Goal: Task Accomplishment & Management: Manage account settings

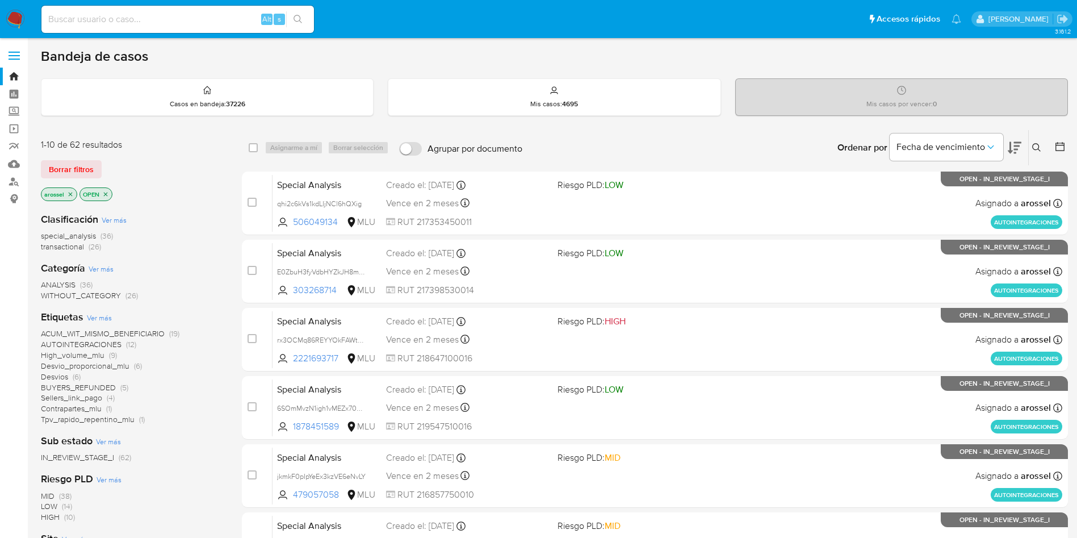
click at [167, 26] on input at bounding box center [177, 19] width 273 height 15
paste input "8R5KAUsXO8A1EiR4InGPHeoP"
type input "8R5KAUsXO8A1EiR4InGPHeoP"
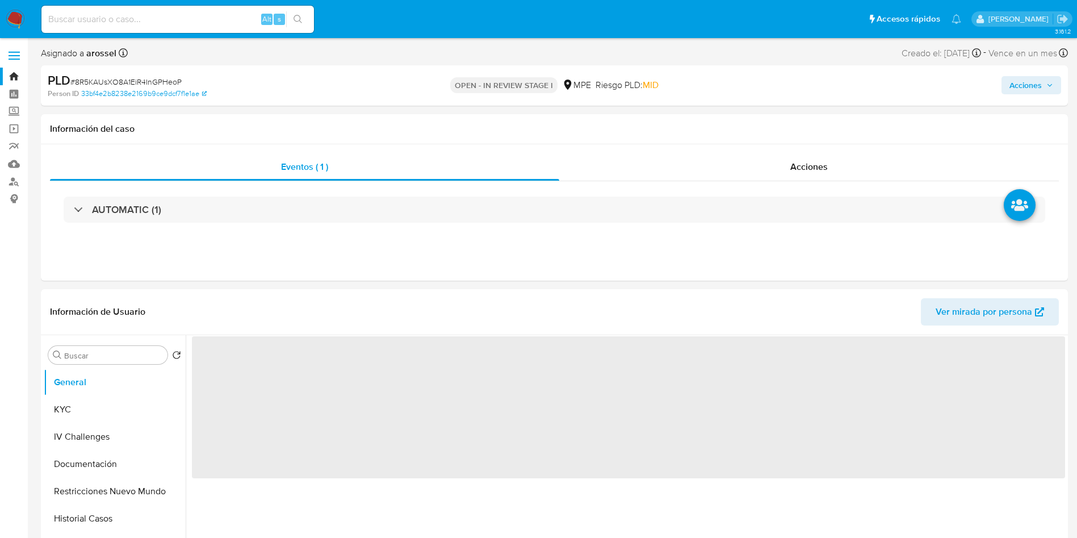
select select "10"
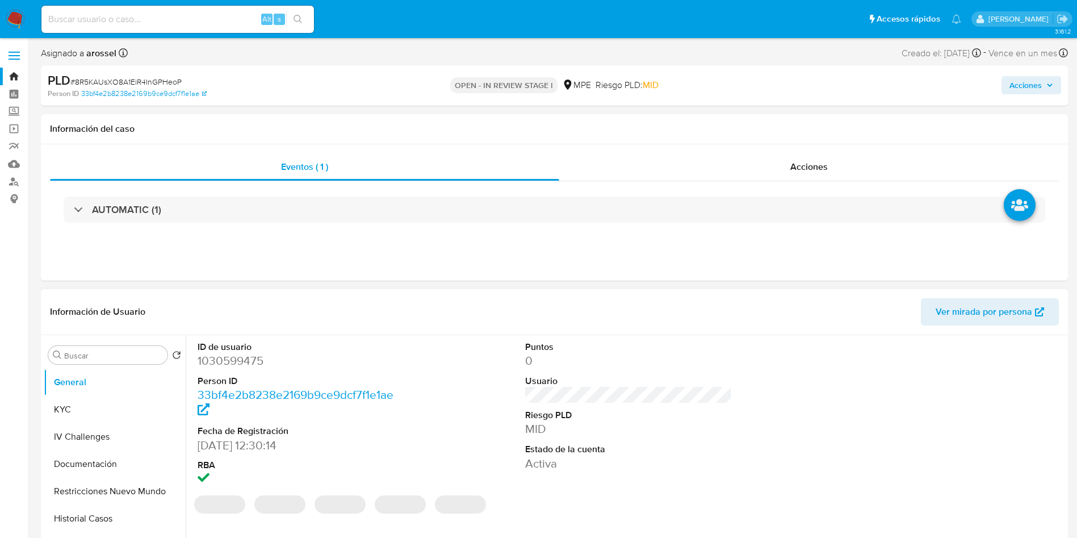
drag, startPoint x: 609, startPoint y: 156, endPoint x: 612, endPoint y: 310, distance: 153.9
click at [608, 156] on div "Acciones" at bounding box center [809, 166] width 500 height 27
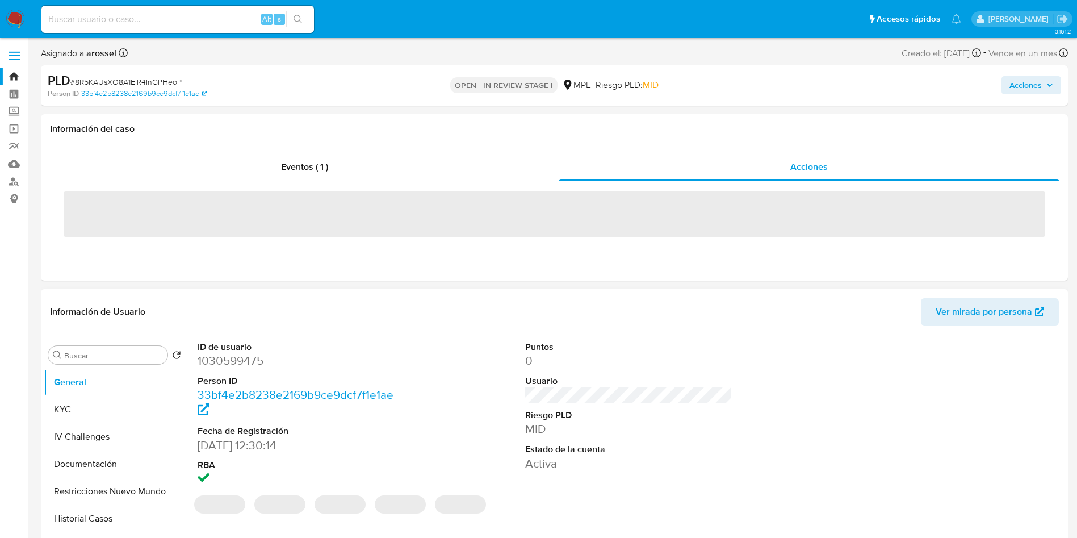
click at [675, 412] on dt "Riesgo PLD" at bounding box center [628, 415] width 207 height 12
click at [963, 337] on div at bounding box center [956, 414] width 219 height 158
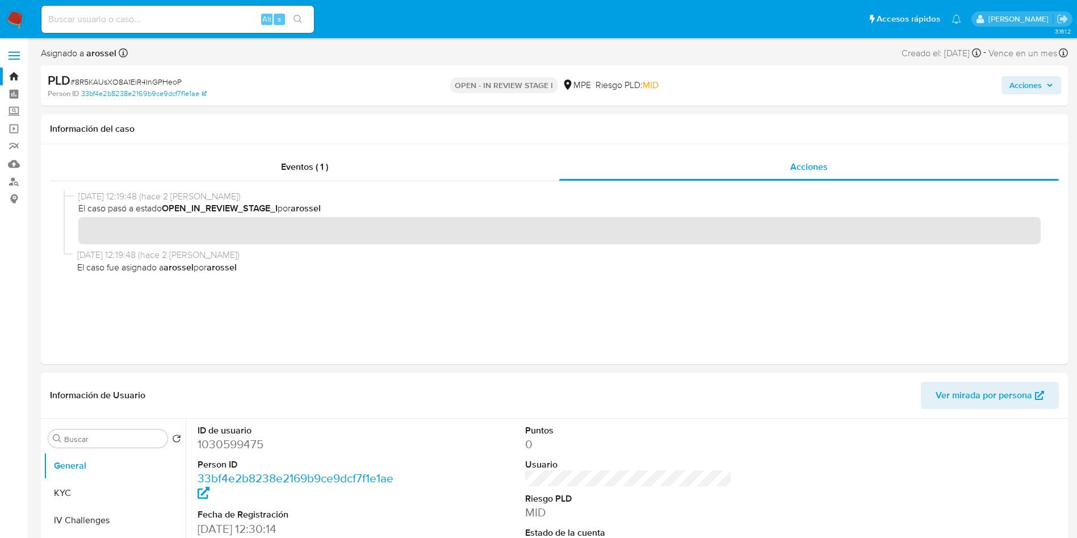
click at [939, 397] on span "Ver mirada por persona" at bounding box center [984, 395] width 97 height 27
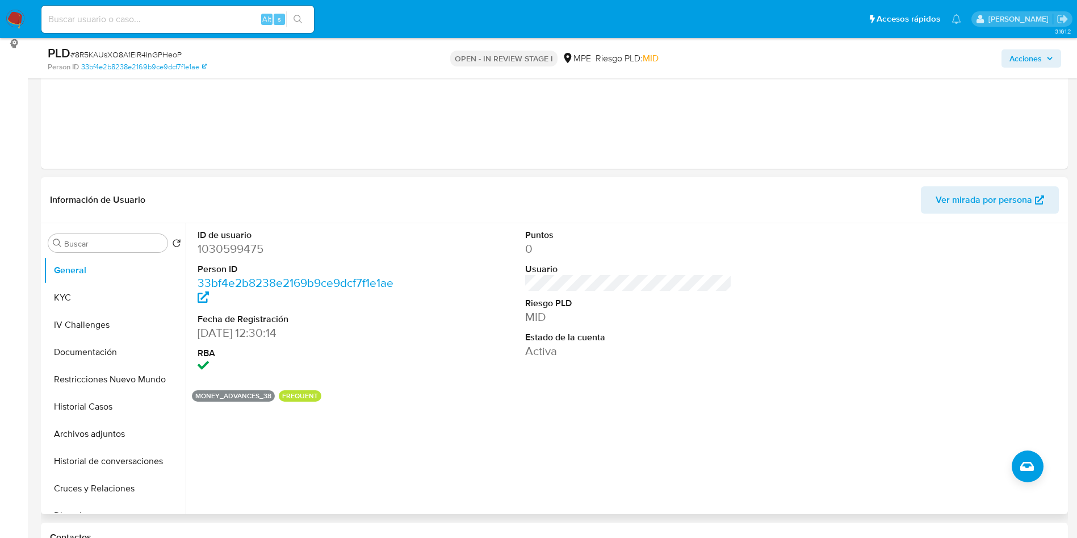
scroll to position [170, 0]
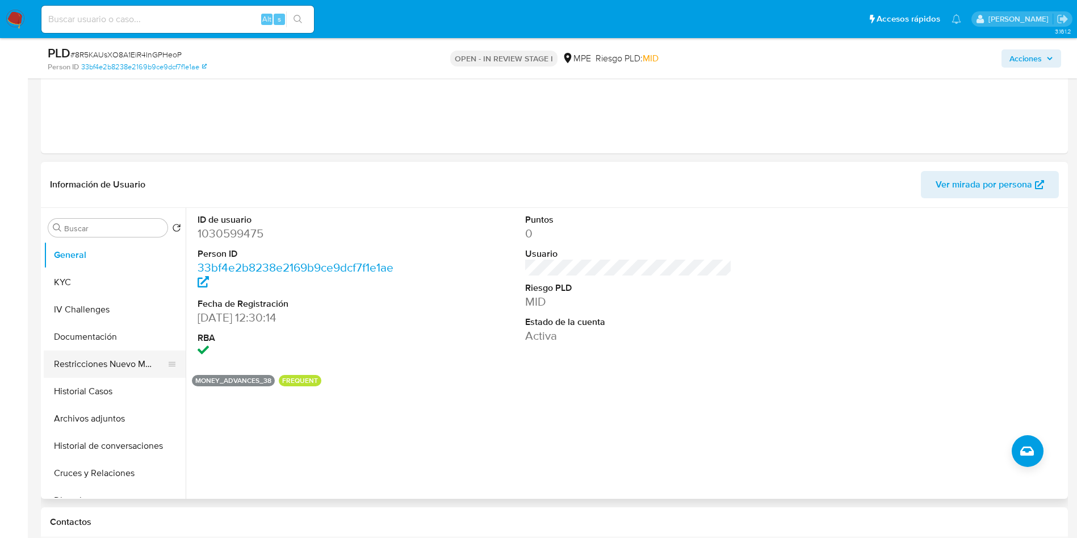
click at [128, 376] on button "Restricciones Nuevo Mundo" at bounding box center [110, 363] width 133 height 27
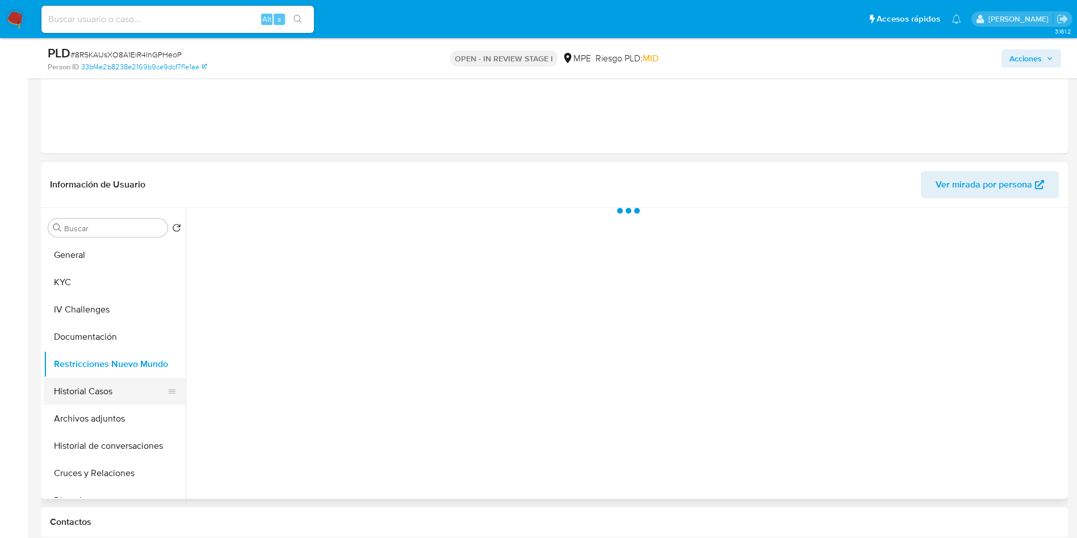
click at [135, 388] on button "Historial Casos" at bounding box center [110, 391] width 133 height 27
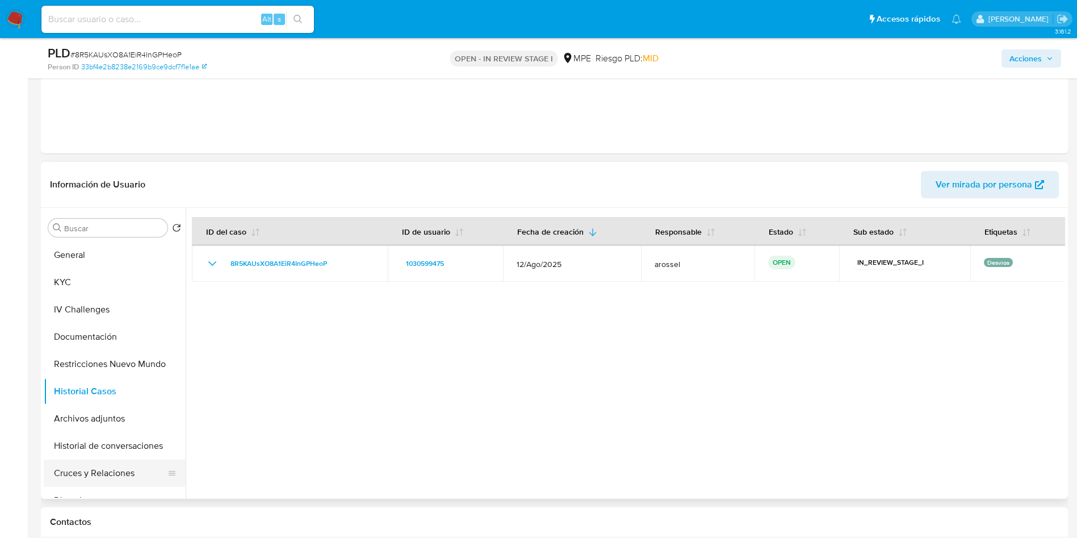
click at [83, 466] on button "Cruces y Relaciones" at bounding box center [110, 472] width 133 height 27
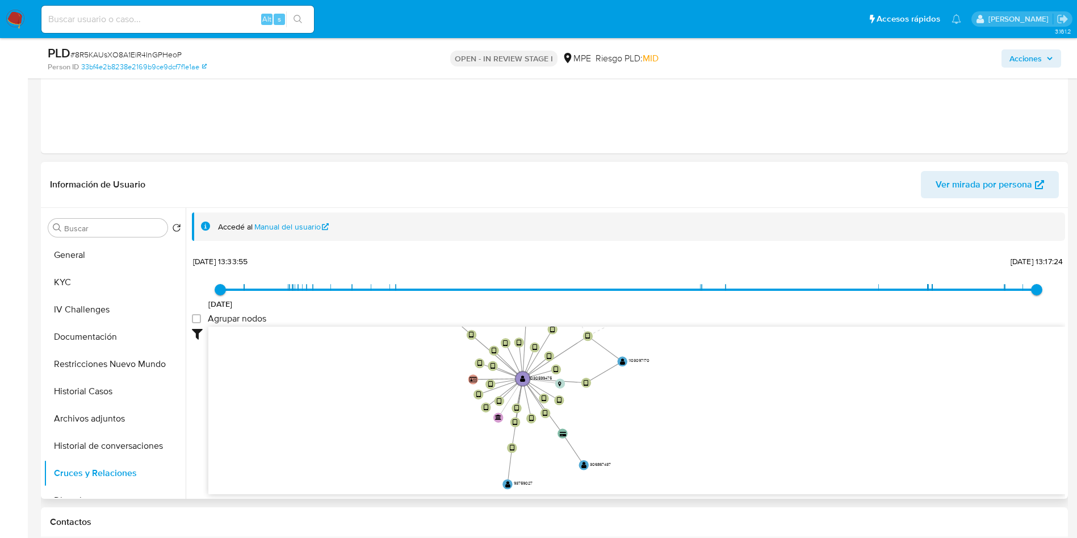
drag, startPoint x: 771, startPoint y: 418, endPoint x: 724, endPoint y: 245, distance: 178.8
click at [714, 398] on icon "device-67c0c29e5923321386387f01  user-1030599475  1030599475 device-62f697930…" at bounding box center [636, 408] width 857 height 165
drag, startPoint x: 121, startPoint y: 264, endPoint x: 132, endPoint y: 288, distance: 26.2
click at [121, 264] on button "General" at bounding box center [115, 254] width 142 height 27
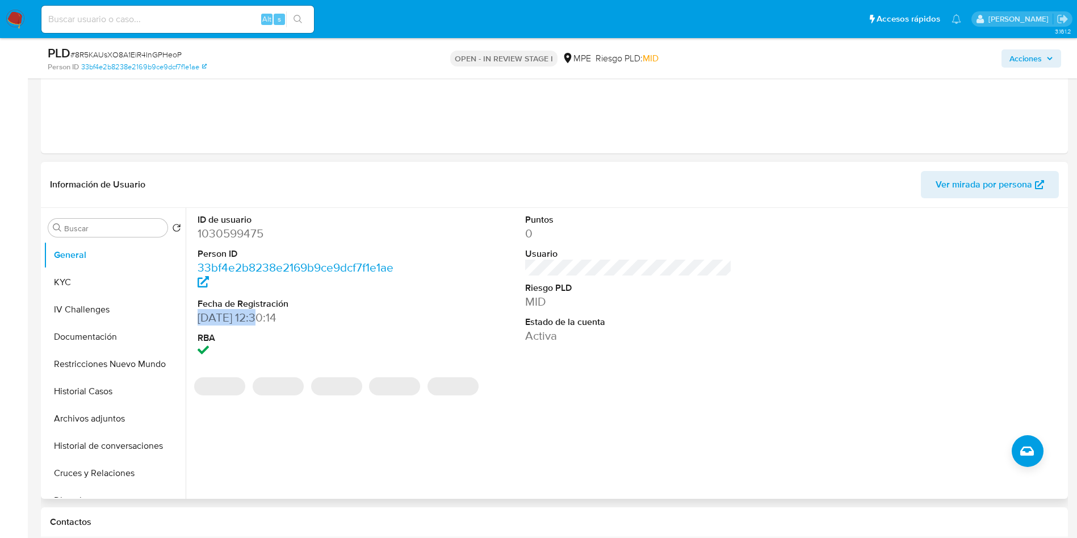
drag, startPoint x: 198, startPoint y: 322, endPoint x: 256, endPoint y: 319, distance: 58.0
click at [256, 319] on dd "01/12/2021 12:30:14" at bounding box center [301, 317] width 207 height 16
copy dd "01/12/2021"
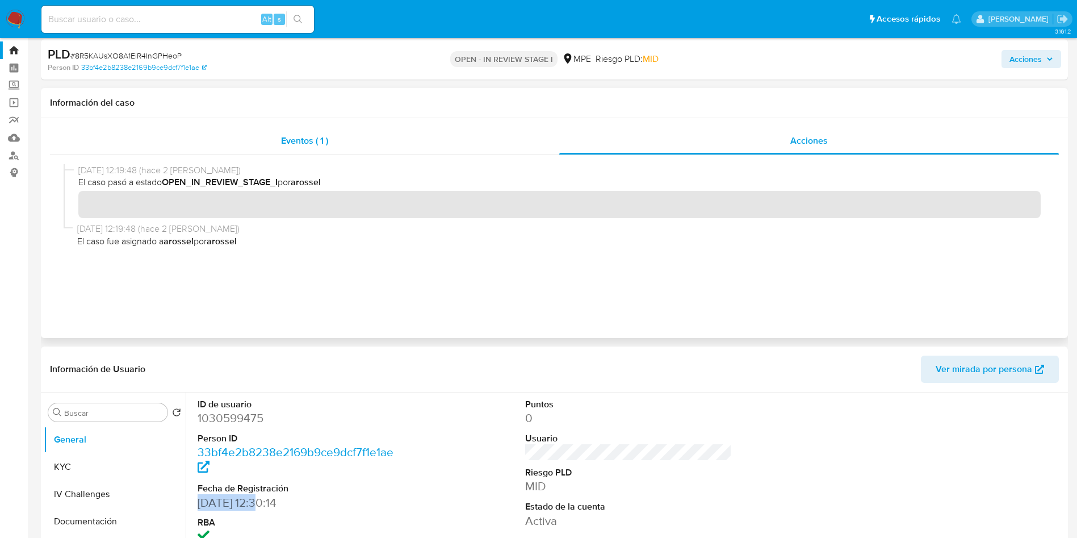
scroll to position [0, 0]
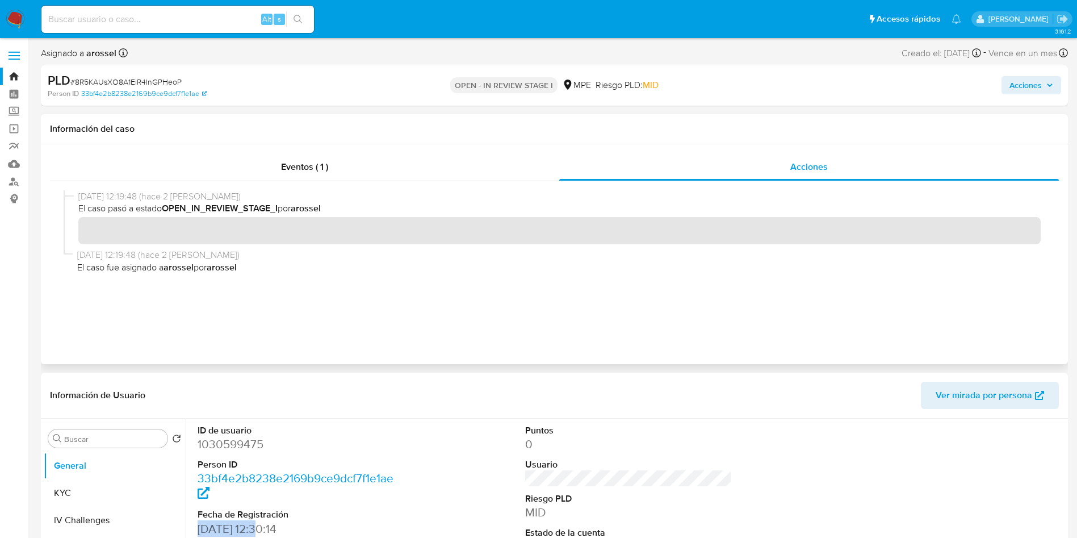
drag, startPoint x: 312, startPoint y: 166, endPoint x: 300, endPoint y: 182, distance: 19.5
click at [313, 166] on span "Eventos ( 1 )" at bounding box center [304, 166] width 47 height 13
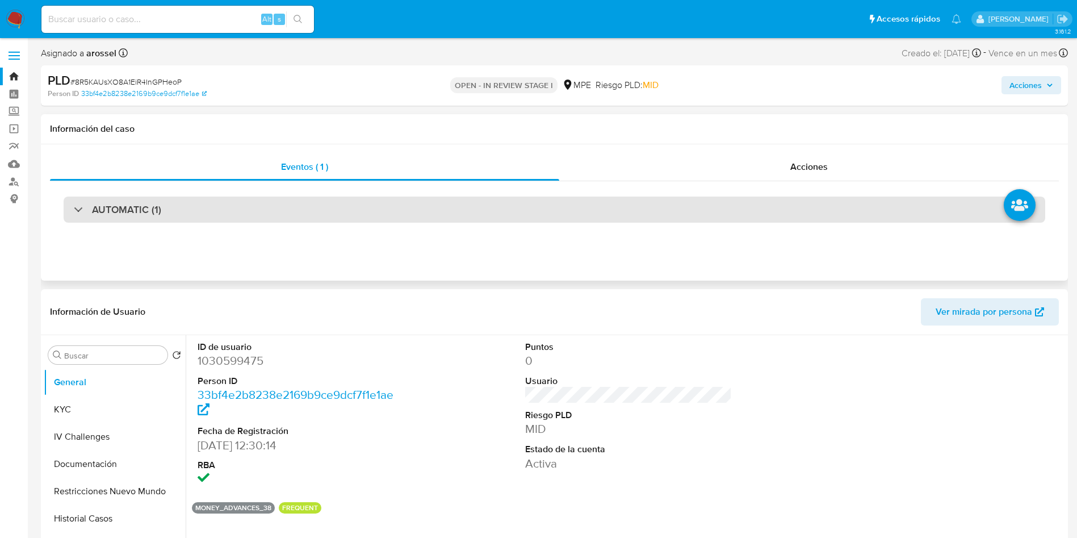
click at [131, 207] on h3 "AUTOMATIC (1)" at bounding box center [126, 209] width 69 height 12
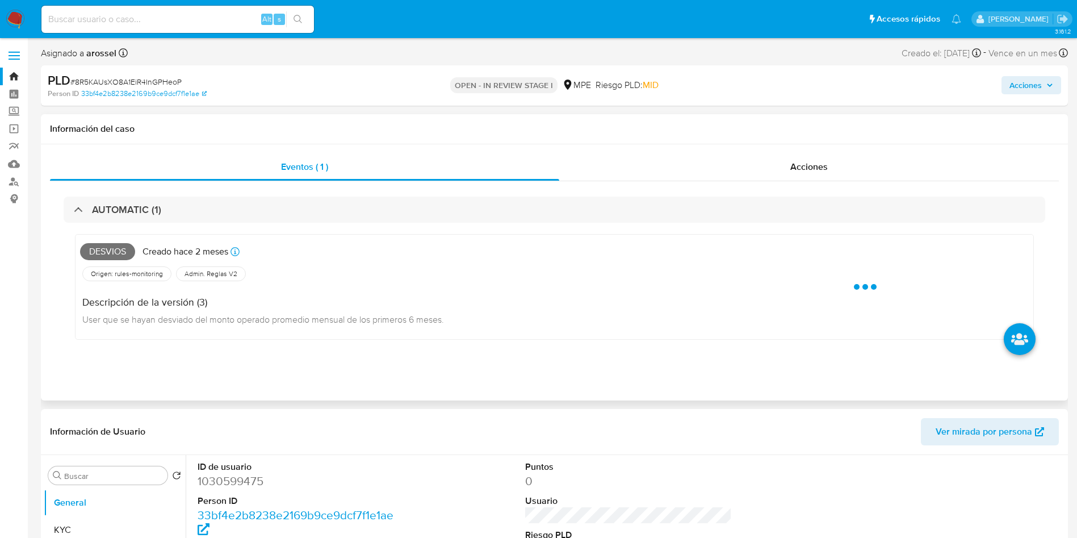
click at [116, 250] on span "Desvios" at bounding box center [107, 251] width 55 height 17
click at [118, 249] on span "Desvios" at bounding box center [107, 251] width 55 height 17
copy span "Desvios"
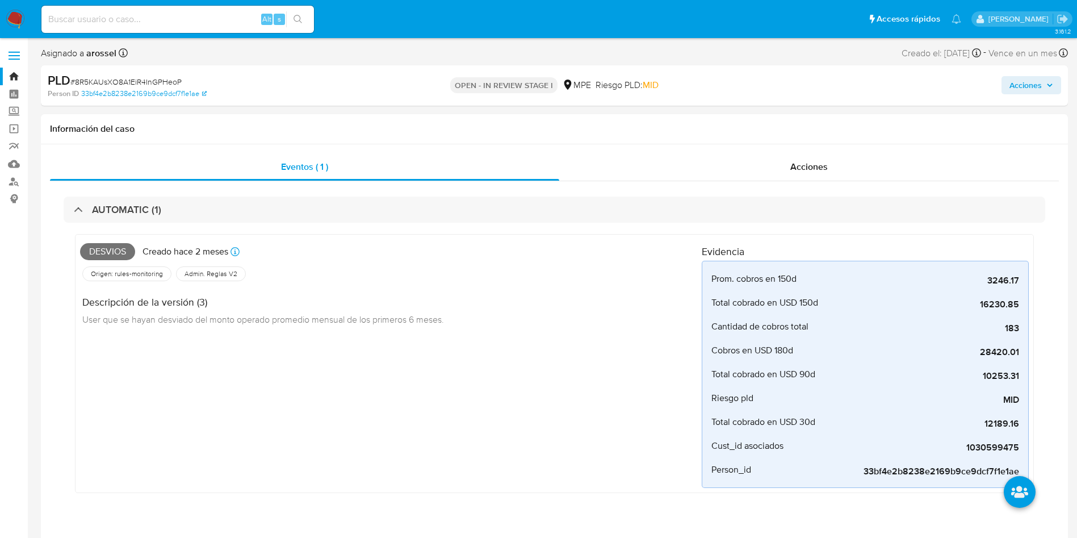
click at [146, 78] on span "# 8R5KAUsXO8A1EiR4InGPHeoP" at bounding box center [125, 81] width 111 height 11
click at [149, 78] on span "# 8R5KAUsXO8A1EiR4InGPHeoP" at bounding box center [125, 81] width 111 height 11
copy span "8R5KAUsXO8A1EiR4InGPHeoP"
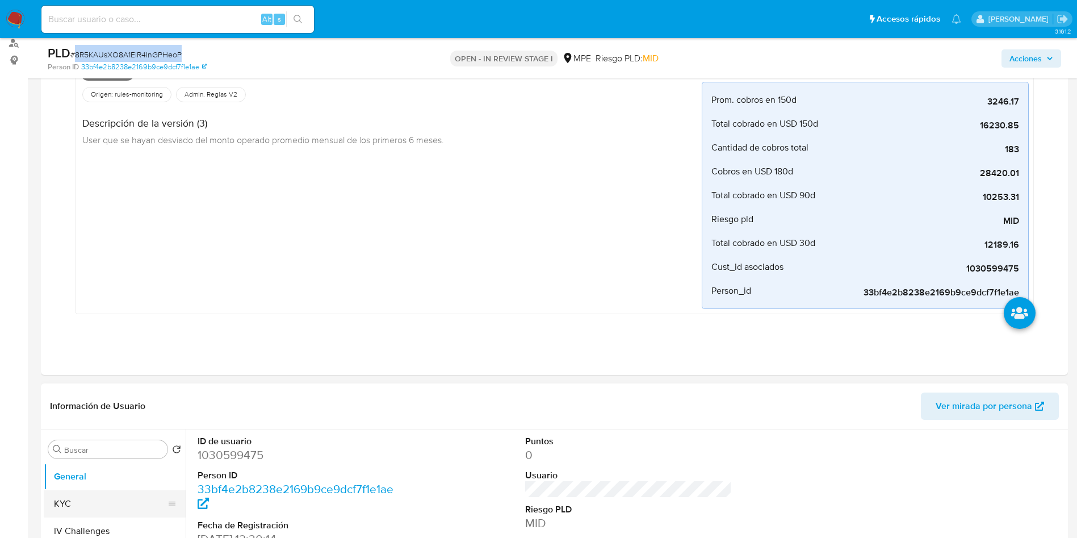
scroll to position [341, 0]
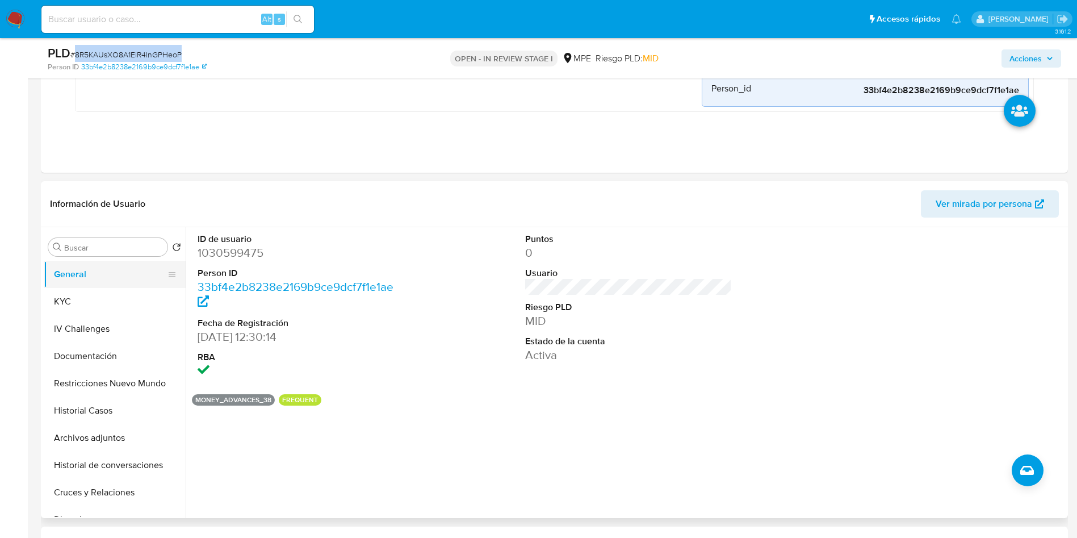
click at [103, 285] on button "General" at bounding box center [110, 274] width 133 height 27
click at [123, 308] on button "KYC" at bounding box center [110, 301] width 133 height 27
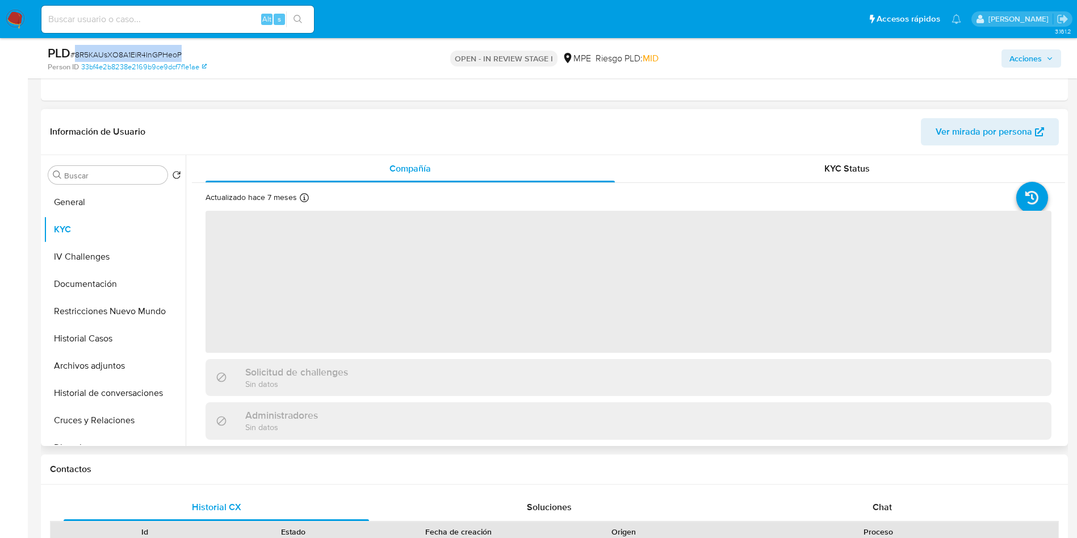
scroll to position [426, 0]
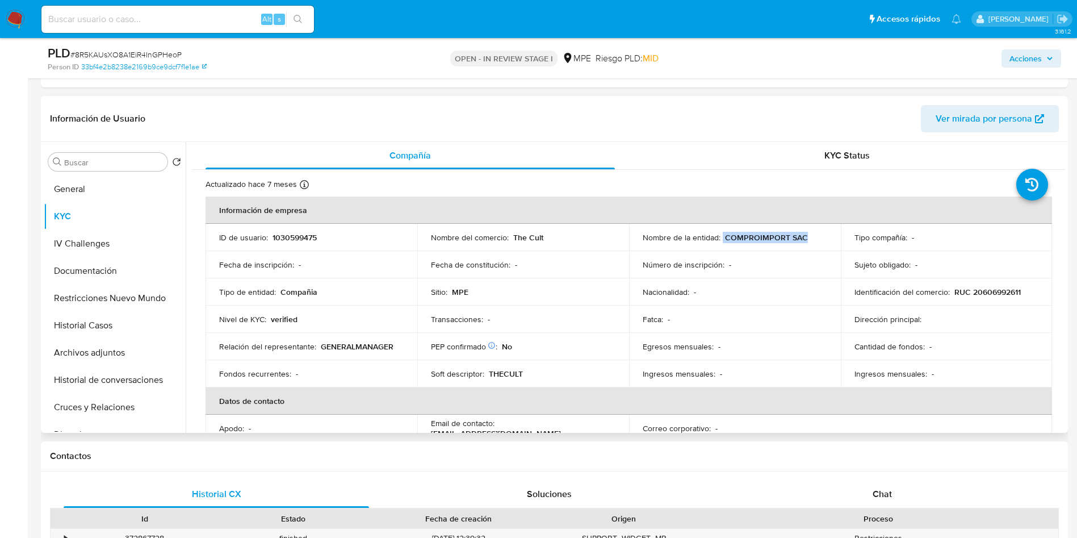
drag, startPoint x: 720, startPoint y: 235, endPoint x: 810, endPoint y: 233, distance: 90.3
click at [810, 233] on div "Nombre de la entidad : COMPROIMPORT SAC" at bounding box center [735, 237] width 185 height 10
copy div "COMPROIMPORT SAC"
drag, startPoint x: 951, startPoint y: 289, endPoint x: 1022, endPoint y: 289, distance: 70.4
click at [1022, 289] on div "Identificación del comercio : RUC 20606992611" at bounding box center [947, 292] width 185 height 10
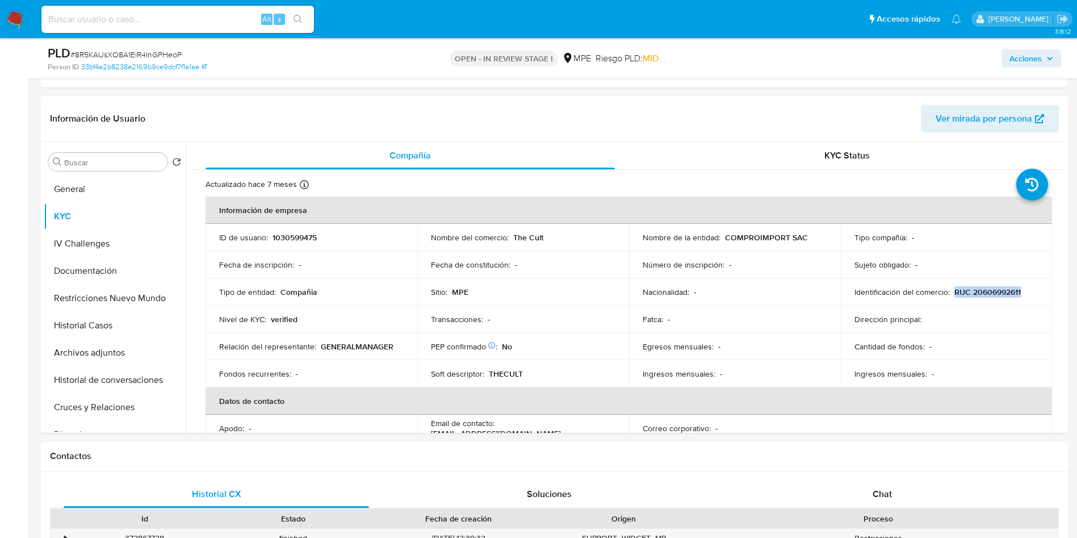
copy p "RUC 20606992611"
click at [657, 125] on header "Información de Usuario Ver mirada por persona" at bounding box center [554, 118] width 1009 height 27
click at [326, 241] on div "ID de usuario : 1030599475" at bounding box center [311, 237] width 185 height 10
click at [315, 242] on p "1030599475" at bounding box center [295, 237] width 44 height 10
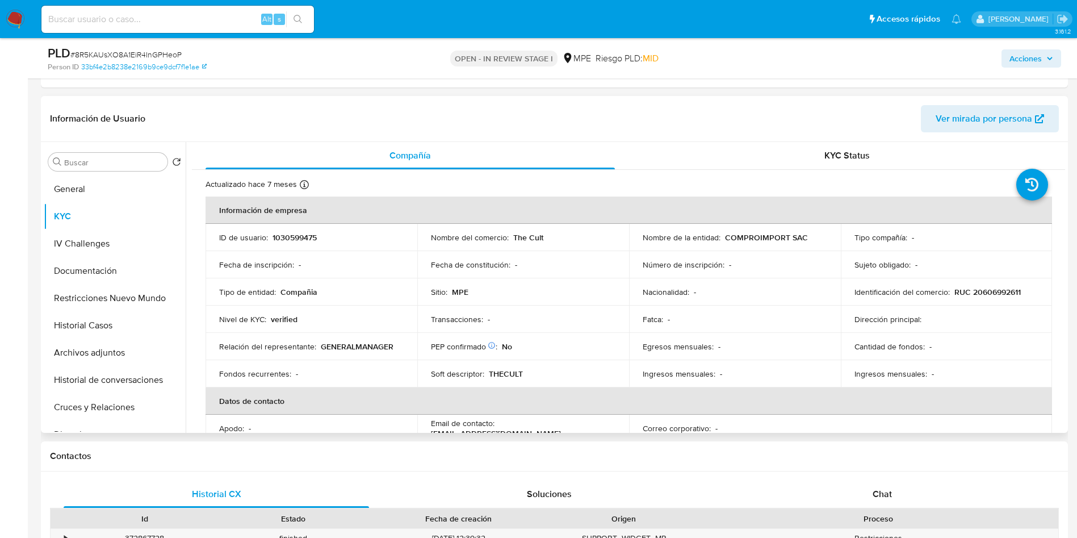
click at [299, 240] on p "1030599475" at bounding box center [295, 237] width 44 height 10
copy p "1030599475"
drag, startPoint x: 735, startPoint y: 241, endPoint x: 831, endPoint y: 241, distance: 95.4
click at [831, 241] on td "Nombre de la entidad : COMPROIMPORT SAC" at bounding box center [735, 237] width 212 height 27
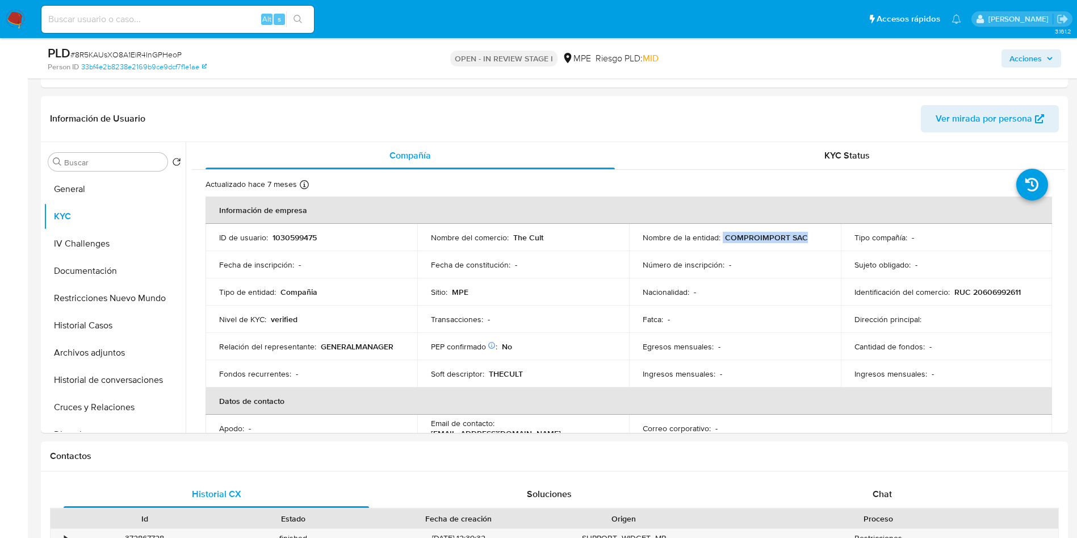
copy div "COMPROIMPORT SAC"
click at [346, 338] on td "Relación del representante : GENERALMANAGER" at bounding box center [312, 346] width 212 height 27
click at [1008, 287] on p "RUC 20606992611" at bounding box center [988, 292] width 66 height 10
copy p "20606992611"
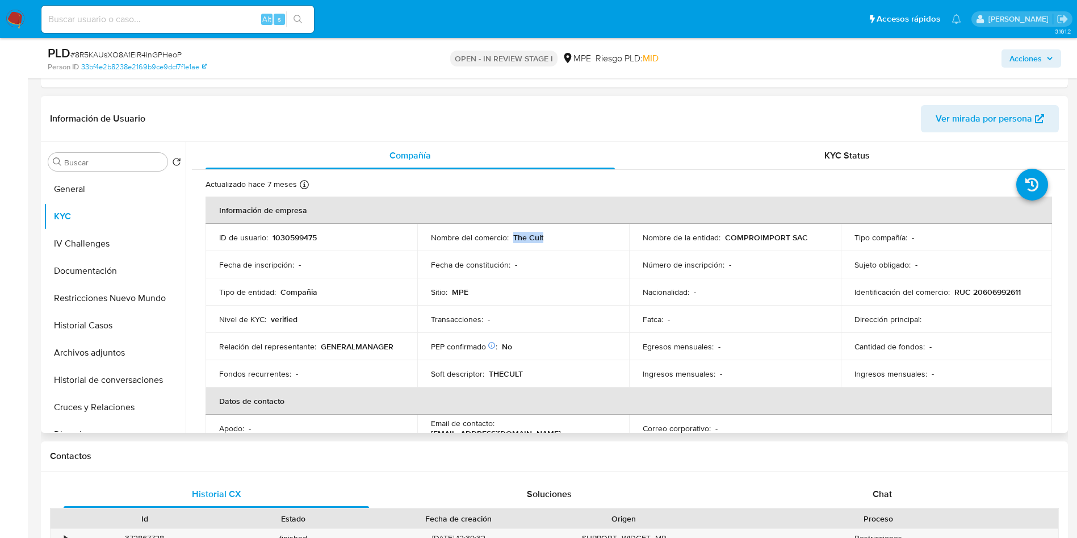
drag, startPoint x: 553, startPoint y: 233, endPoint x: 511, endPoint y: 239, distance: 42.5
click at [511, 239] on div "Nombre del comercio : The Cult" at bounding box center [523, 237] width 185 height 10
copy p "The Cult"
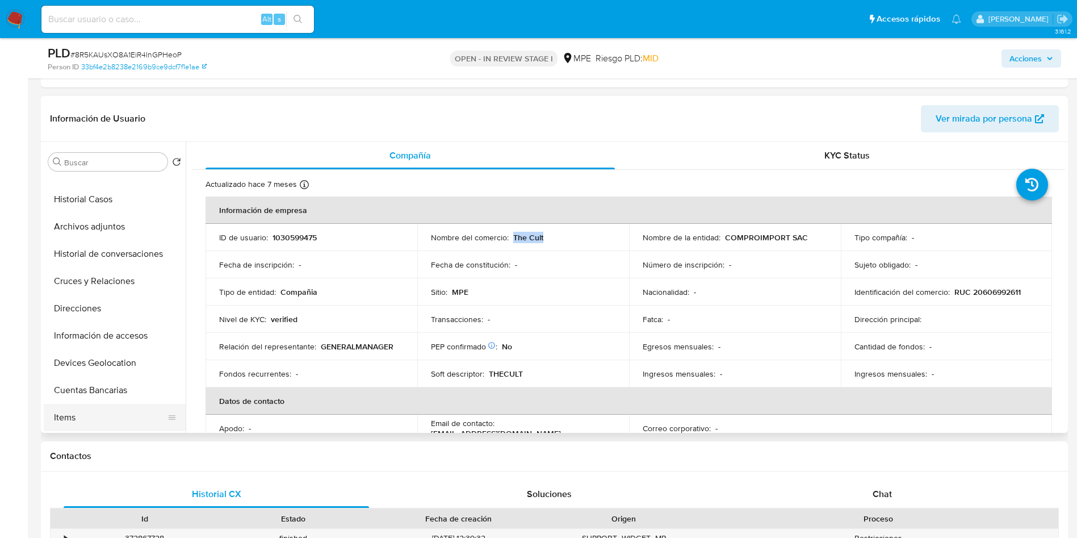
scroll to position [170, 0]
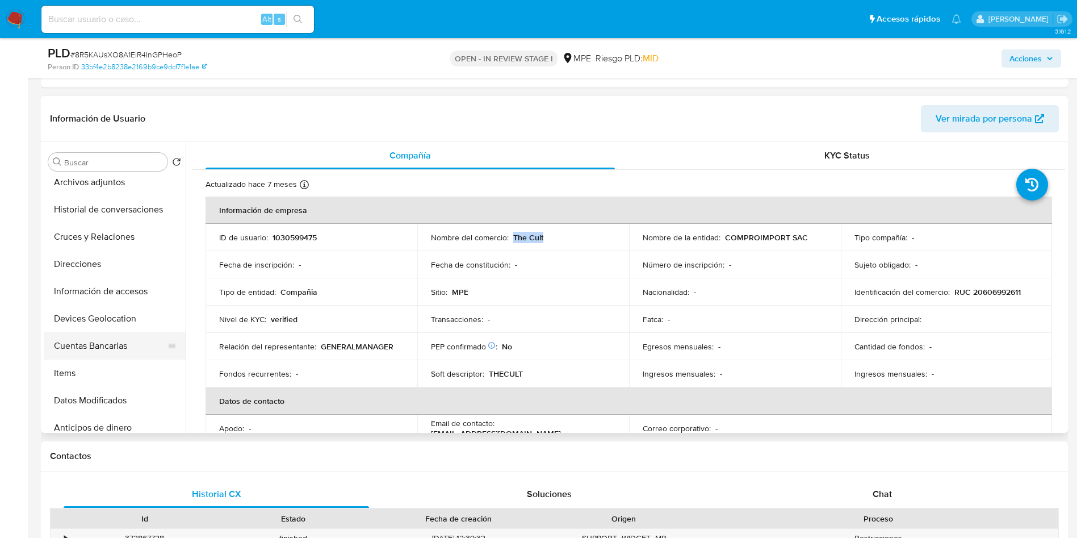
click at [123, 349] on button "Cuentas Bancarias" at bounding box center [110, 345] width 133 height 27
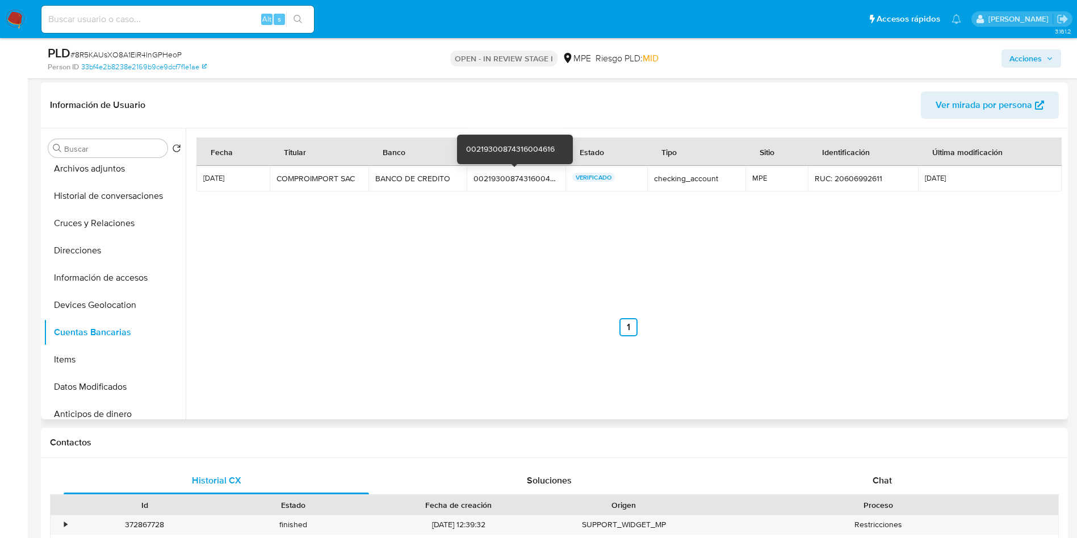
click at [489, 181] on div "00219300874316004616" at bounding box center [516, 178] width 85 height 10
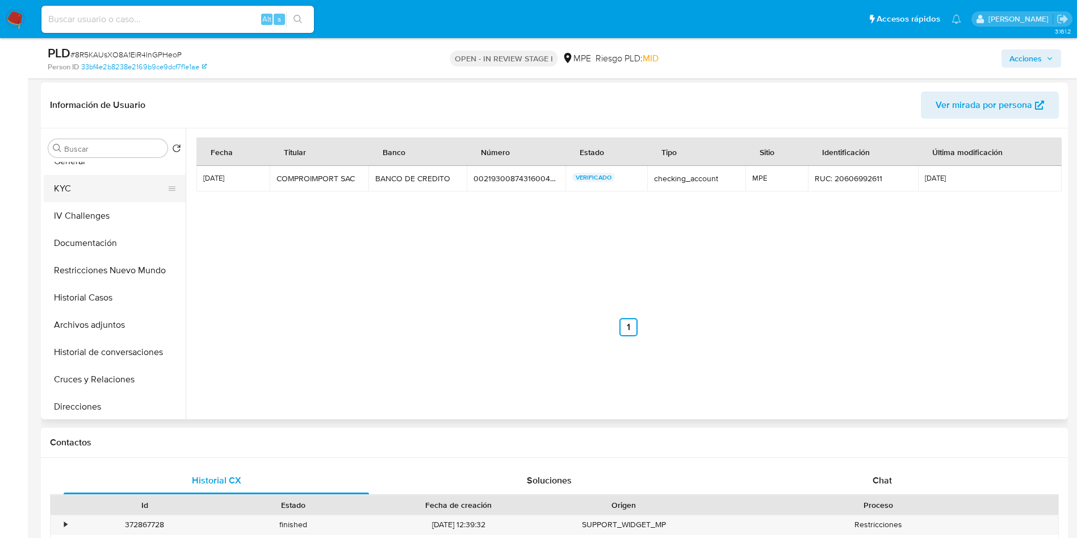
scroll to position [0, 0]
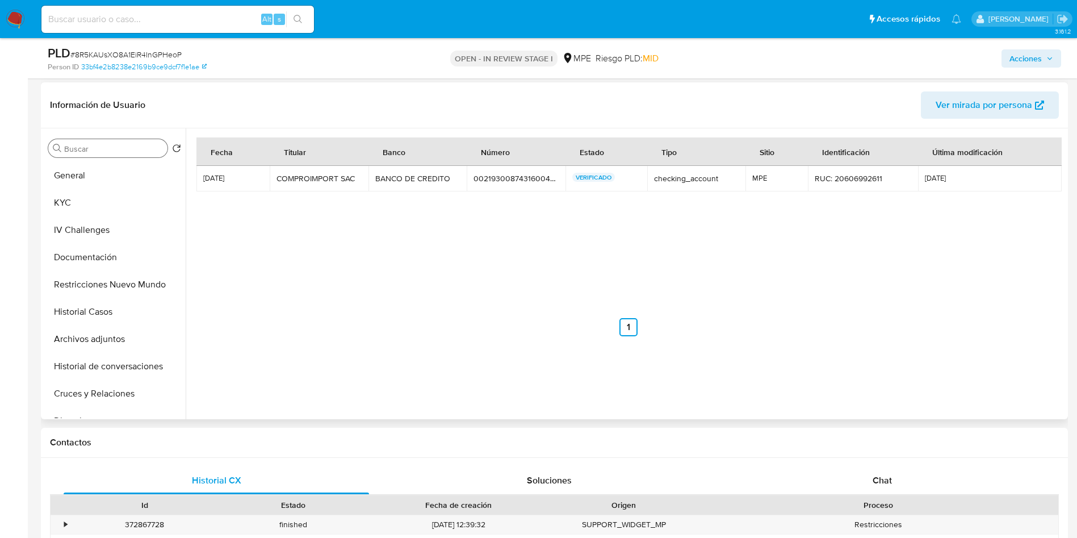
drag, startPoint x: 89, startPoint y: 184, endPoint x: 145, endPoint y: 145, distance: 68.5
click at [89, 184] on button "General" at bounding box center [115, 175] width 142 height 27
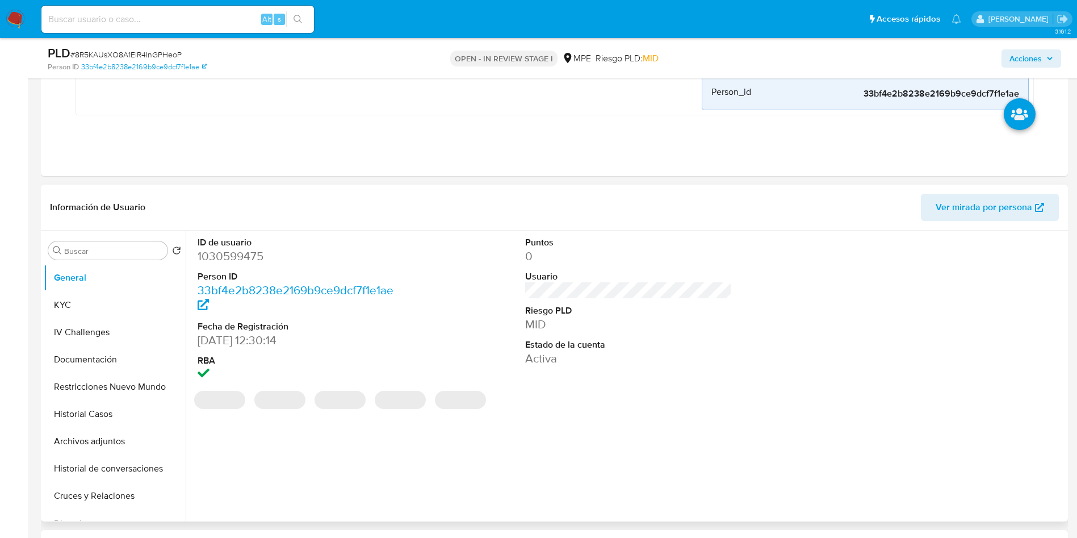
scroll to position [256, 0]
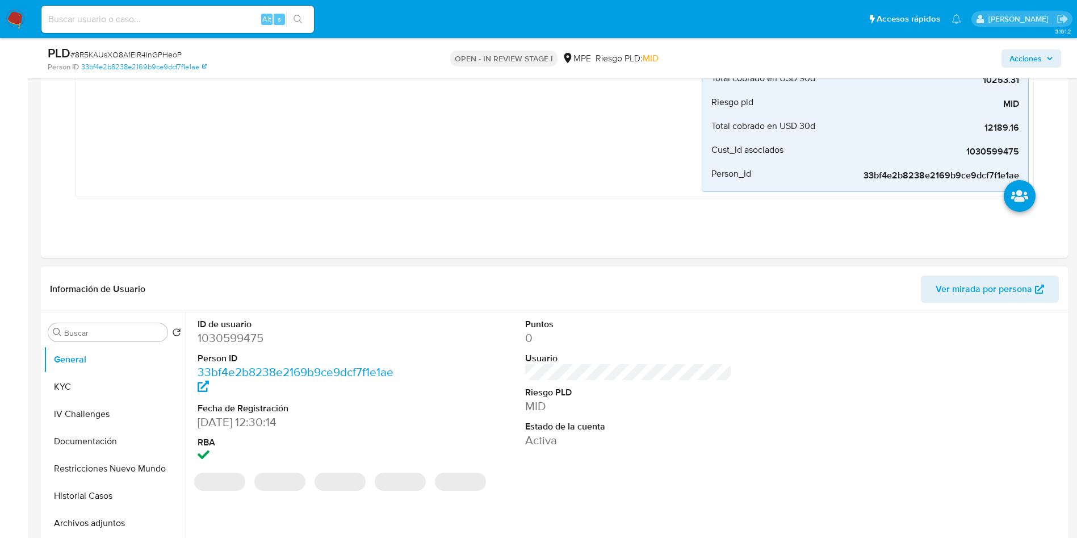
click at [242, 337] on dd "1030599475" at bounding box center [301, 338] width 207 height 16
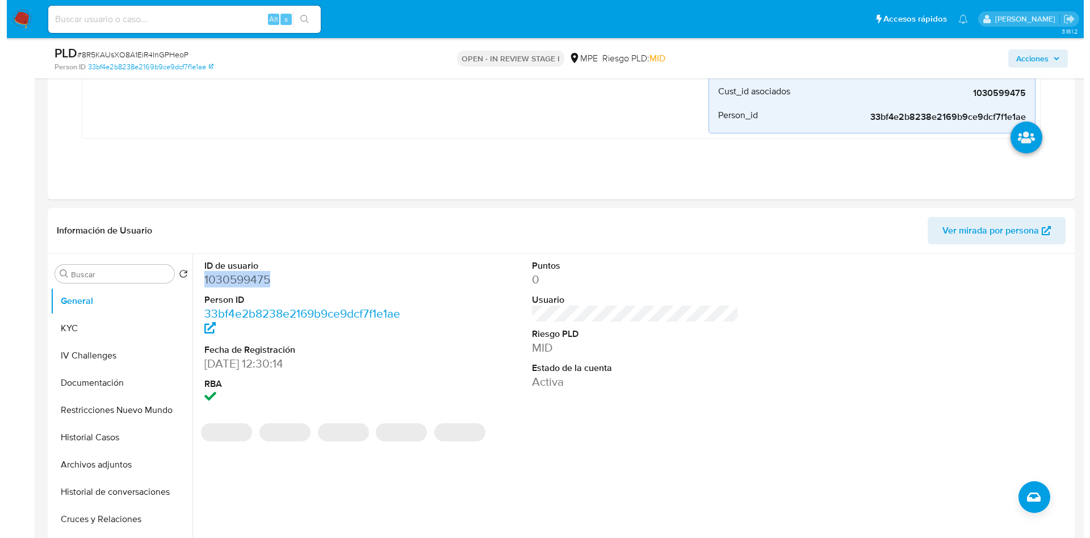
scroll to position [341, 0]
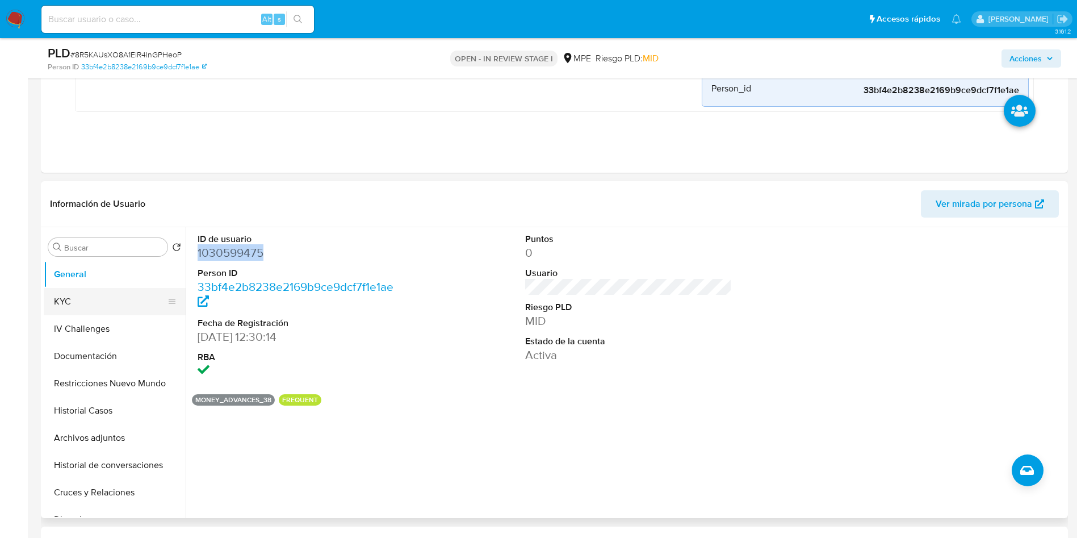
click at [86, 303] on button "KYC" at bounding box center [110, 301] width 133 height 27
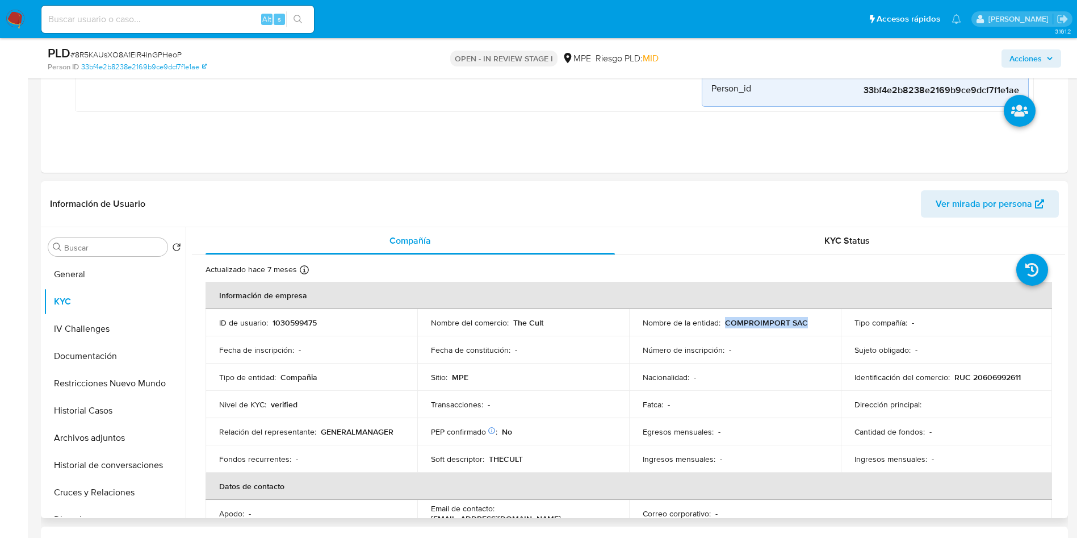
drag, startPoint x: 723, startPoint y: 325, endPoint x: 806, endPoint y: 325, distance: 82.9
click at [806, 325] on div "Nombre de la entidad : COMPROIMPORT SAC" at bounding box center [735, 322] width 185 height 10
click at [114, 432] on button "Archivos adjuntos" at bounding box center [110, 437] width 133 height 27
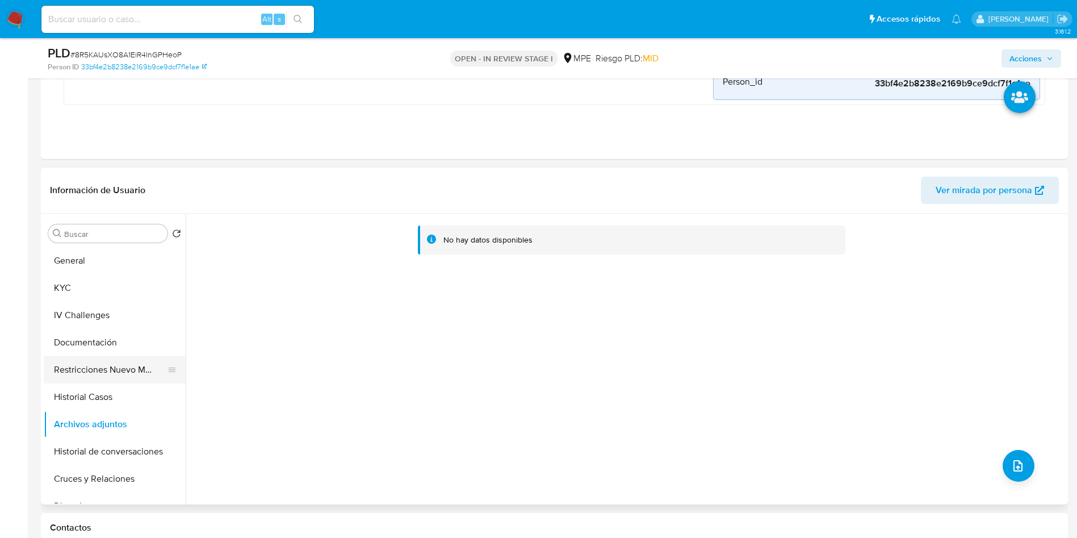
click at [107, 375] on button "Restricciones Nuevo Mundo" at bounding box center [110, 369] width 133 height 27
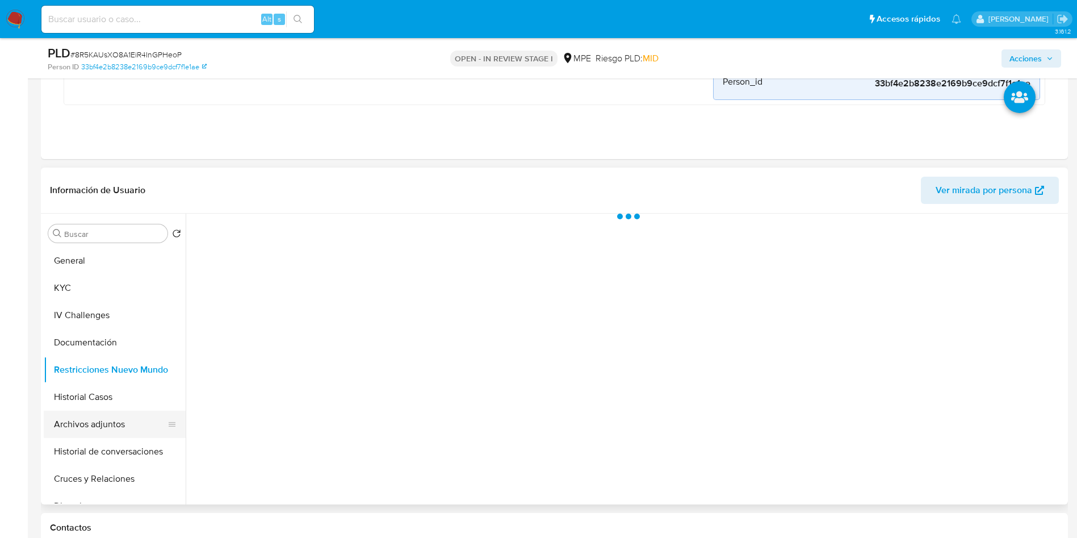
click at [115, 430] on button "Archivos adjuntos" at bounding box center [110, 424] width 133 height 27
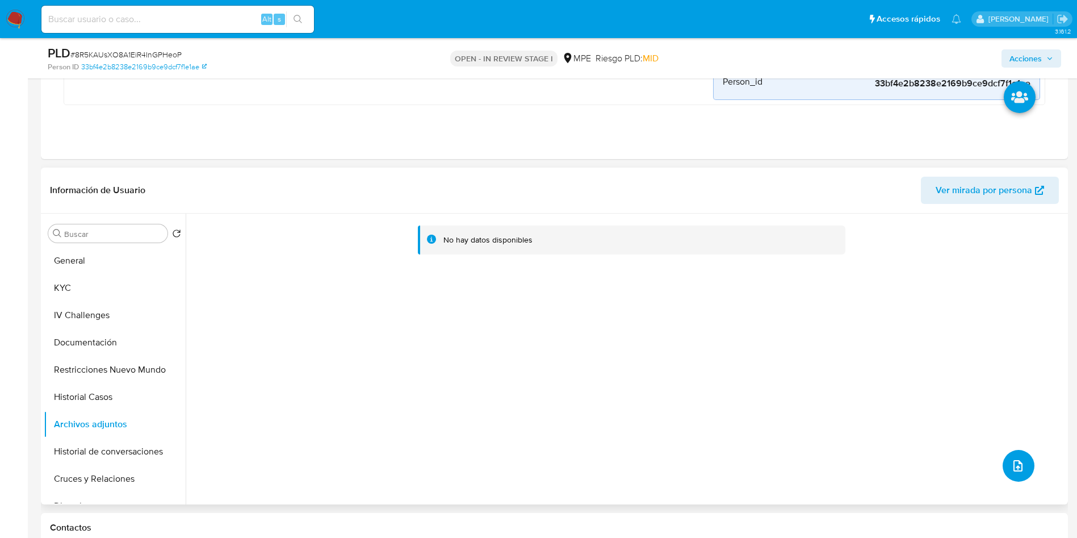
click at [1018, 467] on icon "upload-file" at bounding box center [1018, 465] width 9 height 11
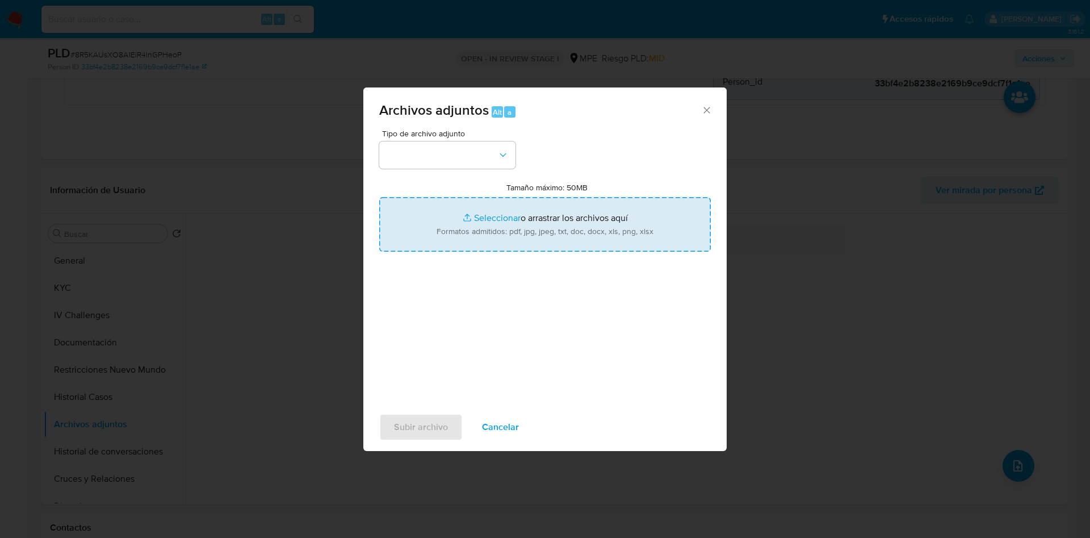
click at [500, 233] on input "Tamaño máximo: 50MB Seleccionar archivos" at bounding box center [545, 224] width 332 height 55
type input "C:\fakepath\Case Log 1030599475 - 01_10_2025.pdf"
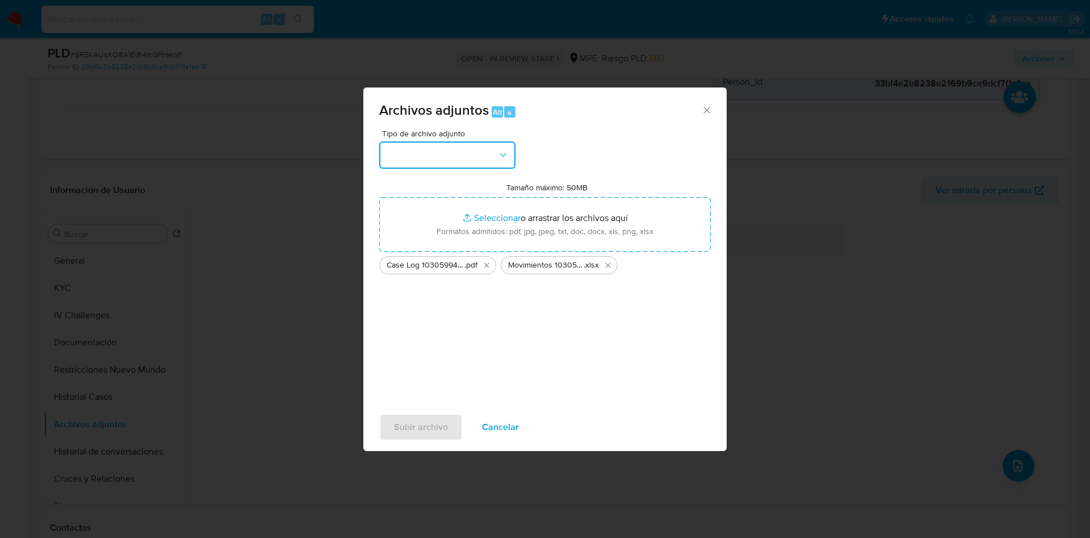
click at [485, 158] on button "button" at bounding box center [447, 154] width 136 height 27
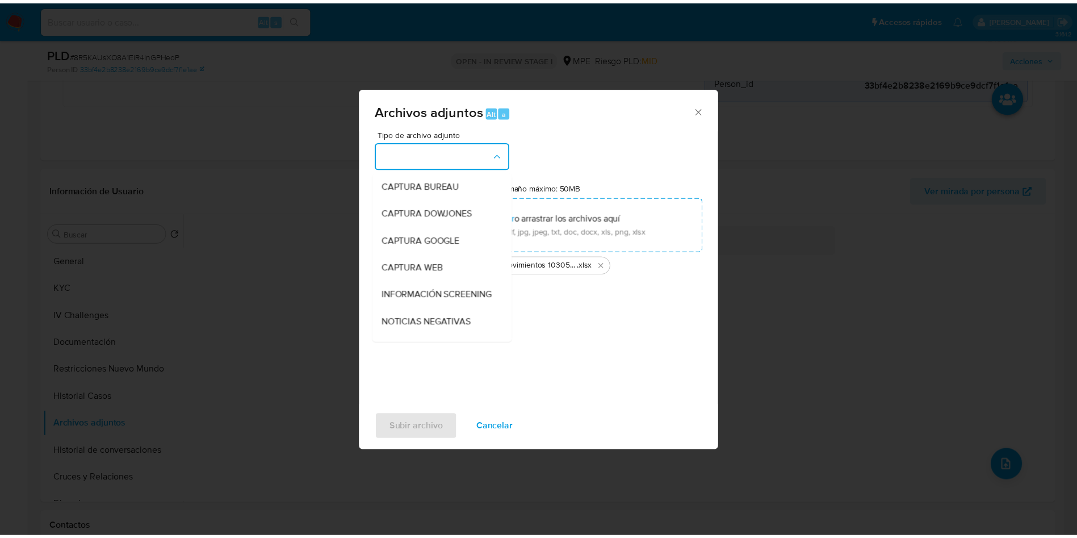
scroll to position [85, 0]
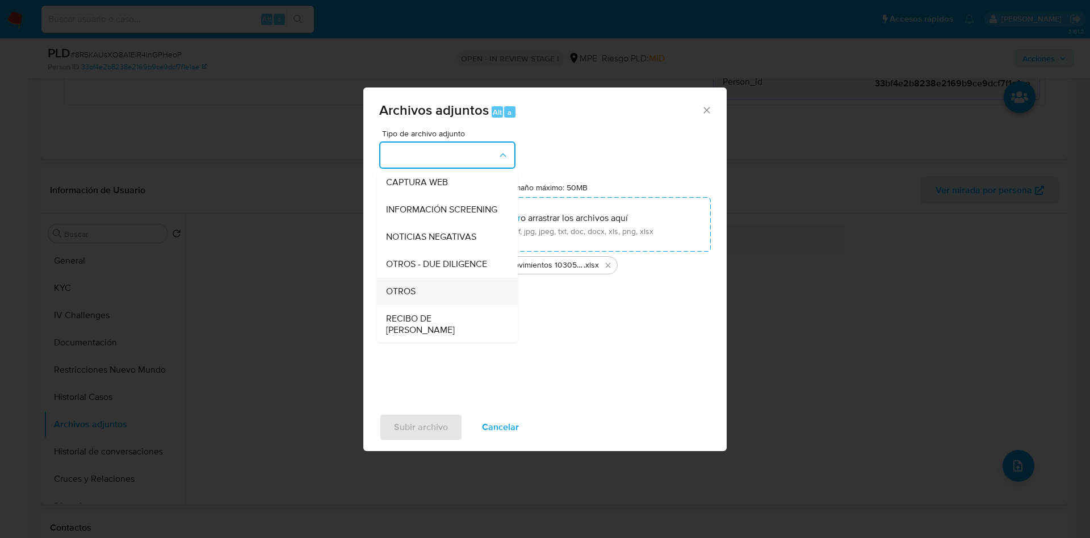
click at [438, 301] on div "OTROS" at bounding box center [444, 291] width 116 height 27
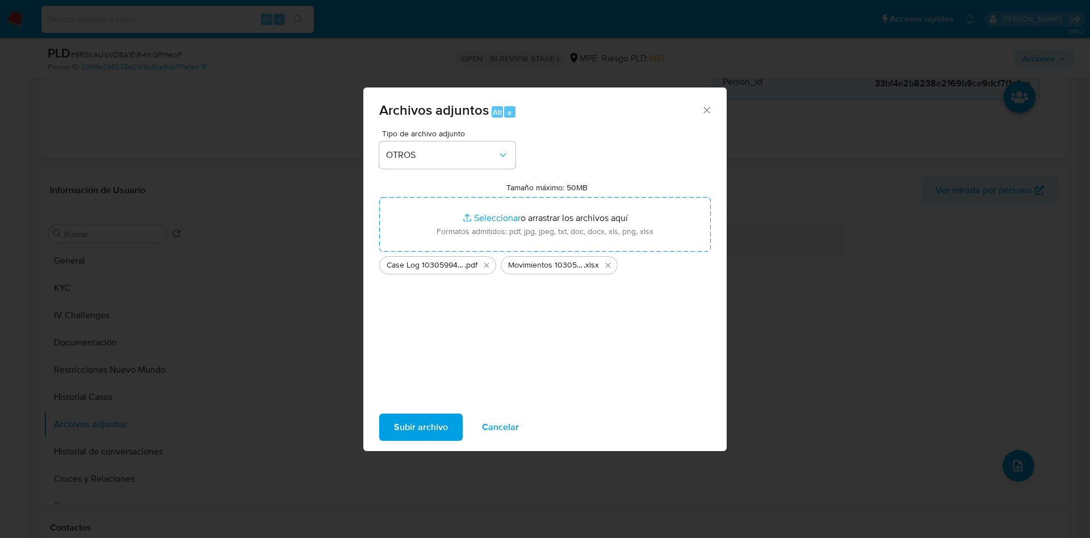
click at [428, 432] on span "Subir archivo" at bounding box center [421, 427] width 54 height 25
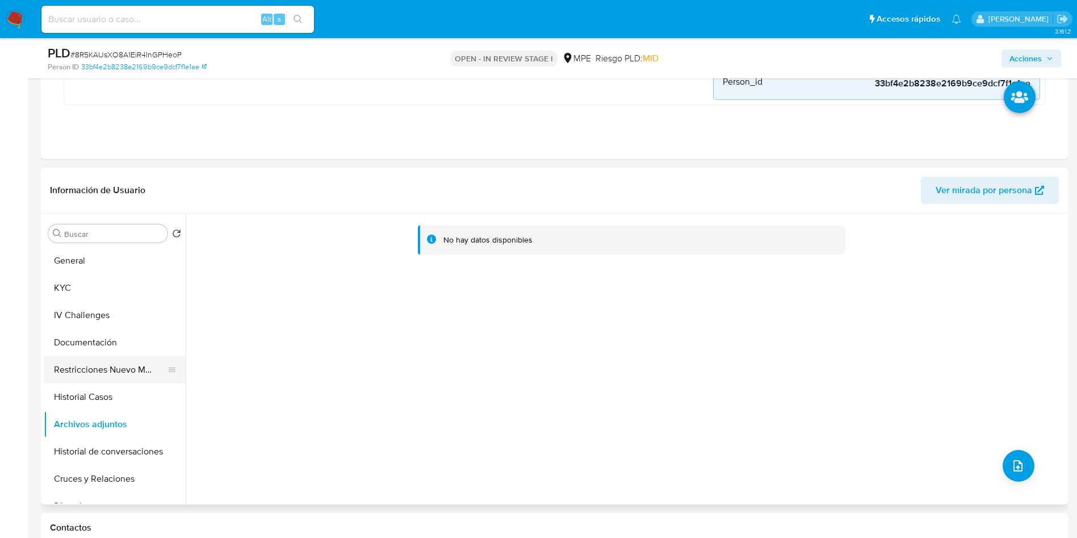
click at [124, 358] on button "Restricciones Nuevo Mundo" at bounding box center [110, 369] width 133 height 27
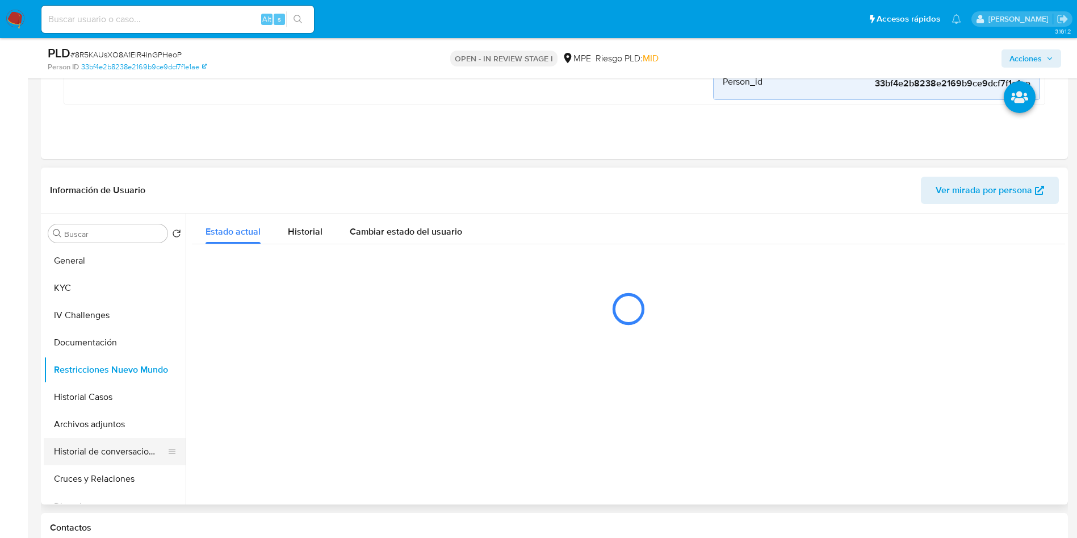
click at [110, 443] on button "Historial de conversaciones" at bounding box center [110, 451] width 133 height 27
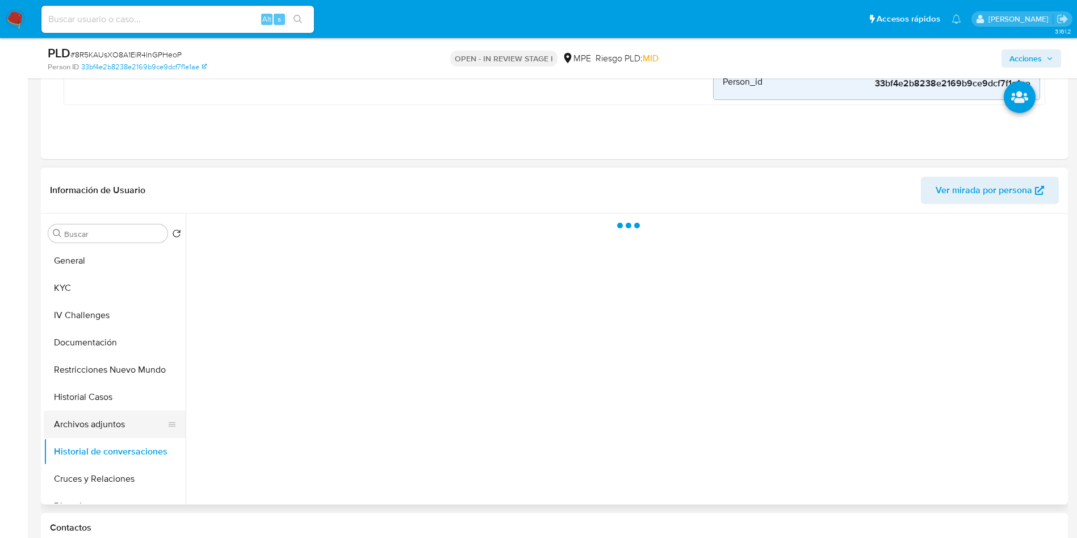
click at [107, 422] on button "Archivos adjuntos" at bounding box center [110, 424] width 133 height 27
click at [1014, 60] on span "Acciones" at bounding box center [1026, 58] width 32 height 18
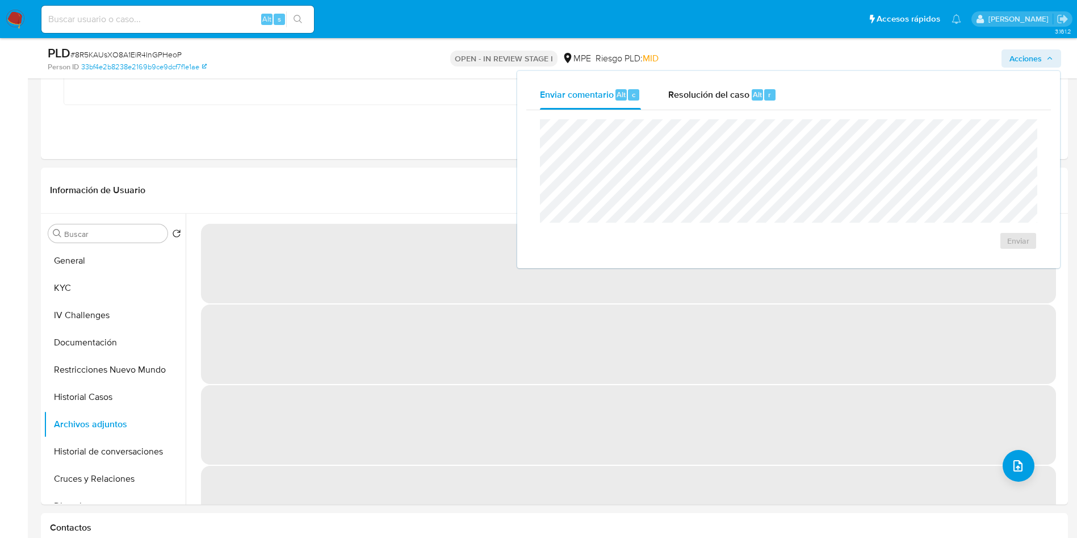
click at [717, 110] on div "Enviar" at bounding box center [788, 184] width 525 height 149
click at [715, 96] on span "Resolución del caso" at bounding box center [708, 93] width 81 height 13
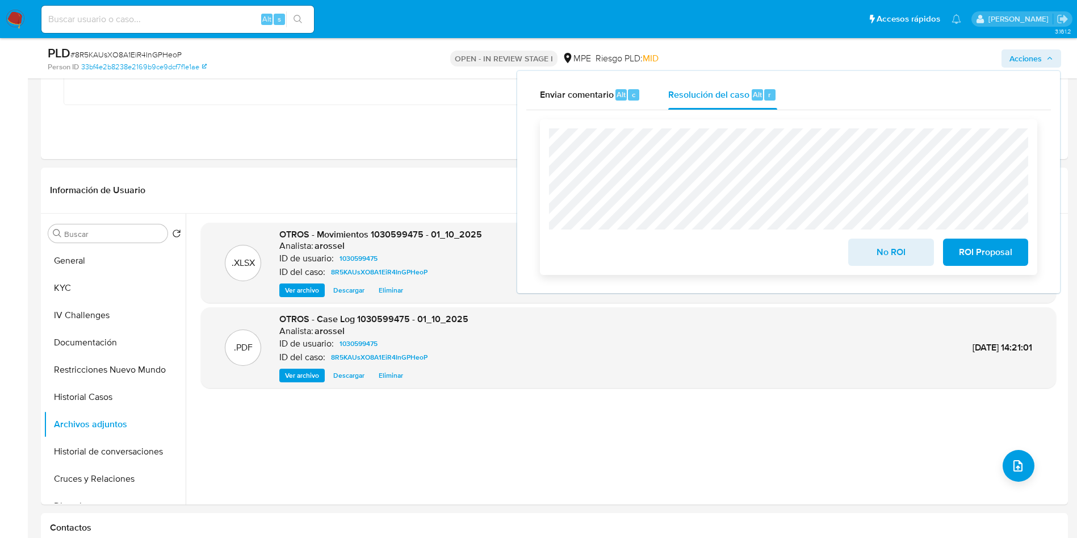
click at [869, 262] on span "No ROI" at bounding box center [891, 252] width 56 height 25
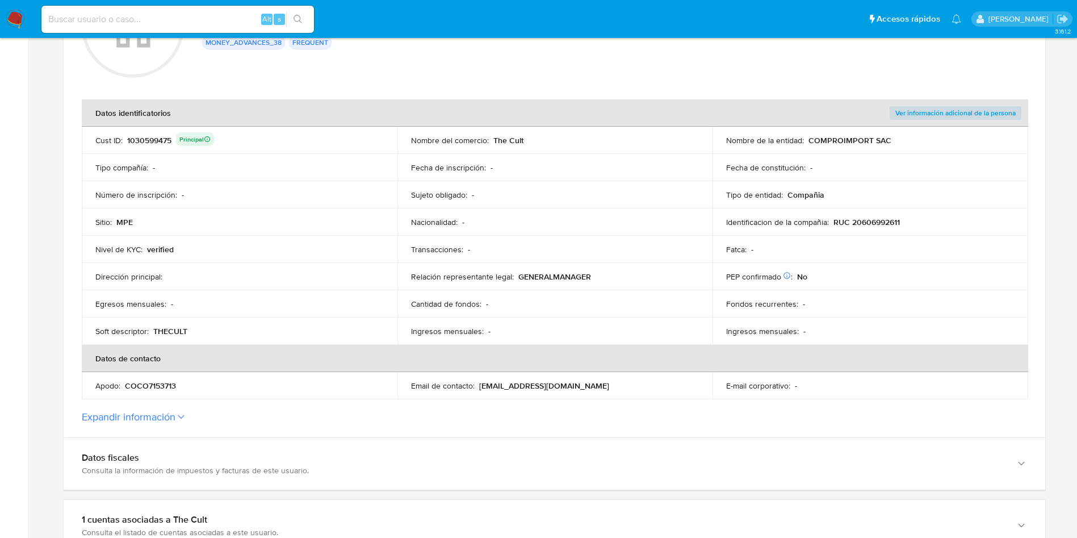
scroll to position [85, 0]
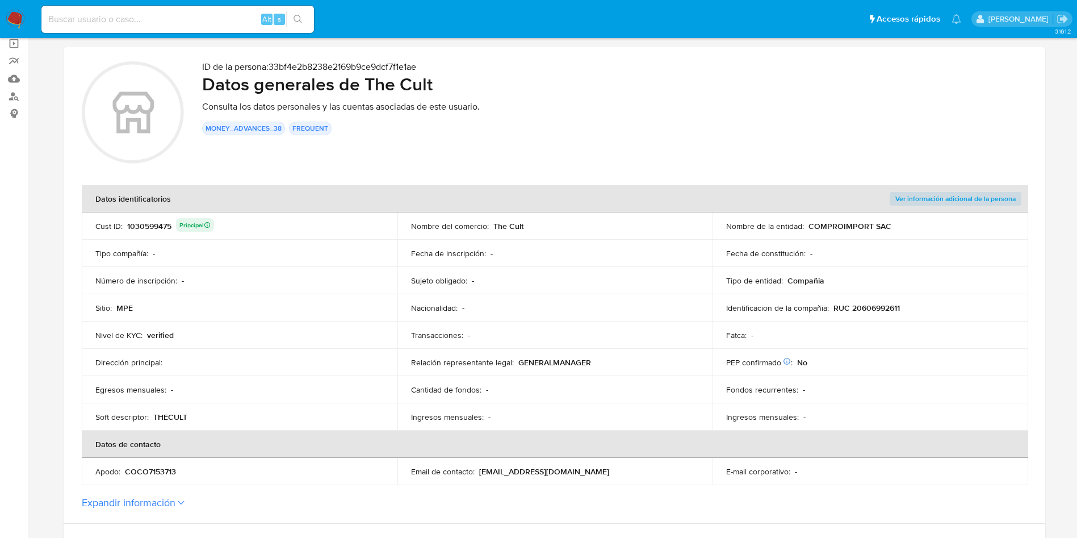
click at [153, 230] on div "1030599475 Principal" at bounding box center [170, 226] width 87 height 16
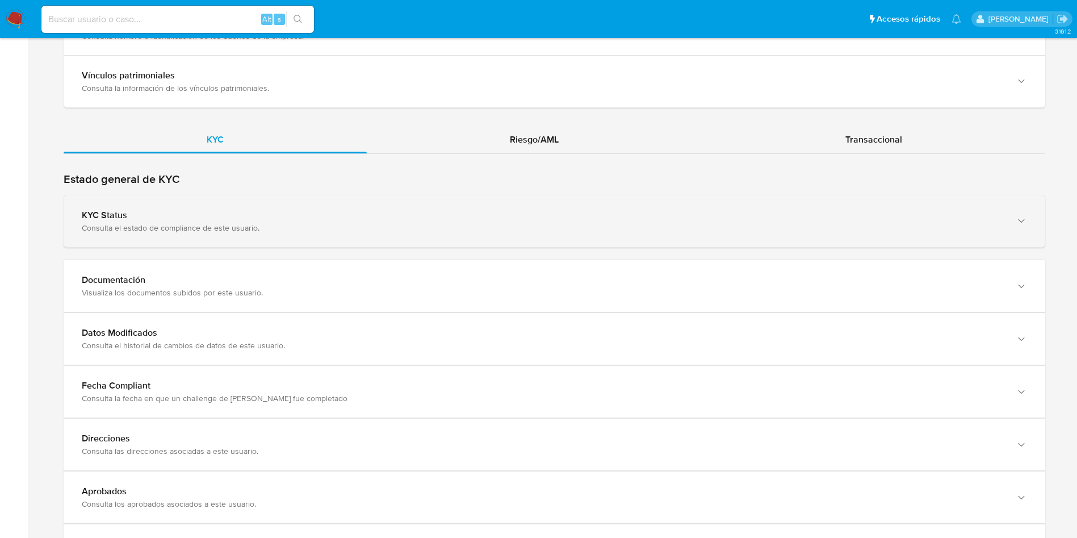
click at [208, 235] on div "KYC Status Consulta el estado de compliance de este usuario." at bounding box center [555, 221] width 982 height 52
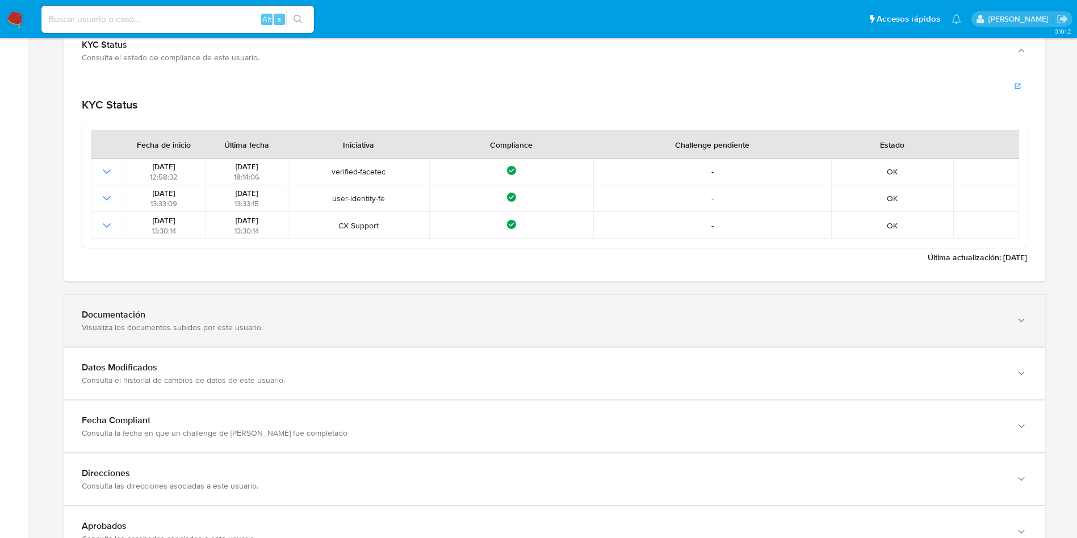
click at [225, 329] on div "Visualiza los documentos subidos por este usuario." at bounding box center [543, 327] width 923 height 10
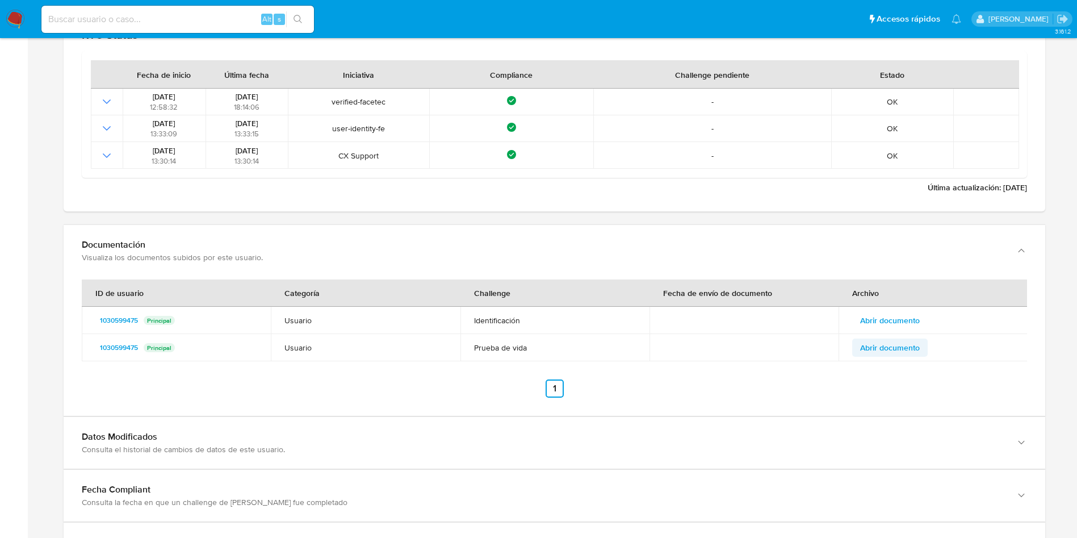
scroll to position [1278, 0]
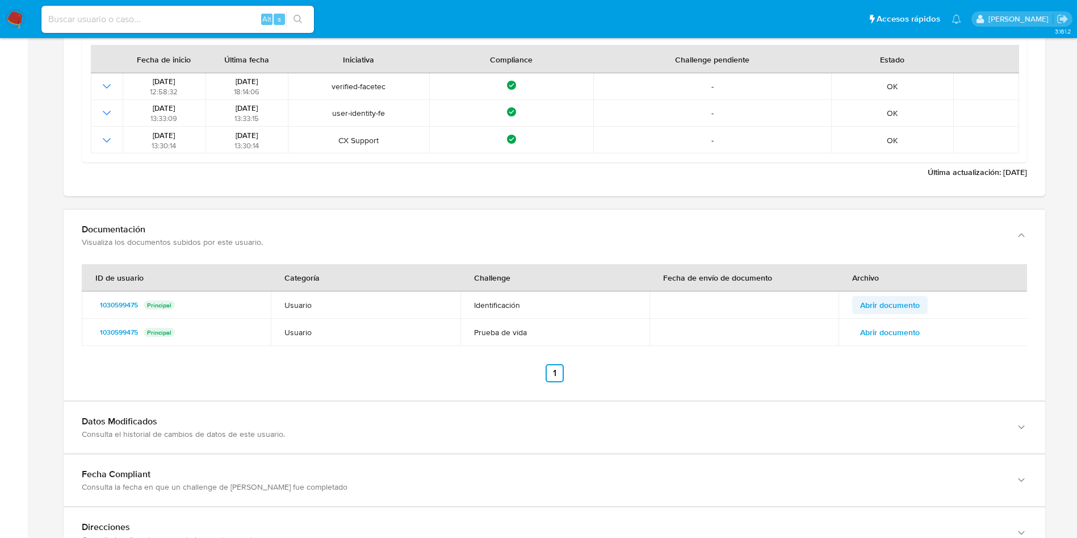
click at [906, 303] on span "Abrir documento" at bounding box center [890, 305] width 60 height 16
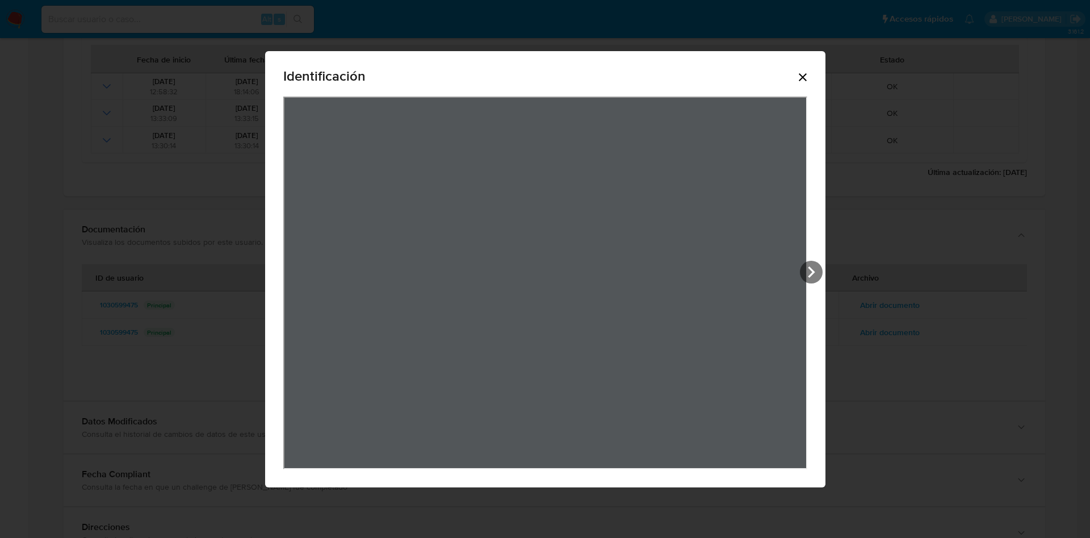
click at [784, 52] on div "Identificación" at bounding box center [545, 269] width 560 height 436
click at [808, 83] on div "Identificación" at bounding box center [545, 269] width 560 height 436
click at [802, 77] on icon "Cerrar" at bounding box center [803, 77] width 8 height 8
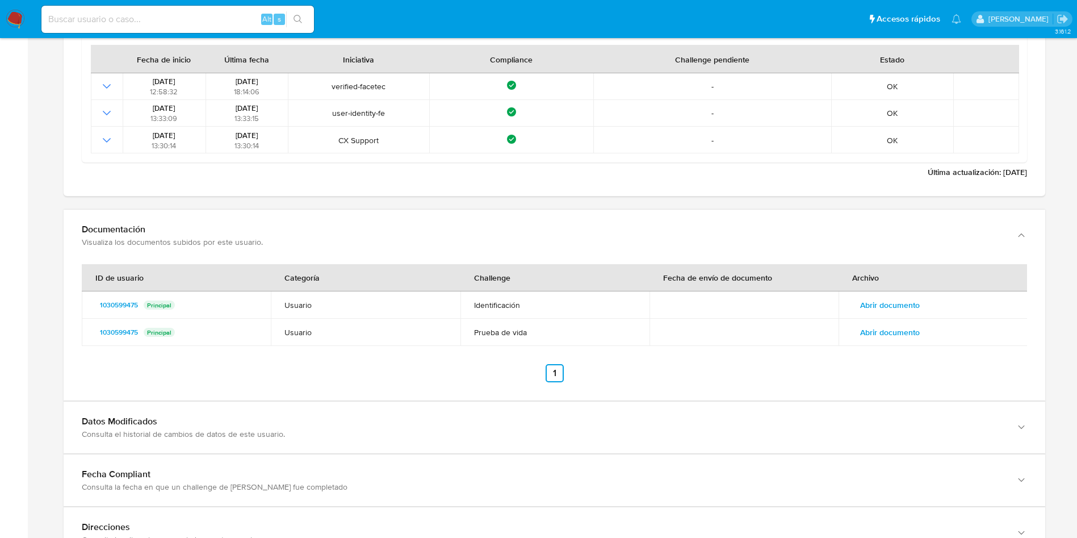
click at [895, 326] on span "Abrir documento" at bounding box center [890, 332] width 60 height 16
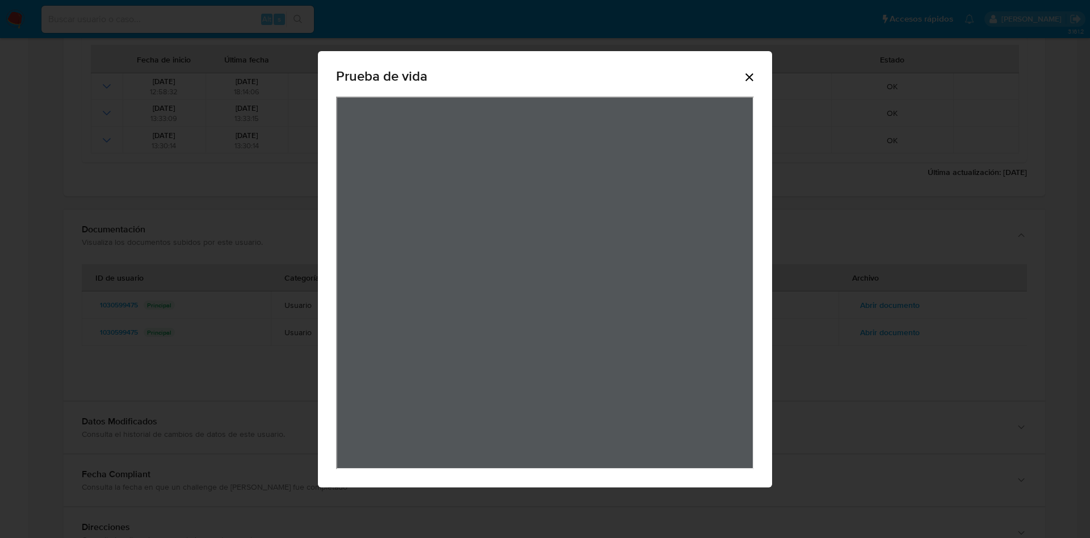
click at [750, 78] on icon "Cerrar" at bounding box center [750, 77] width 8 height 8
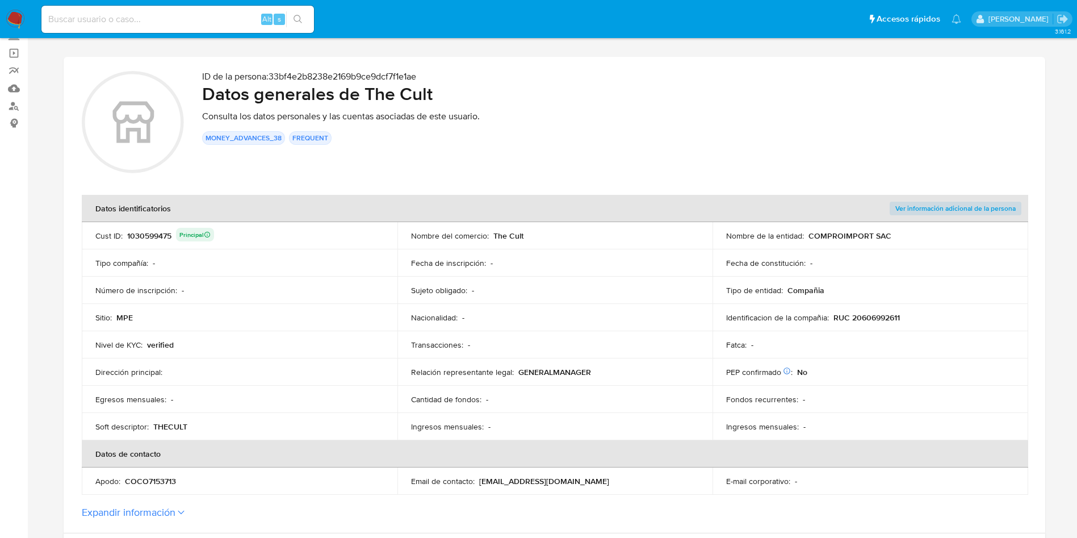
scroll to position [256, 0]
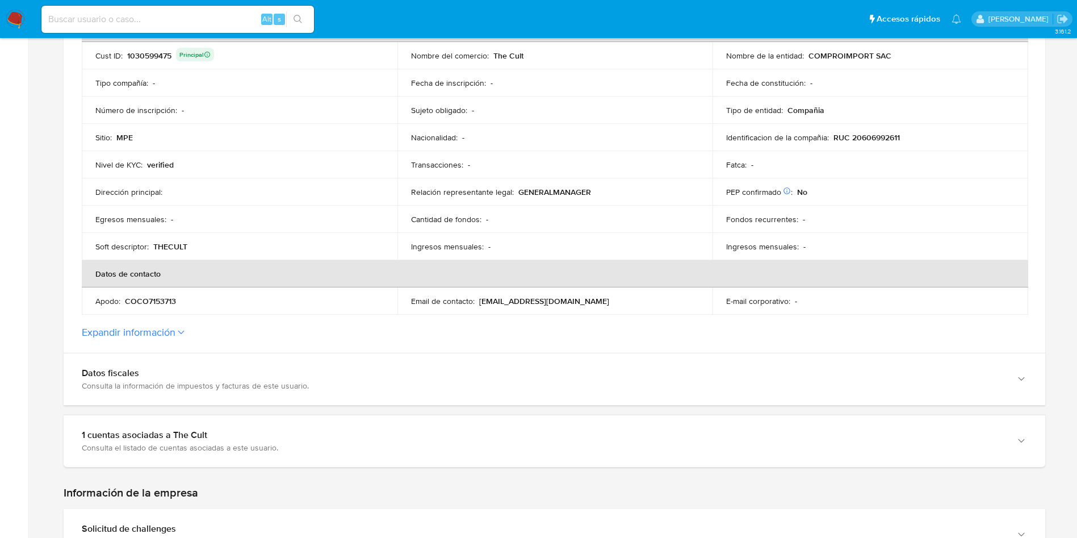
click at [169, 326] on button "Expandir información" at bounding box center [129, 332] width 94 height 12
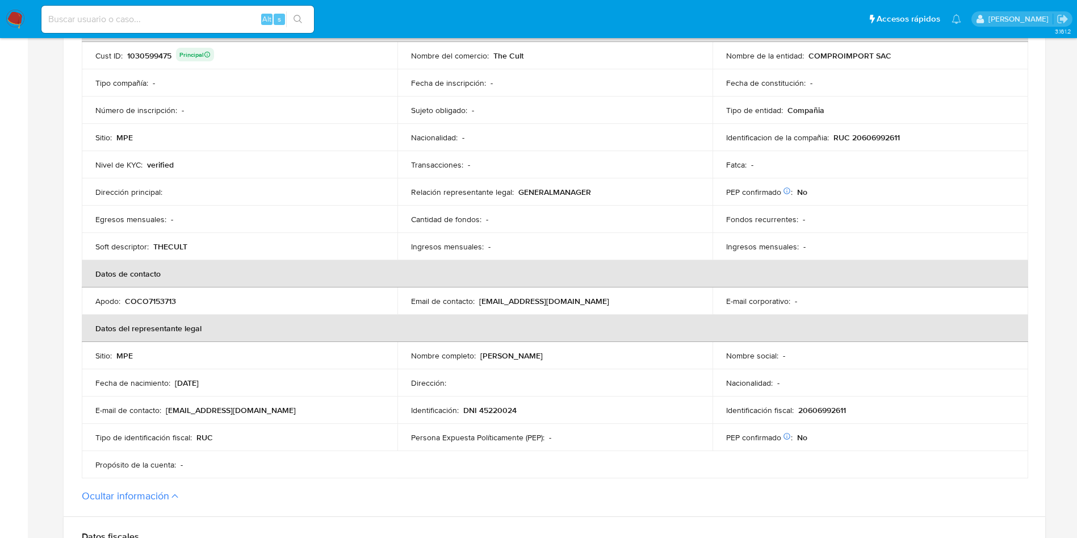
drag, startPoint x: 479, startPoint y: 352, endPoint x: 597, endPoint y: 354, distance: 118.1
click at [597, 354] on div "Nombre completo : Jeny Marina Ore Lopez" at bounding box center [555, 355] width 288 height 10
click at [492, 413] on p "DNI 45220024" at bounding box center [489, 410] width 53 height 10
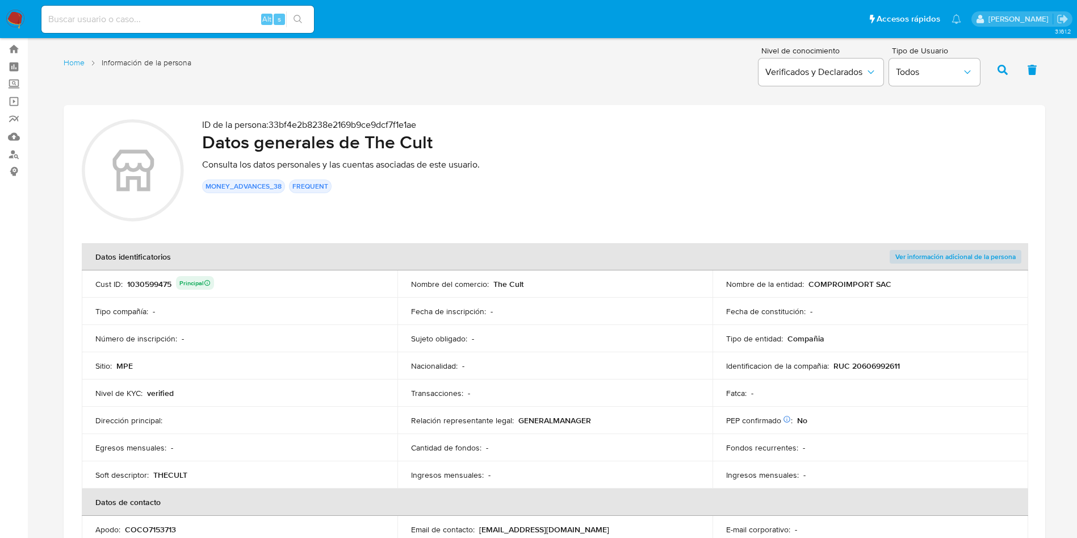
scroll to position [0, 0]
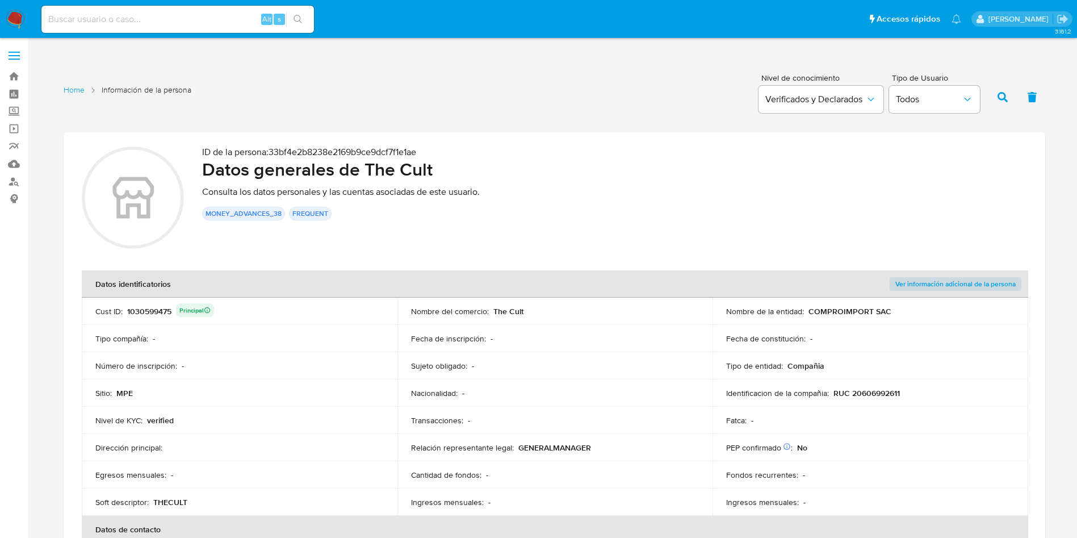
click at [154, 309] on div "1030599475 Principal" at bounding box center [170, 311] width 87 height 16
click at [155, 309] on div "1030599475 Principal" at bounding box center [170, 311] width 87 height 16
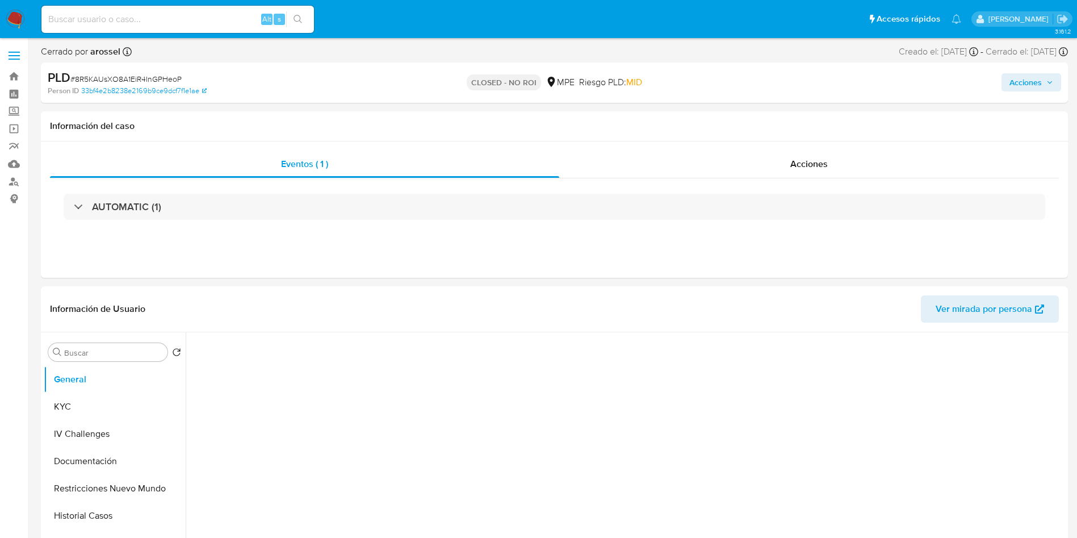
select select "10"
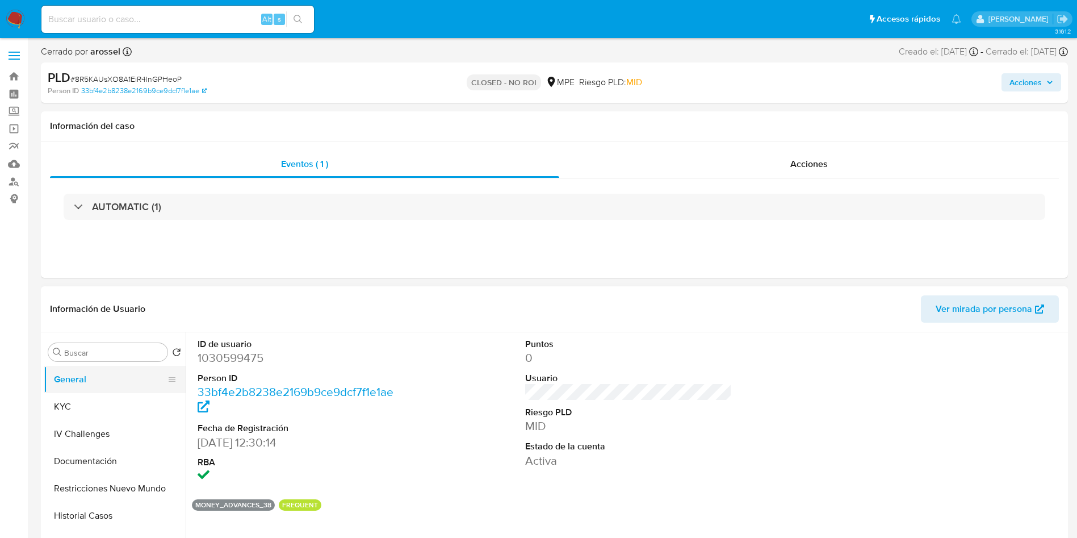
click at [97, 381] on button "General" at bounding box center [110, 379] width 133 height 27
click at [95, 395] on button "KYC" at bounding box center [110, 406] width 133 height 27
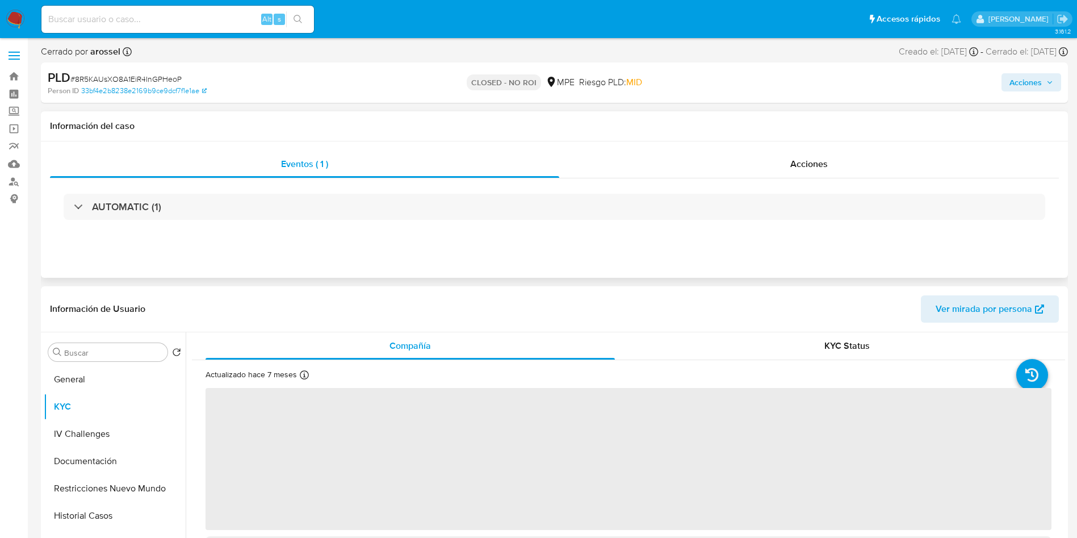
scroll to position [170, 0]
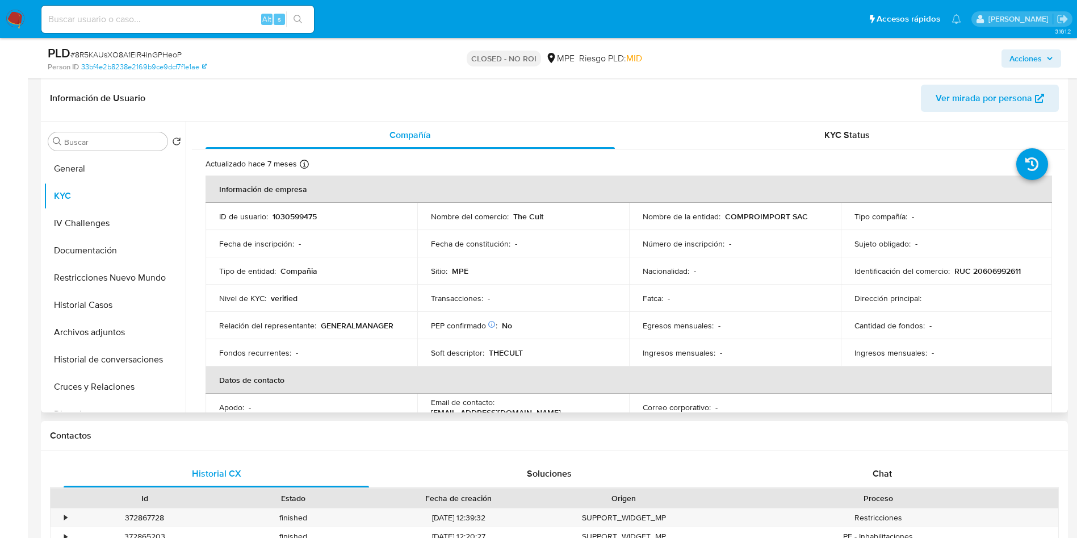
click at [725, 214] on p "COMPROIMPORT SAC" at bounding box center [766, 216] width 83 height 10
click at [725, 221] on p "COMPROIMPORT SAC" at bounding box center [766, 216] width 83 height 10
drag, startPoint x: 725, startPoint y: 220, endPoint x: 810, endPoint y: 220, distance: 84.6
click at [810, 220] on div "Nombre de la entidad : COMPROIMPORT SAC" at bounding box center [735, 216] width 185 height 10
drag, startPoint x: 720, startPoint y: 217, endPoint x: 819, endPoint y: 218, distance: 98.8
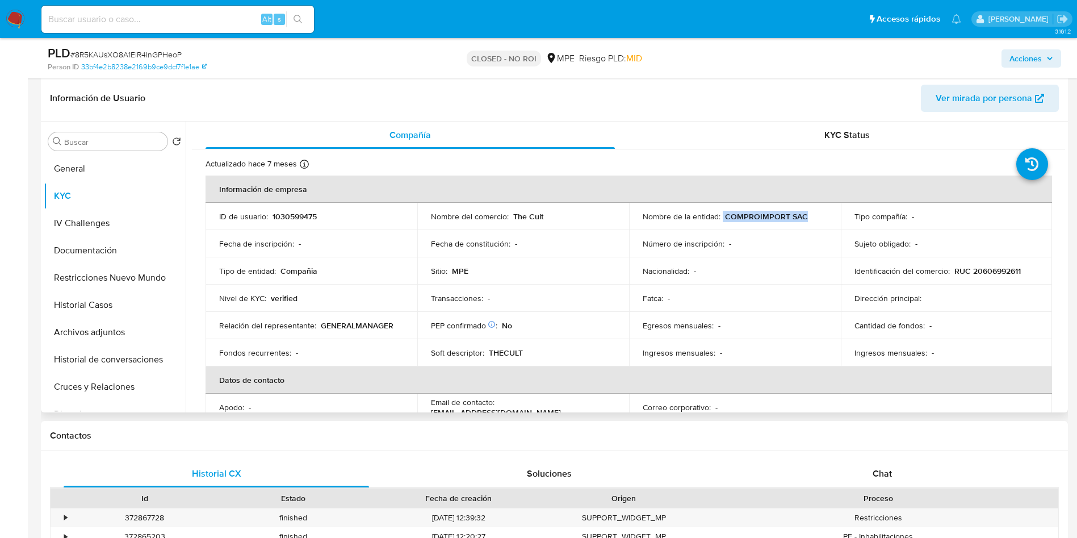
click at [819, 218] on div "Nombre de la entidad : COMPROIMPORT SAC" at bounding box center [735, 216] width 185 height 10
copy div "COMPROIMPORT SAC"
click at [206, 21] on input at bounding box center [177, 19] width 273 height 15
paste input "y6F4kiUdpvd2rw4Z7NJEEdo0"
type input "y6F4kiUdpvd2rw4Z7NJEEdo0"
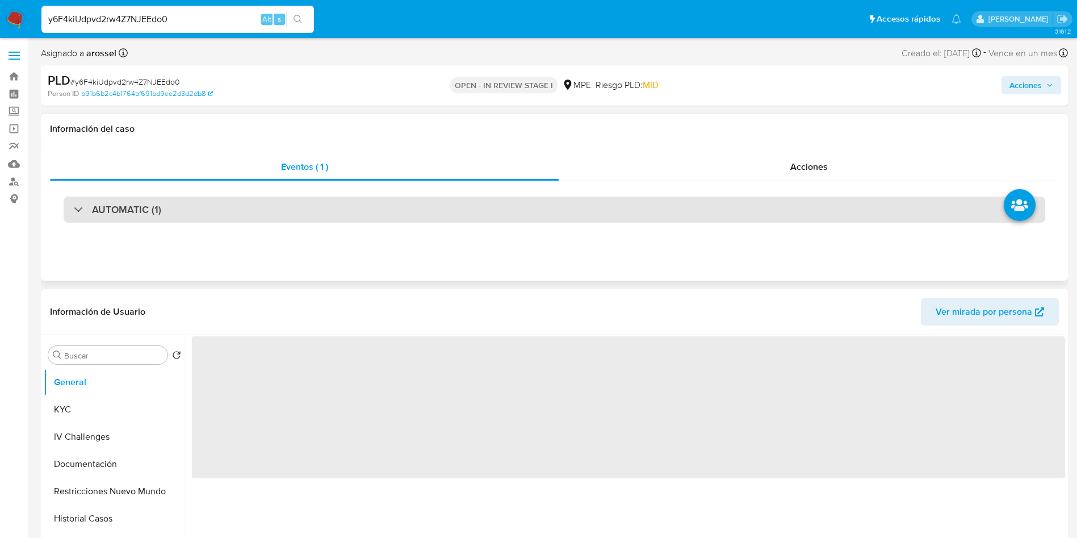
select select "10"
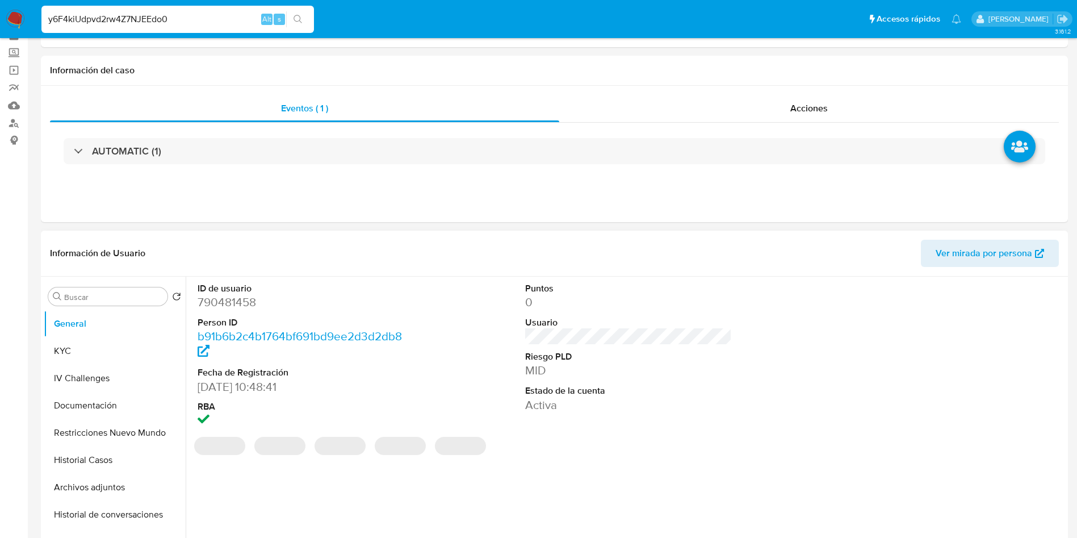
scroll to position [85, 0]
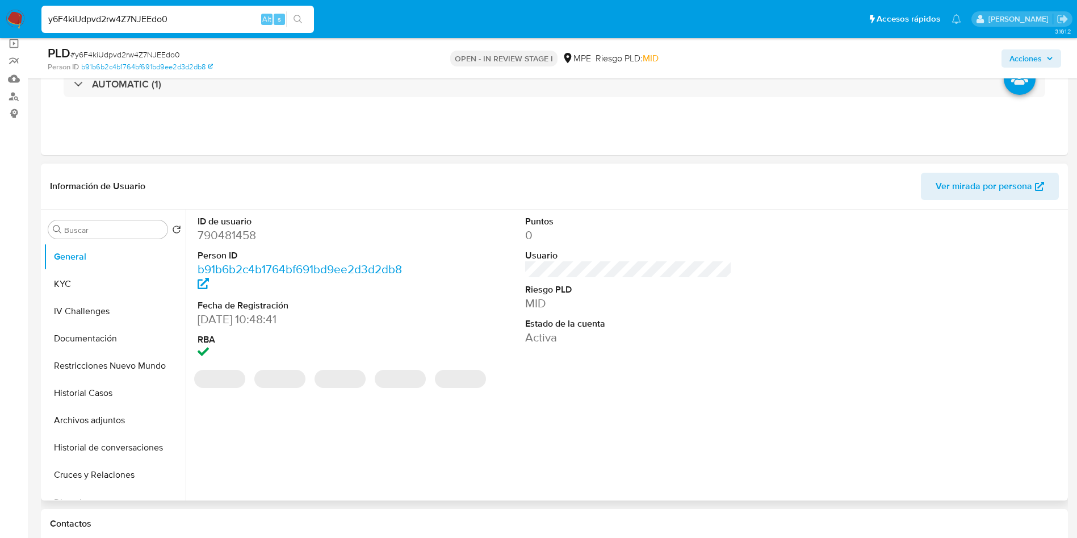
click at [659, 244] on dl "Puntos 0 Usuario Riesgo PLD MID Estado de la cuenta Activa" at bounding box center [628, 280] width 207 height 131
click at [643, 300] on dd "MID" at bounding box center [628, 303] width 207 height 16
click at [650, 280] on dl "Puntos 0 Usuario Riesgo PLD MID Estado de la cuenta Activa" at bounding box center [628, 280] width 207 height 131
click at [1003, 194] on span "Ver mirada por persona" at bounding box center [984, 186] width 97 height 27
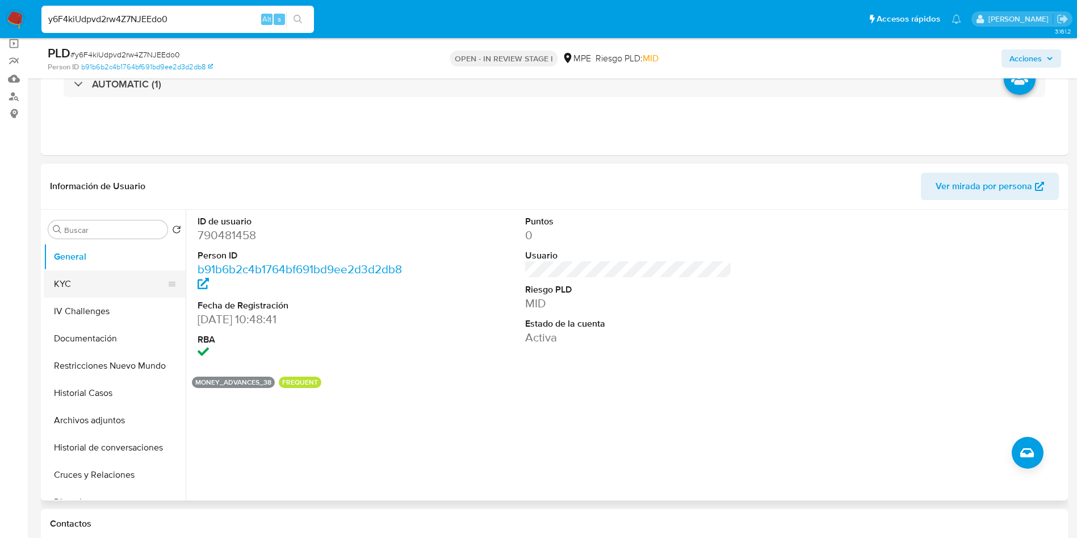
click at [114, 277] on button "KYC" at bounding box center [110, 283] width 133 height 27
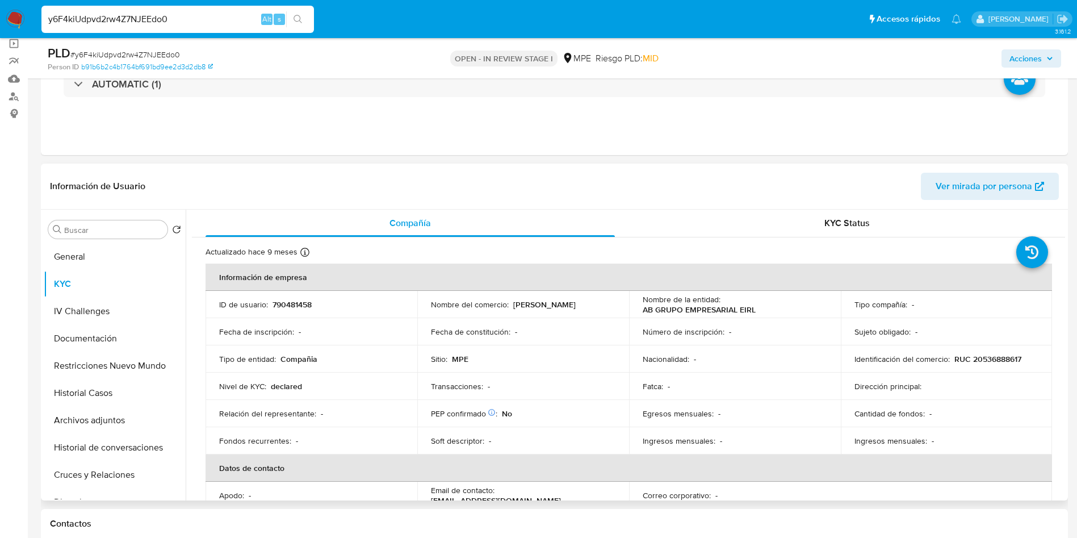
scroll to position [170, 0]
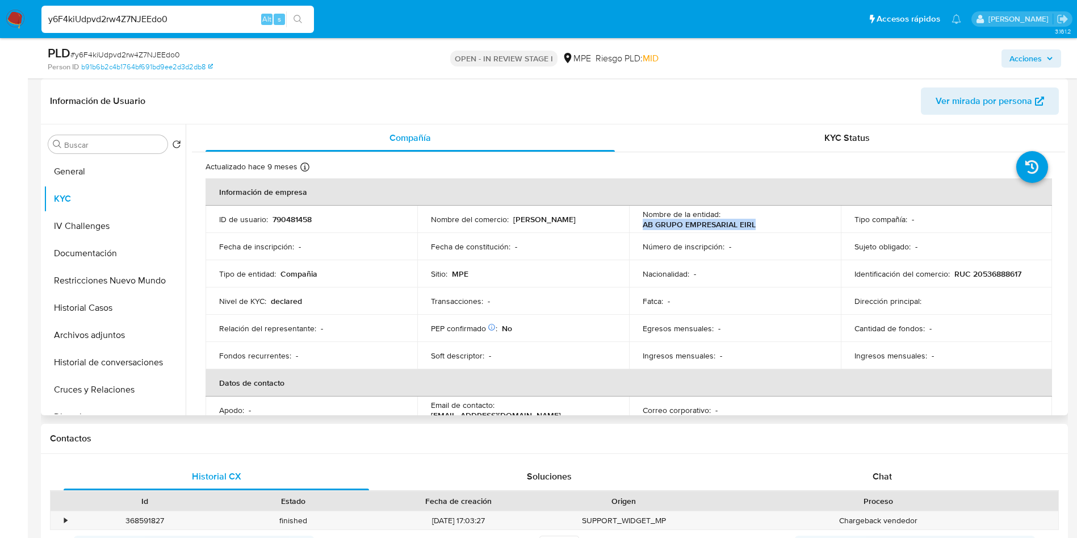
drag, startPoint x: 663, startPoint y: 221, endPoint x: 775, endPoint y: 220, distance: 111.3
click at [775, 220] on div "Nombre de la entidad : AB GRUPO EMPRESARIAL EIRL" at bounding box center [735, 219] width 185 height 20
click at [121, 309] on button "Historial Casos" at bounding box center [110, 307] width 133 height 27
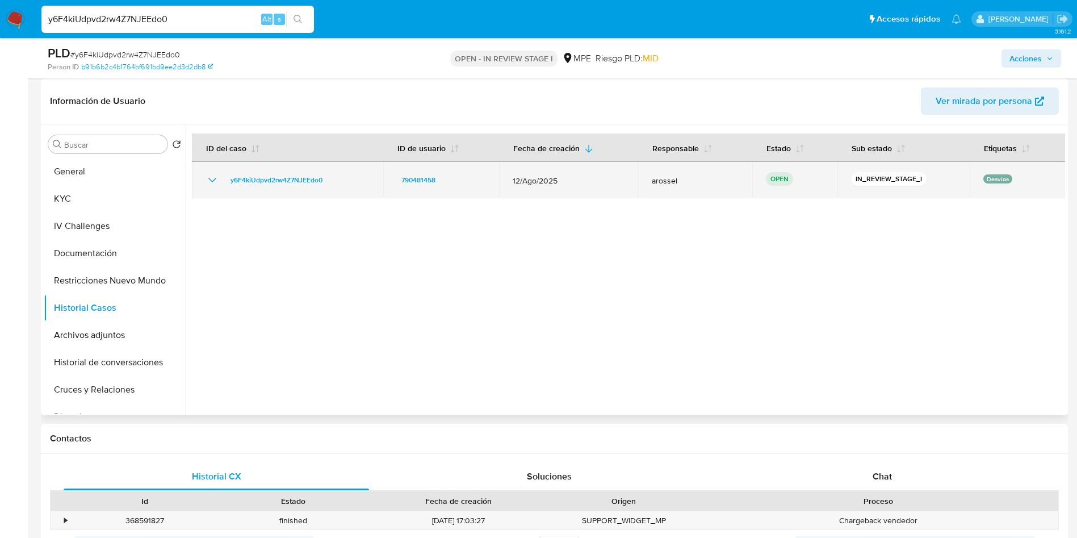
click at [205, 175] on td "y6F4kiUdpvd2rw4Z7NJEEdo0" at bounding box center [287, 180] width 191 height 36
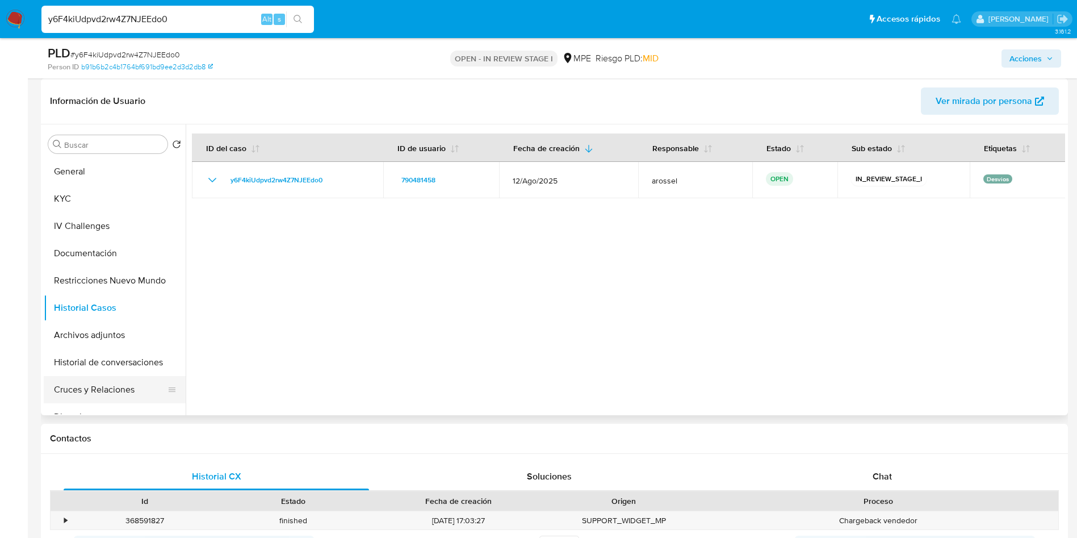
click at [104, 384] on button "Cruces y Relaciones" at bounding box center [110, 389] width 133 height 27
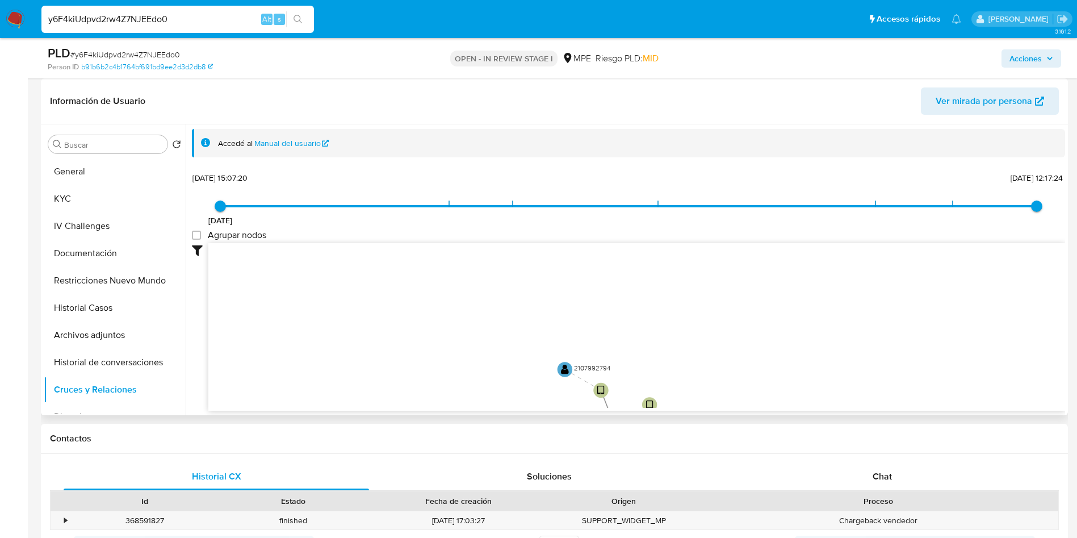
drag, startPoint x: 518, startPoint y: 283, endPoint x: 464, endPoint y: 304, distance: 58.1
click at [464, 304] on icon "user-790481458  790481458 device-62b3947108813b0018014287  device-645137cc088…" at bounding box center [636, 325] width 857 height 165
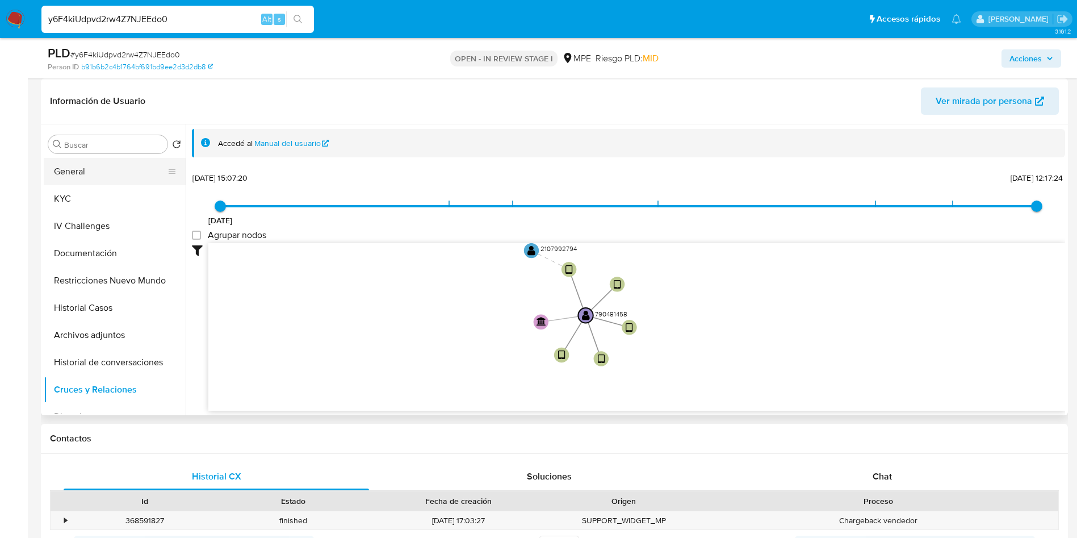
click at [81, 178] on button "General" at bounding box center [110, 171] width 133 height 27
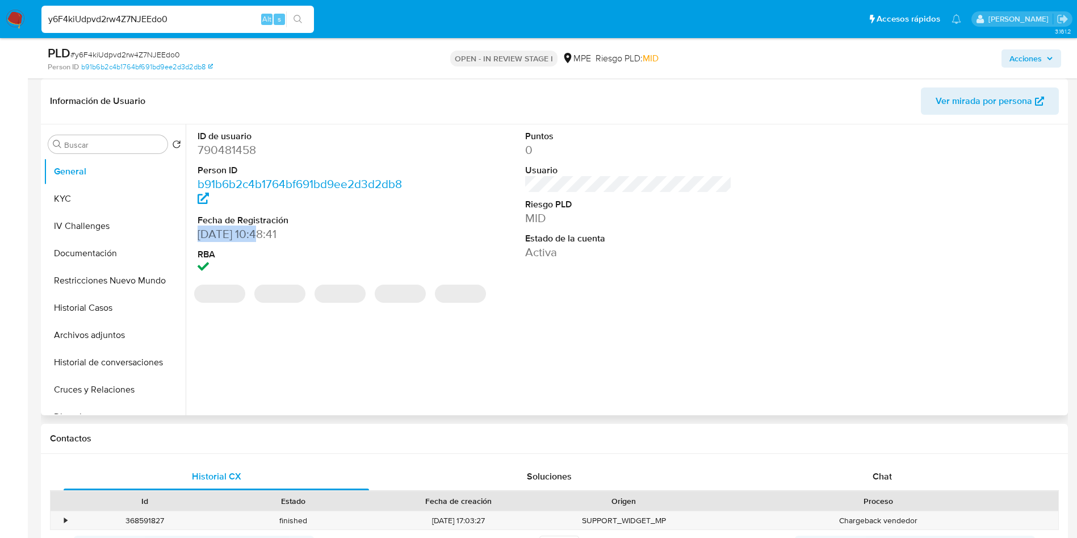
drag, startPoint x: 198, startPoint y: 233, endPoint x: 257, endPoint y: 227, distance: 59.4
click at [257, 227] on dd "13/07/2021 10:48:41" at bounding box center [301, 234] width 207 height 16
copy dd "13/07/2021"
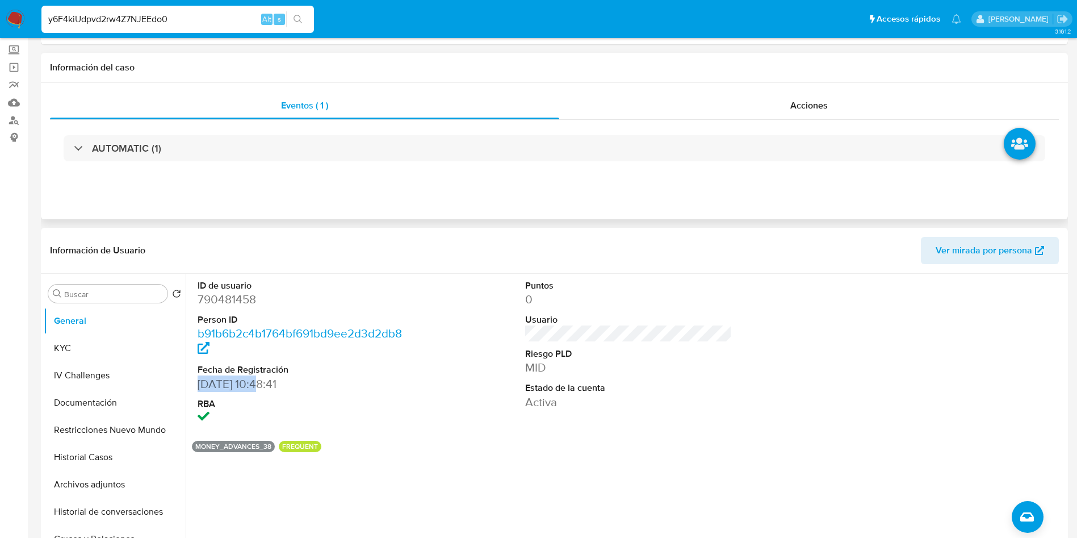
scroll to position [0, 0]
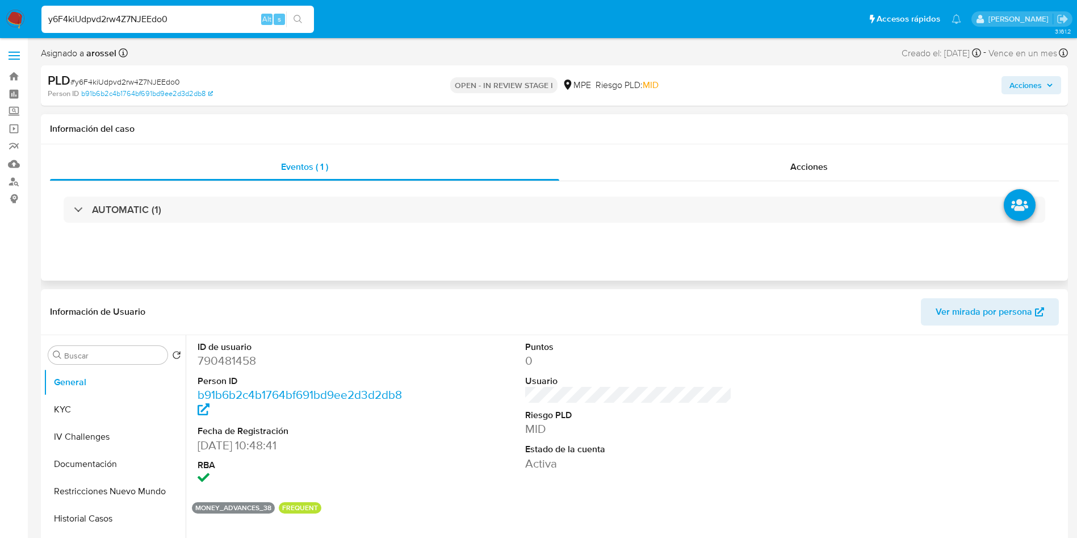
click at [214, 242] on div "Eventos ( 1 ) Acciones AUTOMATIC (1)" at bounding box center [554, 212] width 1027 height 136
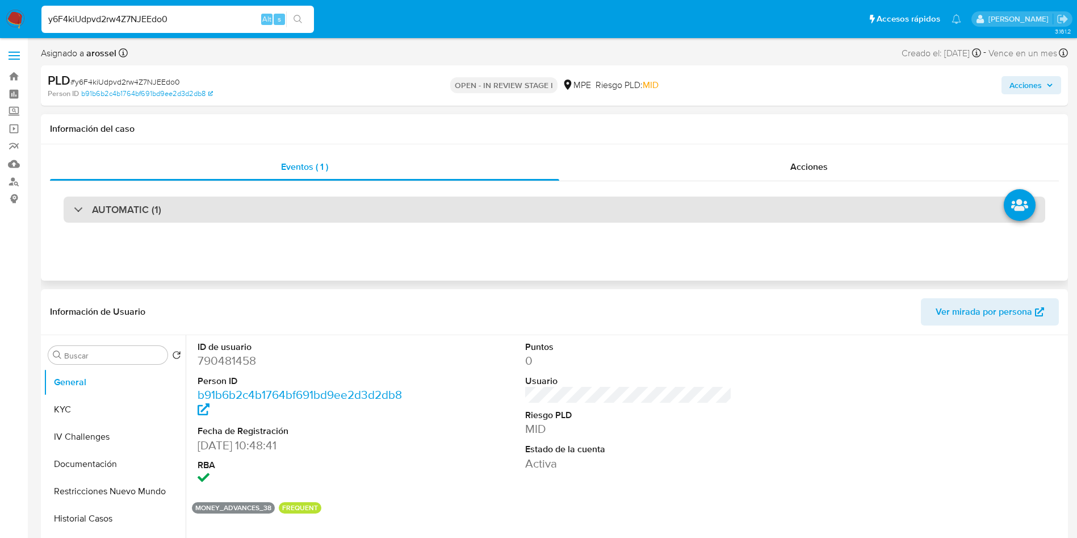
click at [207, 202] on div "AUTOMATIC (1)" at bounding box center [555, 209] width 982 height 26
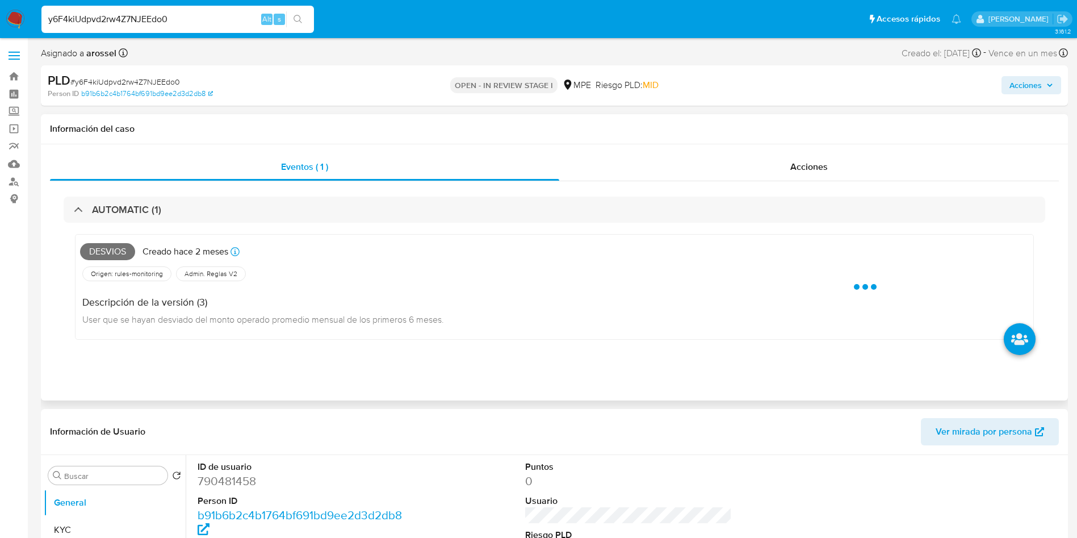
click at [112, 252] on span "Desvios" at bounding box center [107, 251] width 55 height 17
copy span "Desvios"
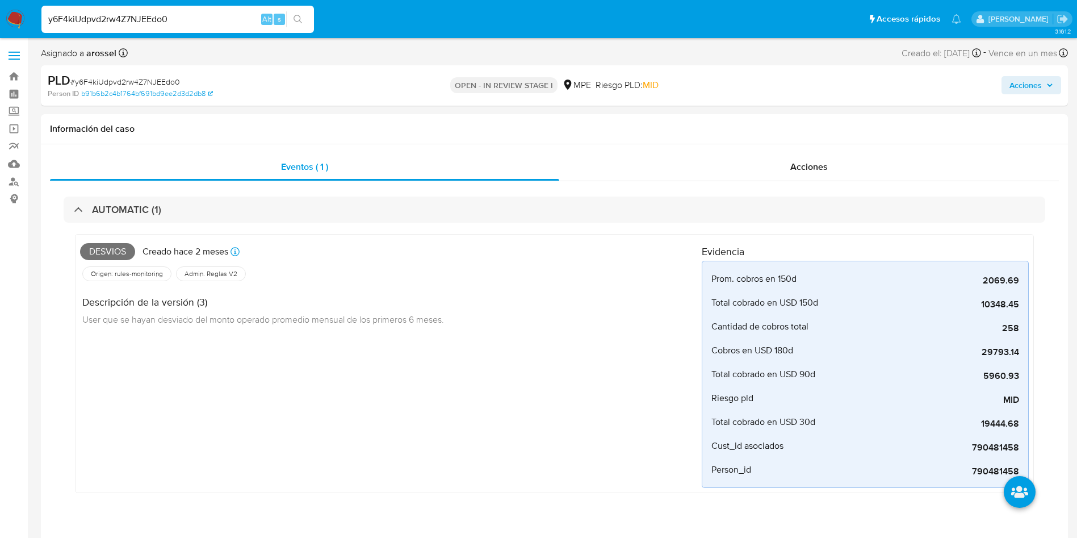
click at [152, 82] on span "# y6F4kiUdpvd2rw4Z7NJEEdo0" at bounding box center [125, 81] width 110 height 11
copy span "y6F4kiUdpvd2rw4Z7NJEEdo0"
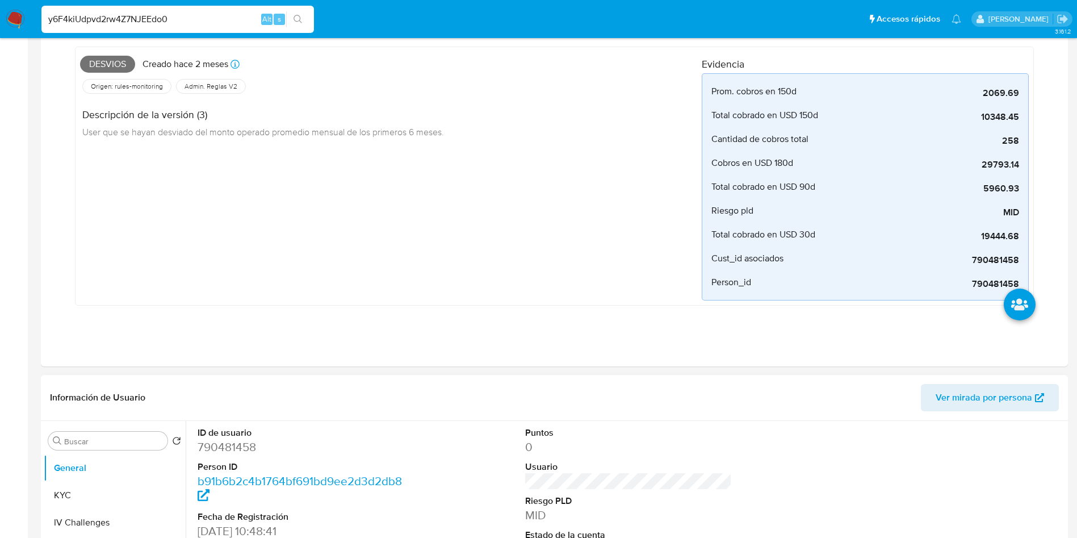
scroll to position [341, 0]
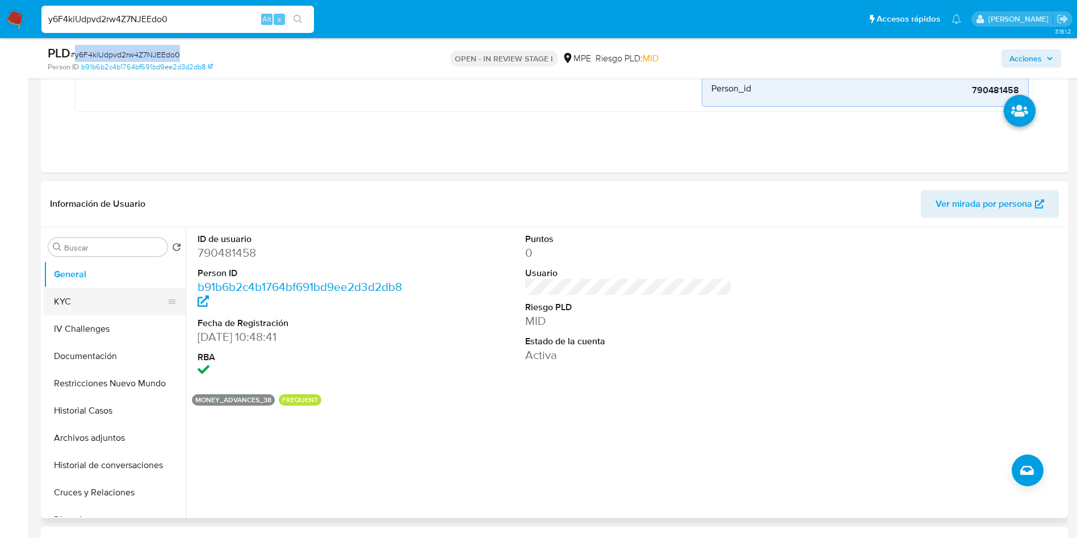
click at [109, 290] on button "KYC" at bounding box center [110, 301] width 133 height 27
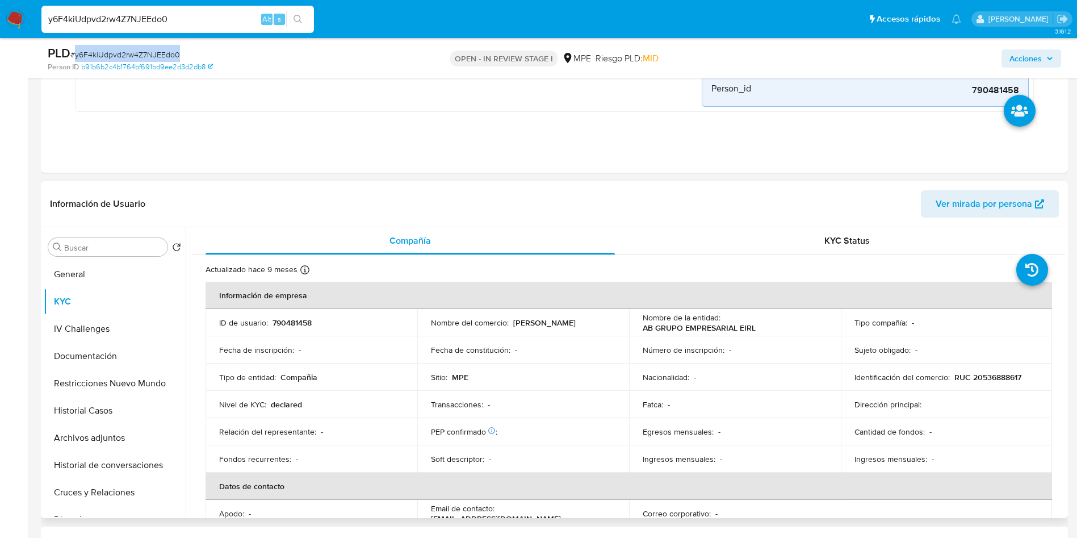
scroll to position [426, 0]
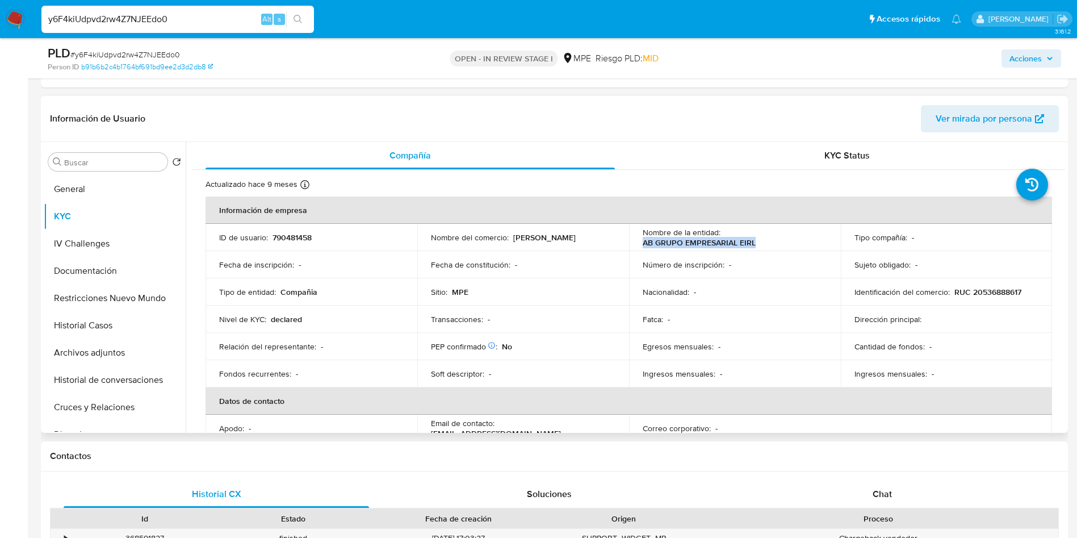
drag, startPoint x: 635, startPoint y: 243, endPoint x: 756, endPoint y: 241, distance: 121.5
click at [756, 241] on td "Nombre de la entidad : AB GRUPO EMPRESARIAL EIRL" at bounding box center [735, 237] width 212 height 27
copy p "AB GRUPO EMPRESARIAL EIRL"
drag, startPoint x: 949, startPoint y: 291, endPoint x: 748, endPoint y: 201, distance: 220.1
click at [1039, 291] on td "Identificación del comercio : RUC 20536888617" at bounding box center [947, 291] width 212 height 27
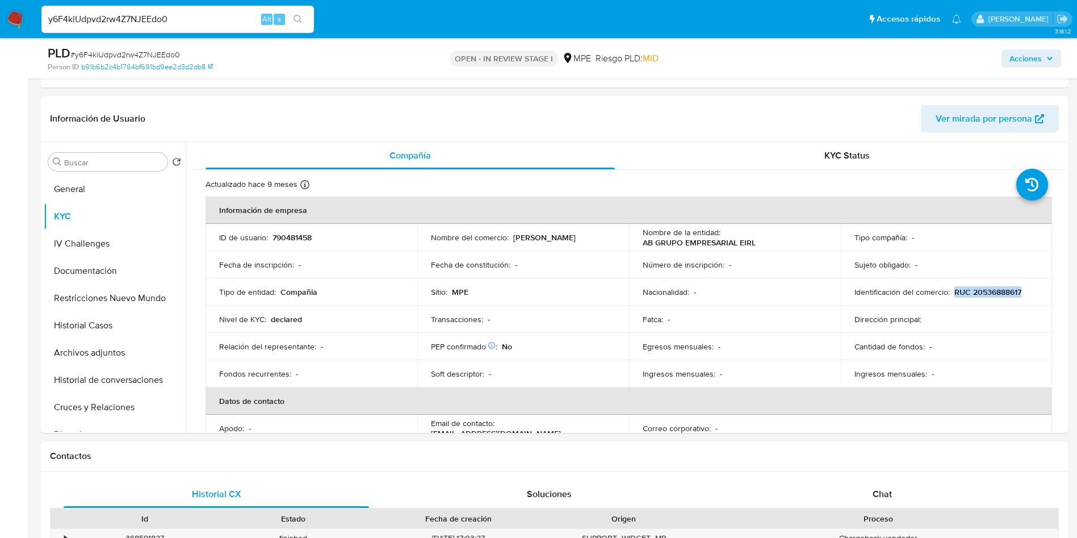
copy p "RUC 20536888617"
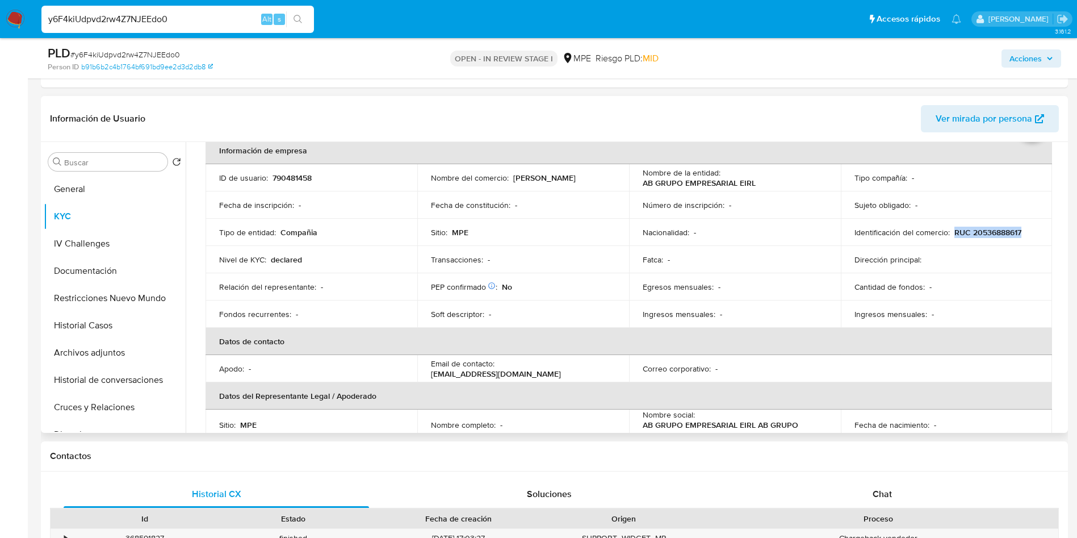
scroll to position [0, 0]
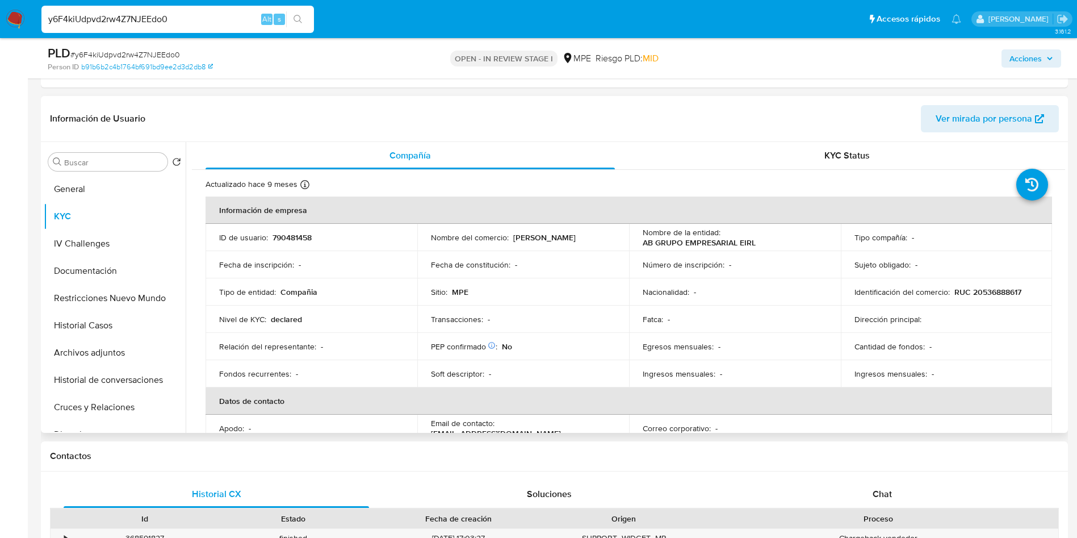
click at [1039, 326] on td "Dirección principal :" at bounding box center [947, 318] width 212 height 27
click at [305, 238] on p "790481458" at bounding box center [292, 237] width 39 height 10
copy p "790481458"
click at [734, 124] on header "Información de Usuario Ver mirada por persona" at bounding box center [554, 118] width 1009 height 27
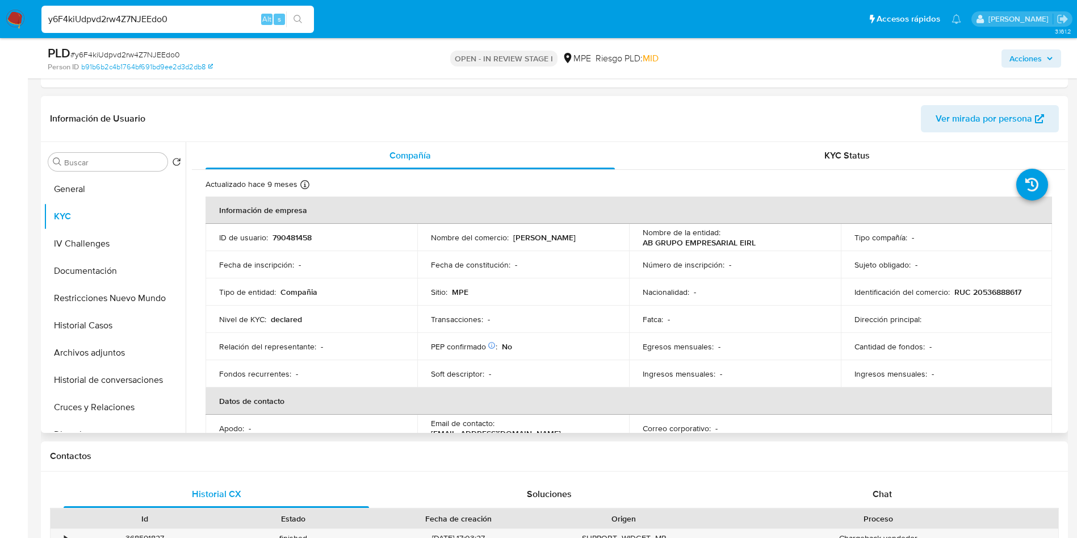
click at [294, 239] on p "790481458" at bounding box center [292, 237] width 39 height 10
copy p "790481458"
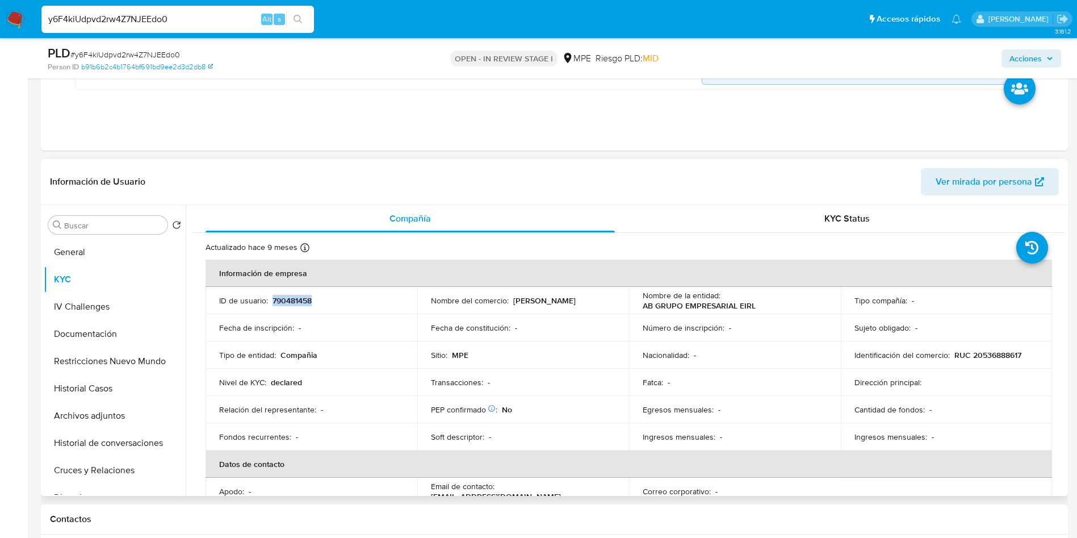
scroll to position [511, 0]
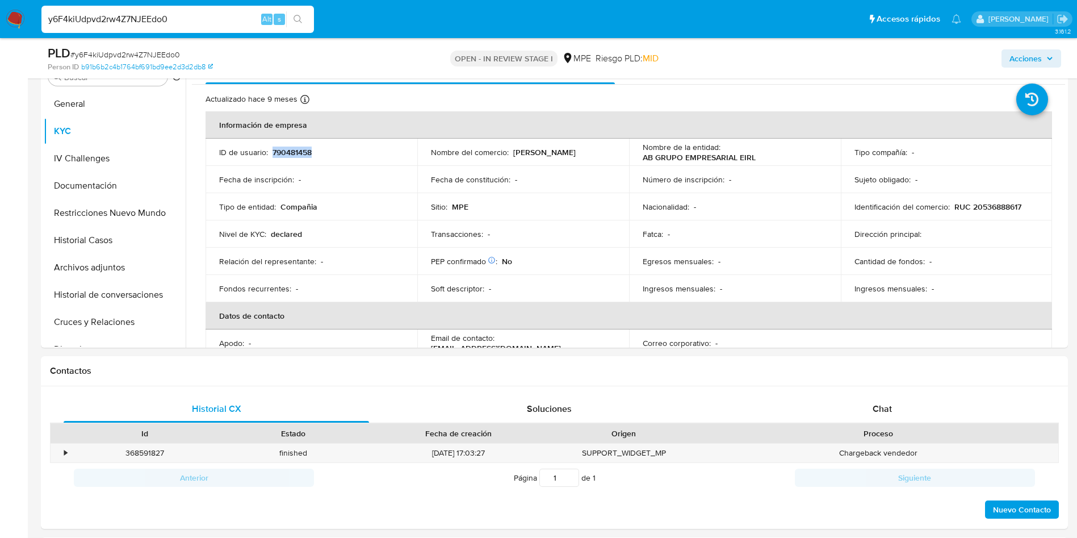
copy p "790481458"
drag, startPoint x: 639, startPoint y: 159, endPoint x: 759, endPoint y: 153, distance: 120.0
click at [759, 153] on td "Nombre de la entidad : AB GRUPO EMPRESARIAL EIRL" at bounding box center [735, 152] width 212 height 27
copy p "AB GRUPO EMPRESARIAL EIRL"
click at [979, 205] on p "RUC 20536888617" at bounding box center [988, 207] width 67 height 10
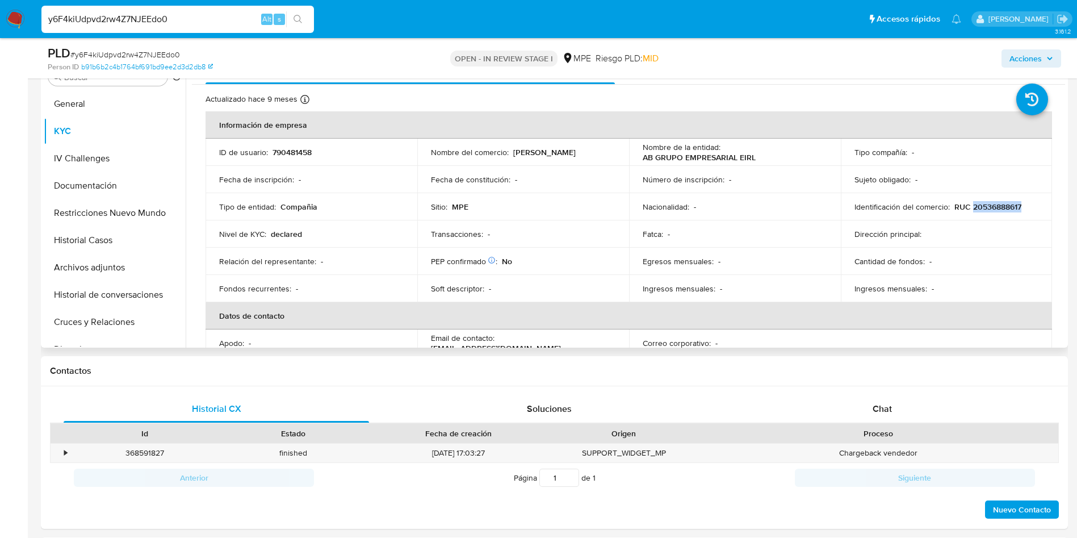
click at [979, 205] on p "RUC 20536888617" at bounding box center [988, 207] width 67 height 10
drag, startPoint x: 510, startPoint y: 153, endPoint x: 584, endPoint y: 152, distance: 73.3
click at [584, 152] on div "Nombre del comercio : Alejandra Baigorria" at bounding box center [523, 152] width 185 height 10
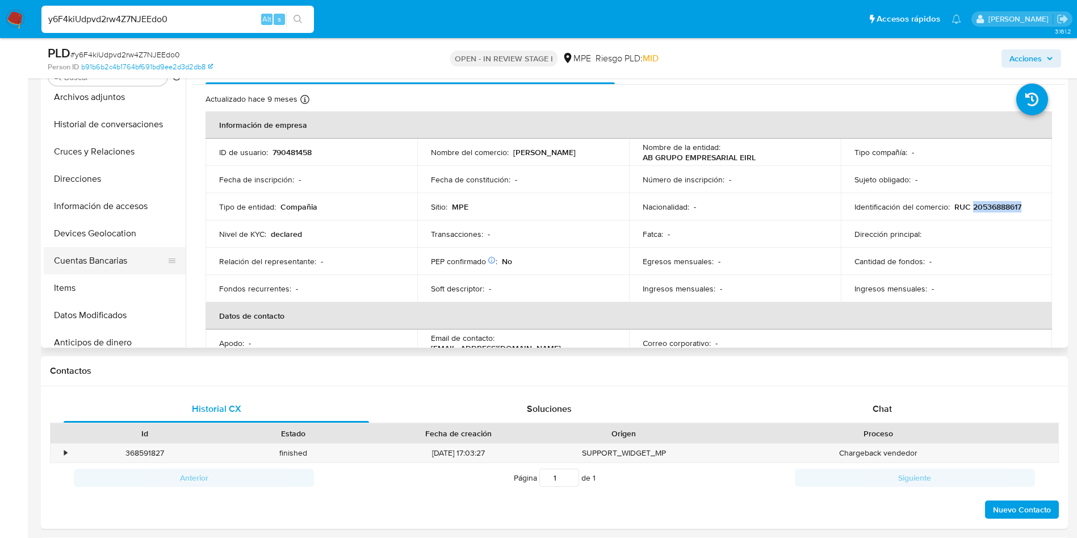
click at [105, 257] on button "Cuentas Bancarias" at bounding box center [110, 260] width 133 height 27
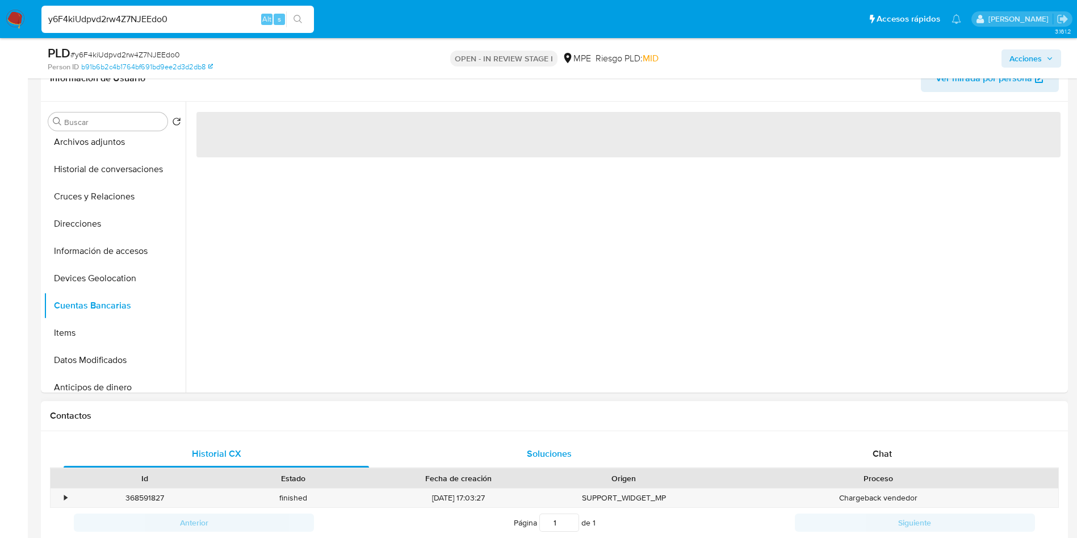
scroll to position [426, 0]
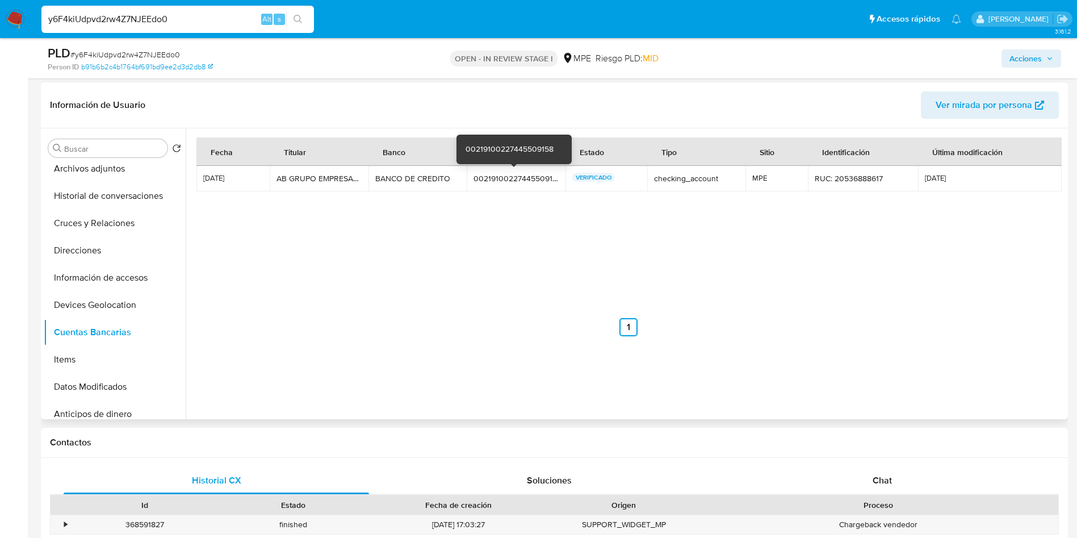
click at [491, 178] on div "00219100227445509158" at bounding box center [516, 178] width 85 height 10
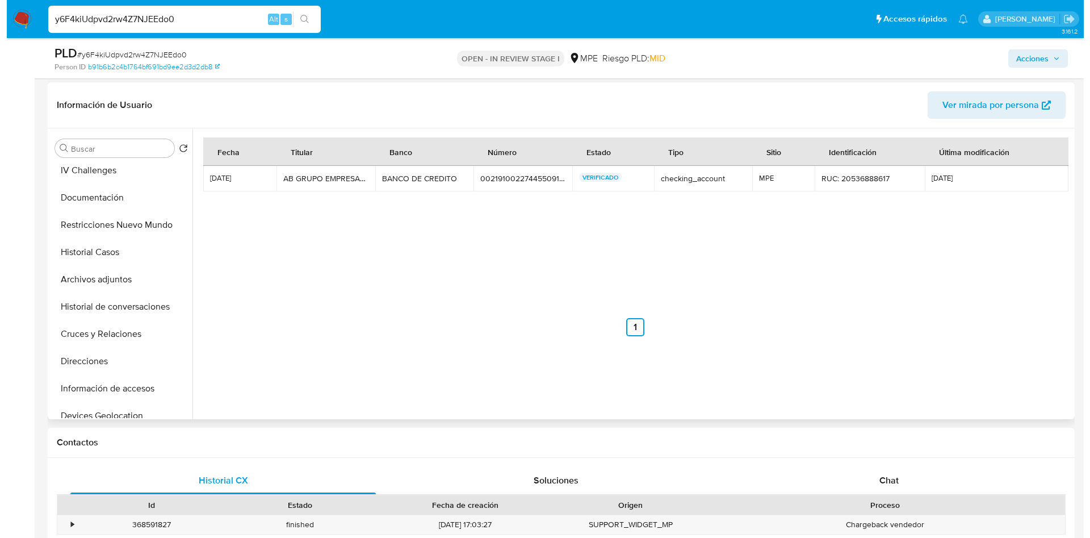
scroll to position [0, 0]
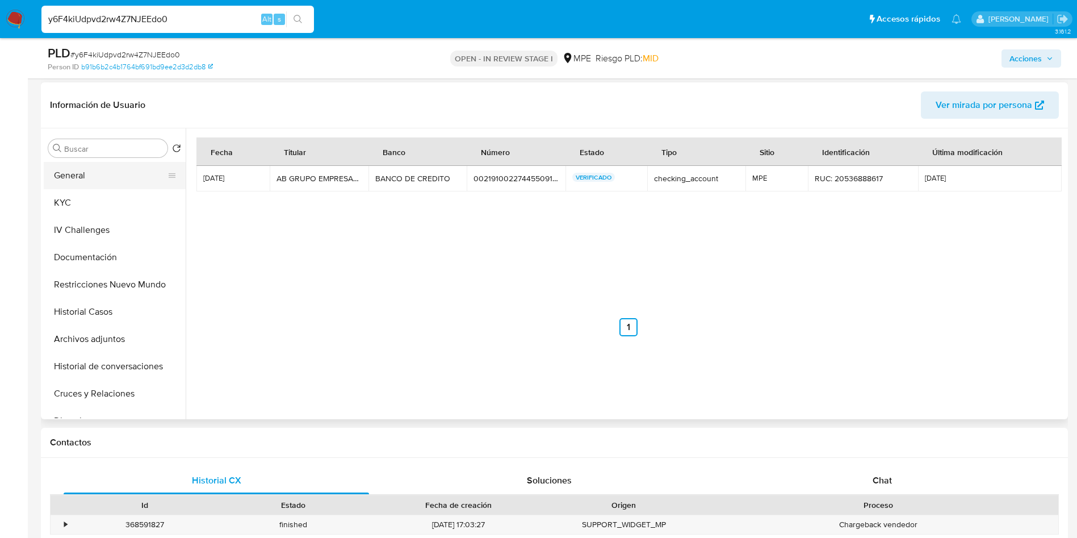
click at [88, 167] on button "General" at bounding box center [110, 175] width 133 height 27
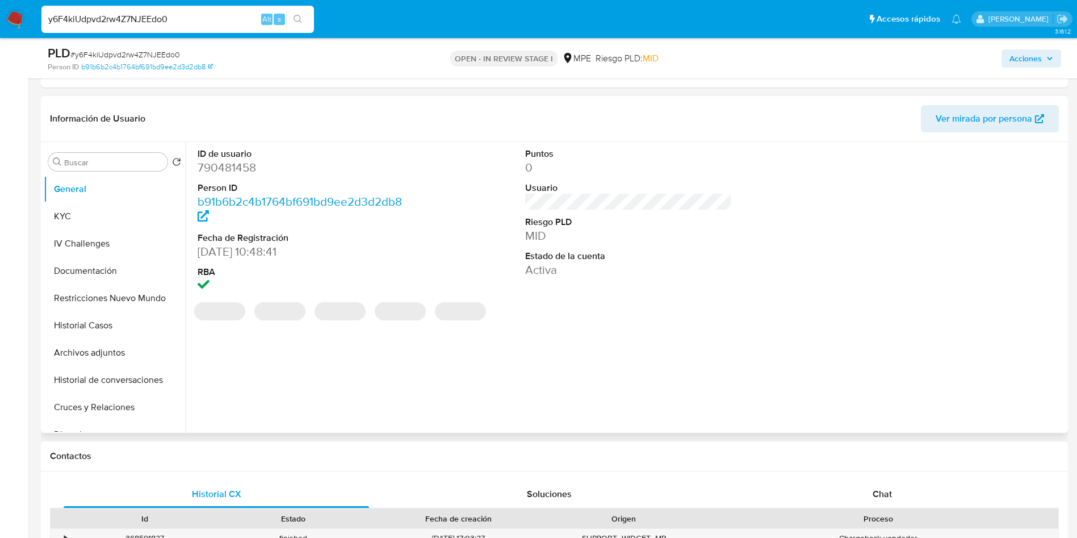
click at [253, 168] on dd "790481458" at bounding box center [301, 168] width 207 height 16
click at [236, 164] on dd "790481458" at bounding box center [301, 168] width 207 height 16
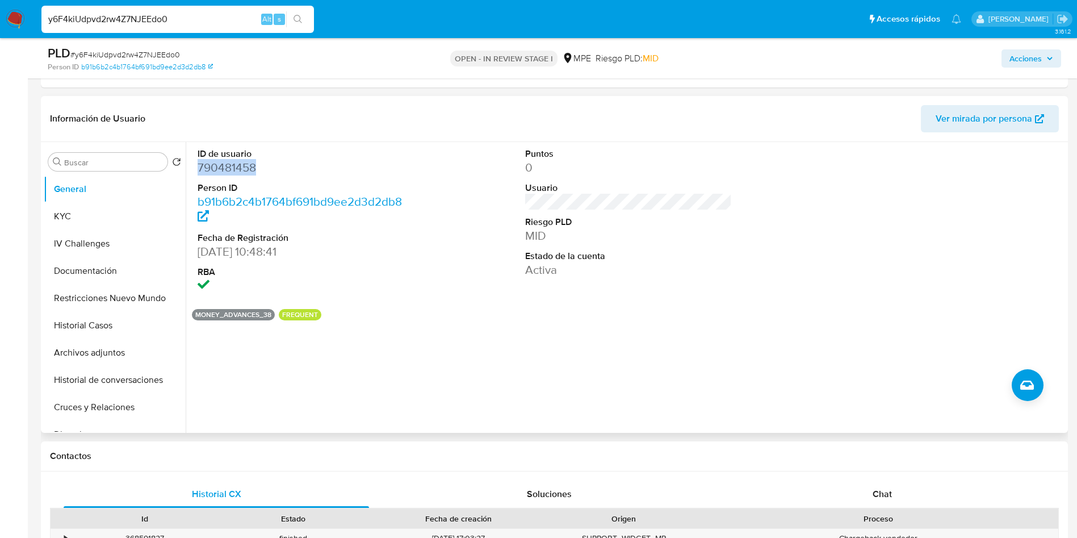
click at [236, 164] on dd "790481458" at bounding box center [301, 168] width 207 height 16
click at [99, 200] on button "General" at bounding box center [110, 188] width 133 height 27
click at [94, 220] on button "KYC" at bounding box center [110, 216] width 133 height 27
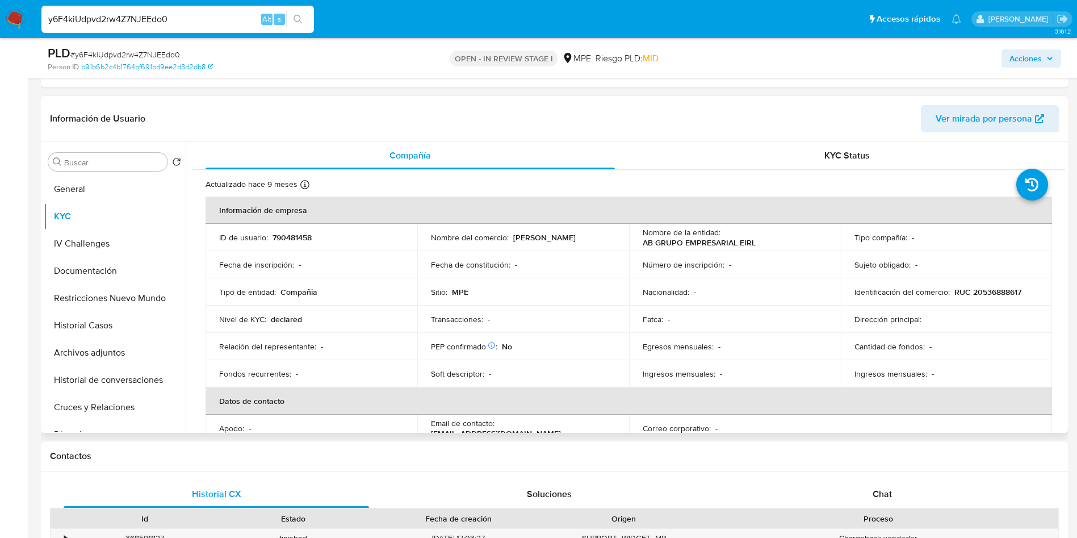
drag, startPoint x: 642, startPoint y: 244, endPoint x: 760, endPoint y: 236, distance: 118.9
click at [760, 236] on div "Nombre de la entidad : AB GRUPO EMPRESARIAL EIRL" at bounding box center [735, 237] width 185 height 20
drag, startPoint x: 632, startPoint y: 248, endPoint x: 759, endPoint y: 243, distance: 127.3
click at [759, 243] on td "Nombre de la entidad : AB GRUPO EMPRESARIAL EIRL" at bounding box center [735, 237] width 212 height 27
drag, startPoint x: 85, startPoint y: 362, endPoint x: 86, endPoint y: 372, distance: 9.7
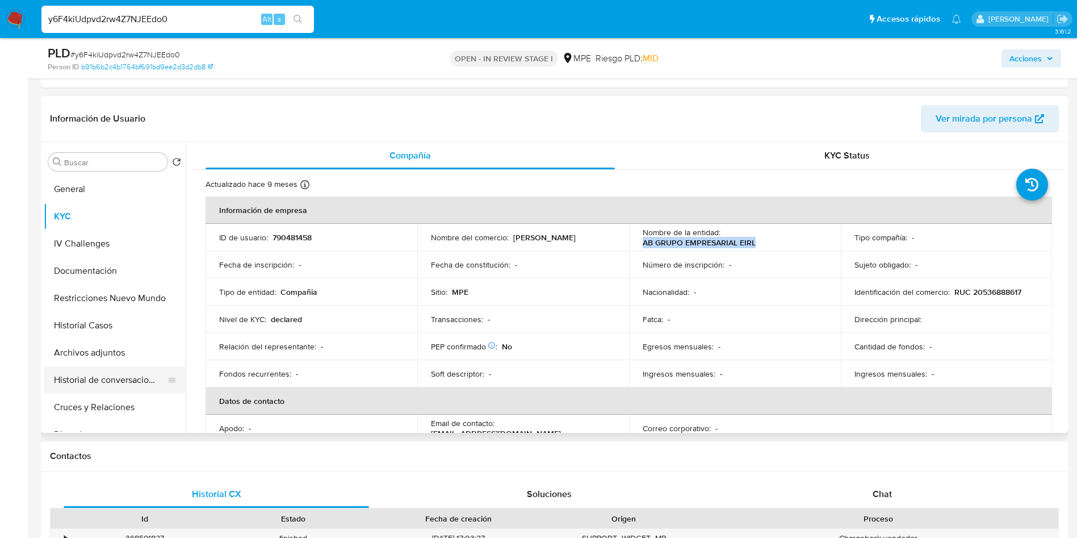
click at [86, 362] on button "Archivos adjuntos" at bounding box center [115, 352] width 142 height 27
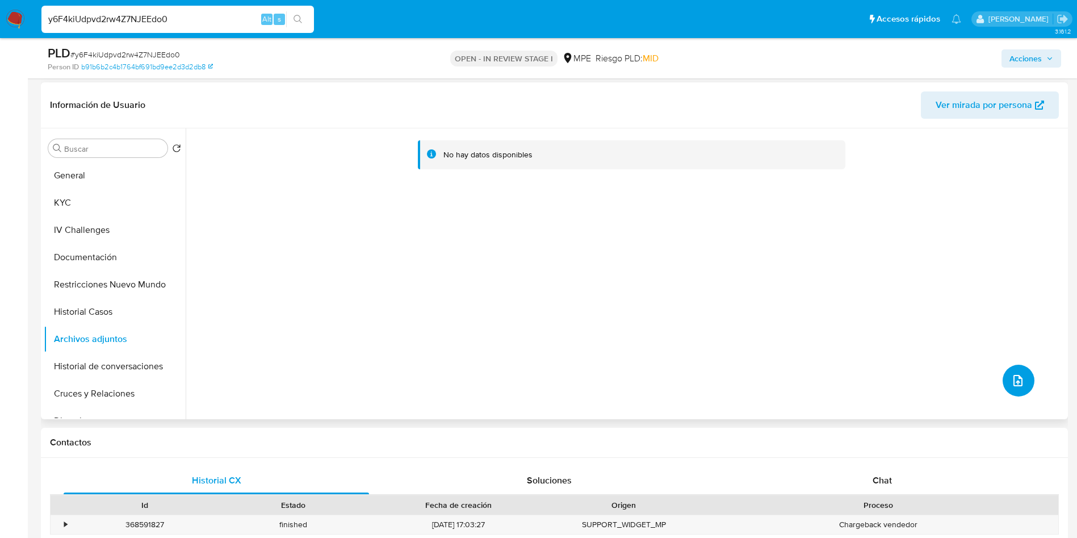
click at [1012, 378] on icon "upload-file" at bounding box center [1018, 381] width 14 height 14
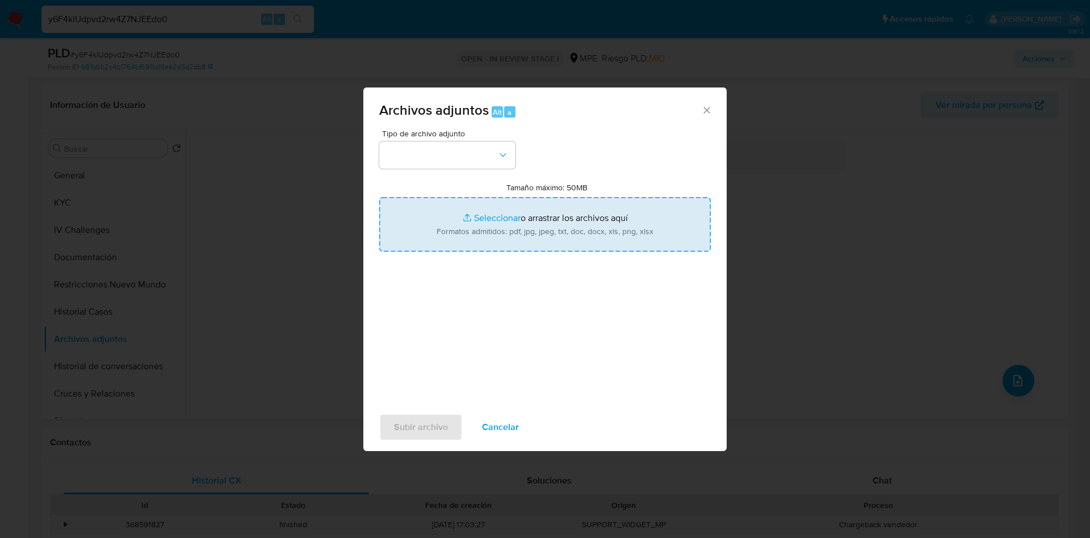
click at [593, 212] on input "Tamaño máximo: 50MB Seleccionar archivos" at bounding box center [545, 224] width 332 height 55
type input "C:\fakepath\Case Log 790481458 - 01_10_2025.pdf"
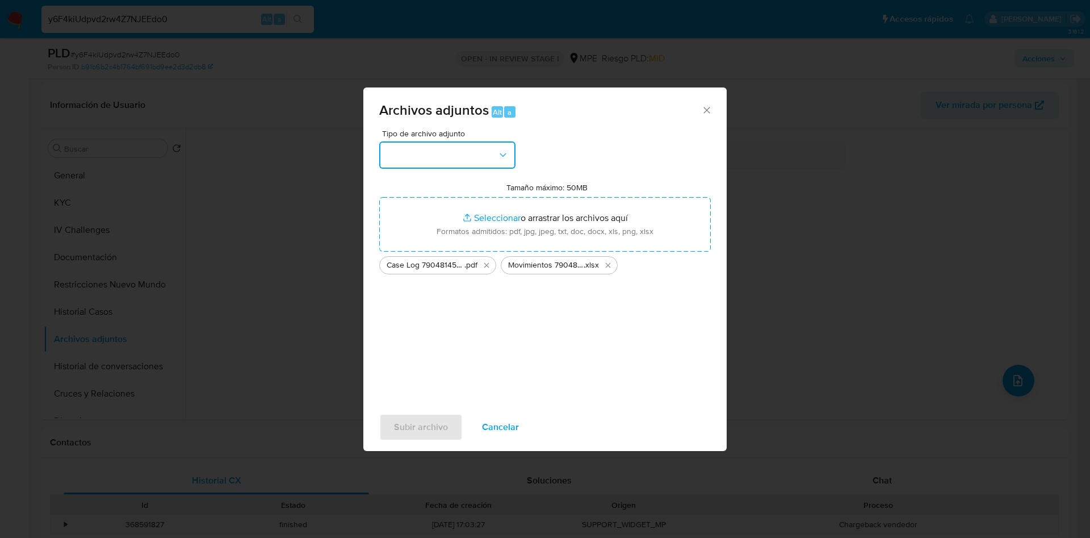
click at [439, 149] on button "button" at bounding box center [447, 154] width 136 height 27
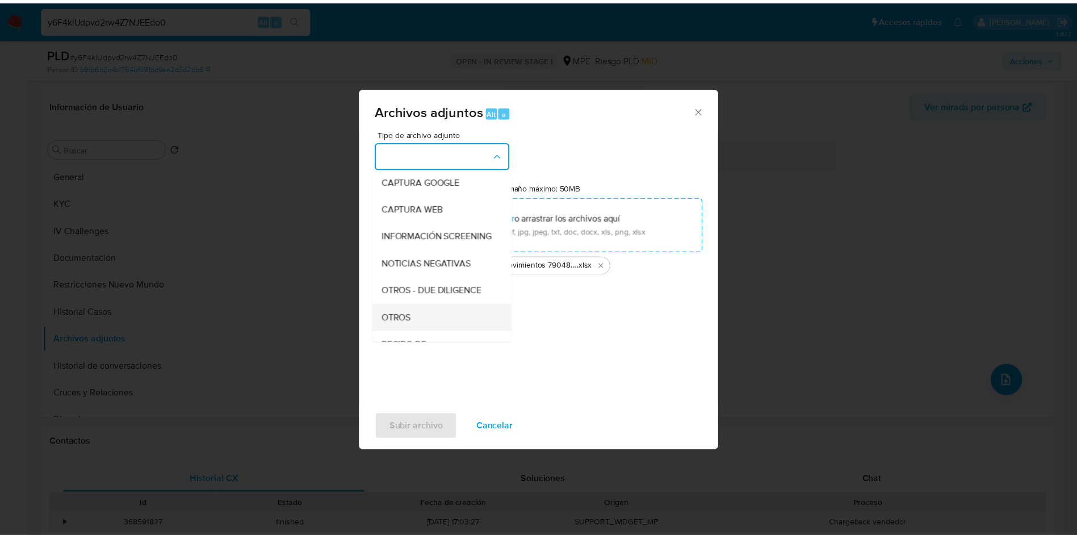
scroll to position [85, 0]
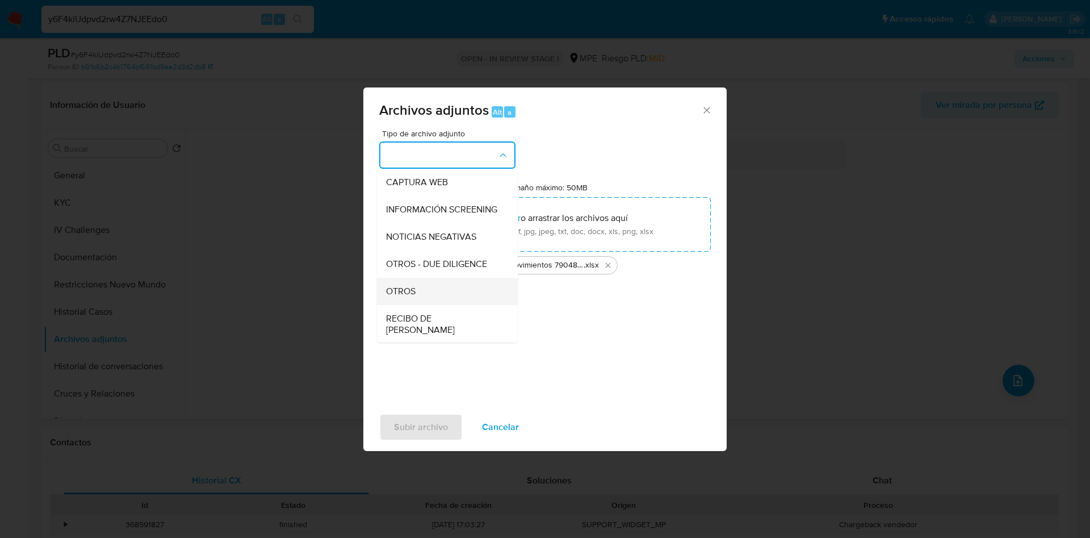
click at [437, 301] on div "OTROS" at bounding box center [444, 291] width 116 height 27
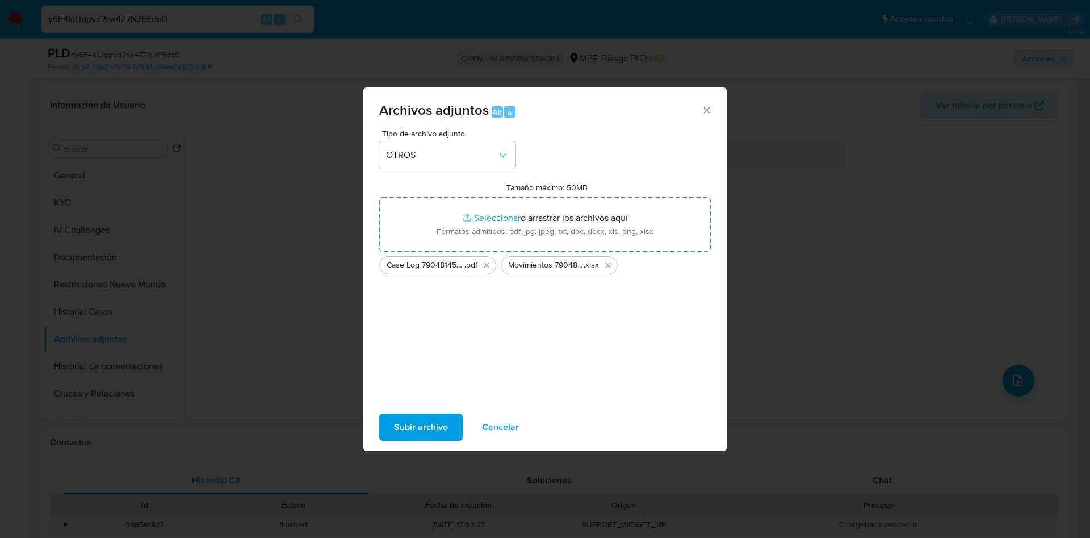
click at [426, 417] on span "Subir archivo" at bounding box center [421, 427] width 54 height 25
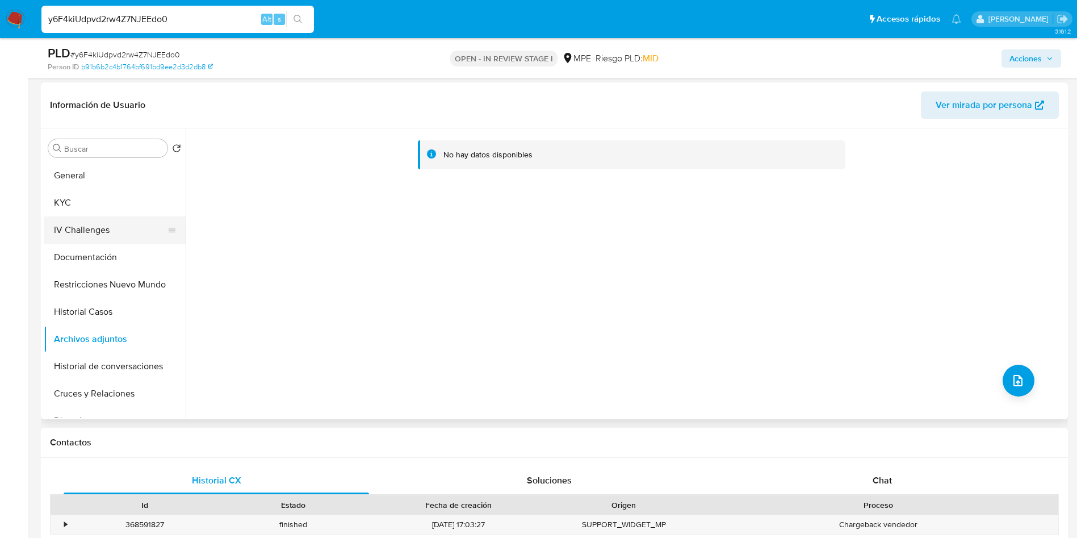
click at [154, 240] on button "IV Challenges" at bounding box center [110, 229] width 133 height 27
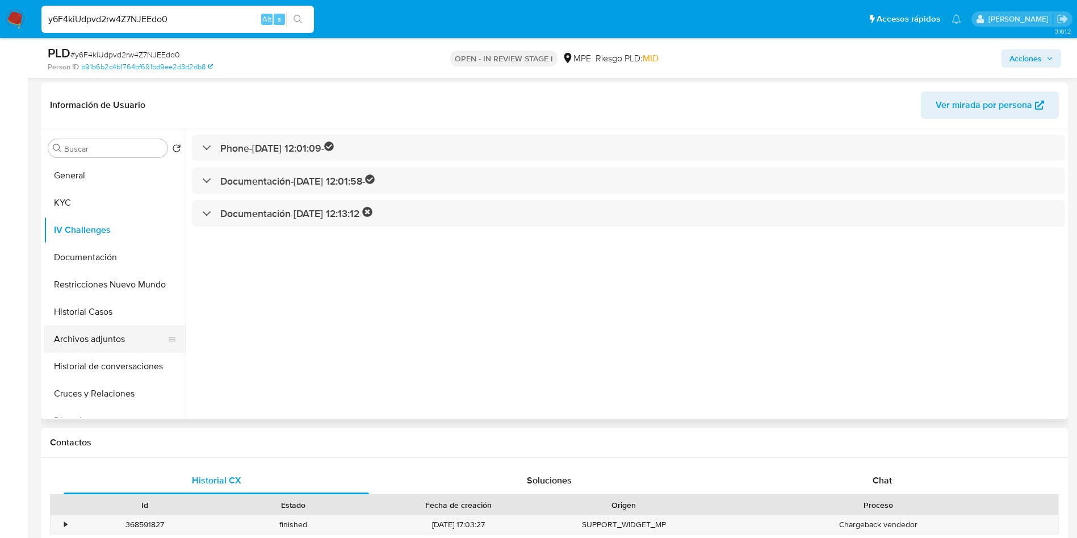
click at [82, 349] on button "Archivos adjuntos" at bounding box center [110, 338] width 133 height 27
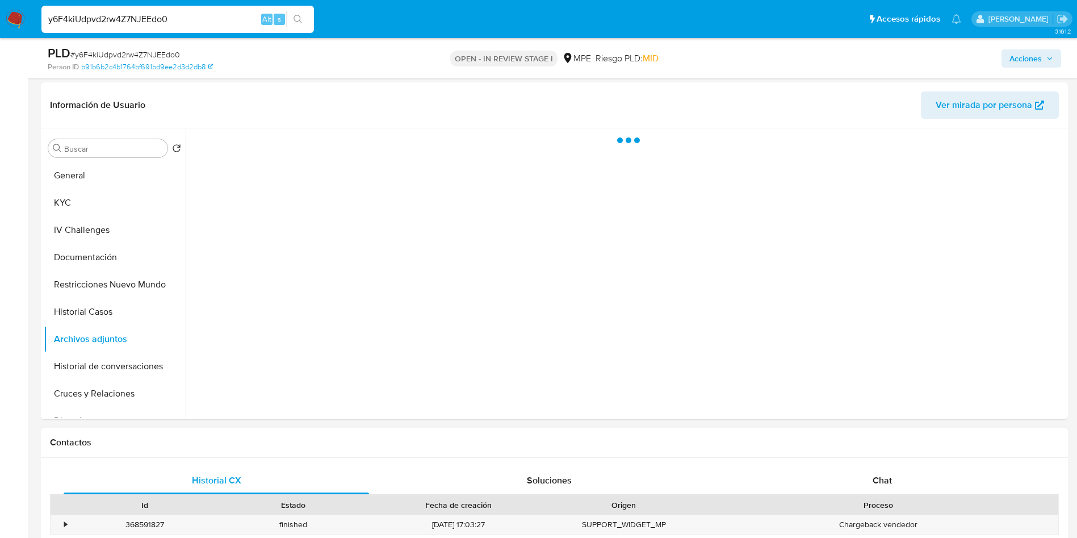
click at [1049, 45] on div "Acciones" at bounding box center [893, 58] width 335 height 27
click at [1048, 54] on span "Acciones" at bounding box center [1032, 59] width 44 height 16
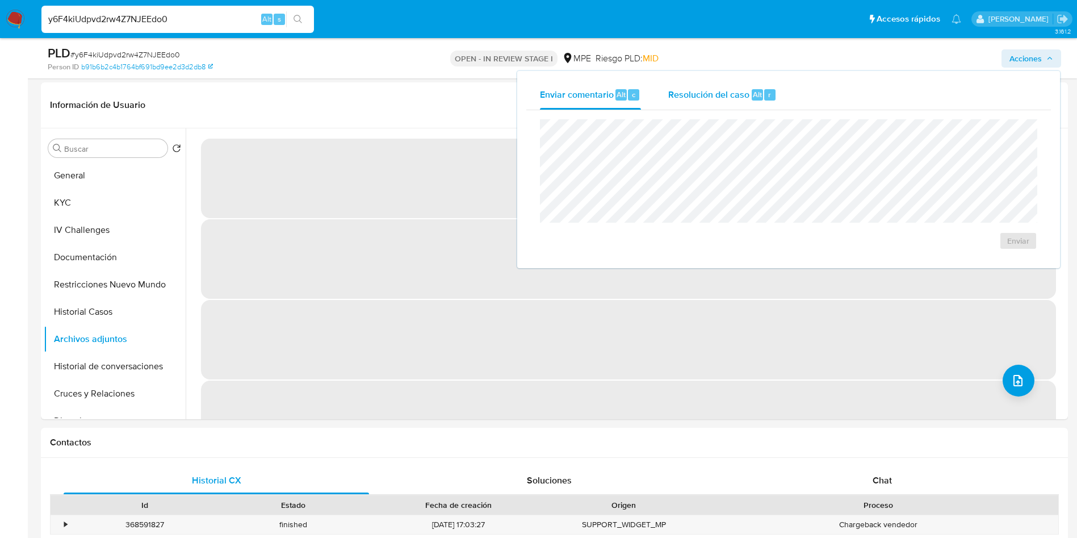
click at [673, 97] on span "Resolución del caso" at bounding box center [708, 93] width 81 height 13
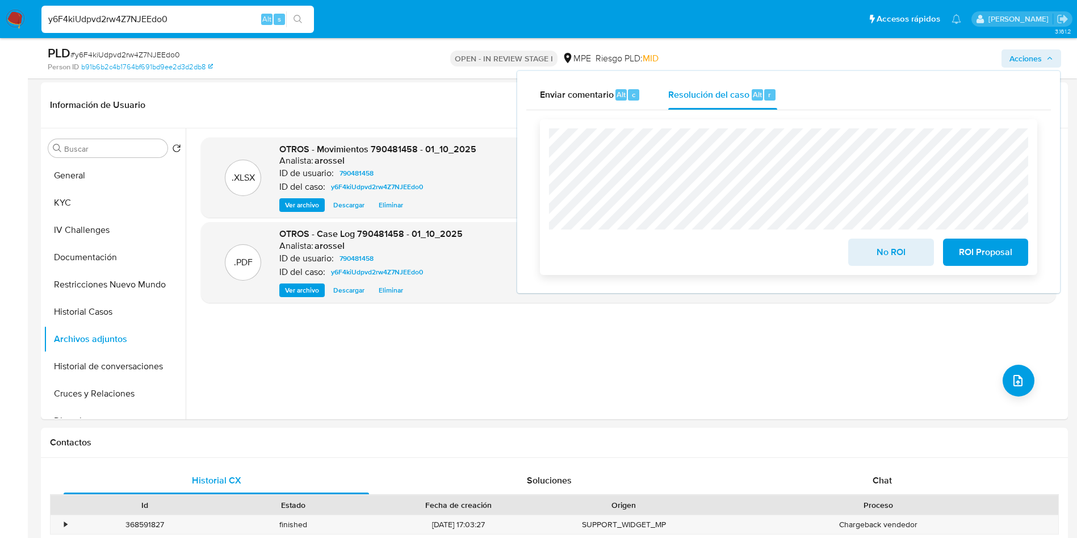
click at [875, 252] on span "No ROI" at bounding box center [891, 252] width 56 height 25
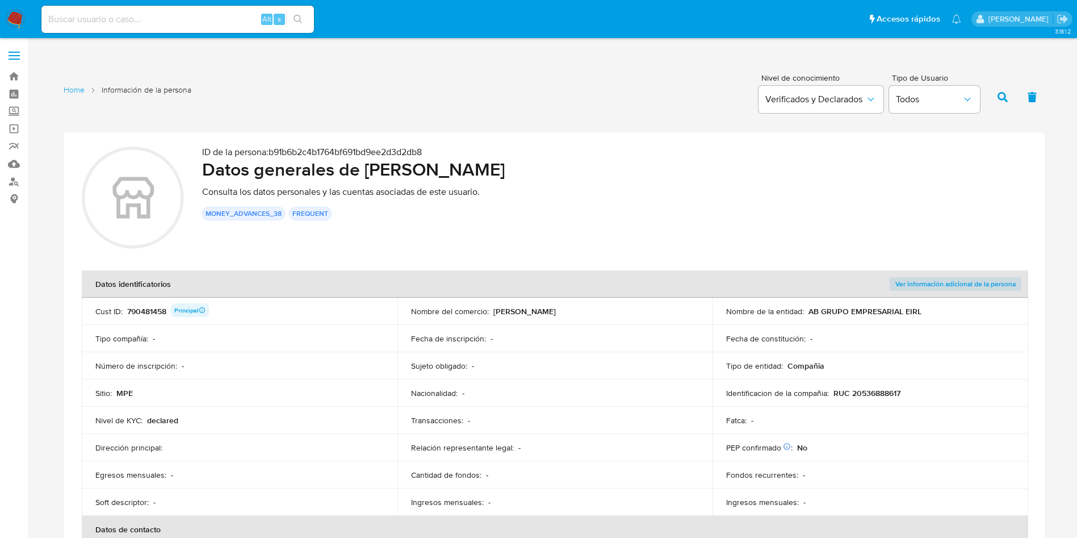
click at [406, 294] on th "Datos identificatorios" at bounding box center [397, 283] width 631 height 27
click at [159, 313] on div "790481458 Principal" at bounding box center [168, 311] width 82 height 16
click at [157, 309] on div "790481458 Principal" at bounding box center [168, 311] width 82 height 16
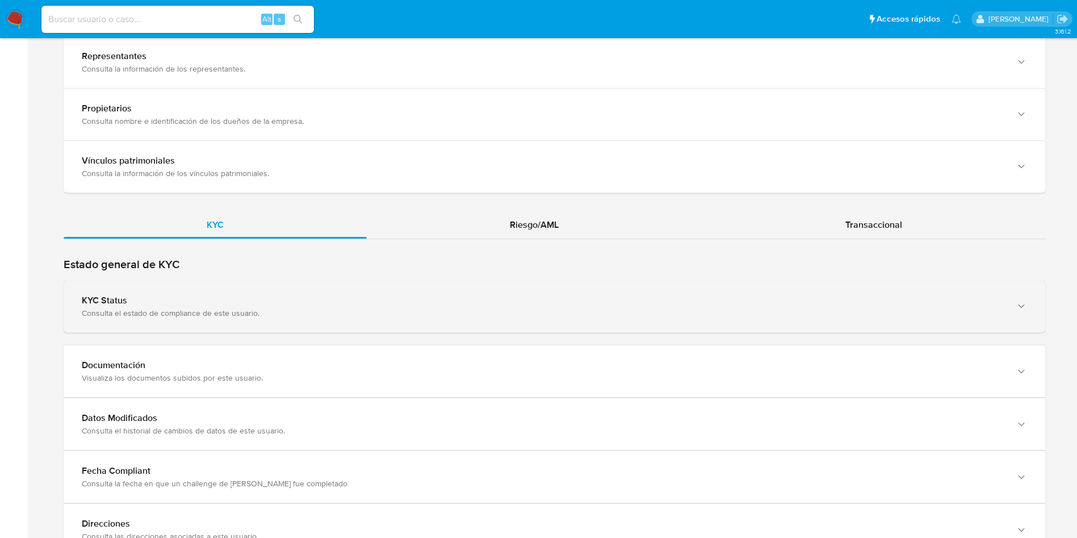
click at [229, 293] on div "KYC Status Consulta el estado de compliance de este usuario." at bounding box center [555, 307] width 982 height 52
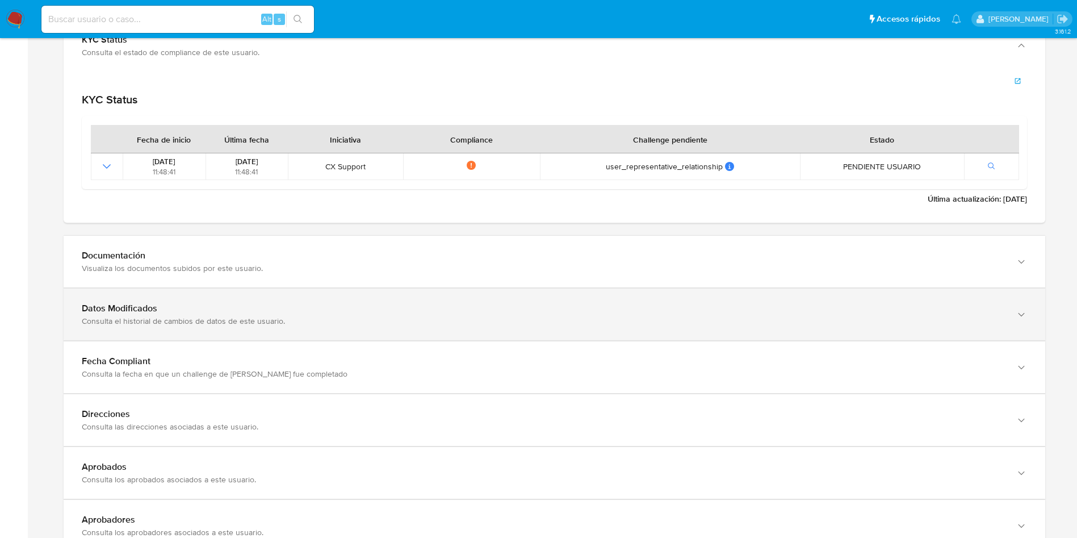
scroll to position [1278, 0]
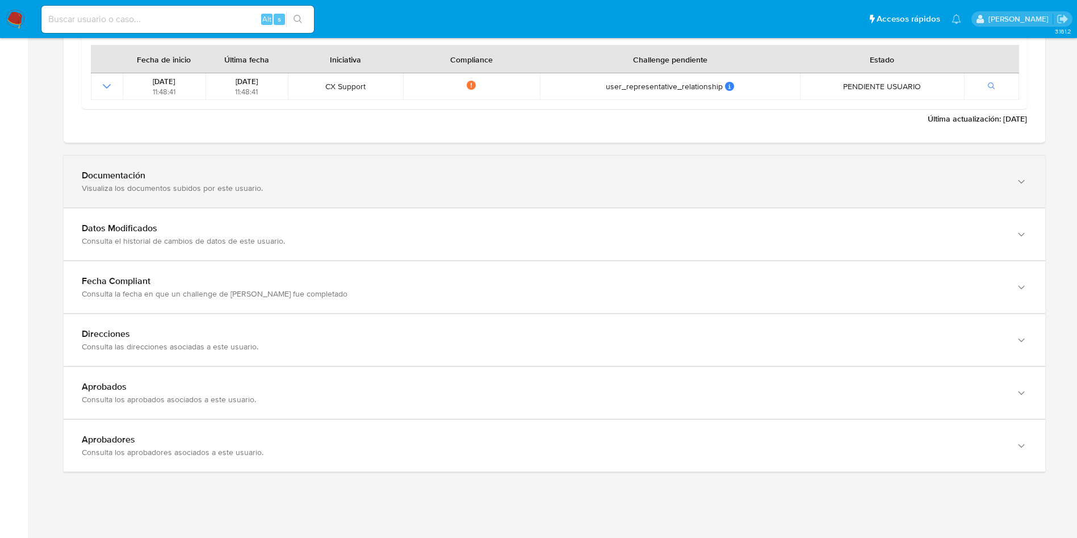
click at [238, 197] on div "Documentación Visualiza los documentos subidos por este usuario." at bounding box center [555, 182] width 982 height 52
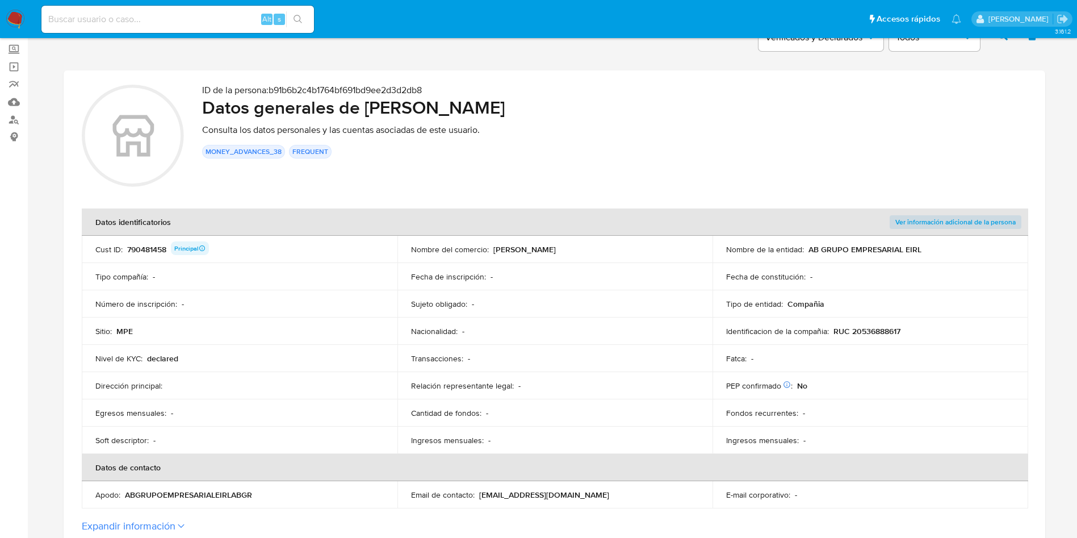
scroll to position [0, 0]
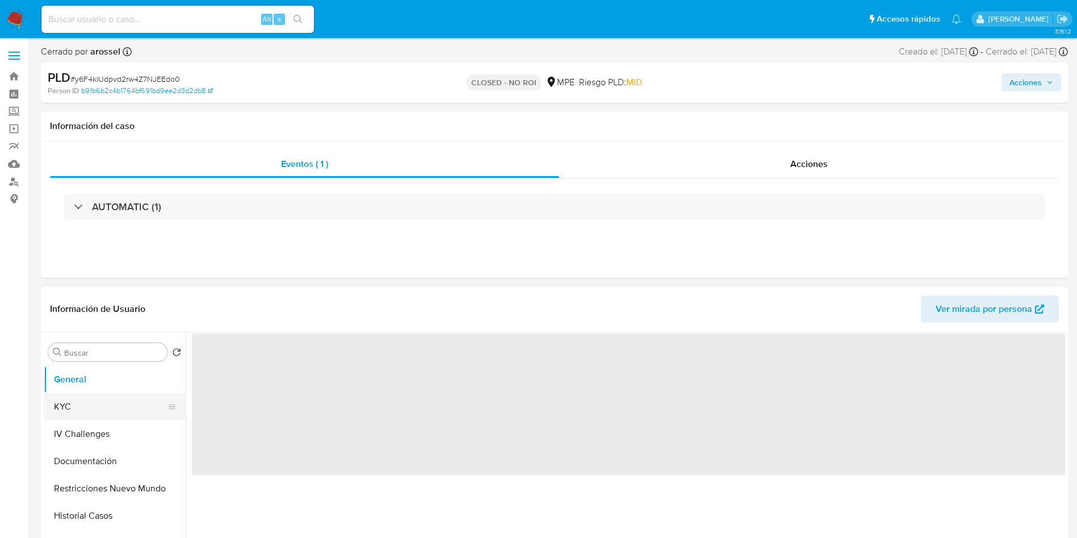
click at [90, 393] on button "KYC" at bounding box center [110, 406] width 133 height 27
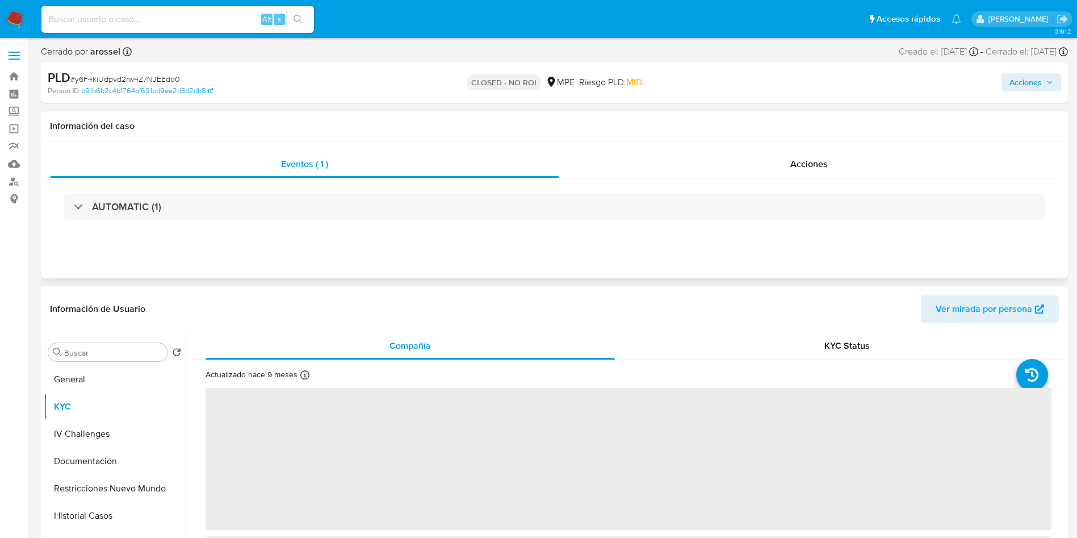
select select "10"
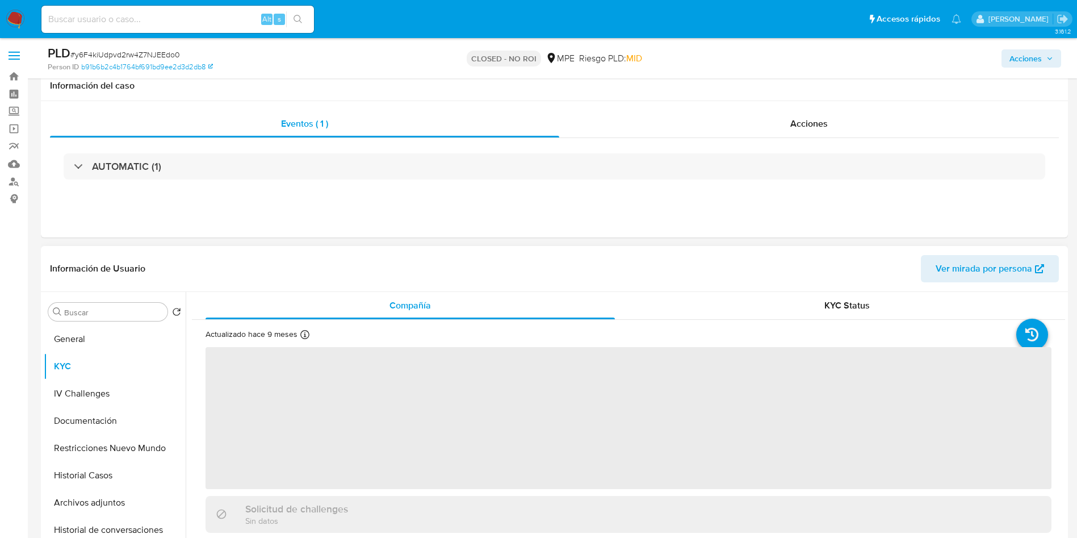
scroll to position [170, 0]
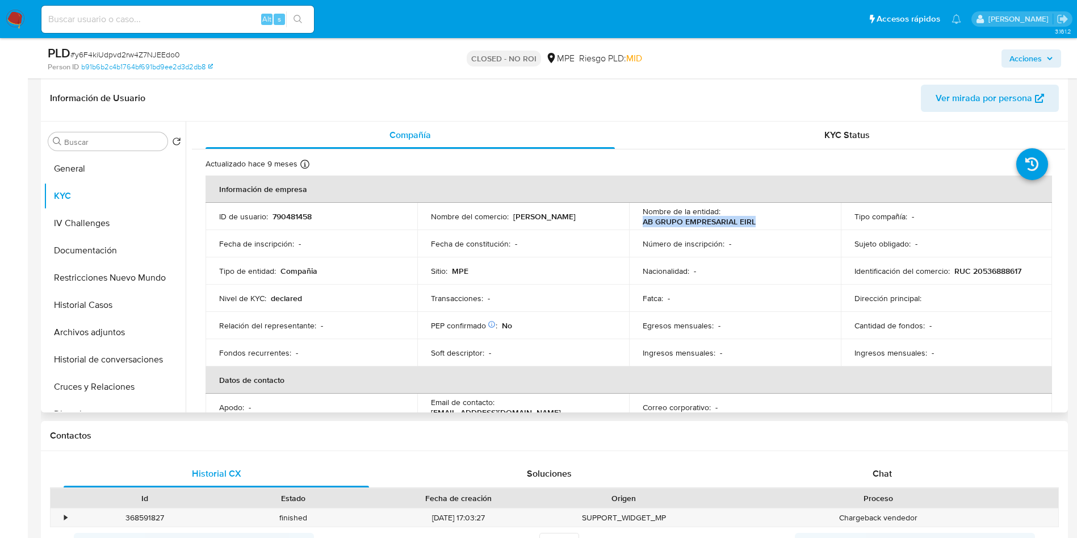
drag, startPoint x: 640, startPoint y: 222, endPoint x: 761, endPoint y: 224, distance: 121.0
click at [761, 224] on div "Nombre de la entidad : AB GRUPO EMPRESARIAL EIRL" at bounding box center [735, 216] width 185 height 20
copy p "AB GRUPO EMPRESARIAL EIRL"
click at [153, 14] on input at bounding box center [177, 19] width 273 height 15
paste input "dAEs5oBWNIXxEzyoFL0J1lDt"
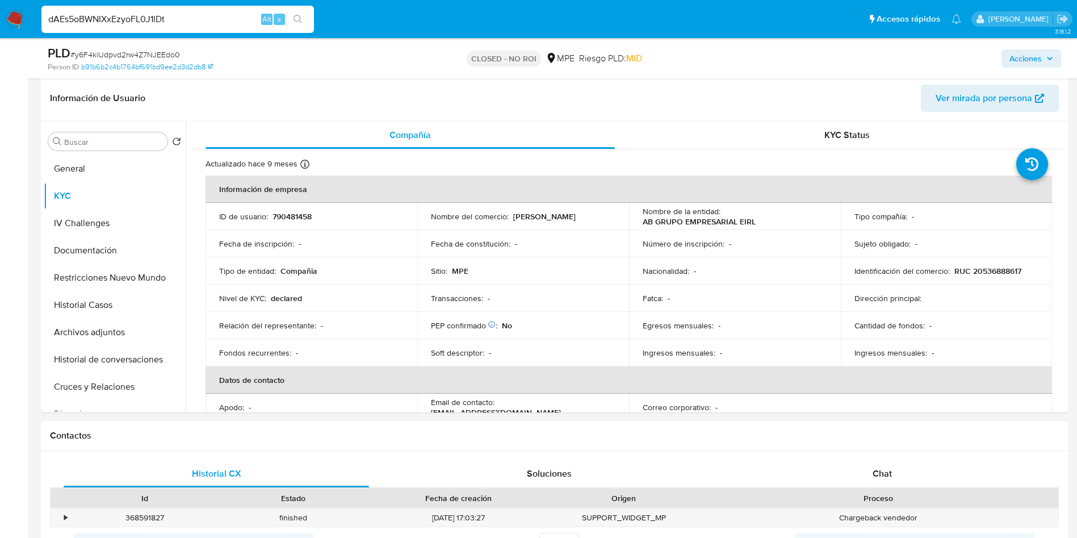
type input "dAEs5oBWNIXxEzyoFL0J1lDt"
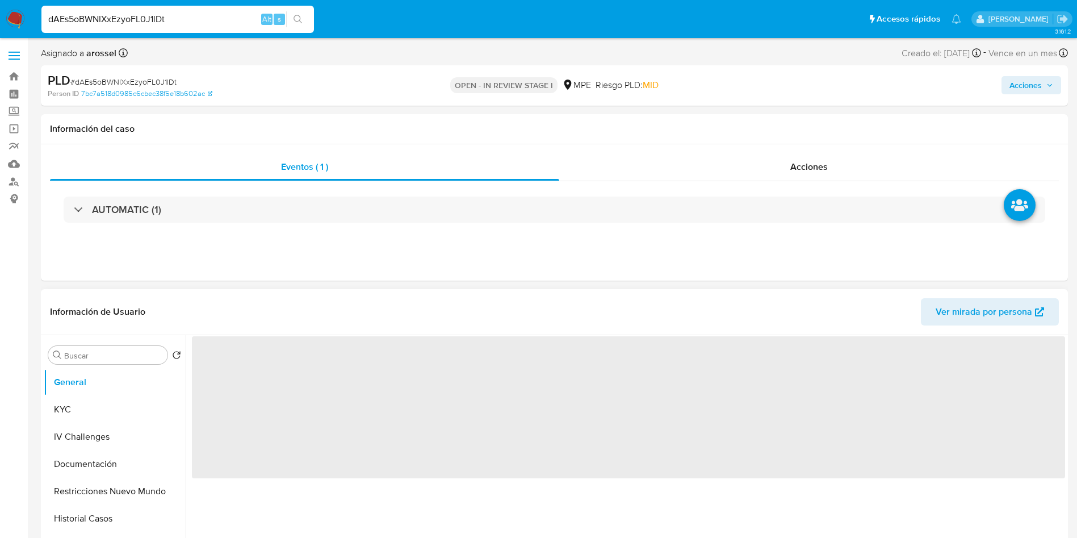
select select "10"
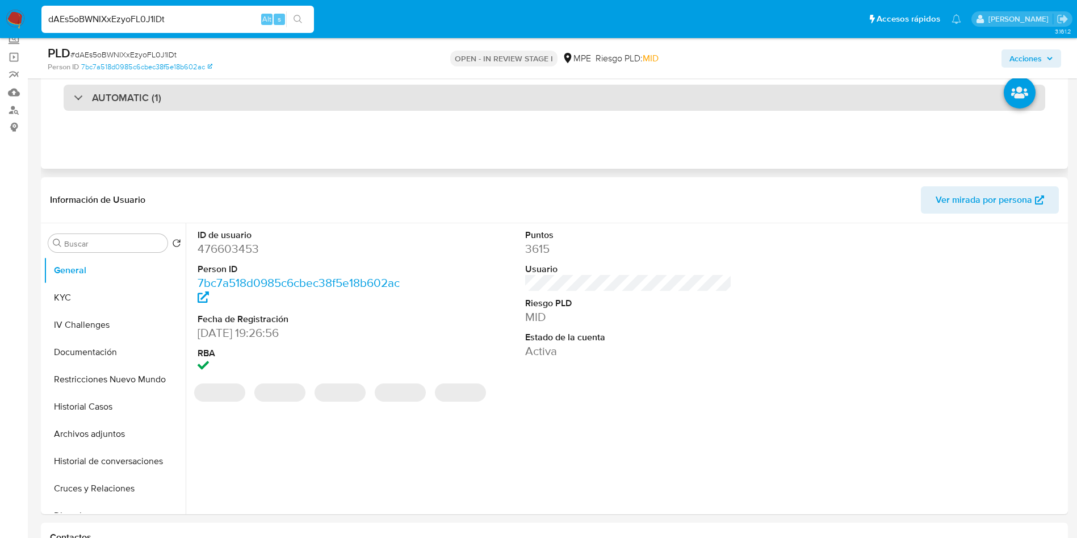
scroll to position [170, 0]
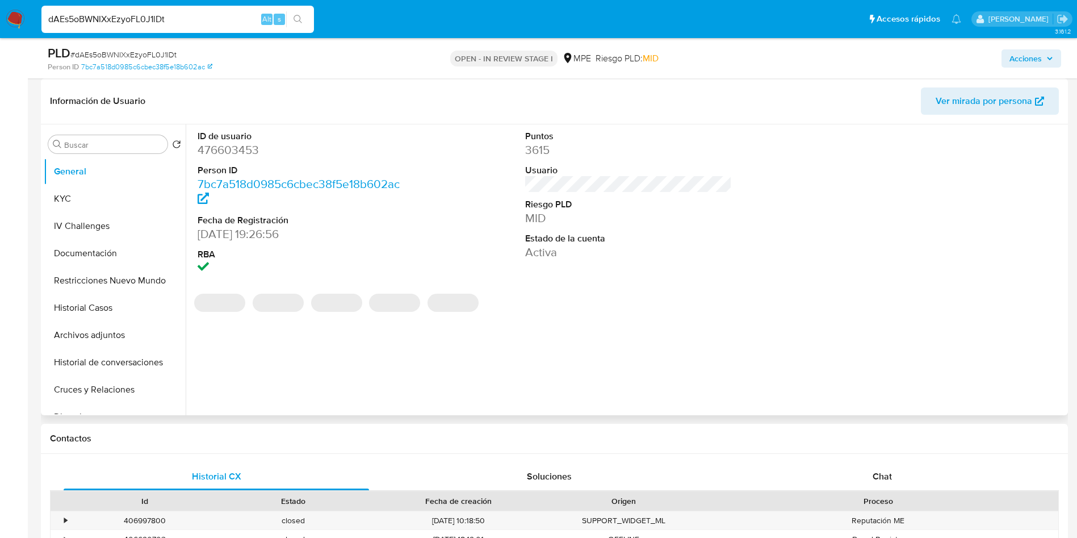
click at [973, 96] on span "Ver mirada por persona" at bounding box center [984, 100] width 97 height 27
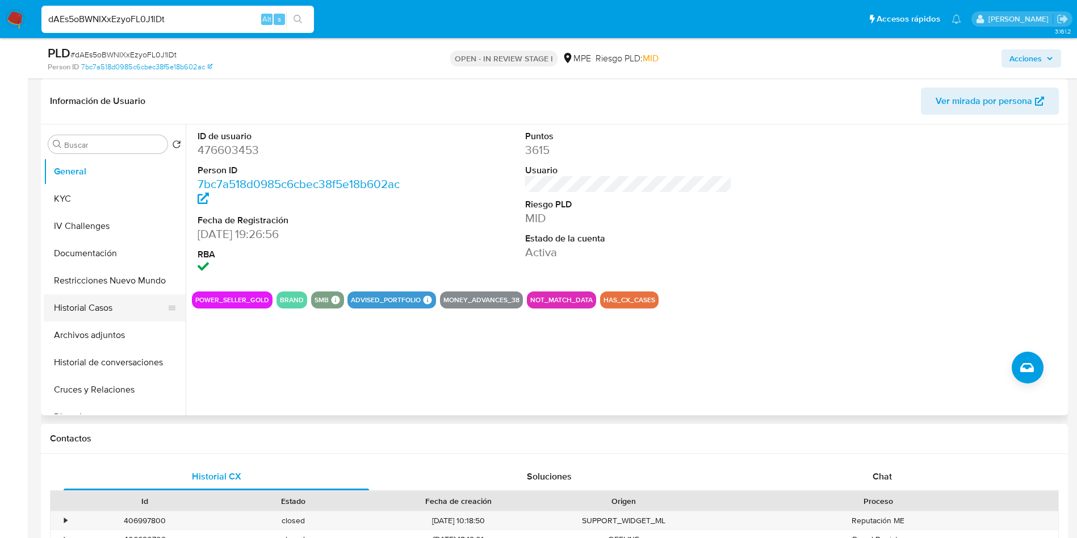
click at [111, 306] on button "Historial Casos" at bounding box center [110, 307] width 133 height 27
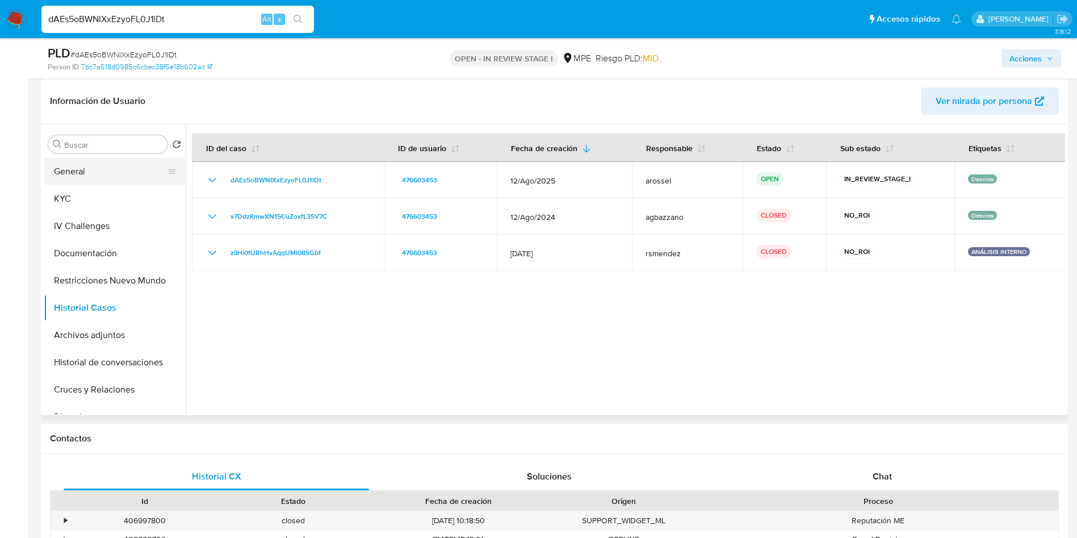
click at [95, 165] on button "General" at bounding box center [110, 171] width 133 height 27
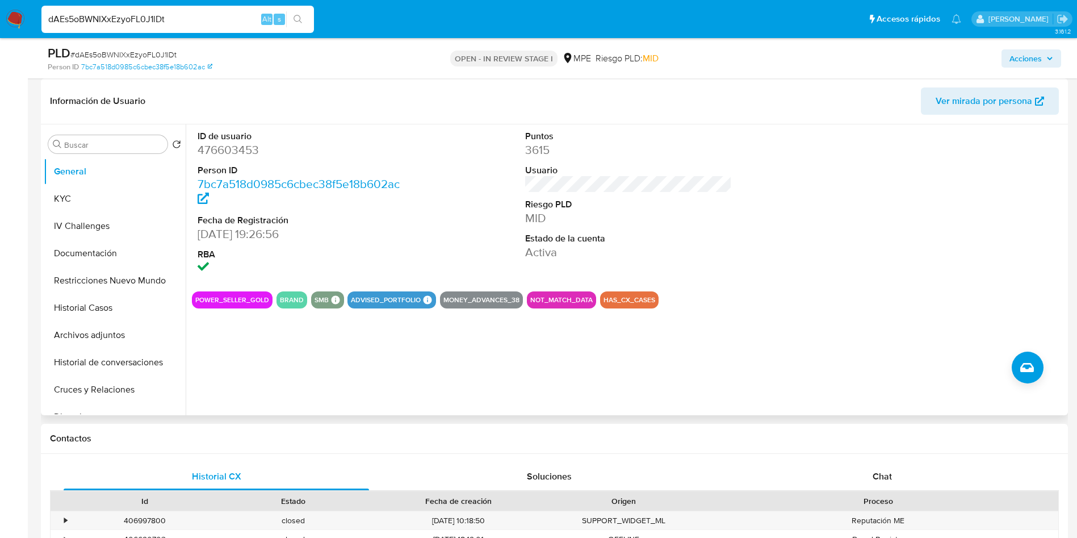
click at [229, 148] on dd "476603453" at bounding box center [301, 150] width 207 height 16
copy dd "476603453"
click at [106, 392] on button "Cruces y Relaciones" at bounding box center [110, 389] width 133 height 27
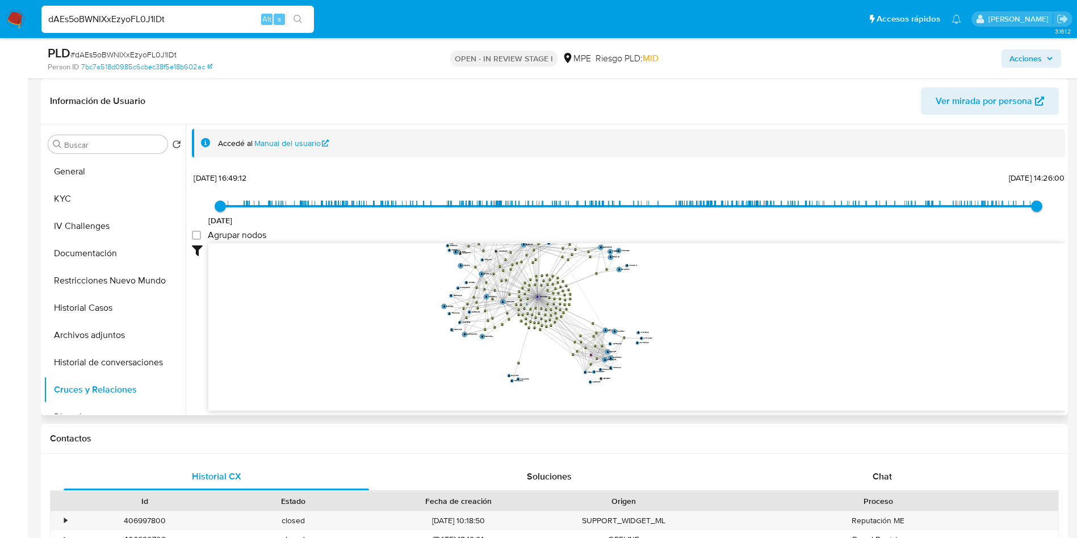
drag, startPoint x: 841, startPoint y: 372, endPoint x: 797, endPoint y: 253, distance: 127.2
click at [797, 253] on icon "device-663a38a72b94d627ddafdbcd  user-301258112  301258112 user-1735960242  …" at bounding box center [636, 325] width 857 height 165
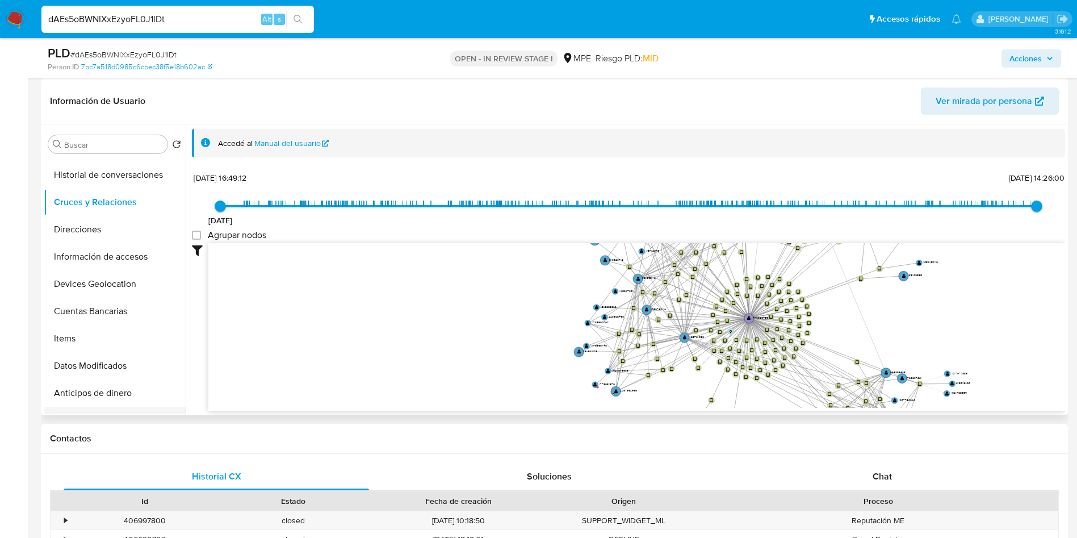
scroll to position [256, 0]
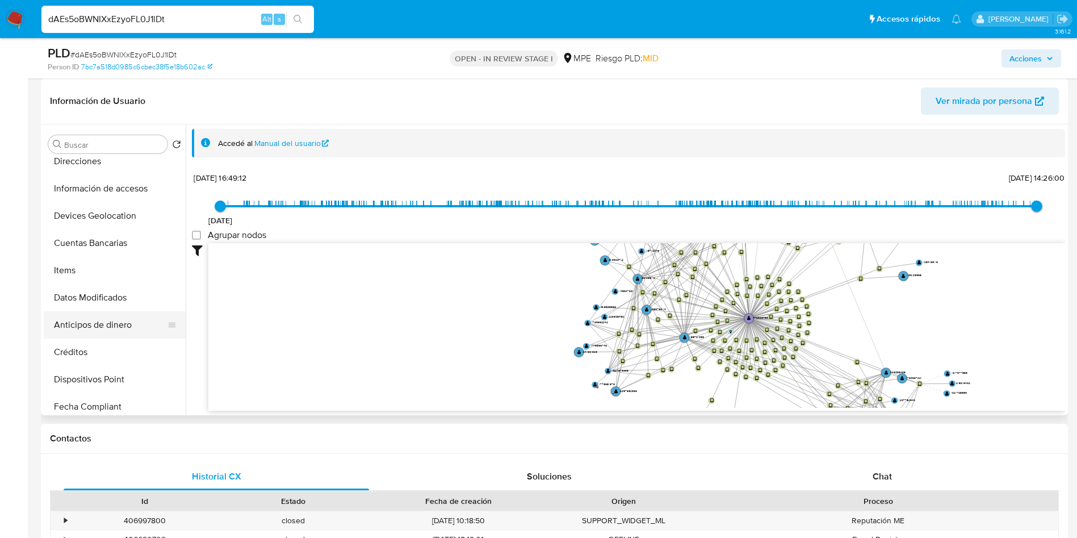
click at [106, 258] on button "Items" at bounding box center [115, 270] width 142 height 27
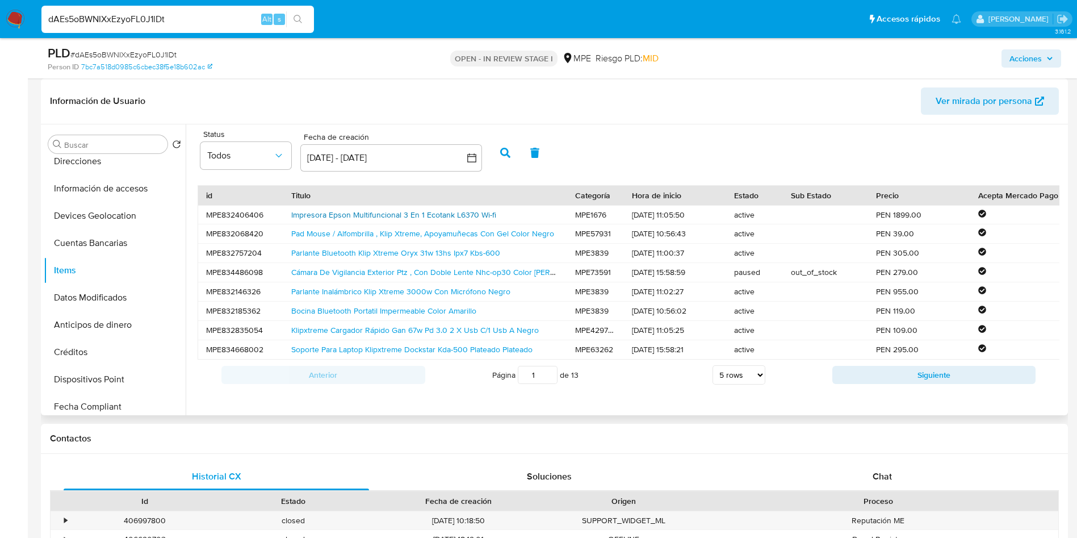
click at [487, 214] on link "Impresora Epson Multifuncional 3 En 1 Ecotank L6370 Wi-fi" at bounding box center [393, 214] width 205 height 11
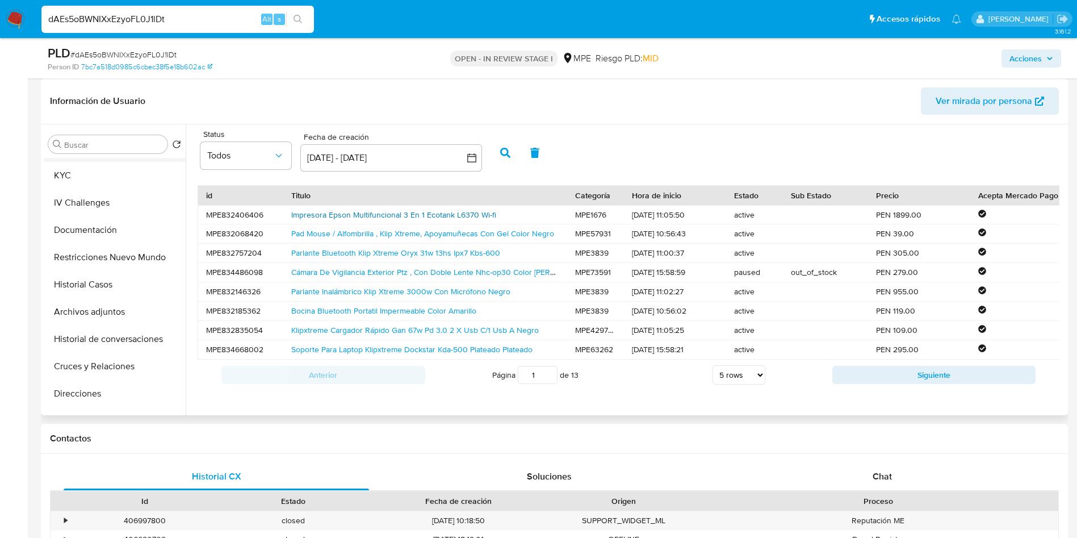
scroll to position [0, 0]
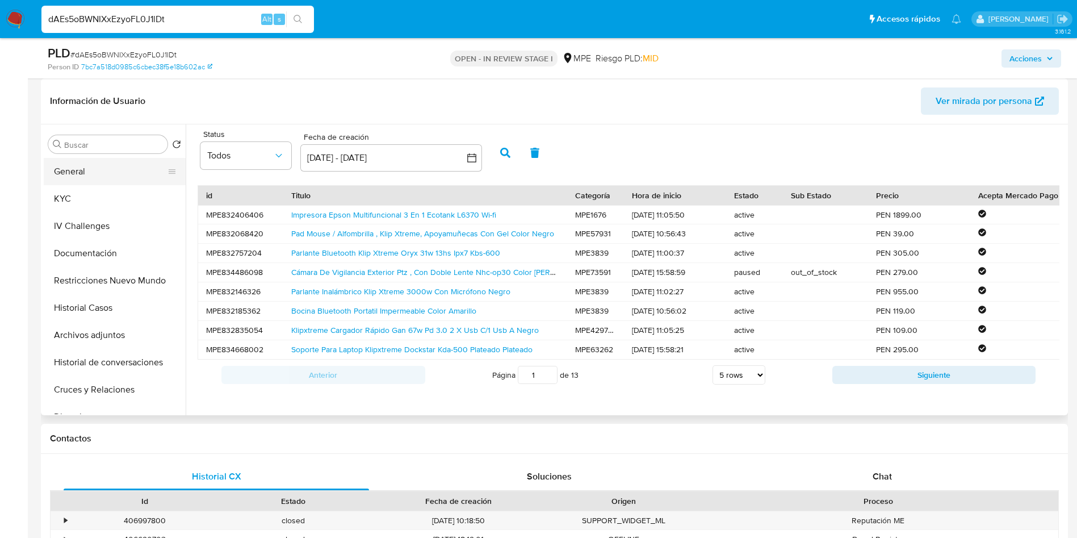
click at [83, 177] on button "General" at bounding box center [110, 171] width 133 height 27
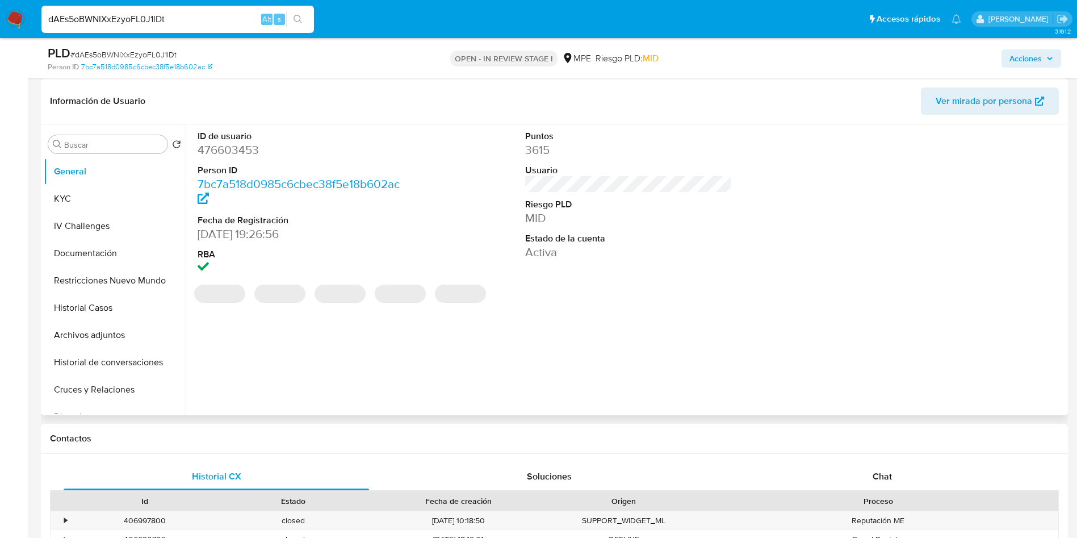
click at [236, 156] on dd "476603453" at bounding box center [301, 150] width 207 height 16
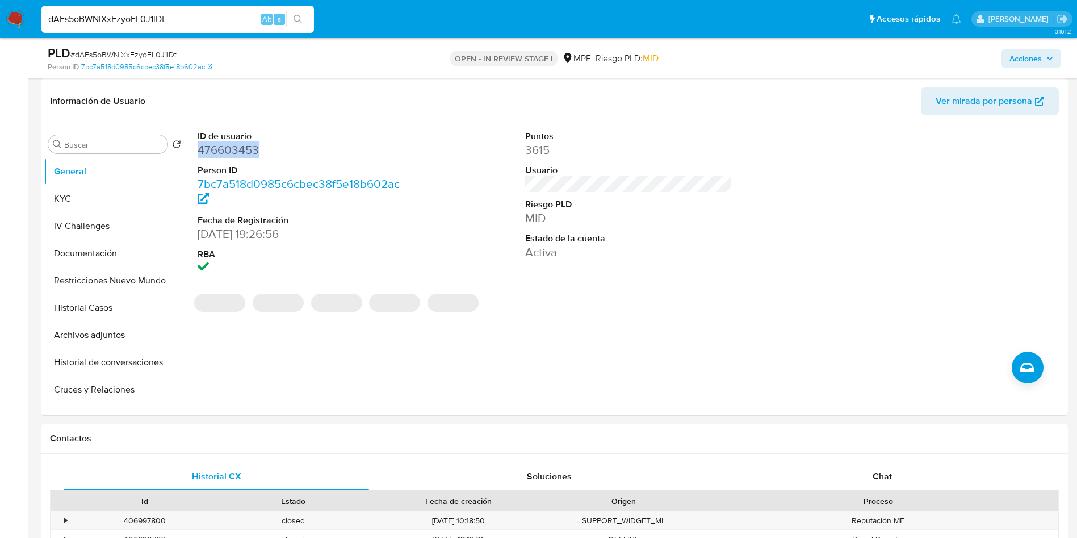
copy dd "476603453"
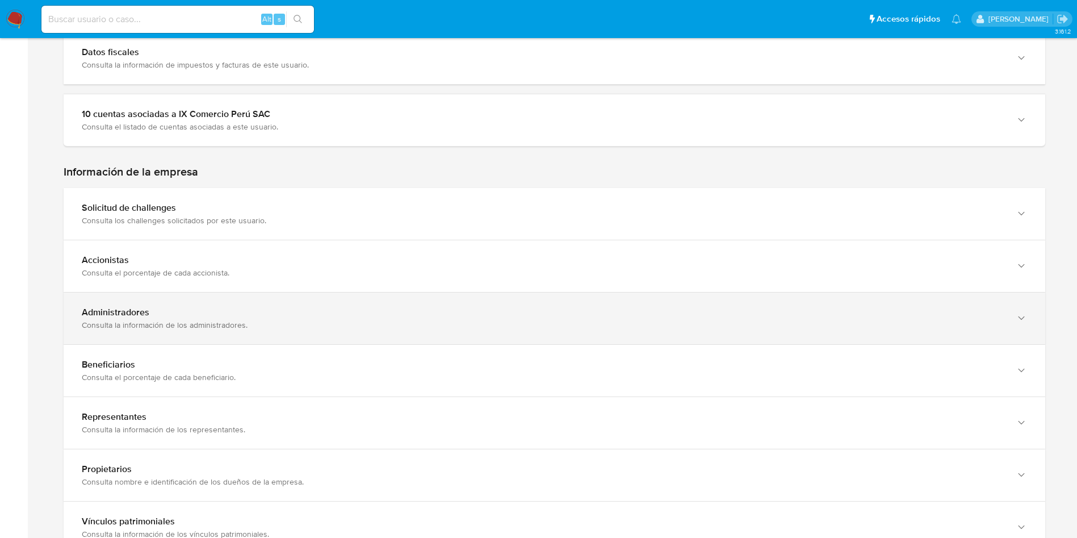
scroll to position [596, 0]
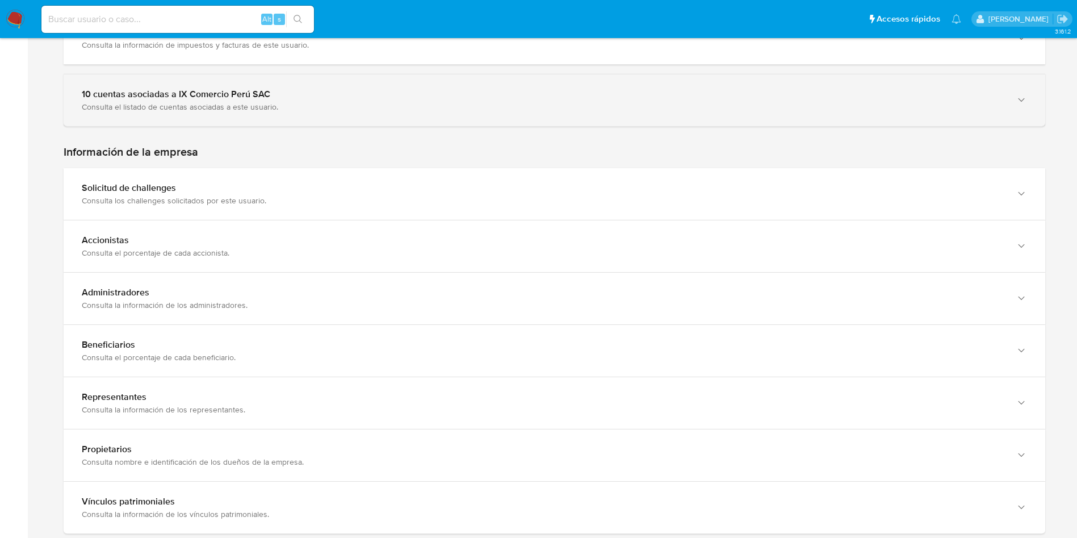
click at [228, 94] on div "10 cuentas asociadas a IX Comercio Perú SAC" at bounding box center [543, 94] width 923 height 11
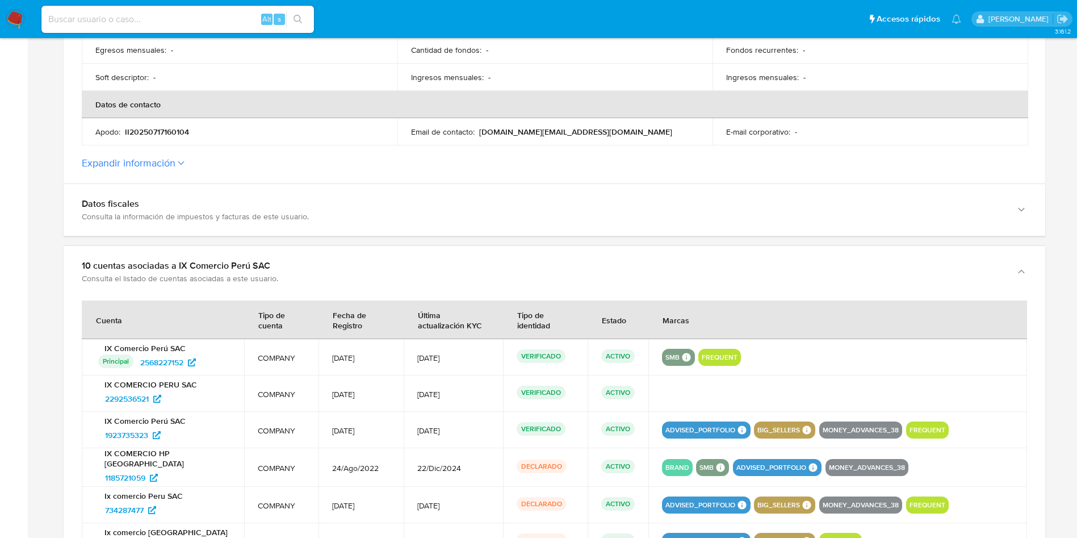
scroll to position [681, 0]
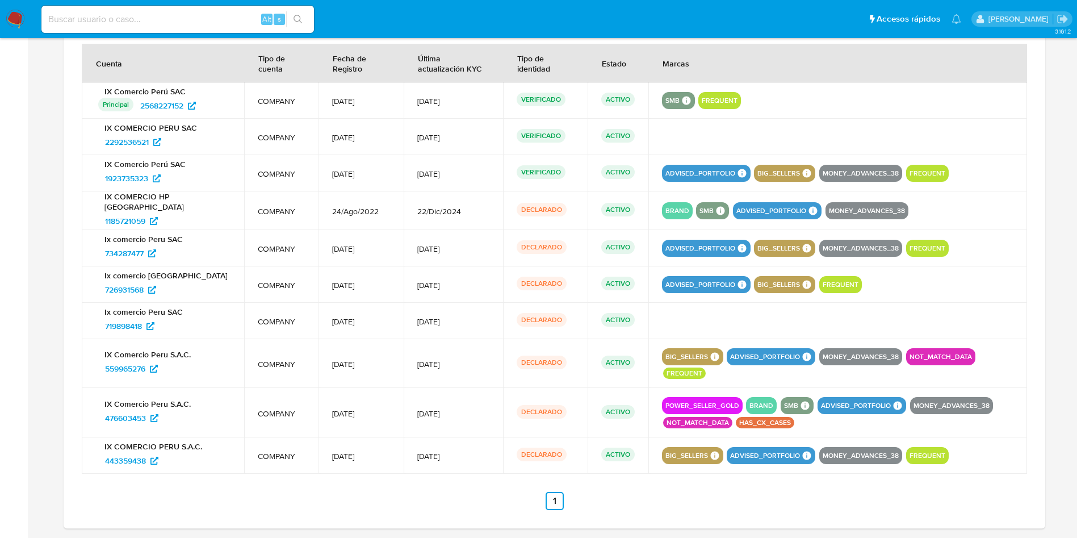
drag, startPoint x: 185, startPoint y: 445, endPoint x: 99, endPoint y: 432, distance: 86.1
click at [99, 441] on div "IX COMERCIO PERU S.A.C. 443359438" at bounding box center [162, 455] width 135 height 28
click at [167, 451] on div "443359438" at bounding box center [164, 460] width 132 height 18
drag, startPoint x: 179, startPoint y: 440, endPoint x: 102, endPoint y: 442, distance: 77.3
click at [99, 451] on div "443359438" at bounding box center [164, 460] width 132 height 18
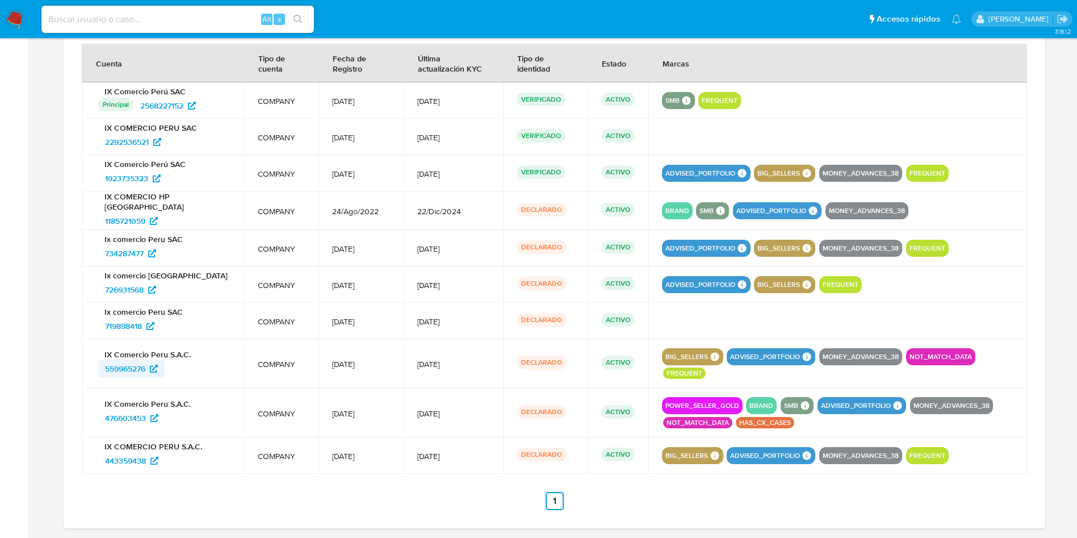
drag, startPoint x: 179, startPoint y: 365, endPoint x: 100, endPoint y: 365, distance: 79.5
click at [100, 365] on div "559965276" at bounding box center [164, 368] width 132 height 18
drag, startPoint x: 124, startPoint y: 326, endPoint x: 103, endPoint y: 326, distance: 21.0
click at [103, 326] on div "719898418" at bounding box center [164, 326] width 132 height 18
drag, startPoint x: 185, startPoint y: 295, endPoint x: 103, endPoint y: 294, distance: 81.2
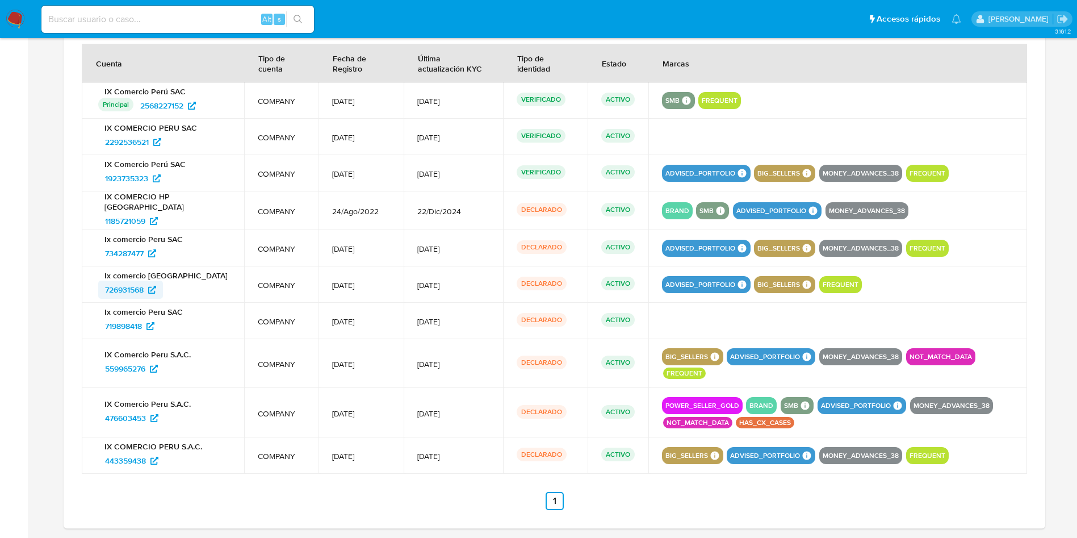
click at [103, 294] on div "726931568" at bounding box center [164, 290] width 132 height 18
drag, startPoint x: 175, startPoint y: 259, endPoint x: 103, endPoint y: 250, distance: 73.2
click at [103, 250] on div "734287477" at bounding box center [164, 253] width 132 height 18
drag, startPoint x: 189, startPoint y: 220, endPoint x: 104, endPoint y: 224, distance: 85.3
click at [104, 224] on td "IX COMERCIO HP PERÚ 1185721059" at bounding box center [163, 210] width 162 height 39
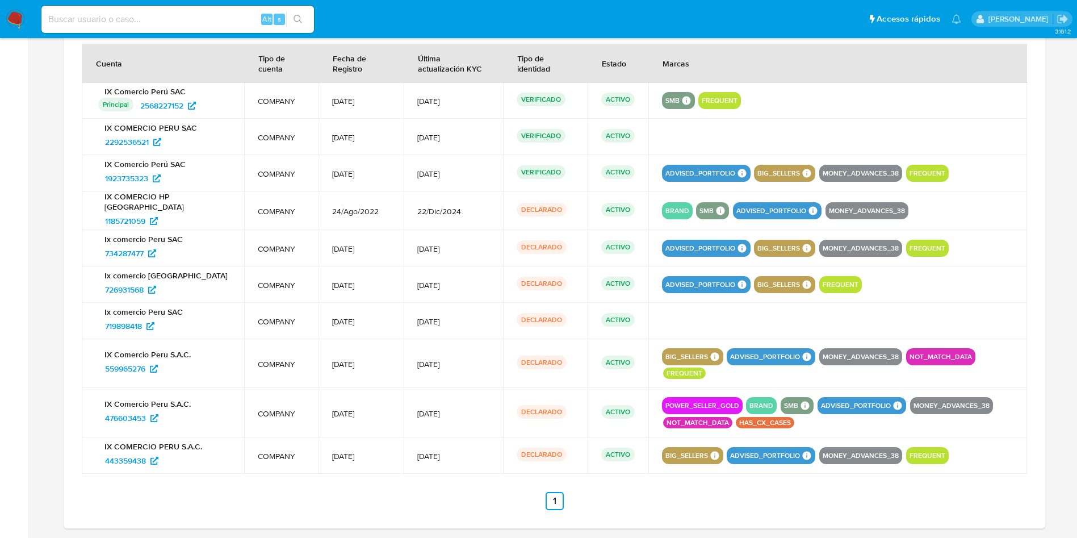
drag, startPoint x: 186, startPoint y: 180, endPoint x: 81, endPoint y: 179, distance: 105.1
click at [81, 179] on div "Cuenta Tipo de cuenta Fecha de Registro Última actualización KYC Tipo de identi…" at bounding box center [555, 285] width 982 height 488
click at [191, 185] on div "1923735323" at bounding box center [164, 178] width 132 height 18
drag, startPoint x: 195, startPoint y: 181, endPoint x: 104, endPoint y: 179, distance: 91.4
click at [104, 179] on div "1923735323" at bounding box center [164, 178] width 132 height 18
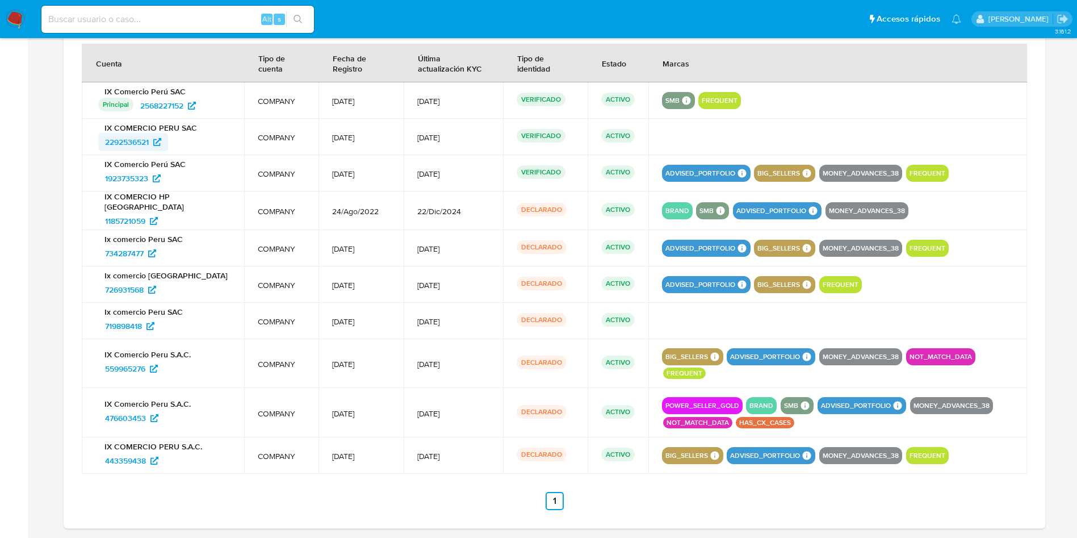
drag, startPoint x: 186, startPoint y: 145, endPoint x: 104, endPoint y: 145, distance: 81.8
click at [104, 145] on div "2292536521" at bounding box center [164, 142] width 132 height 18
drag, startPoint x: 207, startPoint y: 111, endPoint x: 141, endPoint y: 112, distance: 65.9
click at [141, 112] on td "IX Comercio Perú SAC Principal Identificado como usuario principal 2568227152" at bounding box center [163, 100] width 162 height 36
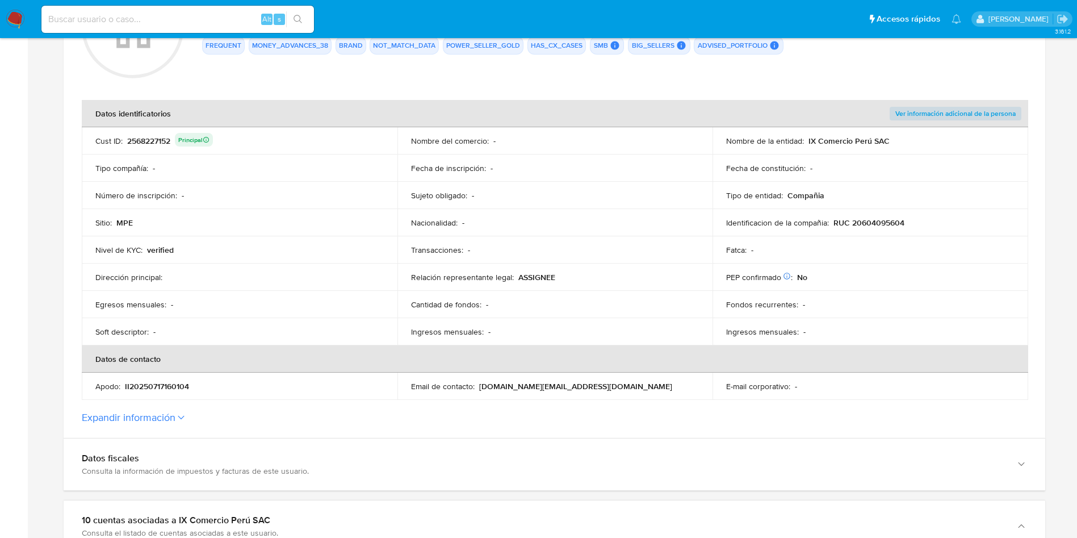
scroll to position [0, 0]
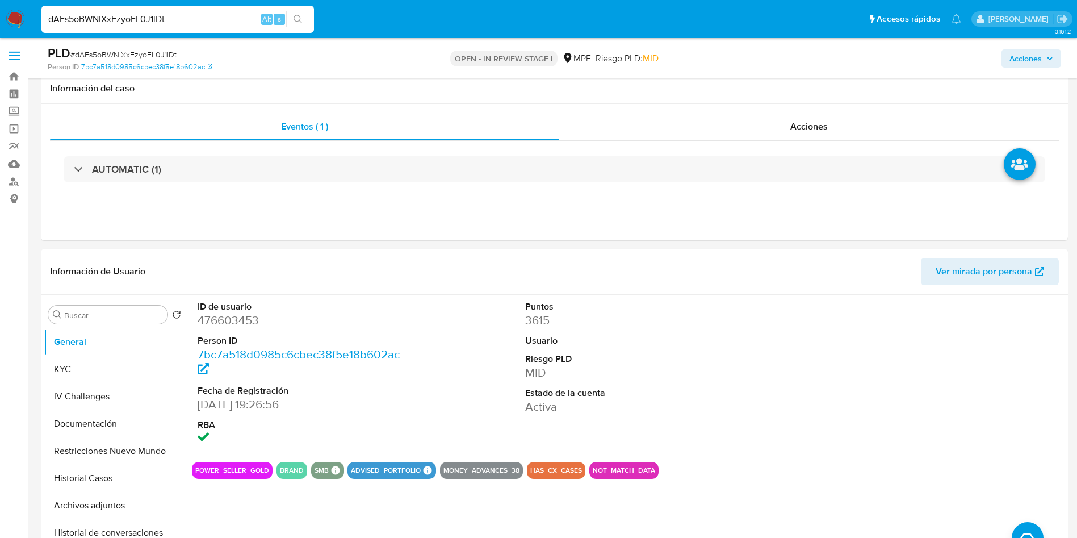
select select "10"
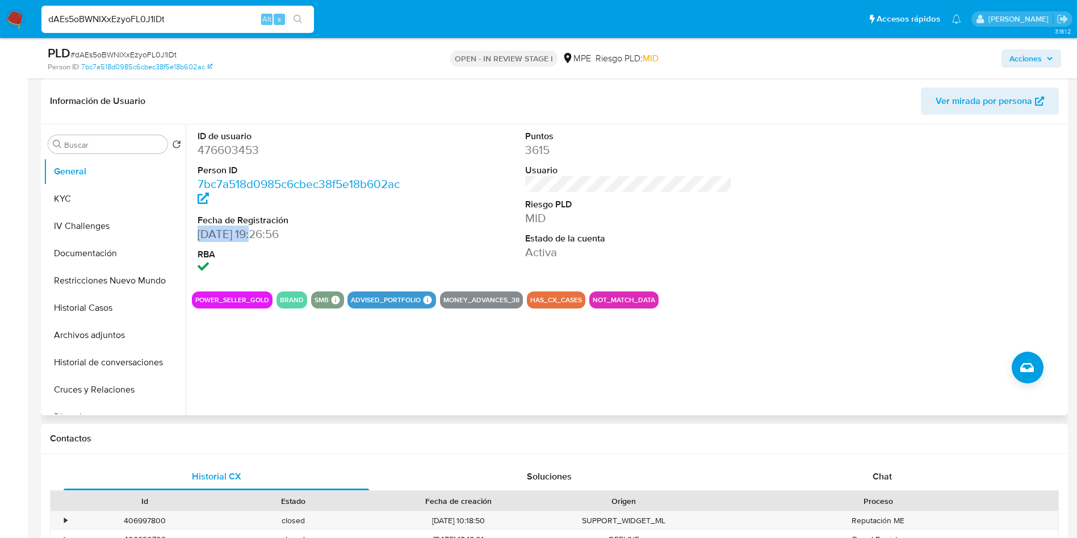
click at [253, 234] on div "ID de usuario 476603453 Person ID 7bc7a518d0985c6cbec38f5e18b602ac Fecha de Reg…" at bounding box center [301, 203] width 219 height 158
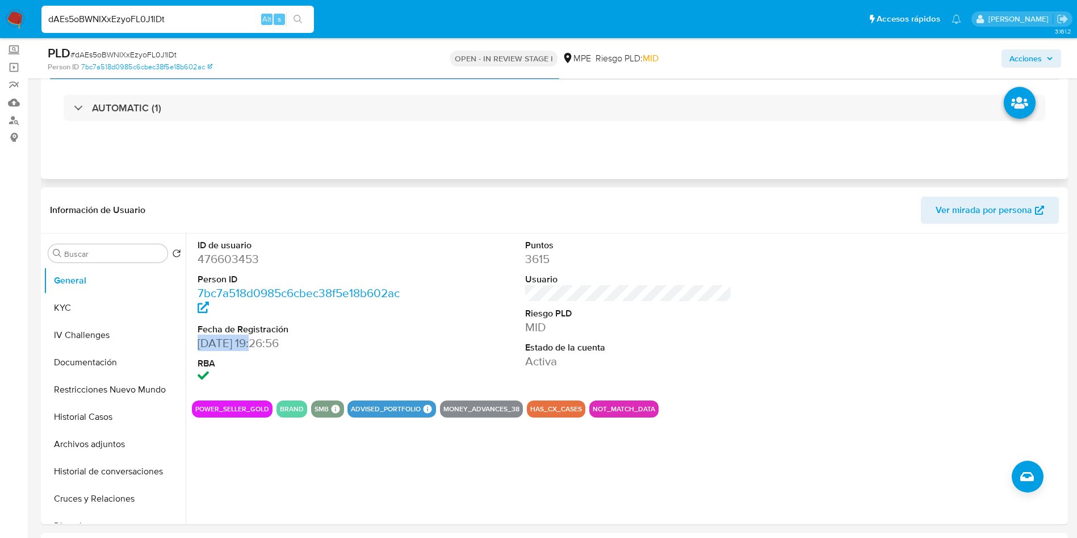
scroll to position [0, 0]
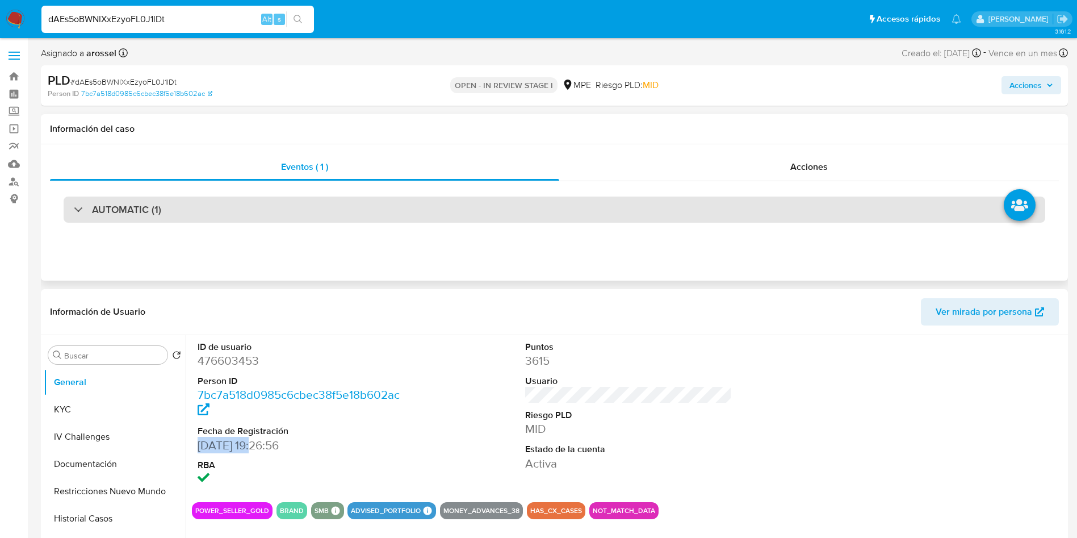
click at [195, 216] on div "AUTOMATIC (1)" at bounding box center [555, 209] width 982 height 26
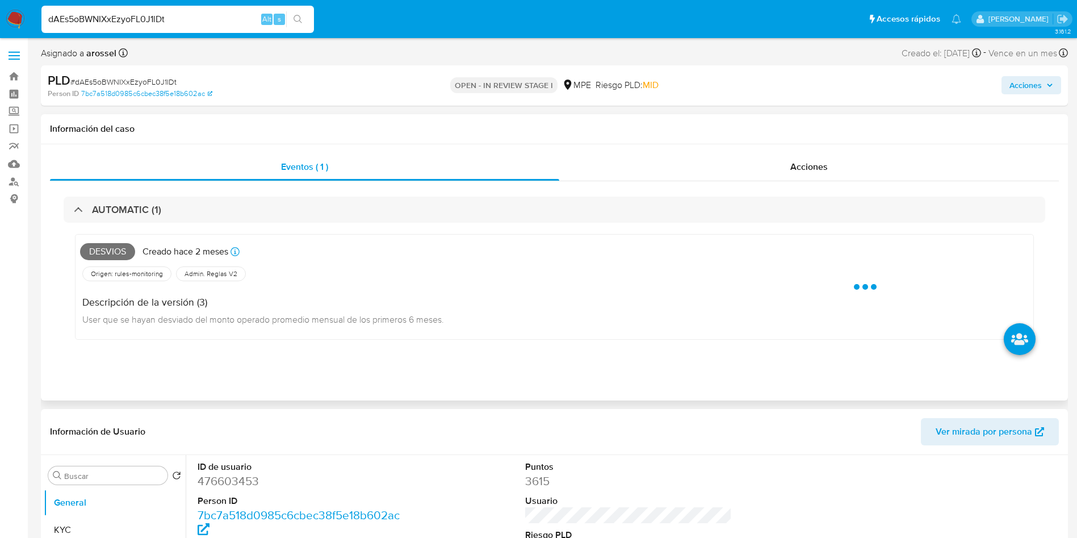
click at [111, 250] on span "Desvios" at bounding box center [107, 251] width 55 height 17
copy span "Desvios"
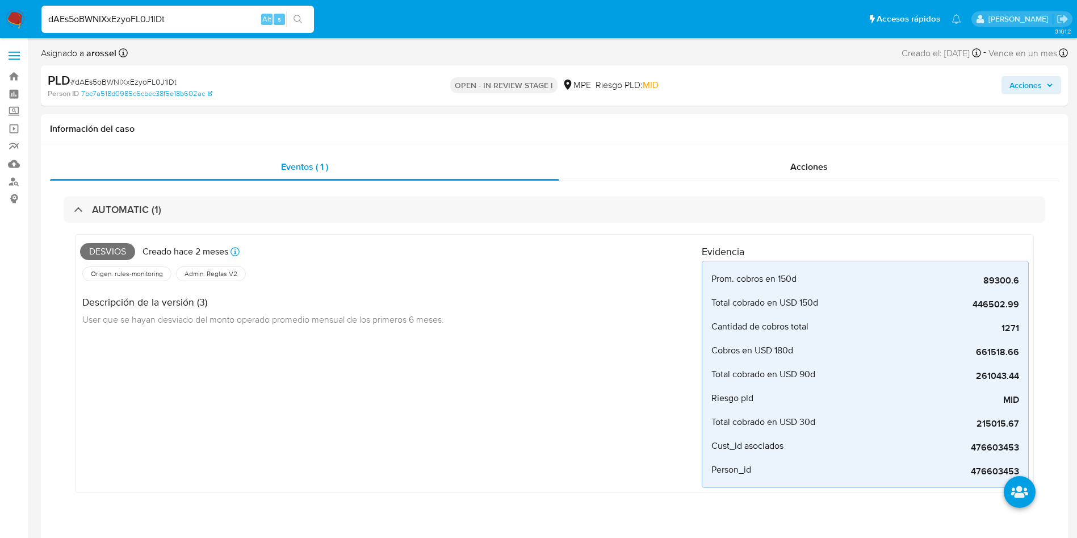
click at [168, 81] on span "# dAEs5oBWNIXxEzyoFL0J1lDt" at bounding box center [123, 81] width 106 height 11
copy span "dAEs5oBWNIXxEzyoFL0J1lDt"
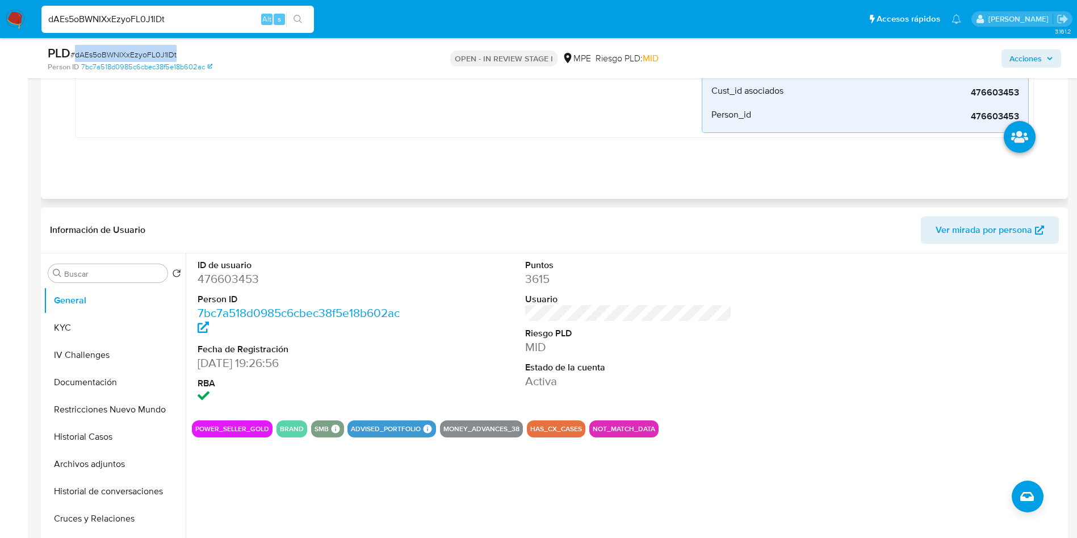
scroll to position [341, 0]
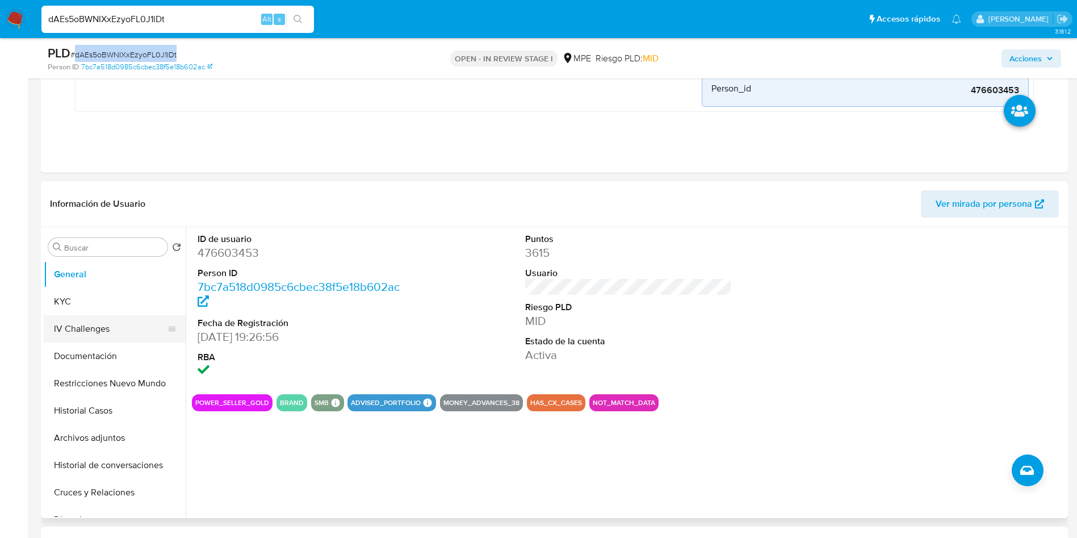
click at [82, 302] on button "KYC" at bounding box center [115, 301] width 142 height 27
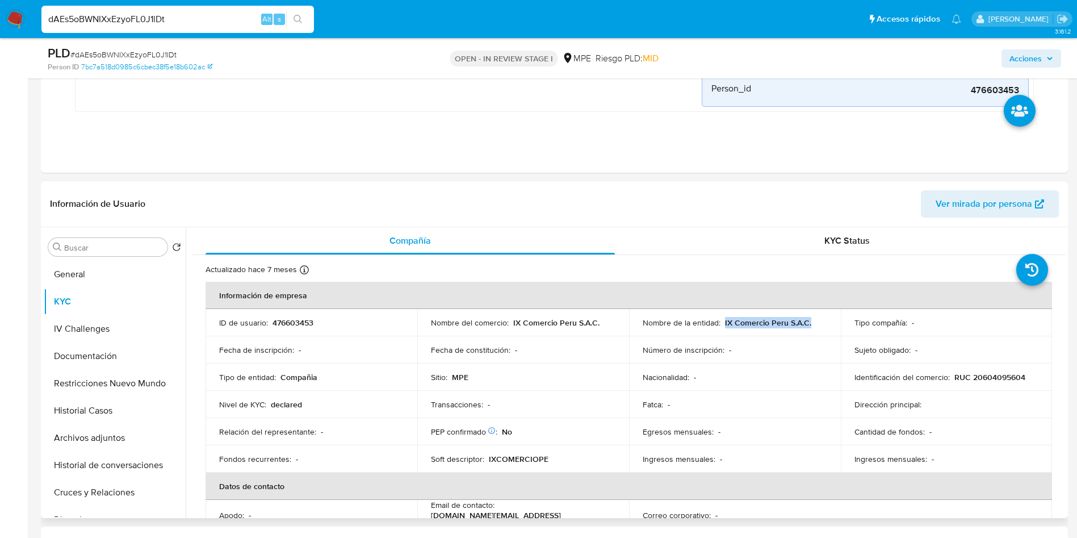
drag, startPoint x: 722, startPoint y: 319, endPoint x: 832, endPoint y: 321, distance: 109.6
click at [832, 321] on td "Nombre de la entidad : IX Comercio Peru S.A.C." at bounding box center [735, 322] width 212 height 27
copy p "IX Comercio Peru S.A.C."
click at [953, 369] on td "Identificación del comercio : RUC 20604095604" at bounding box center [947, 376] width 212 height 27
drag, startPoint x: 950, startPoint y: 376, endPoint x: 1046, endPoint y: 376, distance: 96.0
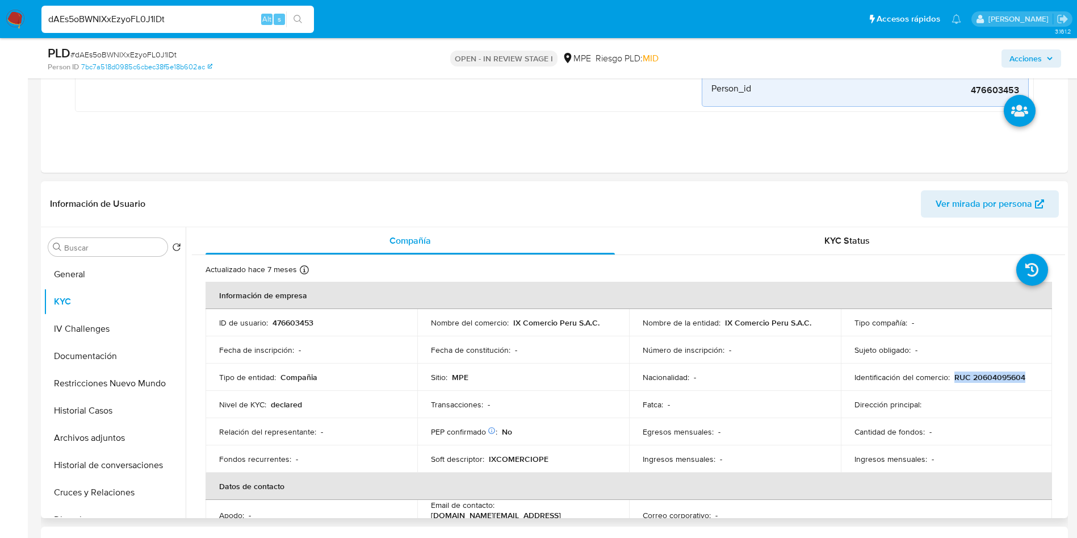
click at [1046, 376] on td "Identificación del comercio : RUC 20604095604" at bounding box center [947, 376] width 212 height 27
copy p "RUC 20604095604"
click at [803, 244] on div "KYC Status" at bounding box center [846, 240] width 409 height 27
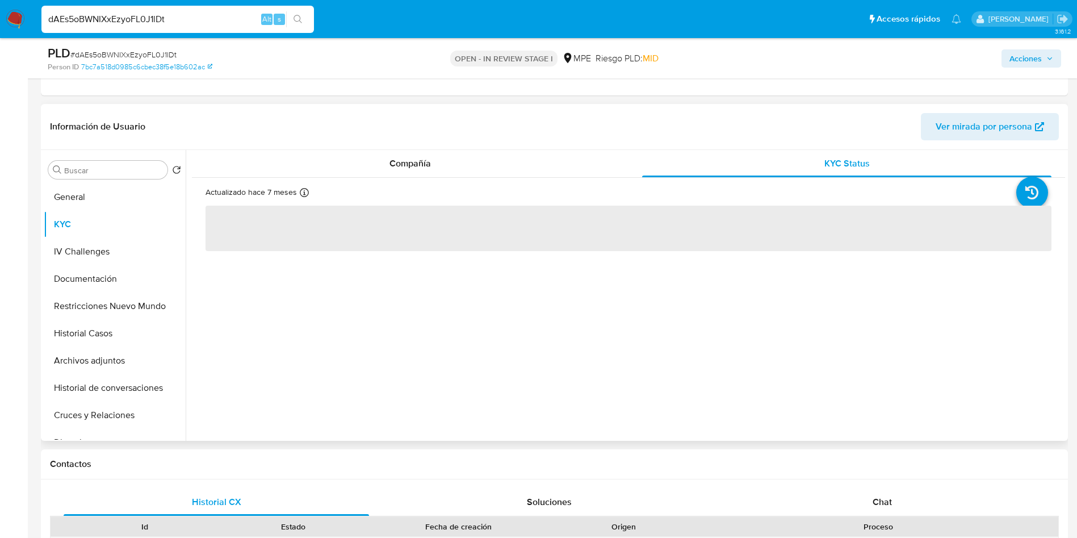
scroll to position [426, 0]
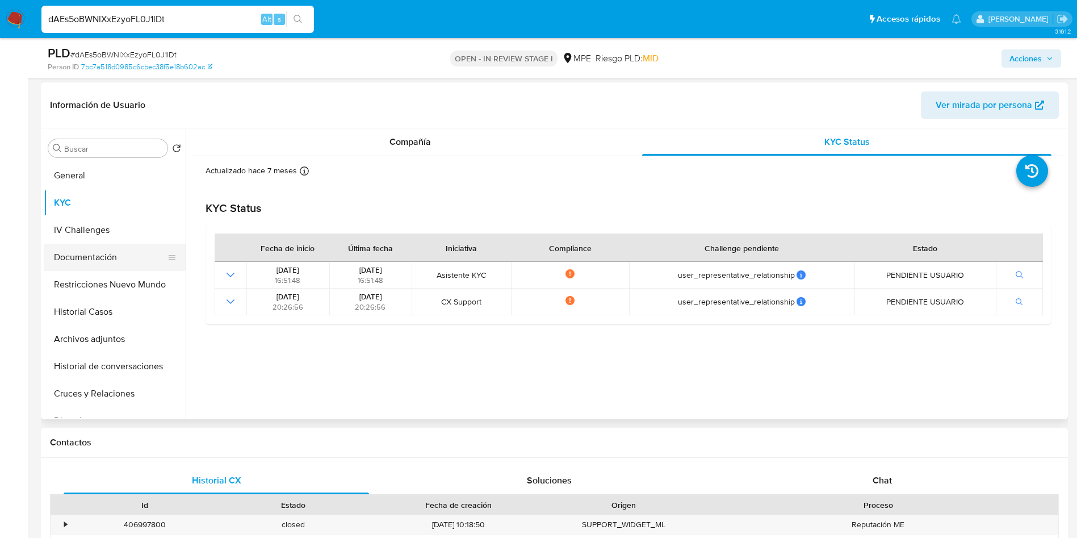
click at [82, 257] on button "Documentación" at bounding box center [110, 257] width 133 height 27
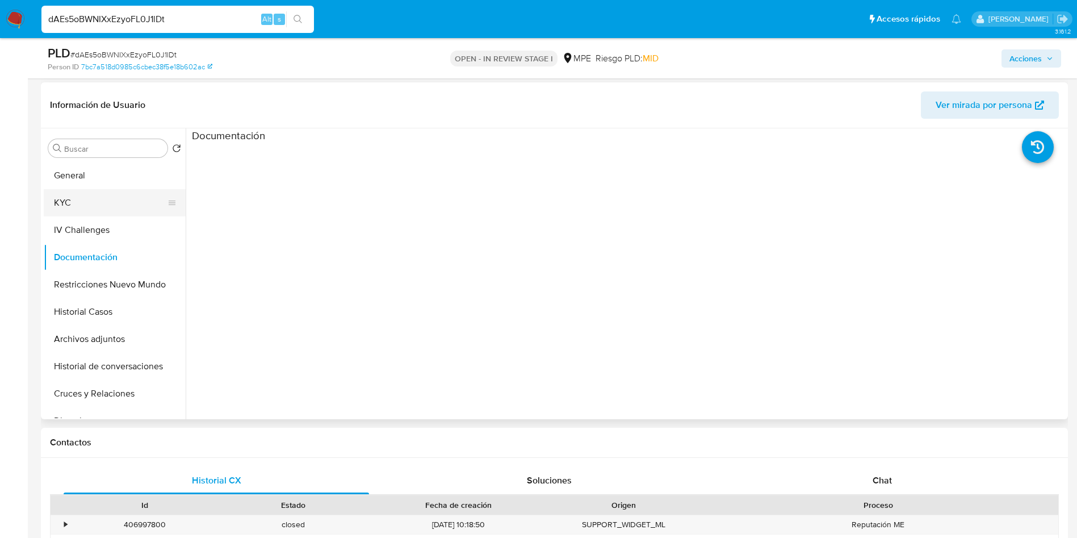
click at [111, 200] on button "KYC" at bounding box center [110, 202] width 133 height 27
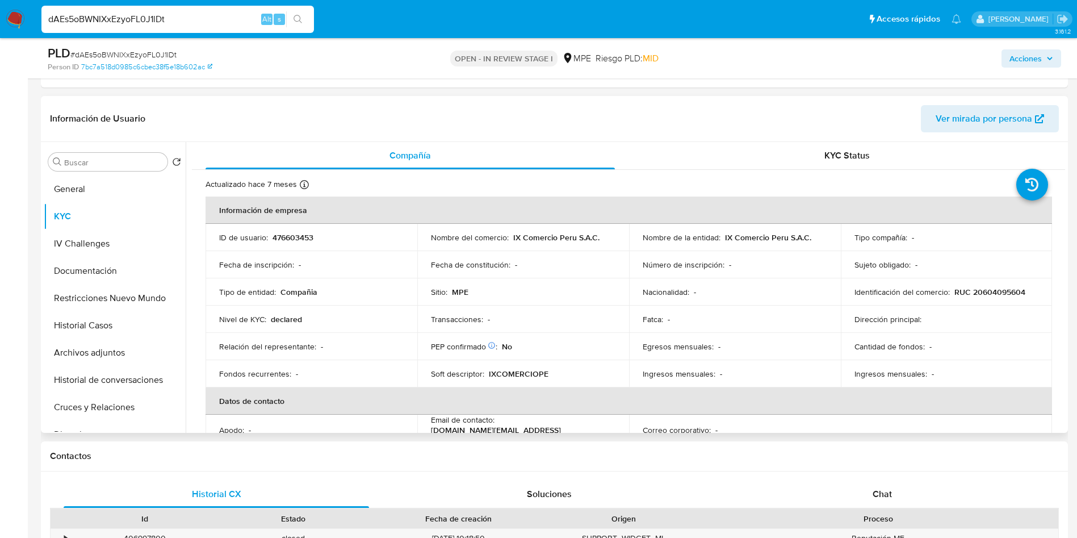
click at [304, 230] on td "ID de usuario : 476603453" at bounding box center [312, 237] width 212 height 27
copy p "476603453"
drag, startPoint x: 721, startPoint y: 238, endPoint x: 813, endPoint y: 237, distance: 92.0
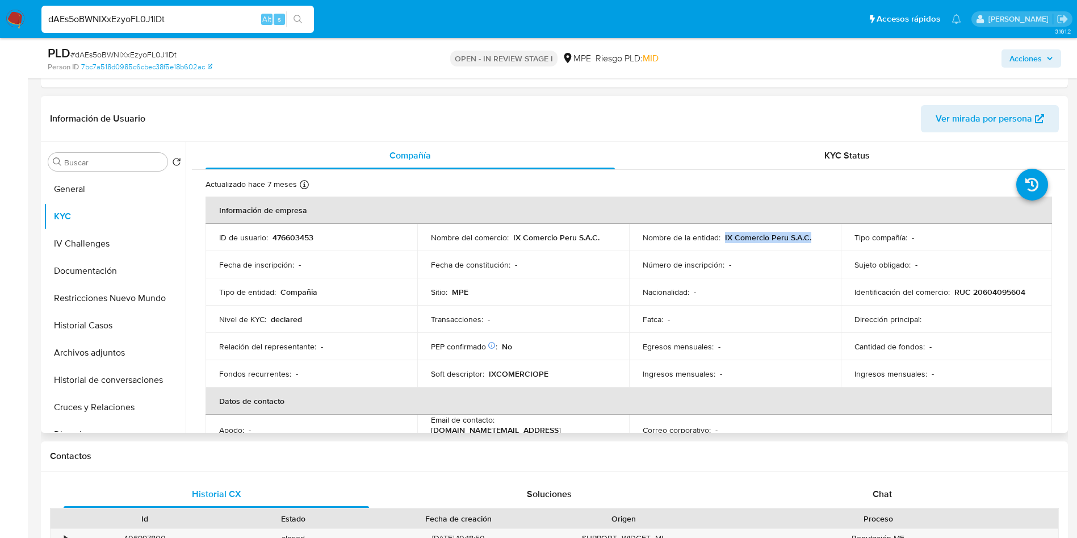
click at [813, 237] on div "Nombre de la entidad : IX Comercio Peru S.A.C." at bounding box center [735, 237] width 185 height 10
copy p "IX Comercio Peru S.A.C."
click at [994, 284] on td "Identificación del comercio : RUC 20604095604" at bounding box center [947, 291] width 212 height 27
click at [994, 290] on p "RUC 20604095604" at bounding box center [990, 292] width 71 height 10
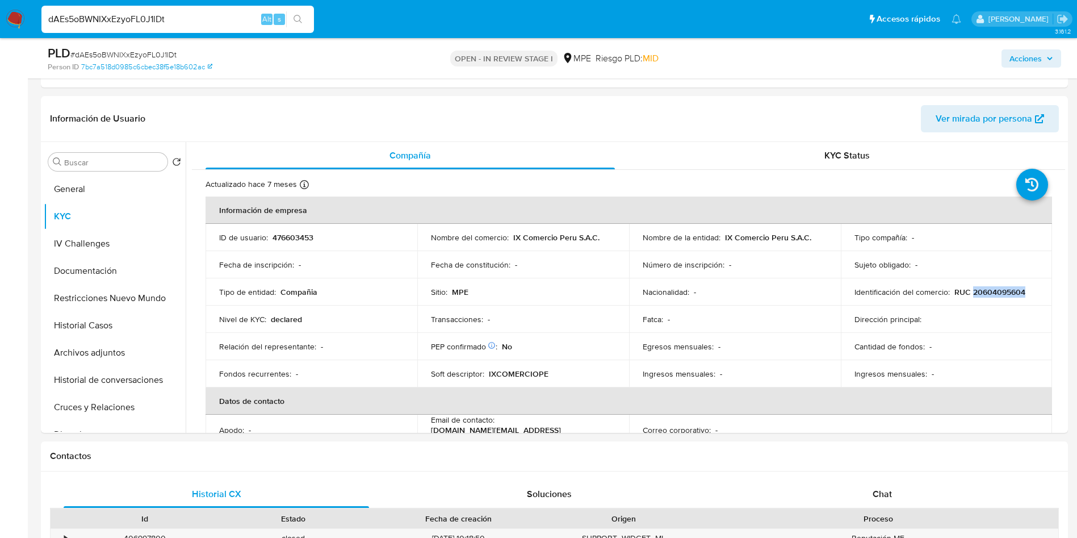
copy p "20604095604"
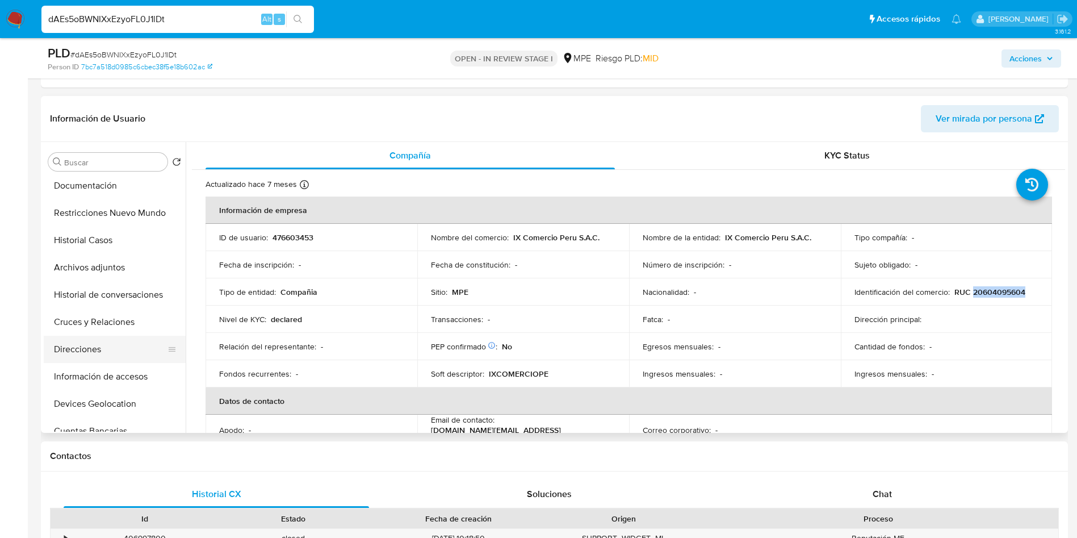
scroll to position [170, 0]
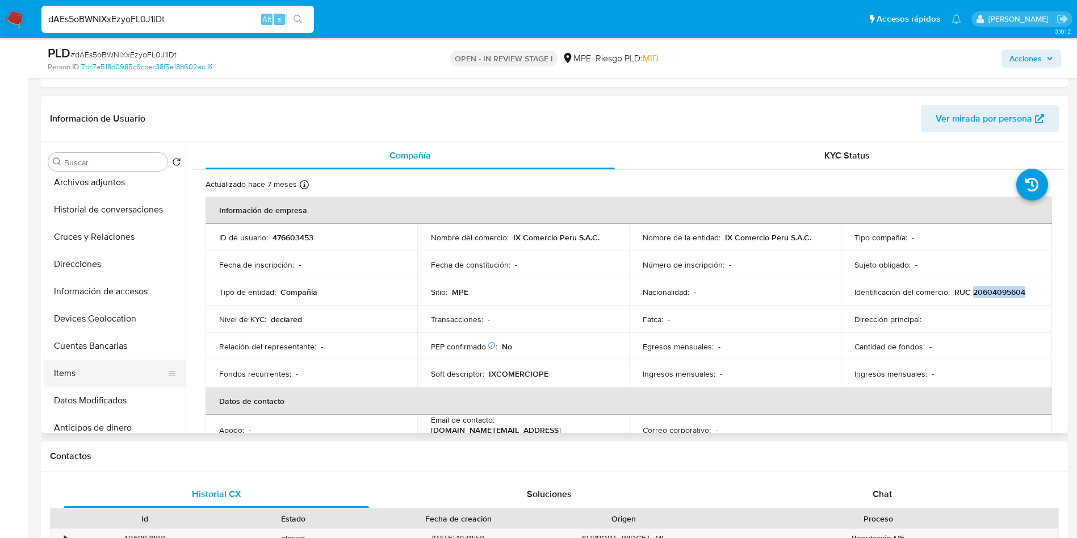
click at [113, 370] on button "Items" at bounding box center [110, 372] width 133 height 27
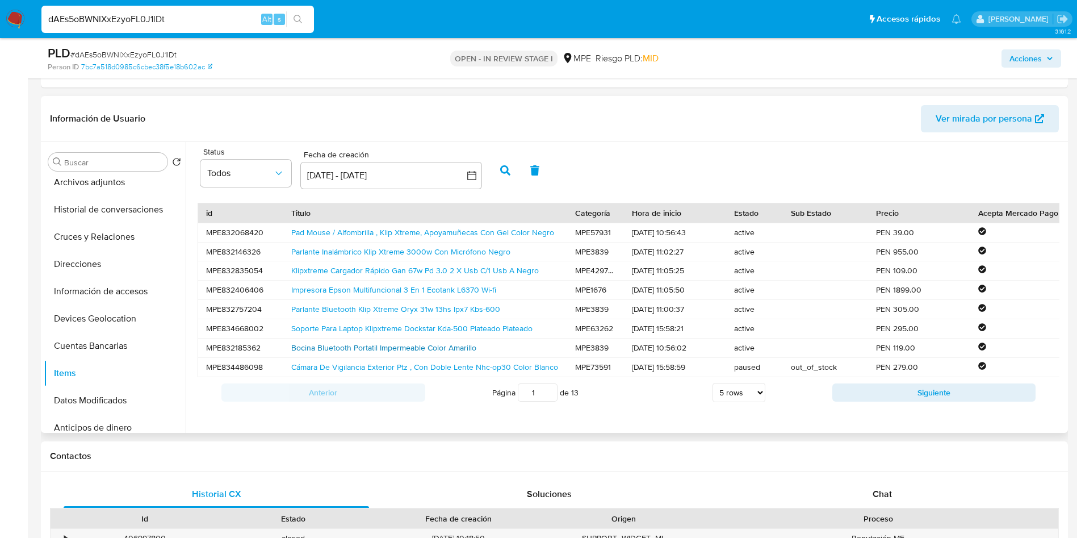
click at [349, 344] on link "Bocina Bluetooth Portatil Impermeable Color Amarillo" at bounding box center [383, 347] width 185 height 11
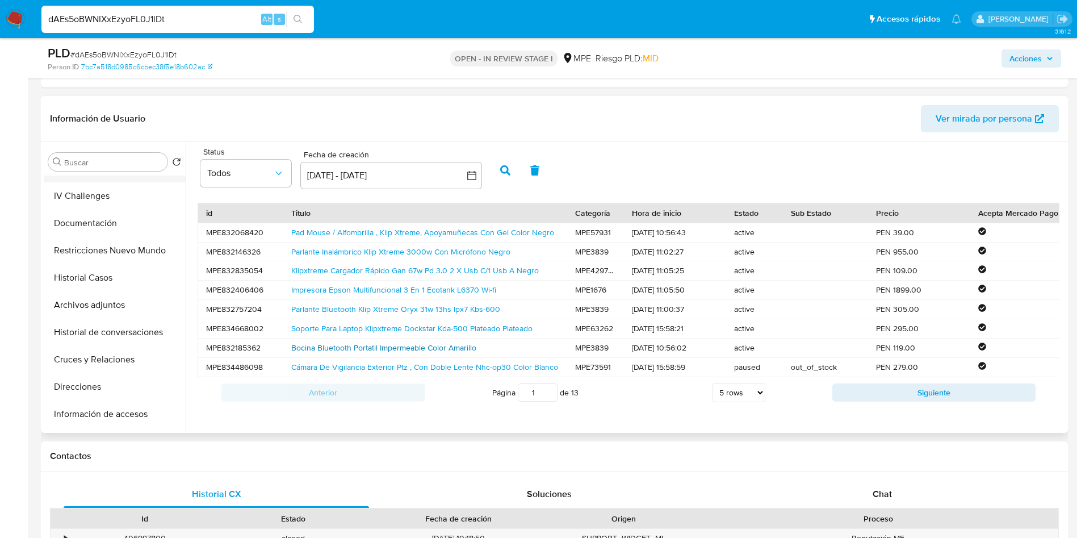
scroll to position [0, 0]
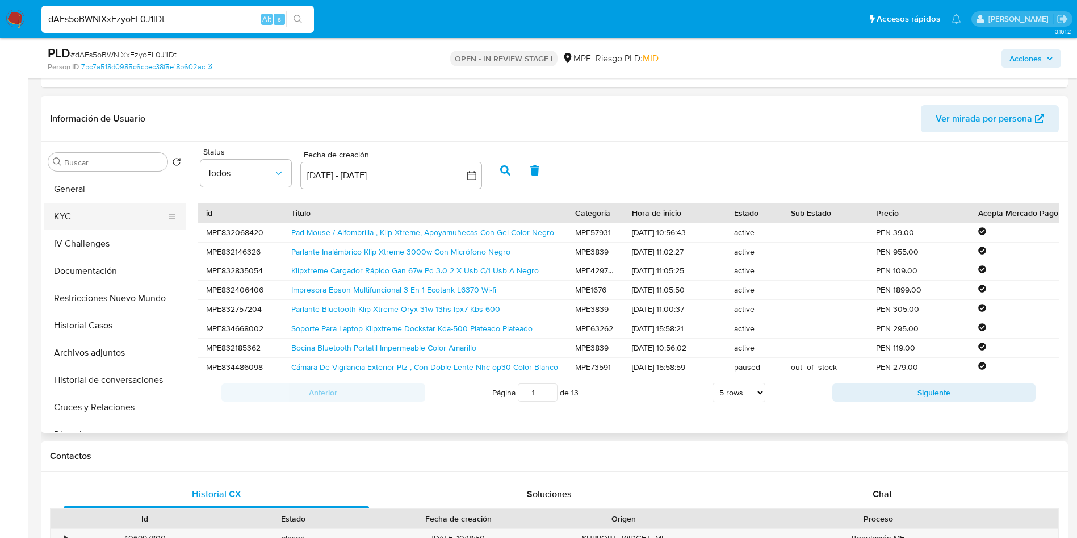
click at [83, 212] on button "KYC" at bounding box center [110, 216] width 133 height 27
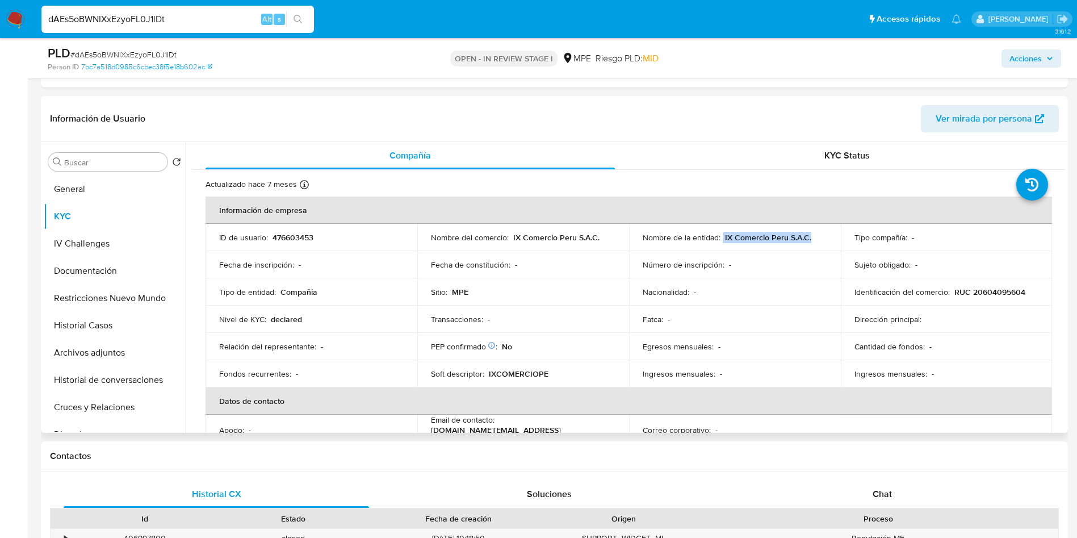
drag, startPoint x: 720, startPoint y: 236, endPoint x: 721, endPoint y: 189, distance: 47.7
click at [815, 235] on div "Nombre de la entidad : IX Comercio Peru S.A.C." at bounding box center [735, 237] width 185 height 10
copy div "IX Comercio Peru S.A.C."
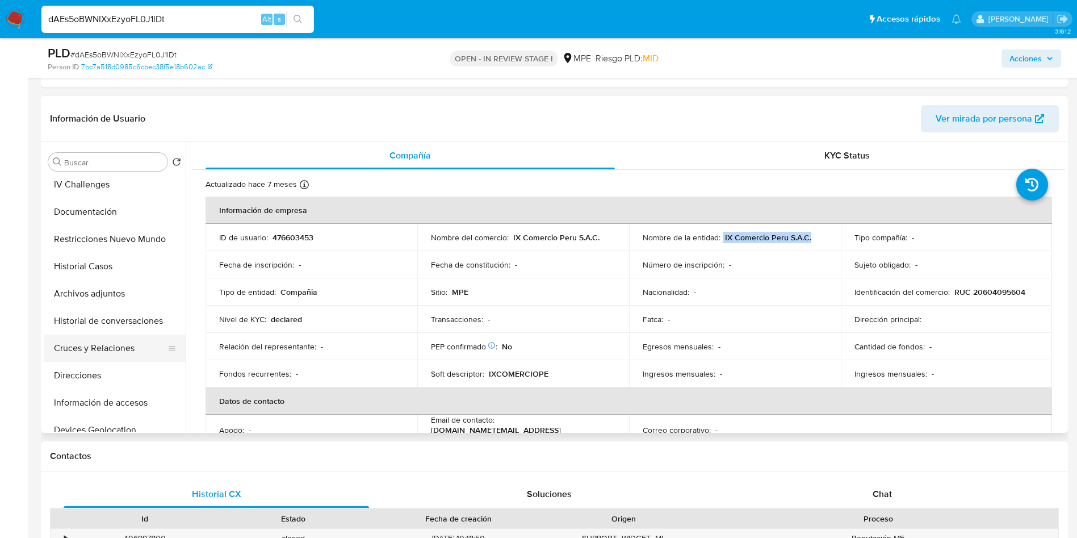
scroll to position [85, 0]
click at [116, 407] on button "Devices Geolocation" at bounding box center [110, 403] width 133 height 27
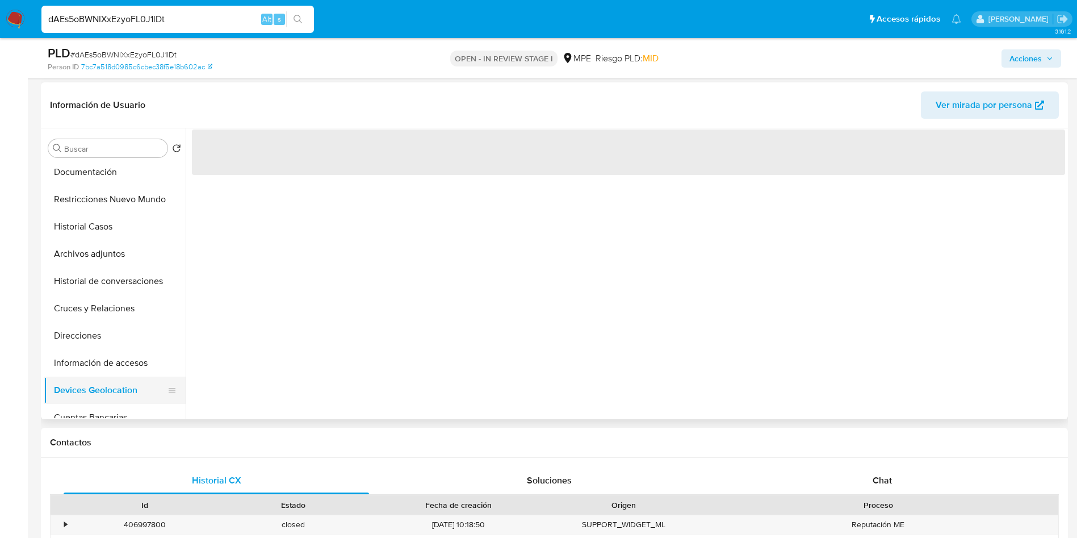
click at [116, 407] on button "Cuentas Bancarias" at bounding box center [115, 417] width 142 height 27
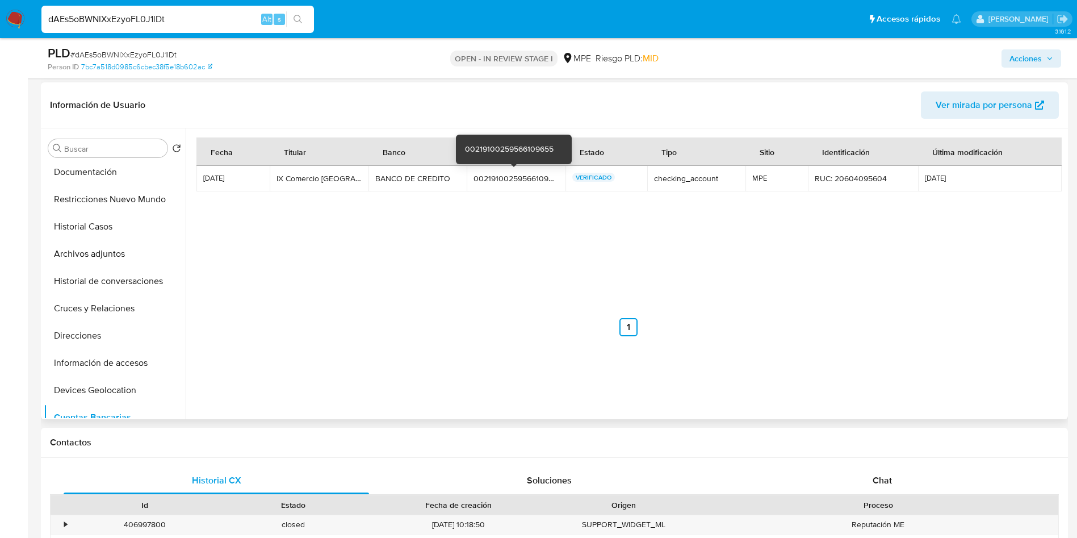
click at [506, 183] on div "00219100259566109655" at bounding box center [516, 178] width 85 height 10
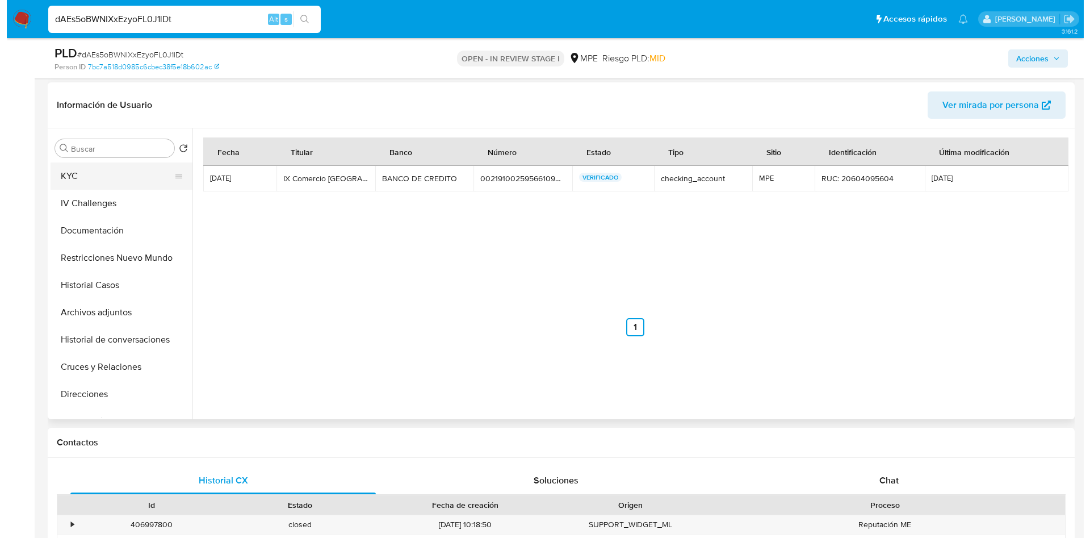
scroll to position [0, 0]
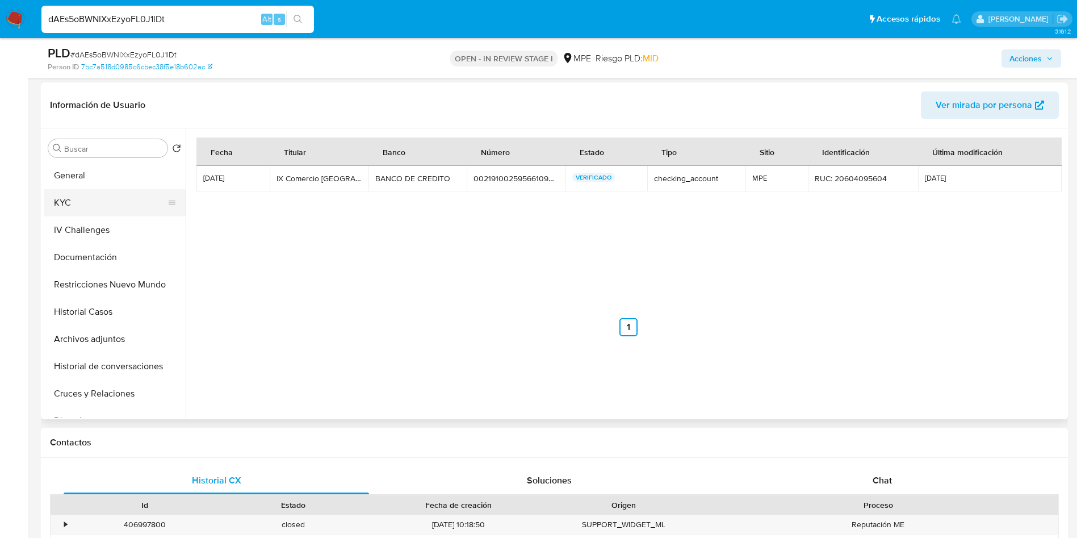
click at [86, 198] on button "KYC" at bounding box center [110, 202] width 133 height 27
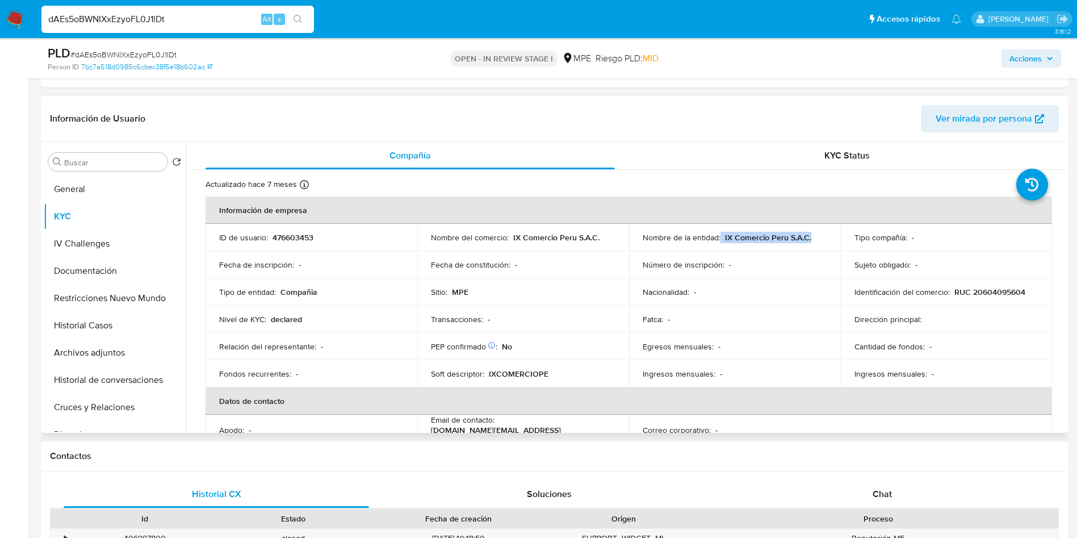
drag, startPoint x: 719, startPoint y: 234, endPoint x: 842, endPoint y: 236, distance: 123.2
click at [842, 236] on tr "ID de usuario : 476603453 Nombre del comercio : IX Comercio Peru S.A.C. Nombre …" at bounding box center [629, 237] width 847 height 27
click at [305, 242] on p "476603453" at bounding box center [293, 237] width 41 height 10
click at [306, 242] on p "476603453" at bounding box center [293, 237] width 41 height 10
copy p "476603453"
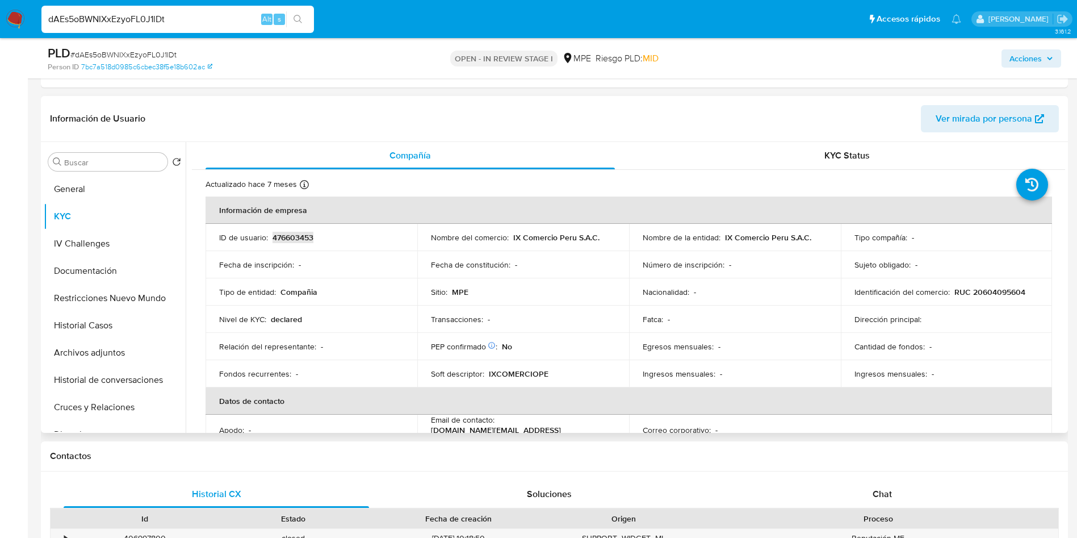
click at [923, 263] on div "Sujeto obligado : -" at bounding box center [947, 264] width 185 height 10
drag, startPoint x: 721, startPoint y: 236, endPoint x: 811, endPoint y: 239, distance: 90.9
click at [811, 239] on div "Nombre de la entidad : IX Comercio Peru S.A.C." at bounding box center [735, 237] width 185 height 10
click at [108, 355] on button "Archivos adjuntos" at bounding box center [110, 352] width 133 height 27
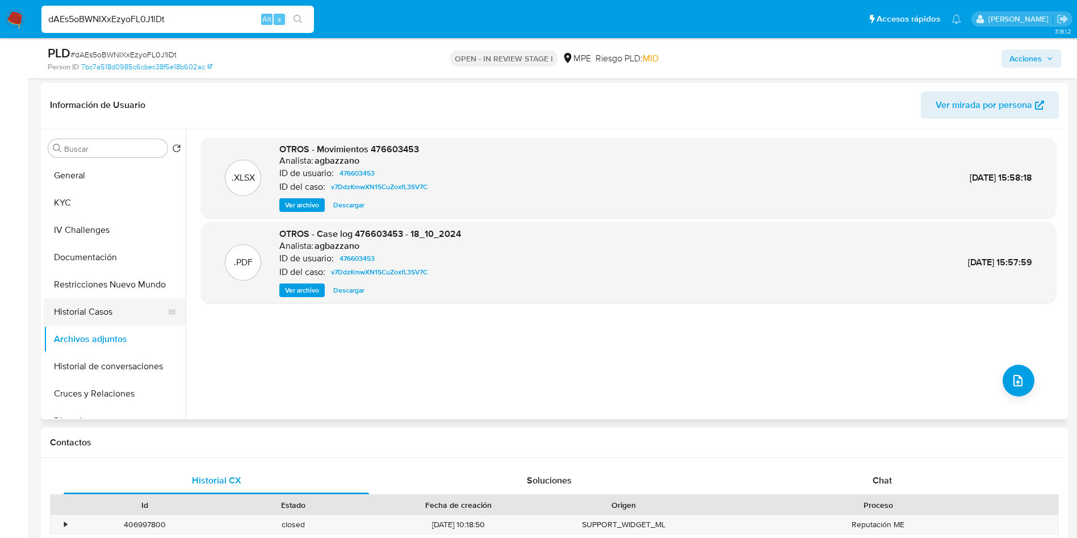
click at [114, 317] on button "Historial Casos" at bounding box center [110, 311] width 133 height 27
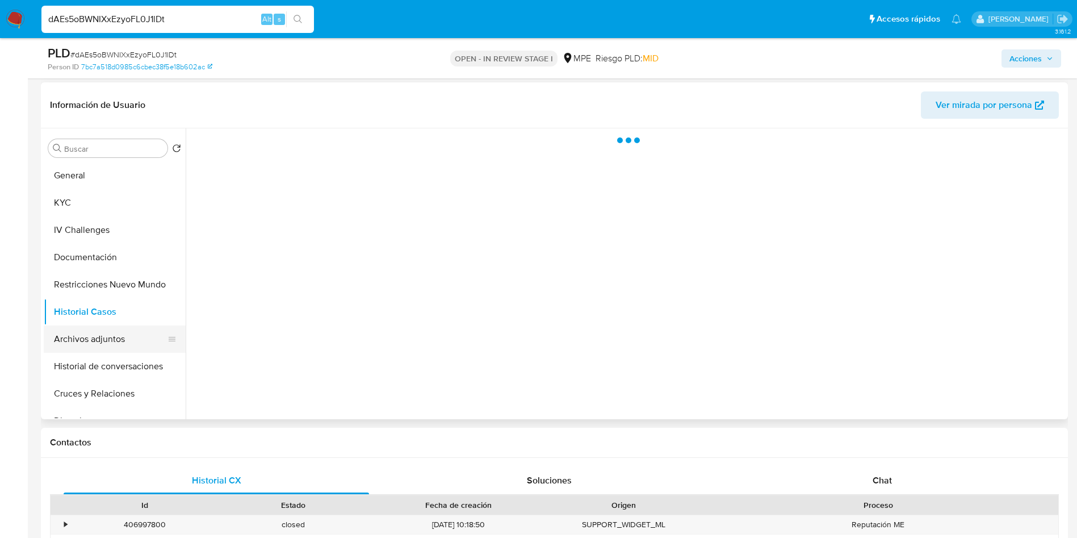
click at [114, 337] on button "Archivos adjuntos" at bounding box center [110, 338] width 133 height 27
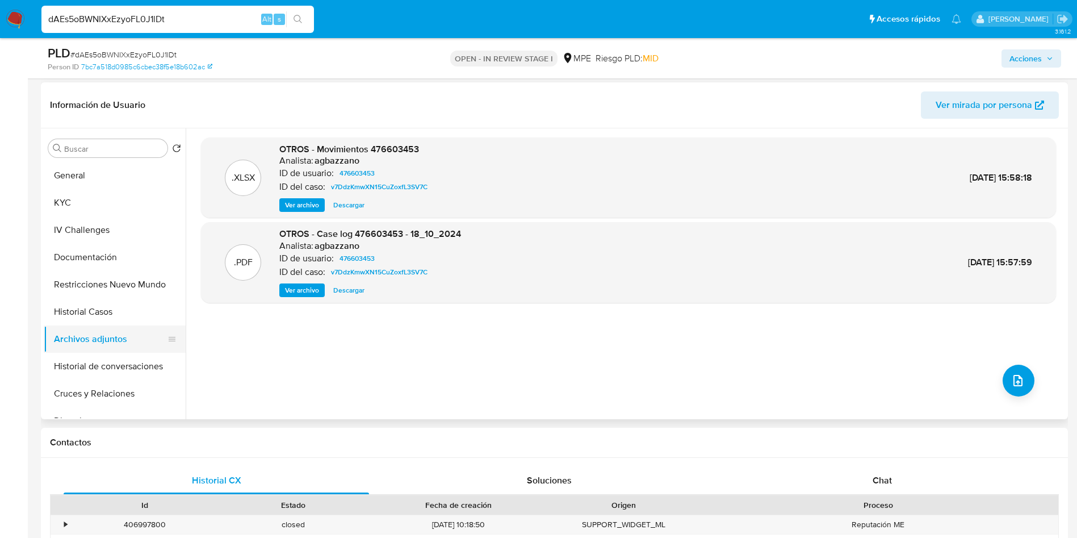
click at [120, 308] on button "Historial Casos" at bounding box center [115, 311] width 142 height 27
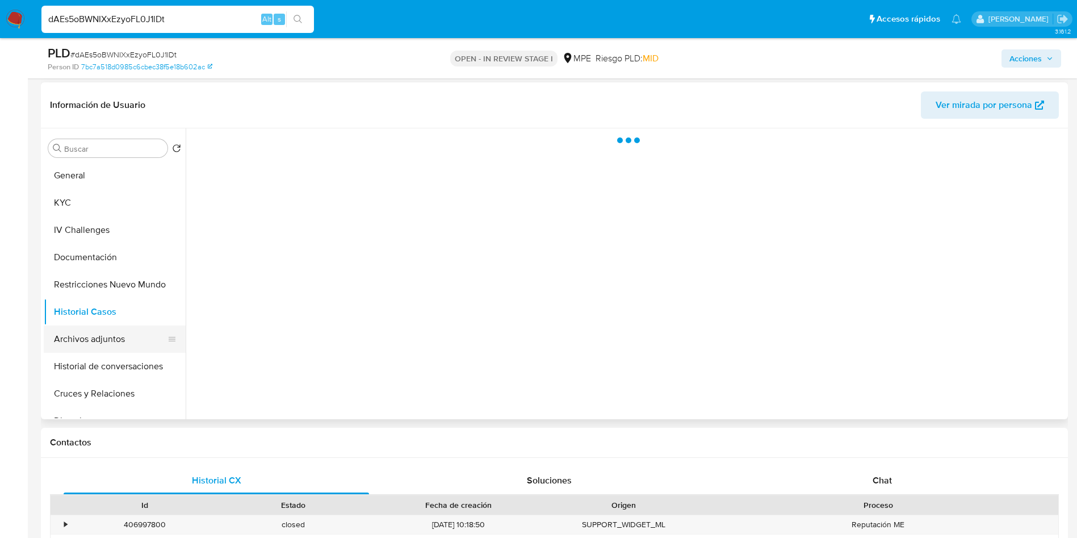
click at [122, 337] on button "Archivos adjuntos" at bounding box center [110, 338] width 133 height 27
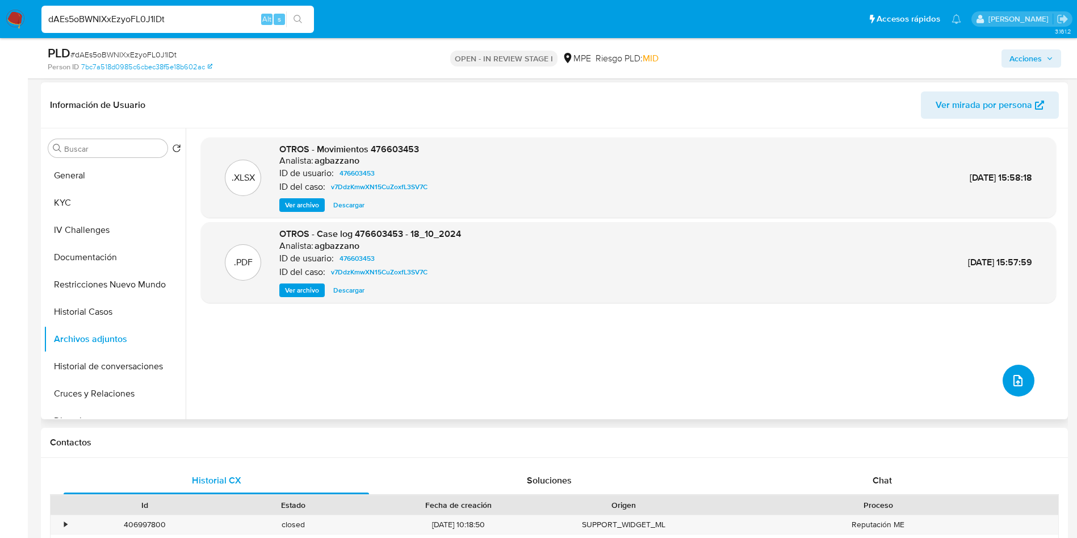
click at [1011, 375] on span "upload-file" at bounding box center [1018, 381] width 14 height 14
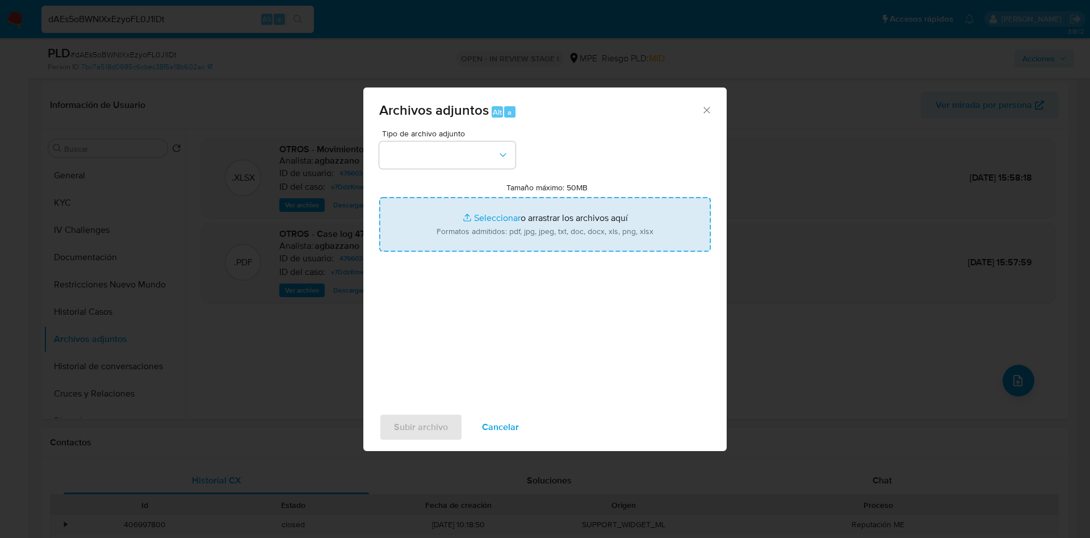
click at [662, 245] on input "Tamaño máximo: 50MB Seleccionar archivos" at bounding box center [545, 224] width 332 height 55
type input "C:\fakepath\Case Log 476603453 - 01_10_2025.pdf"
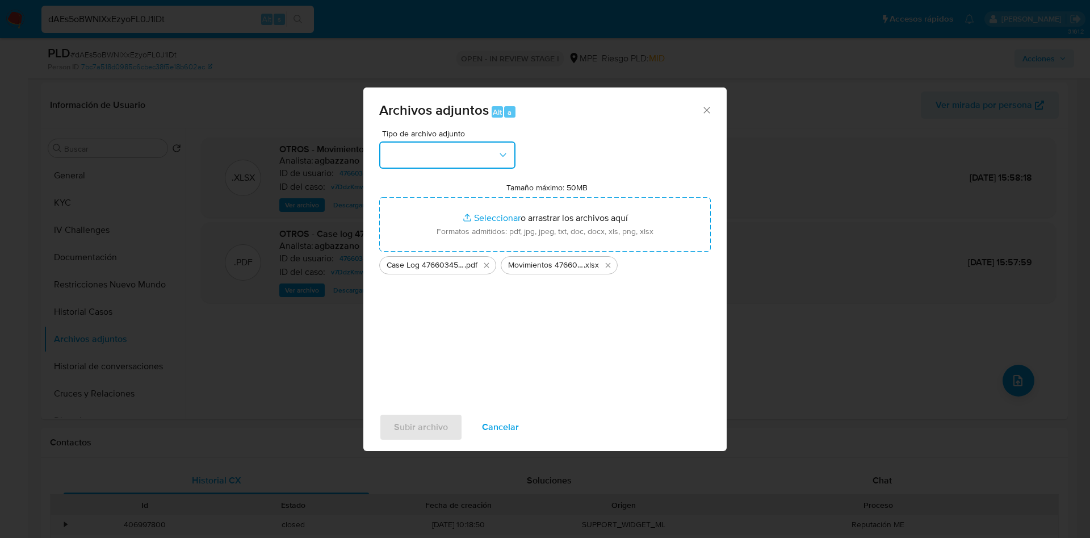
click at [472, 150] on button "button" at bounding box center [447, 154] width 136 height 27
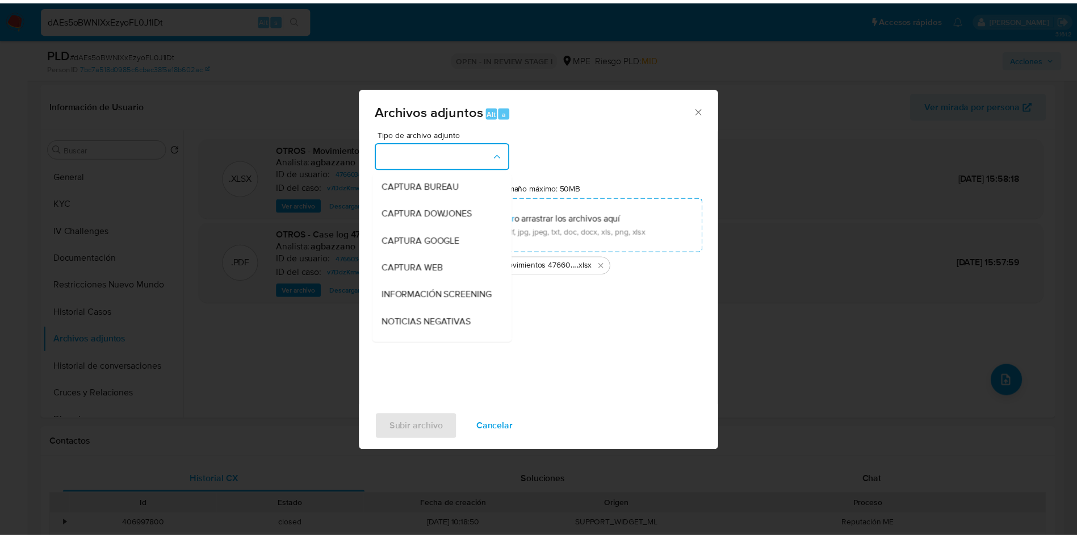
scroll to position [85, 0]
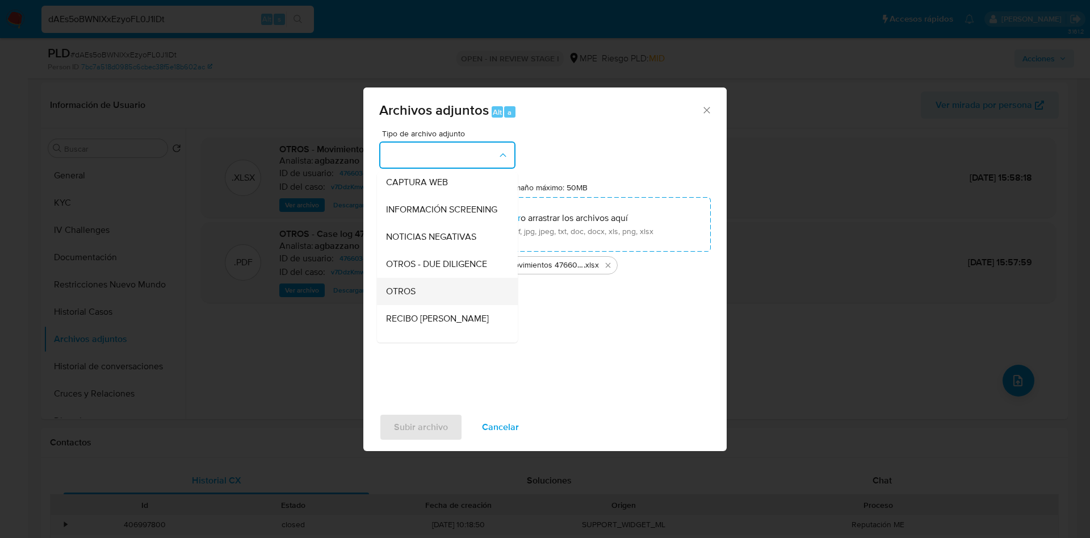
click at [439, 298] on div "OTROS" at bounding box center [444, 291] width 116 height 27
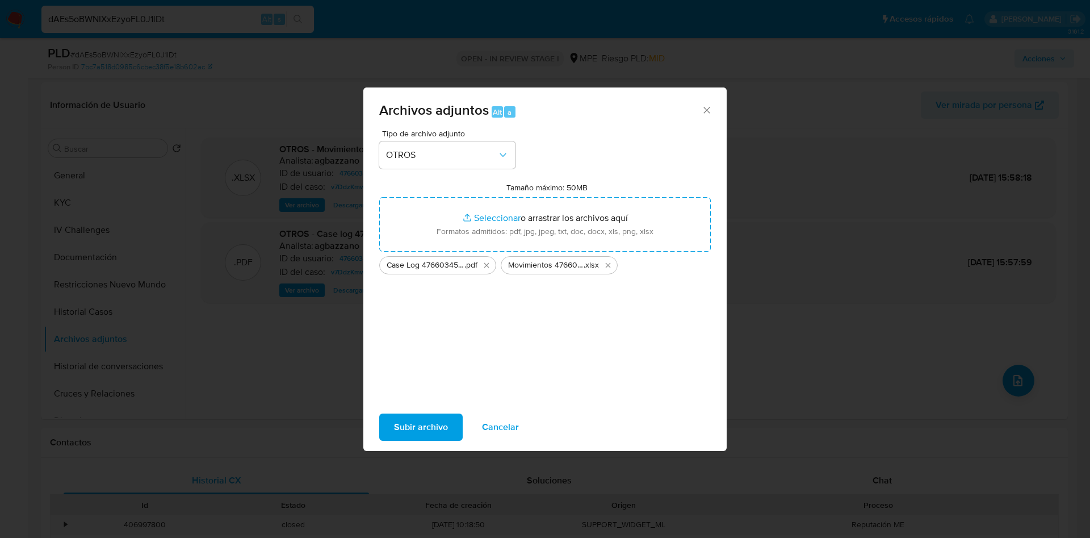
click at [429, 421] on span "Subir archivo" at bounding box center [421, 427] width 54 height 25
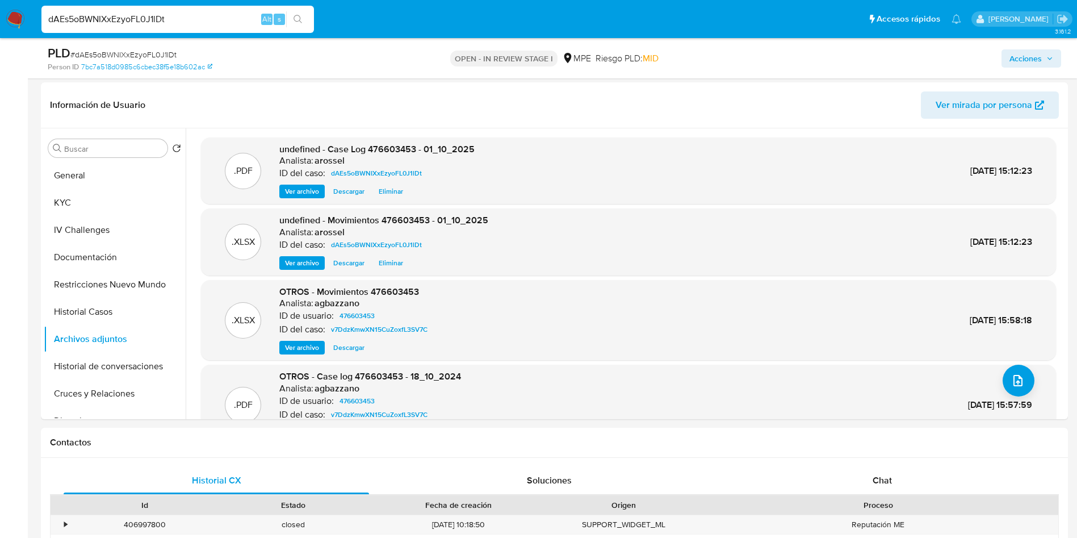
click at [1054, 55] on button "Acciones" at bounding box center [1032, 58] width 60 height 18
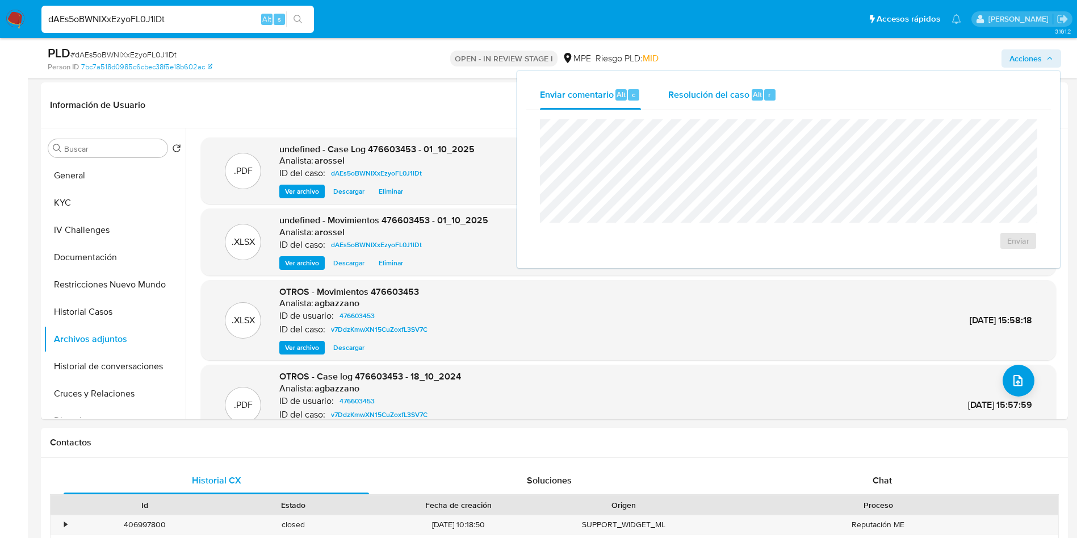
click at [691, 89] on span "Resolución del caso" at bounding box center [708, 93] width 81 height 13
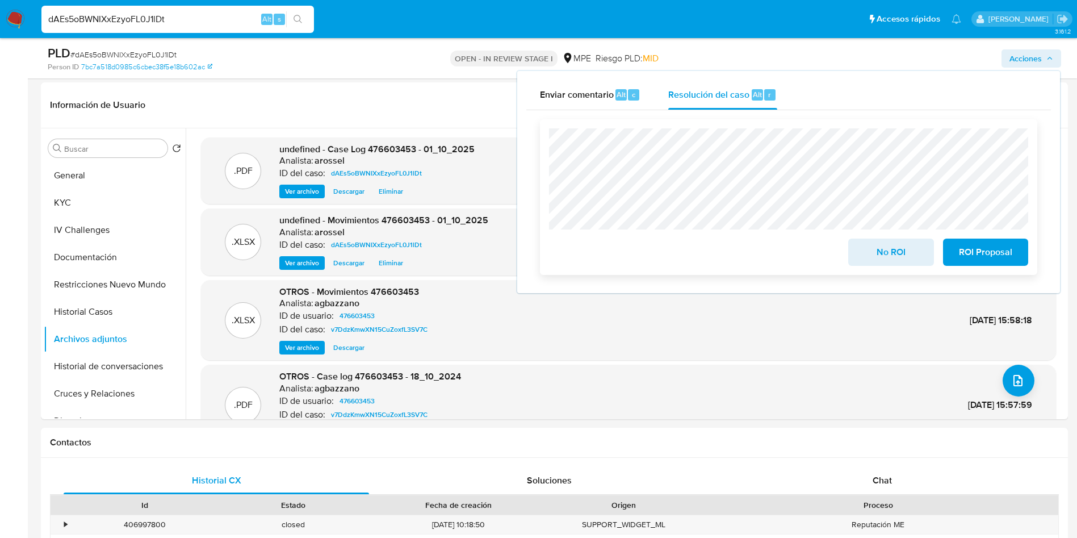
click at [878, 257] on span "No ROI" at bounding box center [891, 252] width 56 height 25
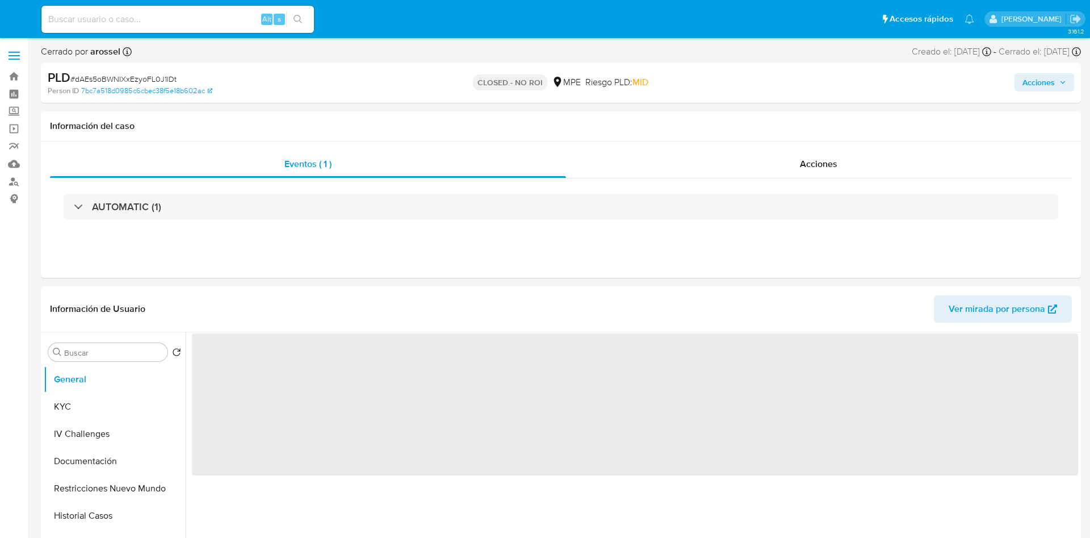
select select "10"
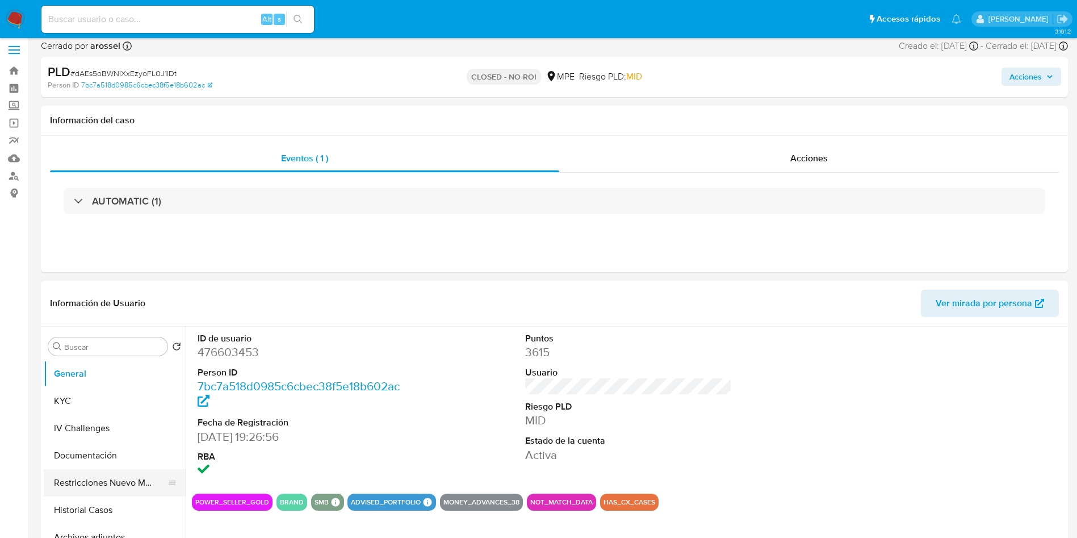
scroll to position [85, 0]
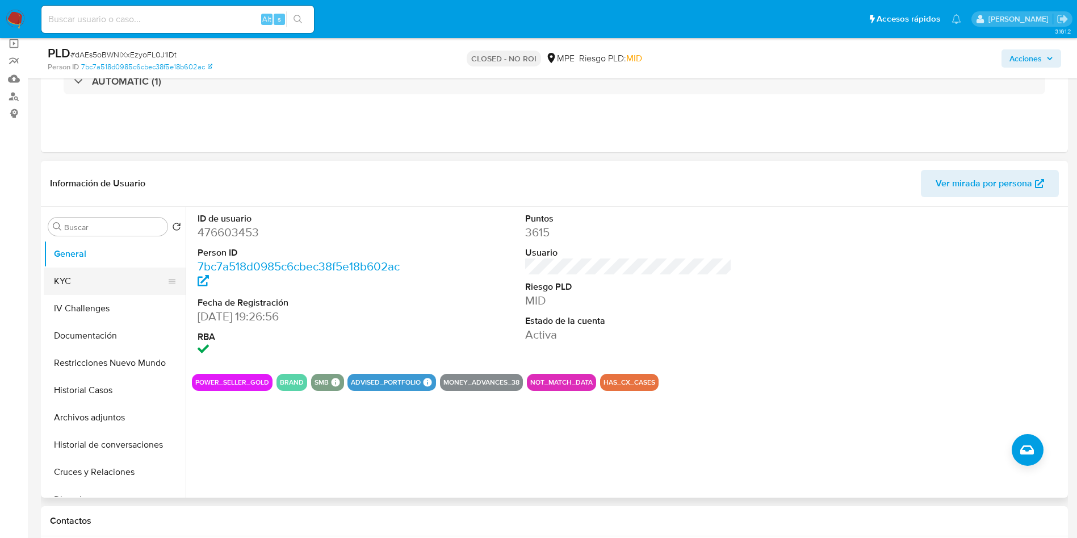
click at [105, 282] on button "KYC" at bounding box center [110, 280] width 133 height 27
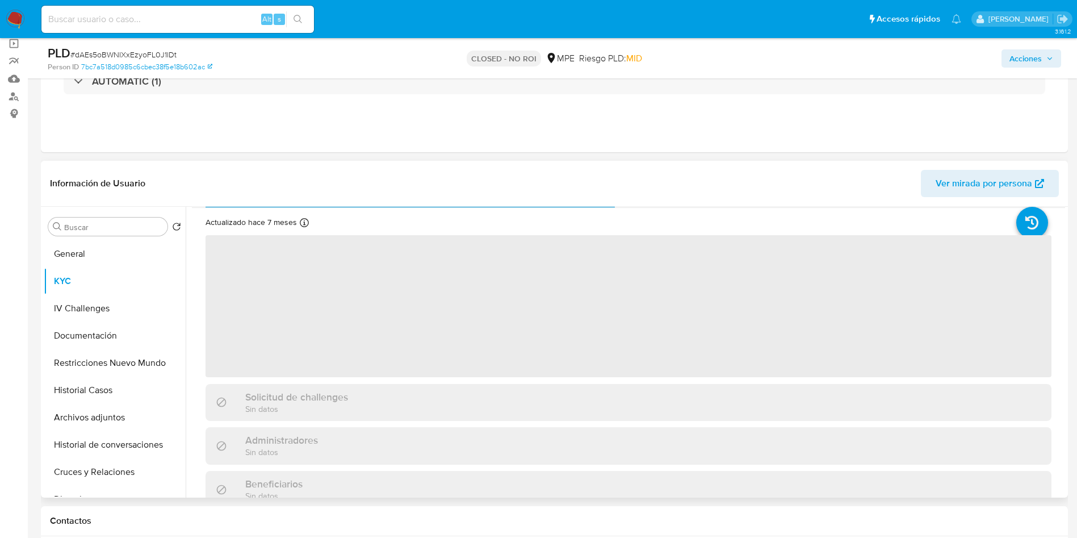
scroll to position [0, 0]
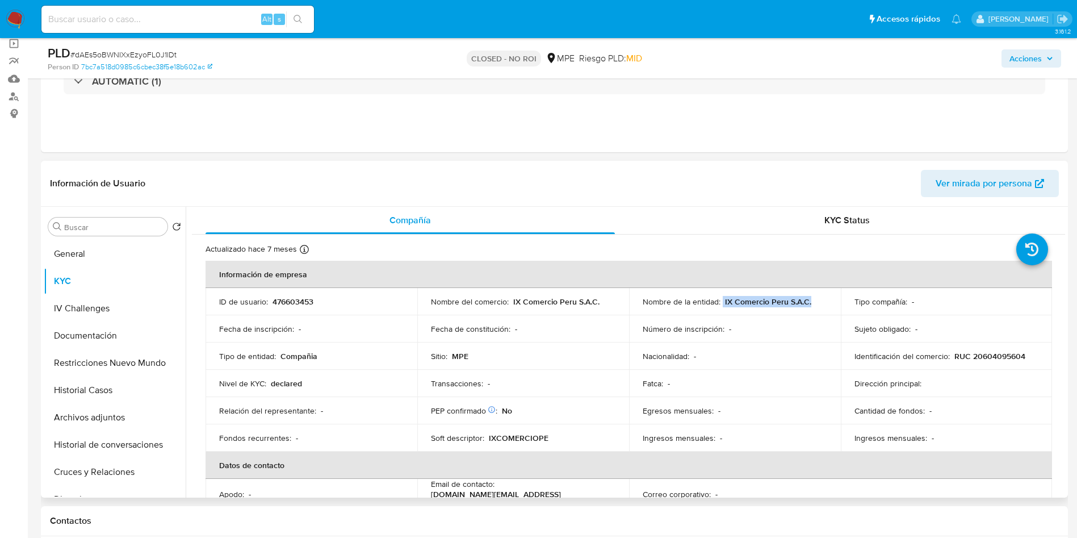
drag, startPoint x: 719, startPoint y: 303, endPoint x: 811, endPoint y: 302, distance: 92.0
click at [811, 302] on div "Nombre de la entidad : IX Comercio Peru S.A.C." at bounding box center [735, 301] width 185 height 10
copy div "IX Comercio Peru S.A.C."
click at [157, 15] on input at bounding box center [177, 19] width 273 height 15
paste input "bG5NrceWiemO3cF0ayZtrO8I"
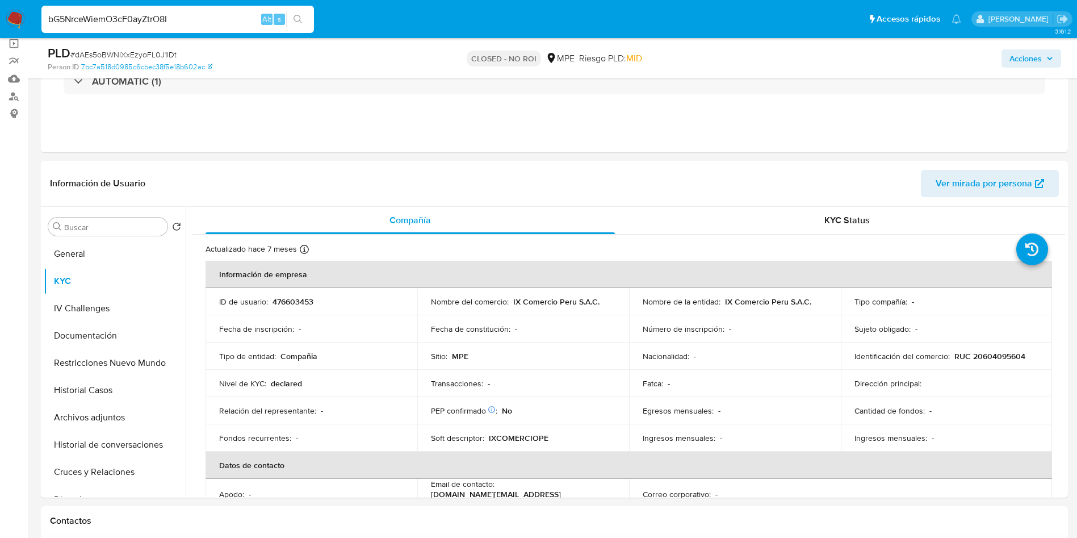
type input "bG5NrceWiemO3cF0ayZtrO8I"
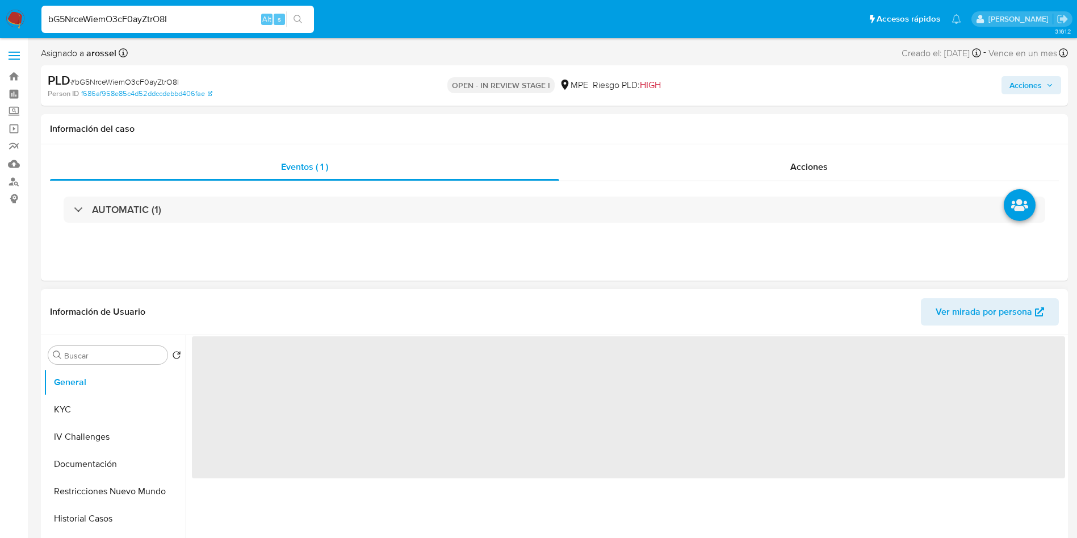
select select "10"
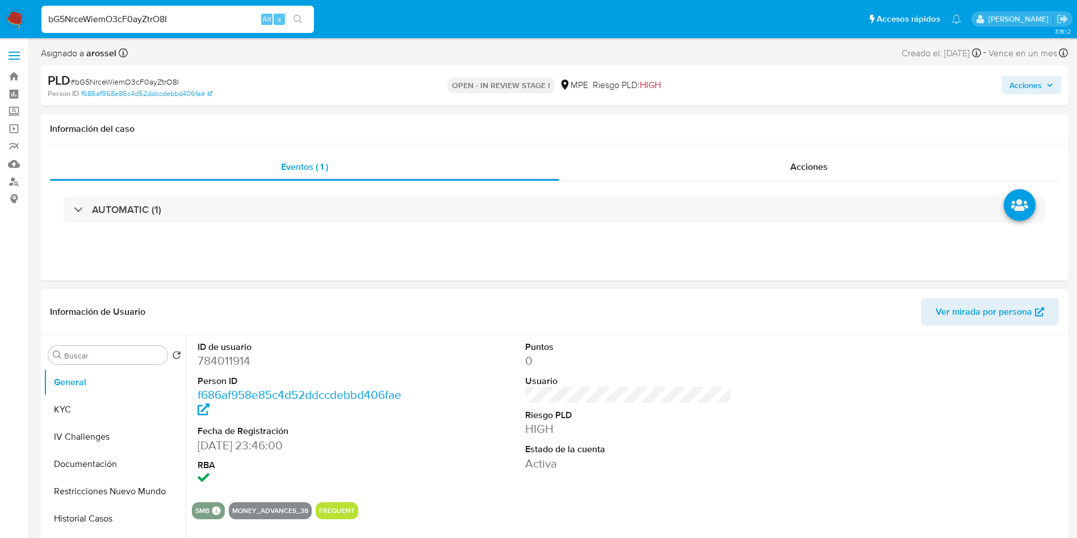
click at [769, 503] on div "SMB SMB SMB Advisor Email - Advisor Name - MONEY_ADVANCES_38 FREQUENT" at bounding box center [628, 510] width 873 height 17
click at [949, 319] on span "Ver mirada por persona" at bounding box center [984, 311] width 97 height 27
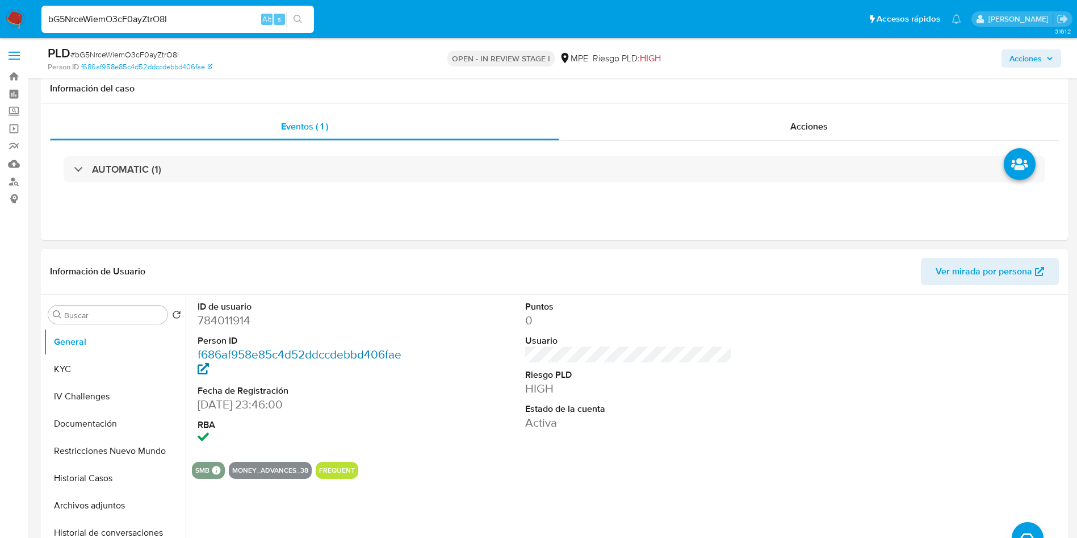
scroll to position [85, 0]
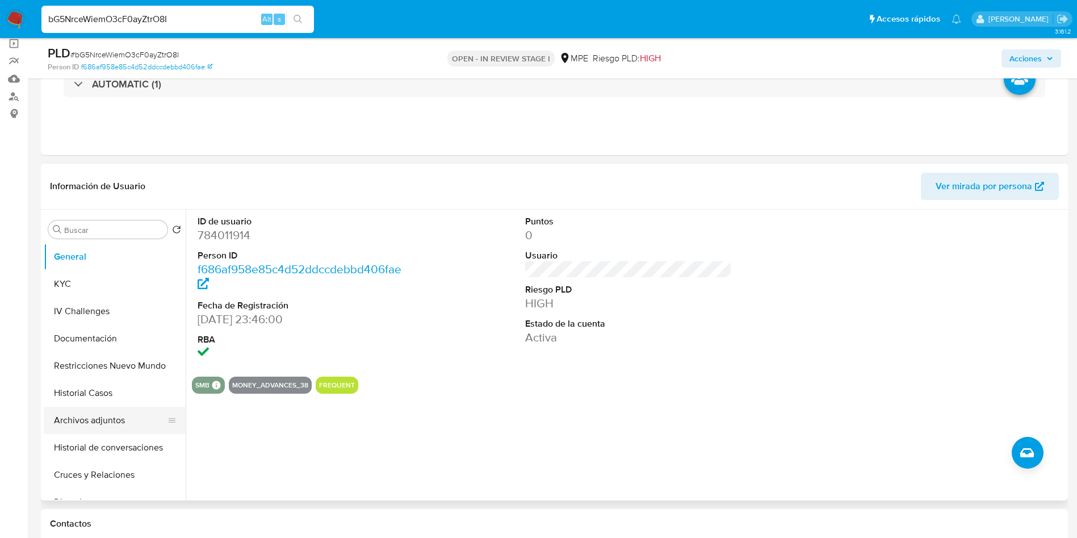
click at [116, 424] on button "Archivos adjuntos" at bounding box center [110, 420] width 133 height 27
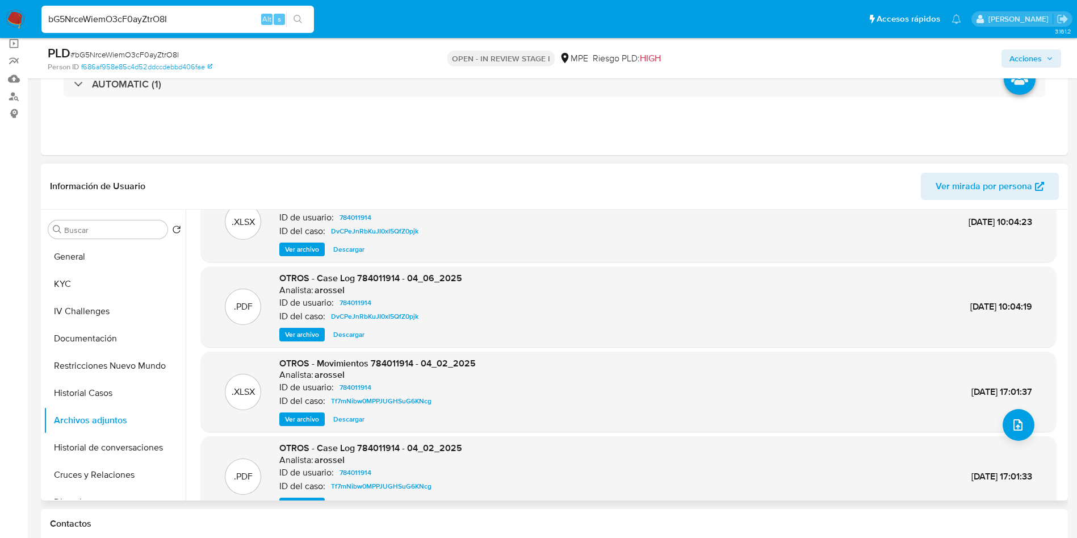
scroll to position [10, 0]
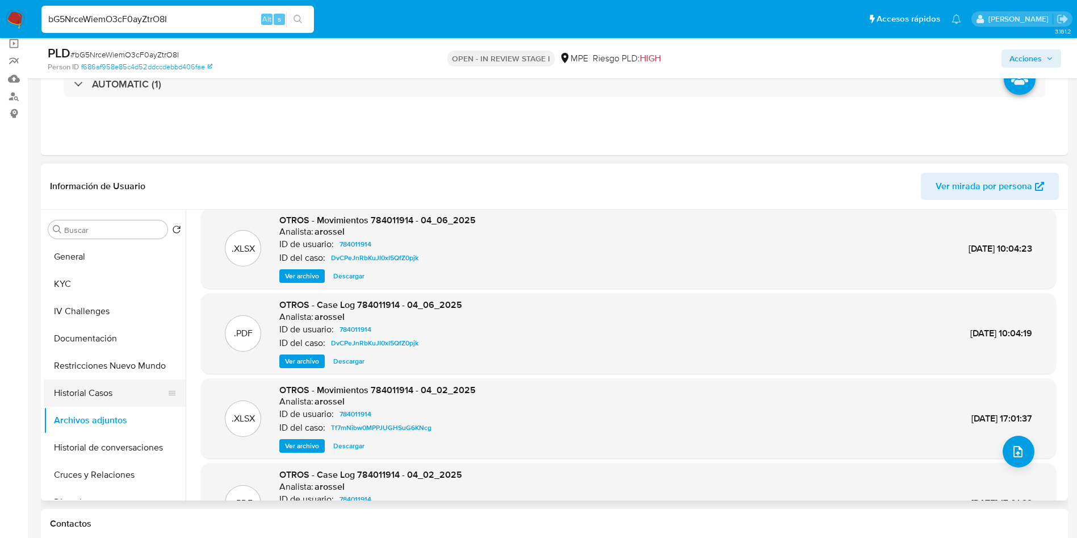
click at [101, 397] on button "Historial Casos" at bounding box center [110, 392] width 133 height 27
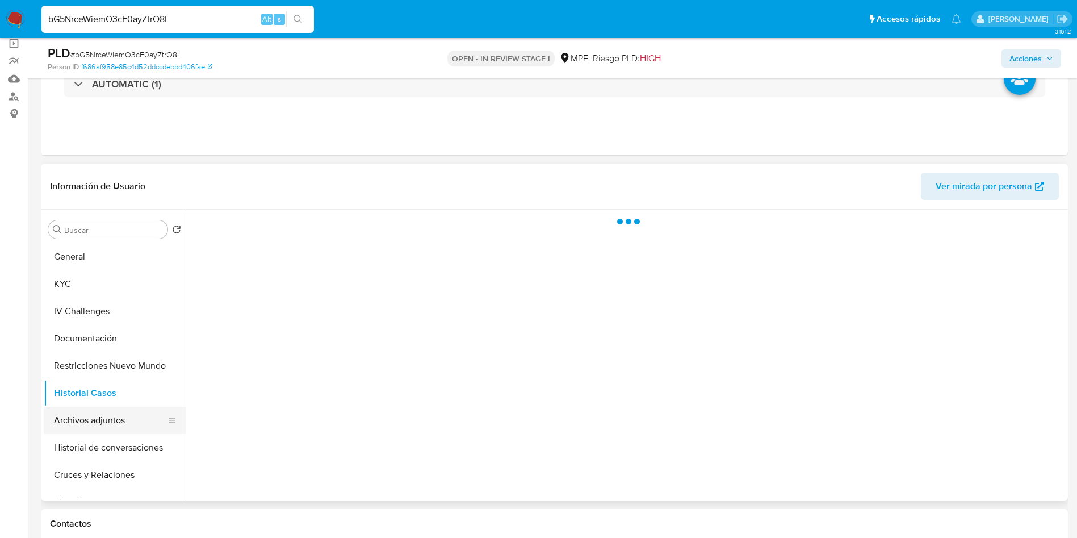
scroll to position [0, 0]
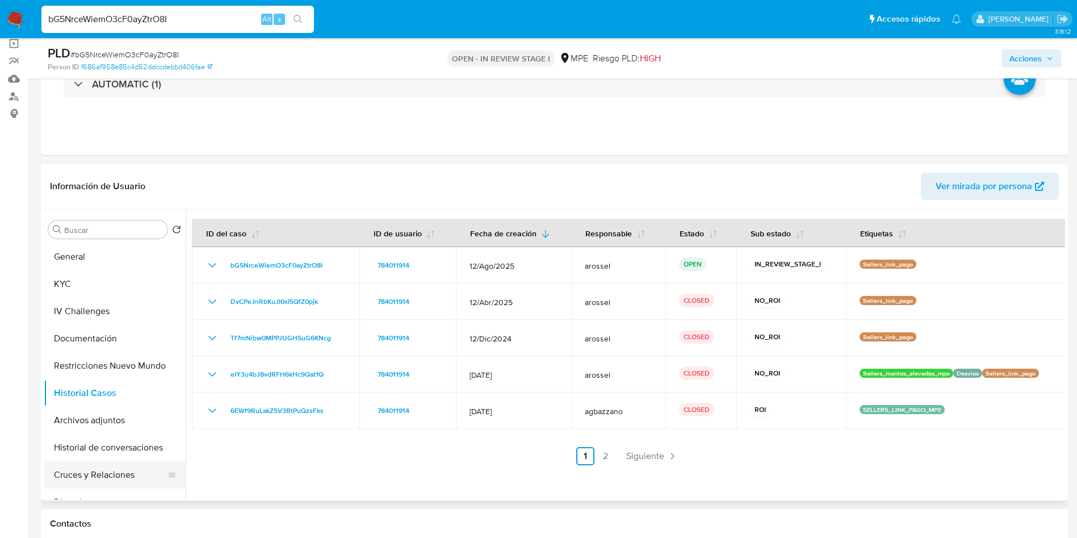
click at [110, 471] on button "Cruces y Relaciones" at bounding box center [110, 474] width 133 height 27
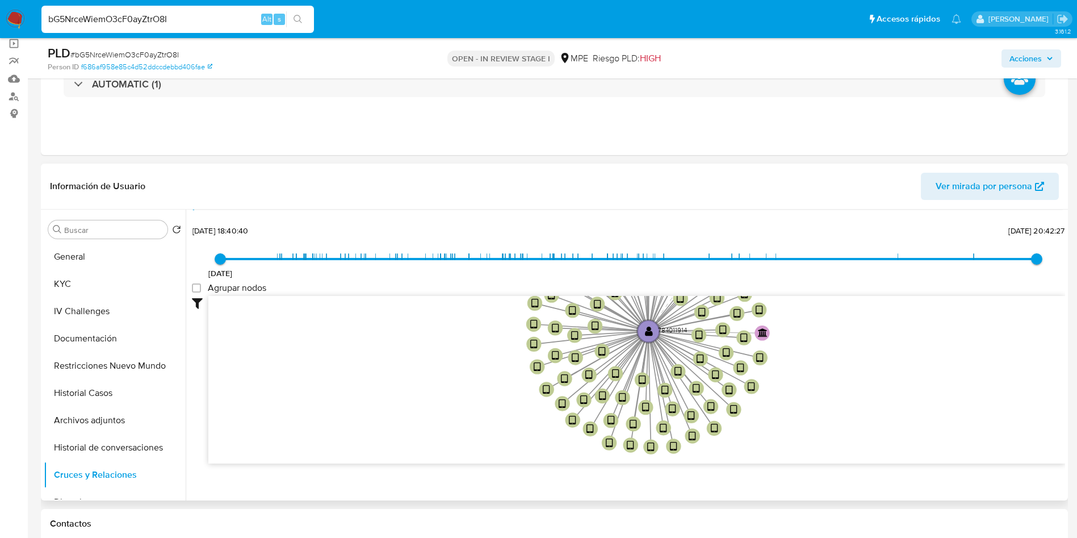
scroll to position [42, 0]
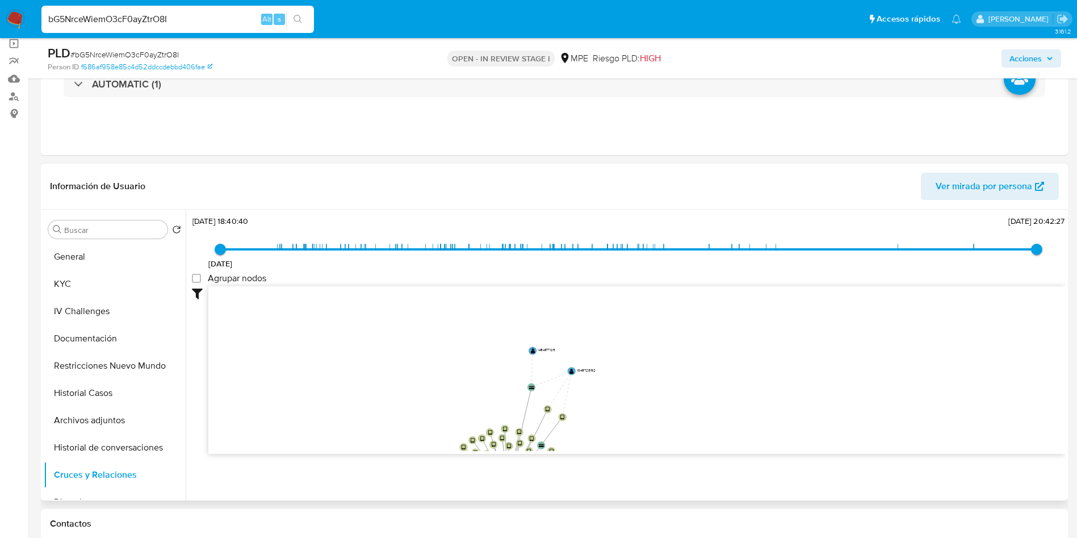
drag, startPoint x: 808, startPoint y: 332, endPoint x: 589, endPoint y: 324, distance: 219.3
click at [612, 372] on icon "device-639c82bd08813b001896490b  user-784011914  784011914 device-640f379a088…" at bounding box center [636, 368] width 857 height 165
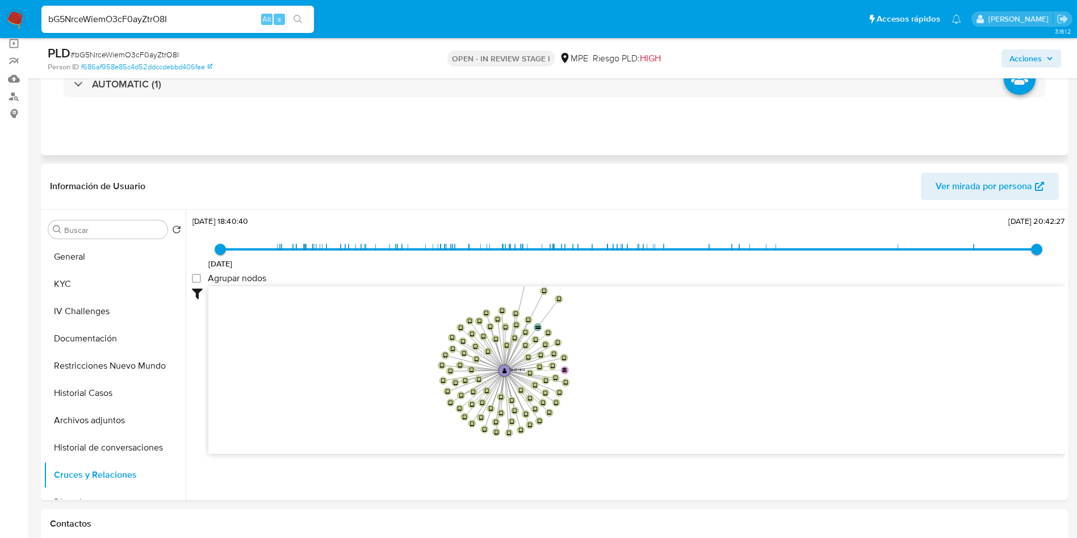
scroll to position [0, 0]
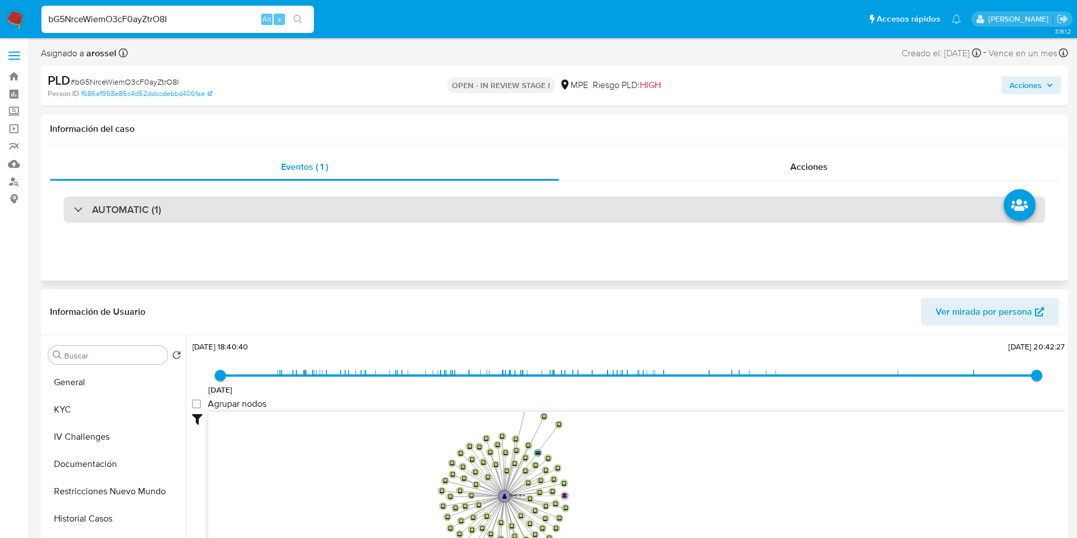
click at [178, 210] on div "AUTOMATIC (1)" at bounding box center [555, 209] width 982 height 26
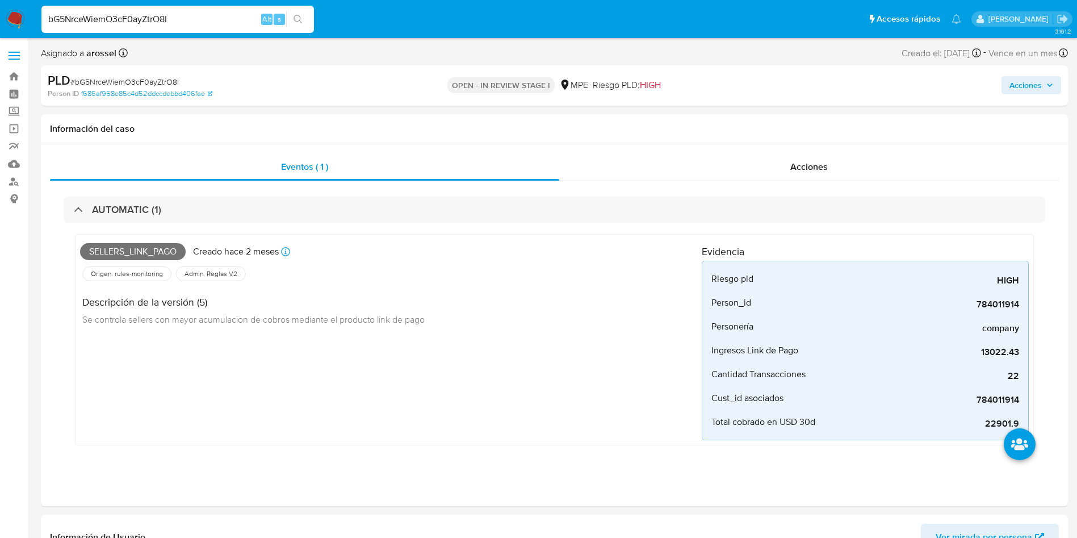
click at [151, 76] on span "# bG5NrceWiemO3cF0ayZtrO8I" at bounding box center [124, 81] width 108 height 11
copy span "bG5NrceWiemO3cF0ayZtrO8I"
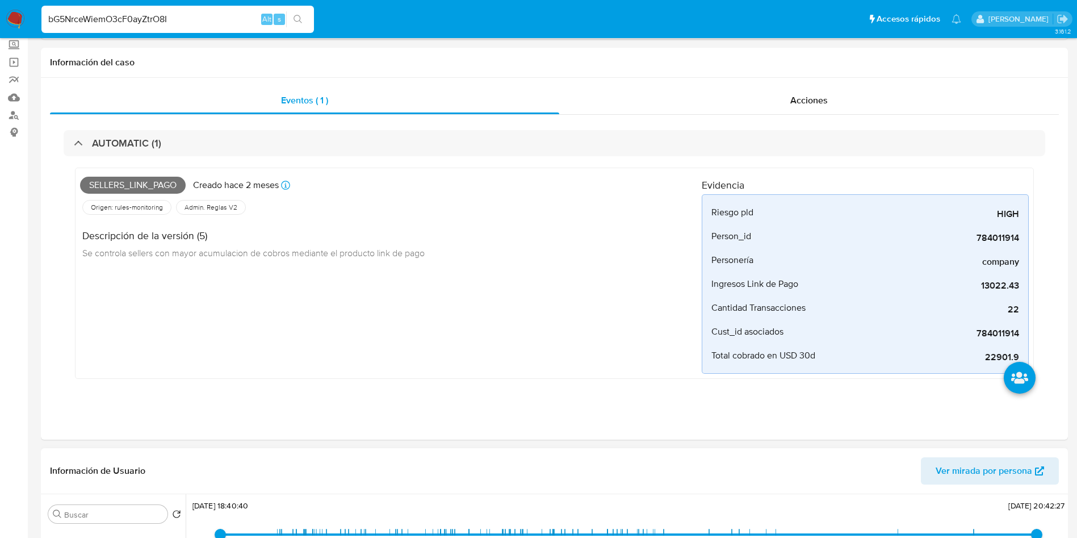
scroll to position [256, 0]
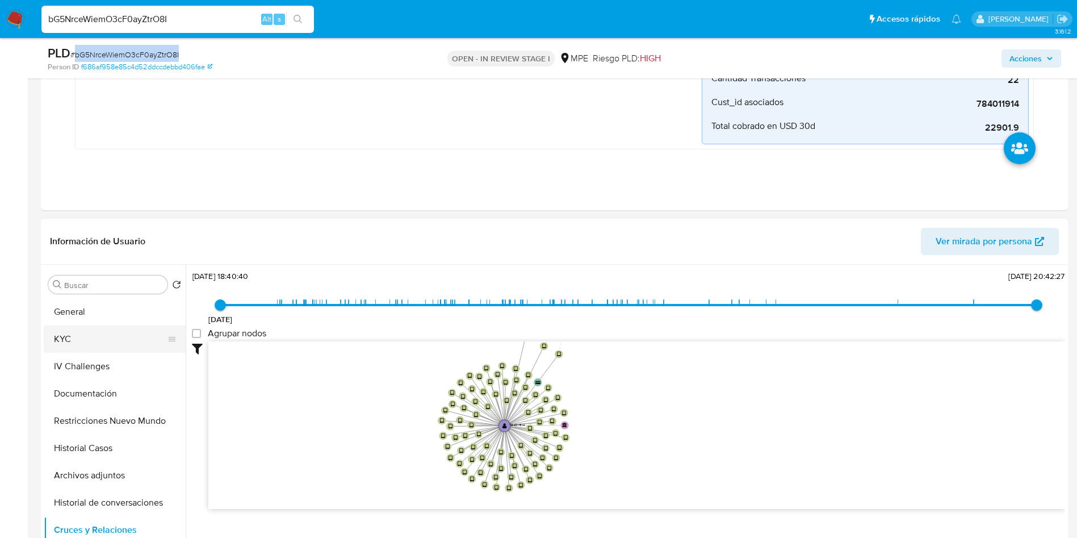
click at [112, 337] on button "KYC" at bounding box center [110, 338] width 133 height 27
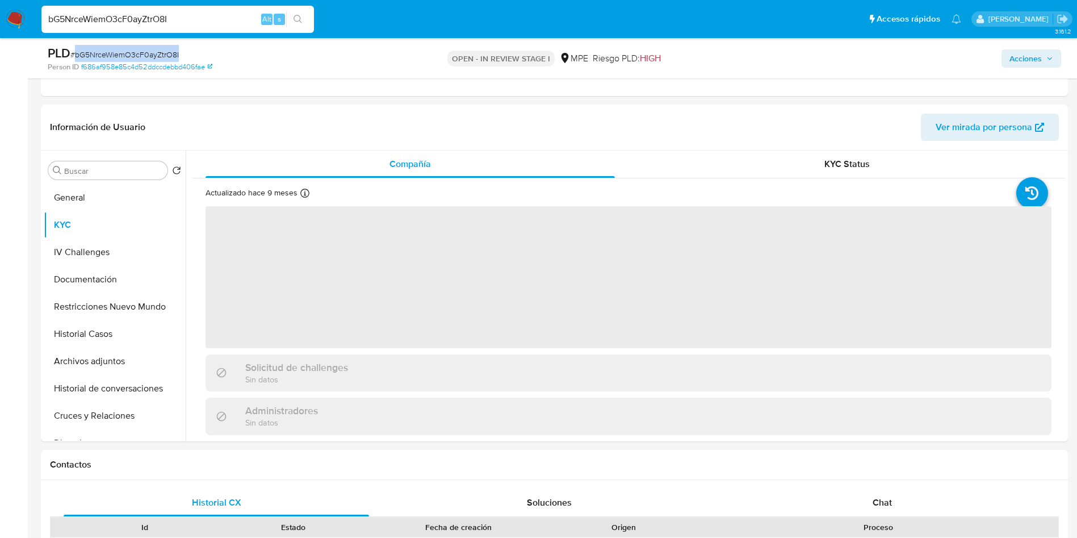
scroll to position [426, 0]
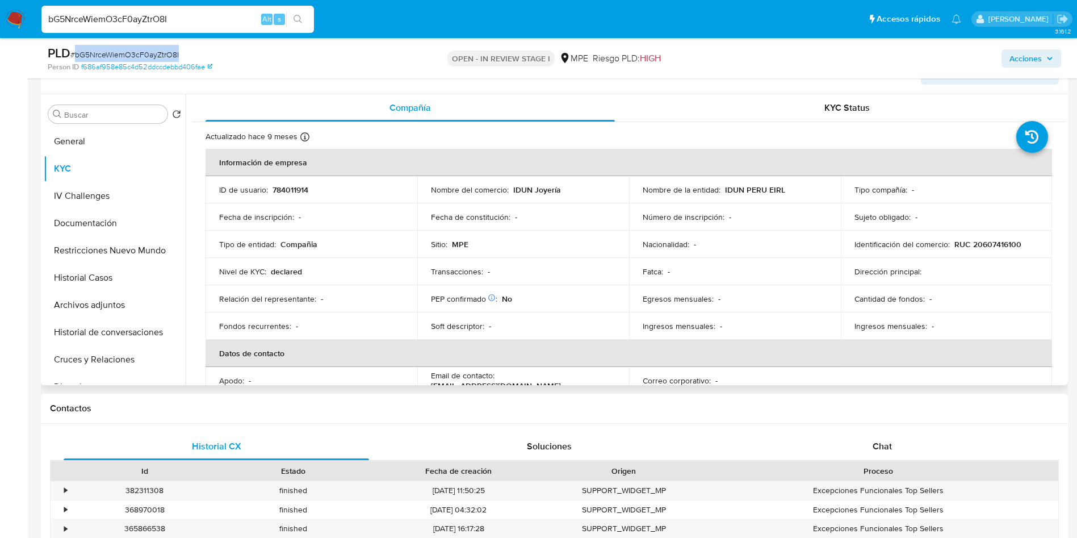
click at [285, 185] on p "784011914" at bounding box center [291, 190] width 36 height 10
copy p "784011914"
click at [131, 357] on button "Cruces y Relaciones" at bounding box center [110, 359] width 133 height 27
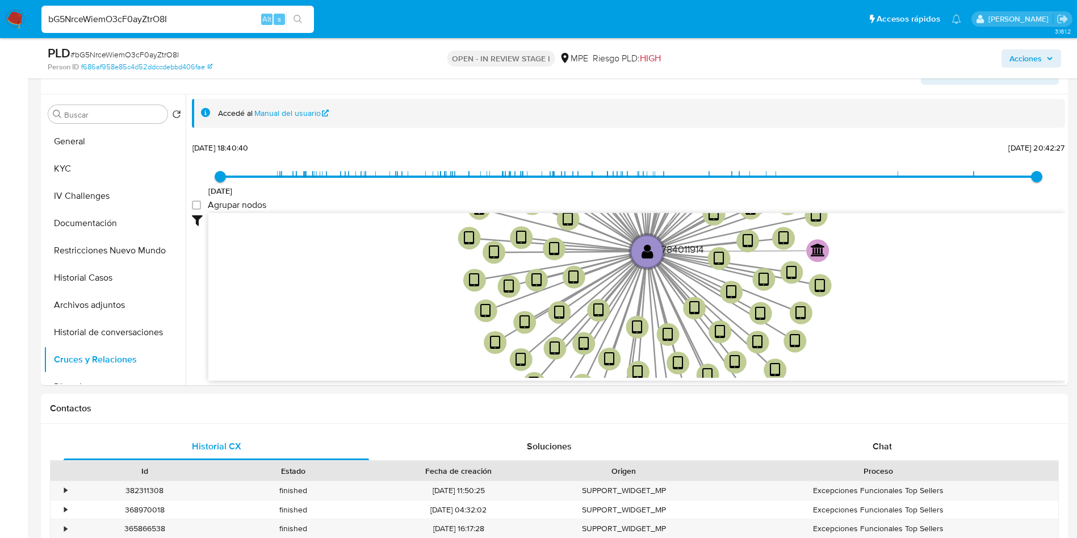
scroll to position [0, 0]
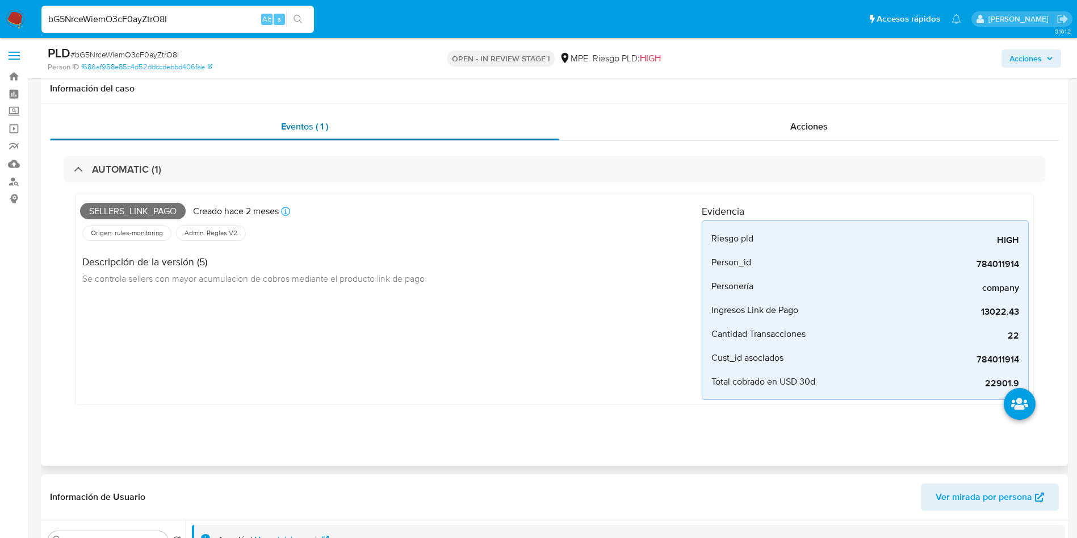
click at [111, 140] on div "Eventos ( 1 )" at bounding box center [304, 126] width 509 height 27
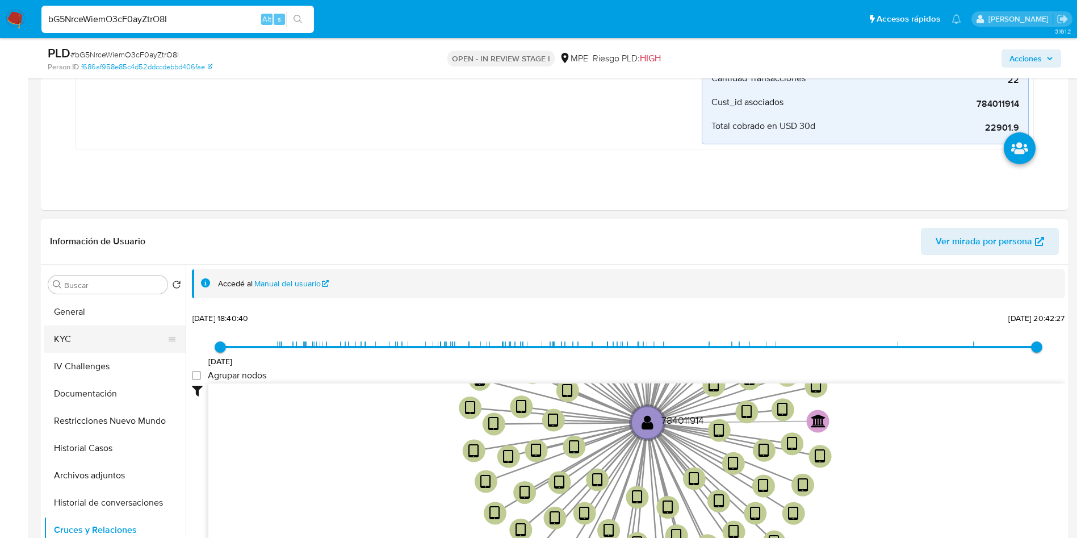
click at [89, 320] on button "General" at bounding box center [115, 311] width 142 height 27
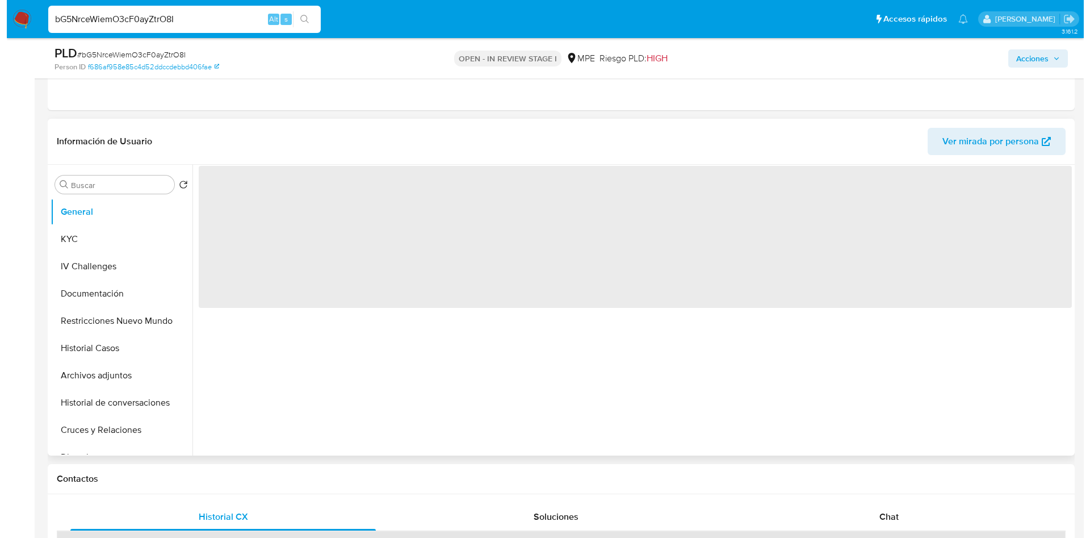
scroll to position [426, 0]
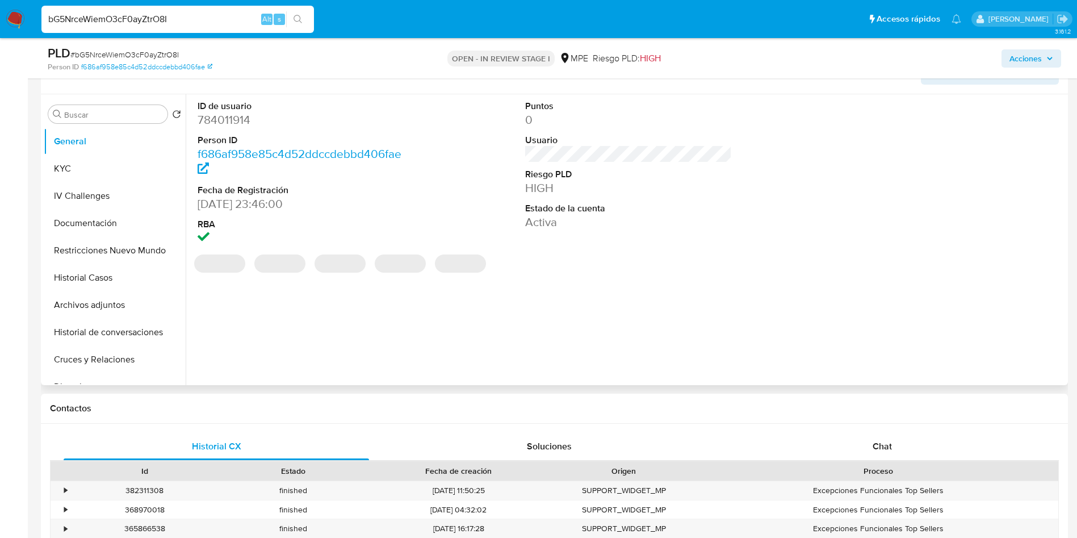
click at [244, 119] on dd "784011914" at bounding box center [301, 120] width 207 height 16
copy dd "784011914"
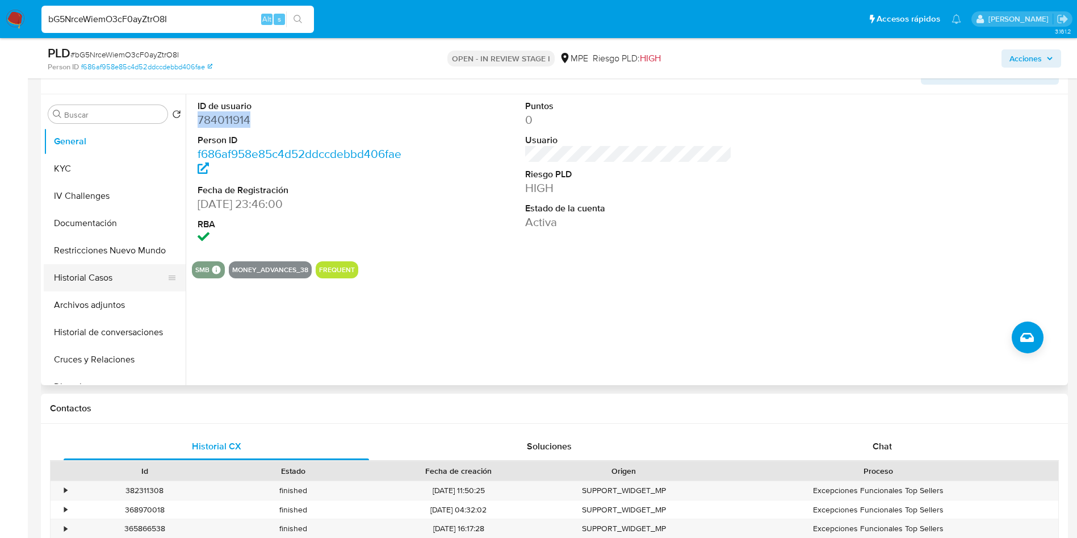
click at [103, 283] on button "Historial Casos" at bounding box center [110, 277] width 133 height 27
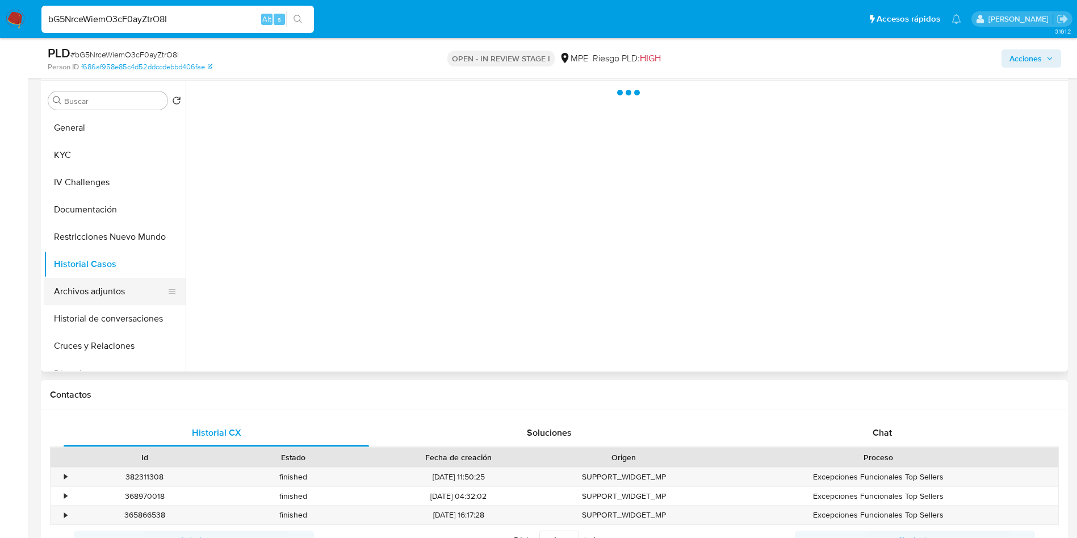
click at [108, 292] on button "Archivos adjuntos" at bounding box center [110, 291] width 133 height 27
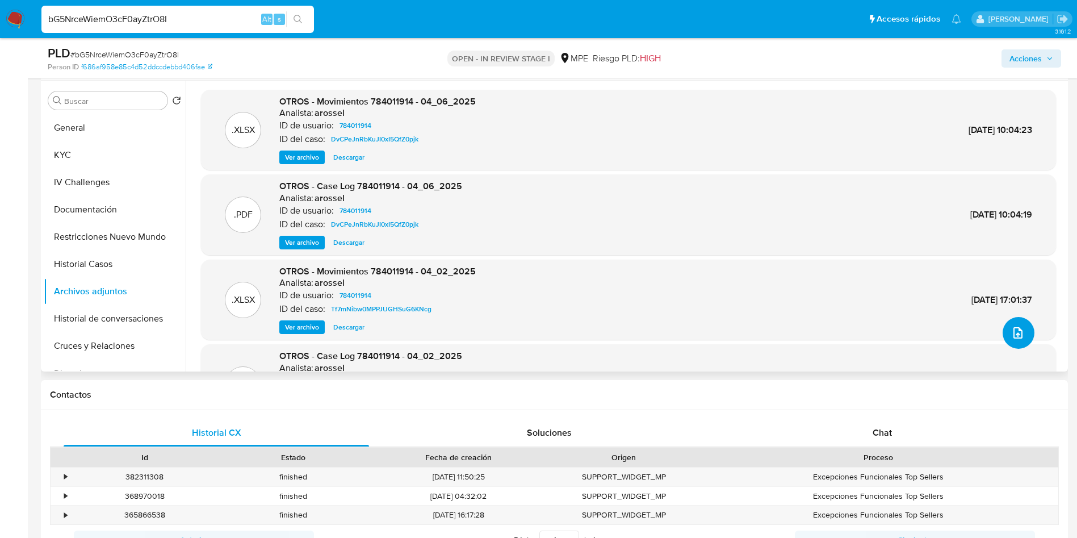
click at [1016, 320] on button "upload-file" at bounding box center [1019, 333] width 32 height 32
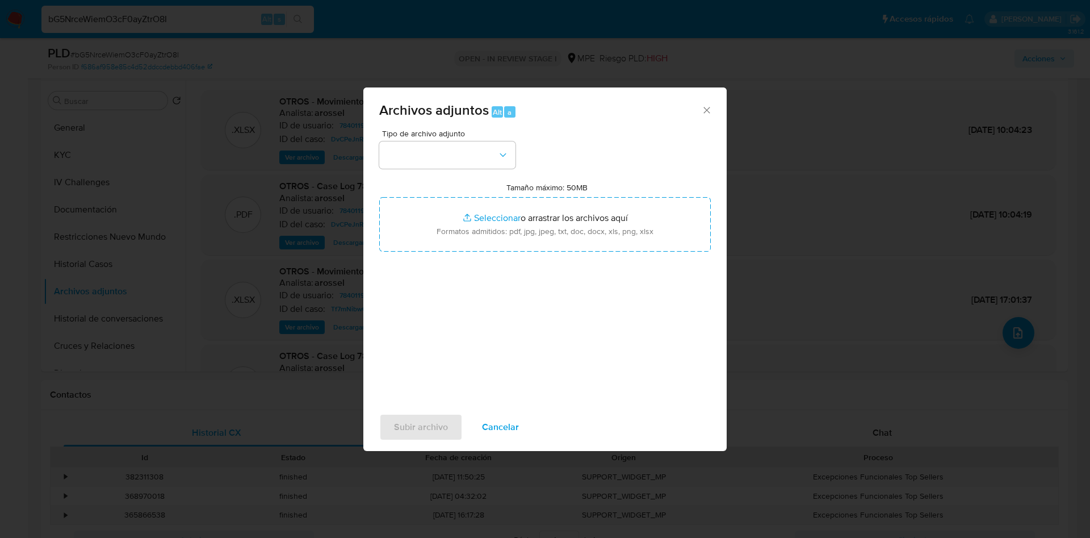
click at [612, 253] on div "Tipo de archivo adjunto Tamaño máximo: 50MB Seleccionar archivos Seleccionar o …" at bounding box center [545, 263] width 332 height 268
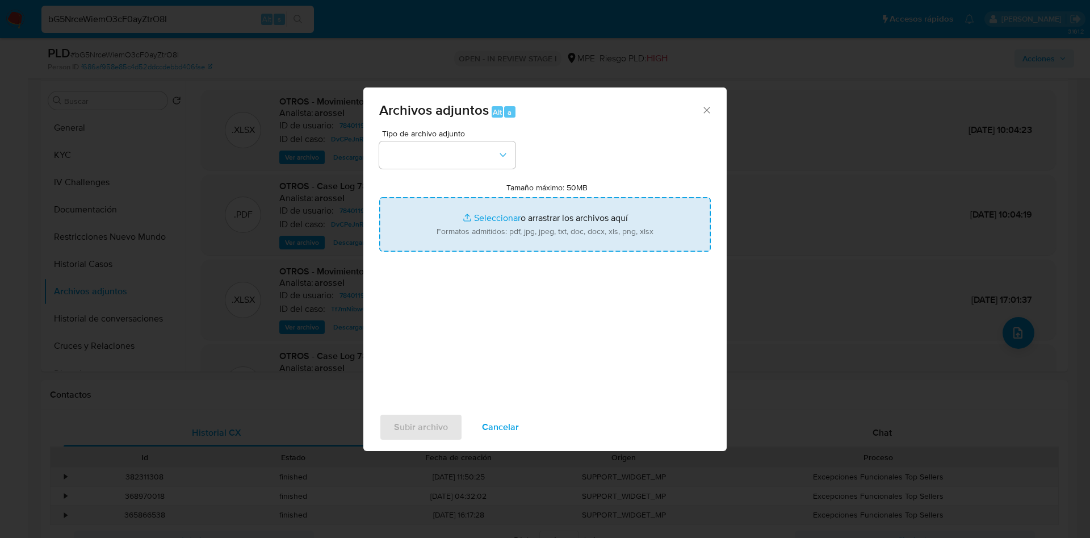
click at [590, 211] on input "Tamaño máximo: 50MB Seleccionar archivos" at bounding box center [545, 224] width 332 height 55
type input "C:\fakepath\Movimientos 784011914 - 01_10_2025.xlsx"
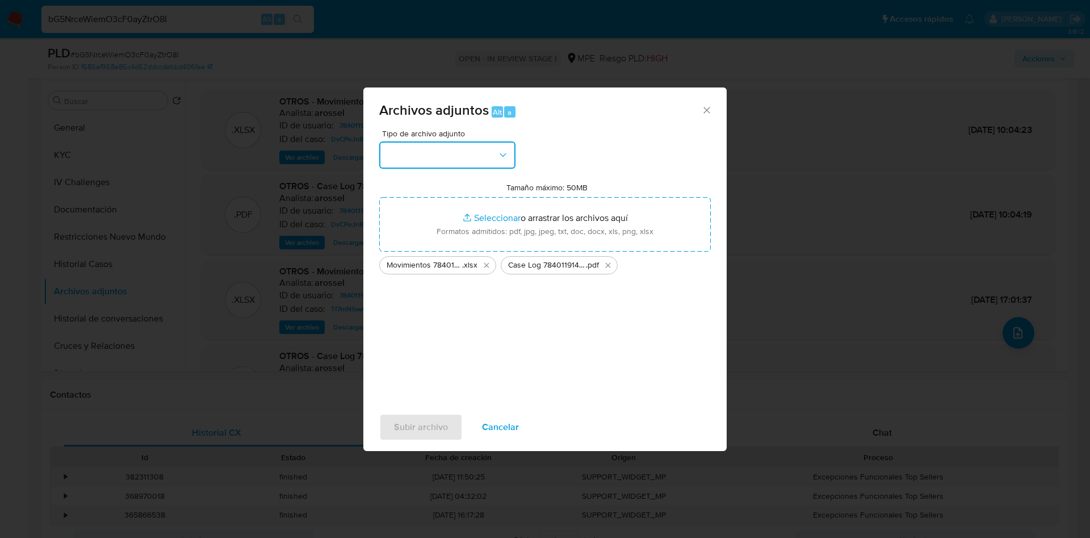
click at [428, 161] on button "button" at bounding box center [447, 154] width 136 height 27
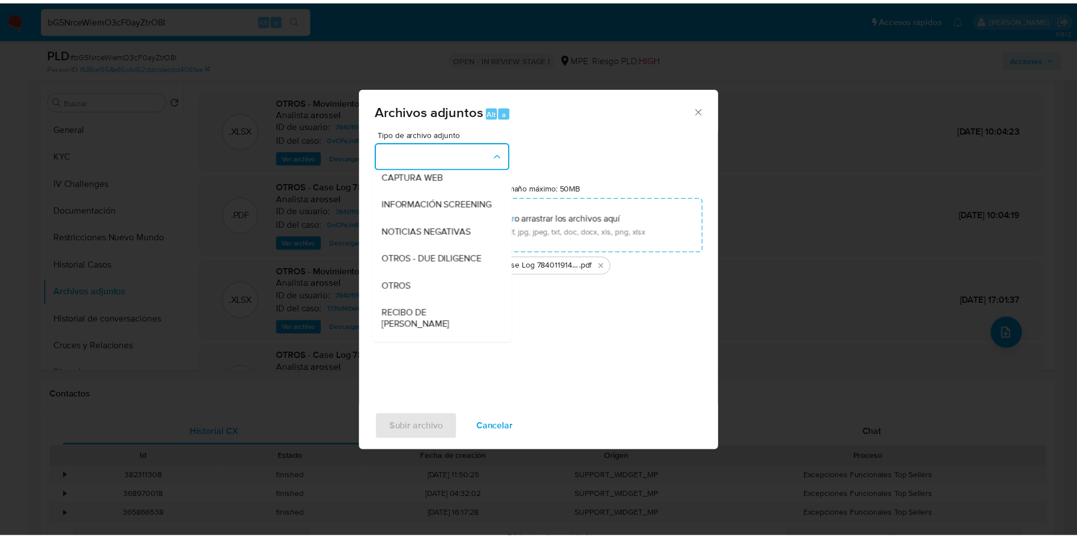
scroll to position [170, 0]
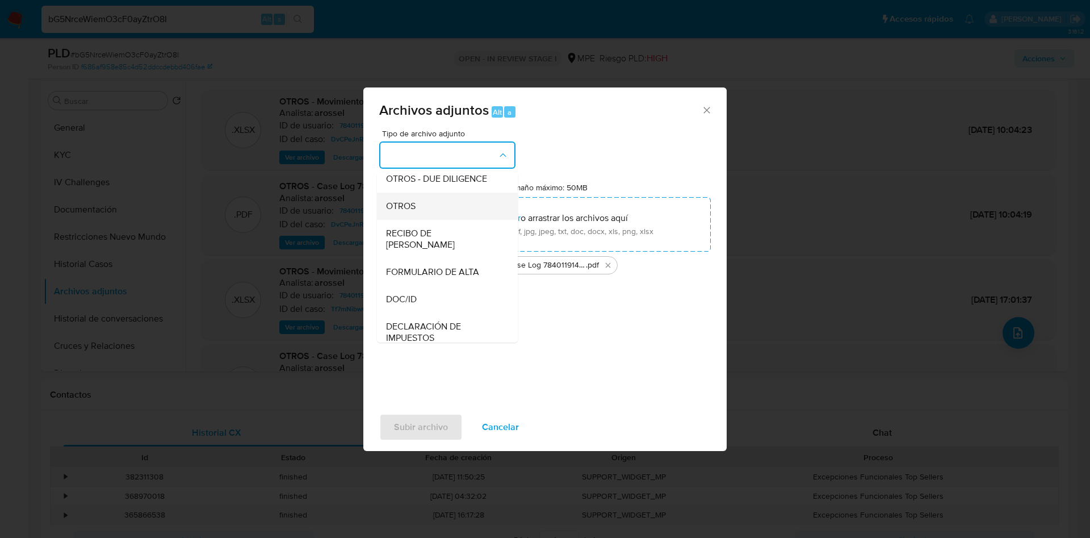
click at [424, 217] on div "OTROS" at bounding box center [444, 205] width 116 height 27
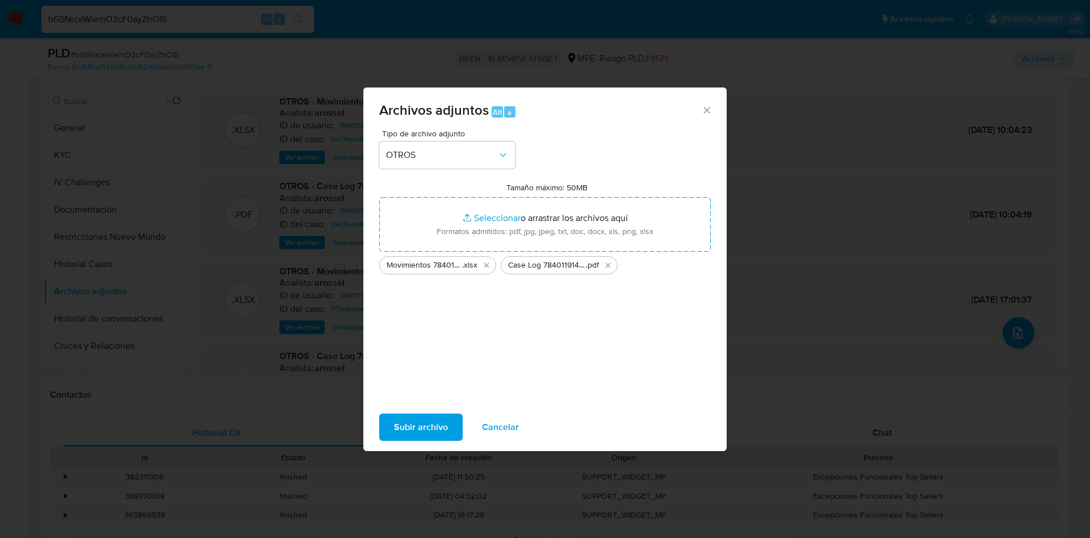
click at [411, 441] on div "Subir archivo Cancelar" at bounding box center [544, 426] width 363 height 43
click at [408, 431] on span "Subir archivo" at bounding box center [421, 427] width 54 height 25
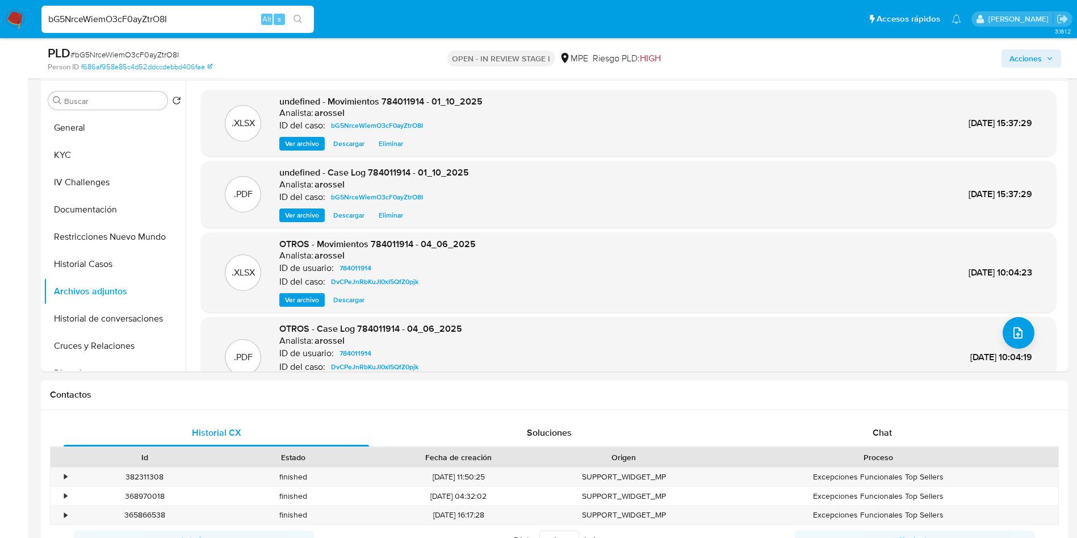
drag, startPoint x: 1043, startPoint y: 57, endPoint x: 1024, endPoint y: 68, distance: 21.3
click at [1043, 57] on span "Acciones" at bounding box center [1032, 59] width 44 height 16
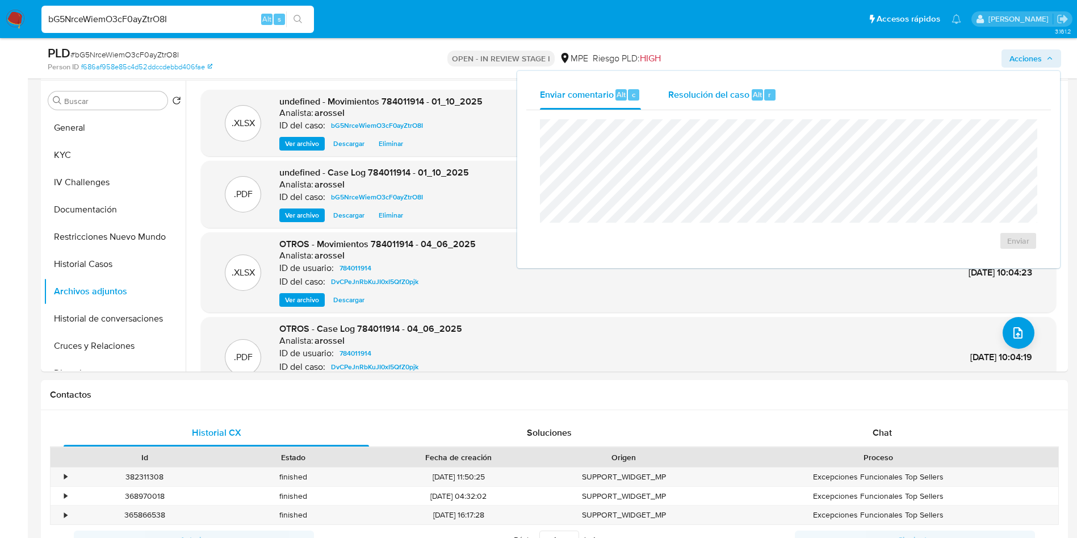
click at [747, 103] on div "Resolución del caso Alt r" at bounding box center [722, 95] width 108 height 30
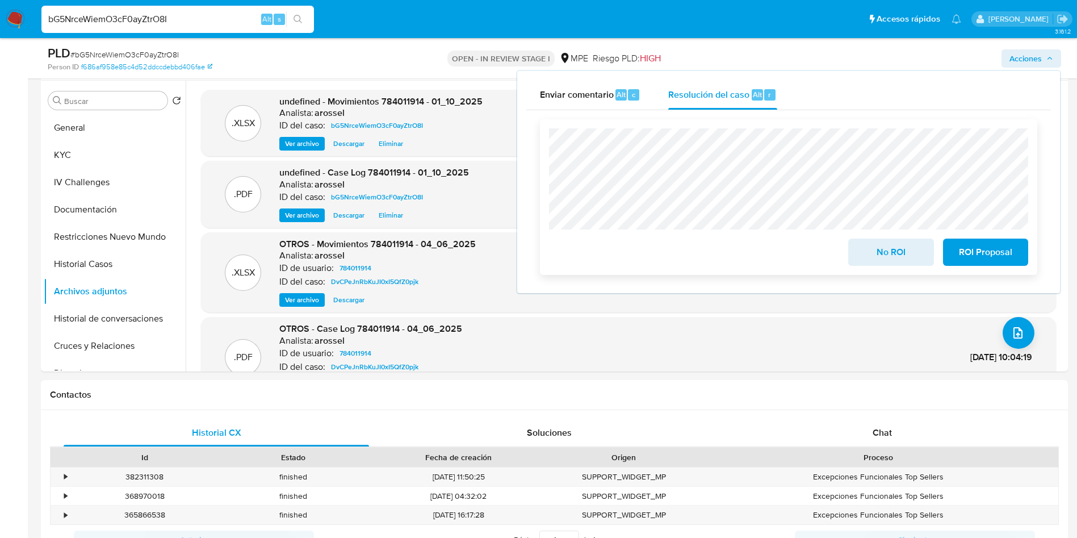
click at [881, 258] on span "No ROI" at bounding box center [891, 252] width 56 height 25
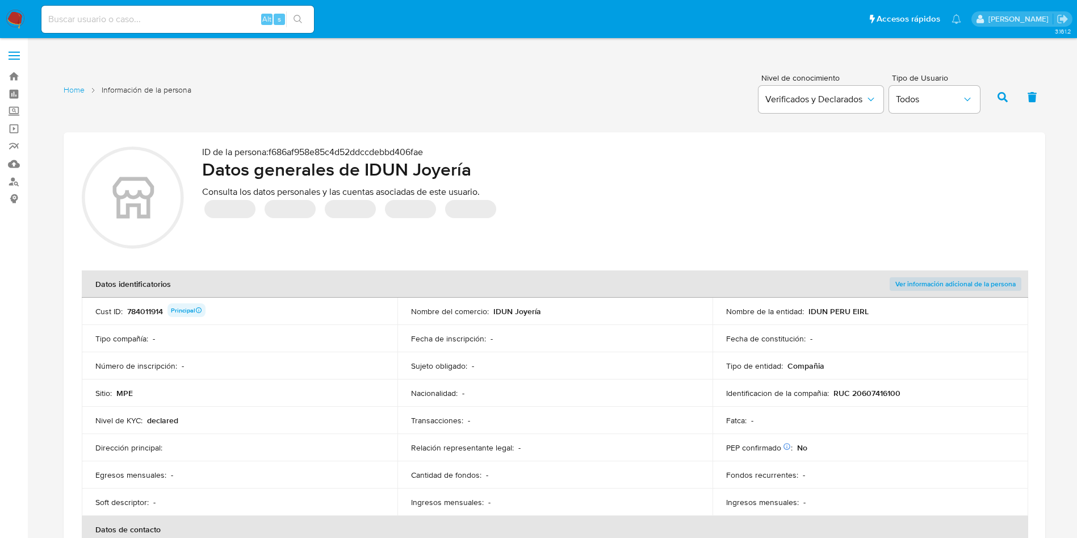
click at [618, 234] on div "ID de la persona : f686af958e85c4d52ddccdebbd406fae Datos generales [PERSON_NAM…" at bounding box center [614, 199] width 825 height 106
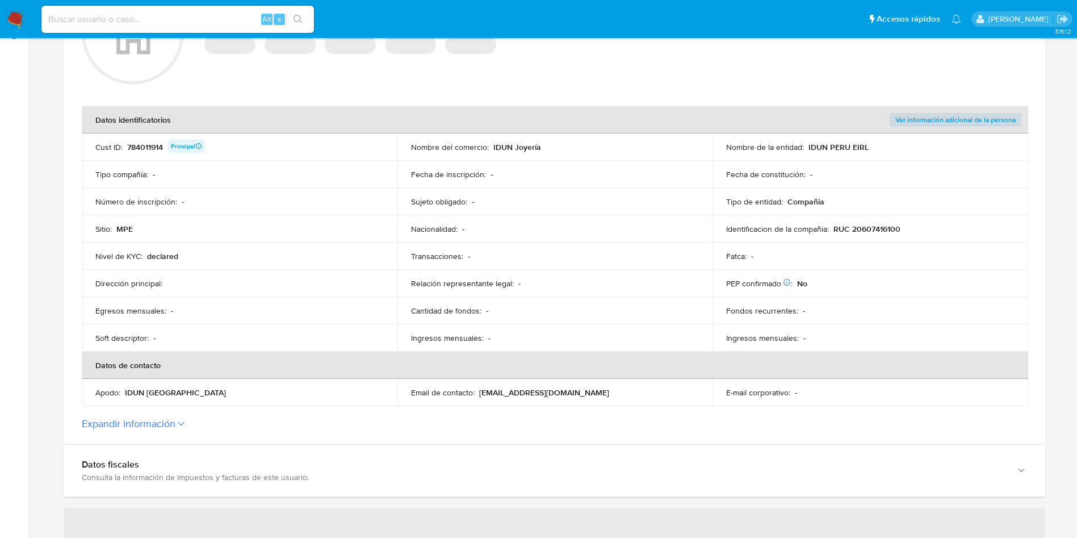
scroll to position [170, 0]
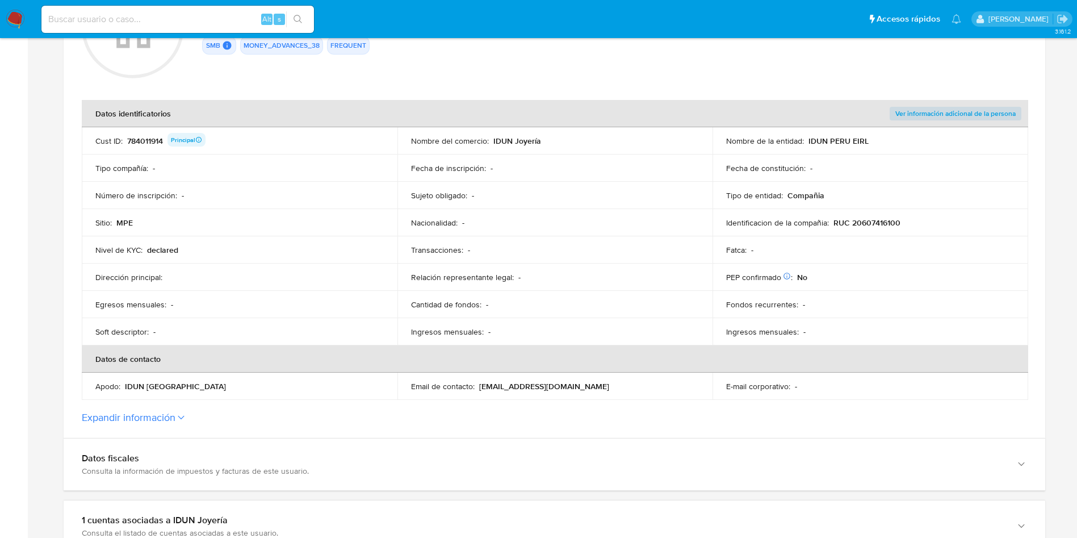
click at [140, 140] on div "784011914 Principal" at bounding box center [166, 141] width 78 height 16
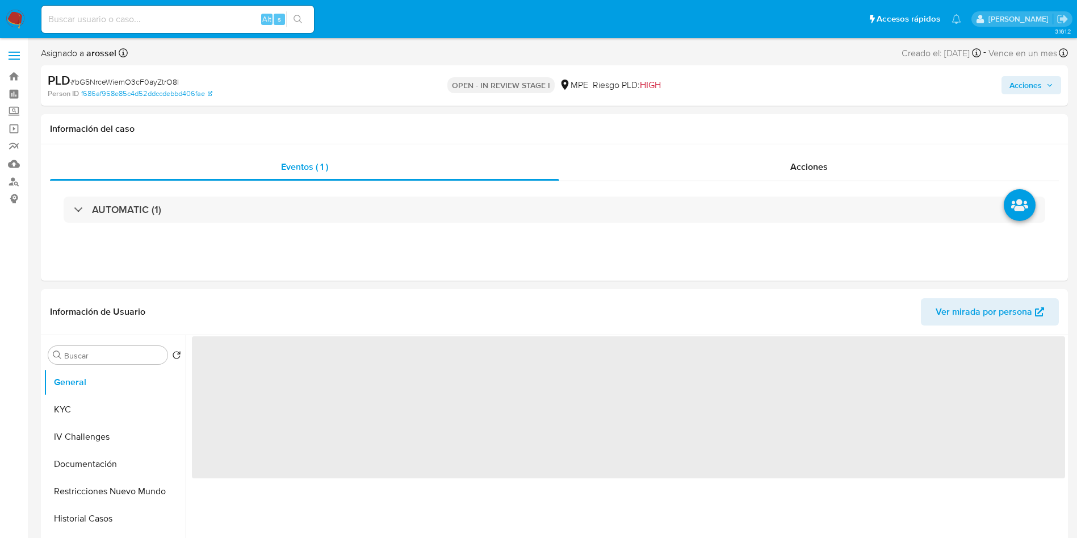
select select "10"
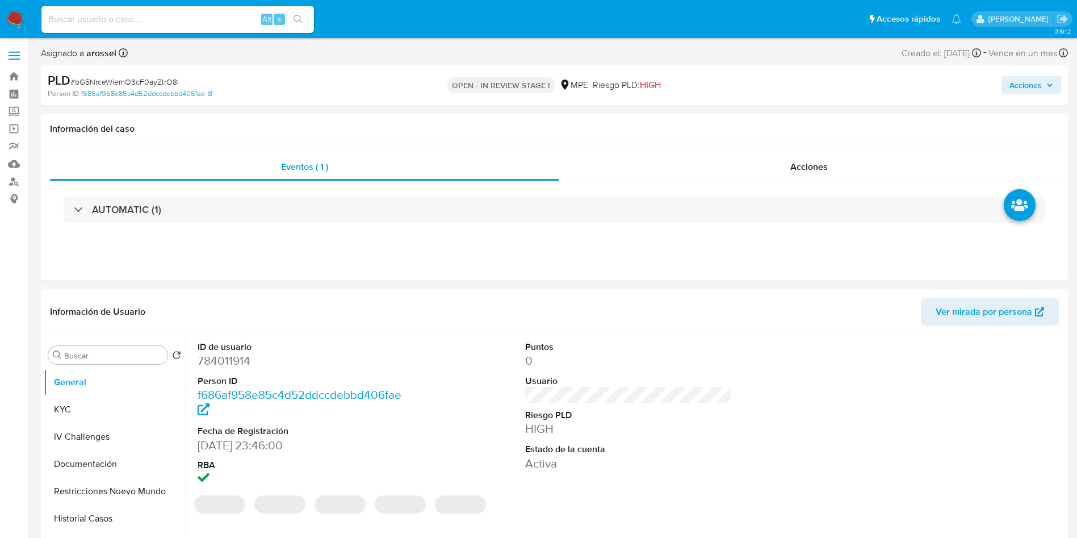
click at [177, 21] on input at bounding box center [177, 19] width 273 height 15
paste input "1503578251"
type input "1503578251"
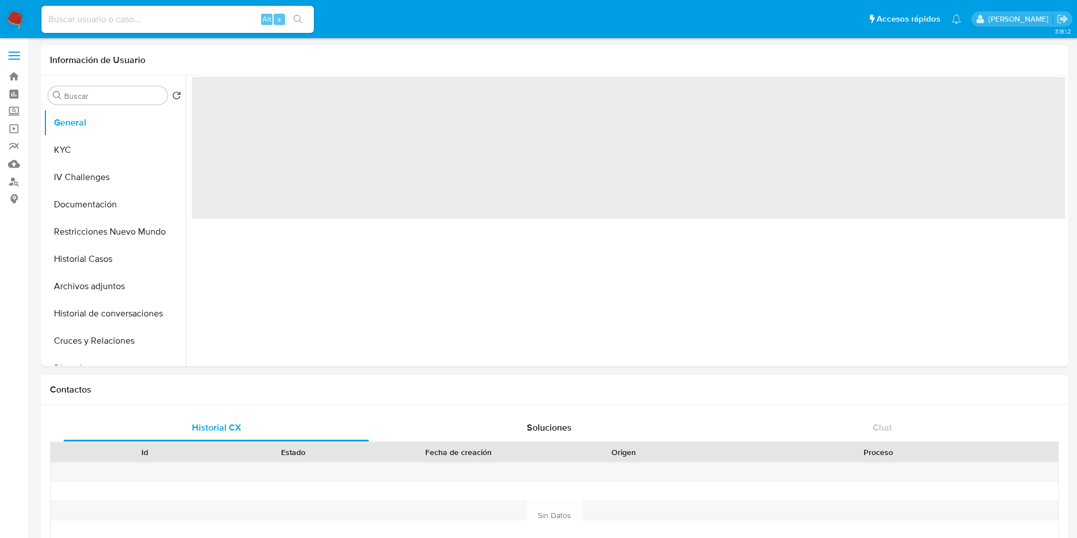
select select "10"
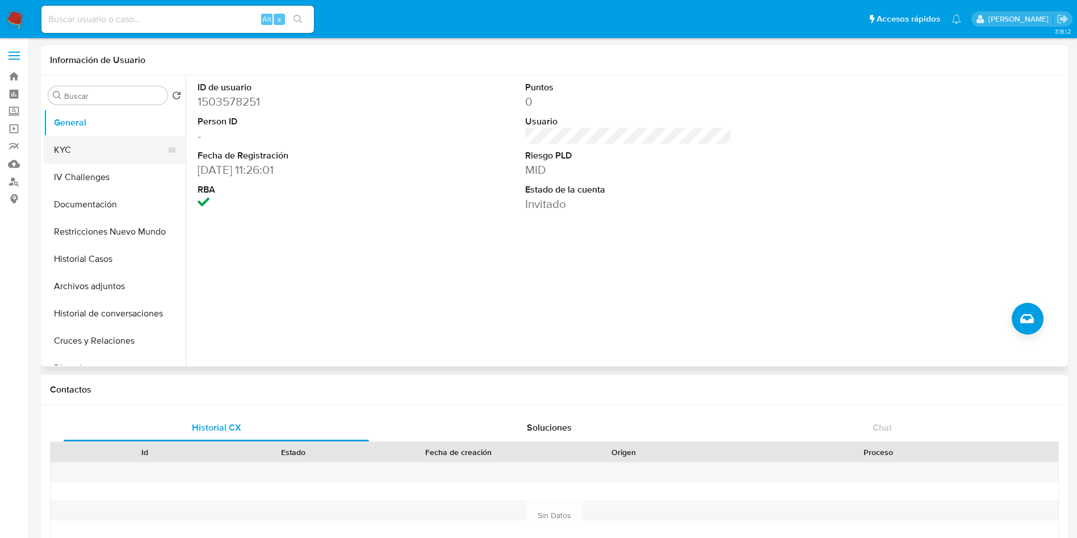
click at [60, 149] on button "KYC" at bounding box center [110, 149] width 133 height 27
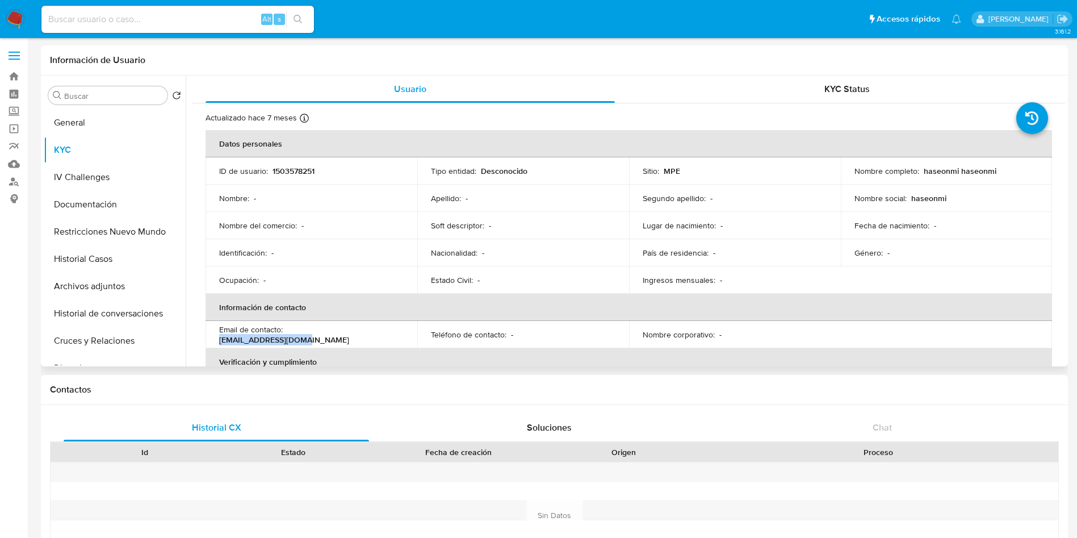
drag, startPoint x: 376, startPoint y: 335, endPoint x: 287, endPoint y: 332, distance: 89.2
click at [287, 332] on div "Email de contacto : [EMAIL_ADDRESS][DOMAIN_NAME]" at bounding box center [311, 334] width 185 height 20
copy p "[EMAIL_ADDRESS][DOMAIN_NAME]"
click at [384, 241] on td "Identificación : -" at bounding box center [312, 252] width 212 height 27
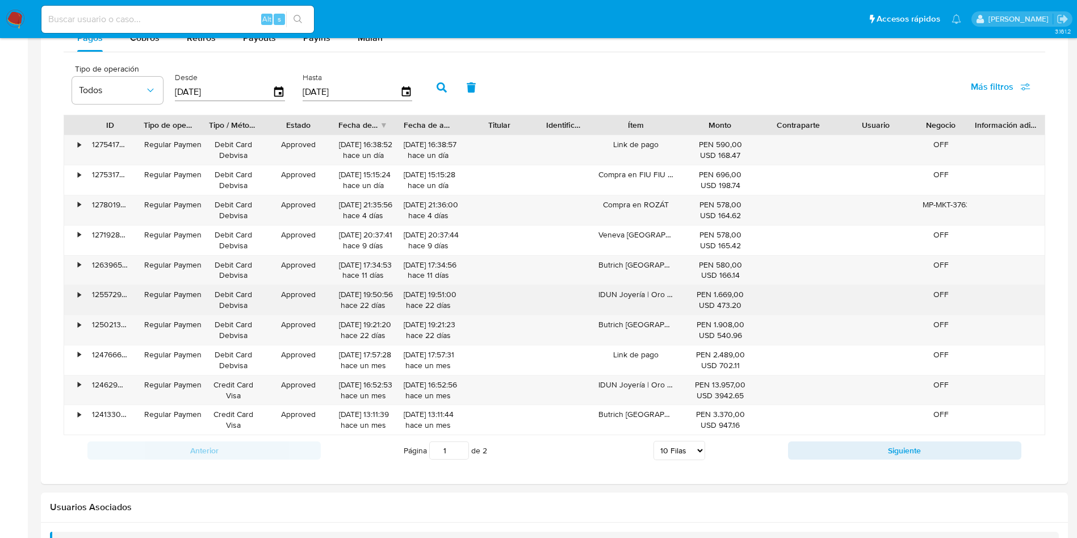
scroll to position [767, 0]
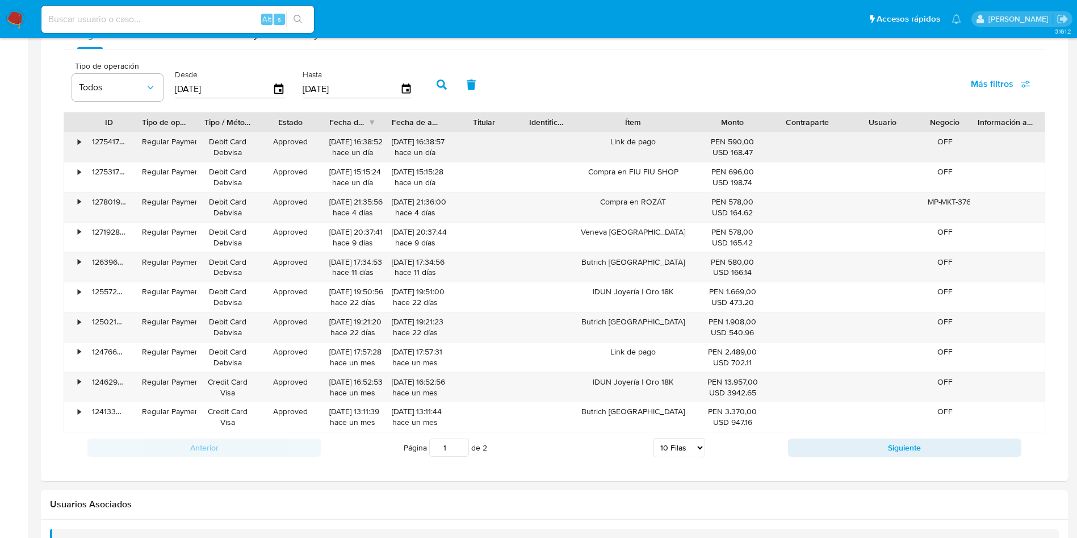
drag, startPoint x: 679, startPoint y: 128, endPoint x: 711, endPoint y: 133, distance: 32.9
click at [711, 133] on div "ID Tipo de operación Tipo / Método Estado Fecha de creación Fecha de aprobación…" at bounding box center [555, 272] width 982 height 320
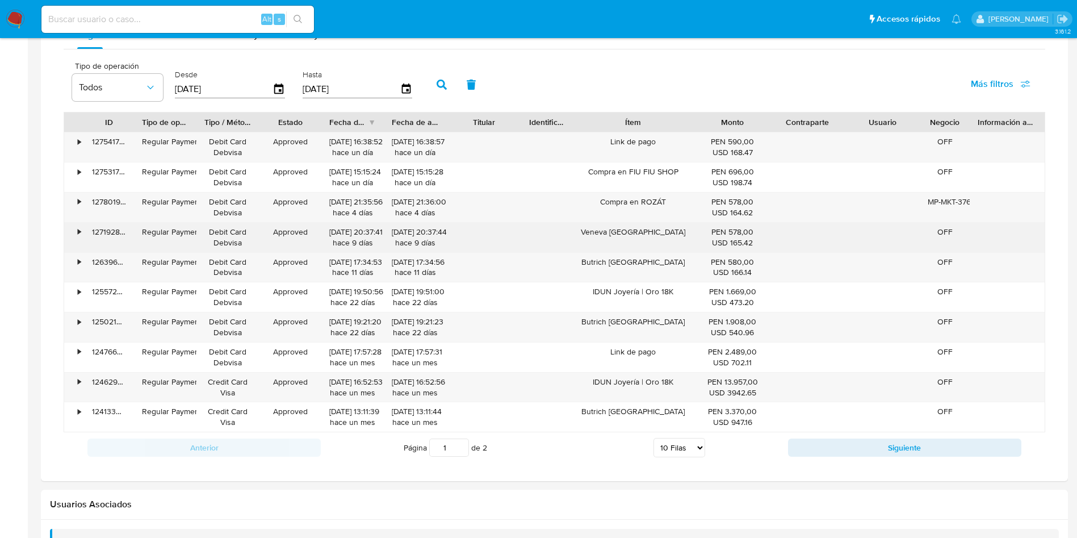
click at [639, 233] on div "Veneva Perú" at bounding box center [633, 238] width 124 height 30
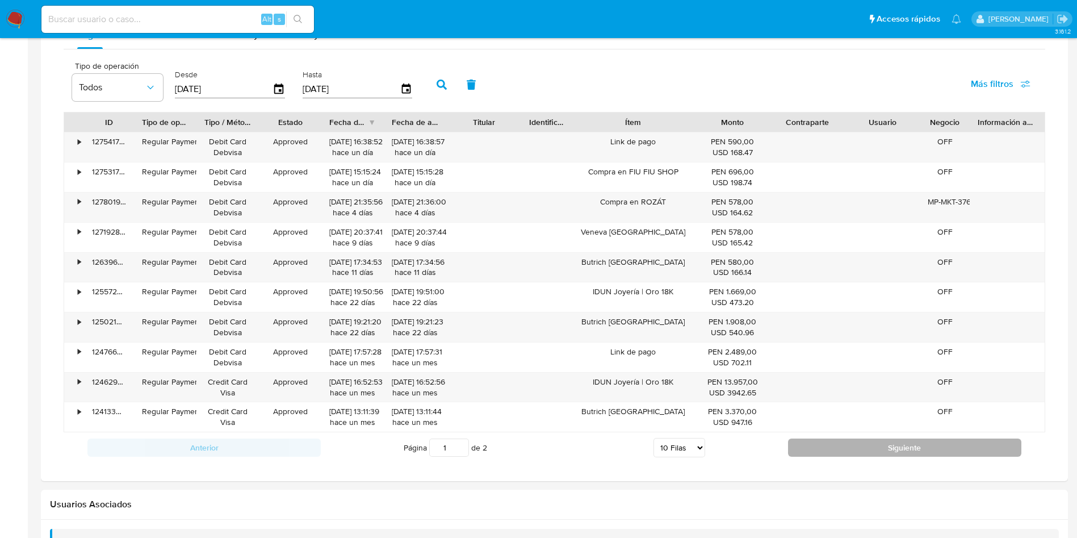
click at [827, 446] on button "Siguiente" at bounding box center [904, 447] width 233 height 18
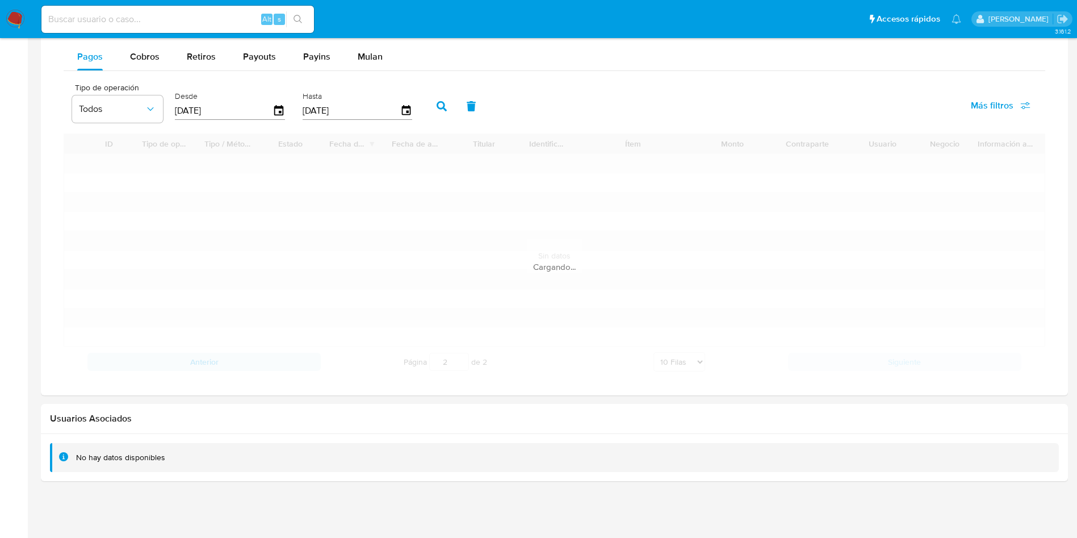
scroll to position [642, 0]
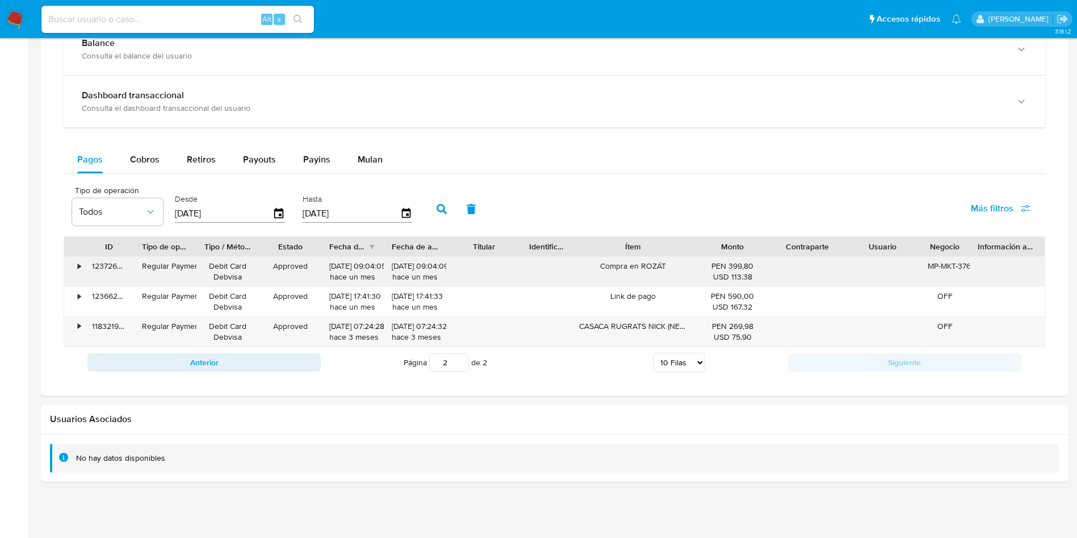
click at [644, 262] on div "Compra en ROZÁT" at bounding box center [633, 272] width 124 height 30
click at [174, 348] on div "Anterior Página 2 de 2 5 Filas 10 Filas 20 Filas 25 Filas 50 Filas 100 Filas Si…" at bounding box center [555, 362] width 982 height 31
click at [182, 358] on button "Anterior" at bounding box center [203, 362] width 233 height 18
type input "1"
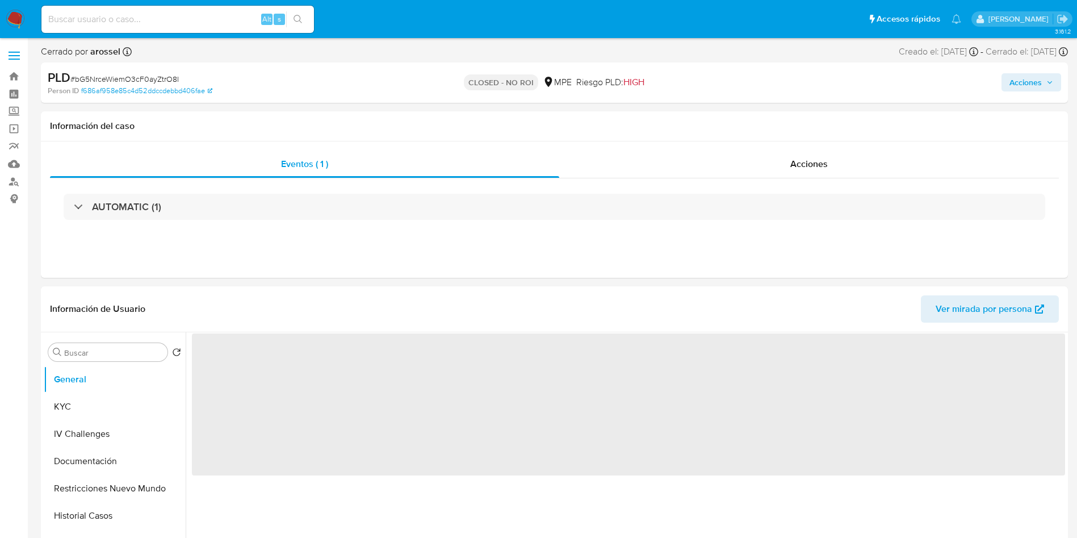
select select "10"
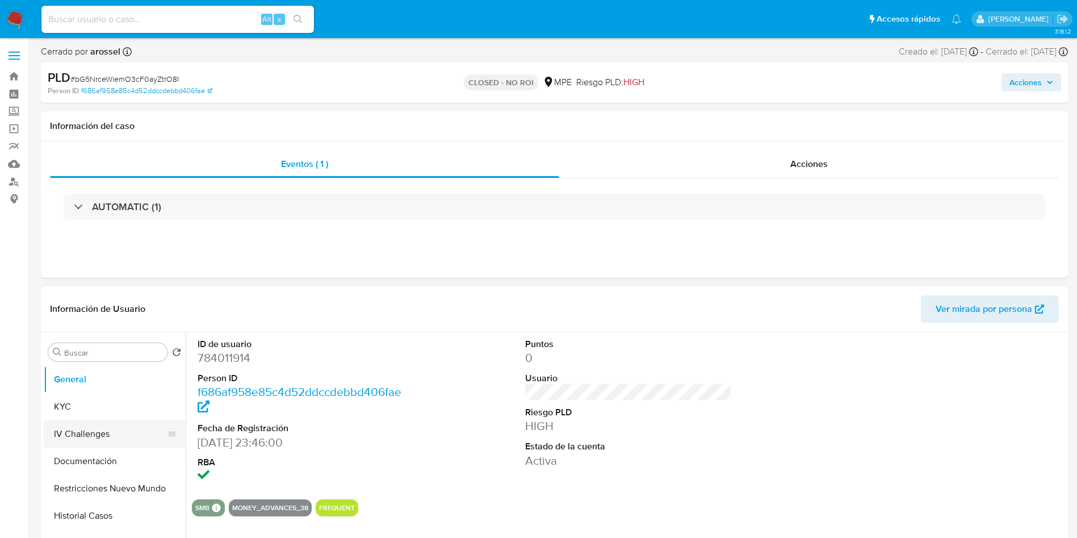
drag, startPoint x: 97, startPoint y: 396, endPoint x: 138, endPoint y: 424, distance: 49.5
click at [98, 396] on button "KYC" at bounding box center [115, 406] width 142 height 27
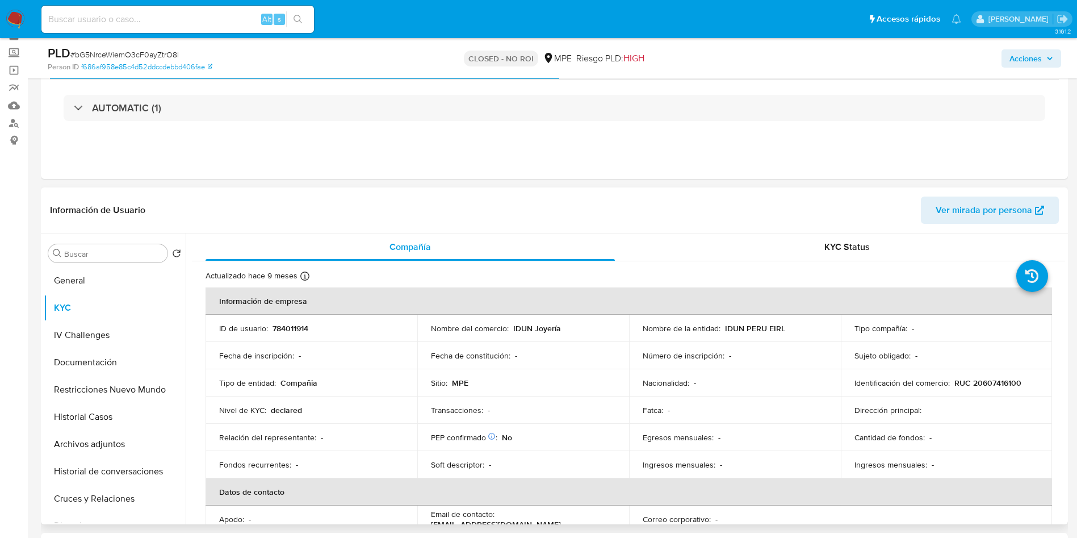
scroll to position [85, 0]
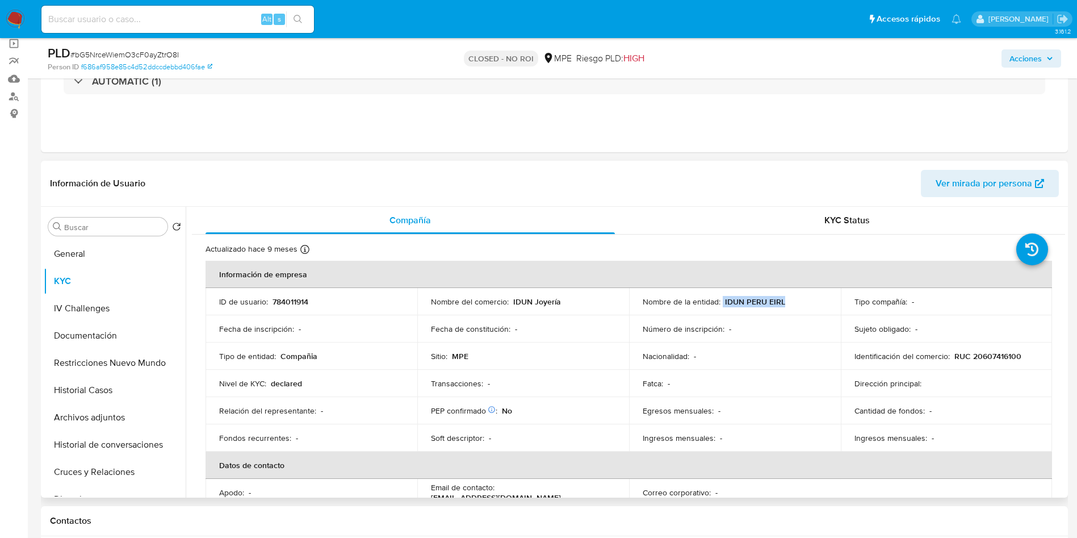
drag, startPoint x: 747, startPoint y: 302, endPoint x: 785, endPoint y: 302, distance: 37.5
click at [785, 302] on div "Nombre de la entidad : IDUN PERU EIRL" at bounding box center [735, 301] width 185 height 10
click at [162, 19] on input at bounding box center [177, 19] width 273 height 15
paste input "TODxQKlppvBrtCxhtbFIYUH7"
type input "TODxQKlppvBrtCxhtbFIYUH7"
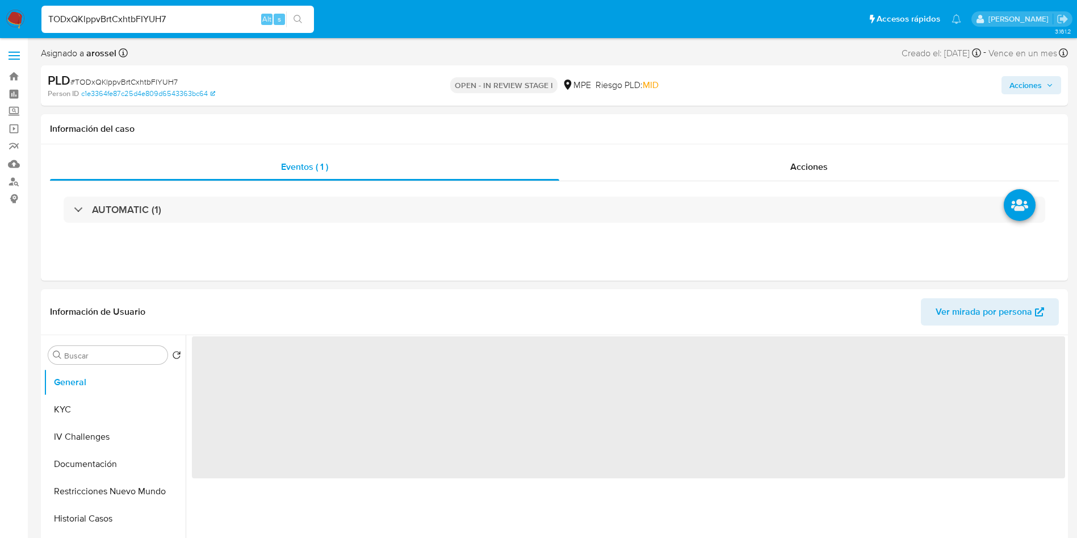
select select "10"
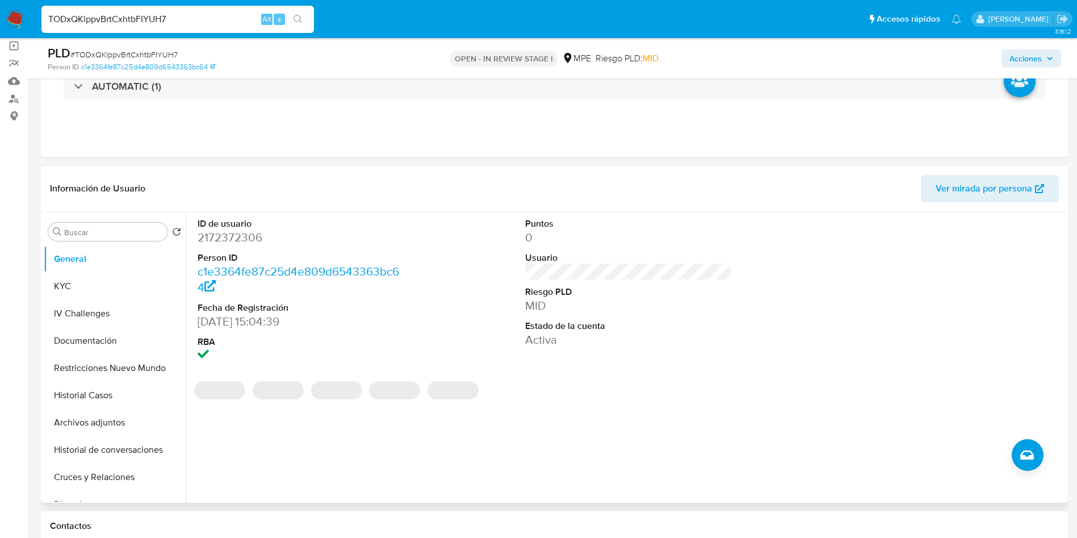
scroll to position [170, 0]
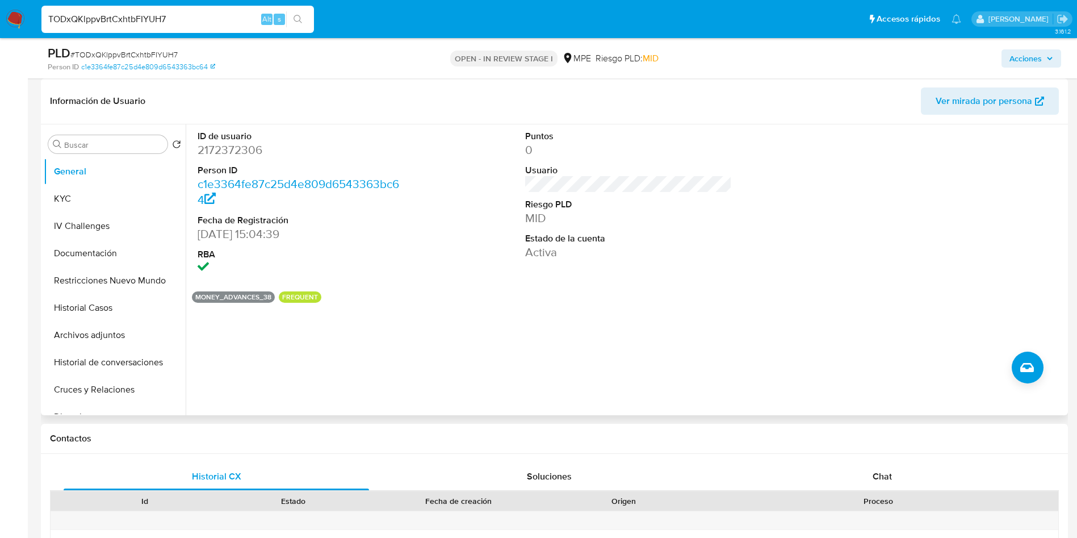
click at [1009, 107] on span "Ver mirada por persona" at bounding box center [984, 100] width 97 height 27
click at [90, 315] on button "Historial Casos" at bounding box center [110, 307] width 133 height 27
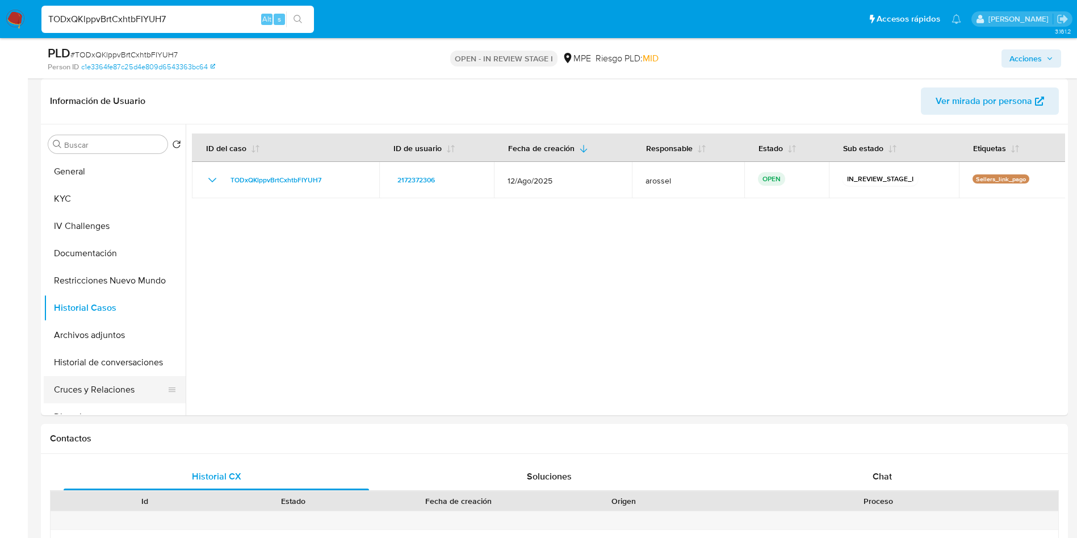
click at [116, 388] on button "Cruces y Relaciones" at bounding box center [110, 389] width 133 height 27
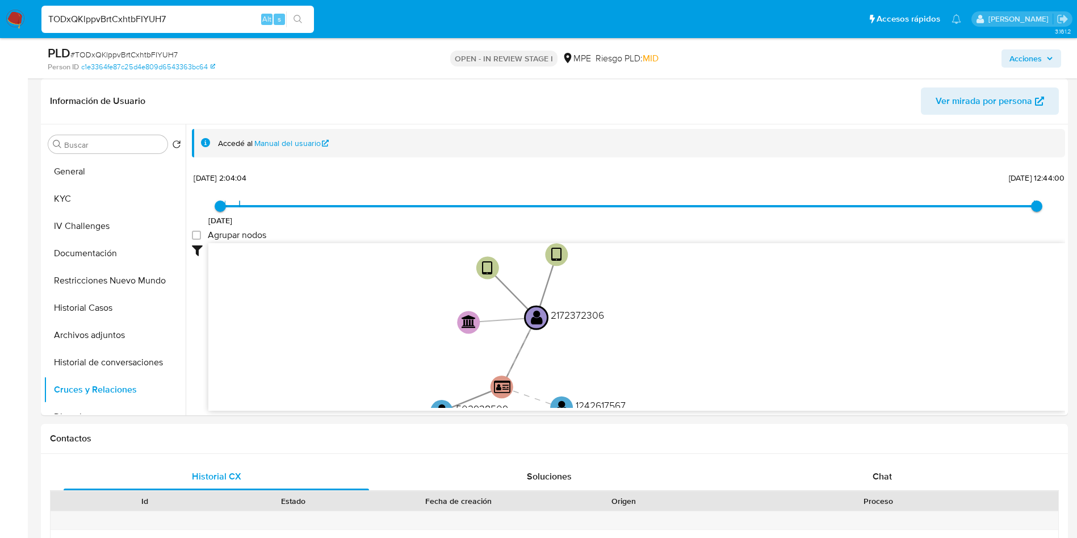
drag, startPoint x: 803, startPoint y: 296, endPoint x: 647, endPoint y: 338, distance: 162.3
click at [647, 338] on icon "user-2172372306  2172372306 device-6766e1f548707c94f6cc6caa  device-6765bfc7e…" at bounding box center [636, 325] width 857 height 165
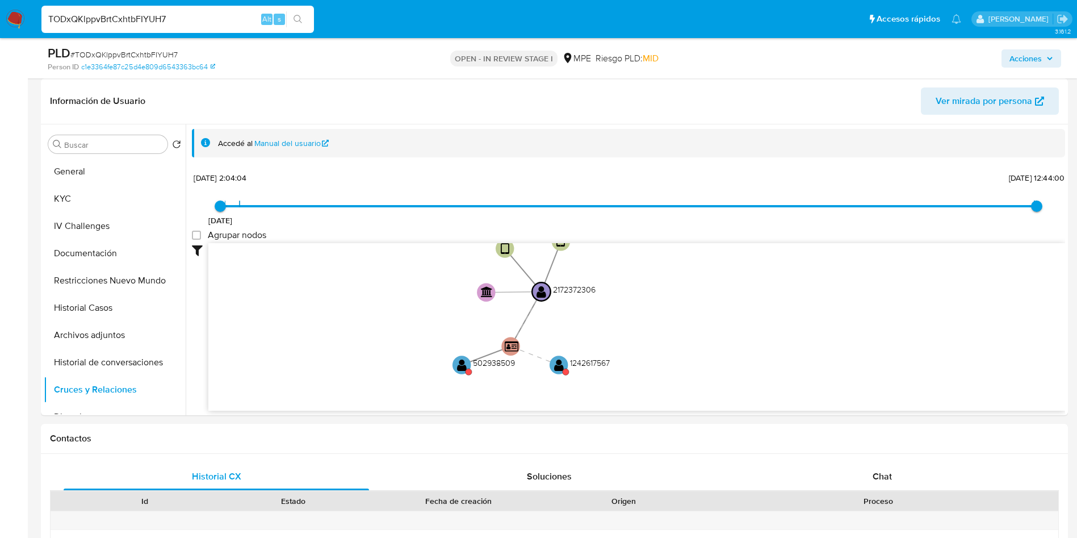
drag, startPoint x: 641, startPoint y: 333, endPoint x: 584, endPoint y: 306, distance: 63.0
click at [620, 283] on icon "user-2172372306  2172372306 device-6766e1f548707c94f6cc6caa  device-6765bfc7e…" at bounding box center [636, 325] width 857 height 165
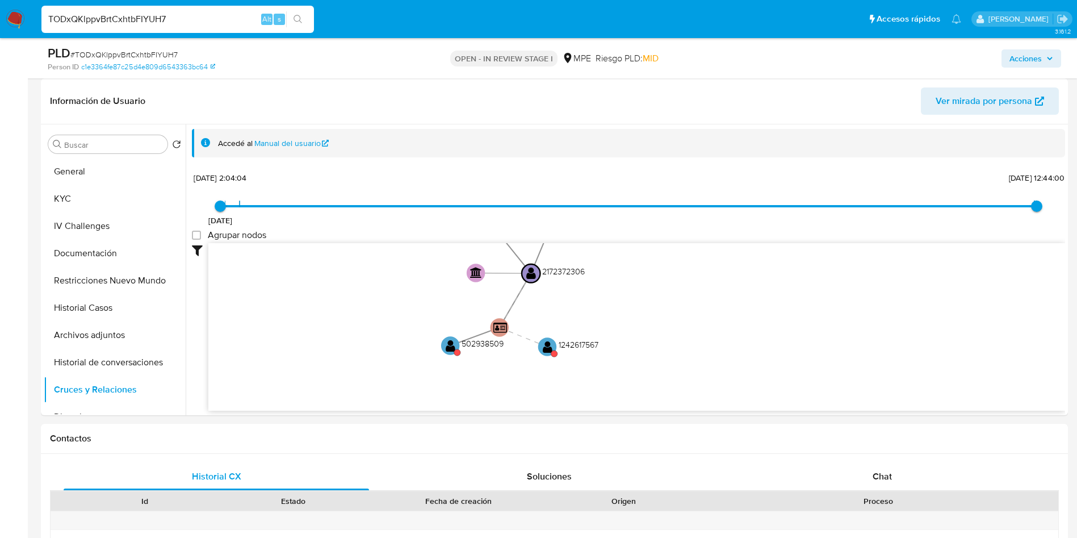
click at [445, 353] on icon "user-2172372306  2172372306 device-6766e1f548707c94f6cc6caa  device-6765bfc7e…" at bounding box center [636, 325] width 857 height 165
click at [451, 345] on text "" at bounding box center [451, 344] width 10 height 13
click at [450, 343] on text "" at bounding box center [450, 344] width 10 height 13
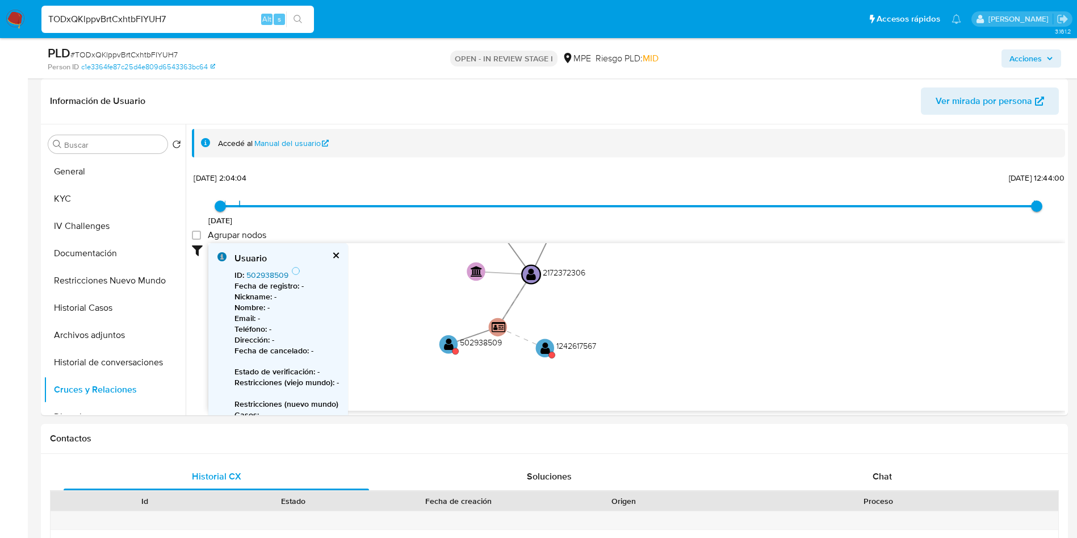
click at [275, 274] on link "502938509" at bounding box center [267, 274] width 42 height 11
click at [547, 341] on text "" at bounding box center [544, 347] width 10 height 13
click at [546, 350] on text "" at bounding box center [544, 347] width 10 height 13
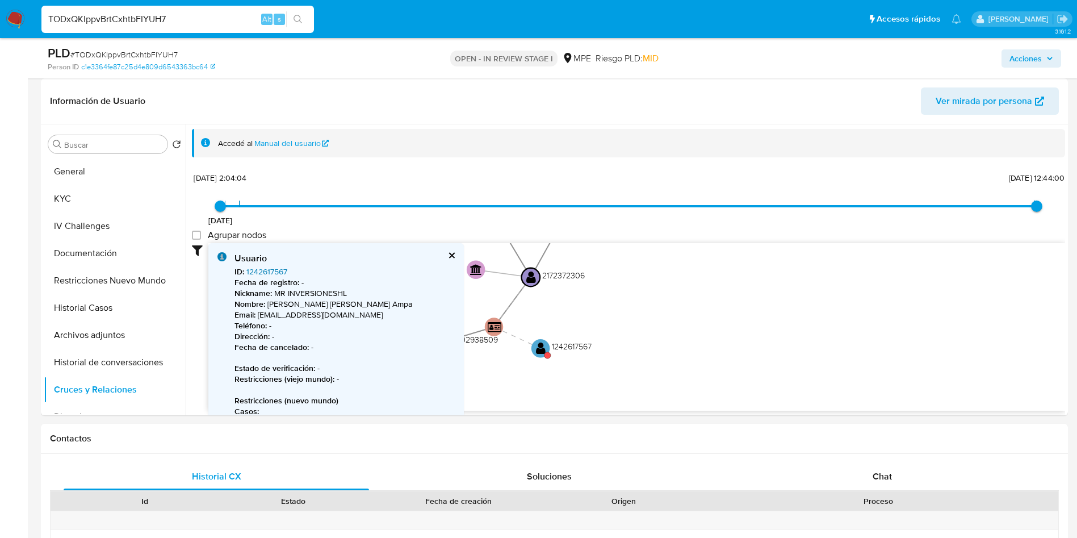
click at [277, 269] on link "1242617567" at bounding box center [266, 271] width 41 height 11
drag, startPoint x: 53, startPoint y: 190, endPoint x: 55, endPoint y: 199, distance: 9.9
click at [53, 190] on button "KYC" at bounding box center [110, 198] width 133 height 27
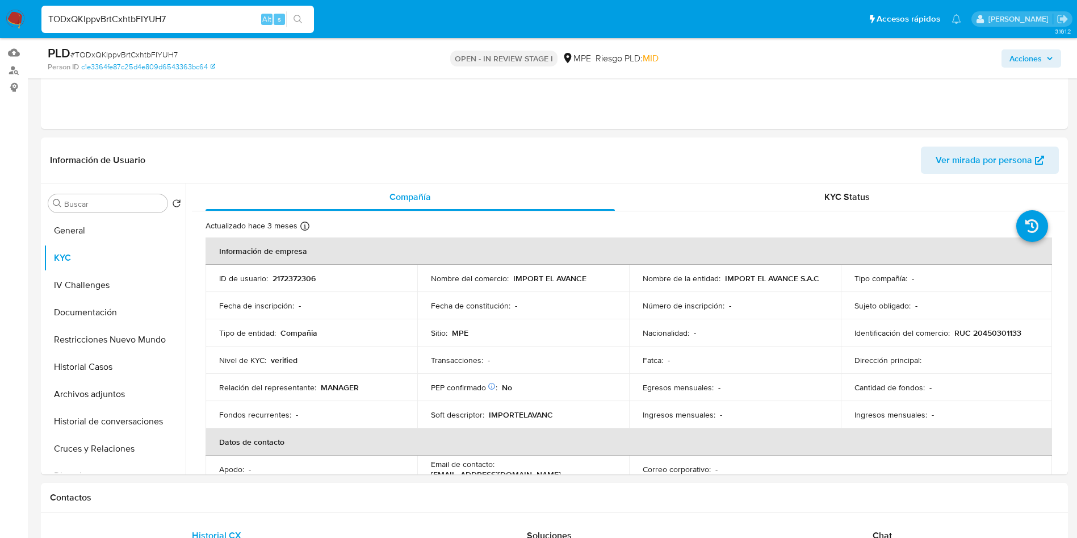
scroll to position [85, 0]
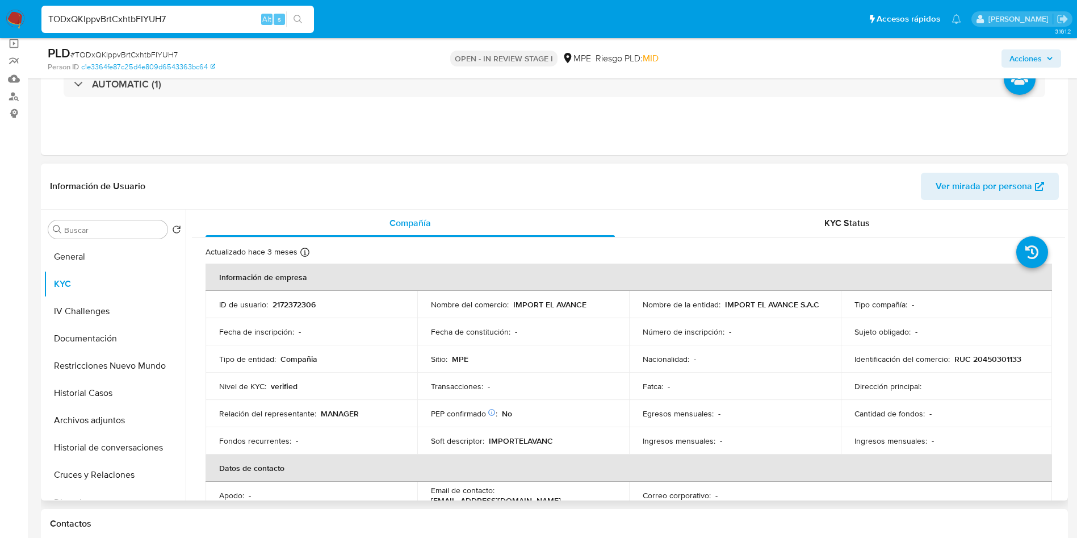
click at [290, 297] on td "ID de usuario : 2172372306" at bounding box center [312, 304] width 212 height 27
click at [291, 297] on td "ID de usuario : 2172372306" at bounding box center [312, 304] width 212 height 27
copy p "2172372306"
click at [998, 356] on p "RUC 20450301133" at bounding box center [988, 359] width 67 height 10
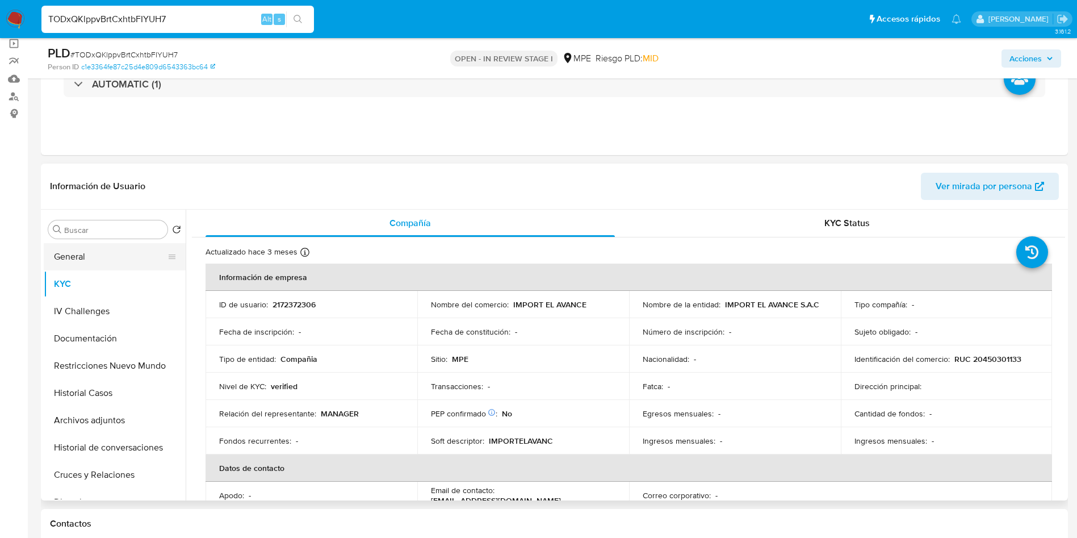
click at [115, 261] on button "General" at bounding box center [110, 256] width 133 height 27
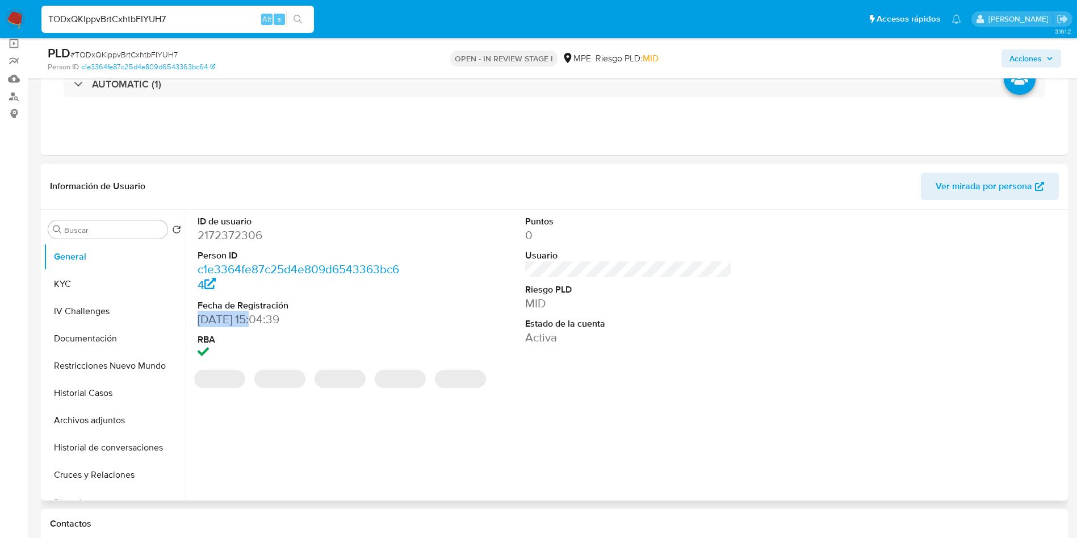
drag, startPoint x: 196, startPoint y: 320, endPoint x: 256, endPoint y: 317, distance: 60.2
click at [256, 317] on div "ID de usuario 2172372306 Person ID c1e3364fe87c25d4e809d6543363bc64 Fecha de Re…" at bounding box center [301, 289] width 219 height 158
copy dd "20/12/2024"
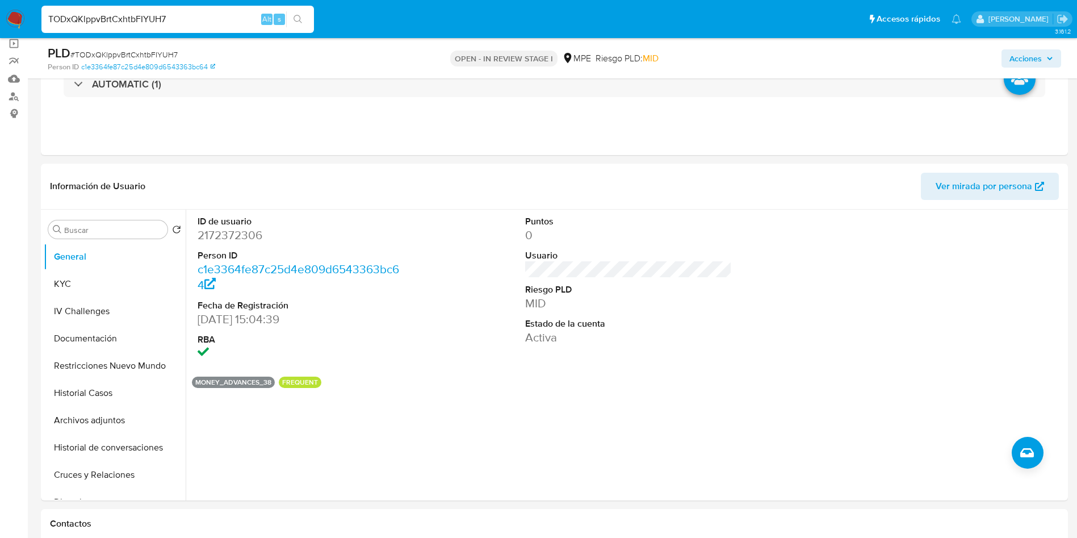
click at [167, 58] on span "# TODxQKlppvBrtCxhtbFIYUH7" at bounding box center [123, 54] width 107 height 11
copy span "TODxQKlppvBrtCxhtbFIYUH7"
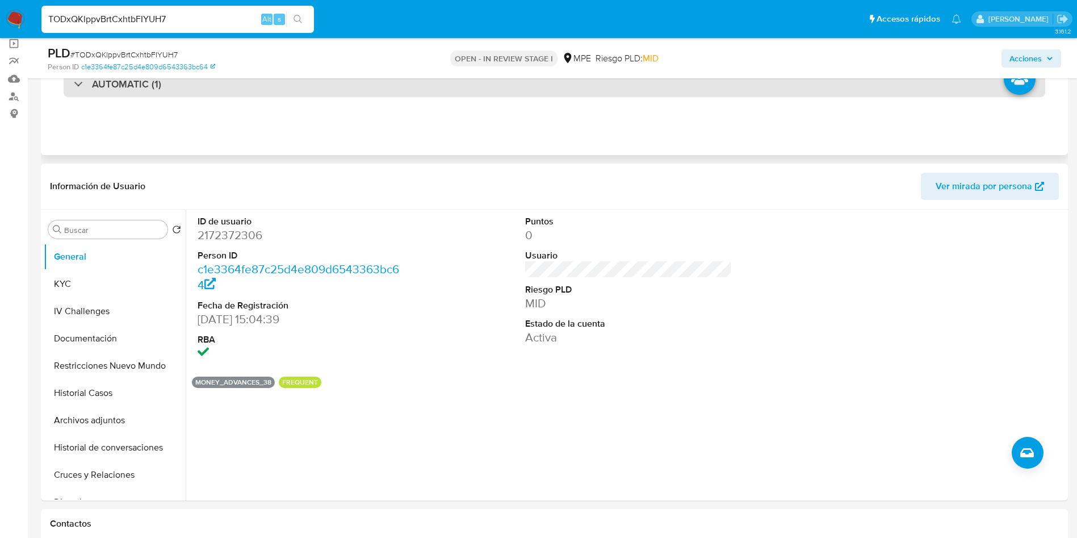
click at [202, 85] on div "AUTOMATIC (1)" at bounding box center [555, 84] width 982 height 26
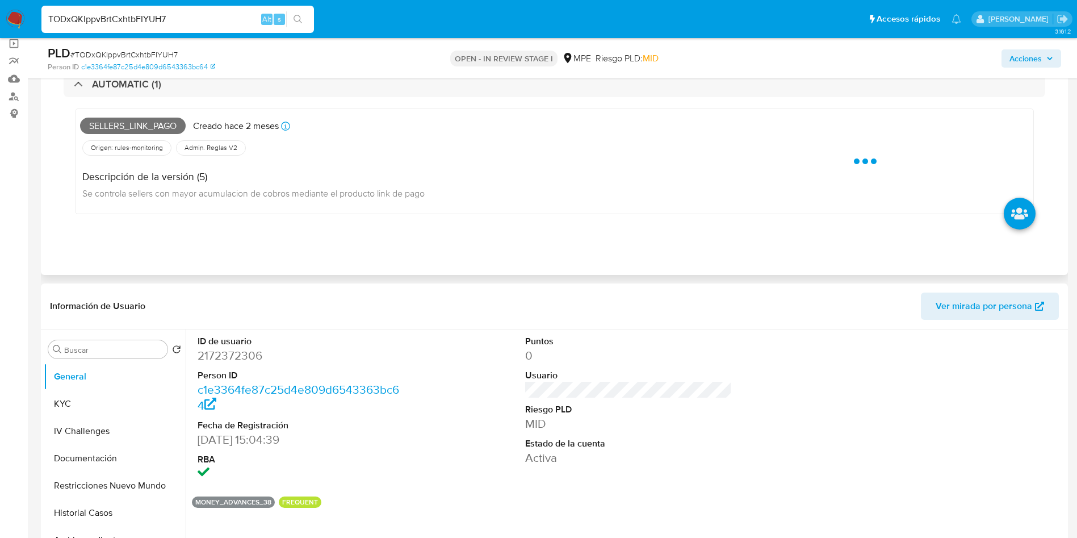
click at [153, 127] on span "Sellers_link_pago" at bounding box center [133, 126] width 106 height 17
copy span "Sellers_link_pago"
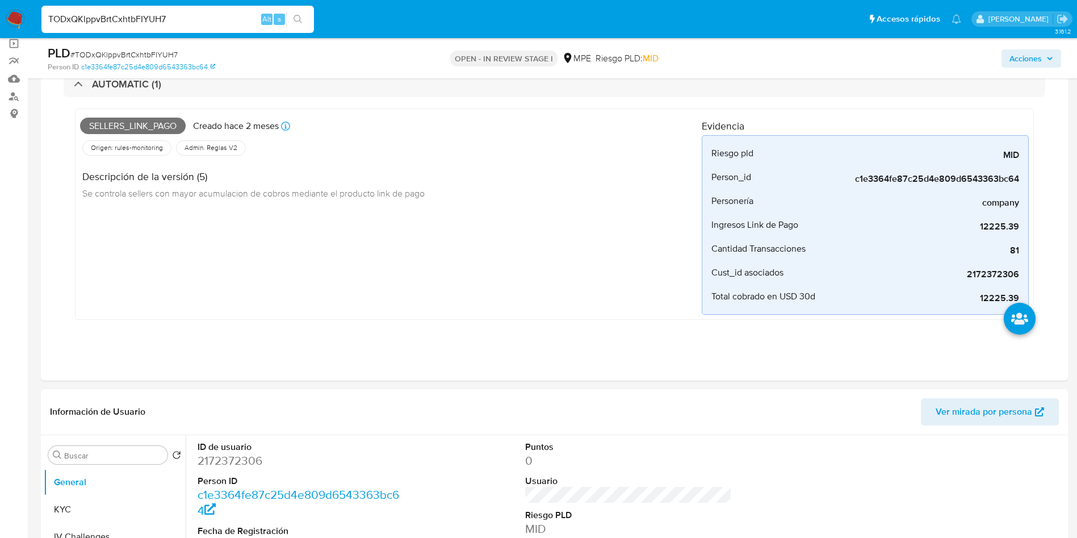
click at [170, 49] on span "# TODxQKlppvBrtCxhtbFIYUH7" at bounding box center [123, 54] width 107 height 11
drag, startPoint x: 170, startPoint y: 49, endPoint x: 179, endPoint y: 54, distance: 9.9
click at [170, 49] on span "# TODxQKlppvBrtCxhtbFIYUH7" at bounding box center [123, 54] width 107 height 11
copy span "TODxQKlppvBrtCxhtbFIYUH7"
click at [127, 503] on button "KYC" at bounding box center [110, 509] width 133 height 27
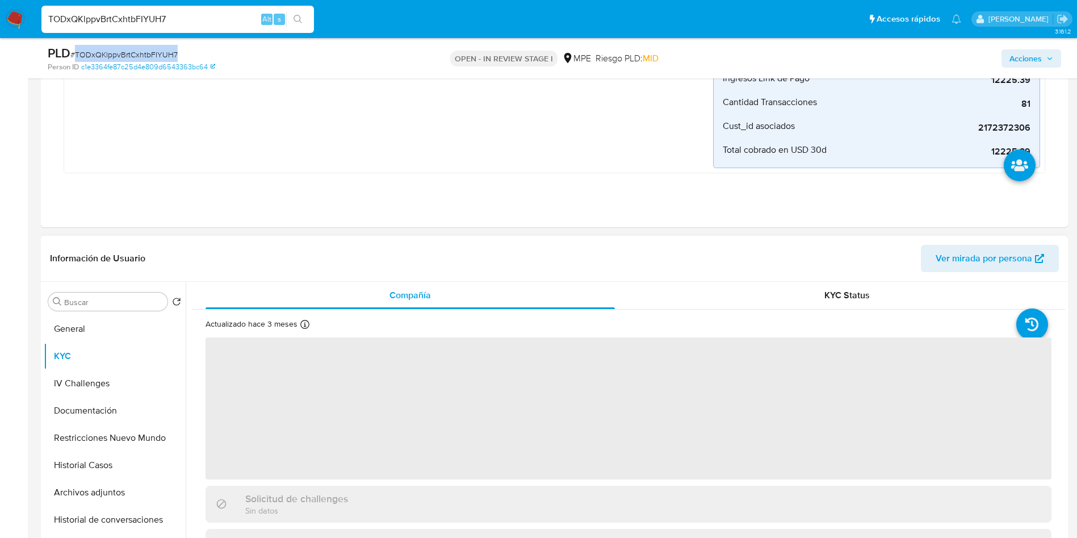
scroll to position [341, 0]
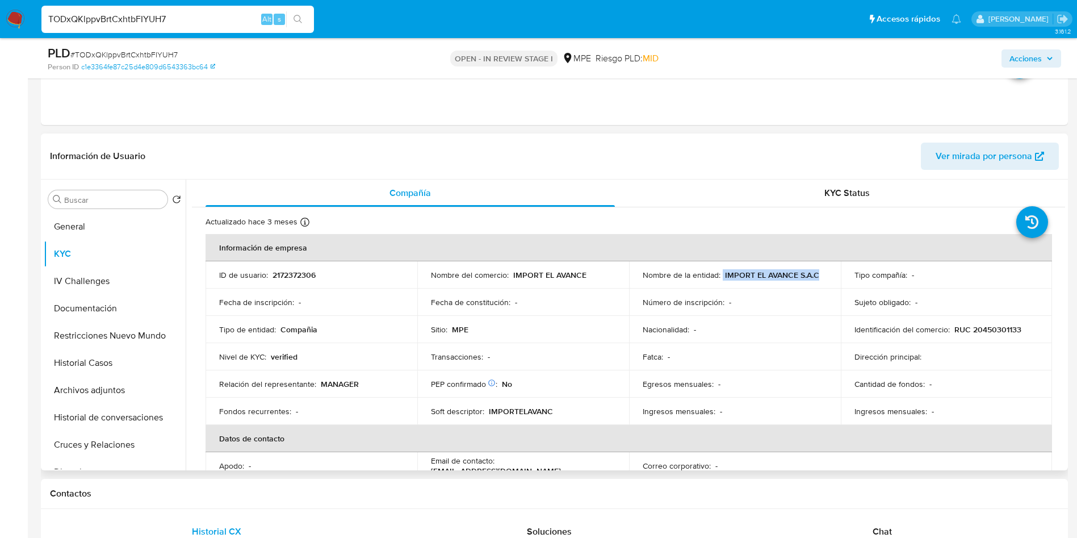
drag, startPoint x: 720, startPoint y: 275, endPoint x: 827, endPoint y: 271, distance: 107.4
click at [827, 271] on td "Nombre de la entidad : IMPORT EL AVANCE S.A.C" at bounding box center [735, 274] width 212 height 27
copy div "IMPORT EL AVANCE S.A.C"
drag, startPoint x: 953, startPoint y: 334, endPoint x: 1023, endPoint y: 328, distance: 69.6
click at [1023, 328] on div "Identificación del comercio : RUC 20450301133" at bounding box center [947, 329] width 185 height 10
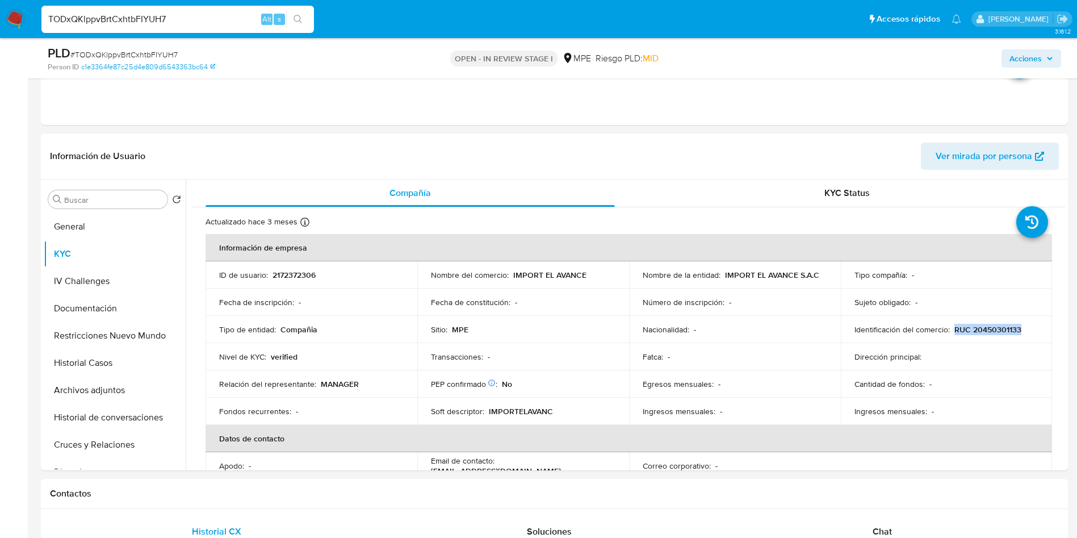
copy p "RUC 20450301133"
click at [978, 332] on p "RUC 20450301133" at bounding box center [988, 329] width 67 height 10
click at [618, 150] on header "Información de Usuario Ver mirada por persona" at bounding box center [554, 156] width 1009 height 27
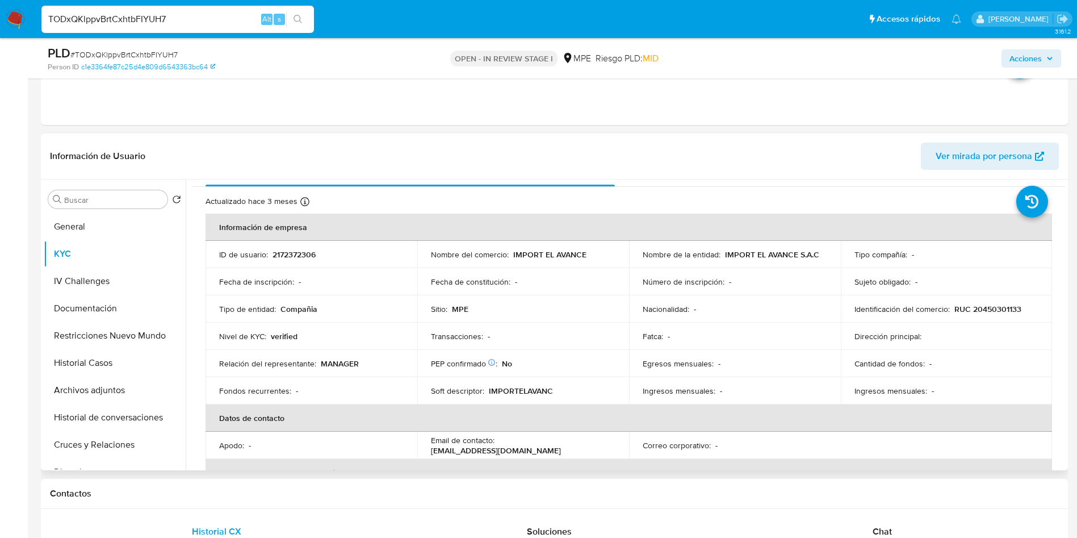
scroll to position [23, 0]
click at [299, 258] on td "ID de usuario : 2172372306" at bounding box center [312, 251] width 212 height 27
click at [299, 257] on p "2172372306" at bounding box center [294, 252] width 43 height 10
click at [303, 250] on p "2172372306" at bounding box center [294, 252] width 43 height 10
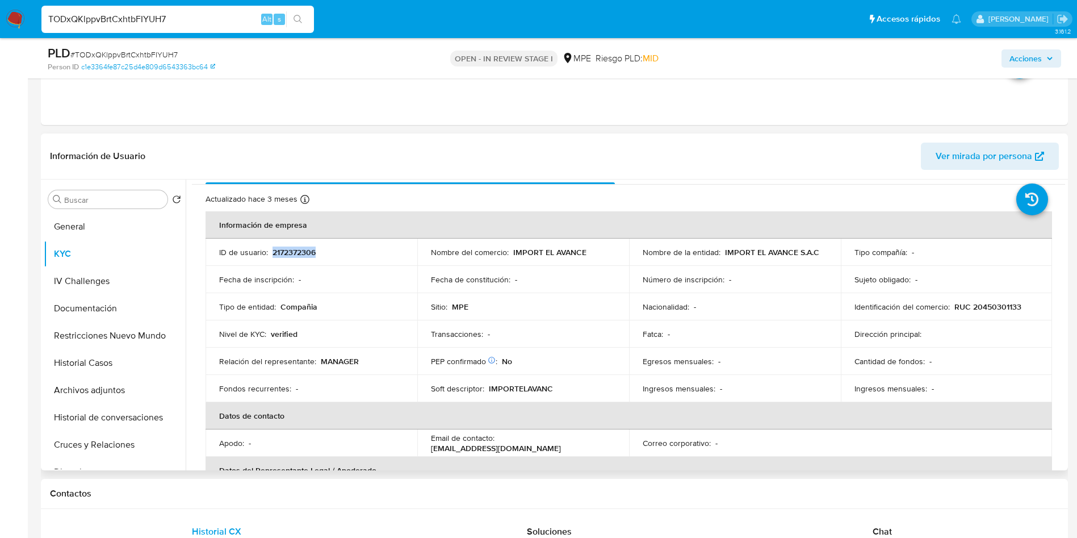
click at [303, 250] on p "2172372306" at bounding box center [294, 252] width 43 height 10
click at [77, 220] on button "General" at bounding box center [110, 226] width 133 height 27
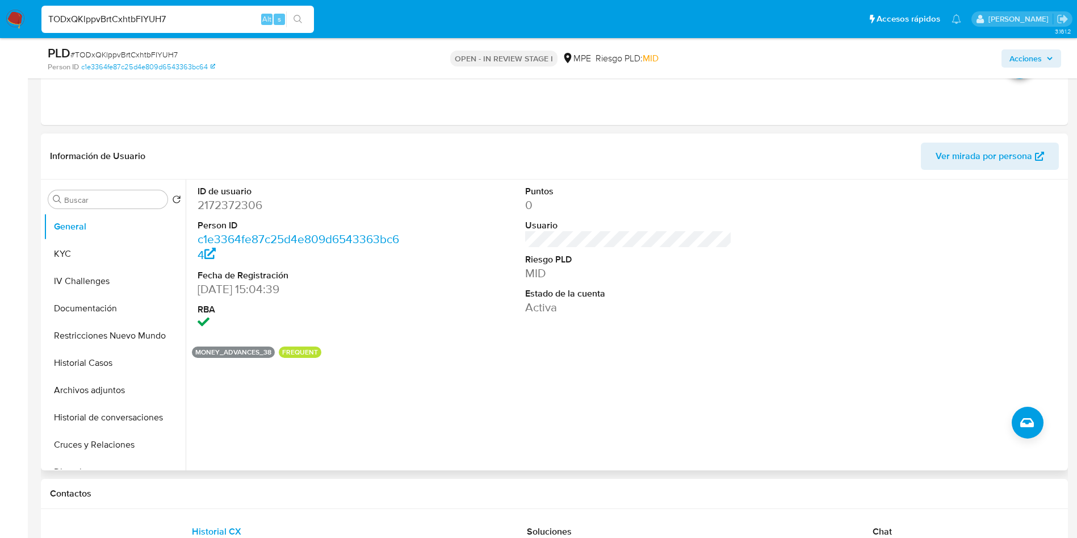
click at [227, 194] on dt "ID de usuario" at bounding box center [301, 191] width 207 height 12
click at [228, 200] on dd "2172372306" at bounding box center [301, 205] width 207 height 16
click at [228, 202] on dd "2172372306" at bounding box center [301, 205] width 207 height 16
copy dd "2172372306"
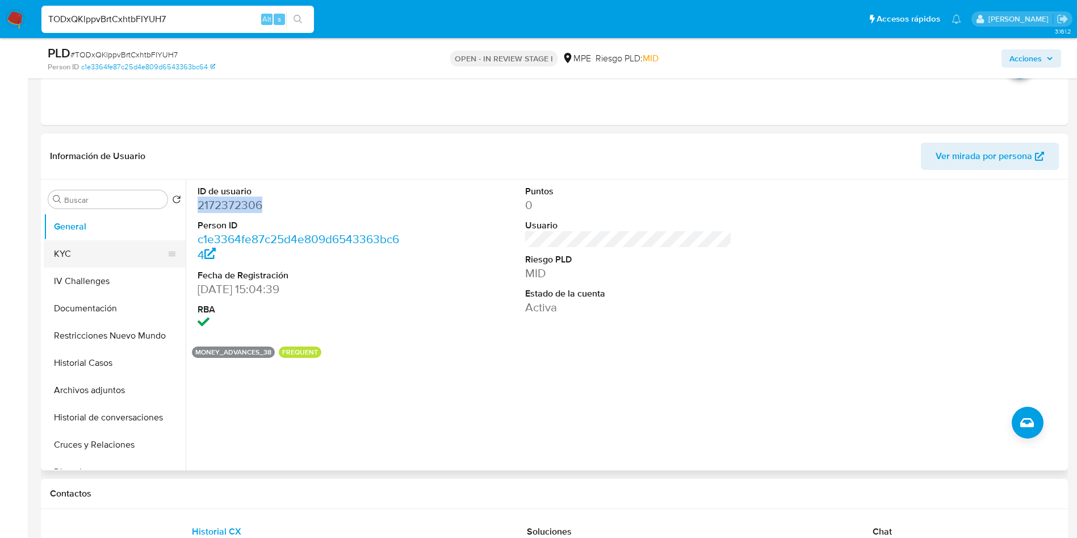
click at [97, 244] on button "KYC" at bounding box center [110, 253] width 133 height 27
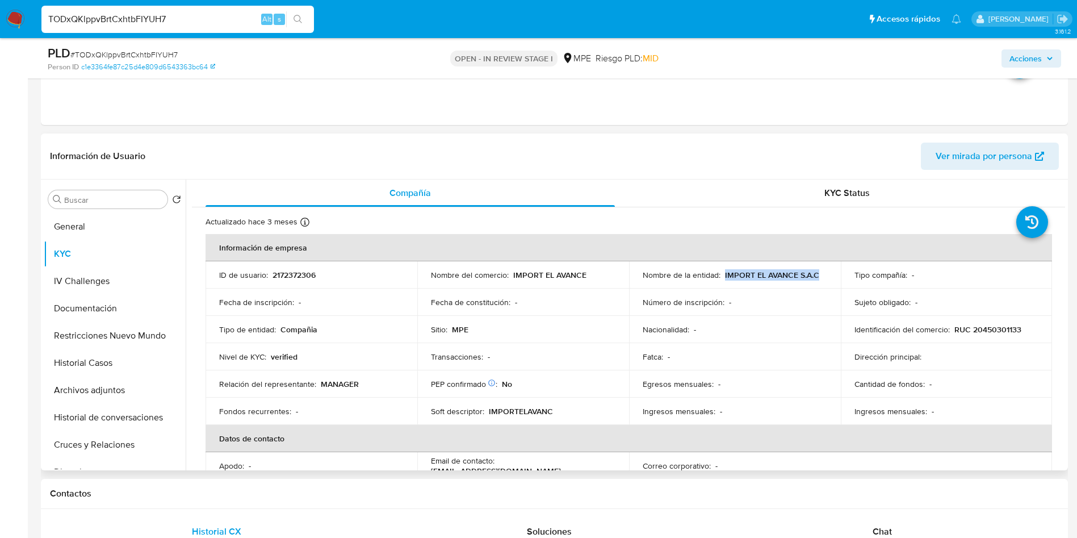
drag, startPoint x: 721, startPoint y: 274, endPoint x: 820, endPoint y: 272, distance: 99.4
click at [820, 272] on div "Nombre de la entidad : IMPORT EL AVANCE S.A.C" at bounding box center [735, 275] width 185 height 10
copy p "IMPORT EL AVANCE S.A.C"
click at [1001, 328] on p "RUC 20450301133" at bounding box center [988, 329] width 67 height 10
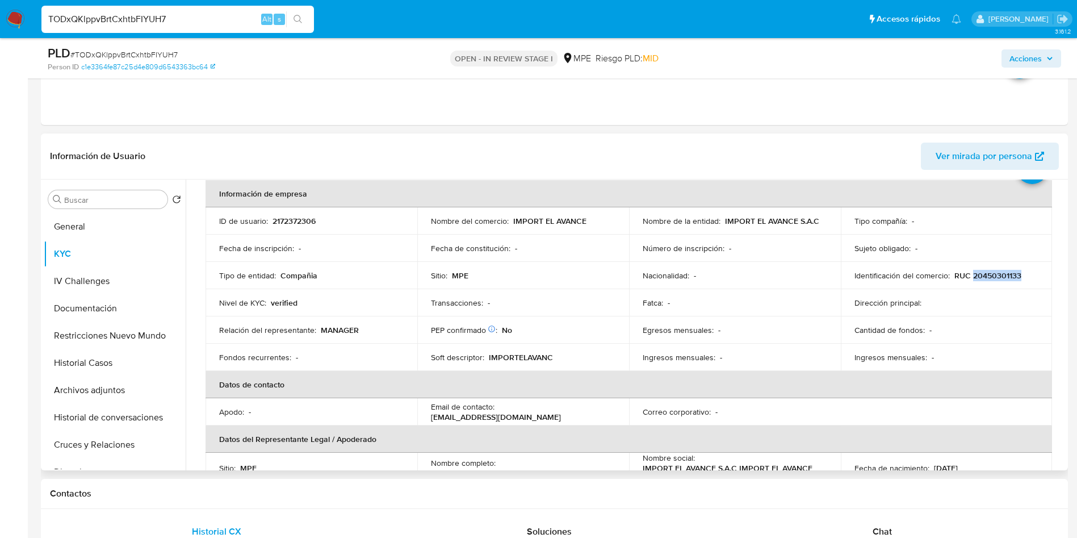
scroll to position [170, 0]
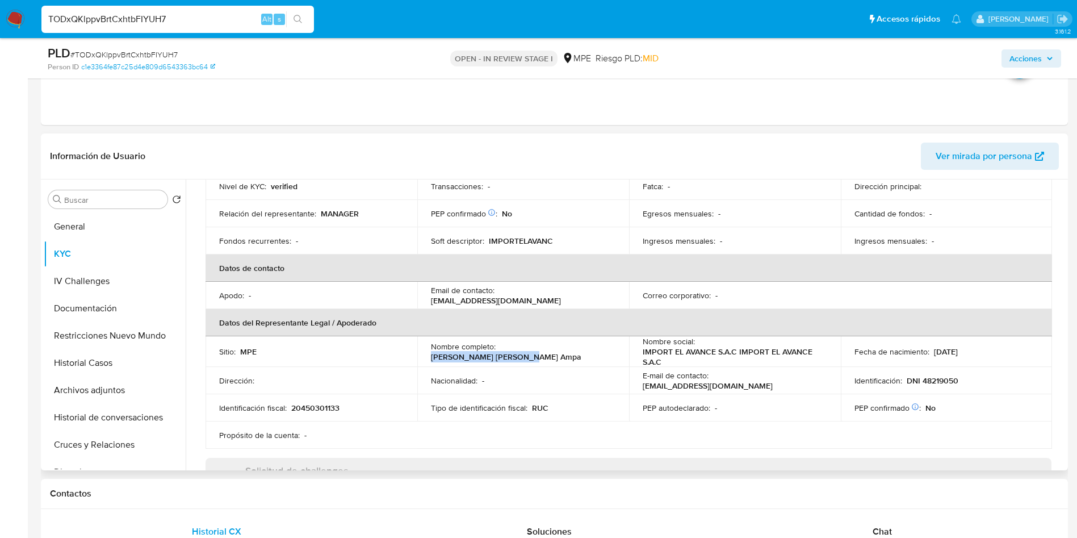
drag, startPoint x: 499, startPoint y: 353, endPoint x: 589, endPoint y: 349, distance: 90.4
click at [581, 351] on p "Miguel Angel Rutte Ampa" at bounding box center [506, 356] width 150 height 10
click at [926, 376] on p "DNI 48219050" at bounding box center [933, 380] width 52 height 10
click at [127, 417] on button "Historial de conversaciones" at bounding box center [110, 417] width 133 height 27
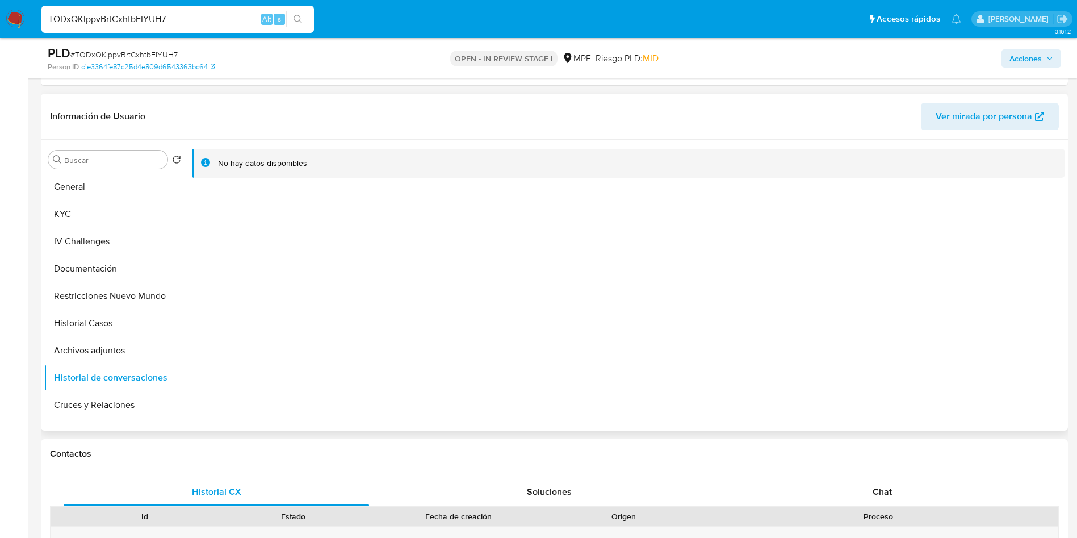
scroll to position [341, 0]
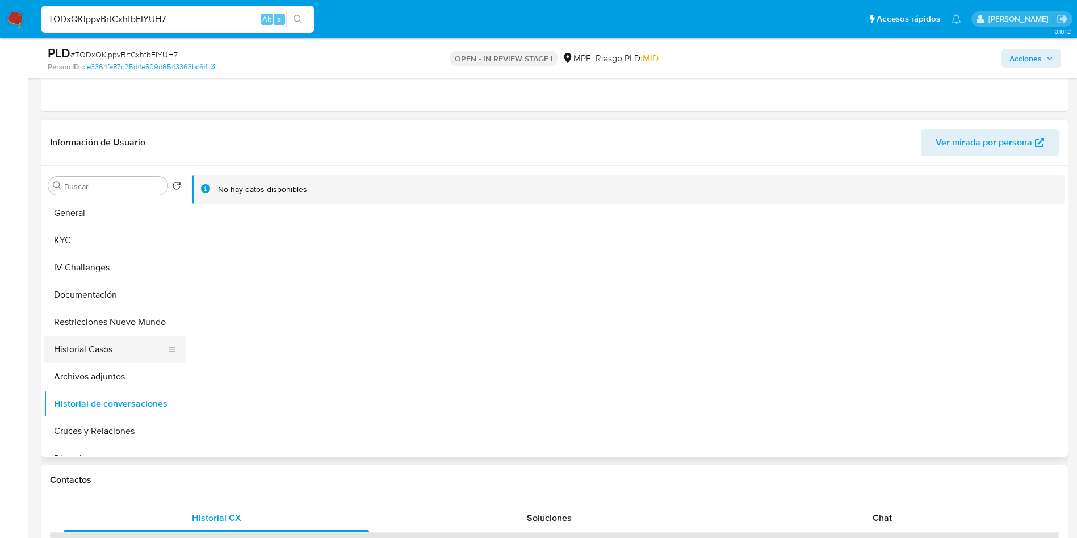
click at [123, 350] on button "Historial Casos" at bounding box center [110, 349] width 133 height 27
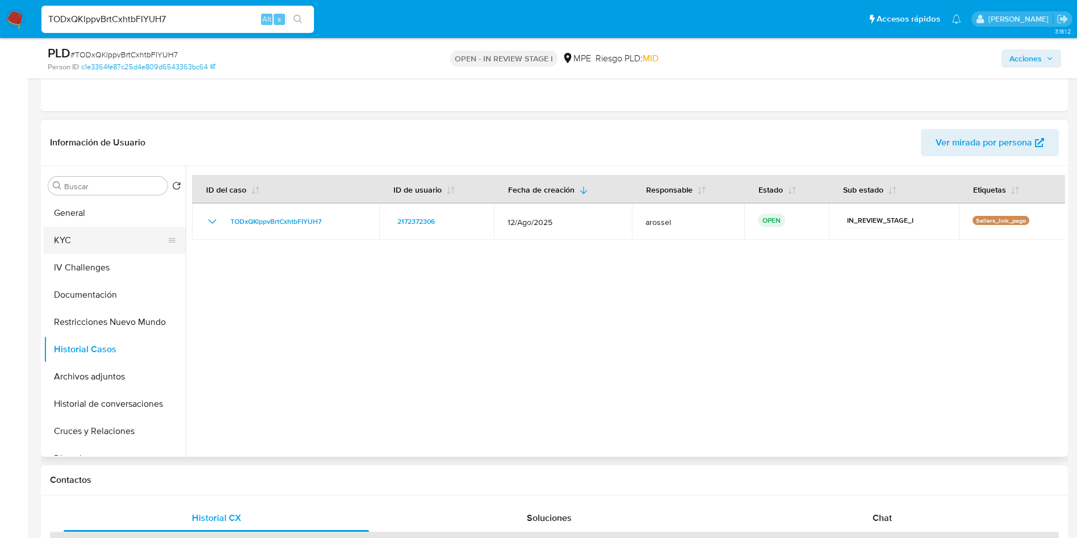
click at [64, 239] on button "KYC" at bounding box center [110, 240] width 133 height 27
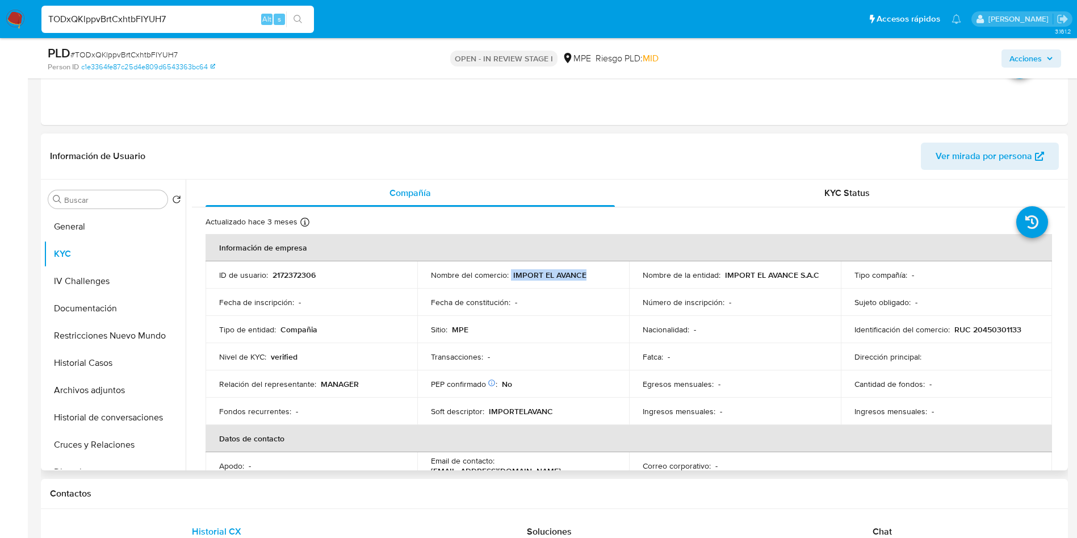
drag, startPoint x: 586, startPoint y: 273, endPoint x: 510, endPoint y: 275, distance: 76.1
click at [510, 275] on div "Nombre del comercio : IMPORT EL AVANCE" at bounding box center [523, 275] width 185 height 10
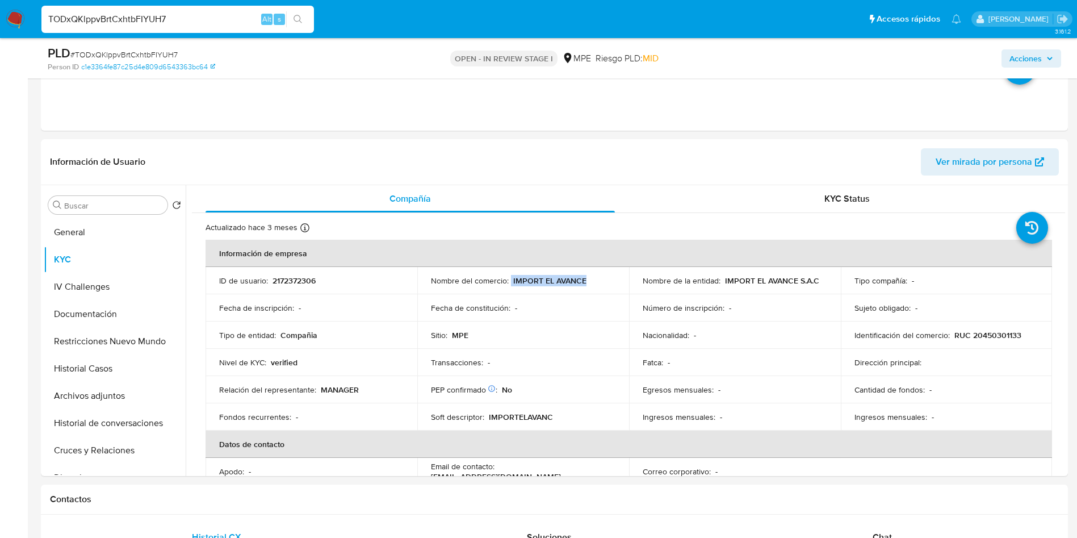
scroll to position [256, 0]
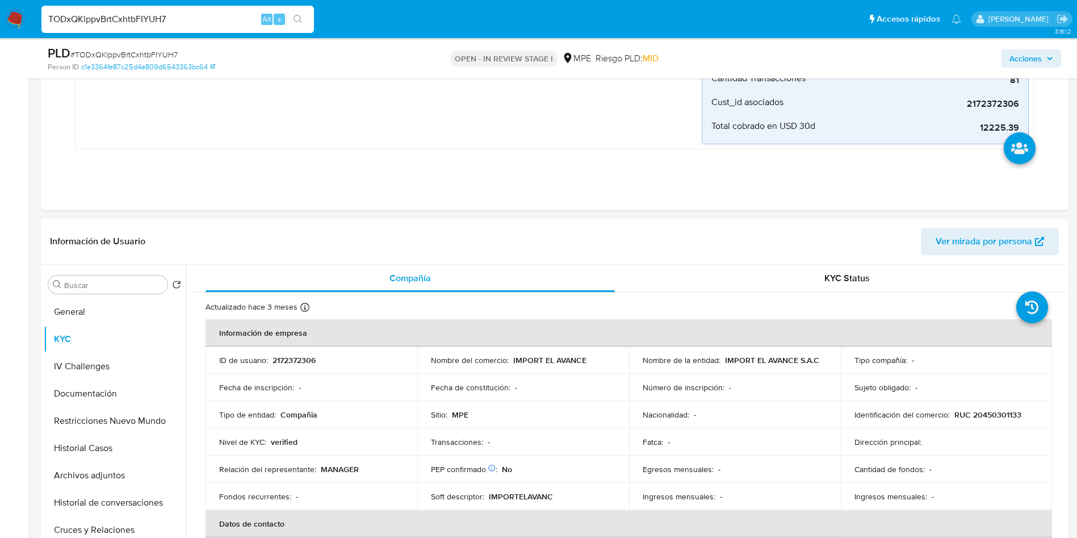
click at [969, 433] on td "Dirección principal :" at bounding box center [947, 441] width 212 height 27
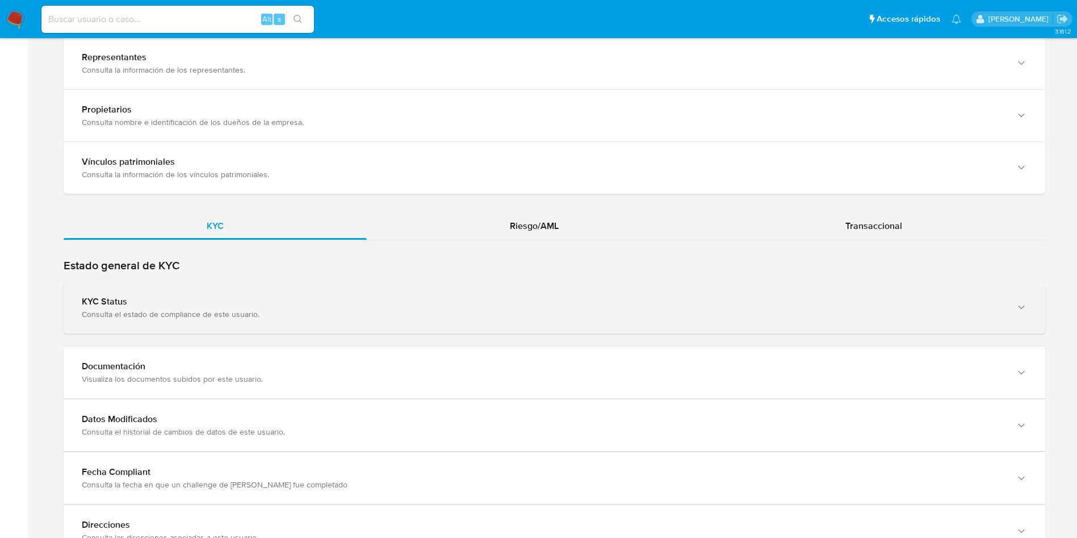
scroll to position [937, 0]
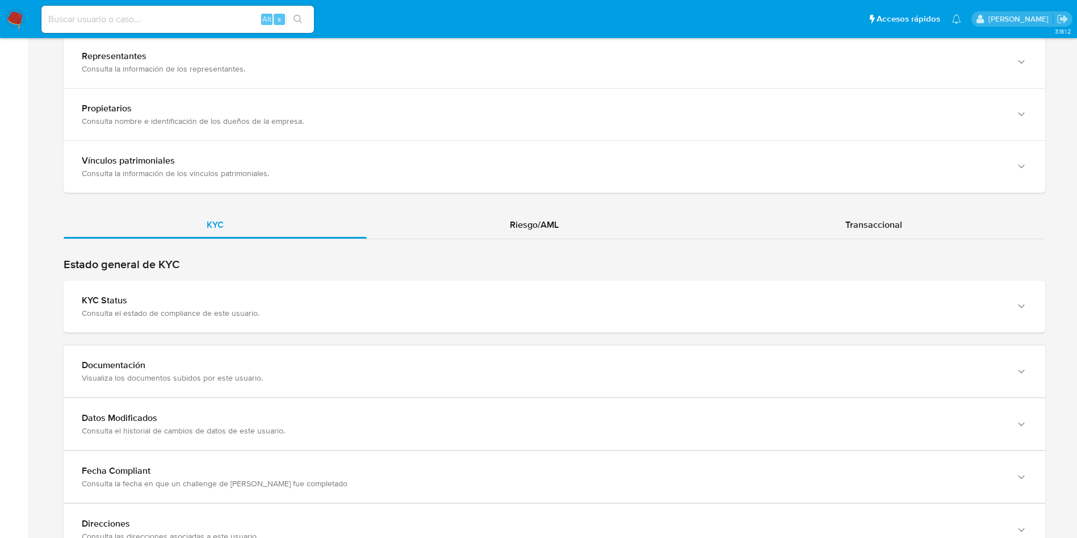
click at [267, 278] on div "Estado general de KYC KYC Status Consulta el estado de compliance de este usuar…" at bounding box center [555, 295] width 982 height 76
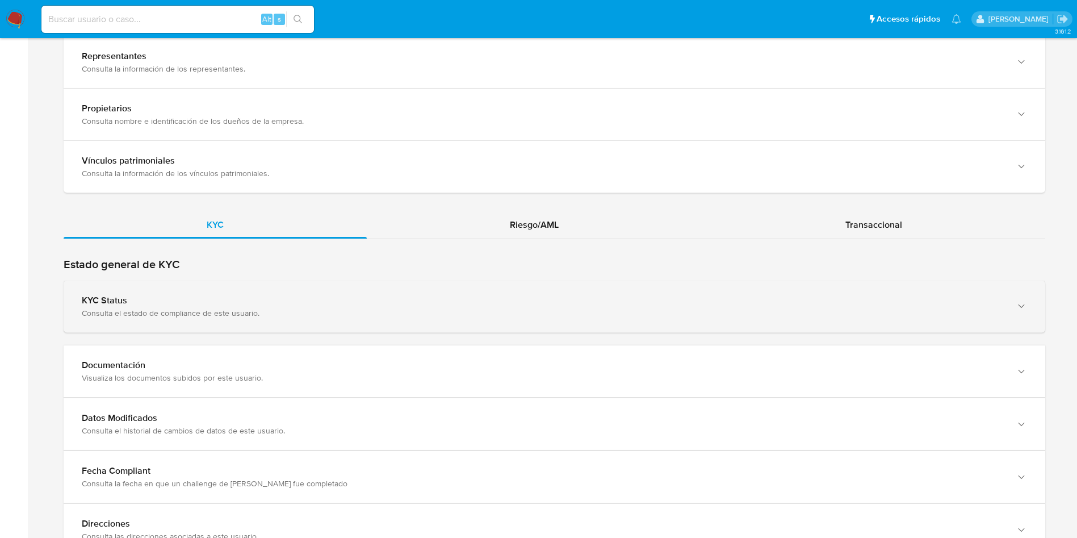
click at [415, 316] on div "Consulta el estado de compliance de este usuario." at bounding box center [543, 313] width 923 height 10
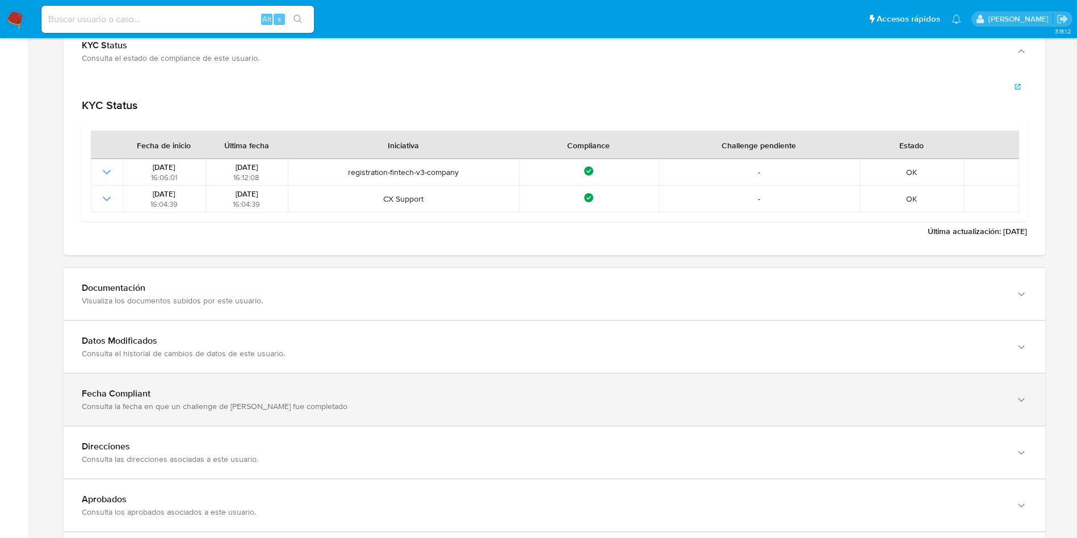
scroll to position [1192, 0]
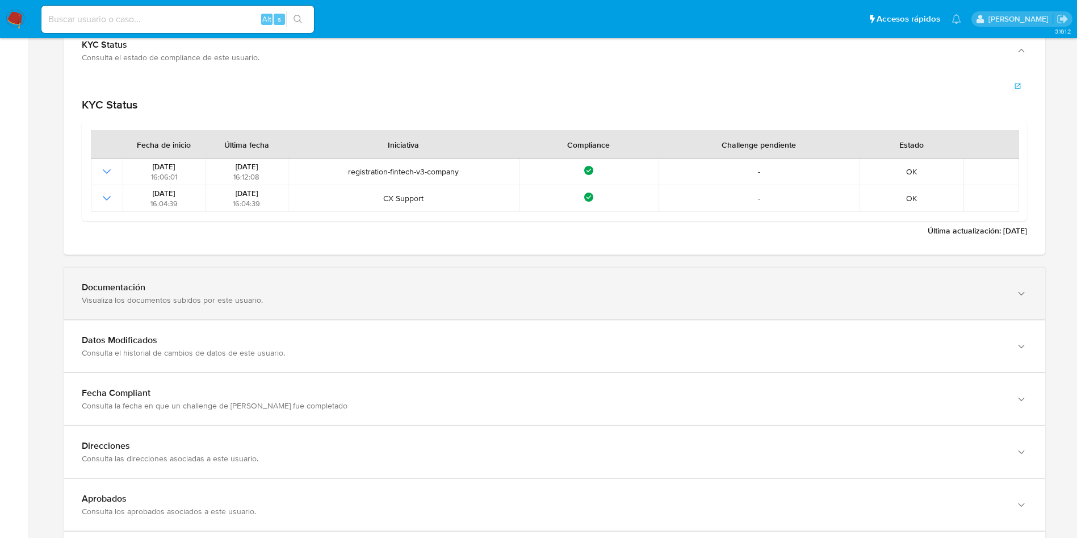
click at [183, 295] on div "Visualiza los documentos subidos por este usuario." at bounding box center [543, 300] width 923 height 10
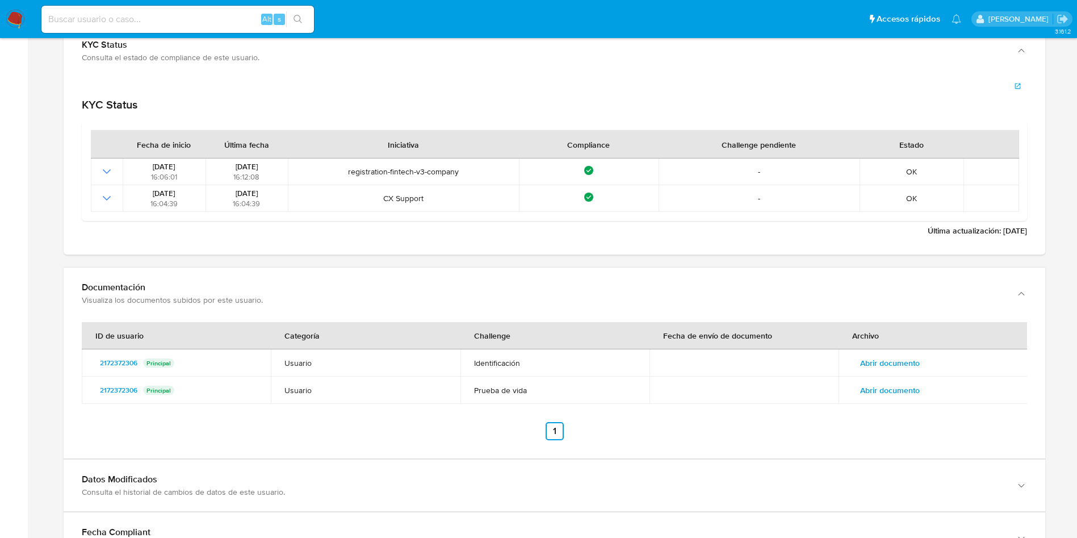
click at [893, 350] on td "Abrir documento" at bounding box center [933, 362] width 189 height 27
click at [888, 363] on span "Abrir documento" at bounding box center [890, 363] width 60 height 16
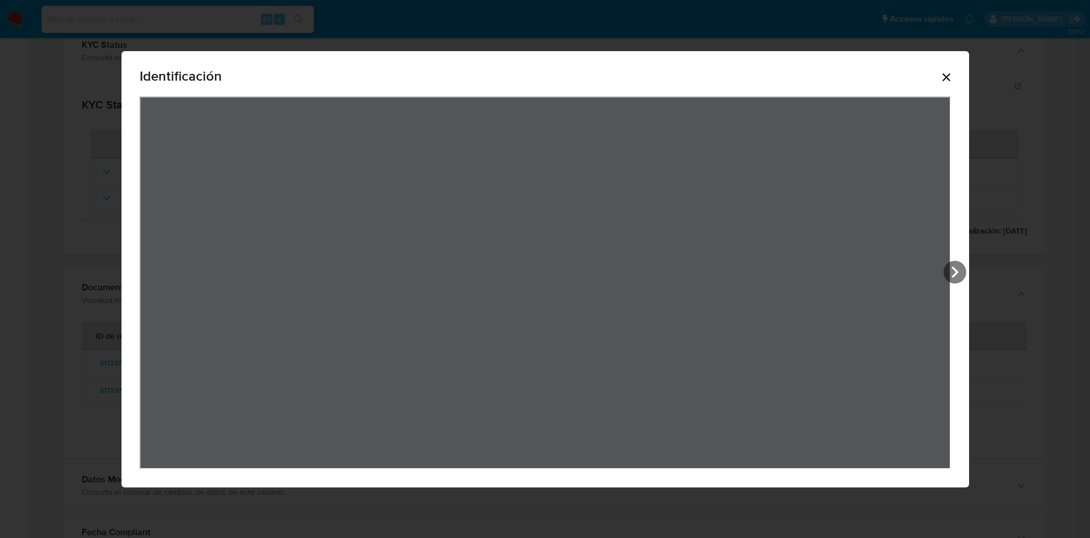
click at [951, 78] on icon "Cerrar" at bounding box center [947, 77] width 8 height 8
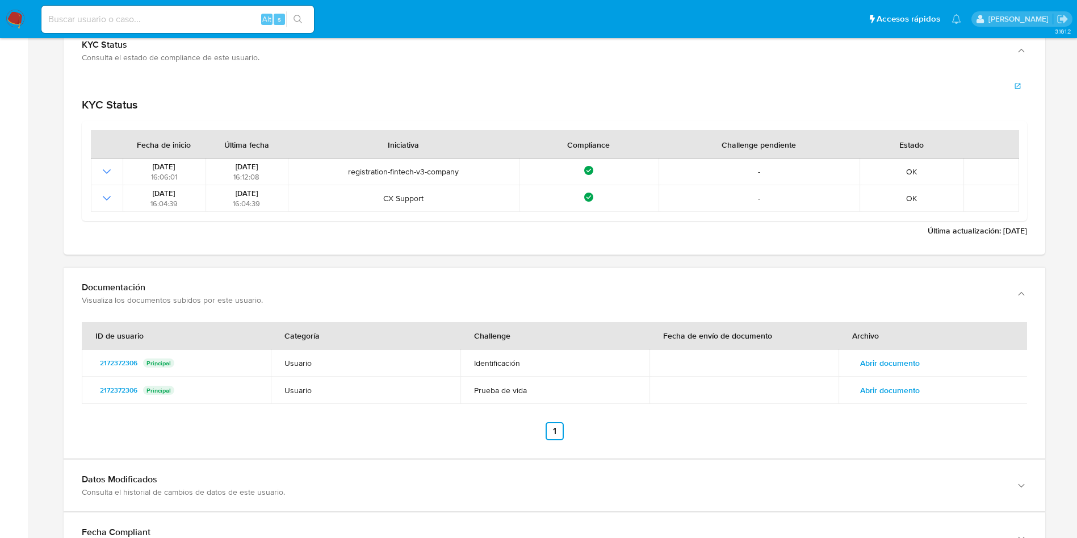
click at [919, 388] on span "Abrir documento" at bounding box center [890, 390] width 60 height 16
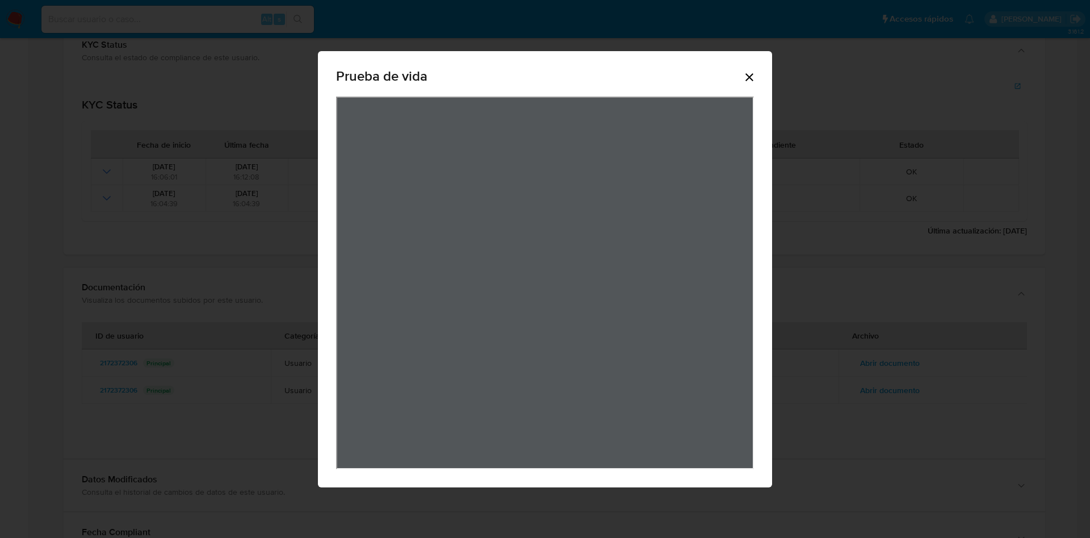
click at [745, 81] on icon "Cerrar" at bounding box center [750, 77] width 14 height 14
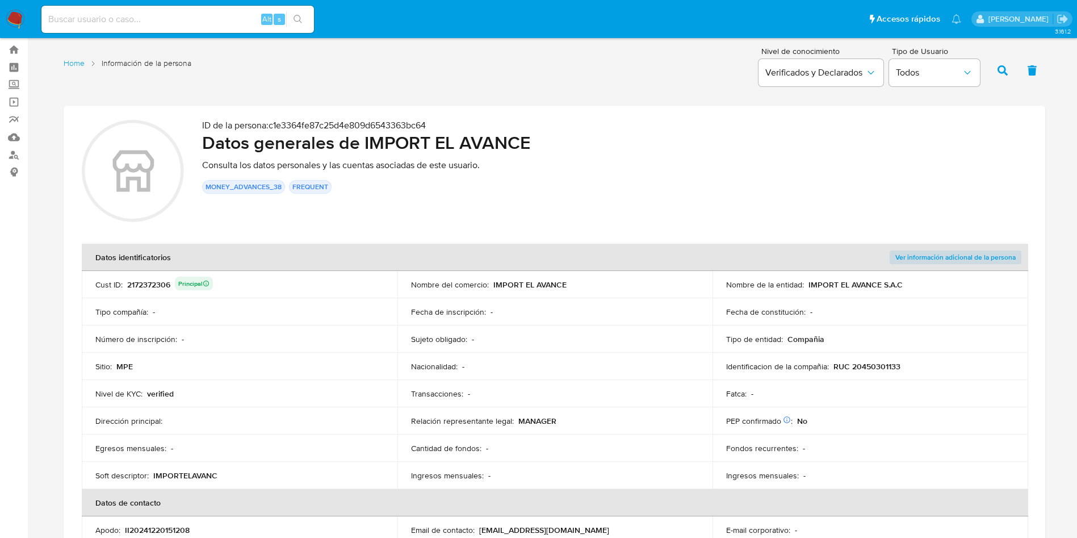
scroll to position [0, 0]
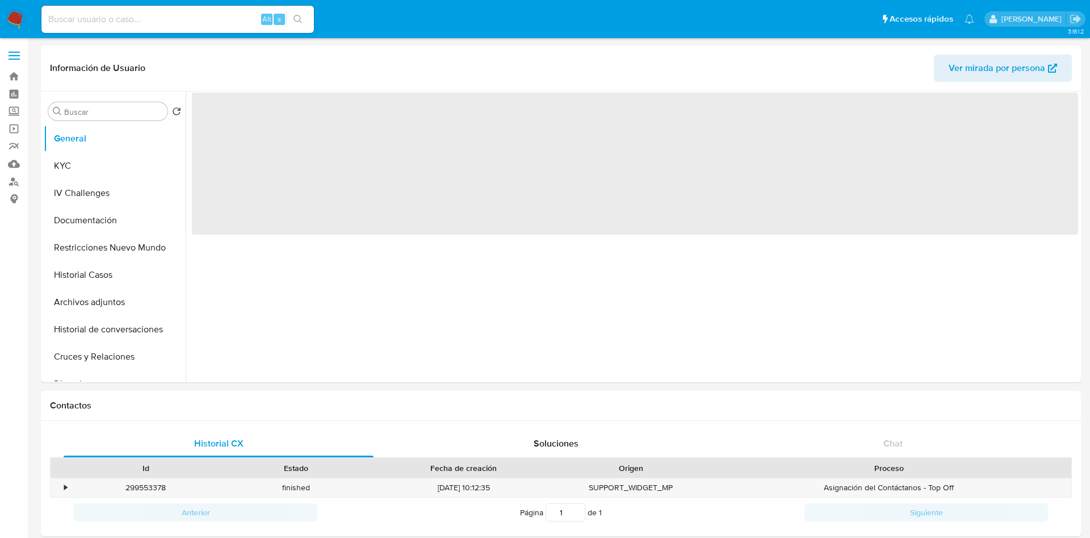
select select "10"
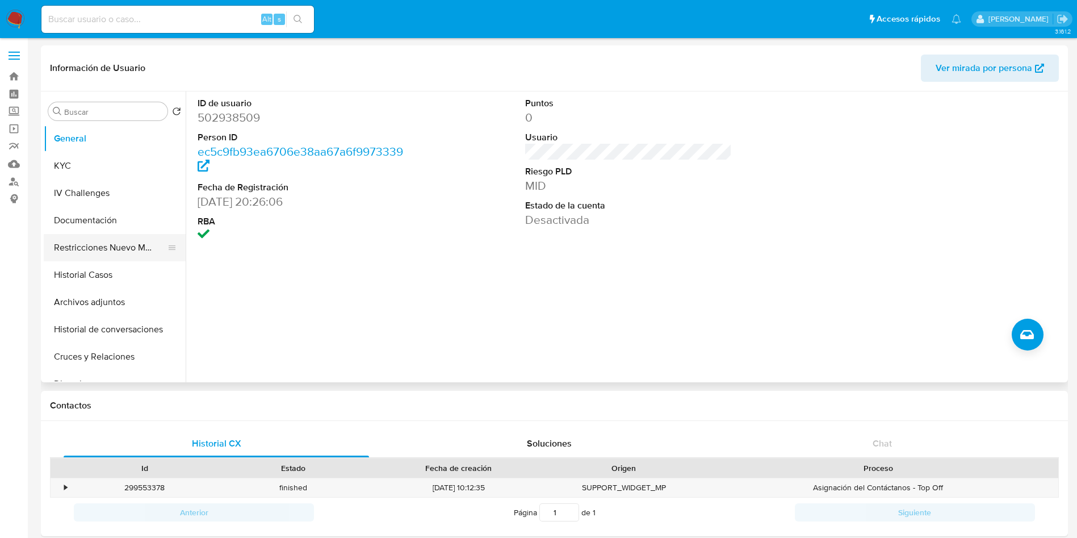
click at [114, 249] on button "Restricciones Nuevo Mundo" at bounding box center [110, 247] width 133 height 27
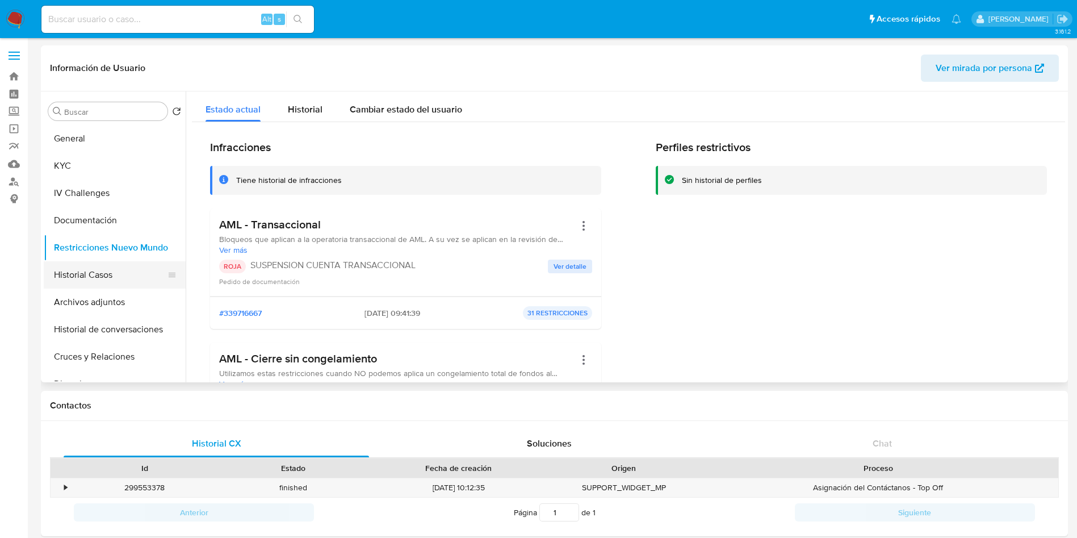
click at [114, 277] on button "Historial Casos" at bounding box center [110, 274] width 133 height 27
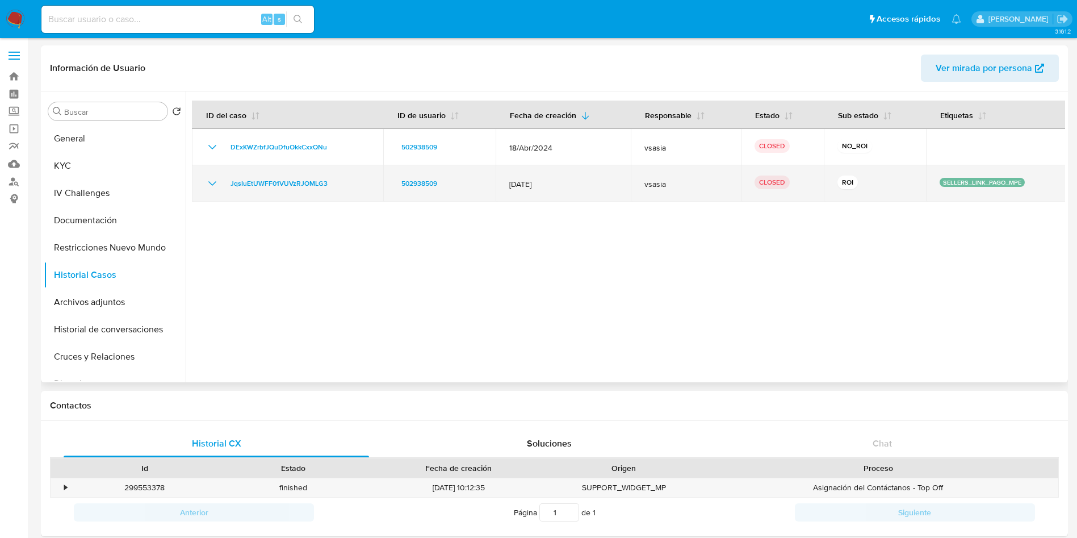
click at [205, 189] on td "JqsIuEtUWFF01VUVzRJOMLG3" at bounding box center [287, 183] width 191 height 36
click at [212, 182] on icon "Mostrar/Ocultar" at bounding box center [213, 184] width 14 height 14
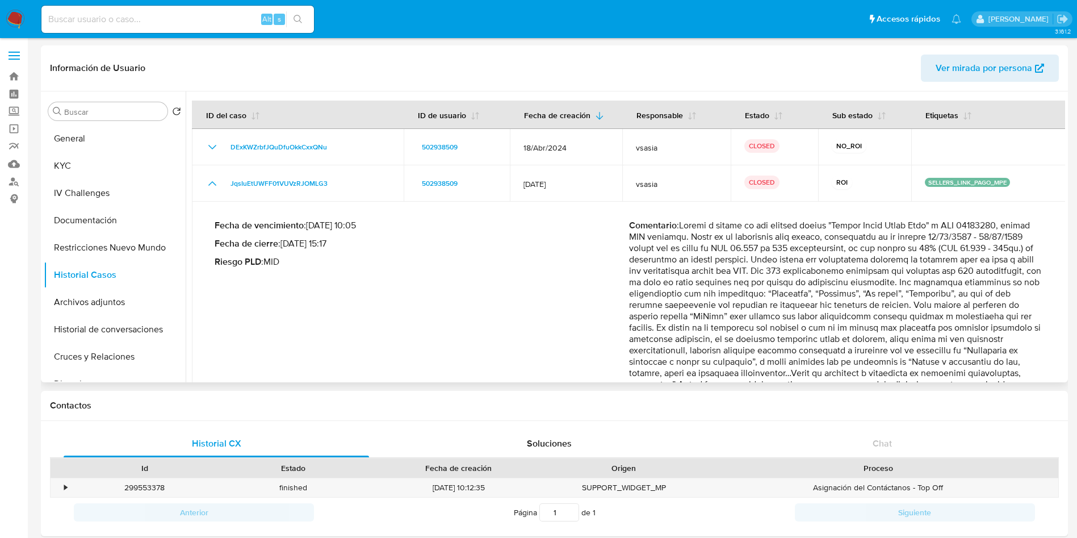
click at [857, 309] on p "Comentario :" at bounding box center [836, 379] width 415 height 318
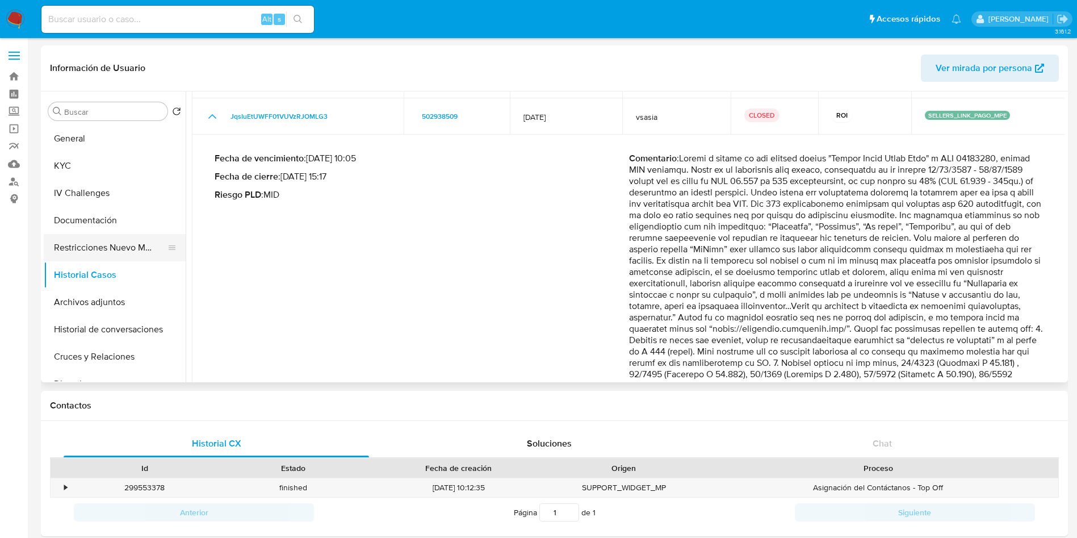
scroll to position [27, 0]
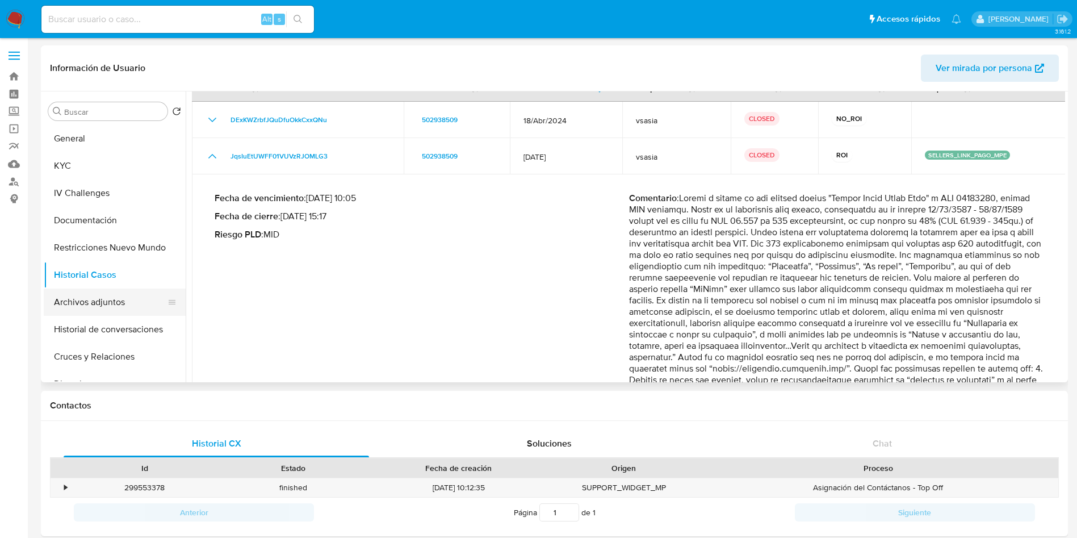
click at [118, 308] on button "Archivos adjuntos" at bounding box center [110, 301] width 133 height 27
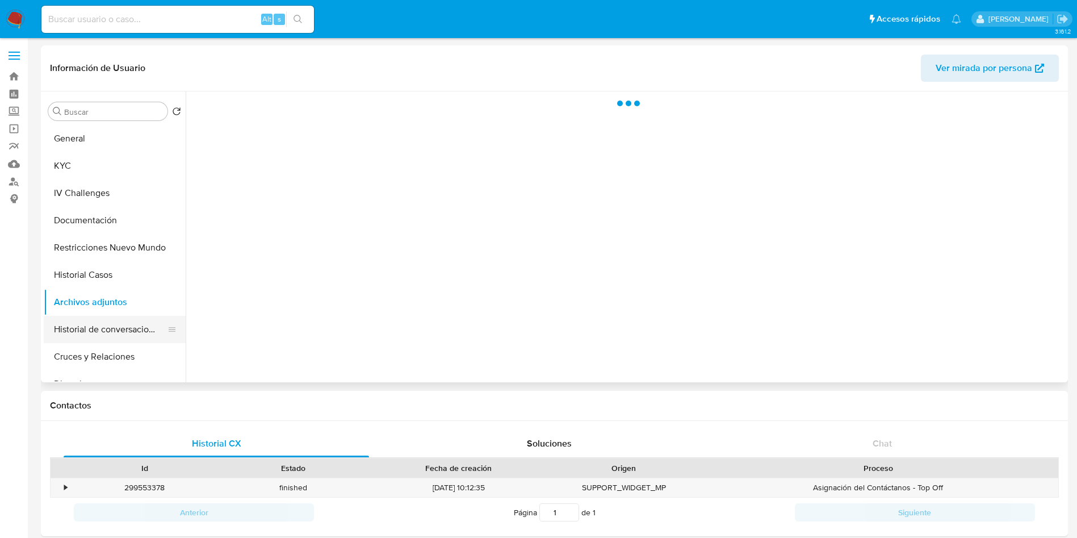
scroll to position [0, 0]
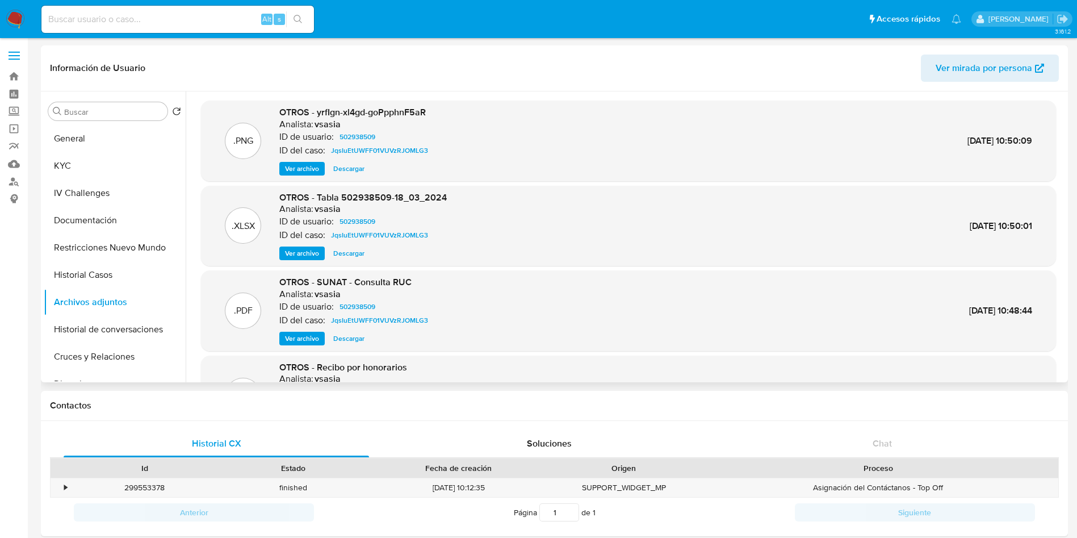
click at [311, 170] on span "Ver archivo" at bounding box center [302, 168] width 34 height 11
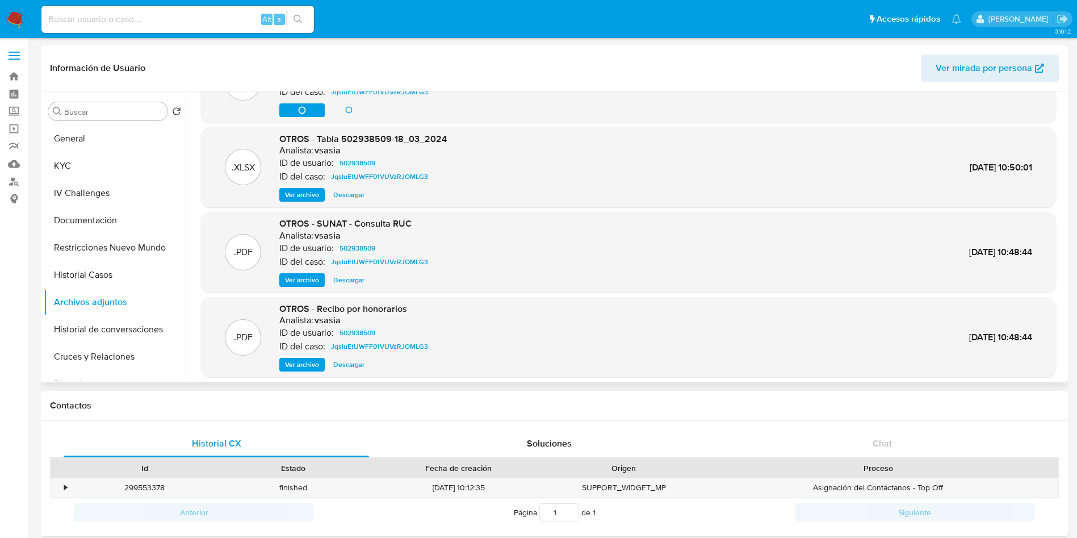
scroll to position [85, 0]
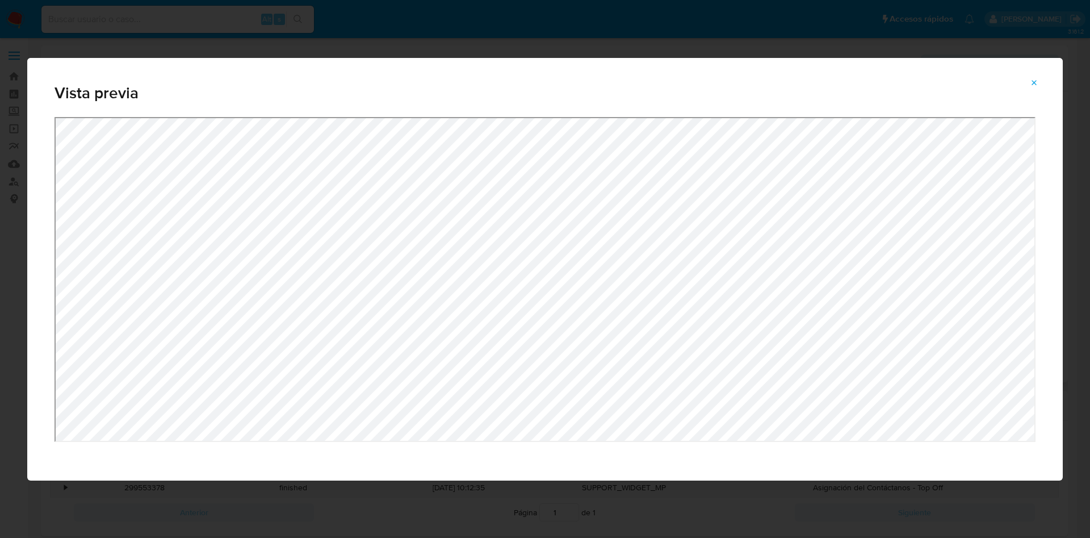
click at [1037, 83] on icon "Attachment preview" at bounding box center [1034, 82] width 9 height 9
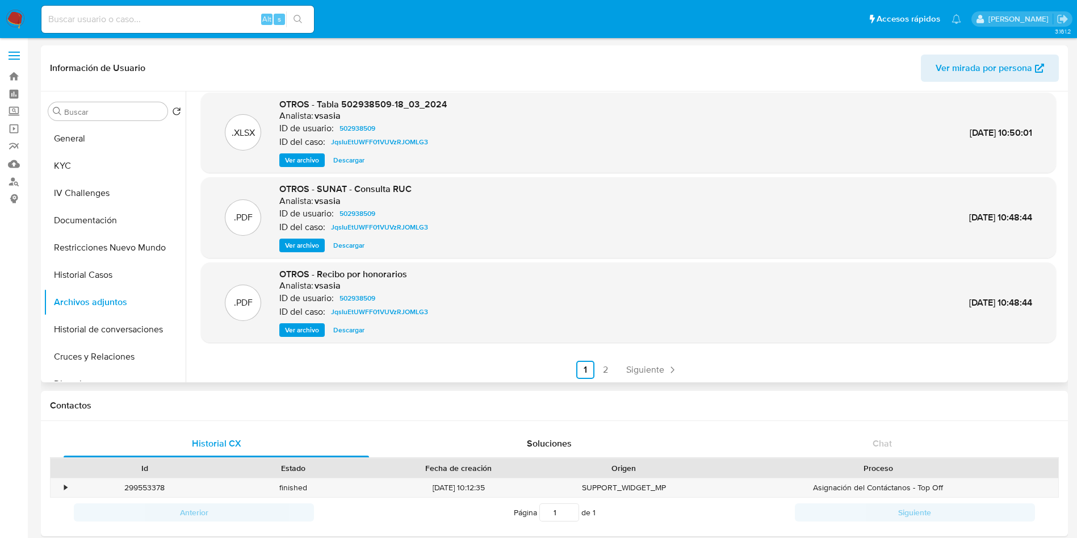
scroll to position [95, 0]
click at [305, 329] on span "Ver archivo" at bounding box center [302, 327] width 34 height 11
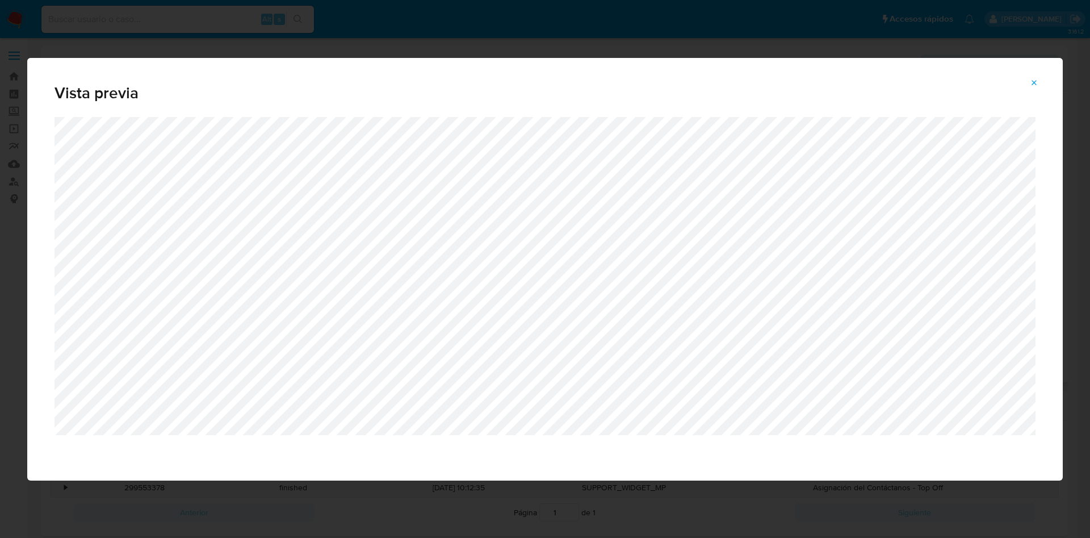
click at [1039, 77] on span "Attachment preview" at bounding box center [1034, 83] width 9 height 16
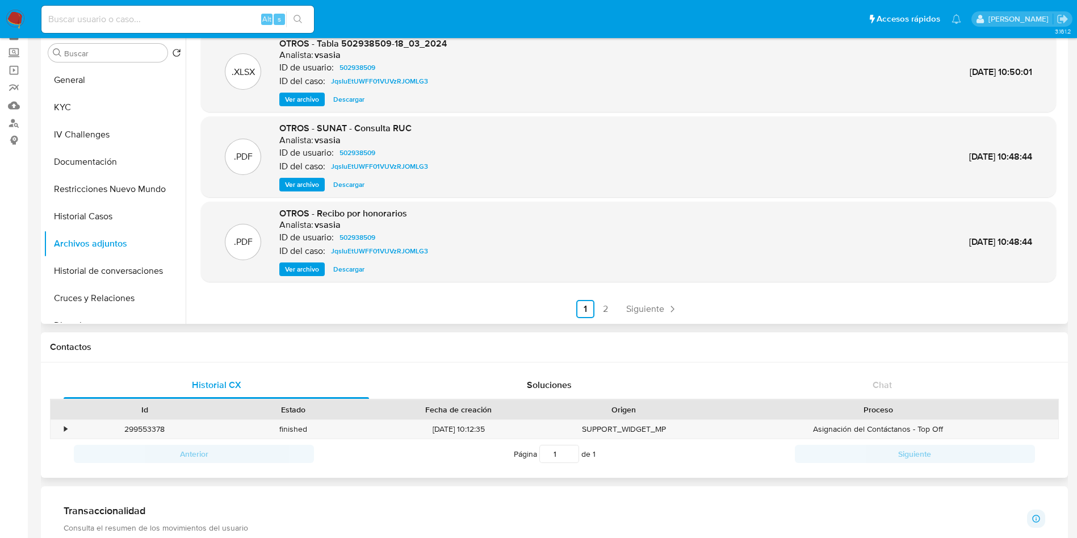
scroll to position [85, 0]
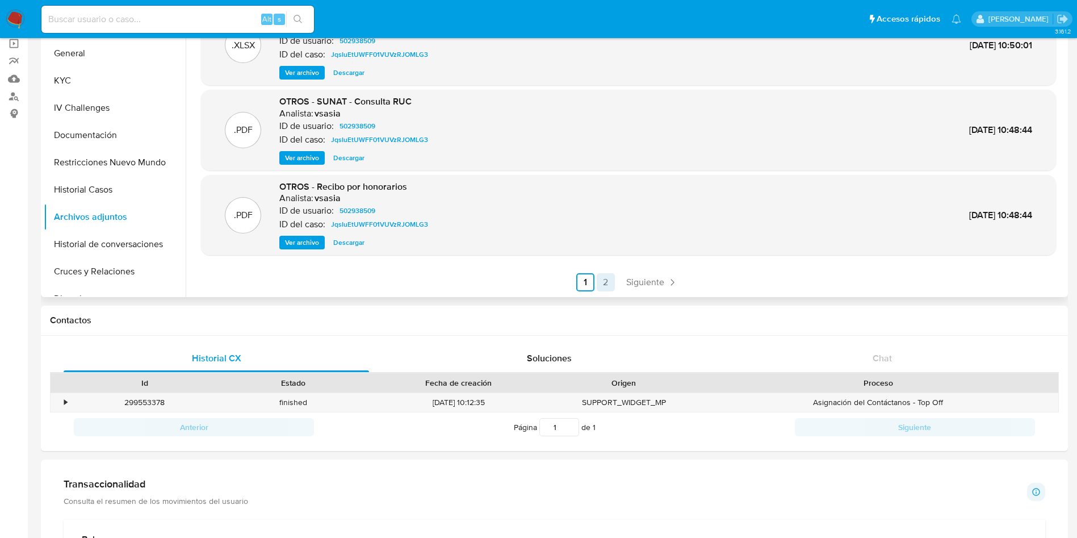
click at [602, 277] on link "2" at bounding box center [606, 282] width 18 height 18
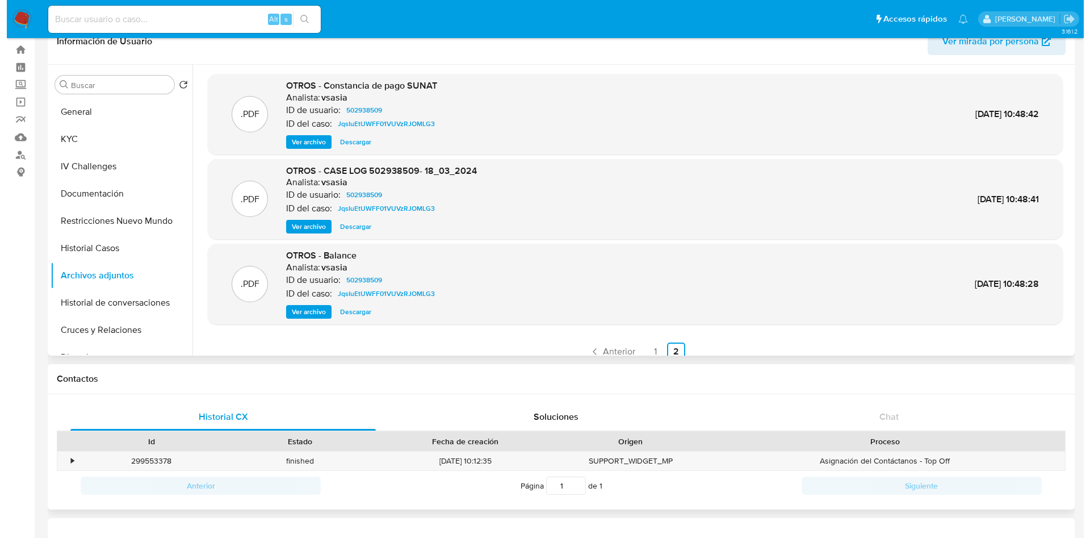
scroll to position [0, 0]
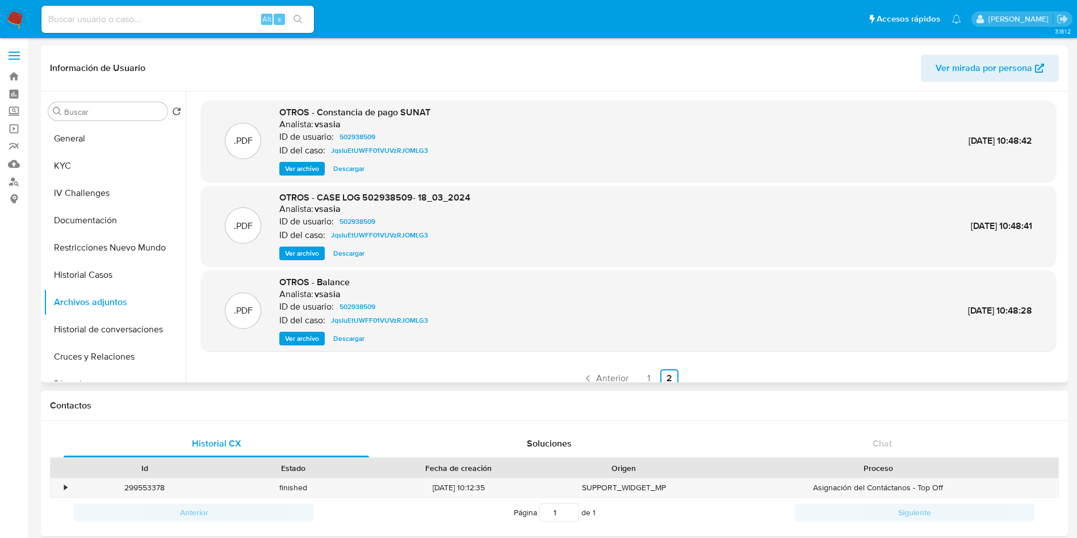
click at [314, 344] on span "Ver archivo" at bounding box center [302, 338] width 34 height 11
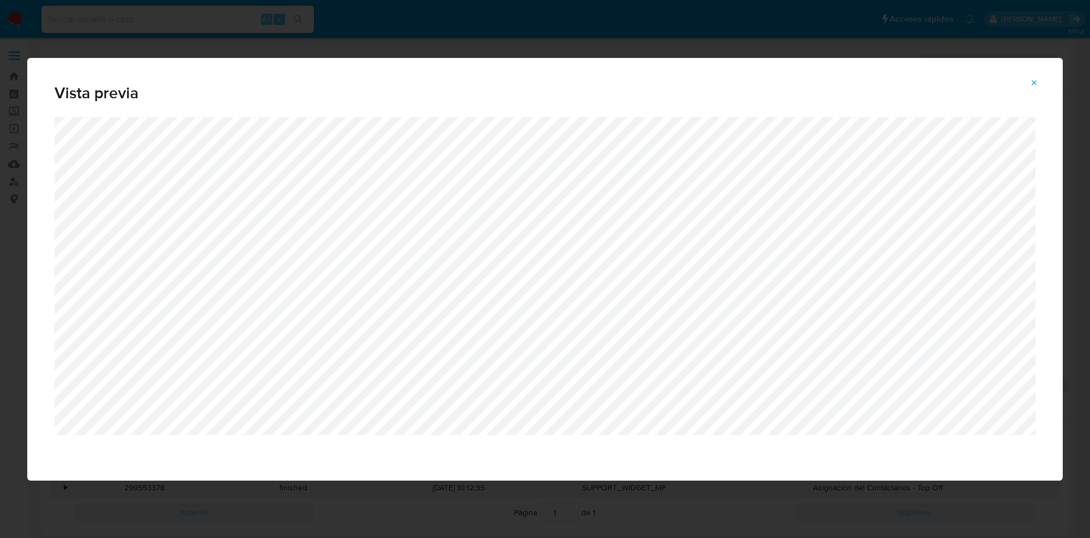
click at [1043, 81] on button "Attachment preview" at bounding box center [1034, 83] width 25 height 18
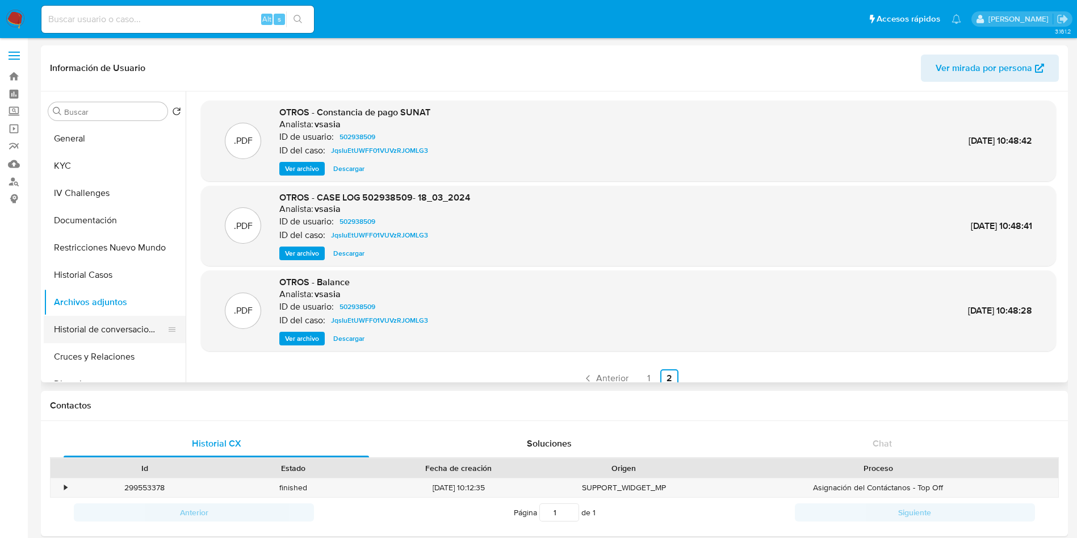
click at [120, 332] on button "Historial de conversaciones" at bounding box center [110, 329] width 133 height 27
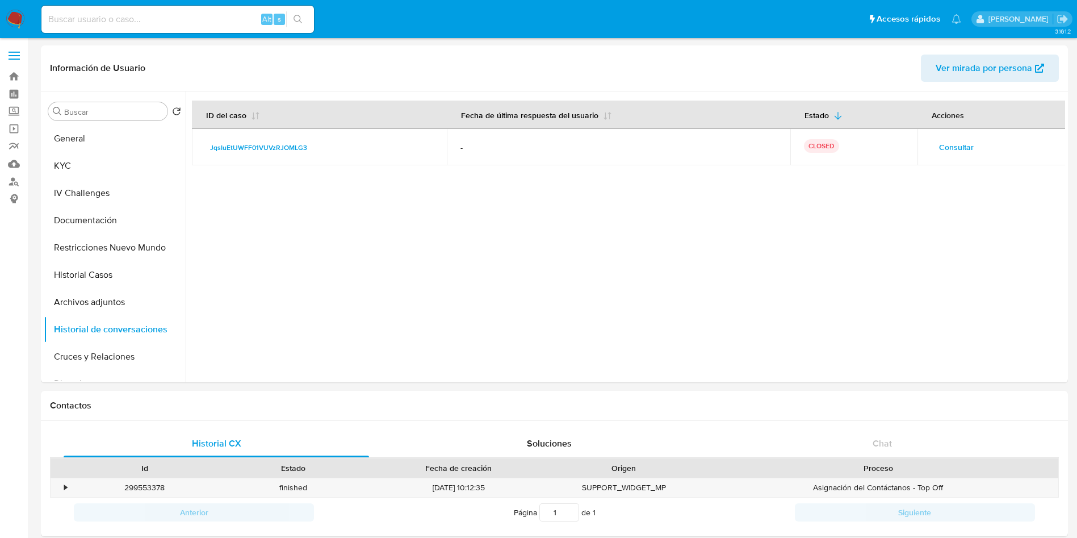
click at [962, 145] on span "Consultar" at bounding box center [956, 147] width 35 height 16
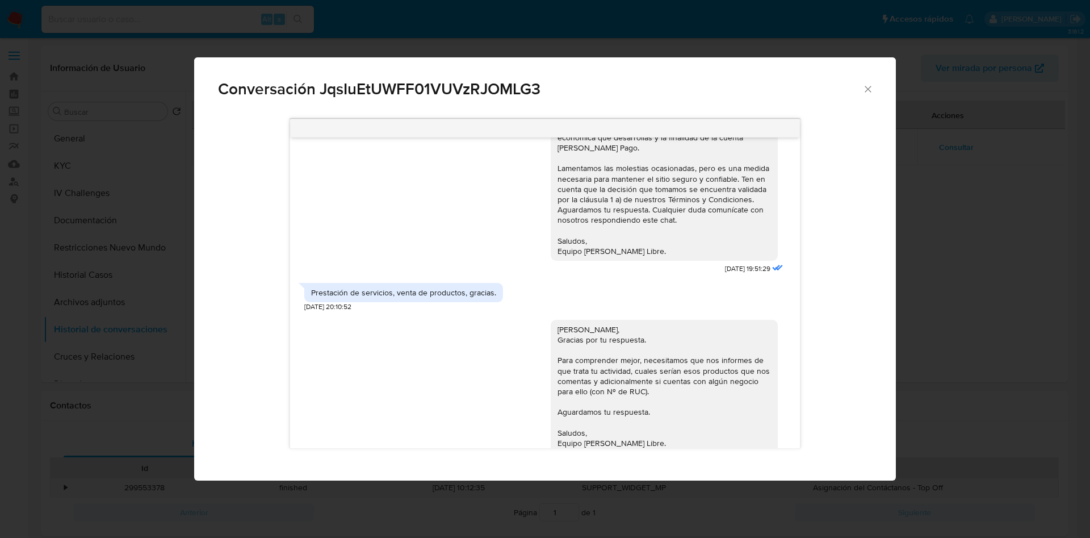
scroll to position [852, 0]
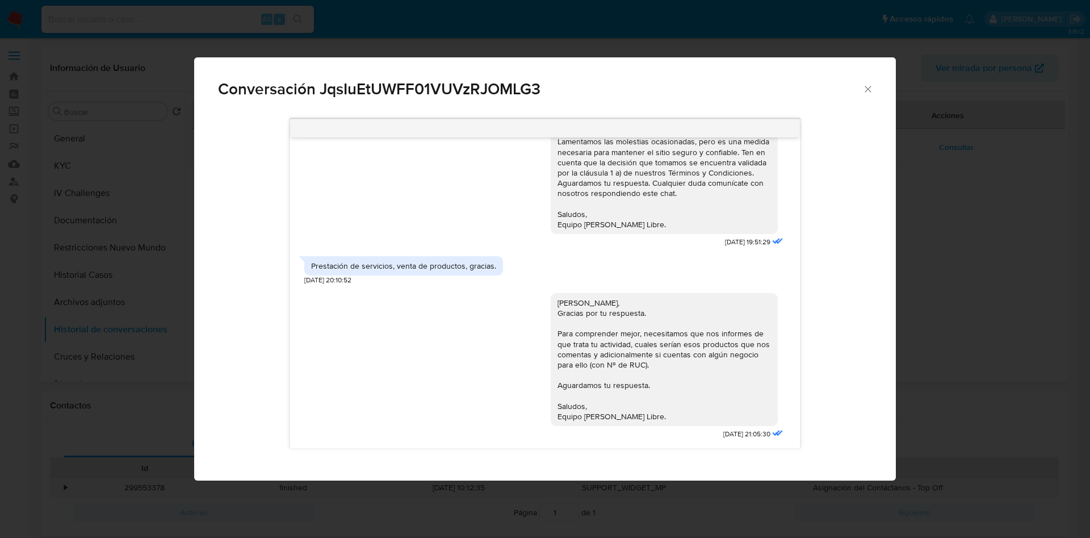
click at [935, 270] on div "Conversación JqsIuEtUWFF01VUVzRJOMLG3 [DATE] 23:40:46 [PERSON_NAME], Te contact…" at bounding box center [545, 269] width 1090 height 538
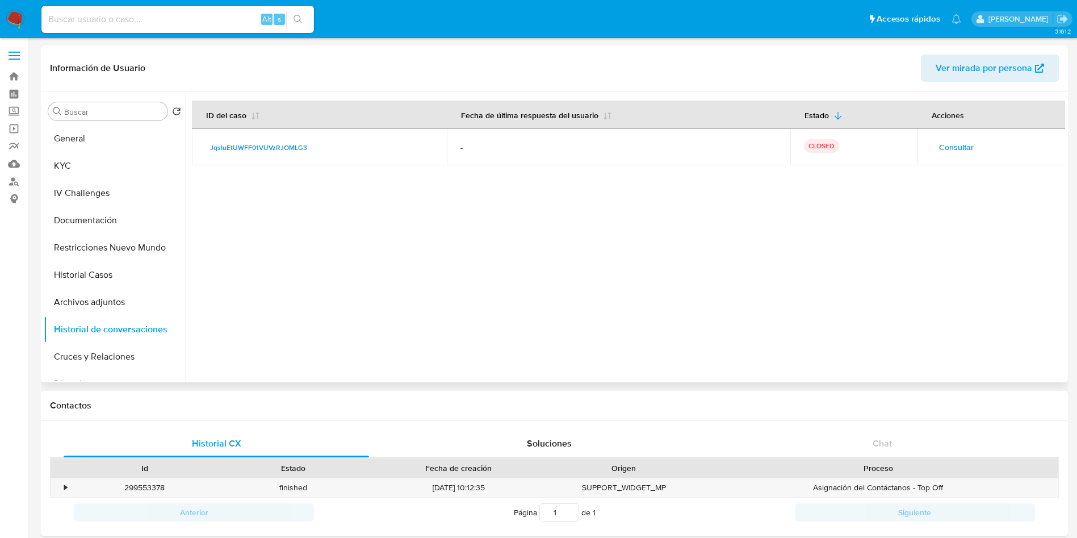
click at [947, 135] on td "Consultar" at bounding box center [992, 147] width 149 height 36
click at [947, 142] on span "Consultar" at bounding box center [956, 147] width 35 height 16
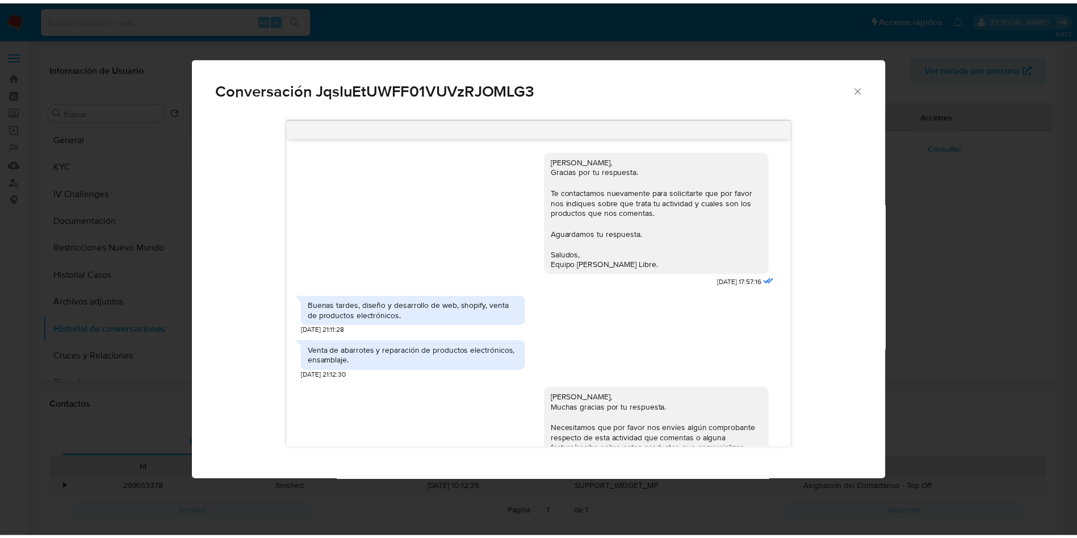
scroll to position [555, 0]
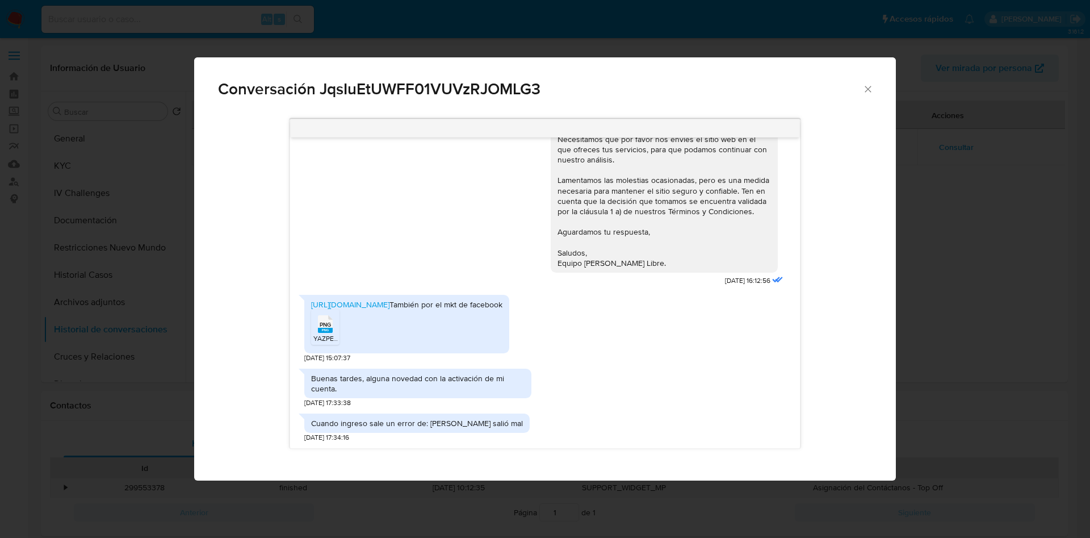
click at [960, 190] on div "Conversación JqsIuEtUWFF01VUVzRJOMLG3 [PERSON_NAME], Gracias por tu respuesta. …" at bounding box center [545, 269] width 1090 height 538
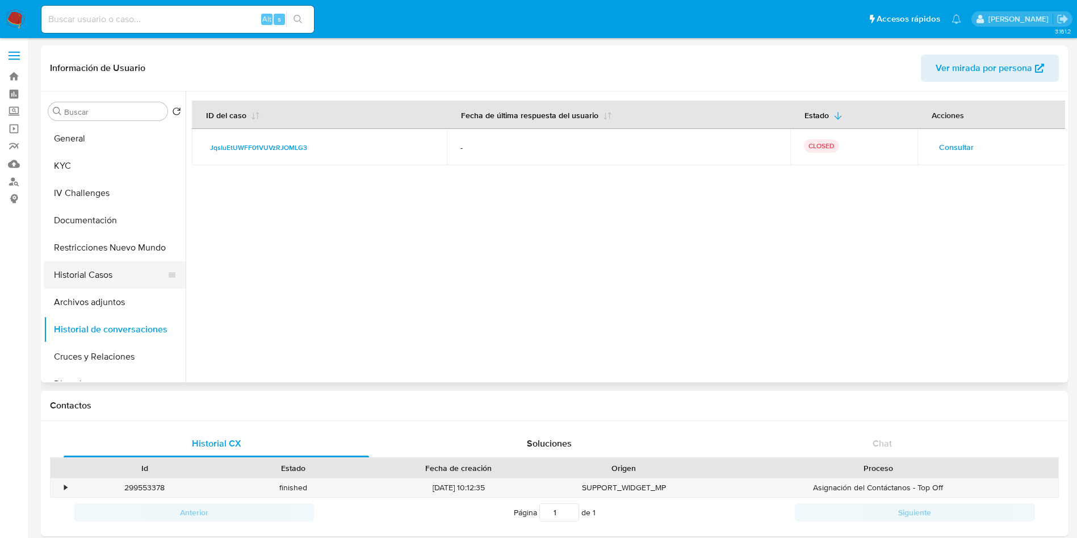
click at [95, 275] on button "Historial Casos" at bounding box center [110, 274] width 133 height 27
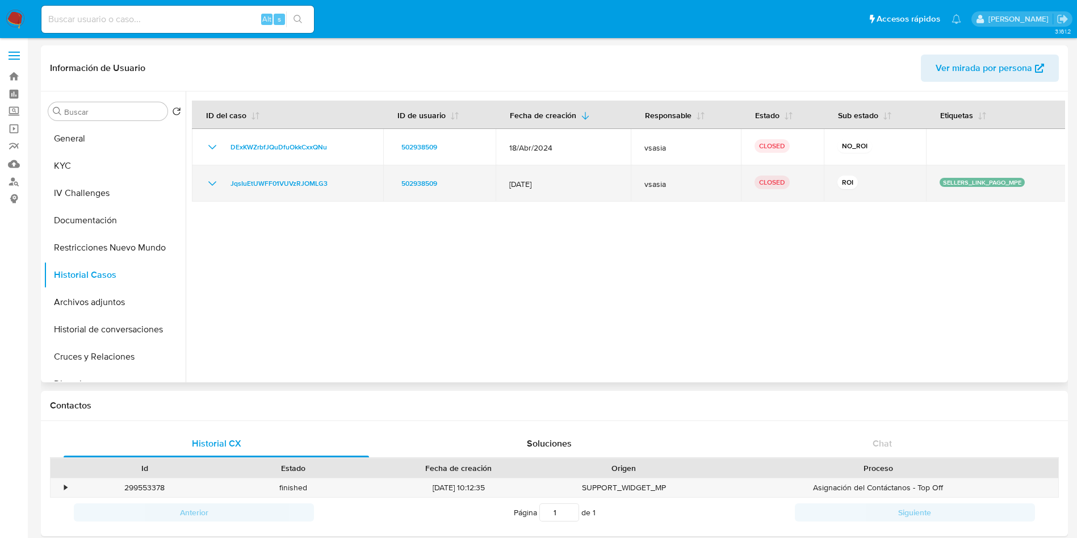
click at [213, 178] on icon "Mostrar/Ocultar" at bounding box center [213, 184] width 14 height 14
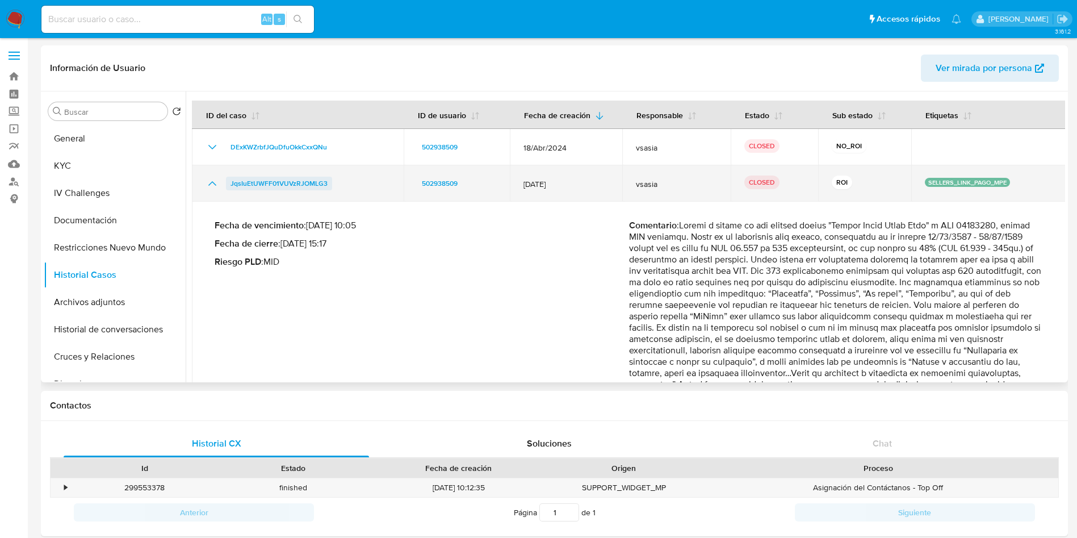
drag, startPoint x: 358, startPoint y: 173, endPoint x: 230, endPoint y: 177, distance: 127.8
click at [230, 177] on td "JqsIuEtUWFF01VUVzRJOMLG3" at bounding box center [298, 183] width 212 height 36
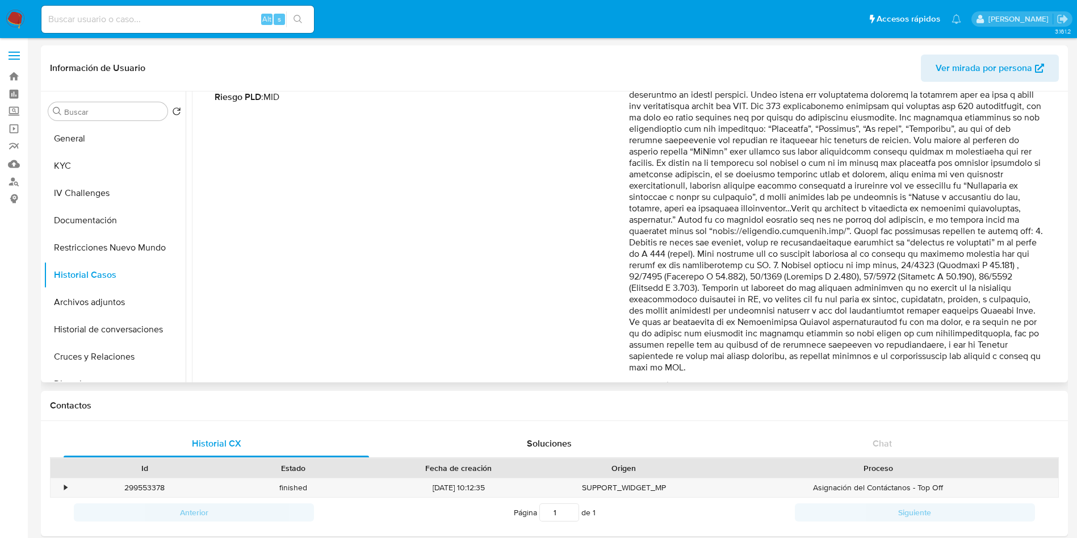
scroll to position [170, 0]
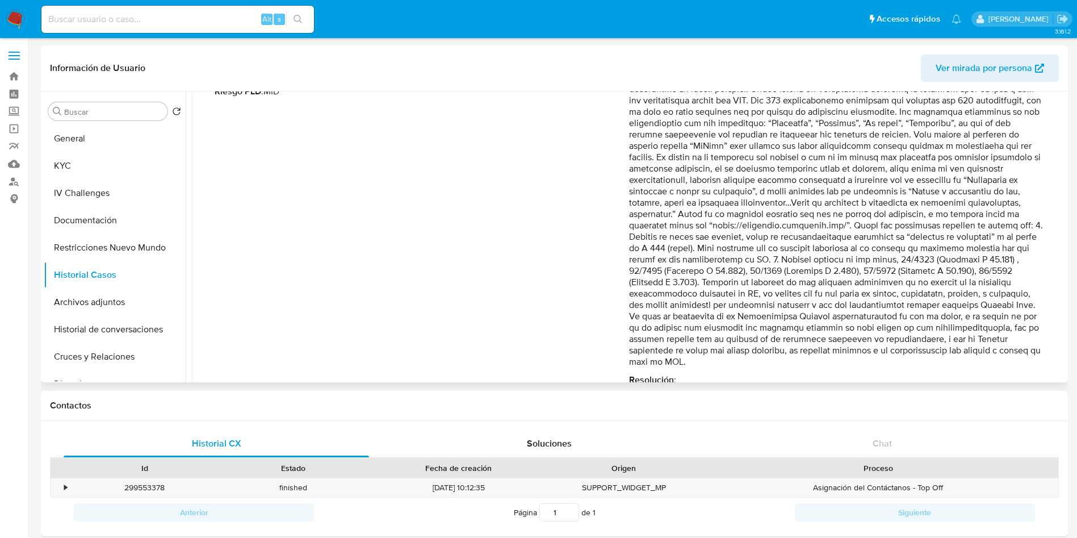
drag, startPoint x: 678, startPoint y: 223, endPoint x: 901, endPoint y: 362, distance: 262.8
click at [901, 362] on p "Comentario :" at bounding box center [836, 208] width 415 height 318
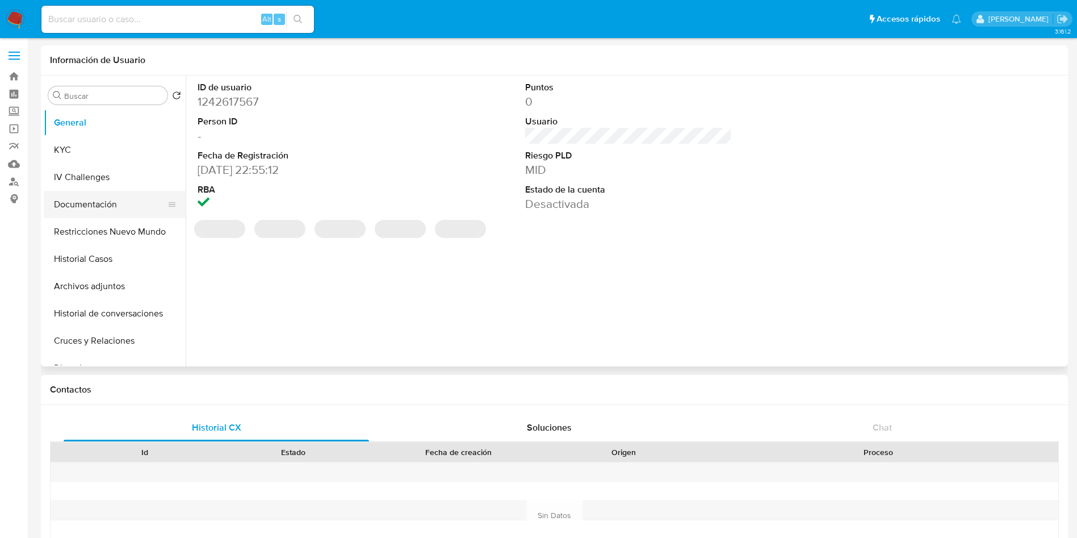
select select "10"
click at [118, 233] on button "Restricciones Nuevo Mundo" at bounding box center [110, 231] width 133 height 27
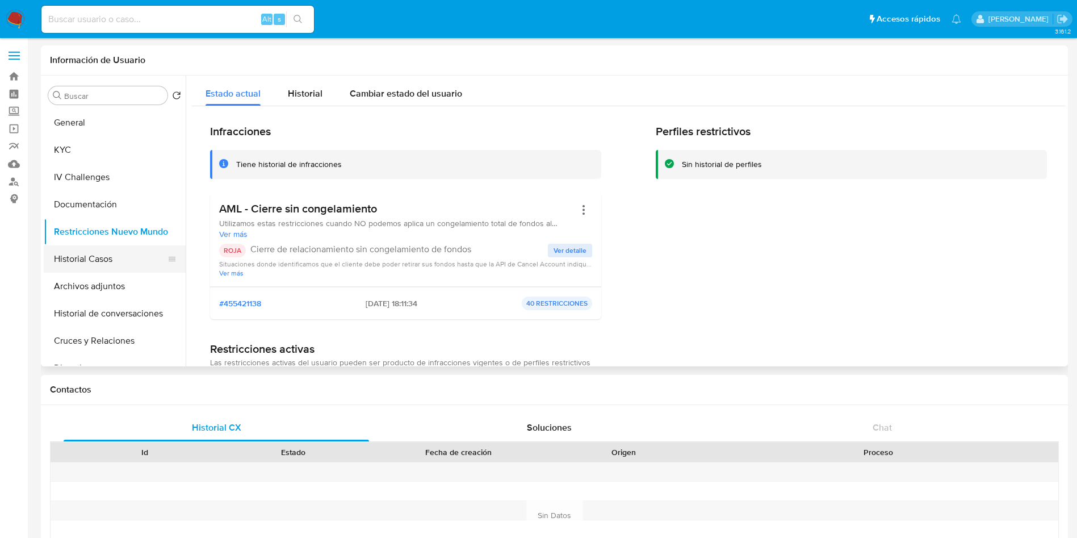
click at [102, 249] on button "Historial Casos" at bounding box center [110, 258] width 133 height 27
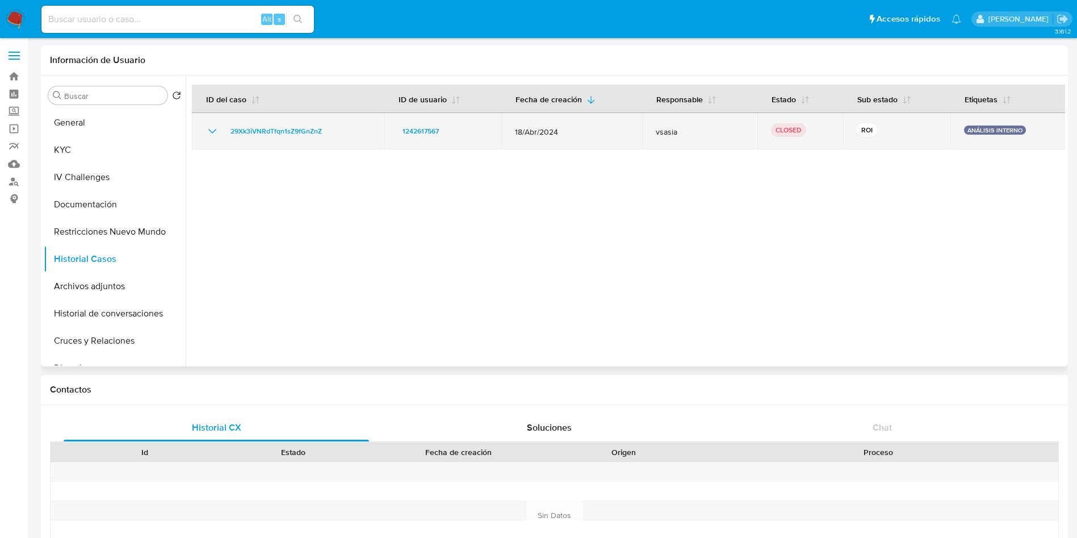
click at [212, 129] on icon "Mostrar/Ocultar" at bounding box center [213, 131] width 14 height 14
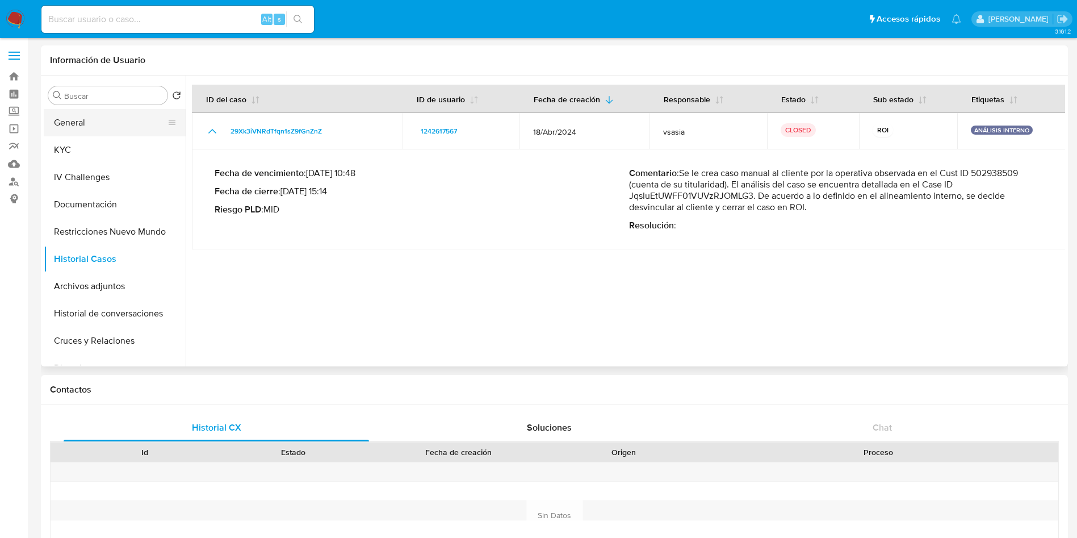
click at [96, 121] on button "General" at bounding box center [110, 122] width 133 height 27
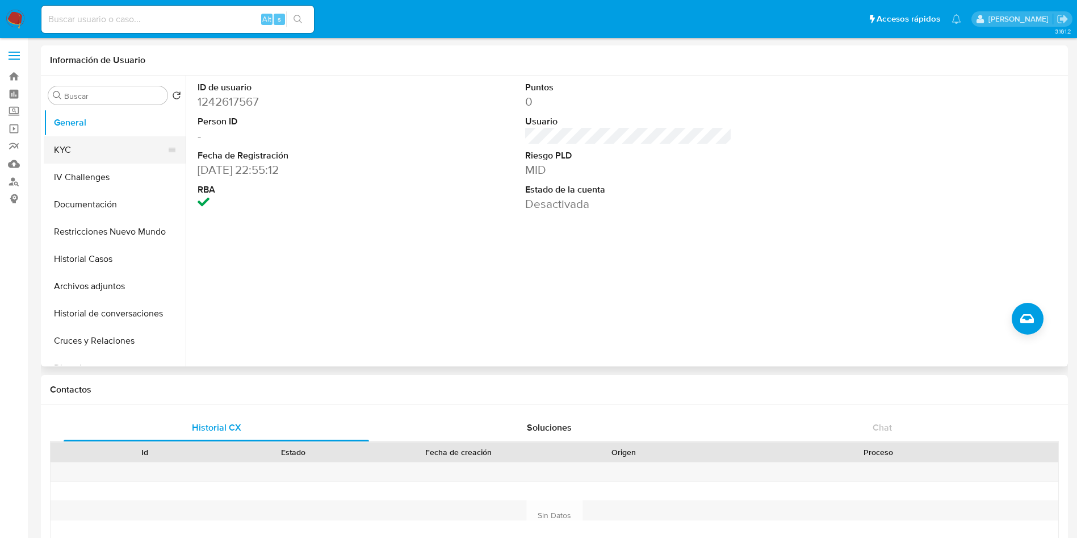
click at [78, 148] on button "KYC" at bounding box center [110, 149] width 133 height 27
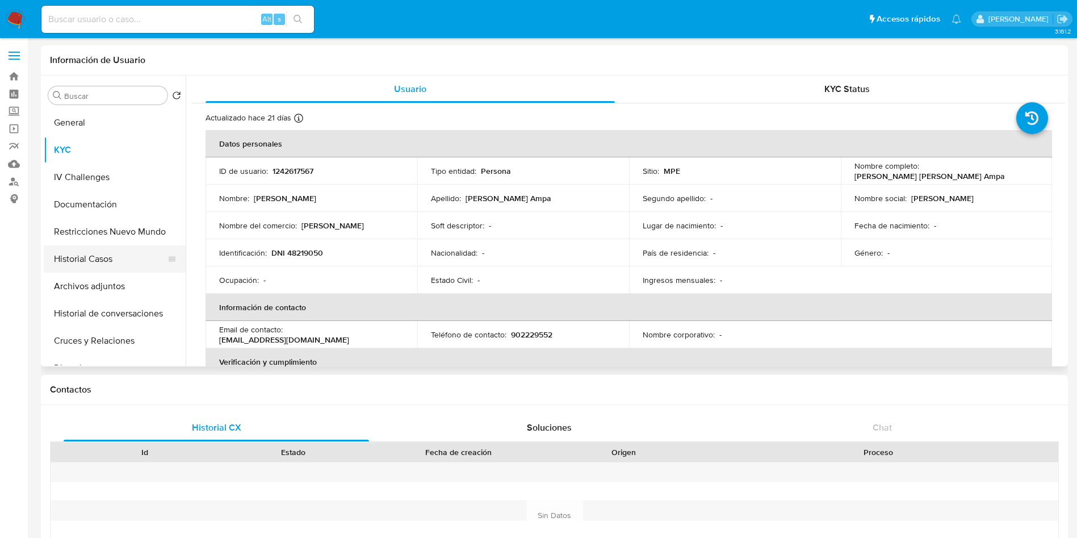
click at [116, 253] on button "Historial Casos" at bounding box center [110, 258] width 133 height 27
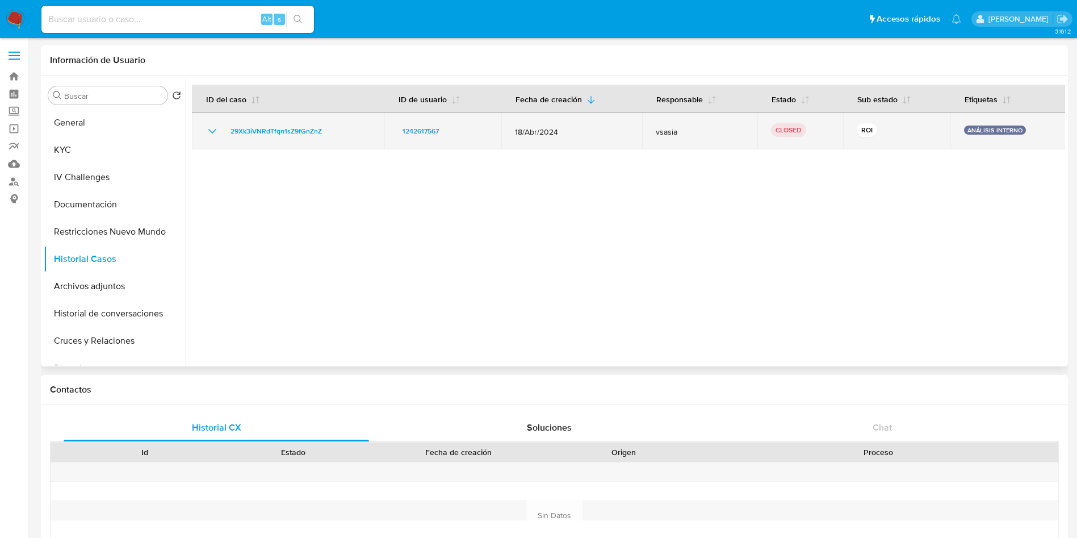
click at [208, 131] on icon "Mostrar/Ocultar" at bounding box center [213, 131] width 14 height 14
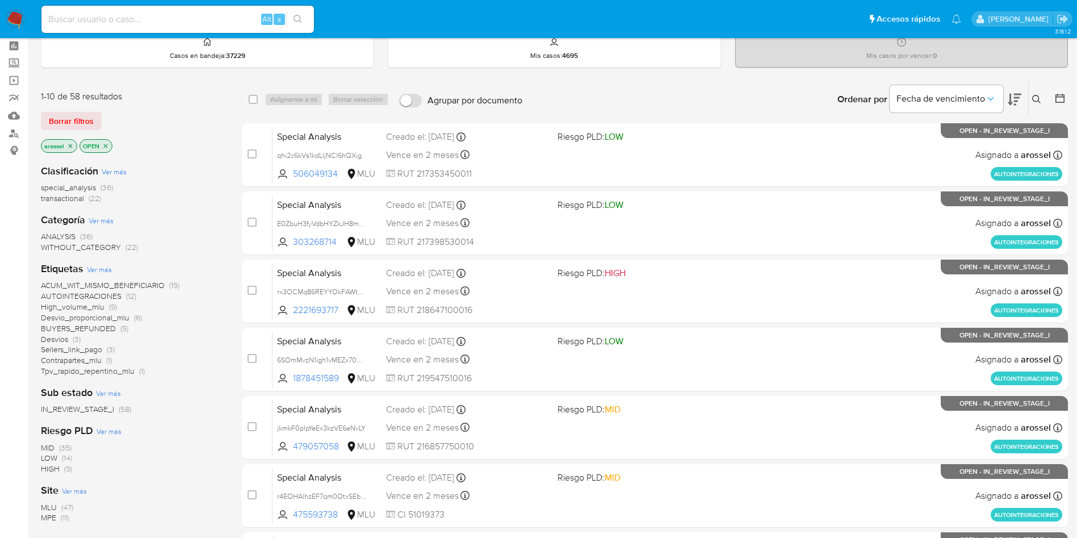
scroll to position [85, 0]
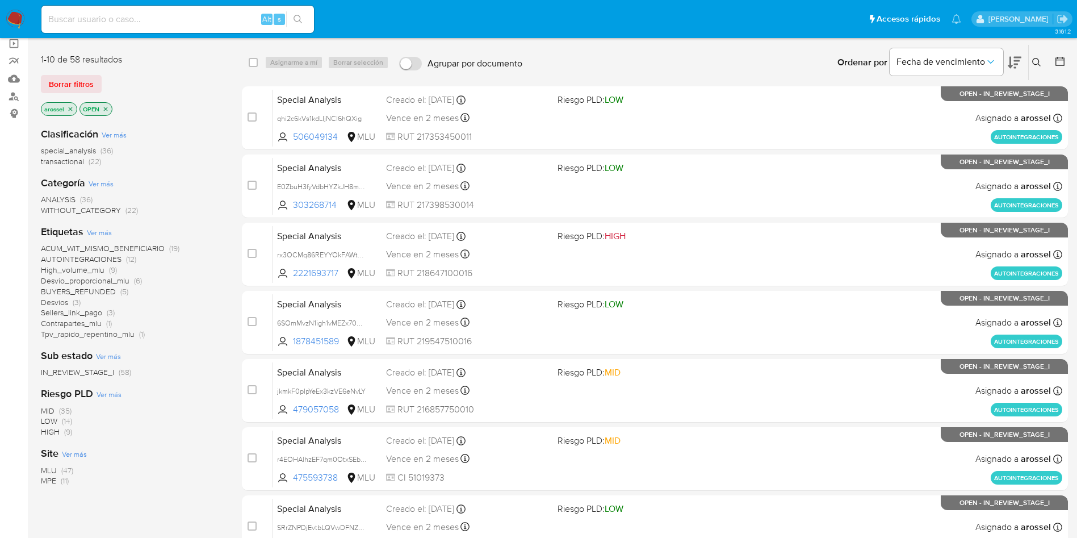
click at [45, 468] on span "MLU" at bounding box center [49, 469] width 16 height 11
click at [1007, 66] on div "Fecha de vencimiento" at bounding box center [956, 62] width 132 height 35
click at [1018, 62] on icon at bounding box center [1015, 63] width 14 height 14
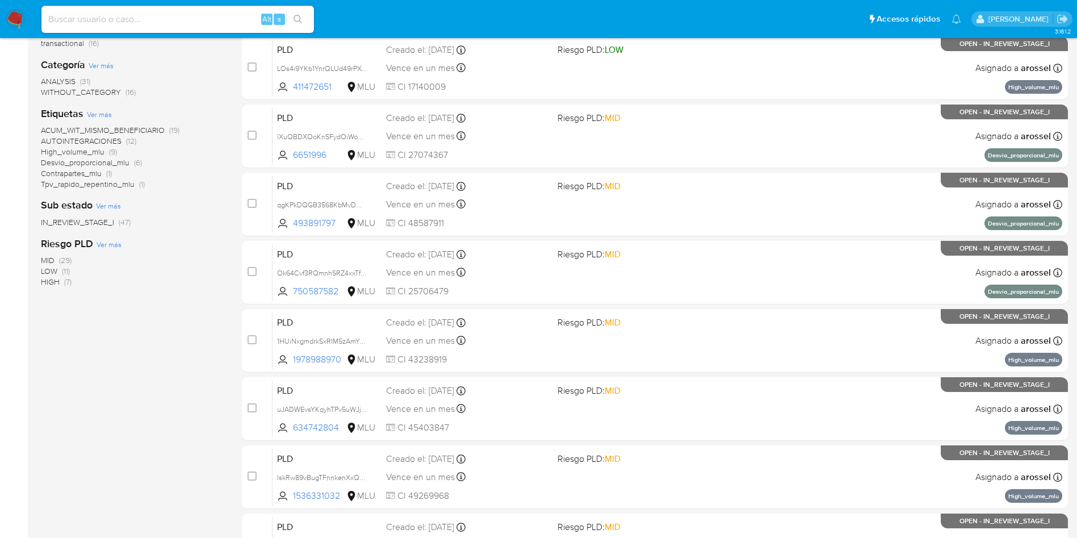
scroll to position [400, 0]
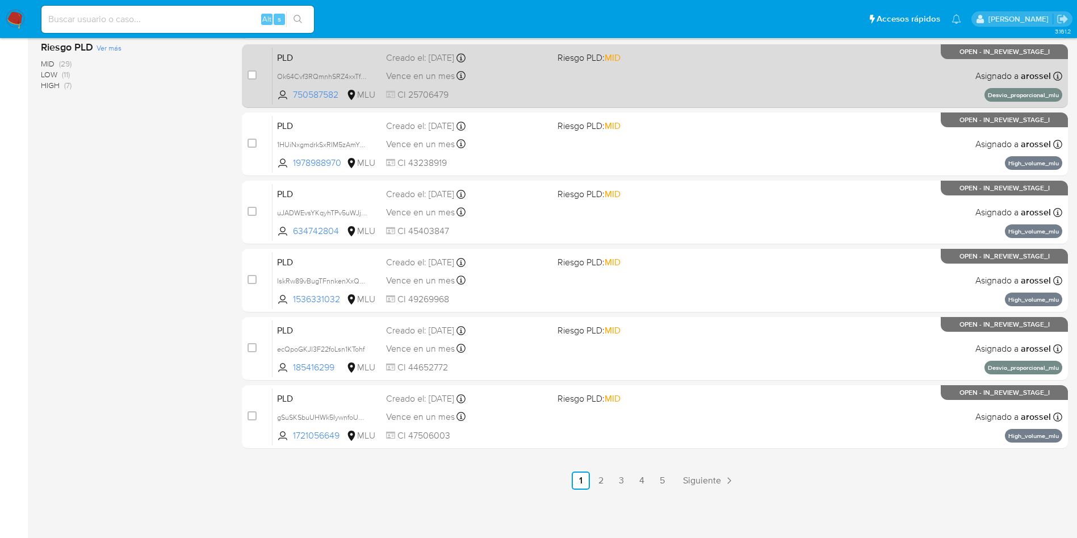
click at [602, 479] on link "2" at bounding box center [601, 480] width 18 height 18
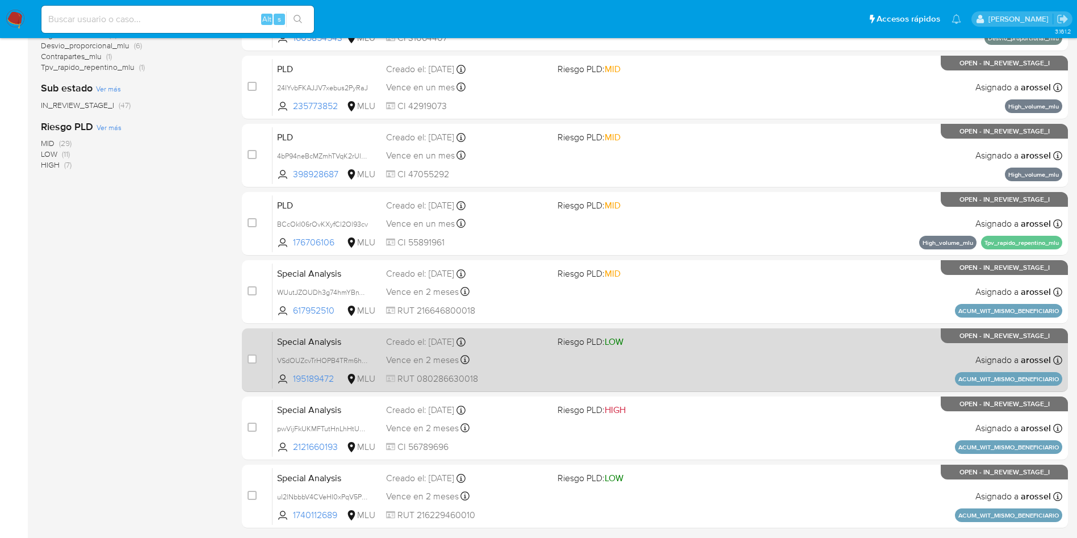
scroll to position [400, 0]
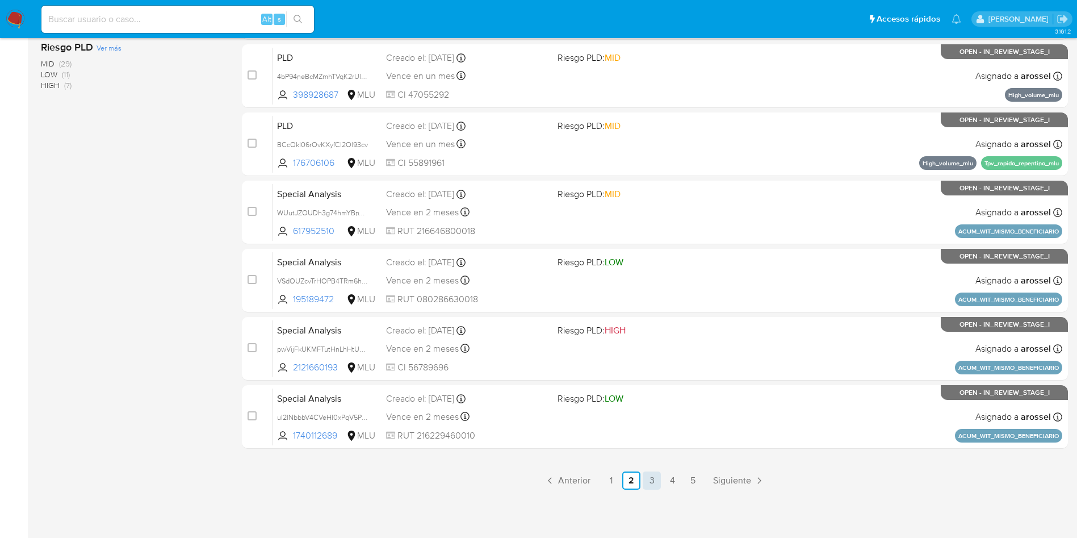
click at [653, 479] on link "3" at bounding box center [652, 480] width 18 height 18
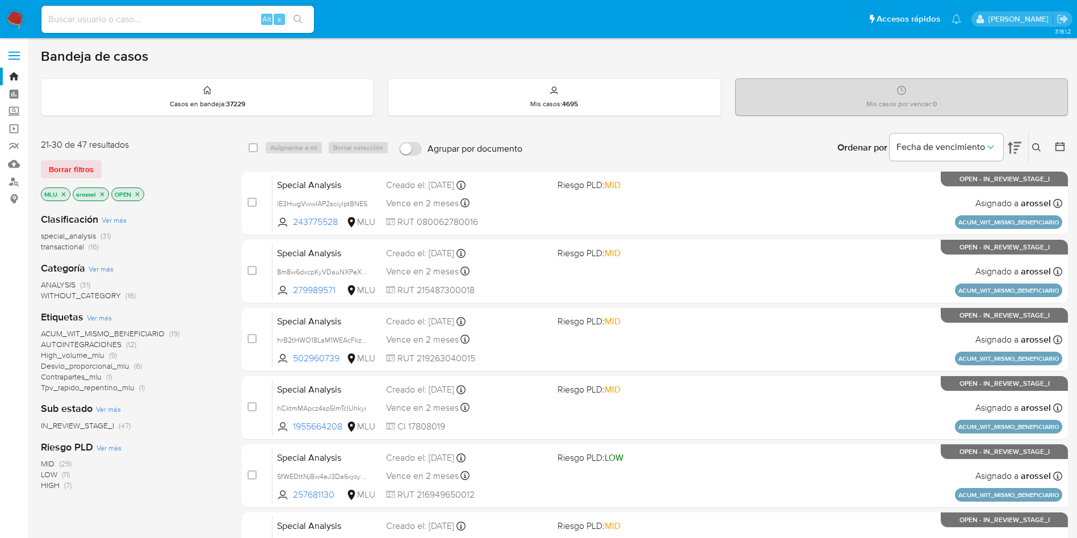
click at [943, 64] on div "Bandeja de casos" at bounding box center [554, 56] width 1027 height 17
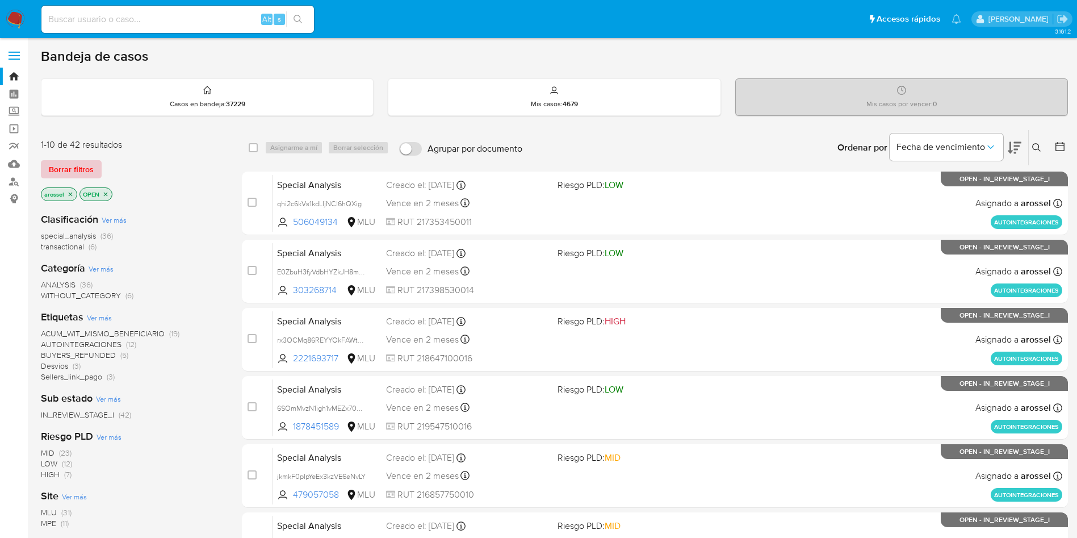
click at [87, 174] on span "Borrar filtros" at bounding box center [71, 169] width 45 height 16
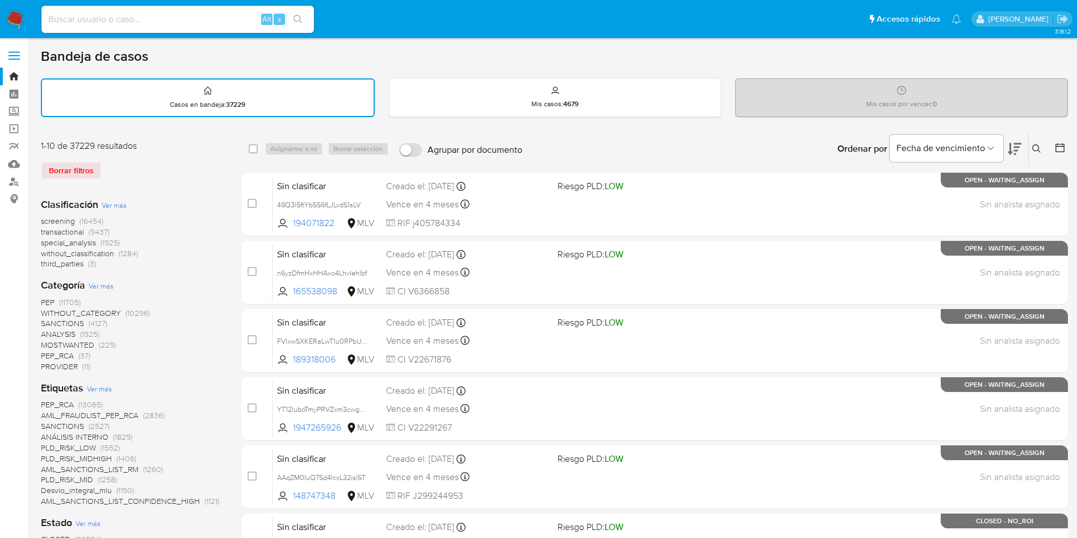
click at [53, 175] on div "Borrar filtros" at bounding box center [132, 170] width 182 height 18
click at [62, 176] on div "Borrar filtros" at bounding box center [132, 170] width 182 height 18
click at [82, 231] on span "transactional" at bounding box center [62, 231] width 43 height 11
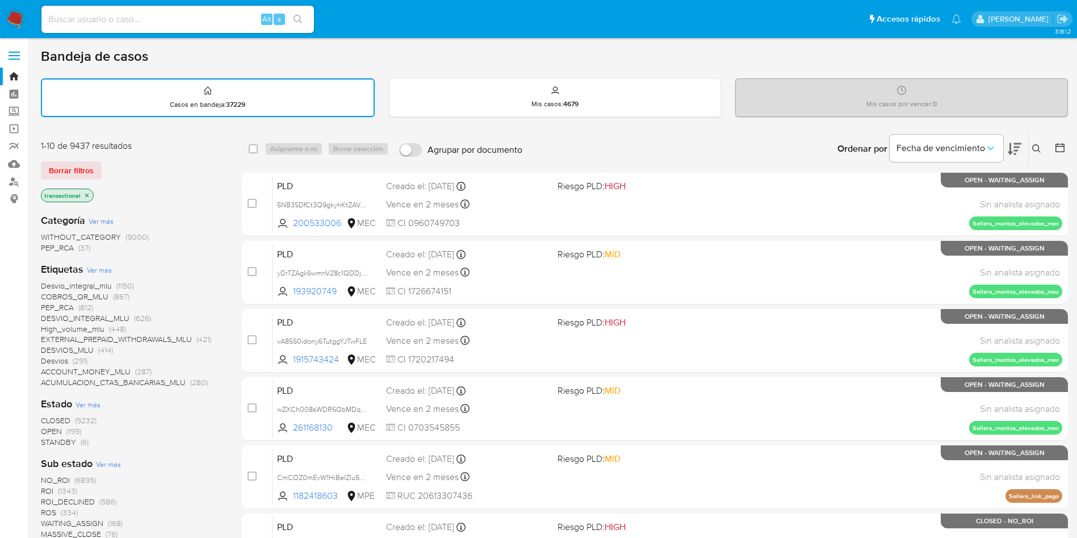
click at [63, 432] on span "OPEN (199)" at bounding box center [61, 431] width 40 height 11
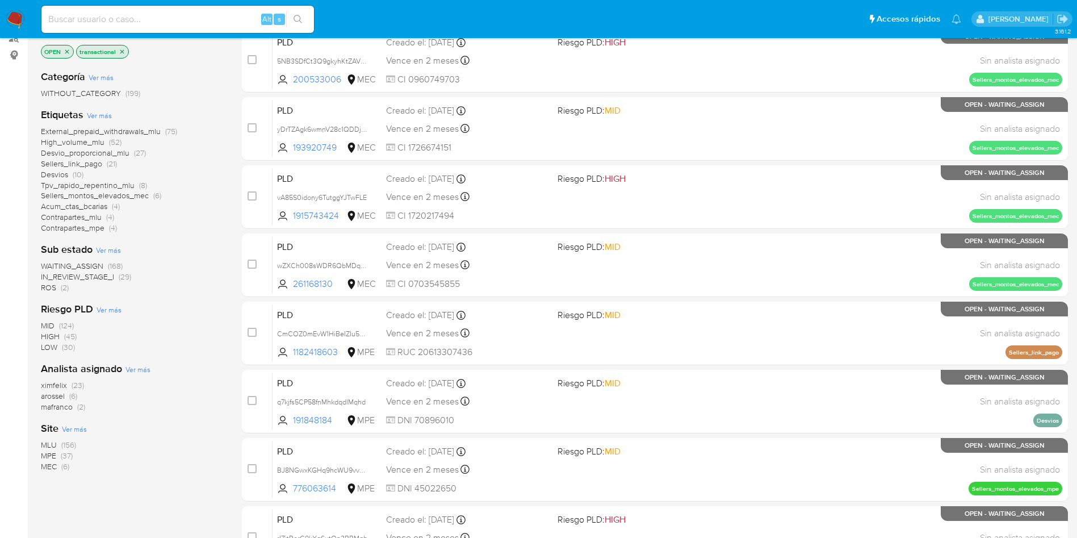
scroll to position [170, 0]
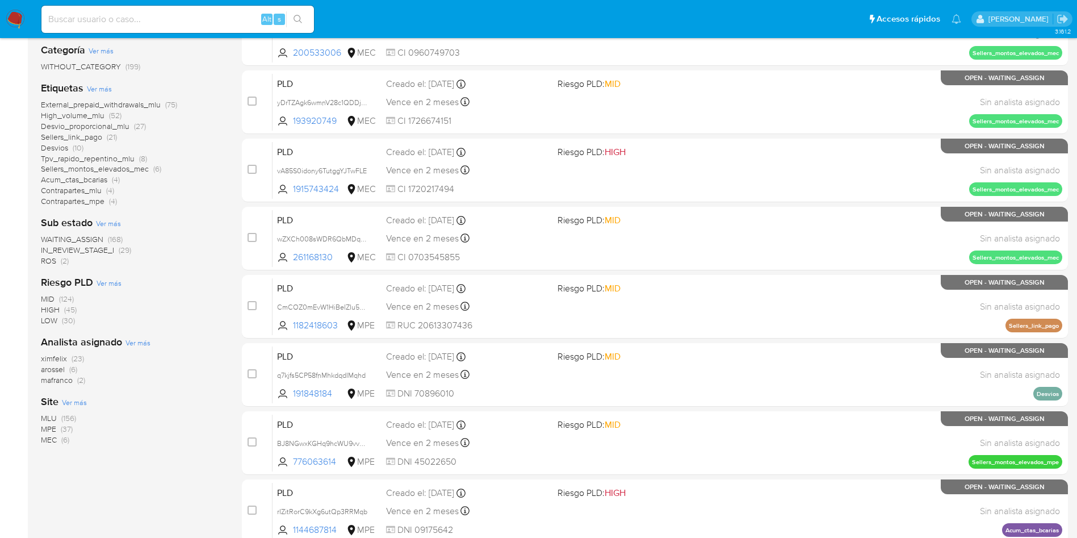
click at [52, 443] on span "MEC" at bounding box center [49, 439] width 16 height 11
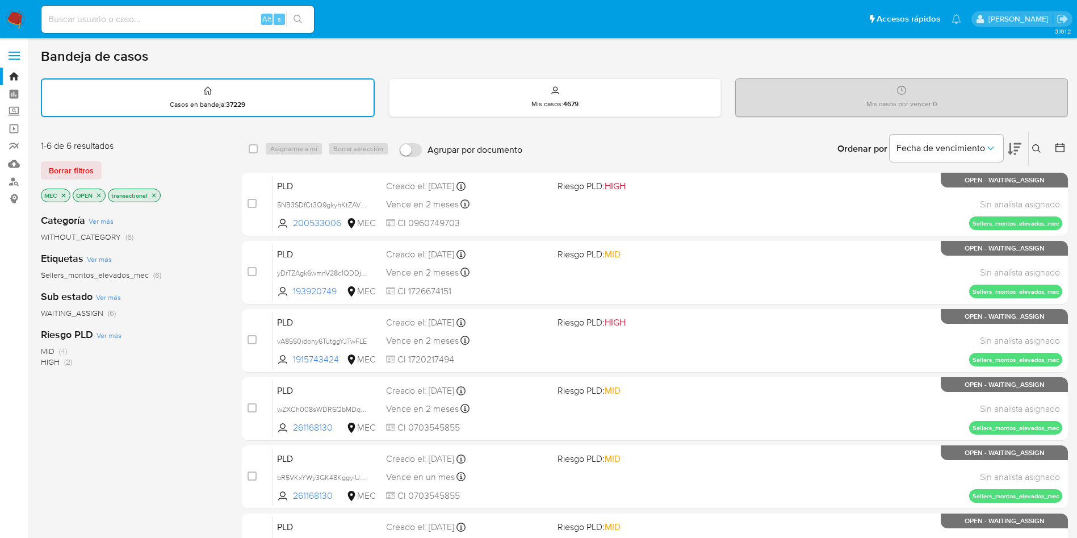
click at [1015, 150] on icon at bounding box center [1015, 149] width 14 height 12
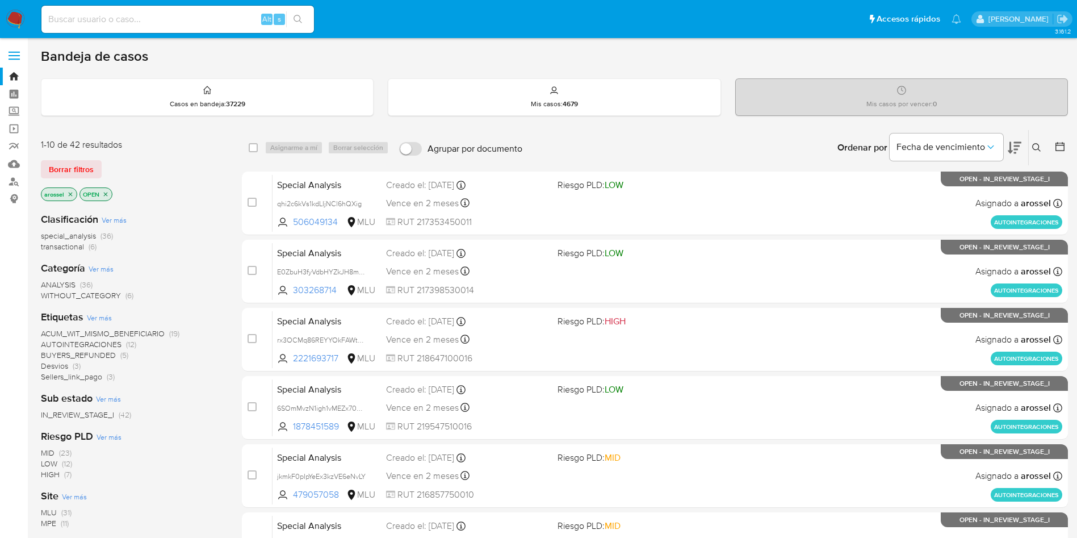
click at [57, 511] on span "MLU (31)" at bounding box center [56, 512] width 31 height 11
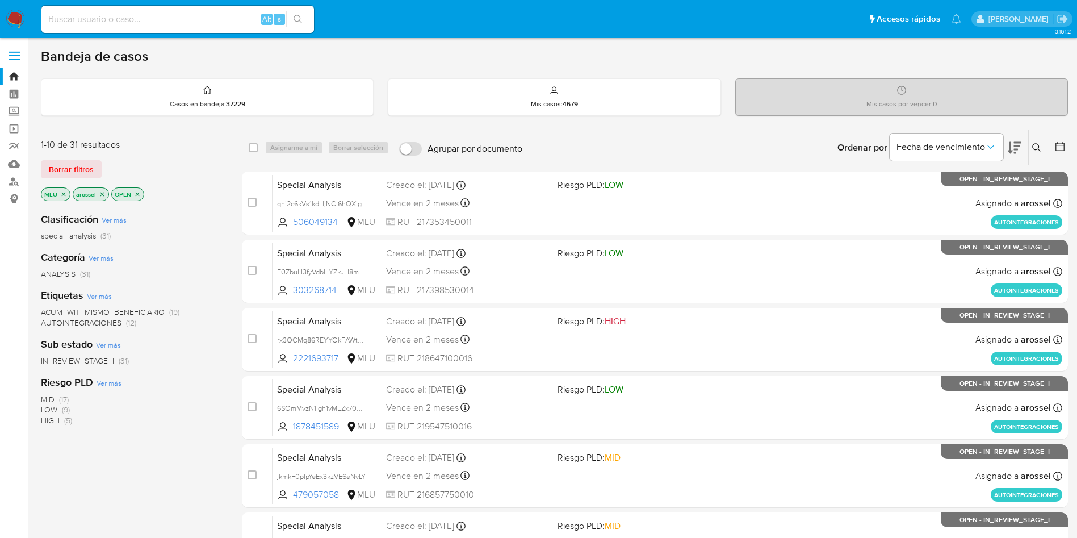
click at [1019, 149] on icon at bounding box center [1015, 148] width 14 height 14
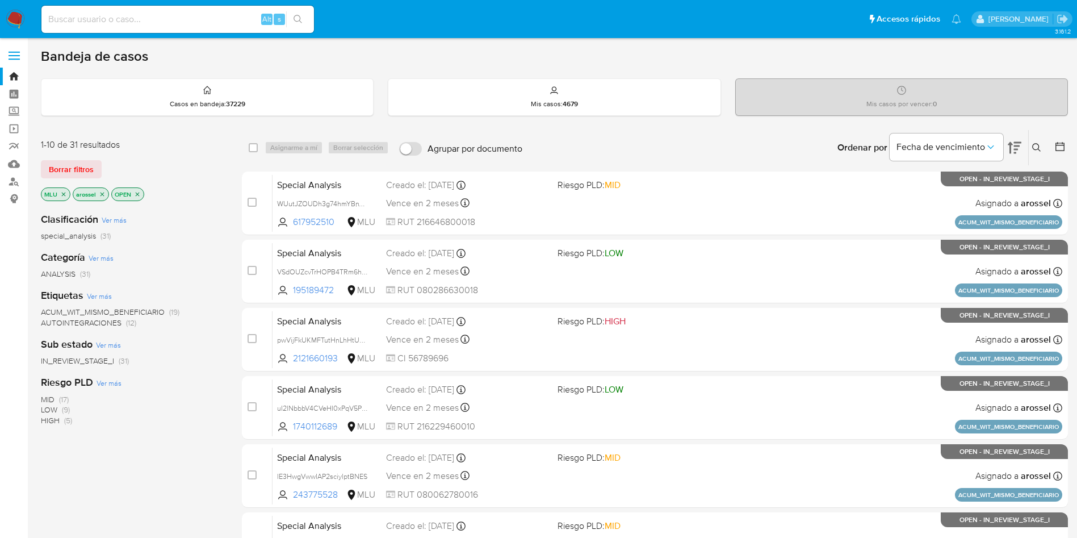
click at [214, 23] on input at bounding box center [177, 19] width 273 height 15
paste input "2585751168"
type input "2585751168"
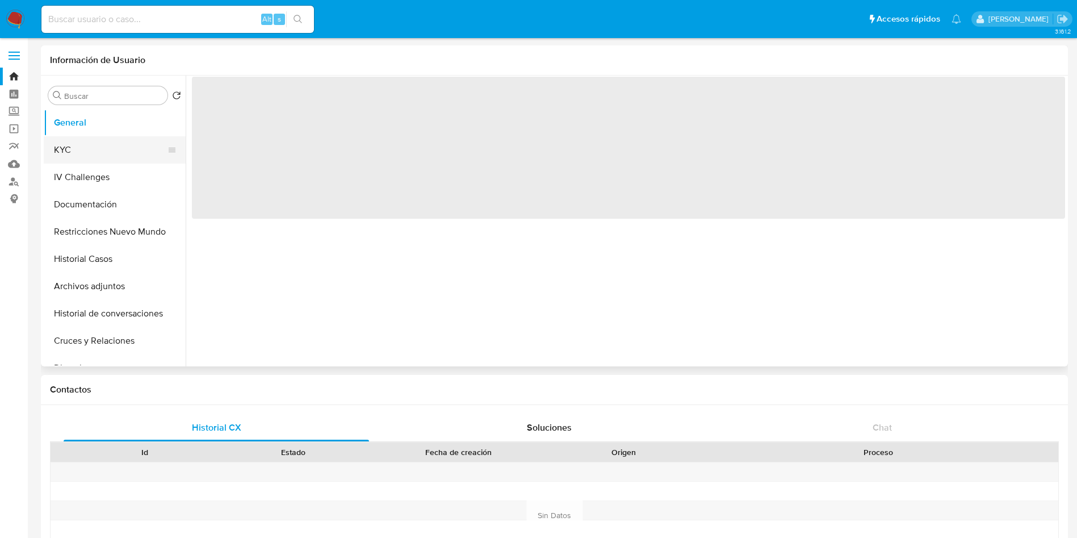
select select "10"
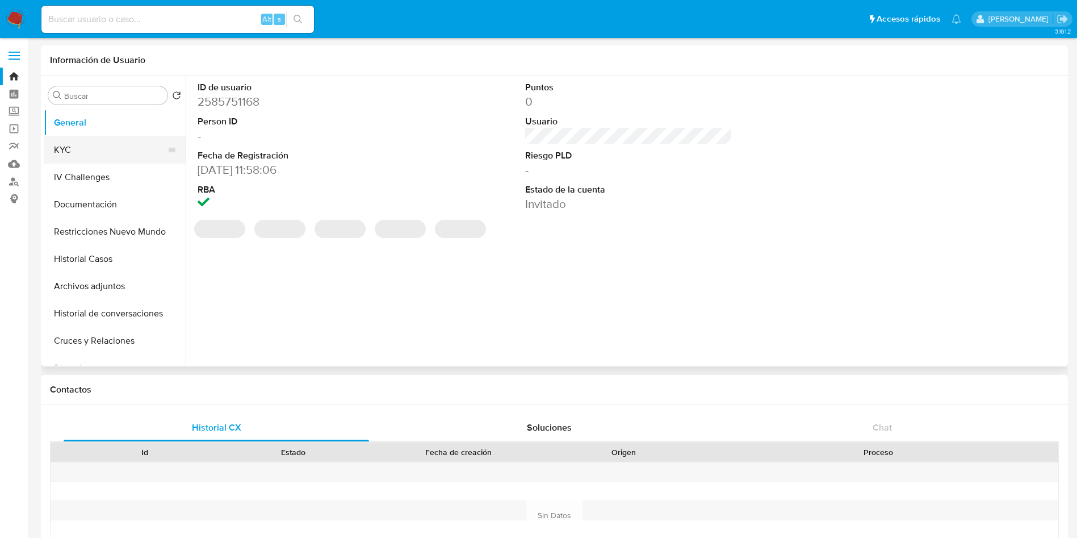
click at [102, 140] on button "KYC" at bounding box center [110, 149] width 133 height 27
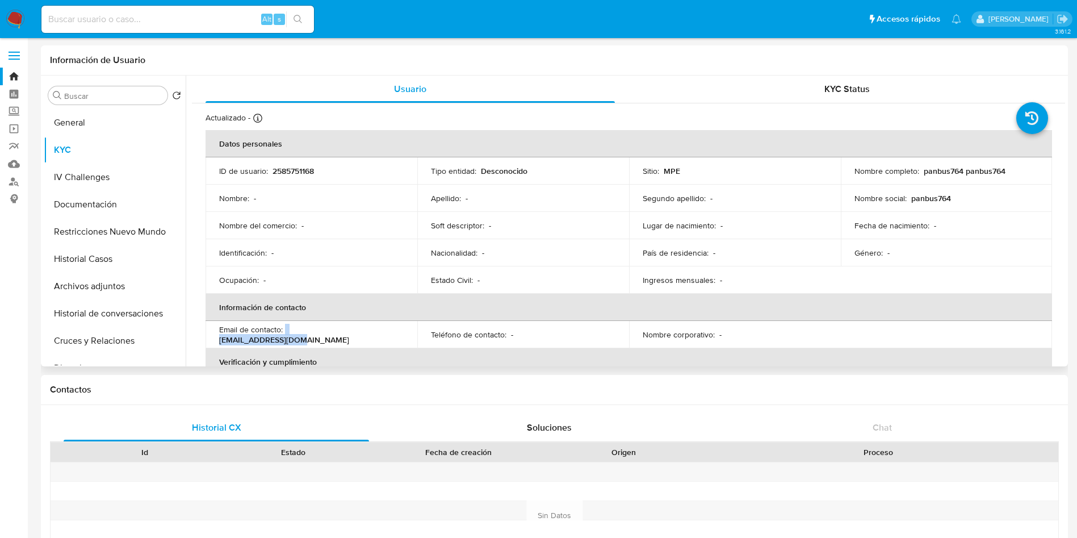
drag, startPoint x: 378, startPoint y: 334, endPoint x: 286, endPoint y: 333, distance: 92.0
click at [286, 333] on div "Email de contacto : panbus764@adadad.uk" at bounding box center [311, 334] width 185 height 20
copy div "panbus764@adadad.uk"
click at [177, 15] on input at bounding box center [177, 19] width 273 height 15
paste input "2595044038"
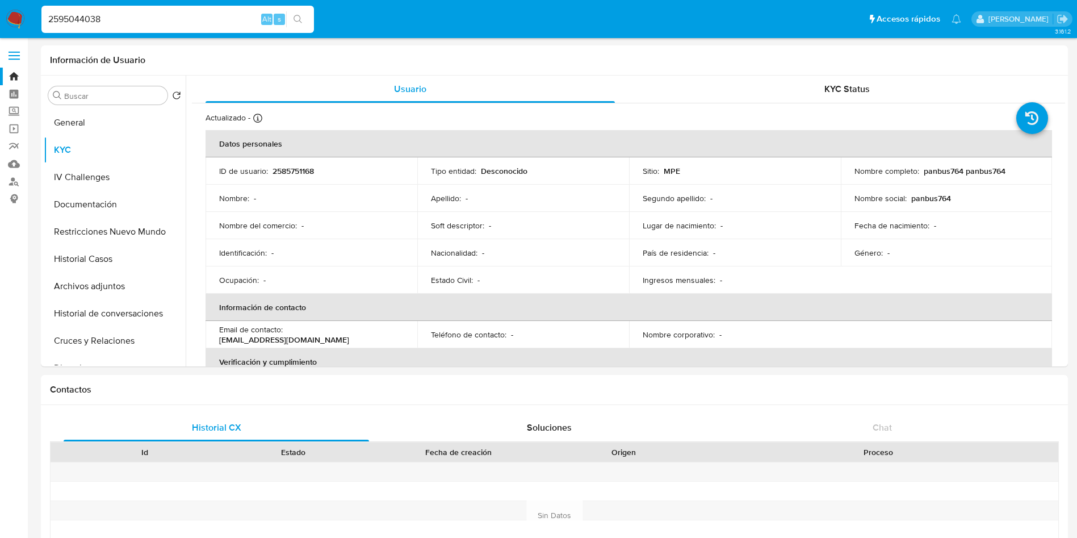
type input "2595044038"
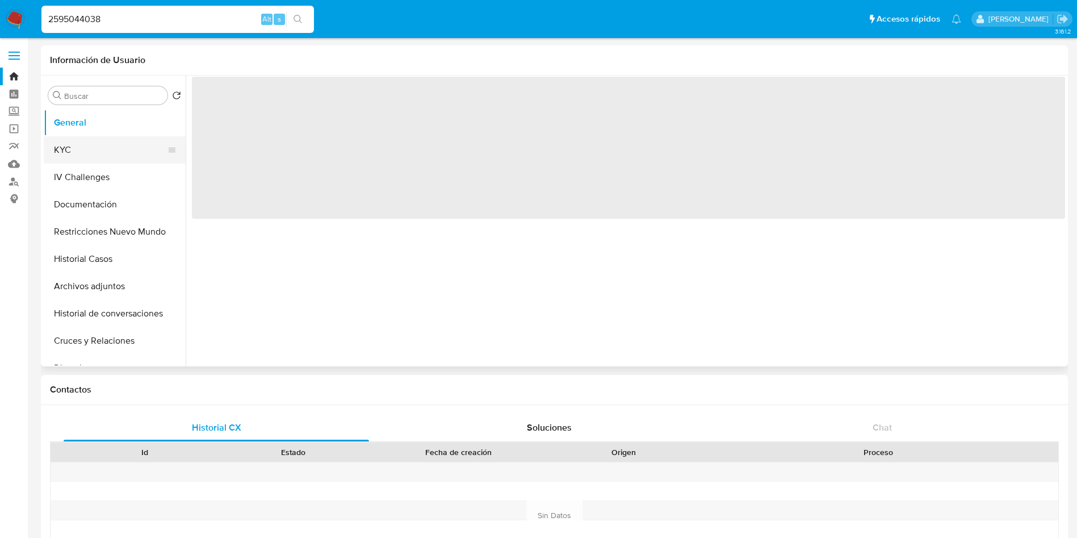
drag, startPoint x: 74, startPoint y: 134, endPoint x: 85, endPoint y: 147, distance: 17.3
click at [74, 134] on button "General" at bounding box center [115, 122] width 142 height 27
select select "10"
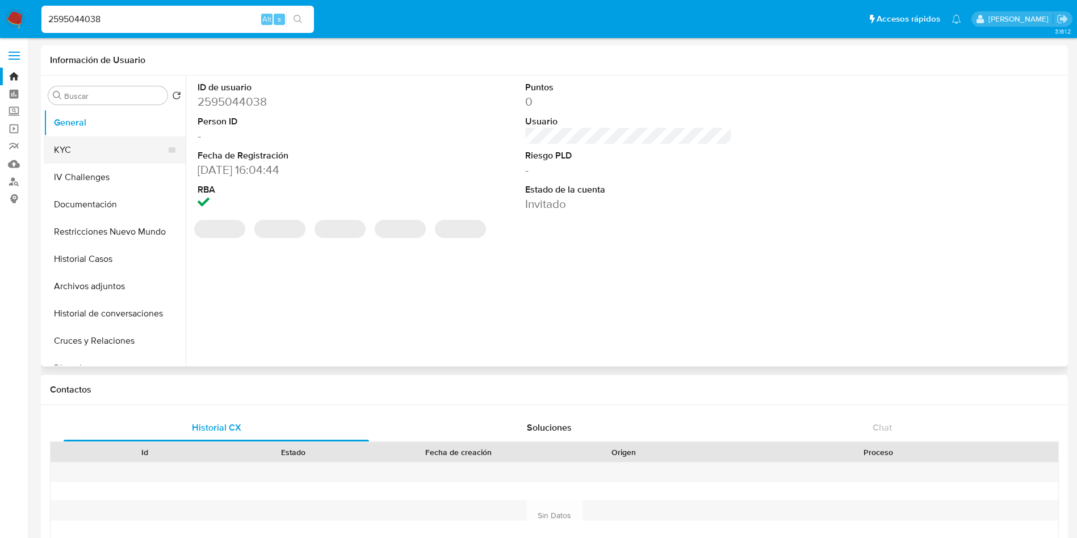
click at [87, 136] on button "KYC" at bounding box center [110, 149] width 133 height 27
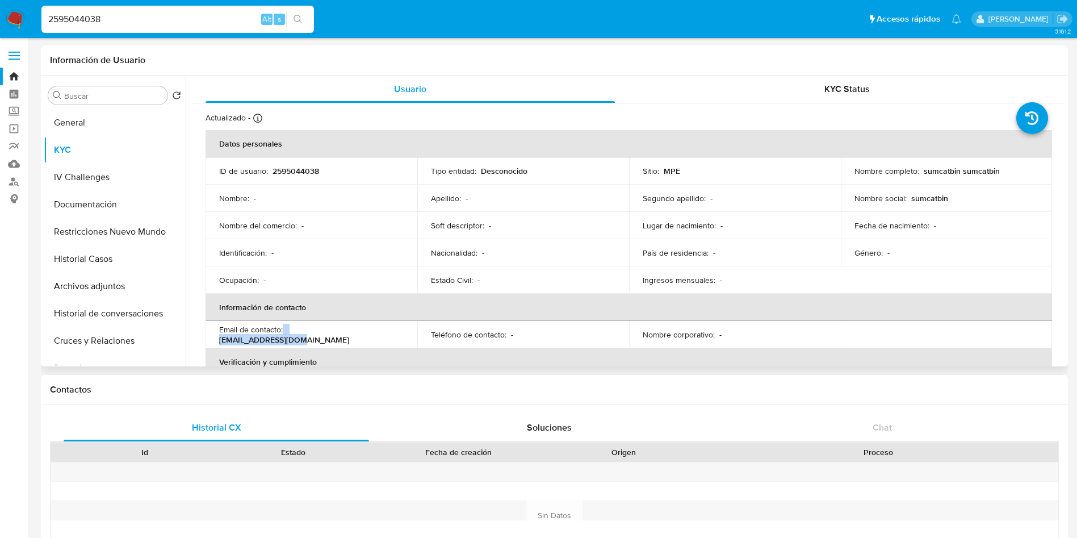
drag, startPoint x: 371, startPoint y: 336, endPoint x: 290, endPoint y: 341, distance: 81.4
click at [283, 338] on div "Email de contacto : sumcatbin@adadad.uk" at bounding box center [311, 334] width 185 height 20
copy div "sumcatbin@adadad.uk"
click at [186, 12] on input "2595044038" at bounding box center [177, 19] width 273 height 15
paste input "85874192"
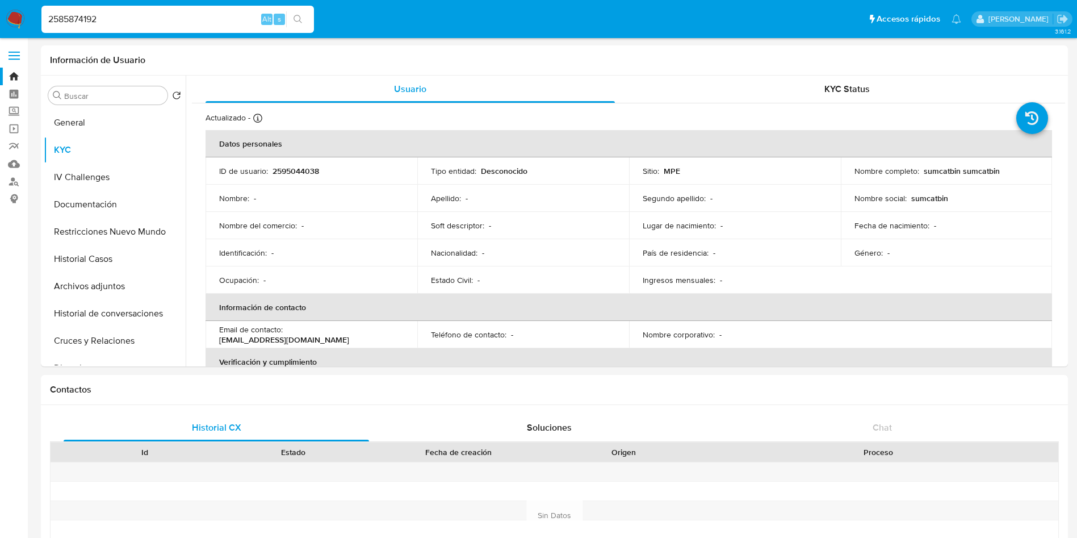
type input "2585874192"
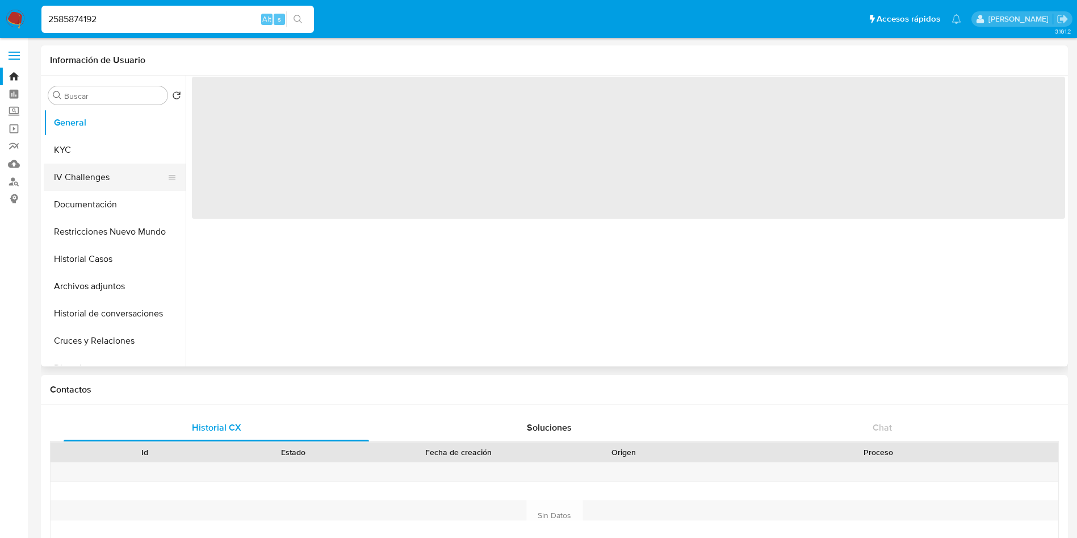
select select "10"
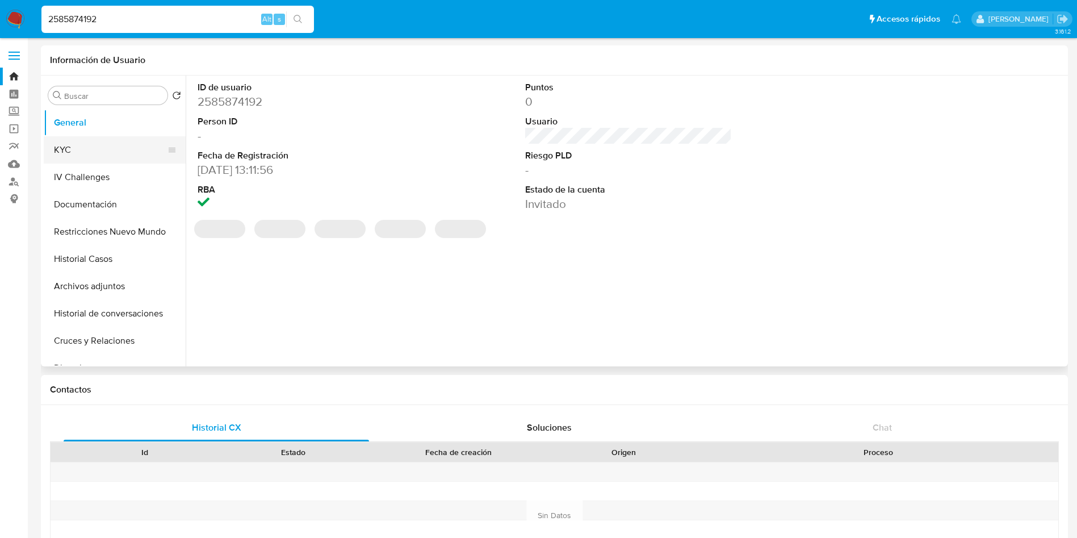
click at [84, 158] on button "KYC" at bounding box center [110, 149] width 133 height 27
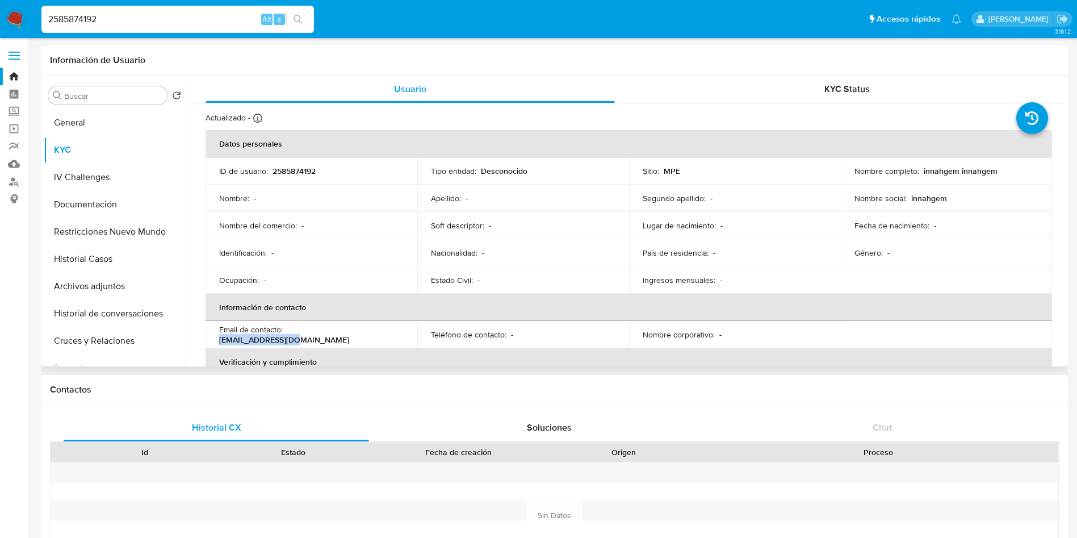
drag, startPoint x: 366, startPoint y: 337, endPoint x: 286, endPoint y: 339, distance: 79.5
click at [286, 339] on div "Email de contacto : innahgem@adadad.uk" at bounding box center [311, 334] width 185 height 20
copy p "innahgem@adadad.uk"
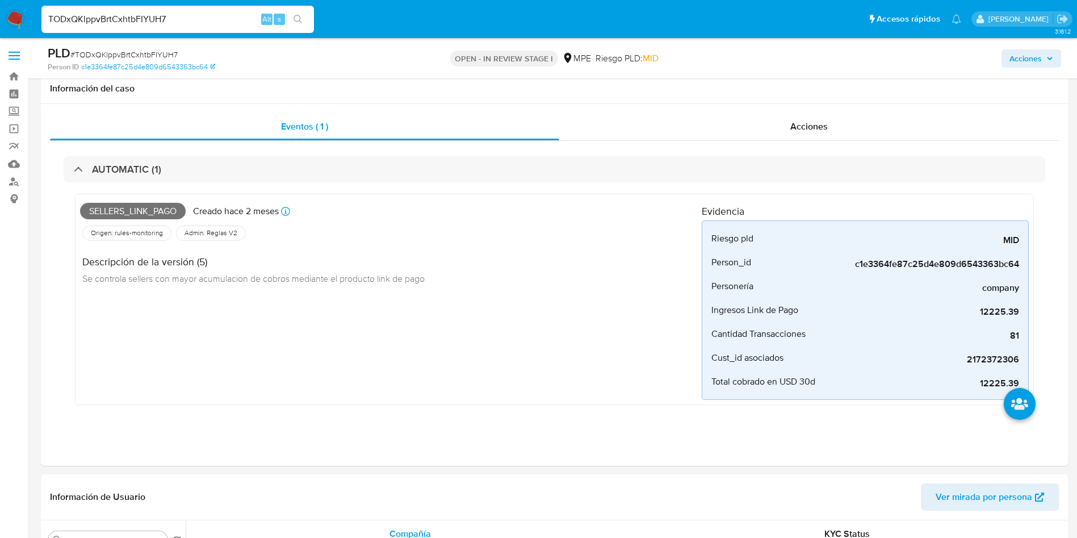
select select "10"
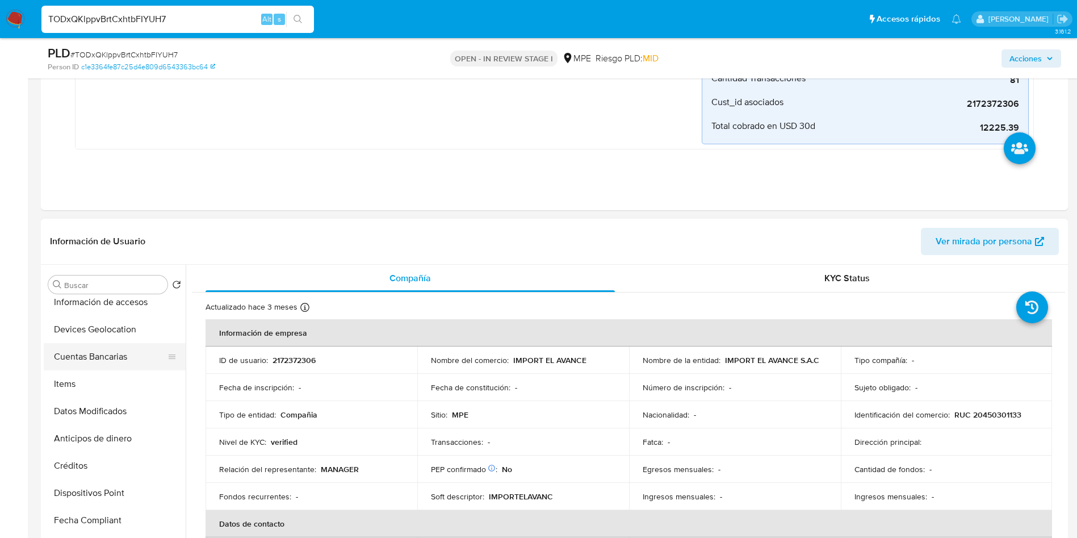
scroll to position [256, 0]
click at [102, 387] on button "Cuentas Bancarias" at bounding box center [110, 383] width 133 height 27
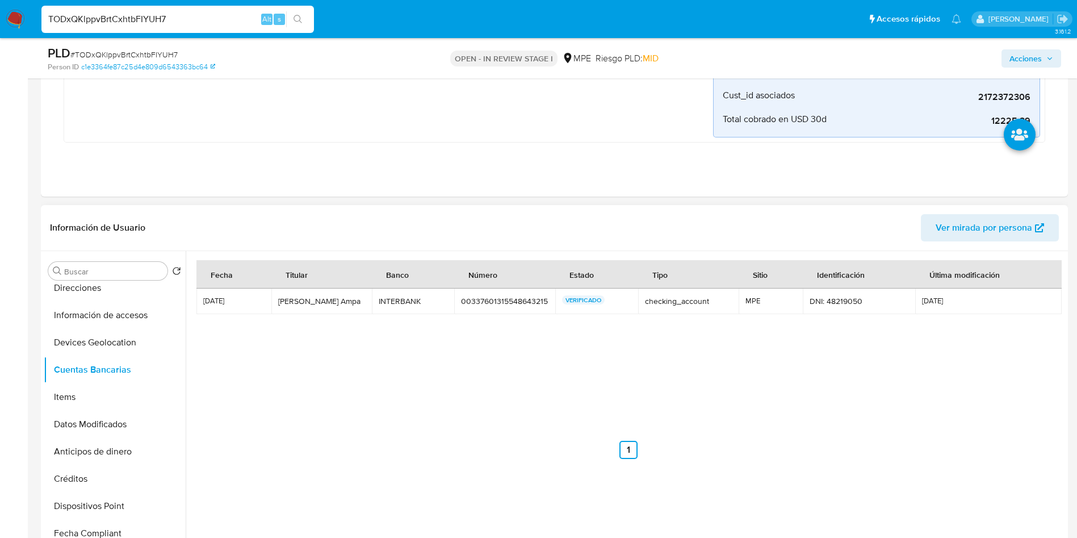
click at [490, 306] on td "00337601315548643215 00337601315548643215" at bounding box center [504, 301] width 101 height 26
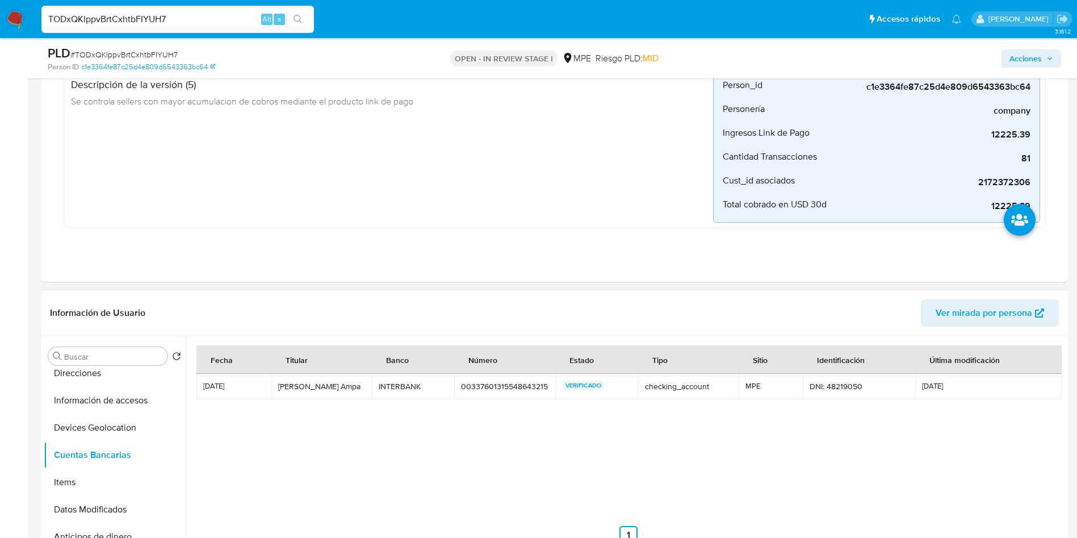
click at [489, 296] on div "Información de Usuario Ver mirada por persona" at bounding box center [554, 313] width 1027 height 46
click at [499, 384] on div "00337601315548643215" at bounding box center [504, 386] width 87 height 10
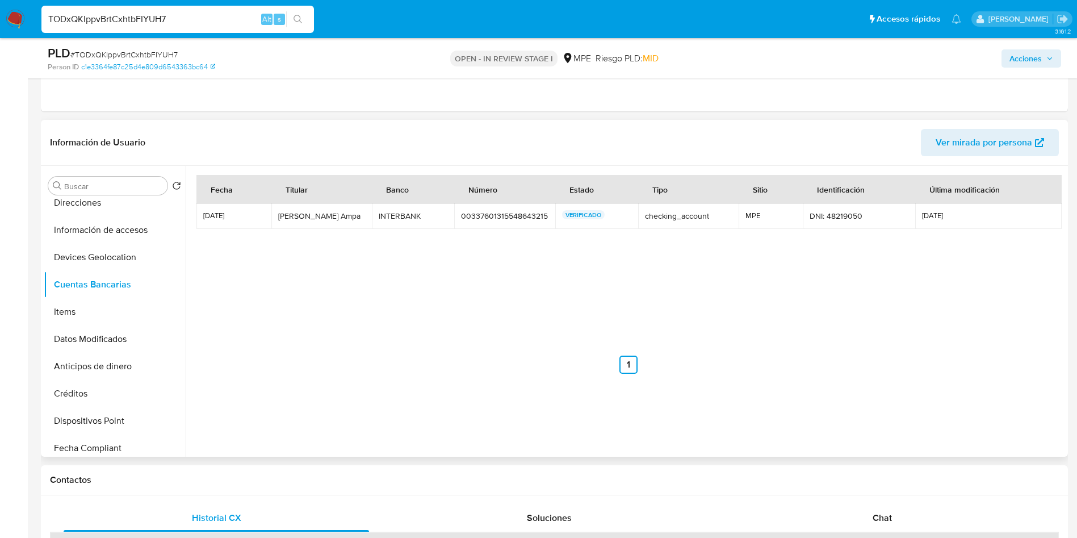
click at [502, 338] on nav "Anterior 1 Siguiente" at bounding box center [628, 355] width 864 height 36
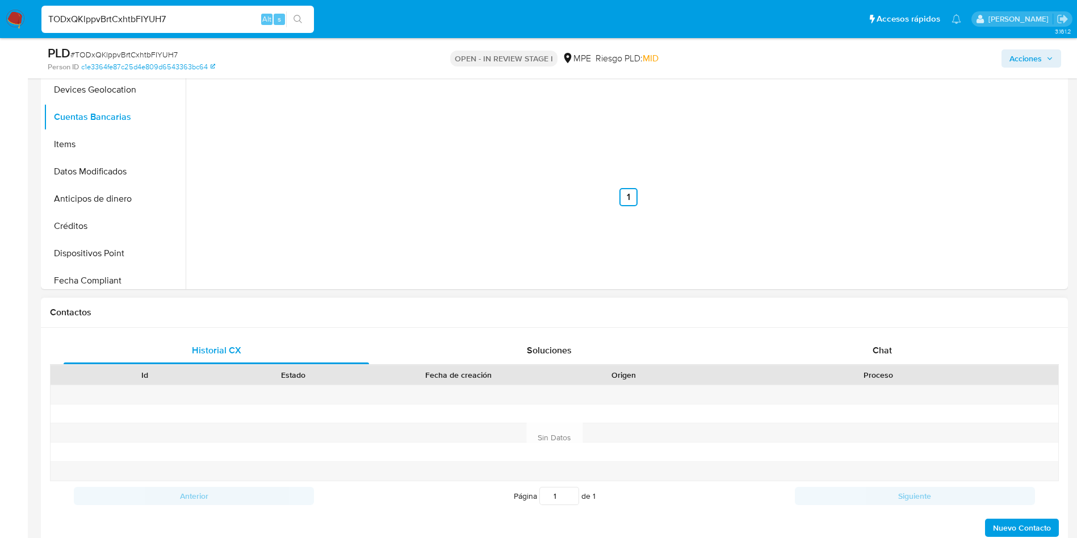
scroll to position [511, 0]
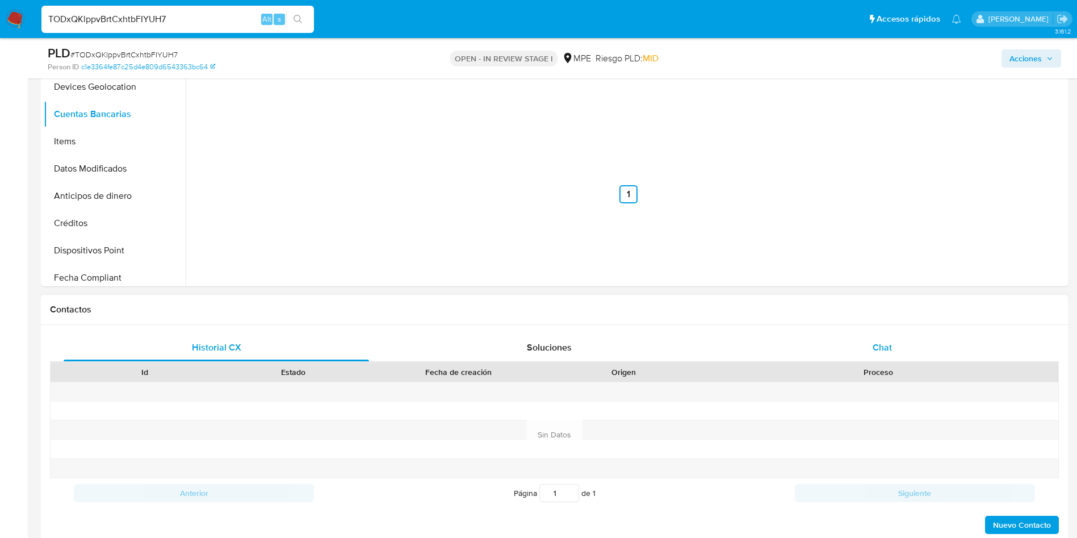
click at [916, 347] on div "Chat" at bounding box center [882, 347] width 305 height 27
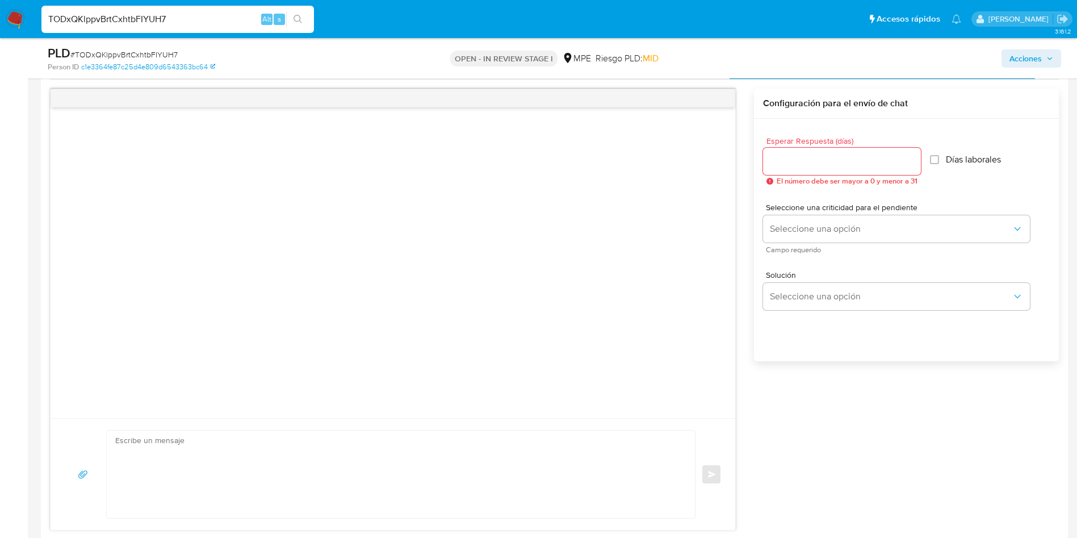
scroll to position [767, 0]
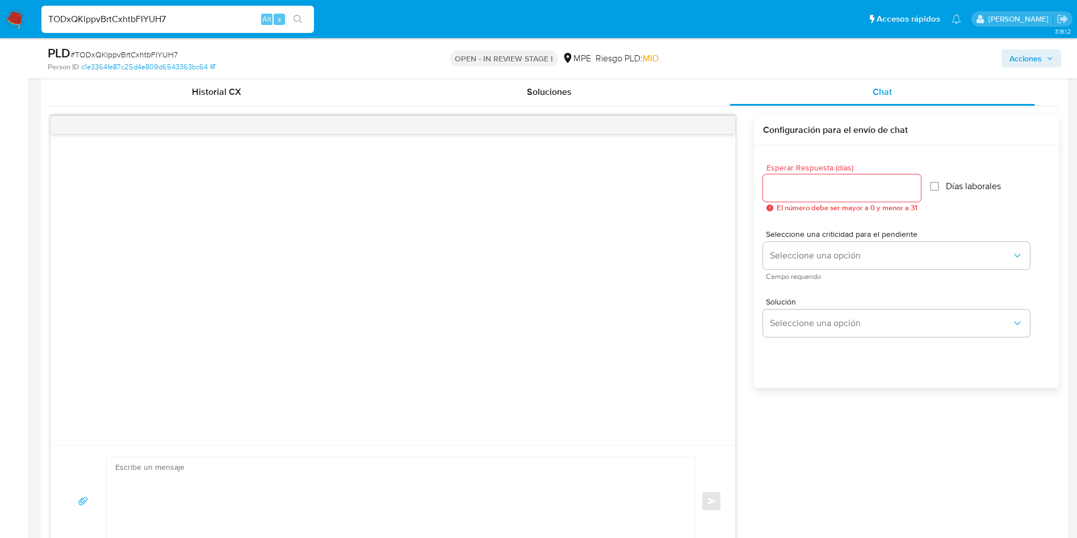
click at [459, 484] on textarea at bounding box center [398, 500] width 566 height 87
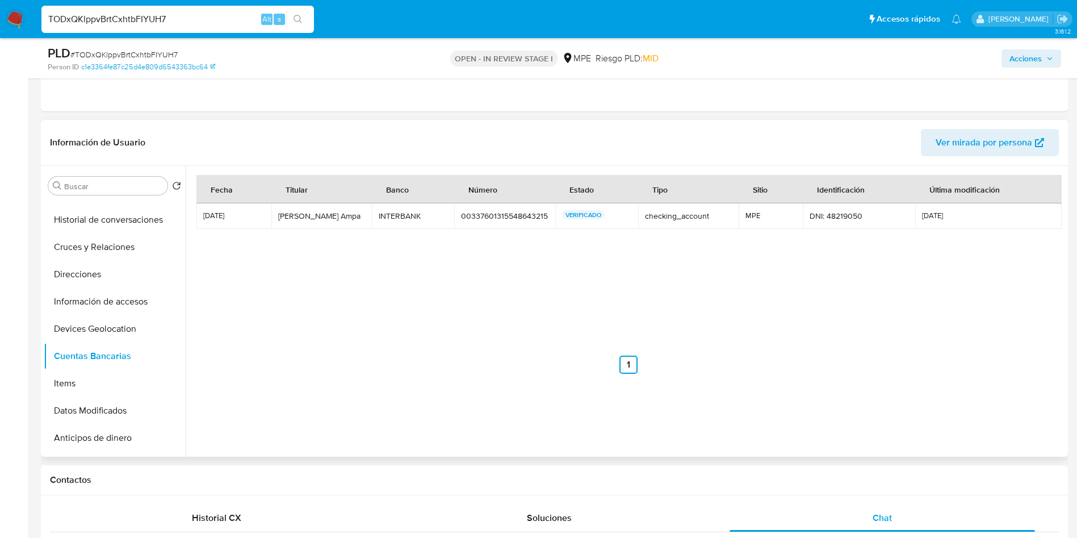
scroll to position [0, 0]
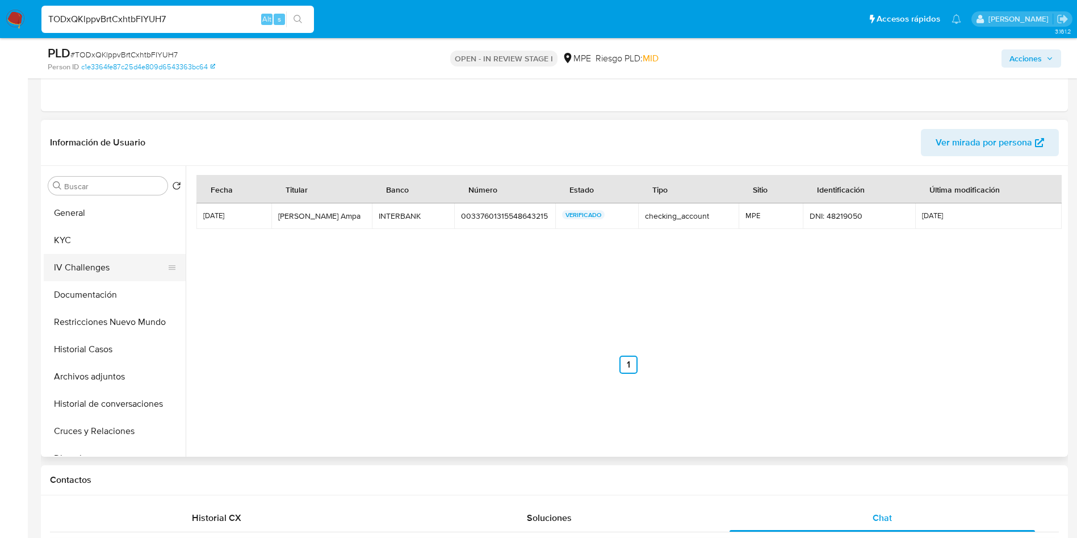
drag, startPoint x: 91, startPoint y: 242, endPoint x: 112, endPoint y: 263, distance: 28.9
click at [93, 242] on button "KYC" at bounding box center [115, 240] width 142 height 27
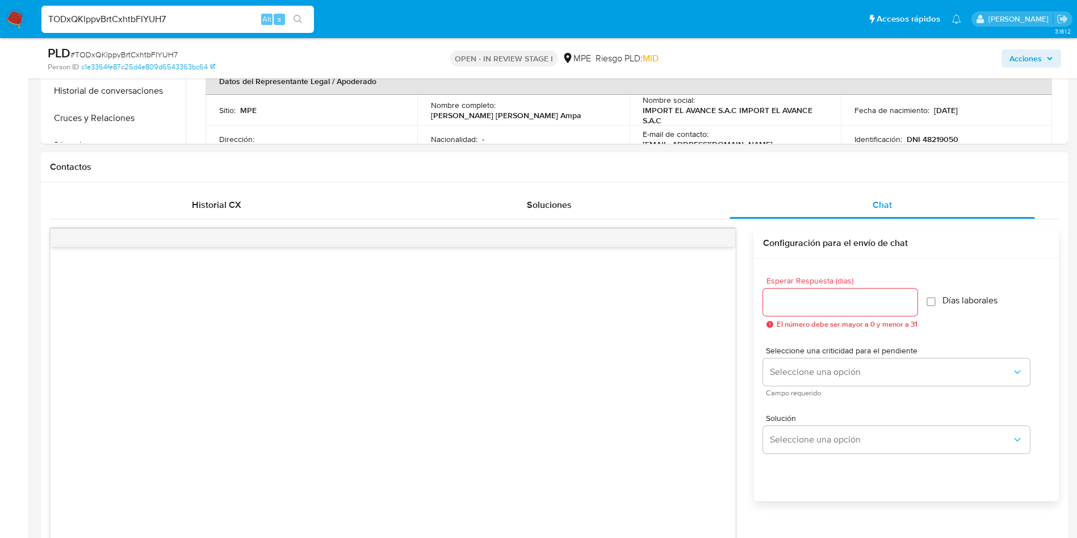
scroll to position [937, 0]
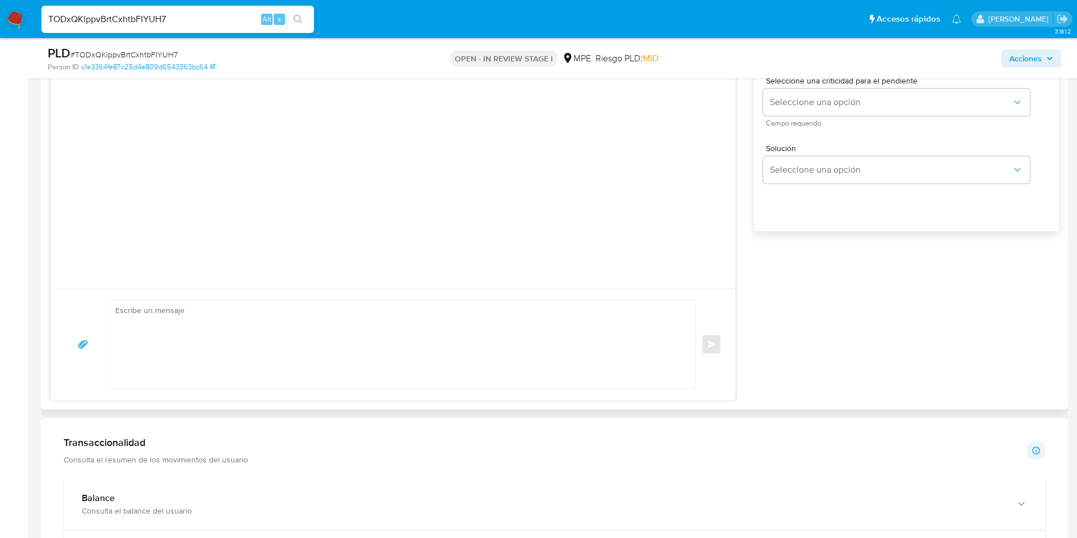
click at [354, 330] on textarea at bounding box center [398, 343] width 566 height 87
paste textarea "Hola, XXX. Te contactamos ya que necesitamos verificar algunos datos. Por este …"
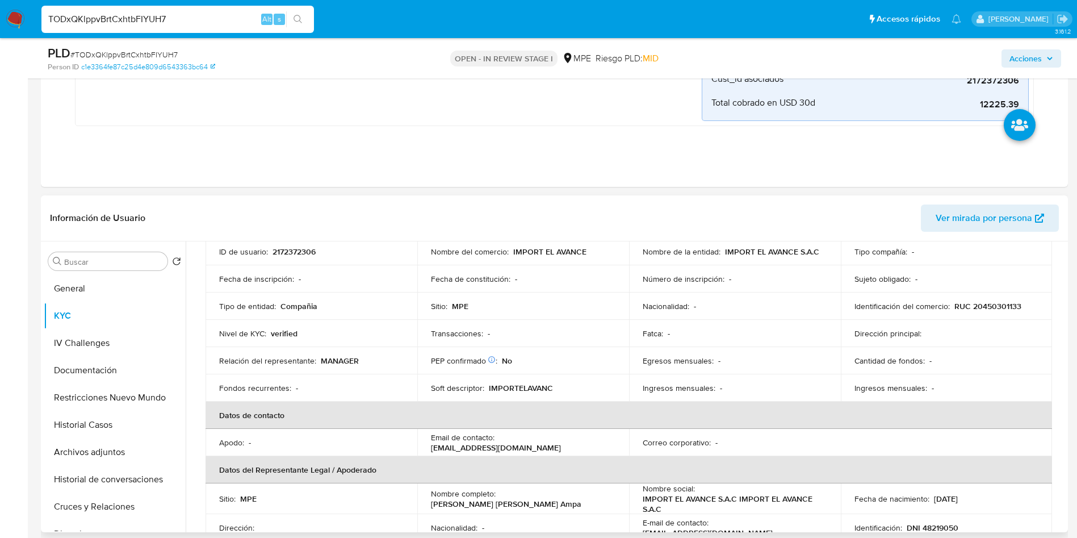
scroll to position [341, 0]
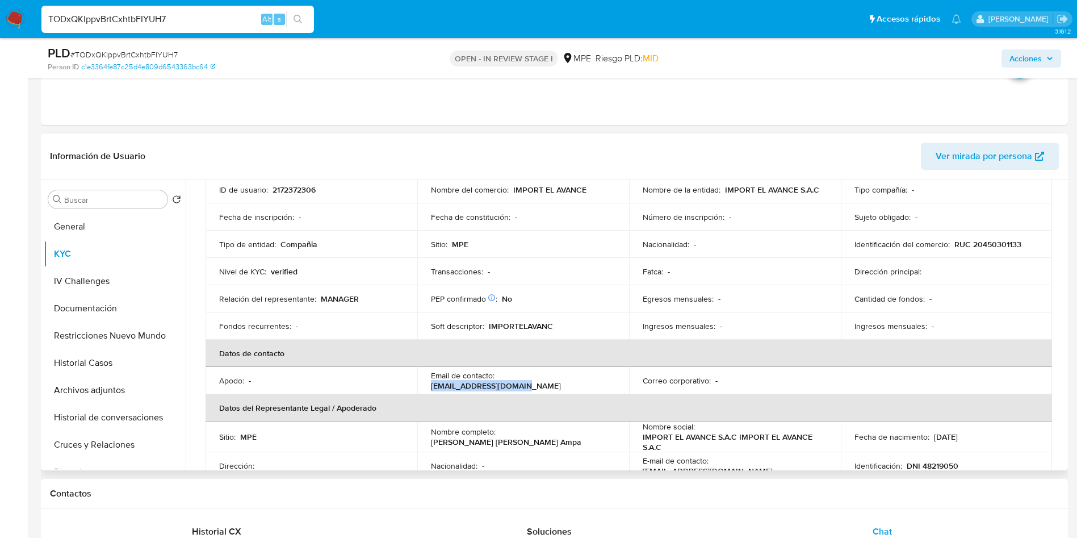
drag, startPoint x: 499, startPoint y: 381, endPoint x: 592, endPoint y: 381, distance: 93.1
click at [592, 381] on div "Email de contacto : carmen718ros@gmail.com" at bounding box center [523, 380] width 185 height 20
copy p "carmen718ros@gmail.com"
click at [556, 393] on td "Email de contacto : carmen718ros@gmail.com" at bounding box center [523, 380] width 212 height 27
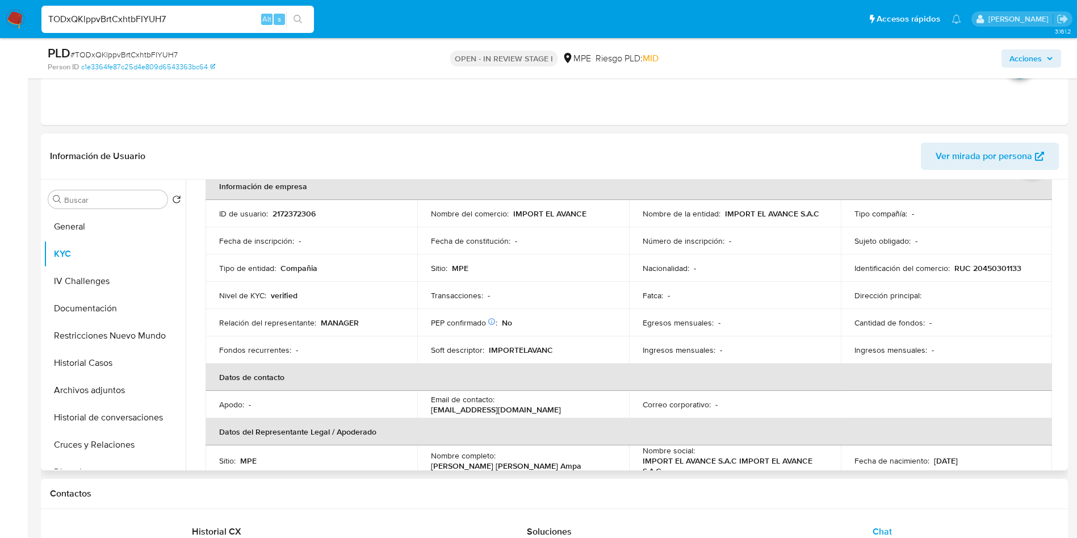
scroll to position [0, 0]
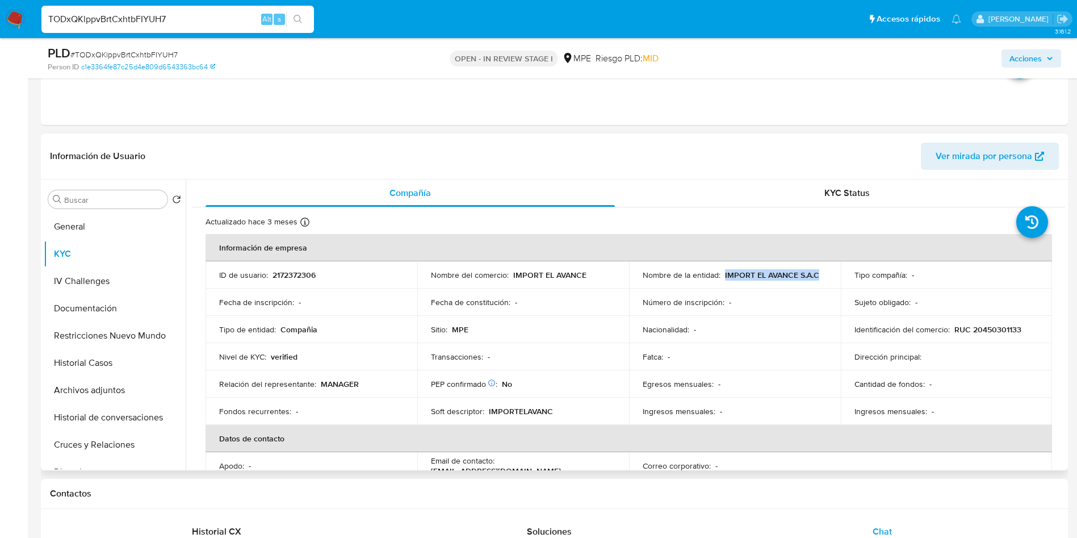
drag, startPoint x: 722, startPoint y: 274, endPoint x: 820, endPoint y: 275, distance: 97.7
click at [820, 275] on div "Nombre de la entidad : IMPORT EL AVANCE S.A.C" at bounding box center [735, 275] width 185 height 10
copy p "IMPORT EL AVANCE S.A.C"
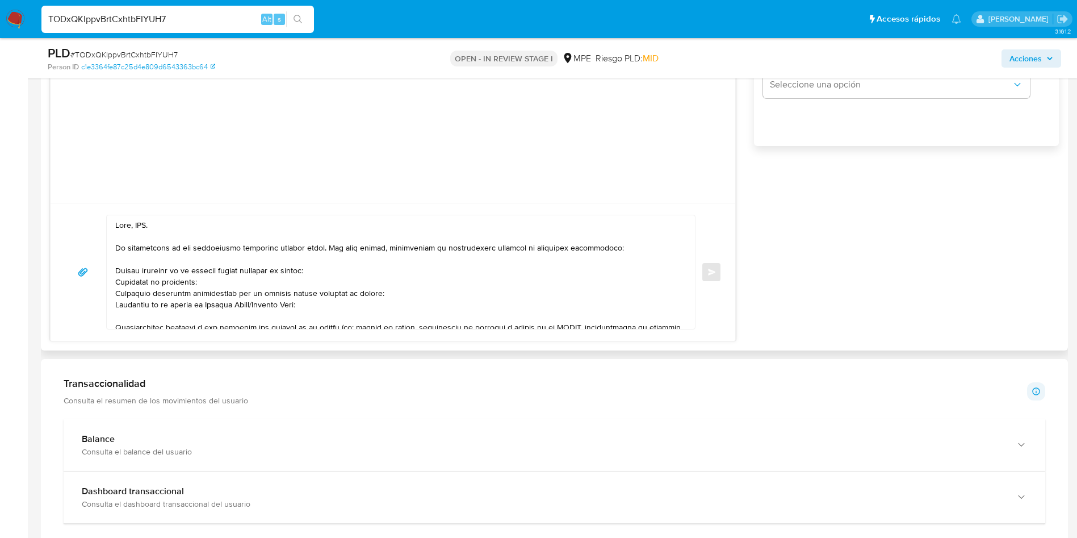
click at [142, 220] on textarea at bounding box center [398, 272] width 566 height 114
click at [200, 278] on textarea at bounding box center [398, 272] width 566 height 114
click at [198, 277] on textarea at bounding box center [398, 272] width 566 height 114
click at [198, 261] on textarea at bounding box center [398, 272] width 566 height 114
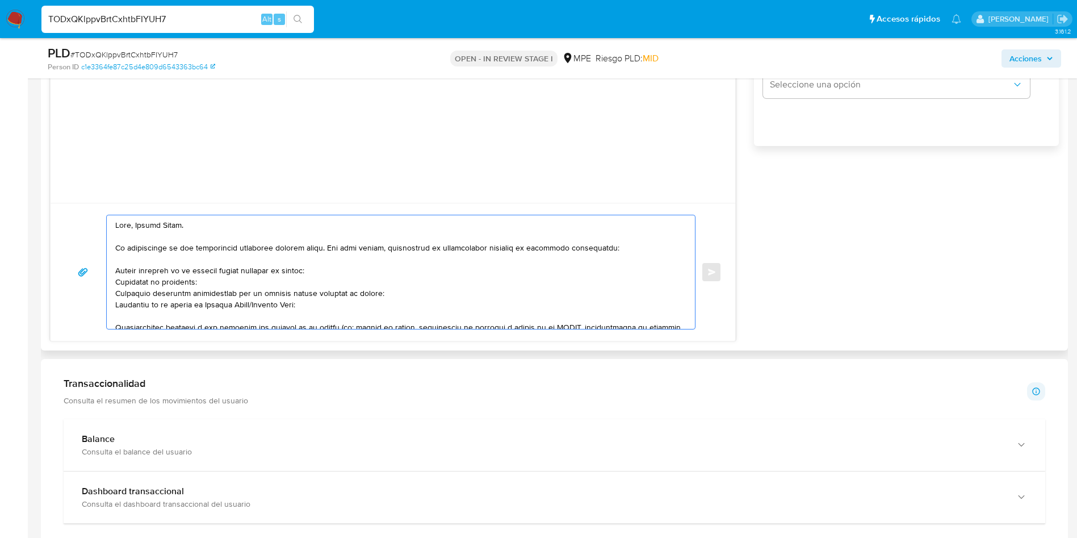
click at [198, 261] on textarea at bounding box center [398, 272] width 566 height 114
click at [200, 263] on textarea at bounding box center [398, 272] width 566 height 114
click at [203, 268] on textarea at bounding box center [398, 272] width 566 height 114
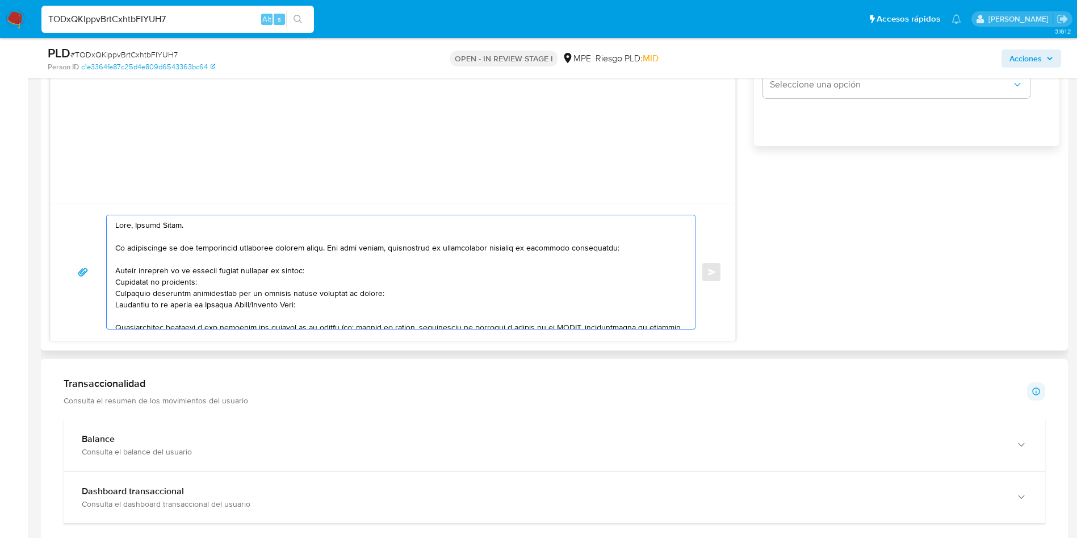
click at [203, 268] on textarea at bounding box center [398, 272] width 566 height 114
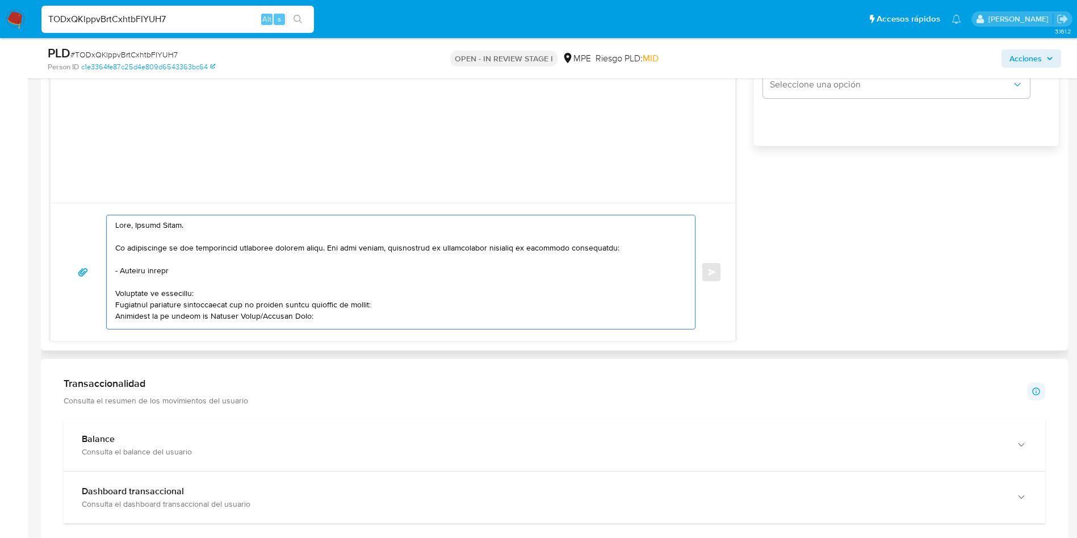
click at [203, 268] on textarea at bounding box center [398, 272] width 566 height 114
paste textarea "IMPORT EL AVANCE S.A.C"
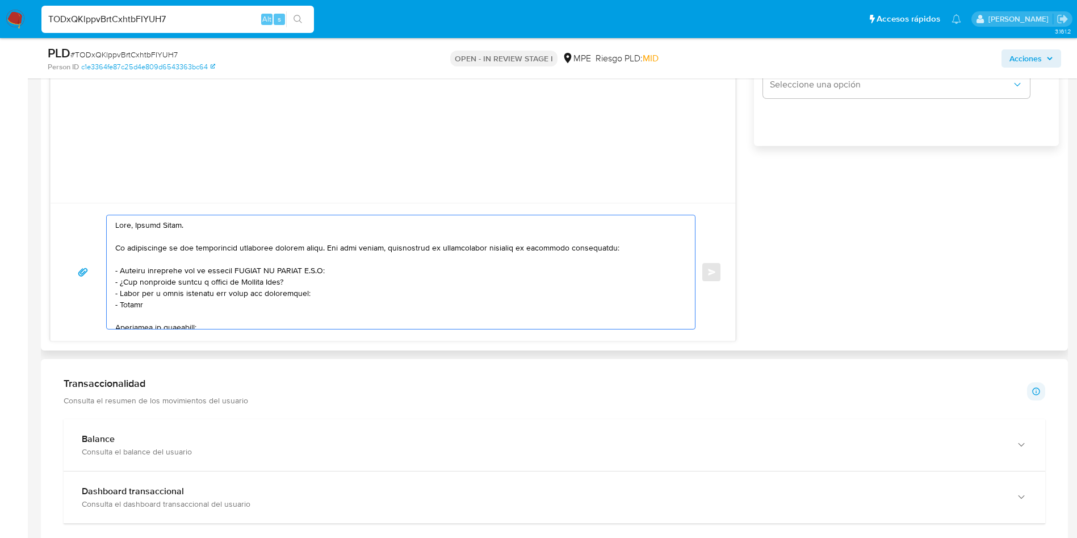
click at [336, 295] on textarea at bounding box center [398, 272] width 566 height 114
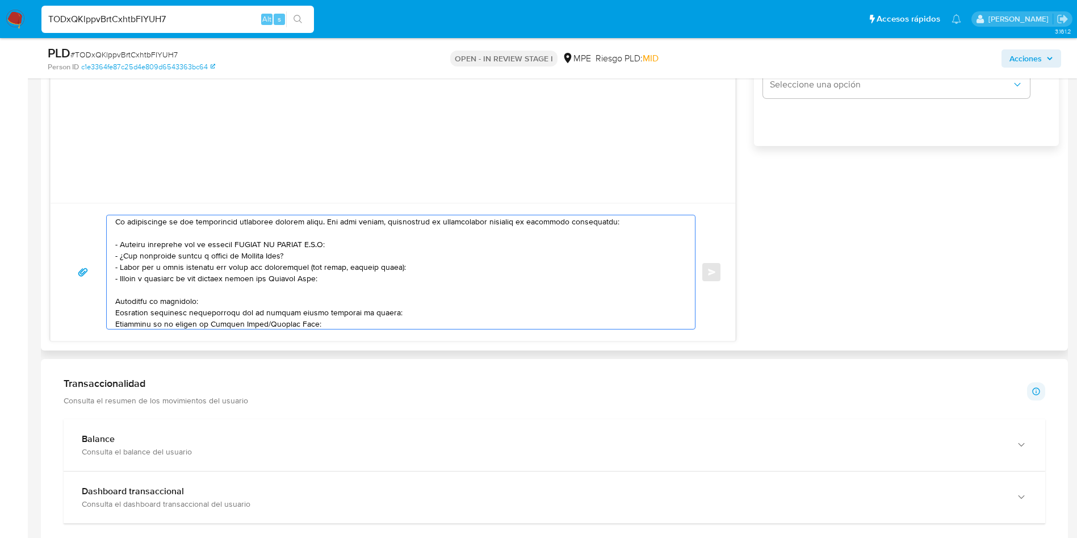
scroll to position [34, 0]
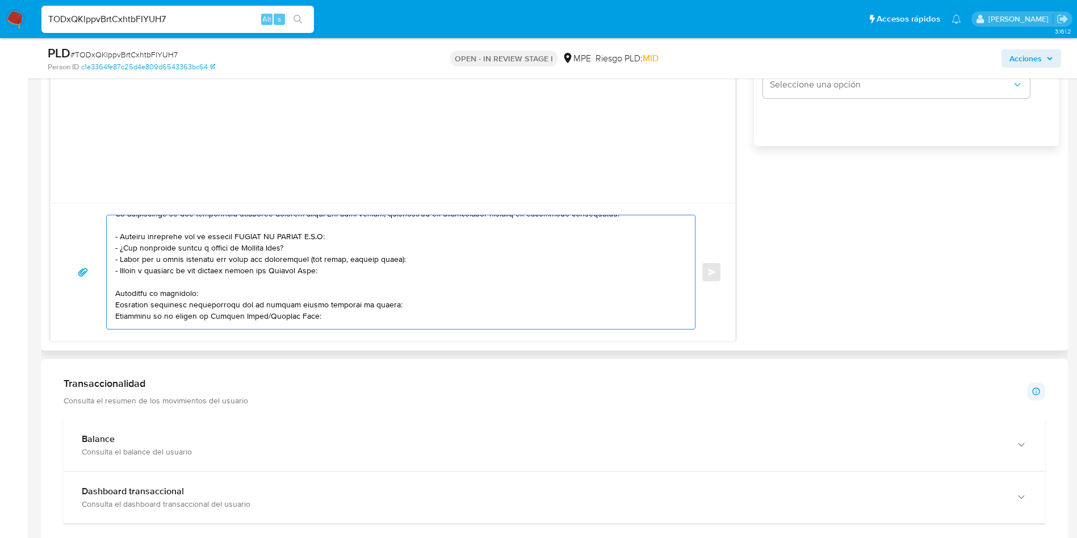
click at [174, 270] on textarea at bounding box center [398, 272] width 566 height 114
click at [143, 272] on textarea at bounding box center [398, 272] width 566 height 114
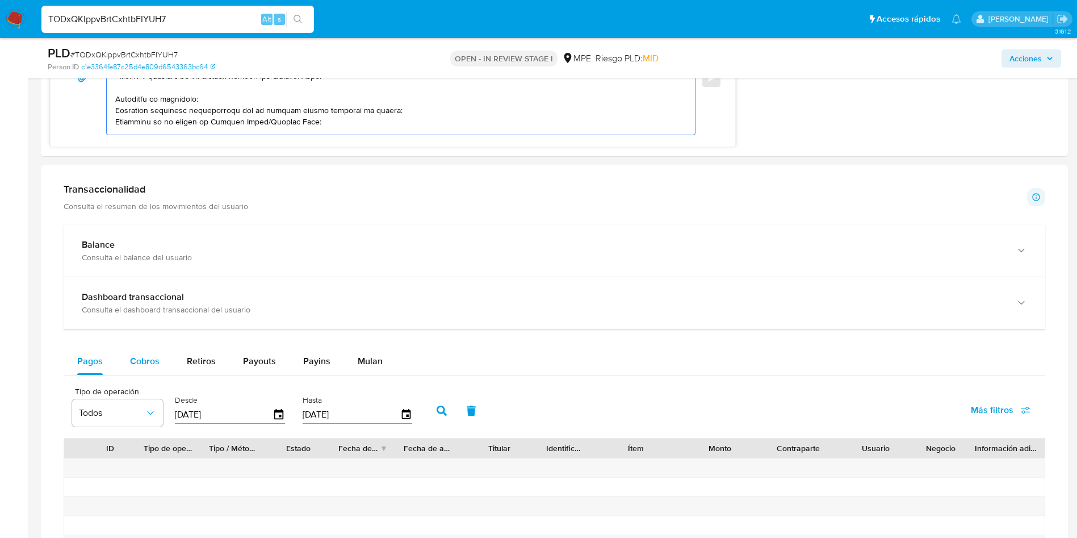
scroll to position [1200, 0]
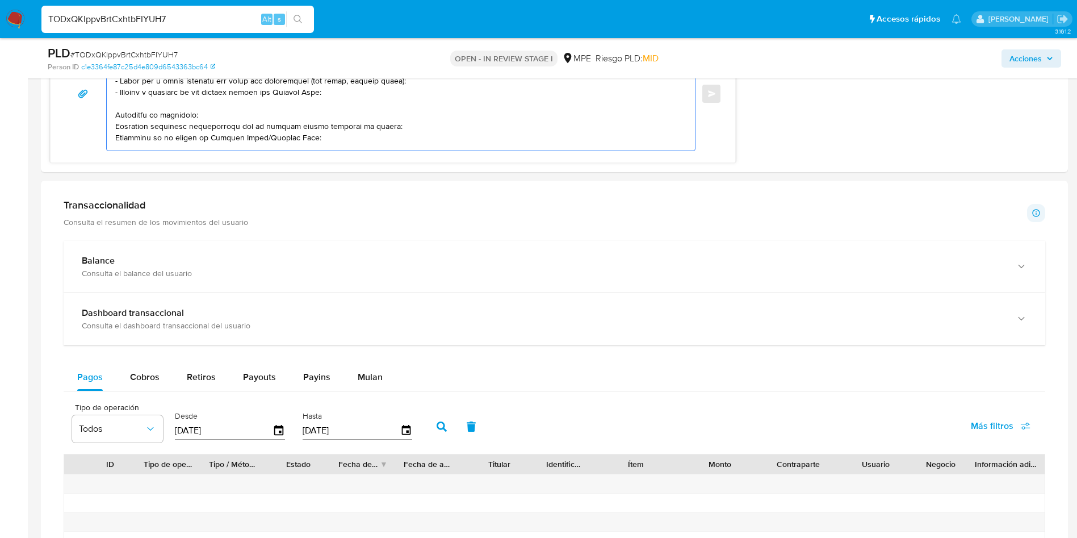
type textarea "Hola, Miguel Angel. Te contactamos ya que necesitamos verificar algunos datos. …"
click at [146, 362] on div "Balance Consulta el balance del usuario Dashboard transaccional Consulta el das…" at bounding box center [555, 469] width 982 height 457
click at [118, 373] on button "Cobros" at bounding box center [144, 376] width 57 height 27
select select "10"
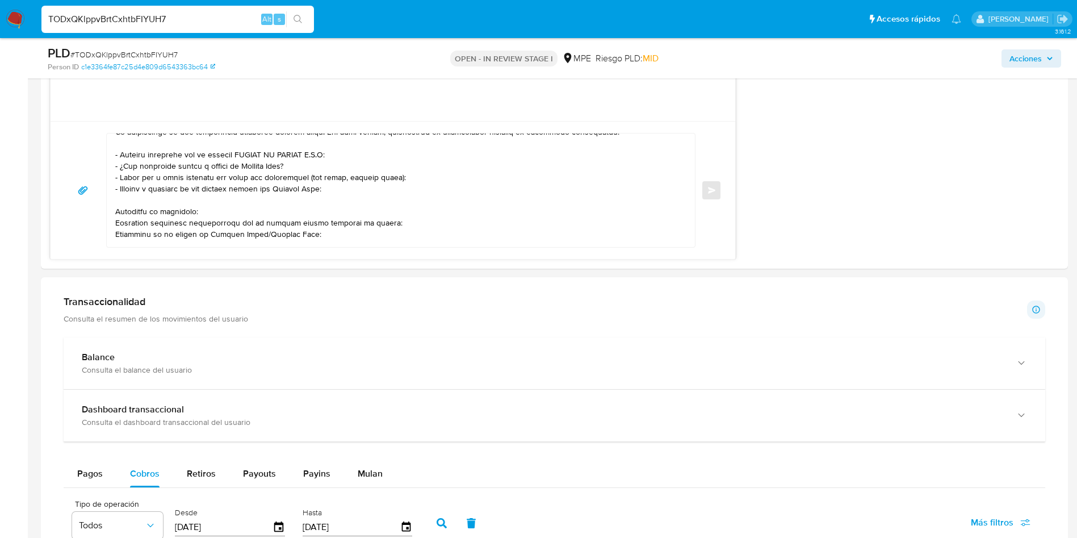
scroll to position [1115, 0]
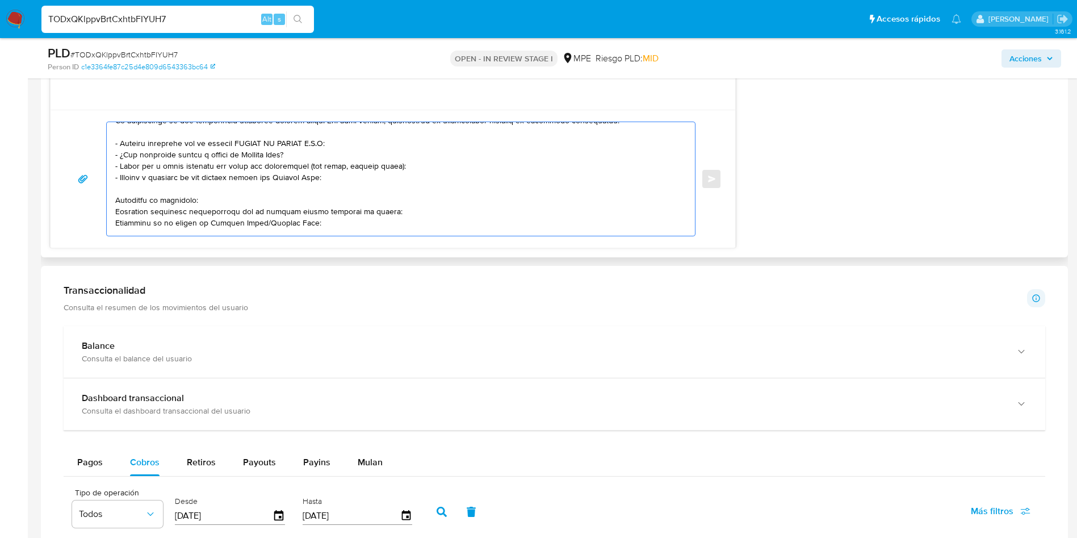
click at [231, 197] on textarea at bounding box center [398, 179] width 566 height 114
drag, startPoint x: 115, startPoint y: 203, endPoint x: 314, endPoint y: 219, distance: 199.4
click at [314, 219] on textarea at bounding box center [398, 179] width 566 height 114
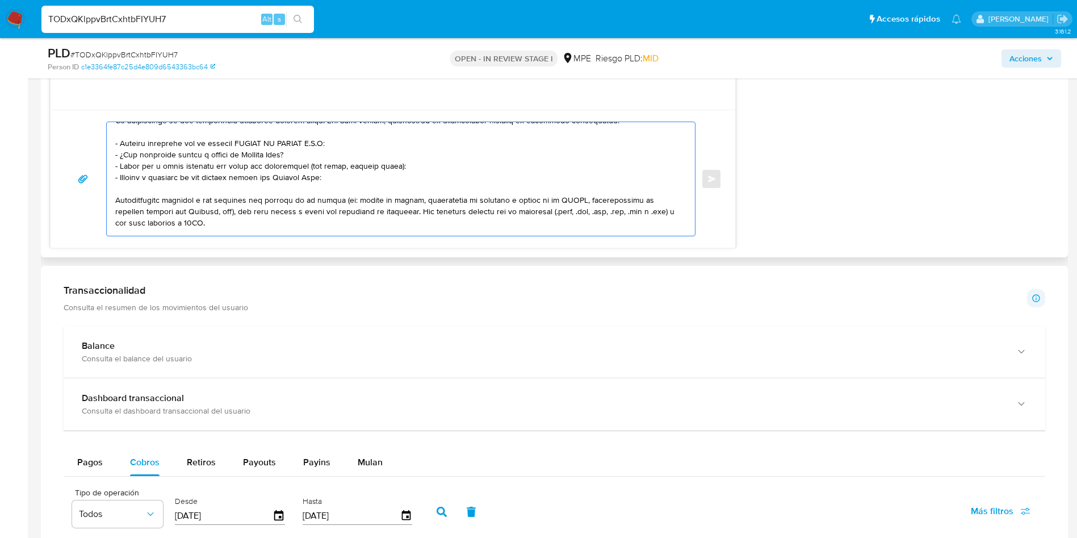
click at [318, 196] on textarea at bounding box center [398, 179] width 566 height 114
click at [316, 210] on textarea at bounding box center [398, 179] width 566 height 114
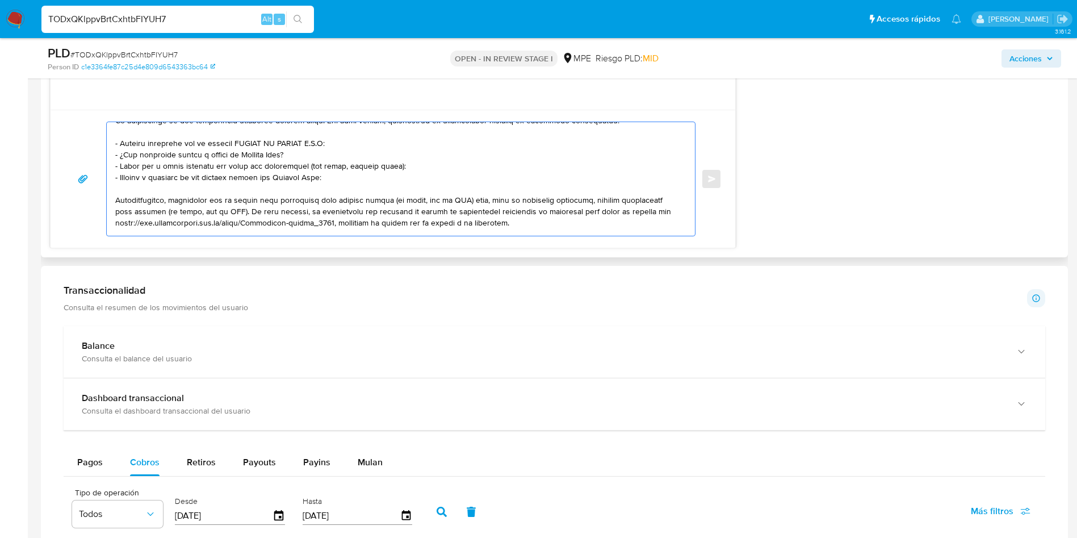
click at [316, 210] on textarea at bounding box center [398, 179] width 566 height 114
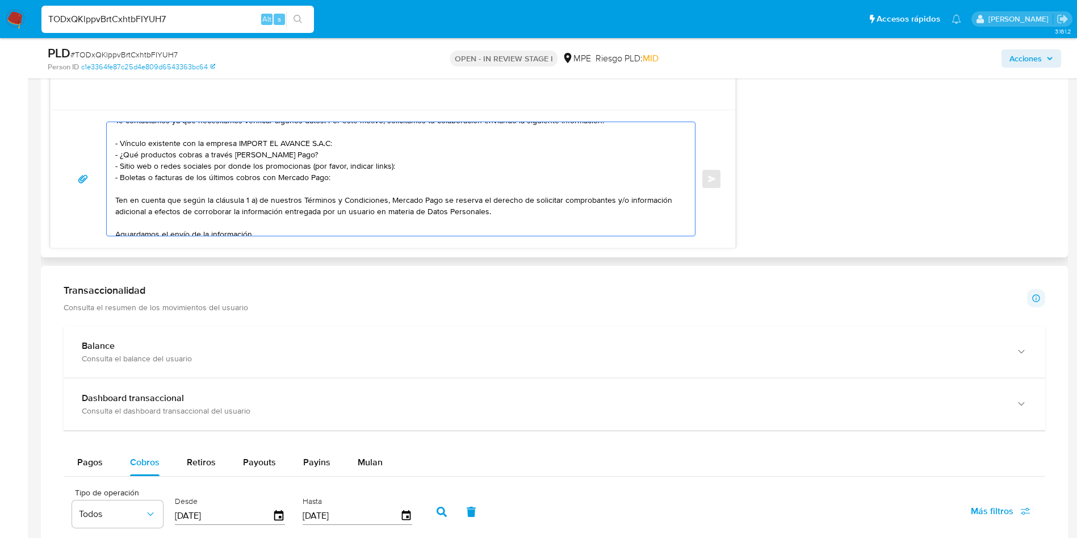
click at [316, 210] on textarea "Hola, Miguel Angel. Te contactamos ya que necesitamos verificar algunos datos. …" at bounding box center [398, 179] width 566 height 114
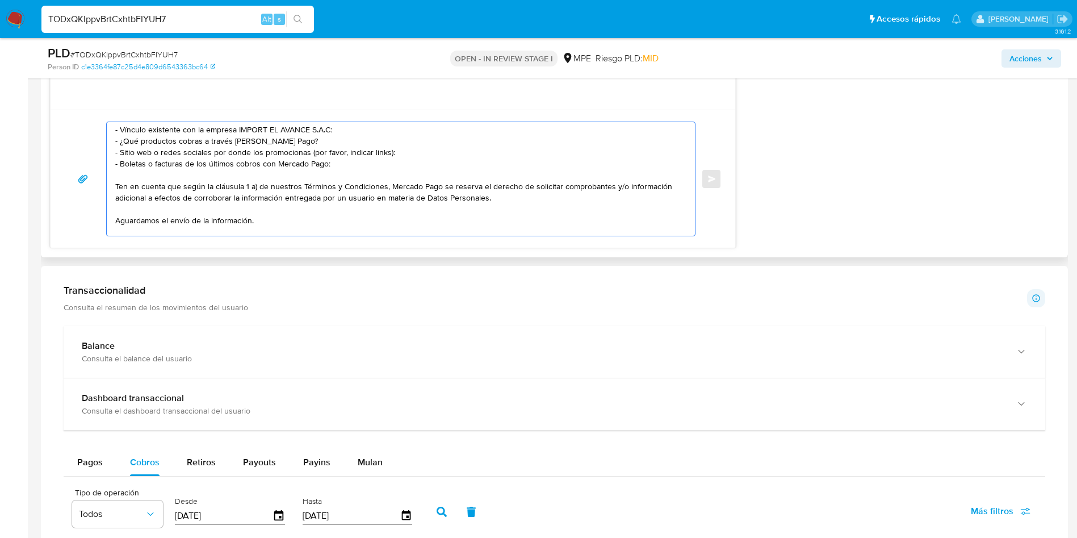
scroll to position [87, 0]
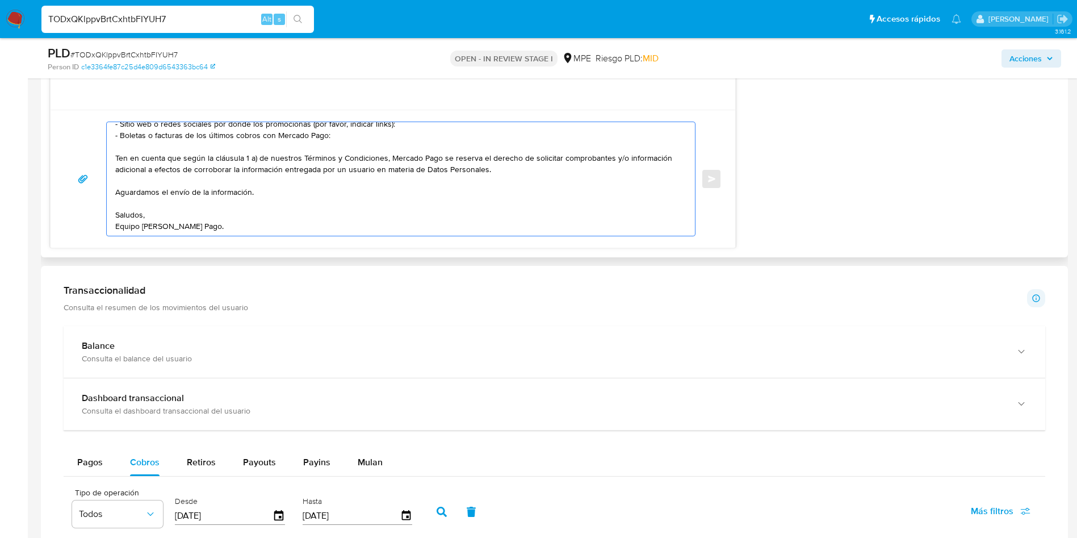
click at [274, 217] on textarea "Hola, Miguel Angel. Te contactamos ya que necesitamos verificar algunos datos. …" at bounding box center [398, 179] width 566 height 114
click at [273, 192] on textarea "Hola, Miguel Angel. Te contactamos ya que necesitamos verificar algunos datos. …" at bounding box center [398, 179] width 566 height 114
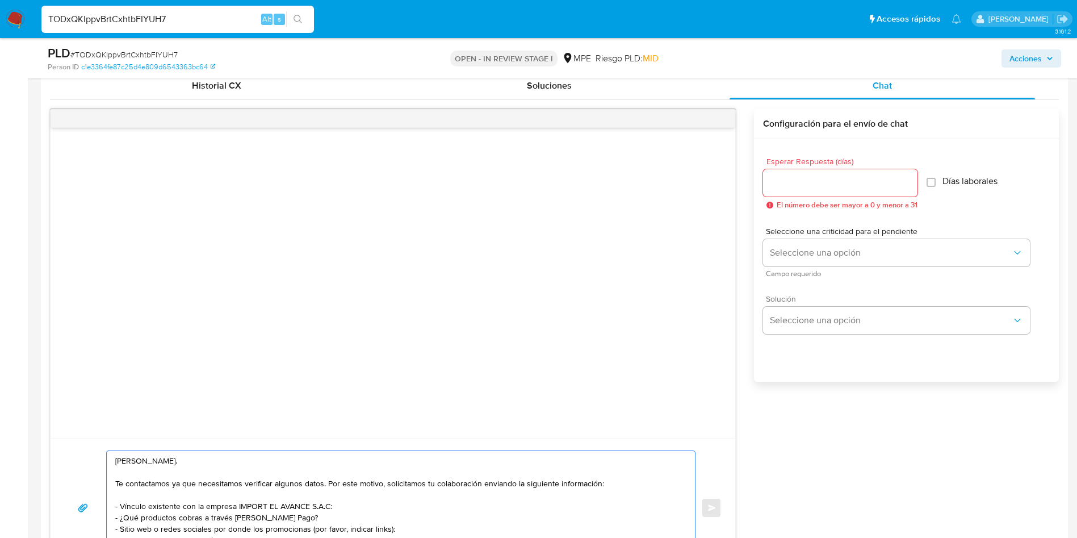
scroll to position [604, 0]
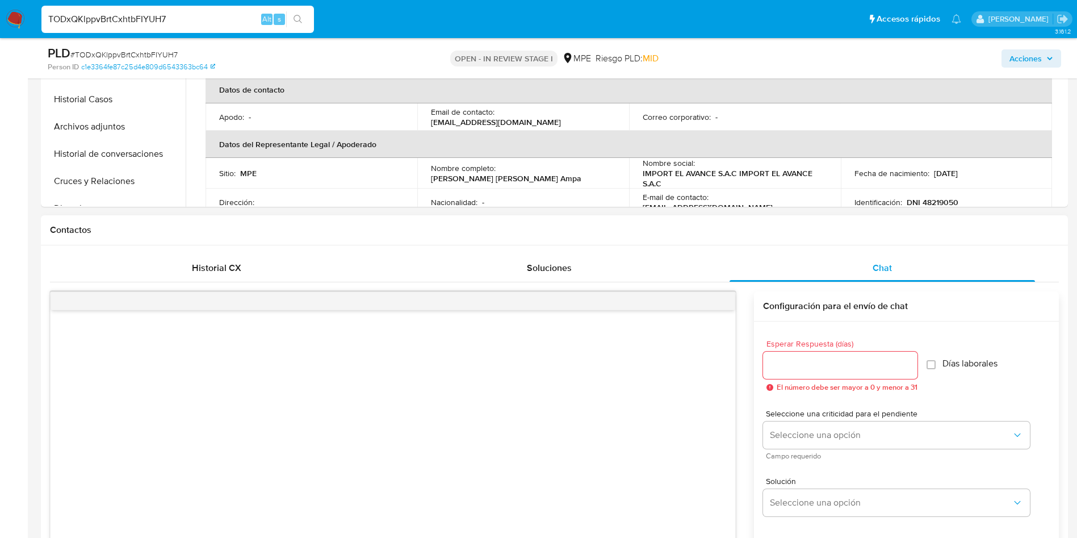
type textarea "Hola, Miguel Angel. Te contactamos ya que necesitamos verificar algunos datos. …"
click at [811, 365] on input "Esperar Respuesta (días)" at bounding box center [840, 365] width 154 height 15
type input "3"
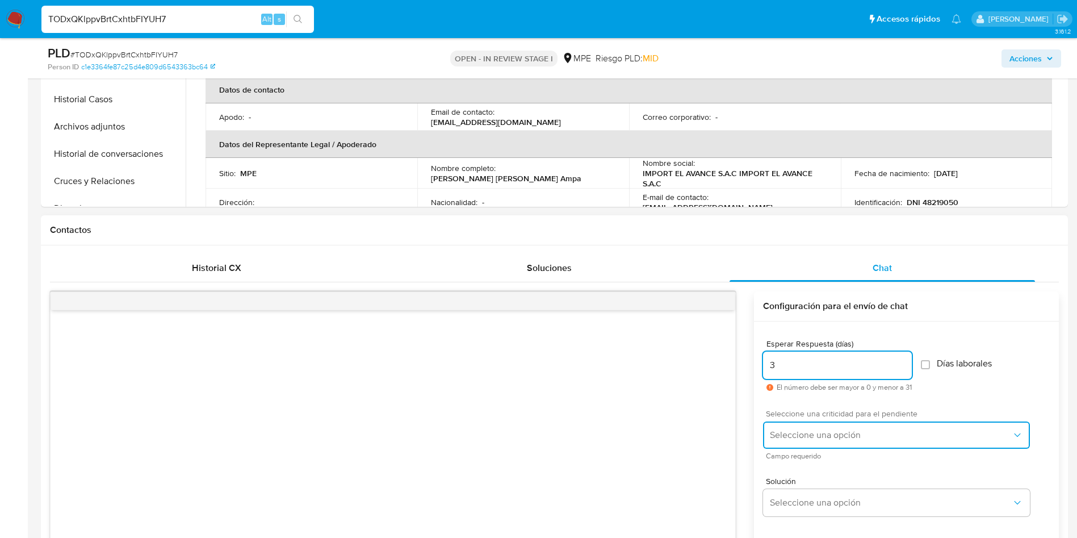
click at [797, 438] on span "Seleccione una opción" at bounding box center [891, 434] width 242 height 11
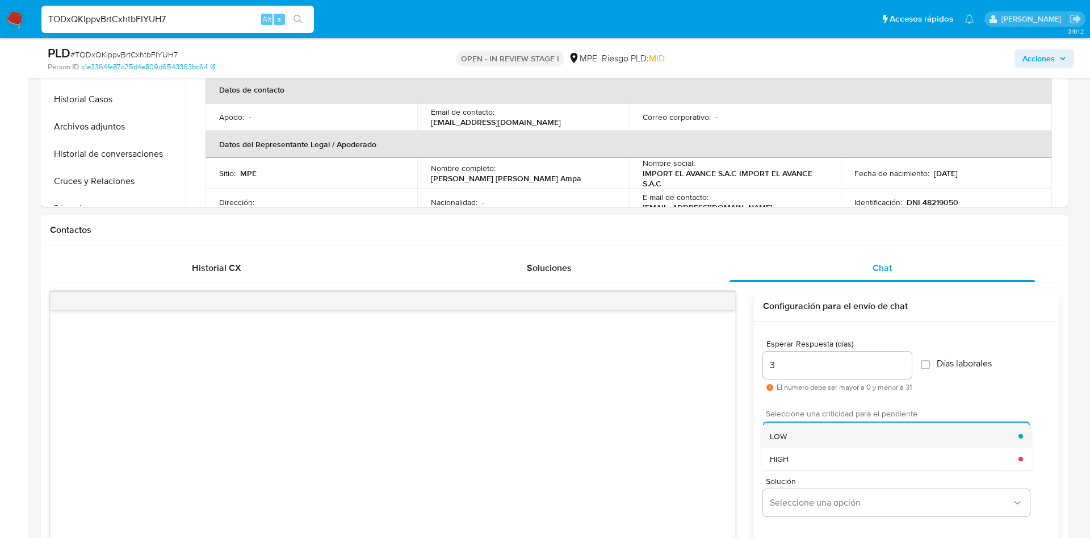
click at [794, 430] on div "LOW" at bounding box center [894, 436] width 249 height 23
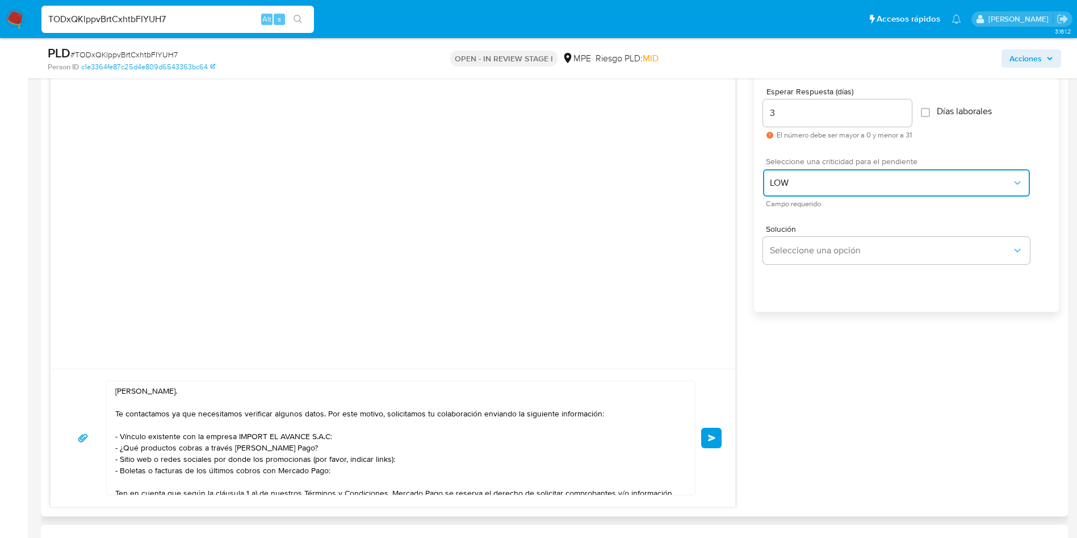
scroll to position [945, 0]
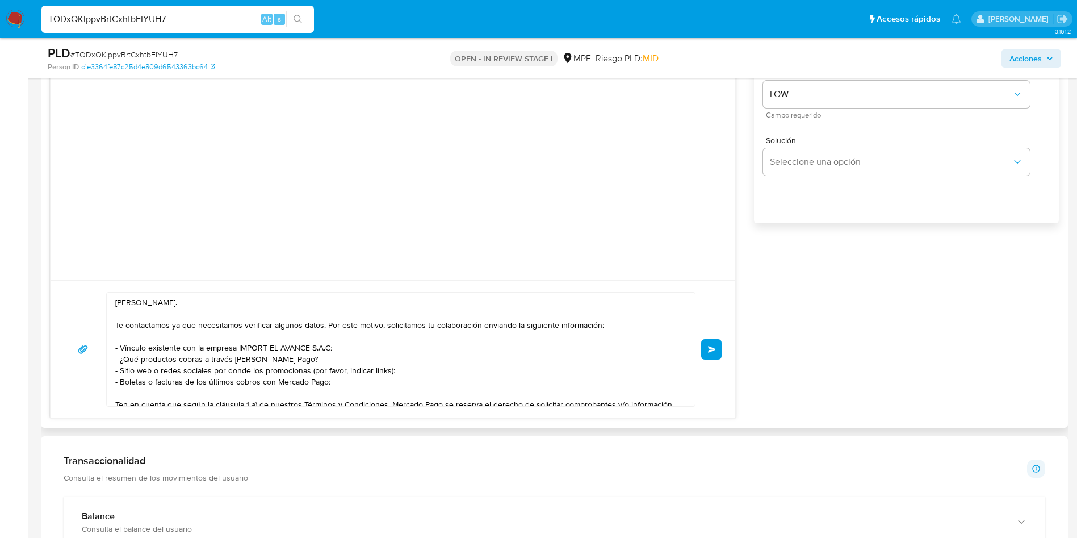
click at [713, 350] on span "Enviar" at bounding box center [712, 349] width 8 height 7
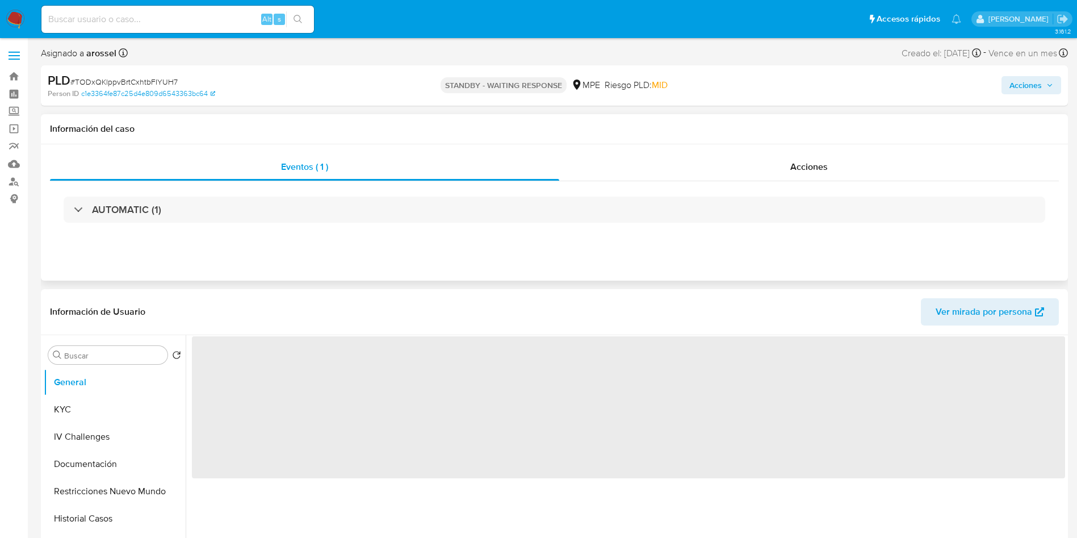
select select "10"
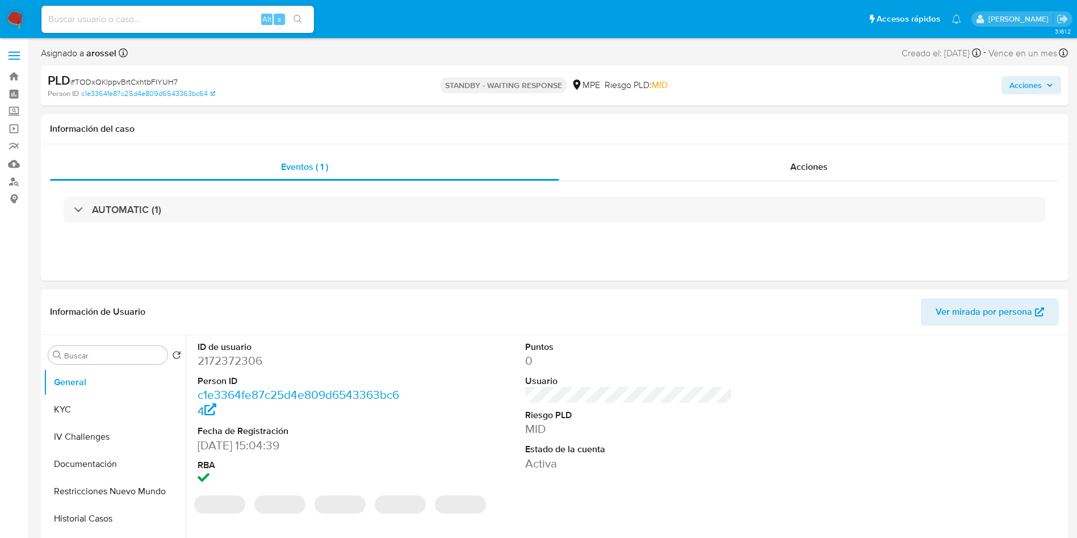
scroll to position [85, 0]
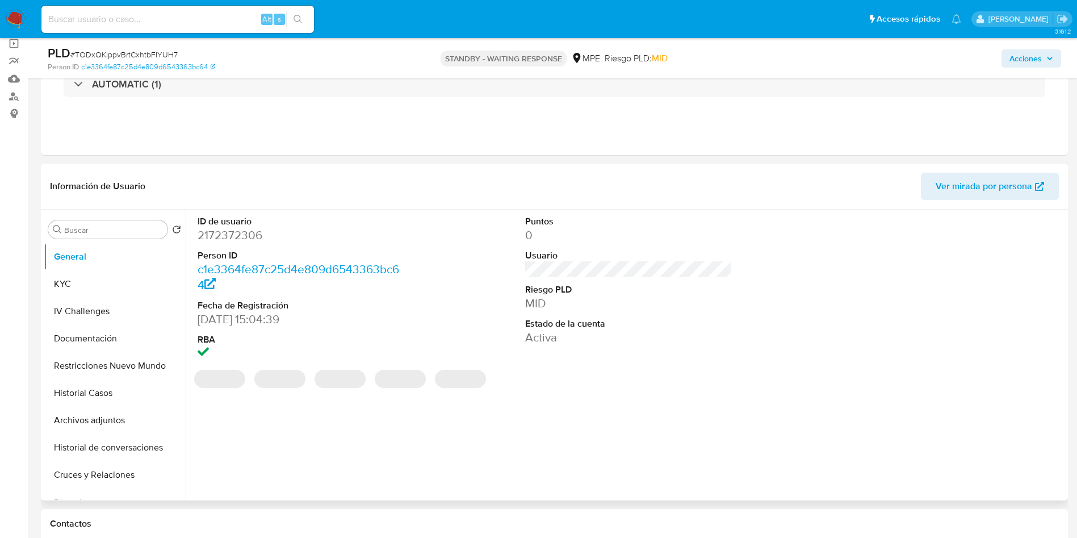
click at [249, 235] on dd "2172372306" at bounding box center [301, 235] width 207 height 16
copy dd "2172372306"
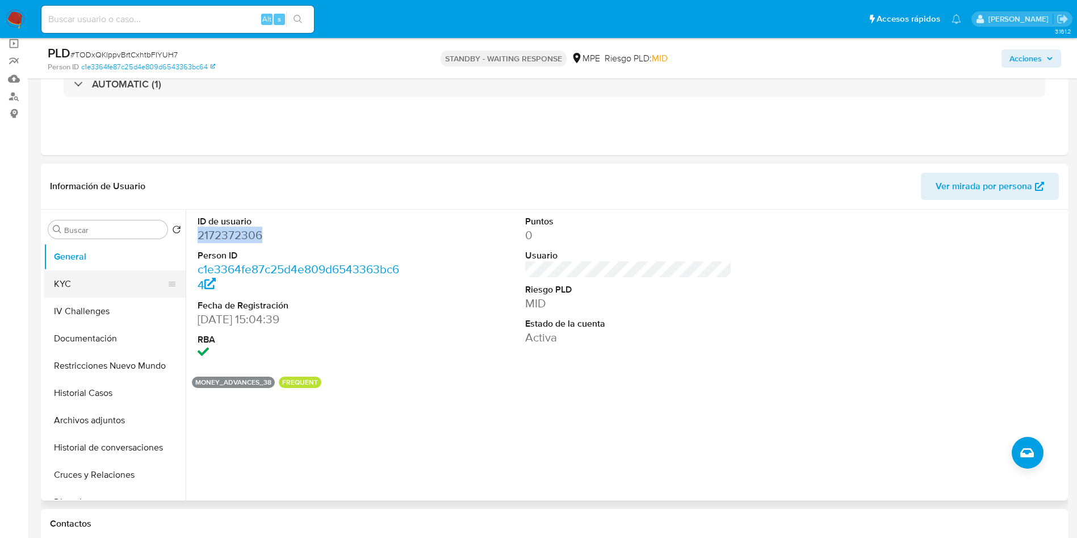
click at [102, 282] on button "KYC" at bounding box center [110, 283] width 133 height 27
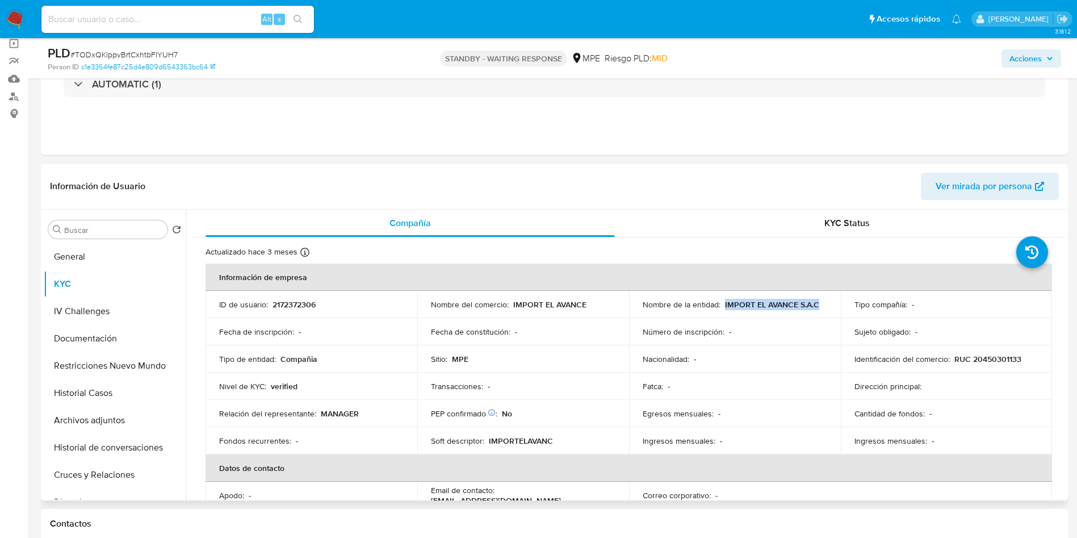
drag, startPoint x: 723, startPoint y: 301, endPoint x: 830, endPoint y: 298, distance: 106.8
click at [830, 298] on td "Nombre de la entidad : IMPORT EL AVANCE S.A.C" at bounding box center [735, 304] width 212 height 27
copy p "IMPORT EL AVANCE S.A.C"
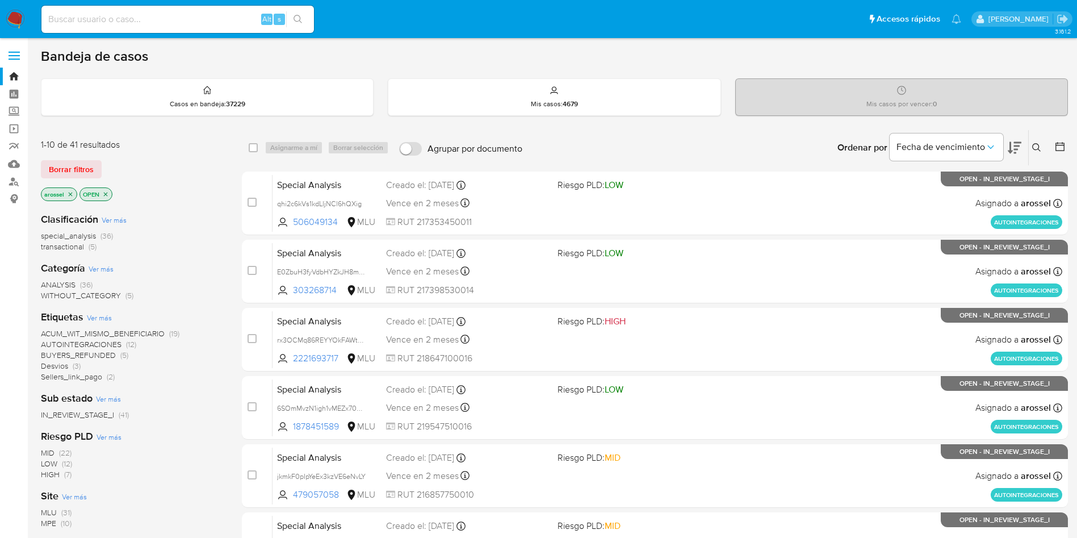
click at [1019, 143] on icon at bounding box center [1015, 148] width 14 height 12
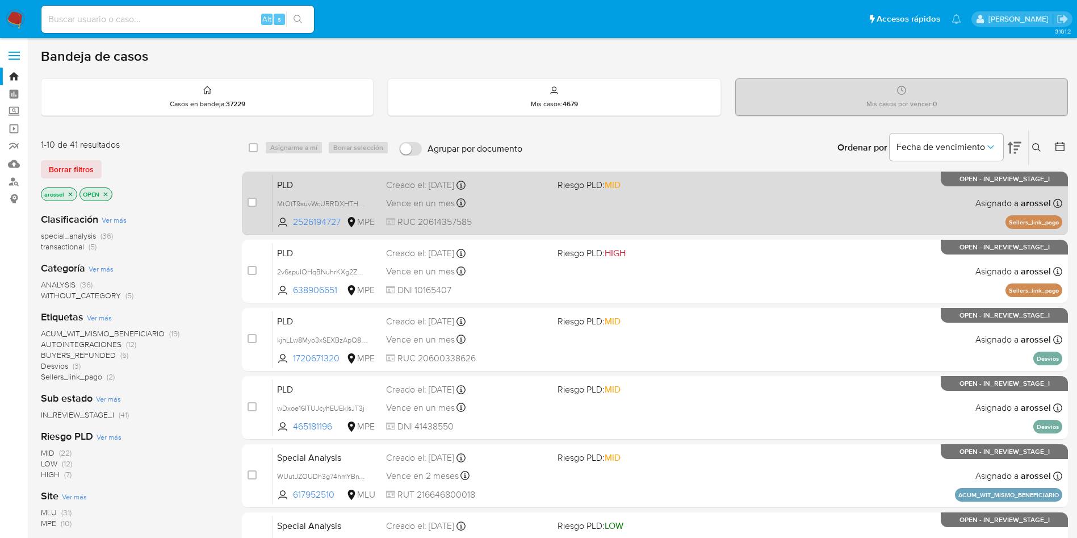
click at [533, 206] on div "Vence en un mes Vence el [DATE] 07:33:06" at bounding box center [467, 202] width 162 height 15
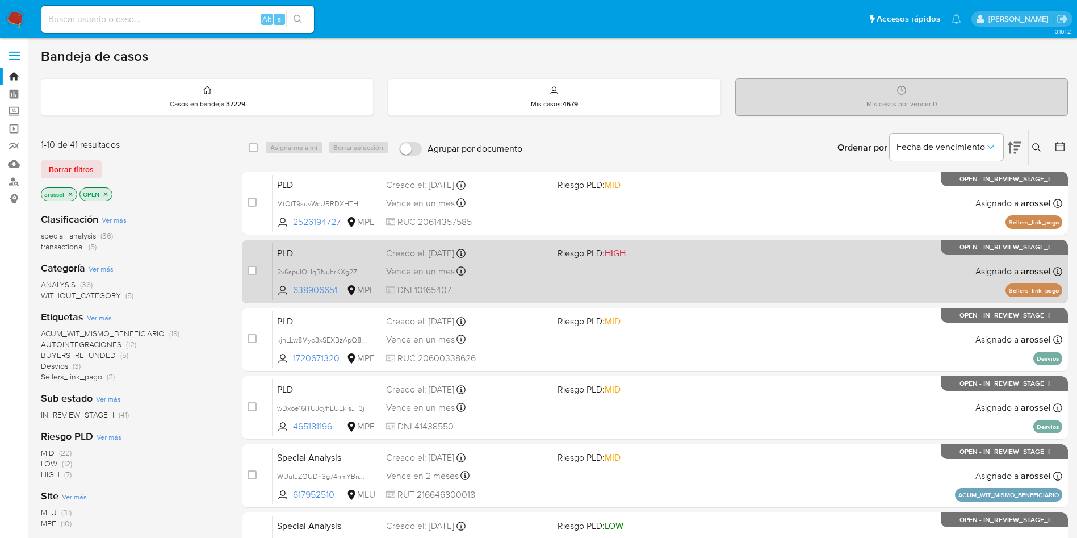
click at [594, 275] on div "PLD 2v6spuIQHqBNuhrKXg2Zm7Rk 638906651 MPE Riesgo PLD: HIGH Creado el: [DATE] C…" at bounding box center [668, 270] width 790 height 57
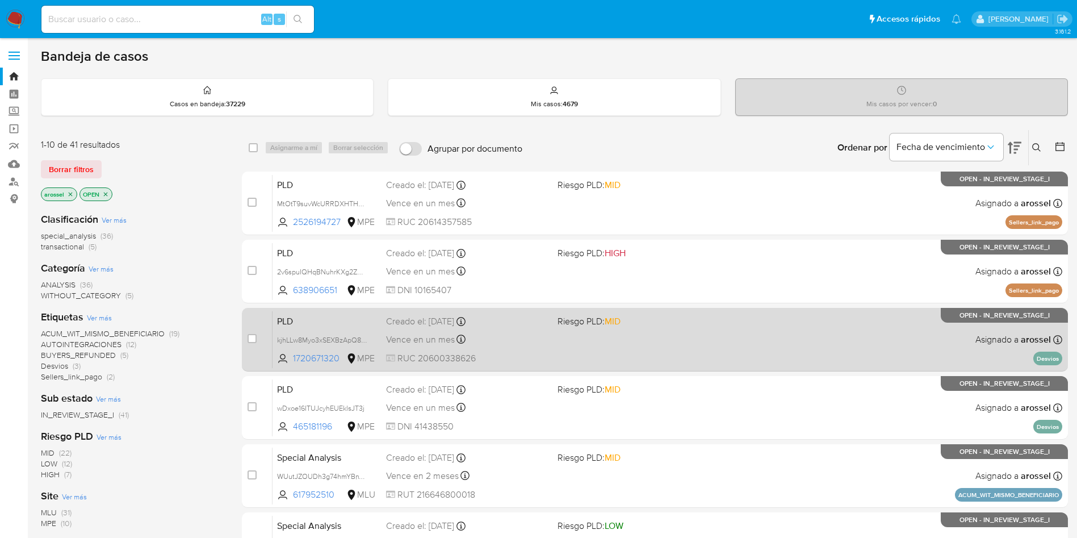
click at [530, 346] on div "Vence en un mes Vence el [DATE] 07:33:14" at bounding box center [467, 339] width 162 height 15
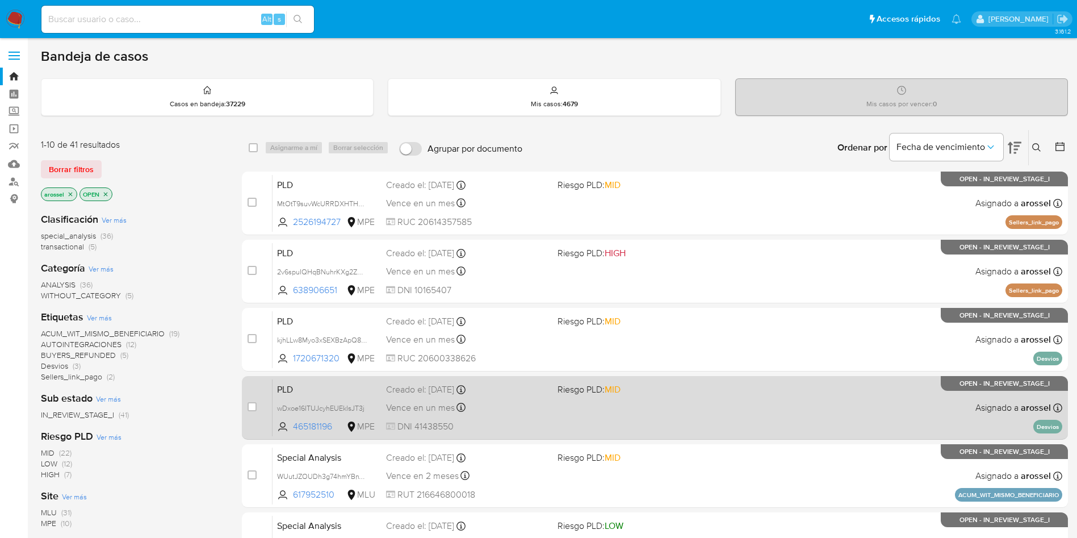
click at [538, 407] on div "Vence en un mes Vence el [DATE] 07:33:21" at bounding box center [467, 407] width 162 height 15
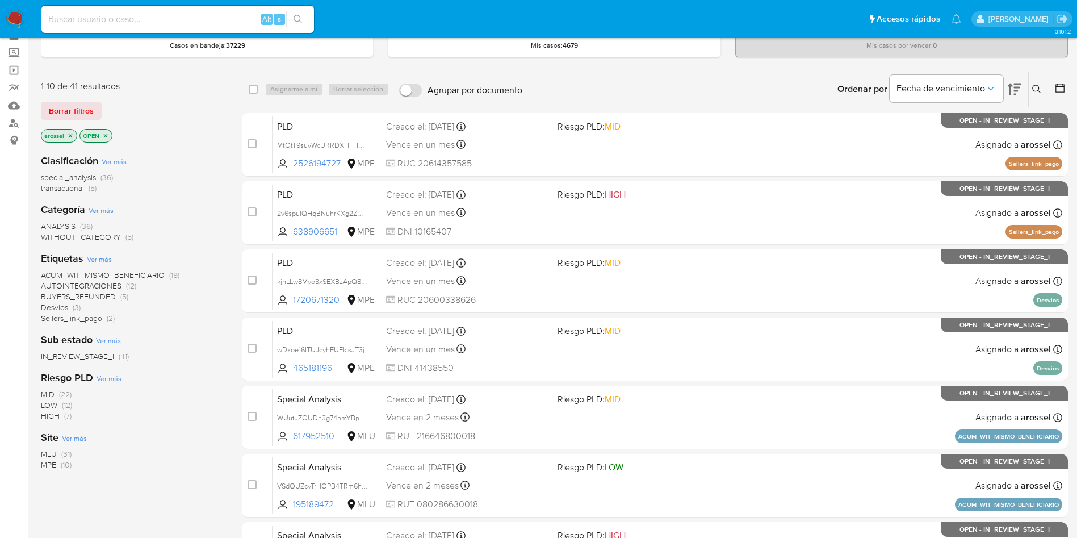
scroll to position [85, 0]
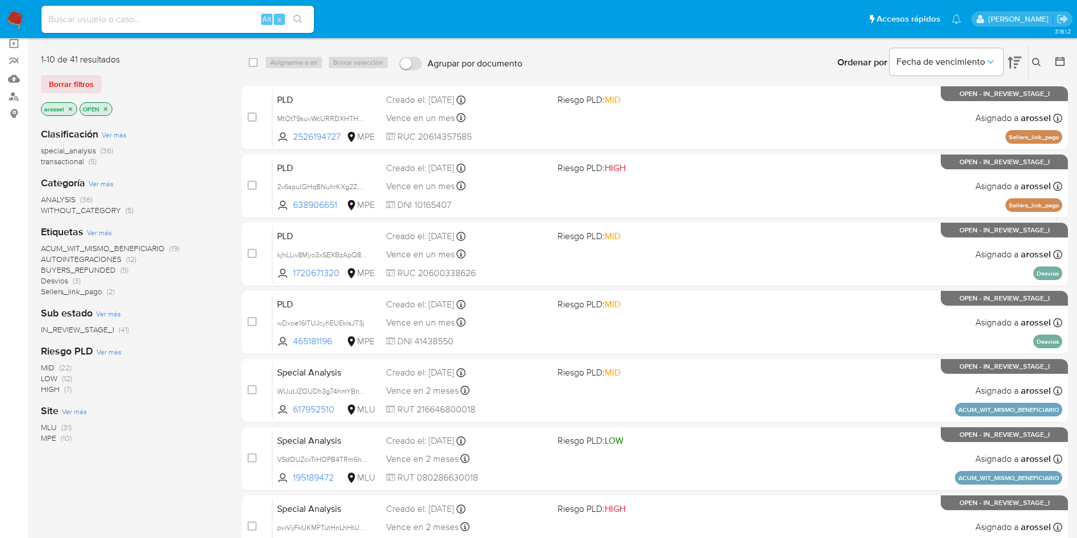
click at [54, 439] on span "MPE" at bounding box center [48, 437] width 15 height 11
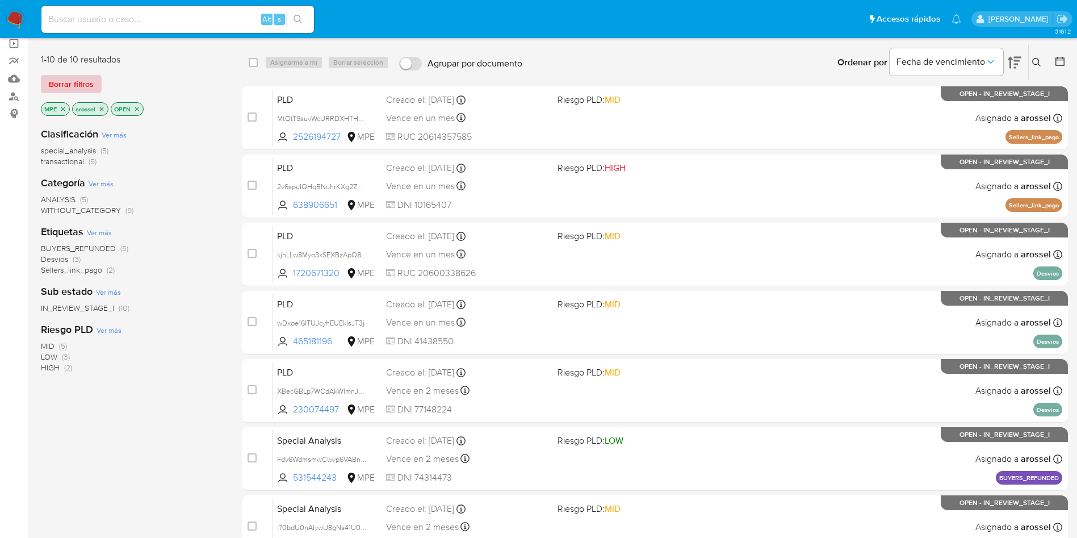
click at [77, 79] on span "Borrar filtros" at bounding box center [71, 84] width 45 height 16
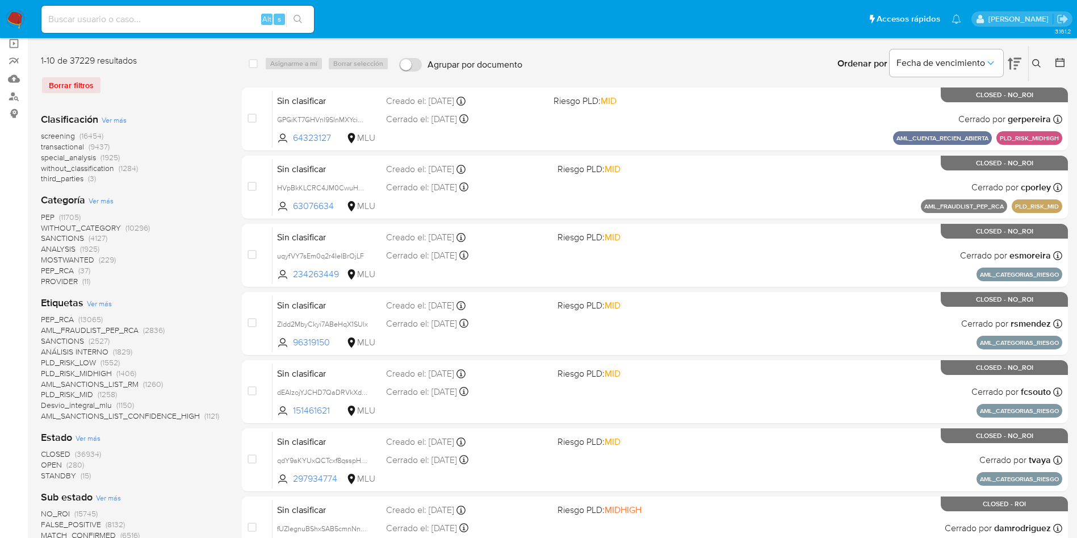
click at [62, 149] on span "transactional" at bounding box center [62, 146] width 43 height 11
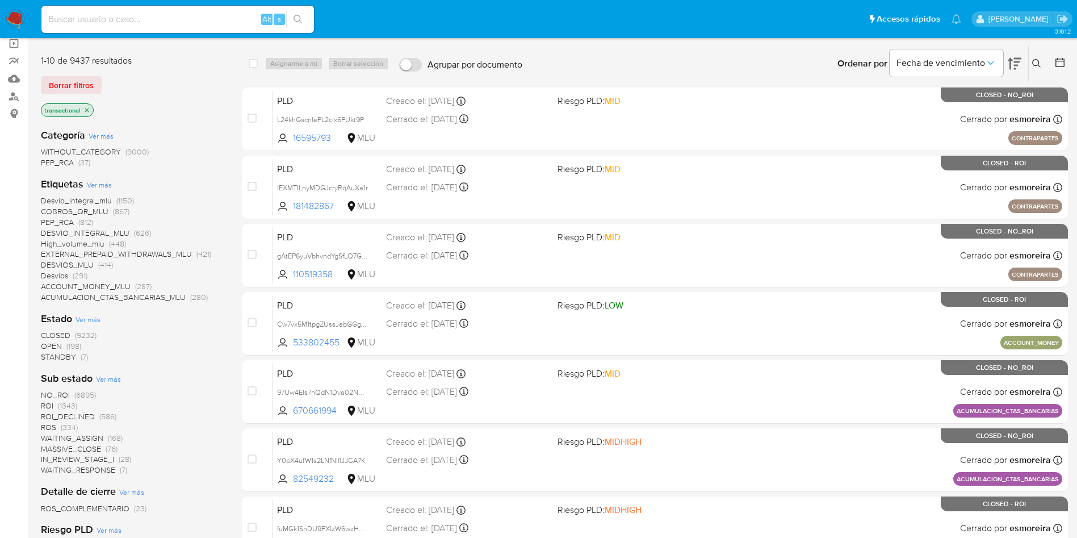
click at [56, 346] on span "OPEN" at bounding box center [51, 345] width 21 height 11
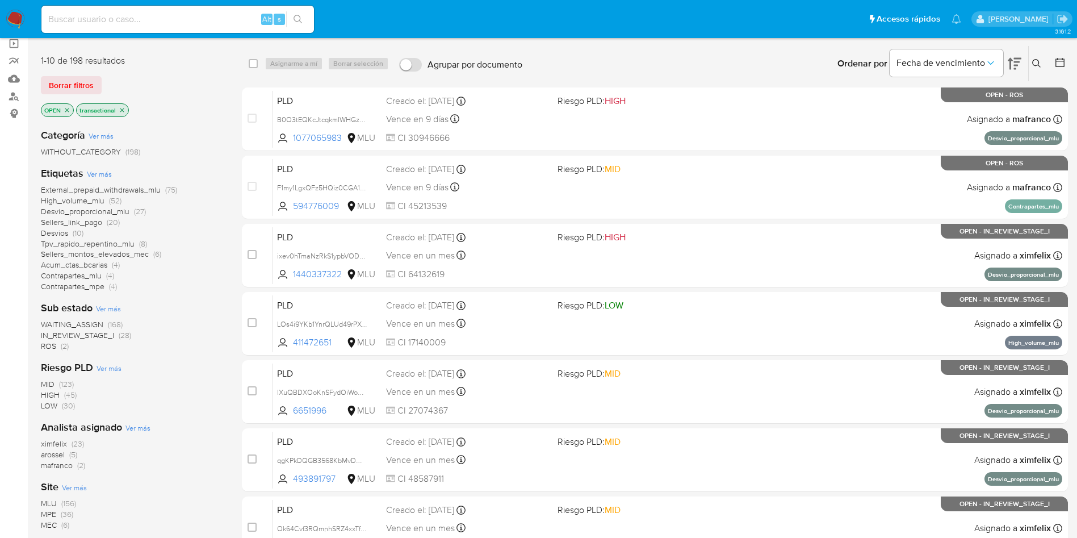
click at [93, 325] on span "WAITING_ASSIGN" at bounding box center [72, 324] width 62 height 11
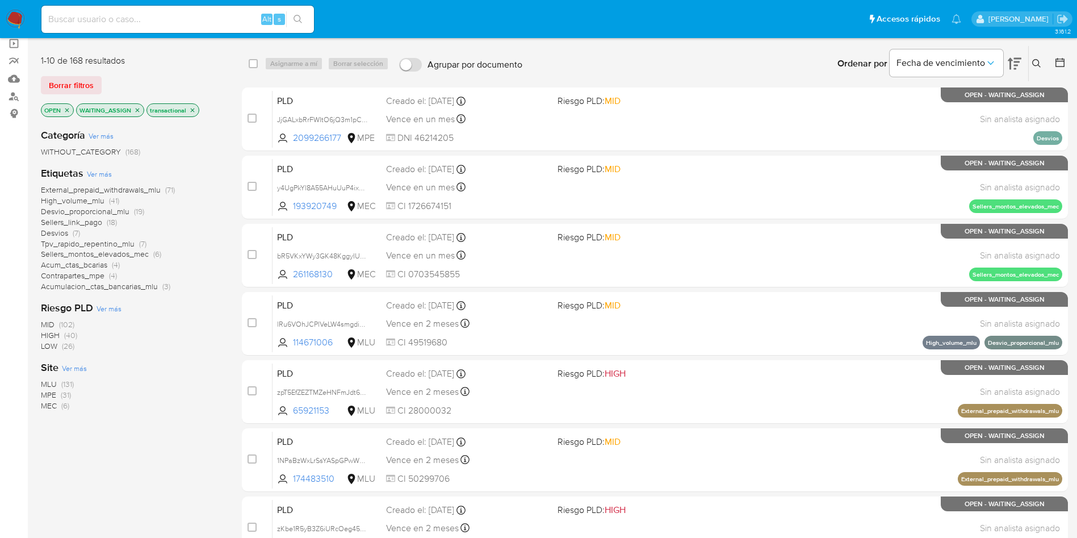
click at [53, 403] on span "MEC" at bounding box center [49, 405] width 16 height 11
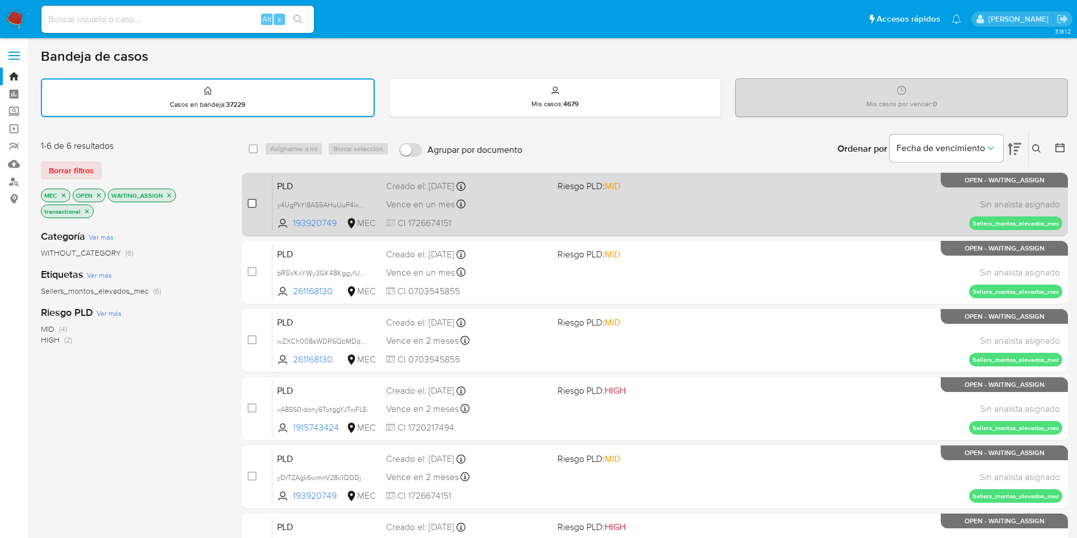
click at [253, 201] on input "checkbox" at bounding box center [252, 203] width 9 height 9
checkbox input "true"
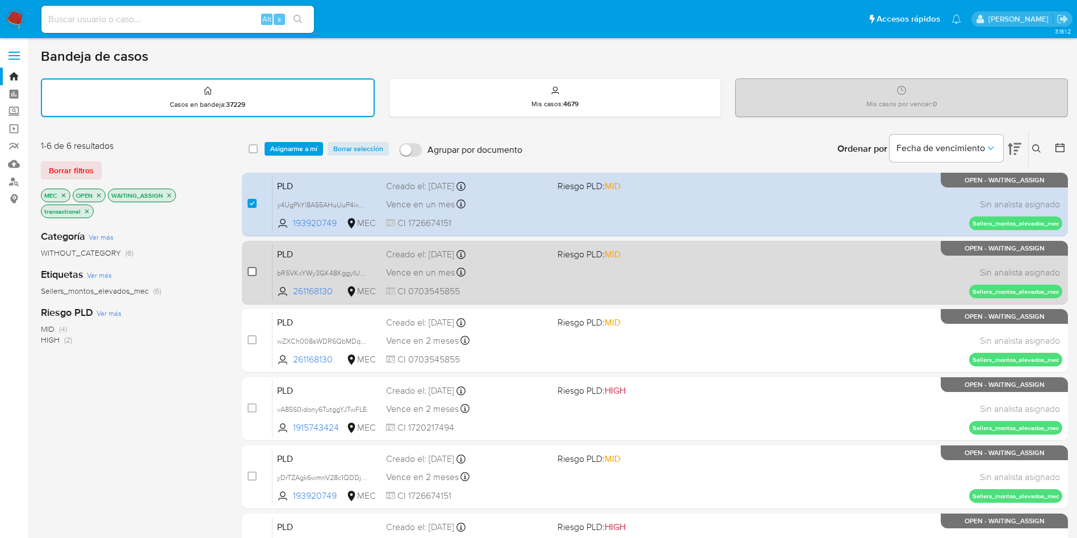
click at [254, 273] on input "checkbox" at bounding box center [252, 271] width 9 height 9
checkbox input "true"
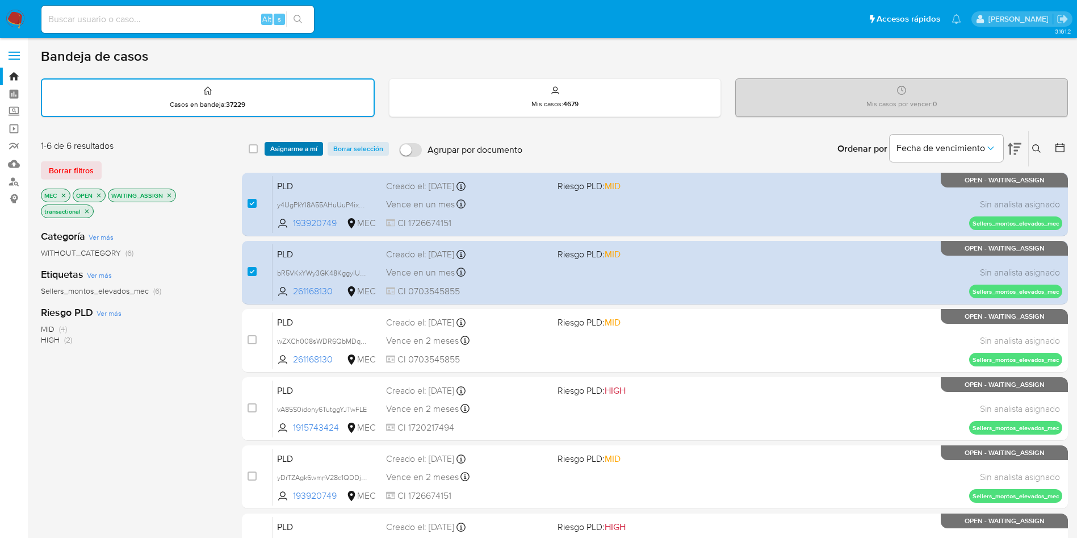
click at [283, 144] on span "Asignarme a mí" at bounding box center [293, 148] width 47 height 11
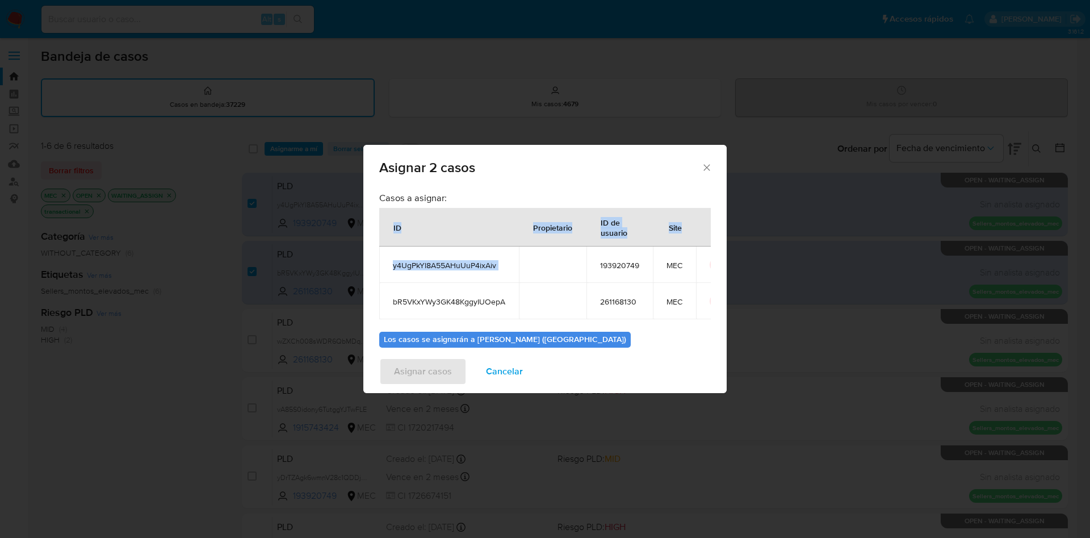
drag, startPoint x: 386, startPoint y: 227, endPoint x: 542, endPoint y: 273, distance: 162.8
click at [542, 273] on table "ID Propietario ID de usuario Site y4UgPkYl8A55AHuUuP4ixAiv 193920749 MEC bR5VKx…" at bounding box center [558, 263] width 358 height 111
click at [510, 259] on td "y4UgPkYl8A55AHuUuP4ixAiv" at bounding box center [449, 264] width 140 height 36
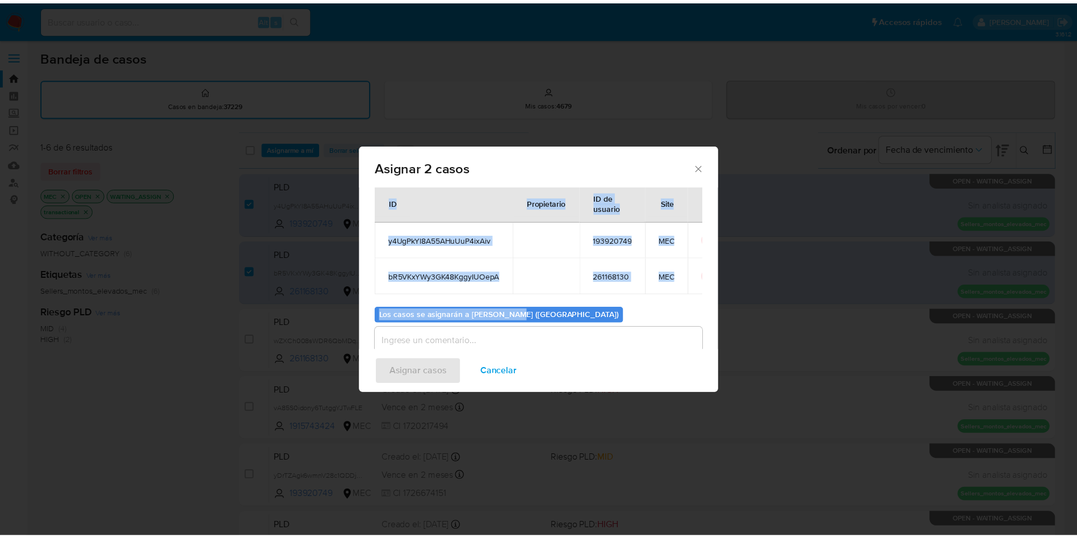
scroll to position [69, 0]
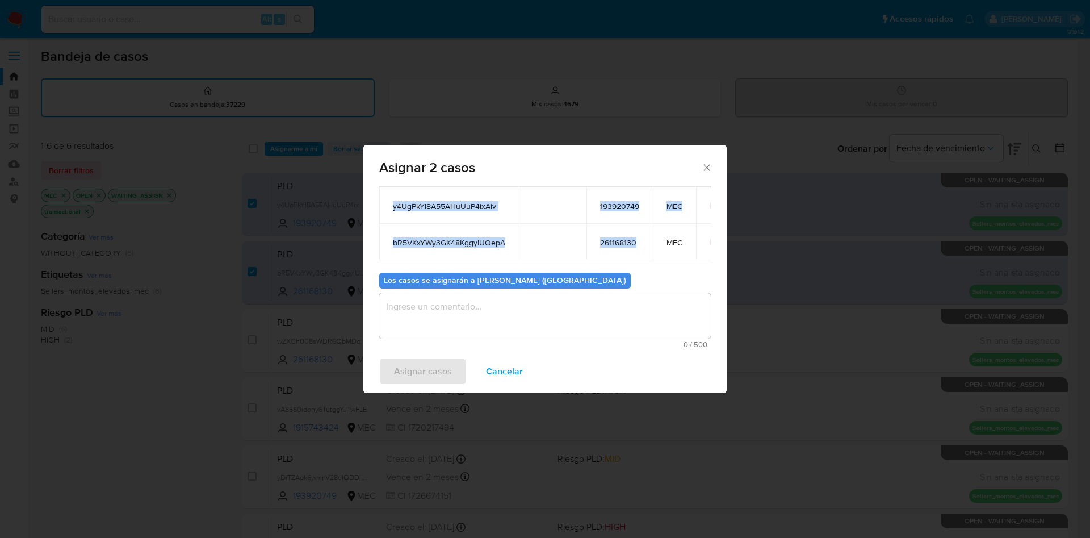
drag, startPoint x: 394, startPoint y: 227, endPoint x: 638, endPoint y: 234, distance: 244.3
click at [638, 234] on table "ID Propietario ID de usuario Site y4UgPkYl8A55AHuUuP4ixAiv 193920749 MEC bR5VKx…" at bounding box center [558, 204] width 358 height 111
copy table "ID Propietario ID de usuario Site y4UgPkYl8A55AHuUuP4ixAiv 193920749 MEC bR5VKx…"
drag, startPoint x: 512, startPoint y: 327, endPoint x: 481, endPoint y: 350, distance: 39.0
click at [513, 327] on textarea "assign-modal" at bounding box center [545, 315] width 332 height 45
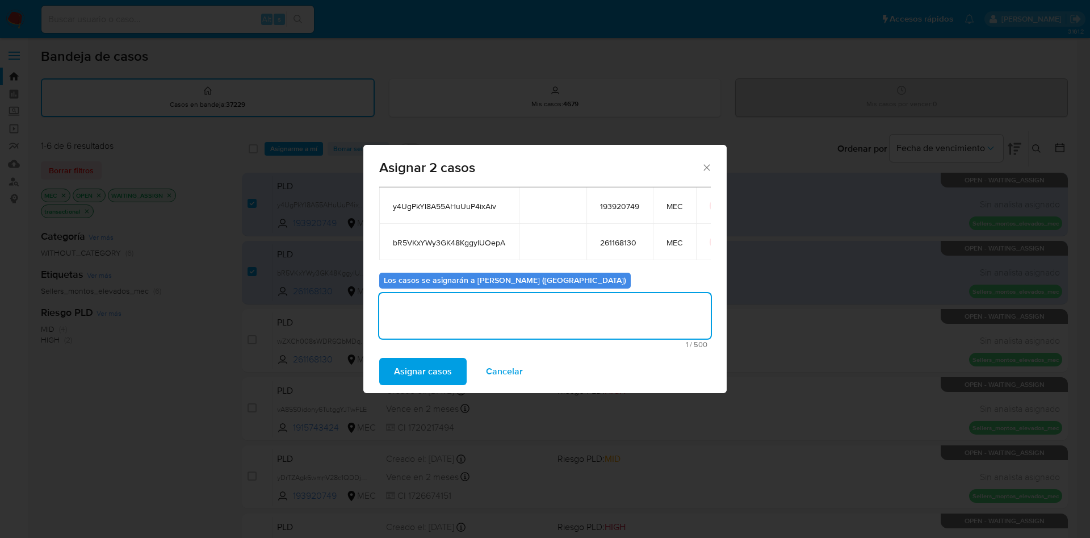
click at [416, 369] on span "Asignar casos" at bounding box center [423, 371] width 58 height 25
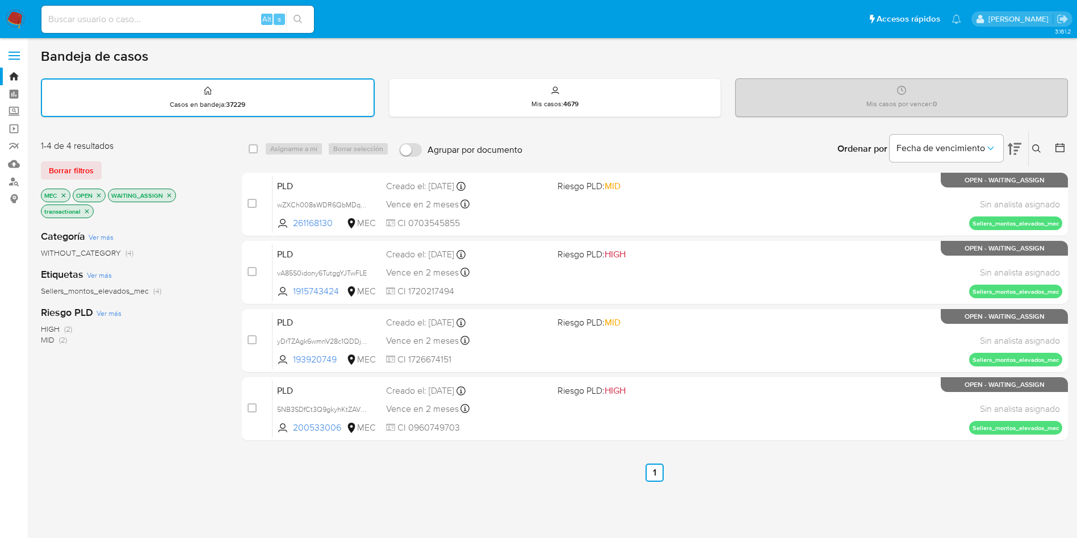
click at [179, 20] on input at bounding box center [177, 19] width 273 height 15
paste input "y4UgPkYl8A55AHuUuP4ixAiv"
type input "y4UgPkYl8A55AHuUuP4ixAiv"
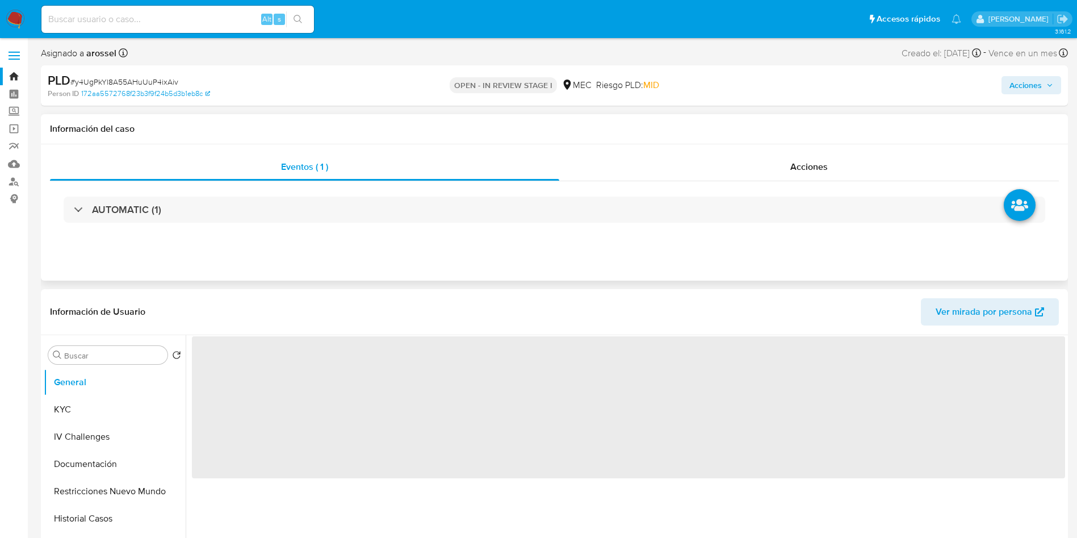
scroll to position [85, 0]
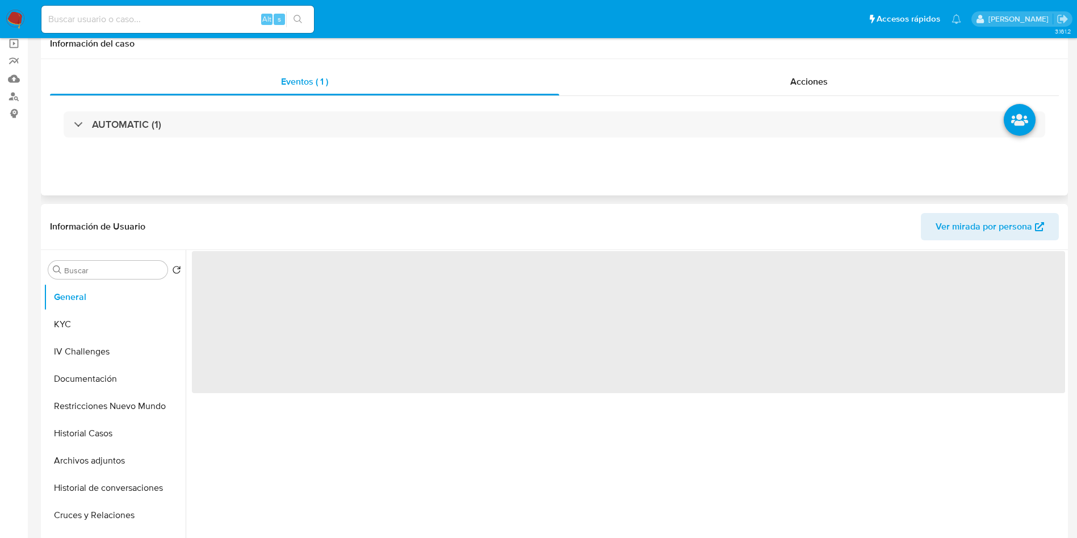
select select "10"
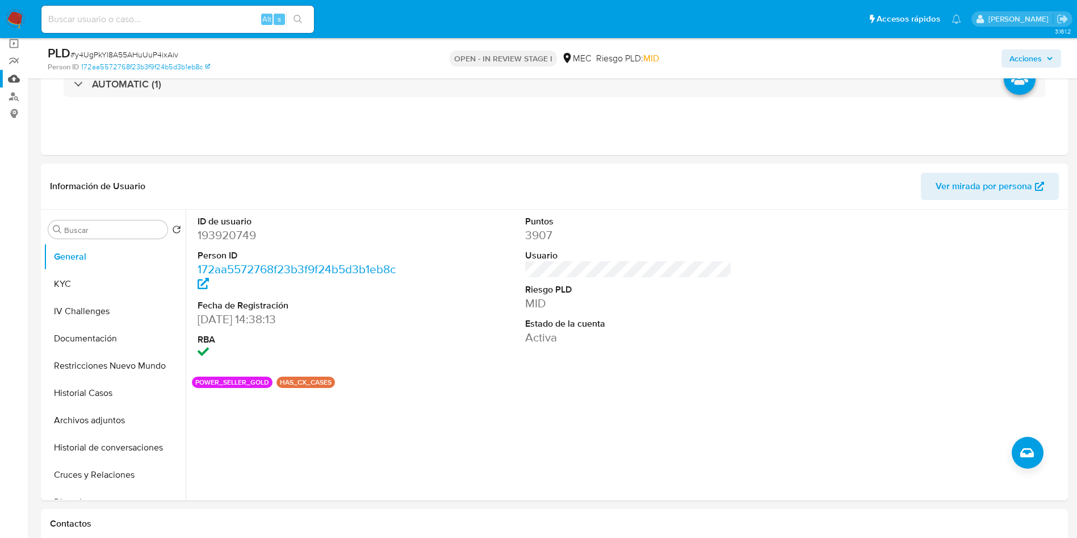
click at [11, 78] on link "Mulan" at bounding box center [67, 79] width 135 height 18
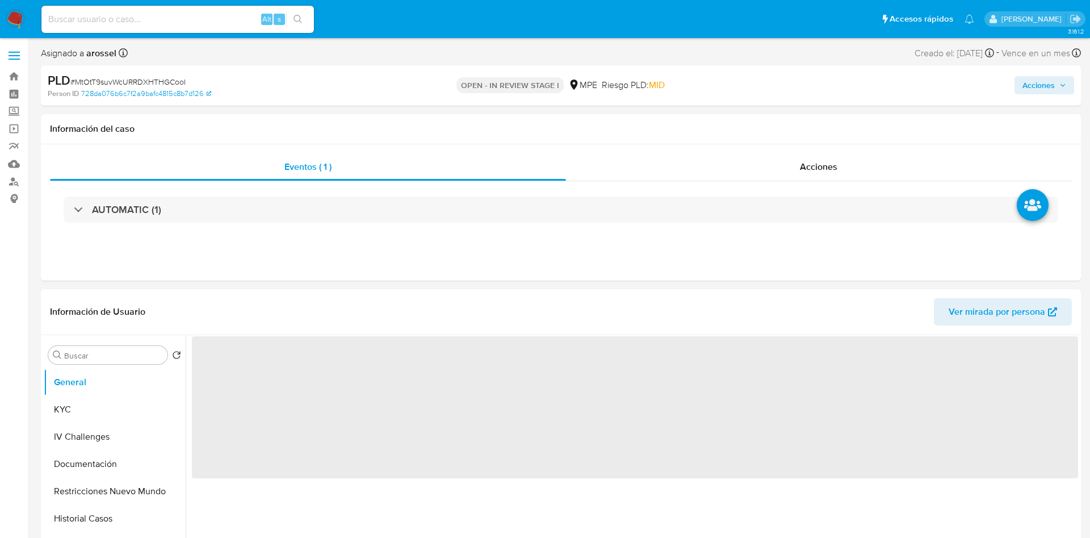
select select "10"
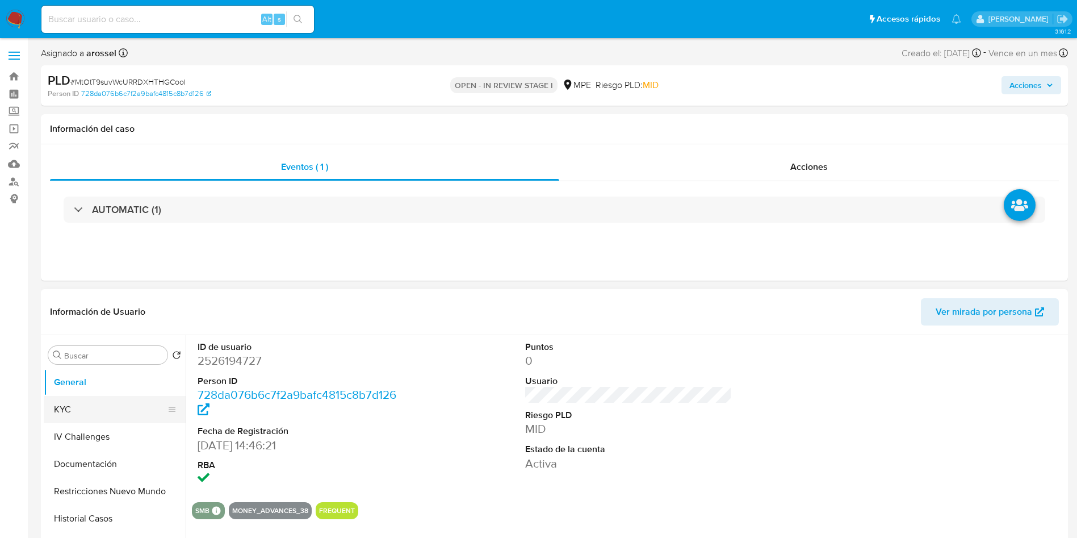
click at [110, 400] on button "KYC" at bounding box center [110, 409] width 133 height 27
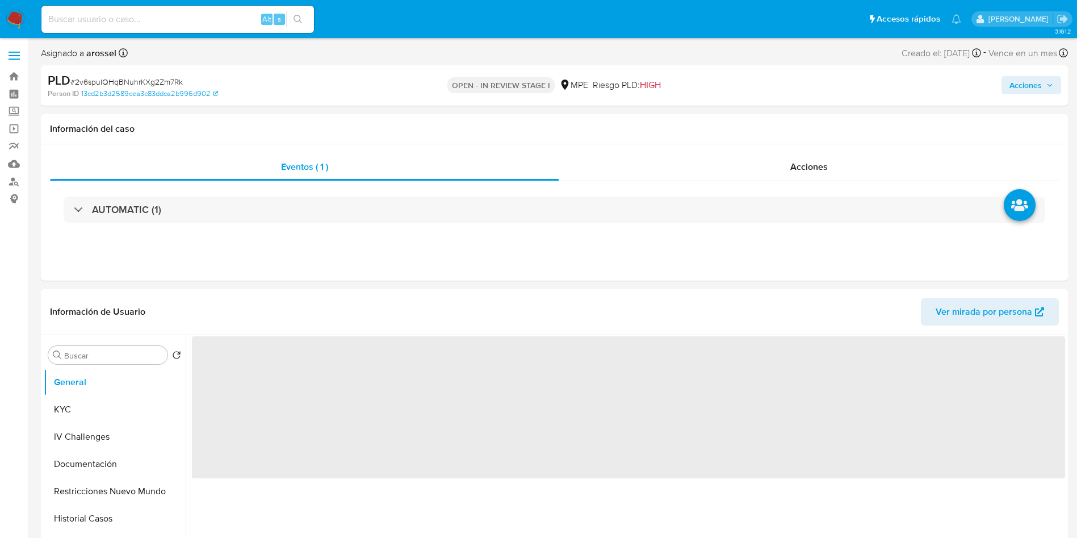
select select "10"
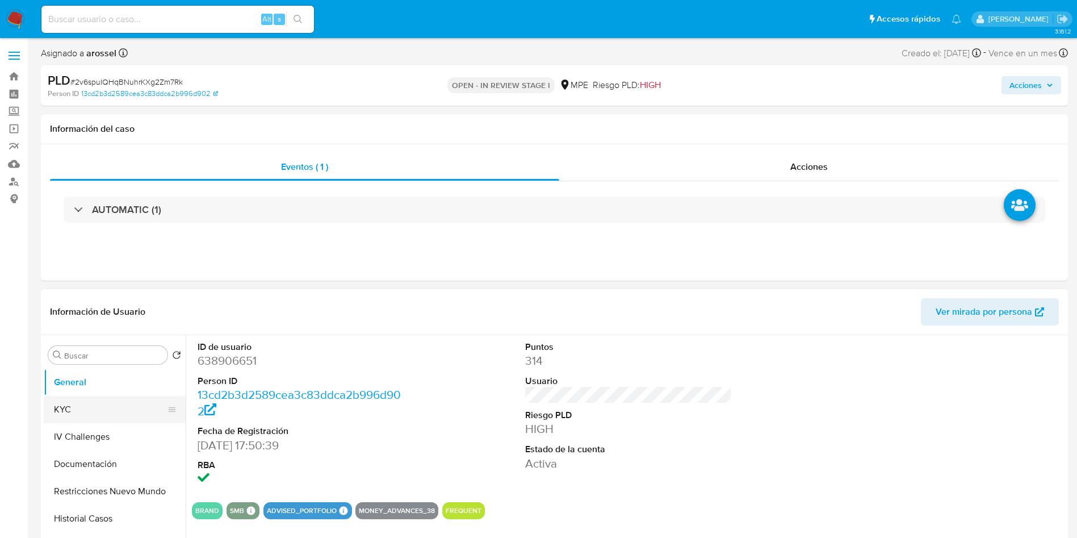
click at [108, 398] on button "KYC" at bounding box center [110, 409] width 133 height 27
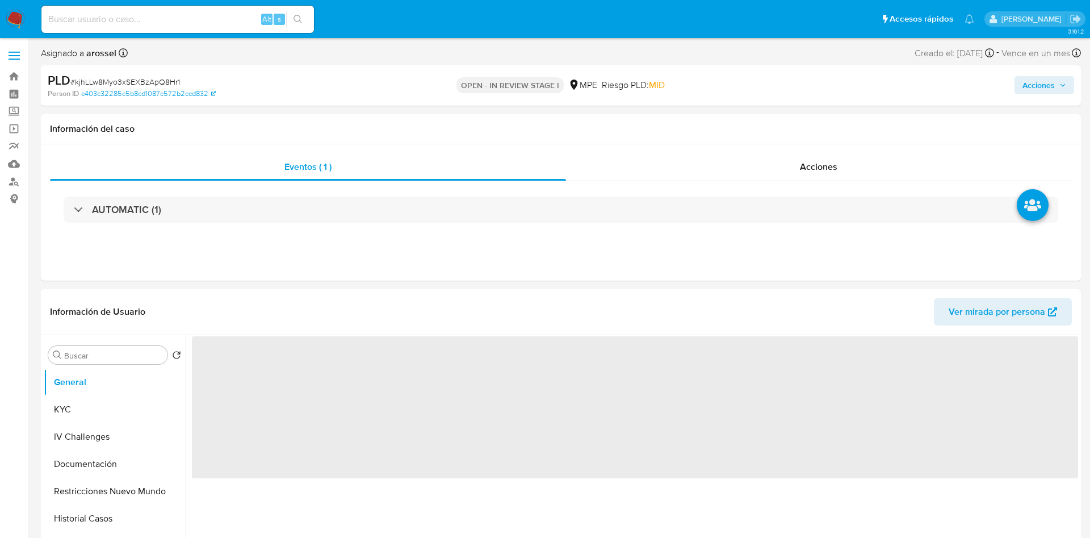
select select "10"
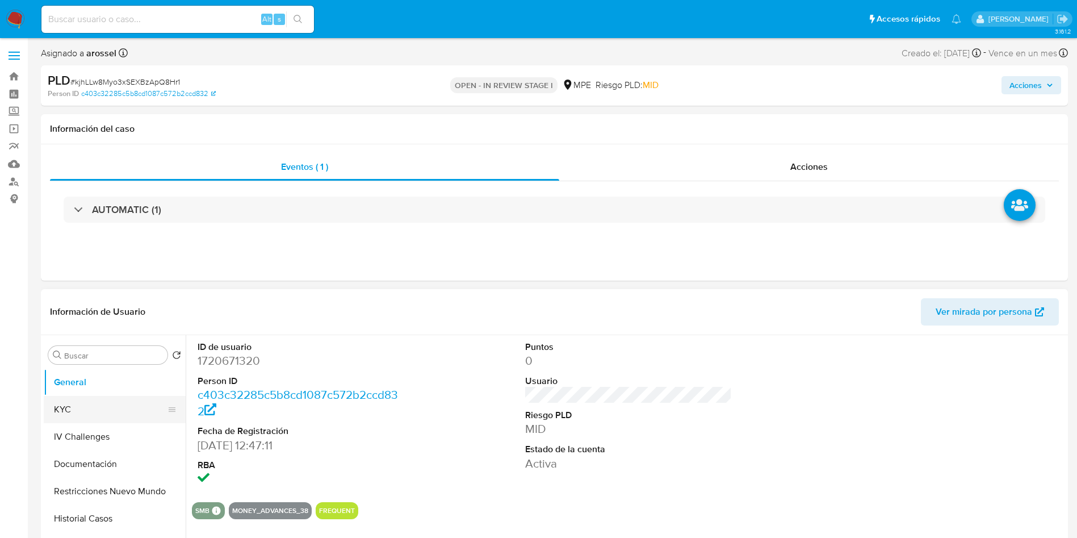
drag, startPoint x: 90, startPoint y: 410, endPoint x: 99, endPoint y: 408, distance: 9.2
click at [90, 410] on button "KYC" at bounding box center [110, 409] width 133 height 27
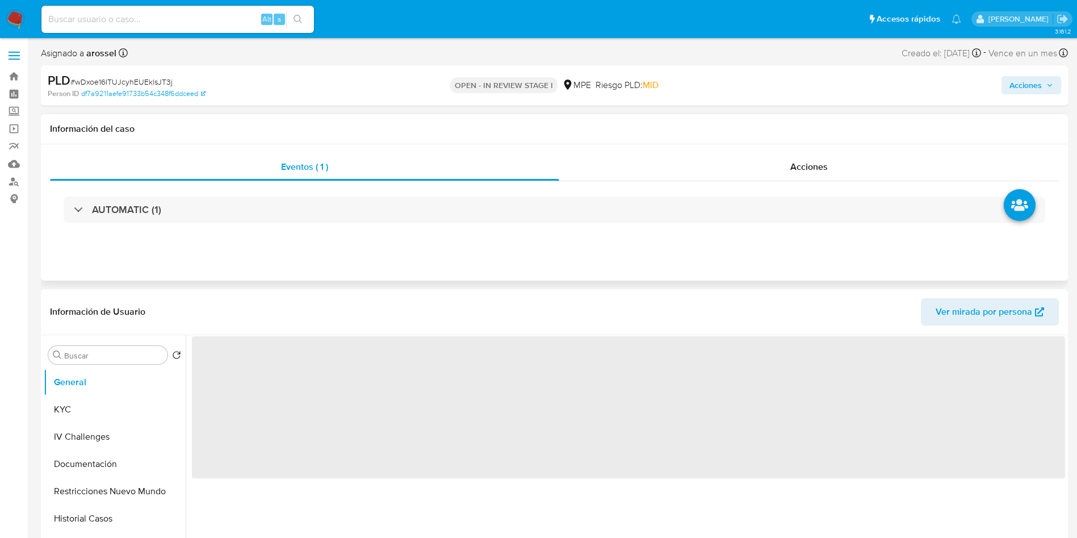
scroll to position [170, 0]
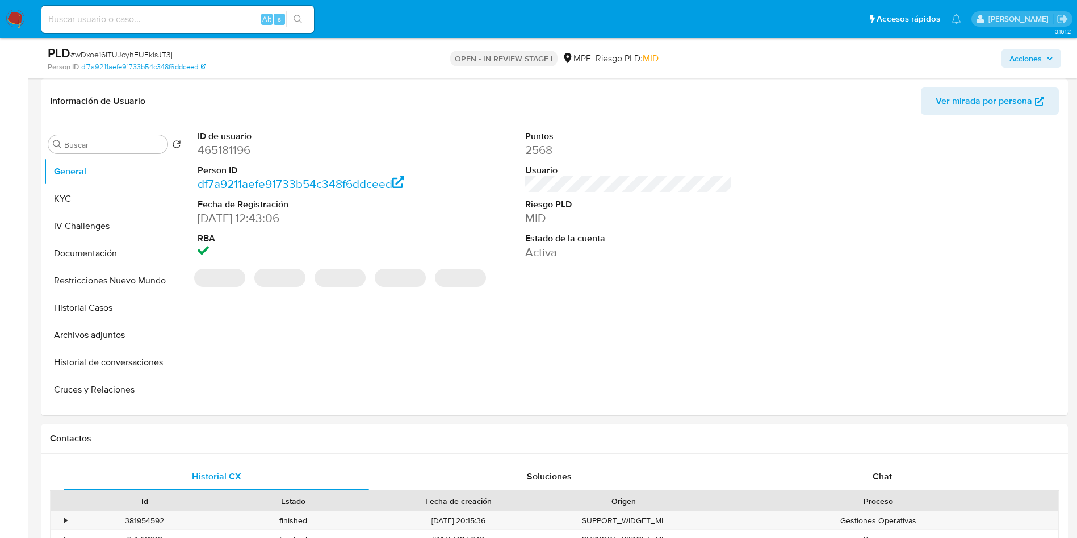
select select "10"
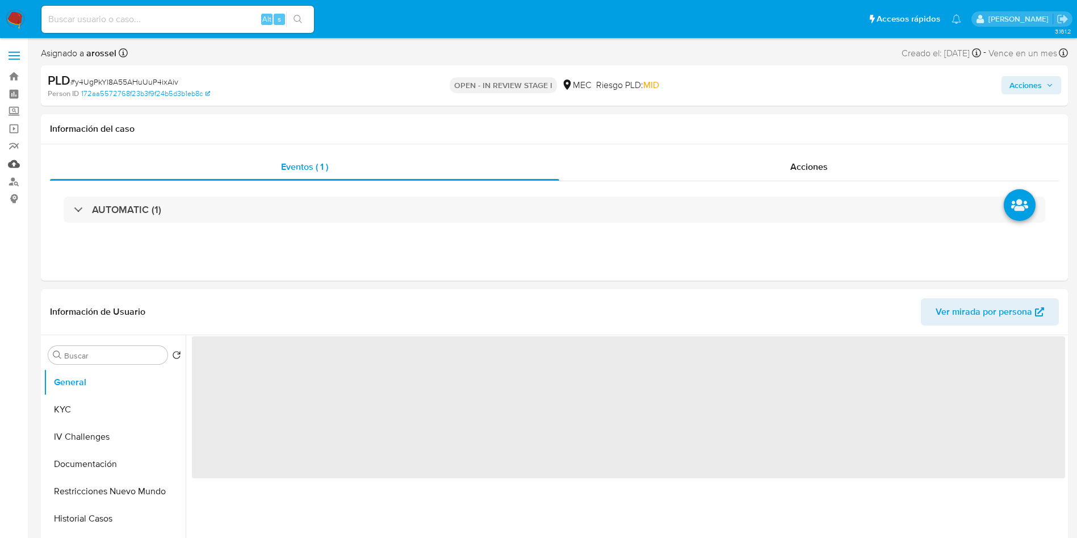
select select "10"
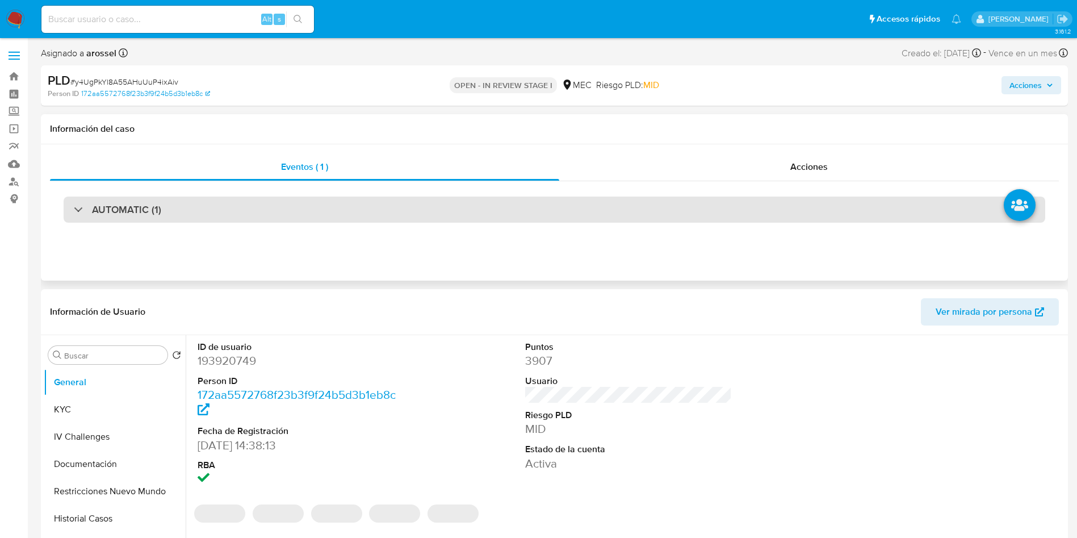
click at [223, 207] on div "AUTOMATIC (1)" at bounding box center [555, 209] width 982 height 26
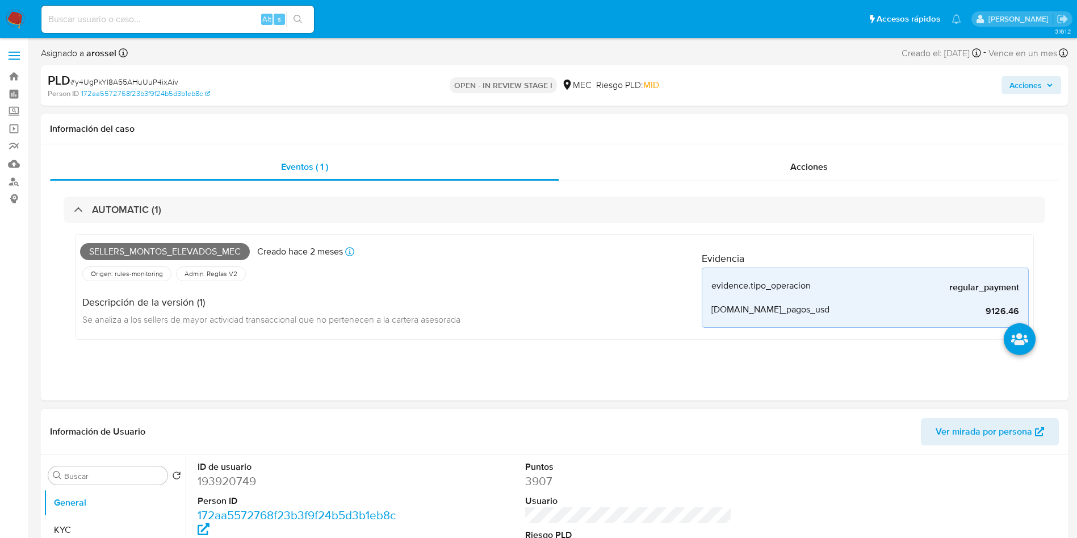
scroll to position [170, 0]
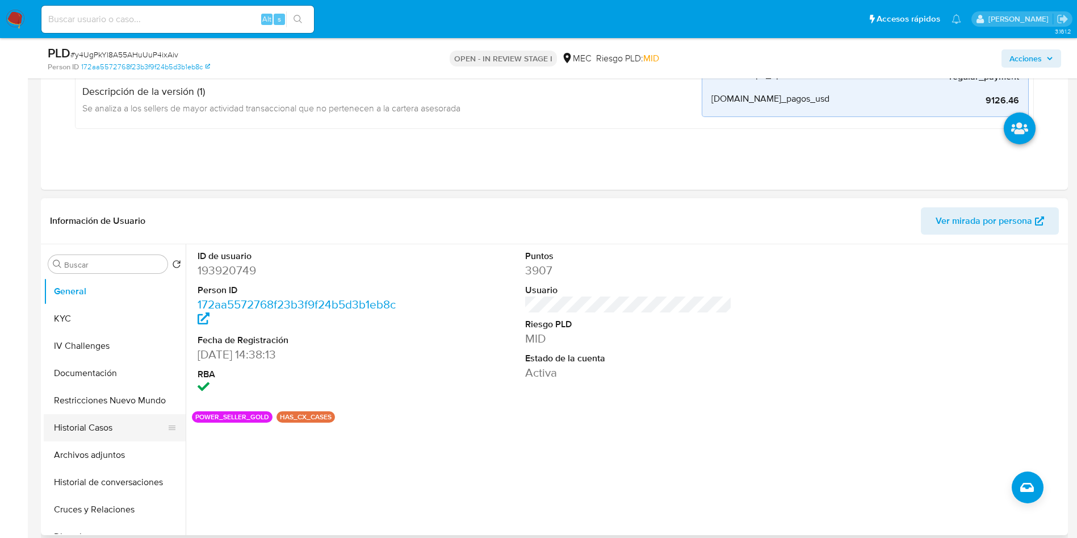
click at [106, 425] on button "Historial Casos" at bounding box center [110, 427] width 133 height 27
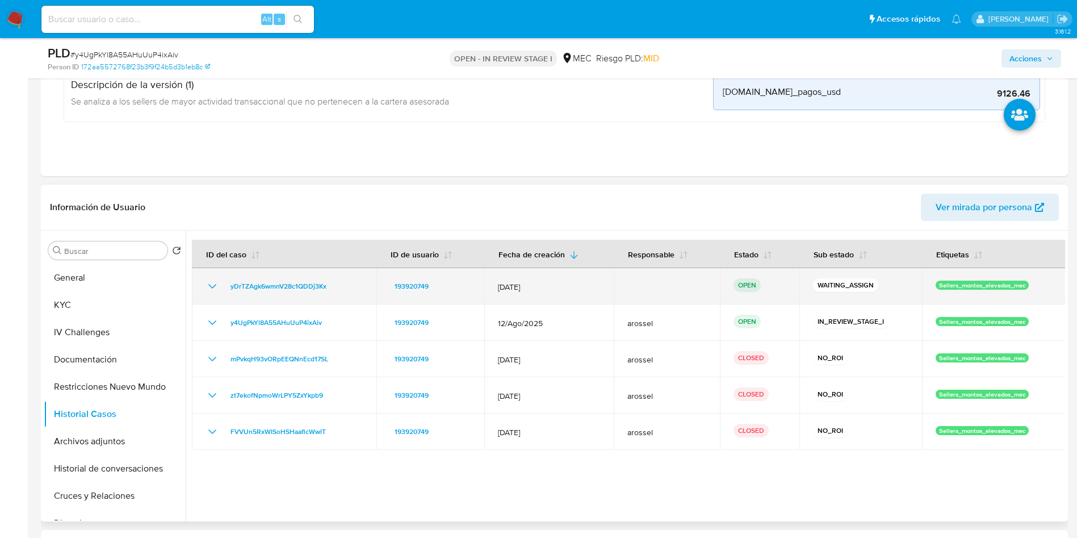
drag, startPoint x: 359, startPoint y: 286, endPoint x: 225, endPoint y: 286, distance: 133.4
click at [225, 286] on div "yDrTZAgk6wmnV28c1QDDj3Kx" at bounding box center [284, 286] width 157 height 14
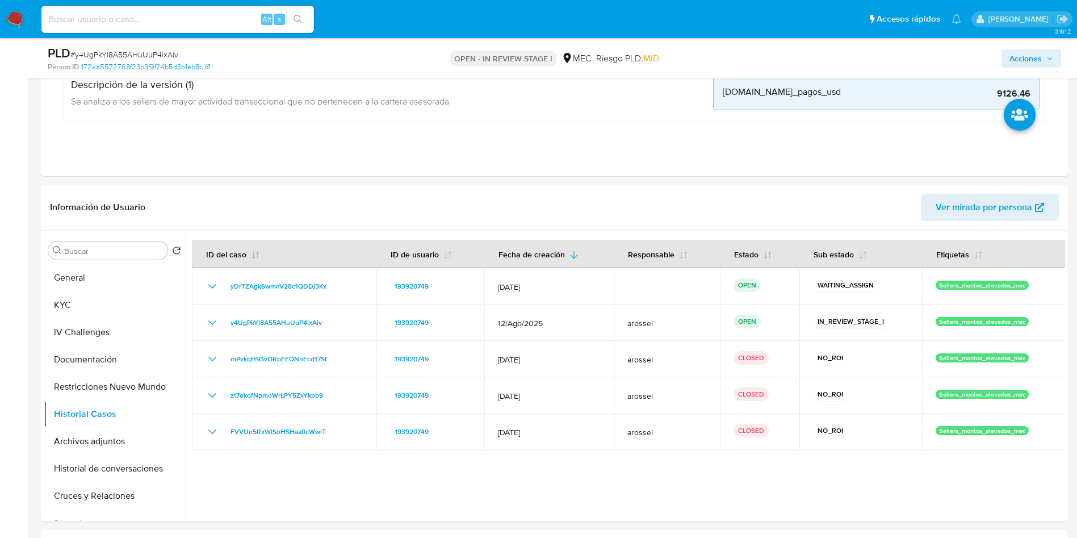
click at [171, 52] on span "# y4UgPkYl8A55AHuUuP4ixAiv" at bounding box center [124, 54] width 108 height 11
copy span "y4UgPkYl8A55AHuUuP4ixAiv"
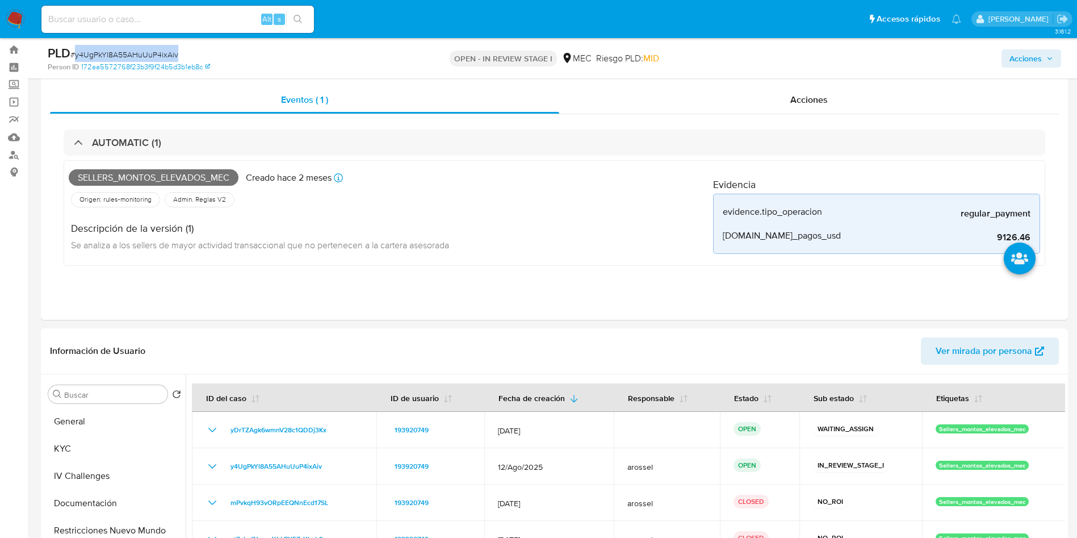
scroll to position [0, 0]
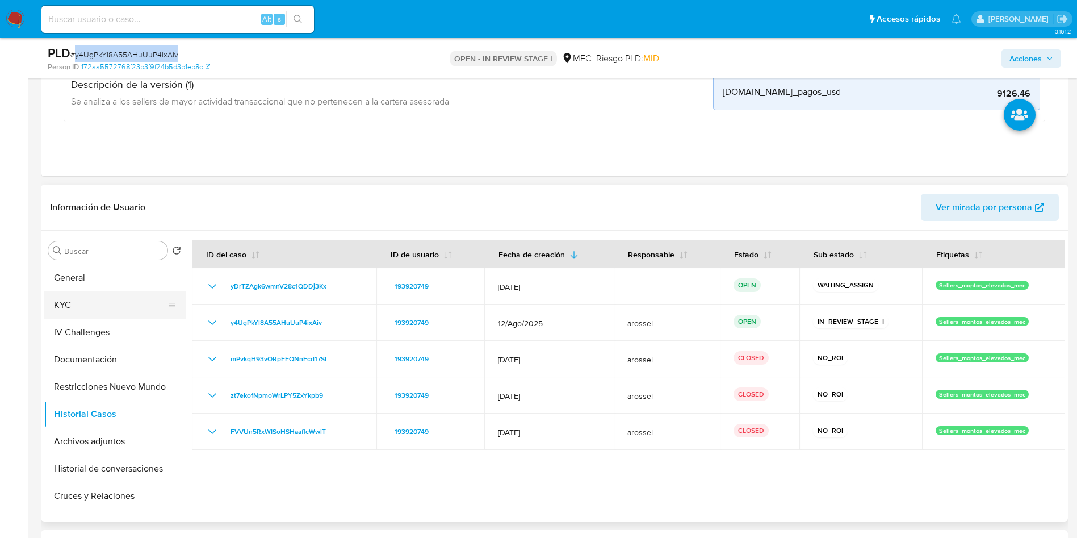
click at [83, 303] on button "KYC" at bounding box center [110, 304] width 133 height 27
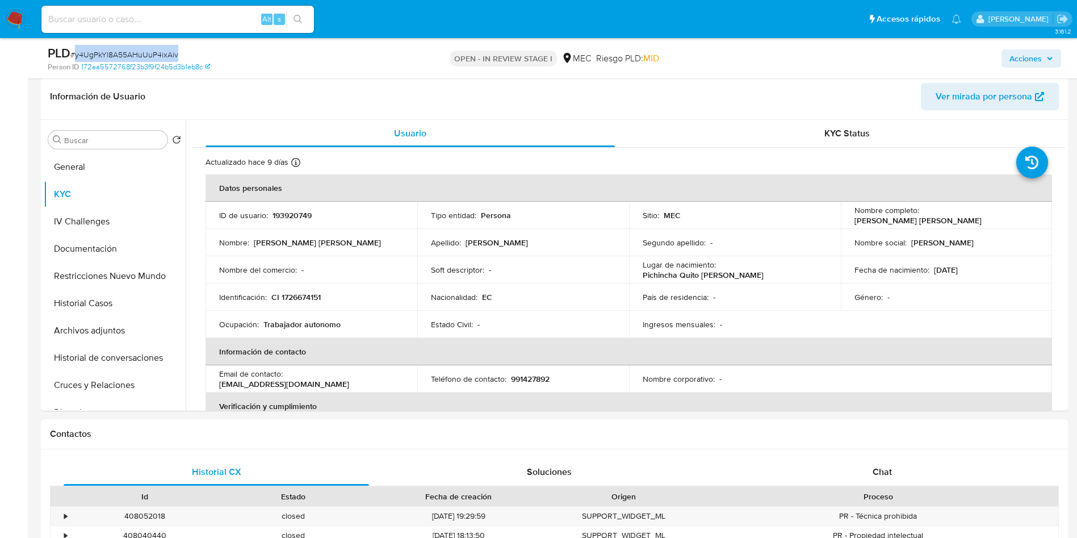
scroll to position [256, 0]
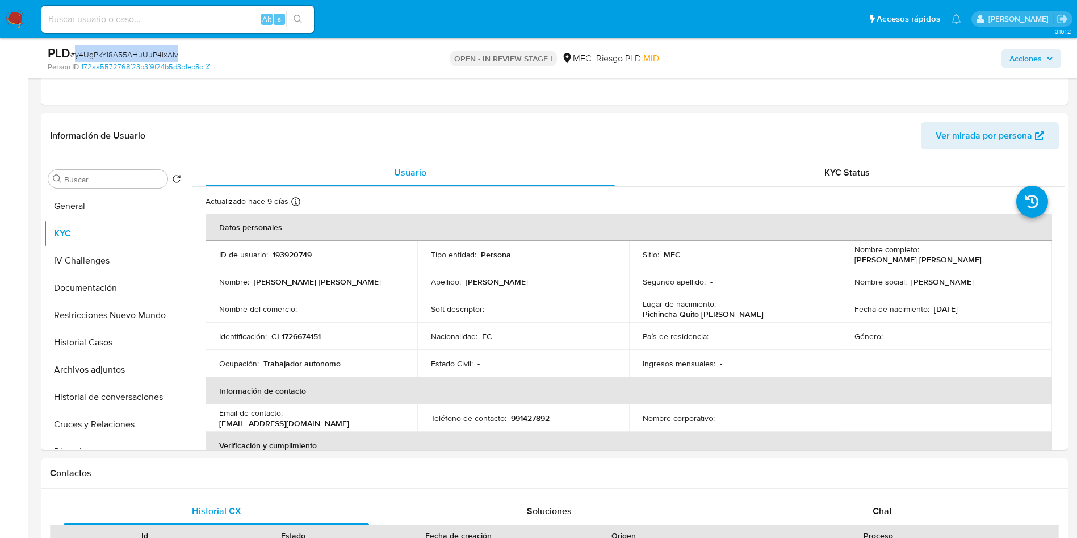
click at [1025, 60] on span "Acciones" at bounding box center [1026, 58] width 32 height 18
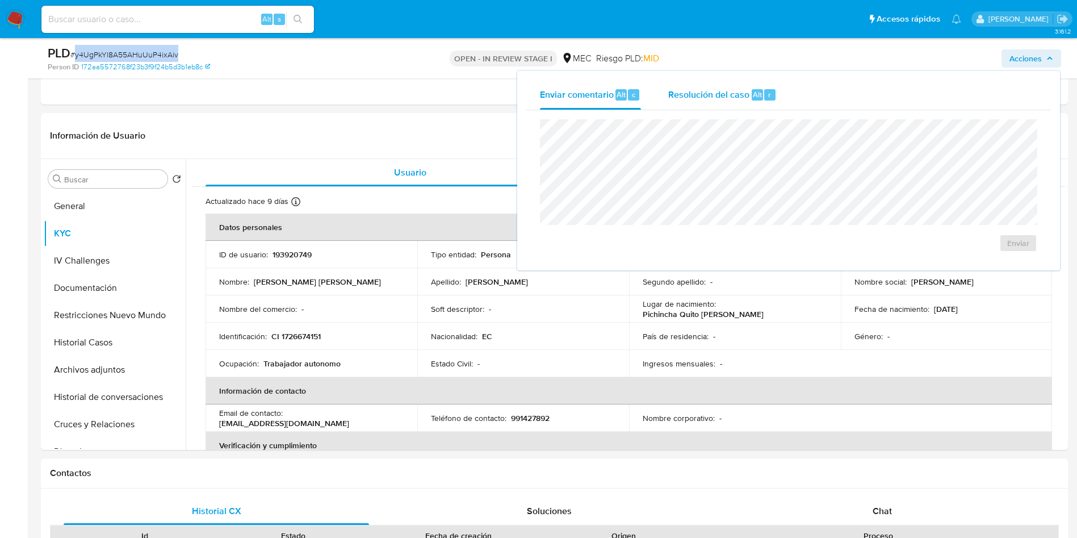
click at [742, 101] on div "Resolución del caso Alt r" at bounding box center [722, 95] width 108 height 30
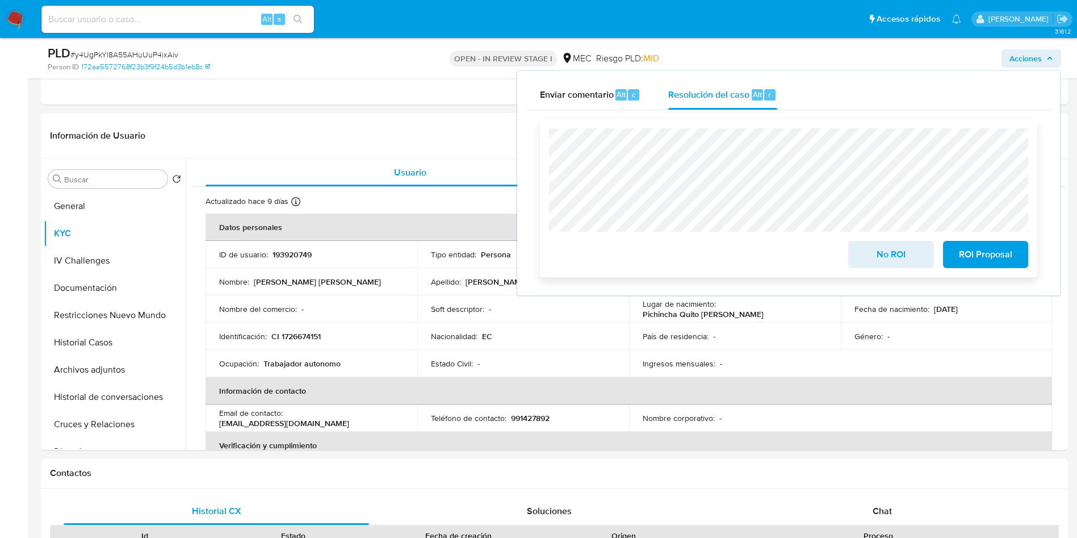
click at [886, 261] on span "No ROI" at bounding box center [891, 254] width 56 height 25
click at [893, 265] on span "No ROI" at bounding box center [891, 254] width 56 height 25
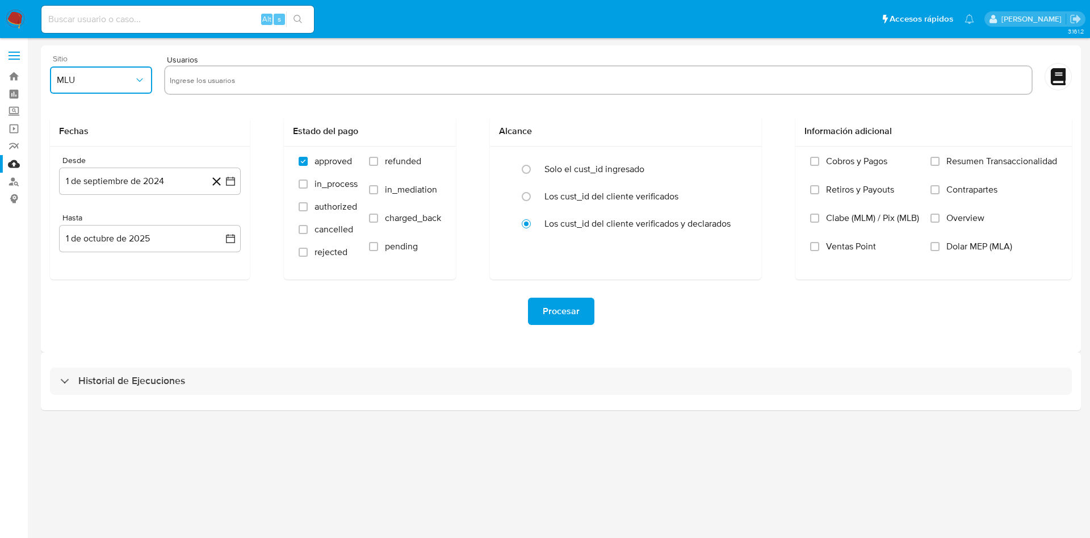
click at [125, 76] on span "MLU" at bounding box center [95, 79] width 77 height 11
click at [103, 274] on div "MLC" at bounding box center [98, 274] width 82 height 27
click at [115, 81] on span "MLC" at bounding box center [95, 79] width 77 height 11
drag, startPoint x: 80, startPoint y: 300, endPoint x: 107, endPoint y: 276, distance: 36.2
click at [81, 300] on div "MEC" at bounding box center [98, 301] width 82 height 27
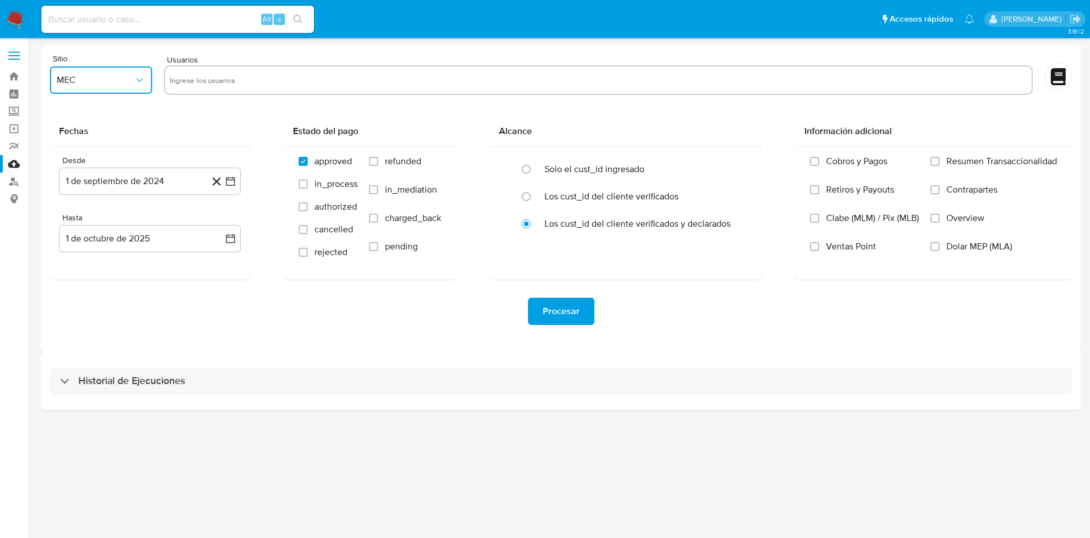
click at [286, 71] on input "text" at bounding box center [598, 80] width 857 height 18
type input "193920749"
paste input "261168130"
type input "261168130"
click at [228, 181] on icon "button" at bounding box center [230, 180] width 11 height 11
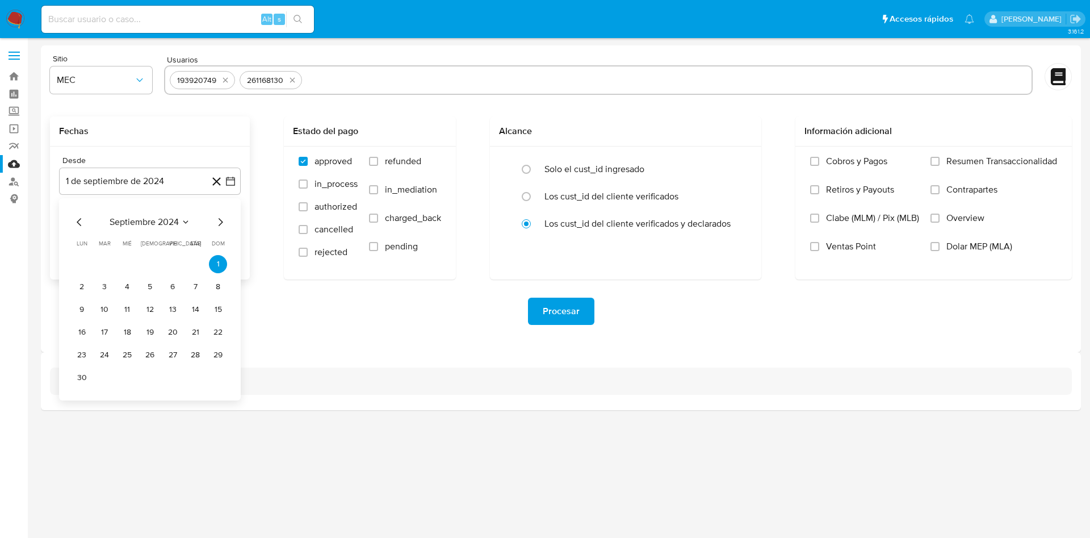
click at [220, 219] on icon "Mes siguiente" at bounding box center [221, 222] width 5 height 8
click at [103, 261] on button "1" at bounding box center [104, 264] width 18 height 18
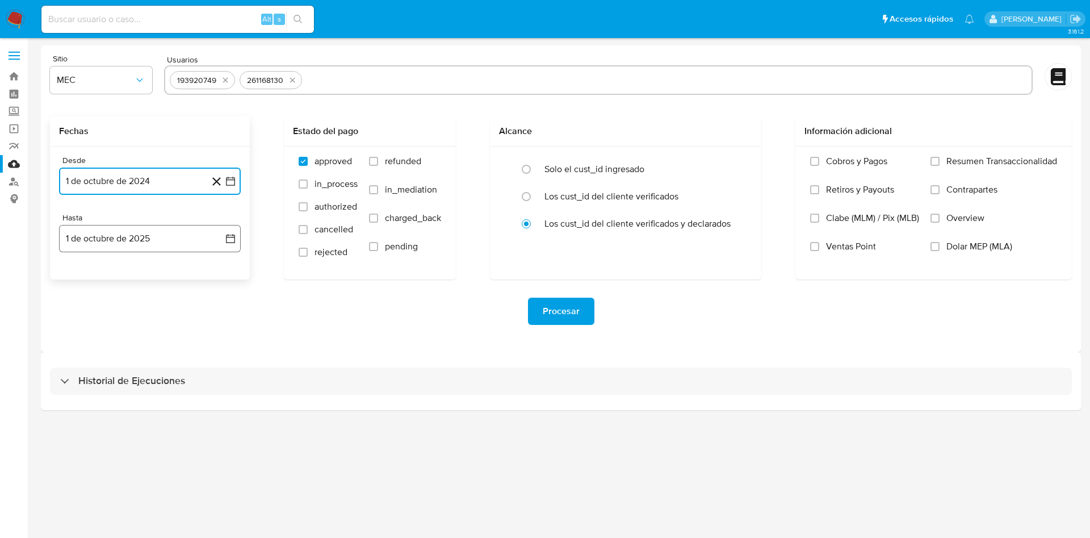
click at [229, 237] on icon "button" at bounding box center [230, 238] width 9 height 9
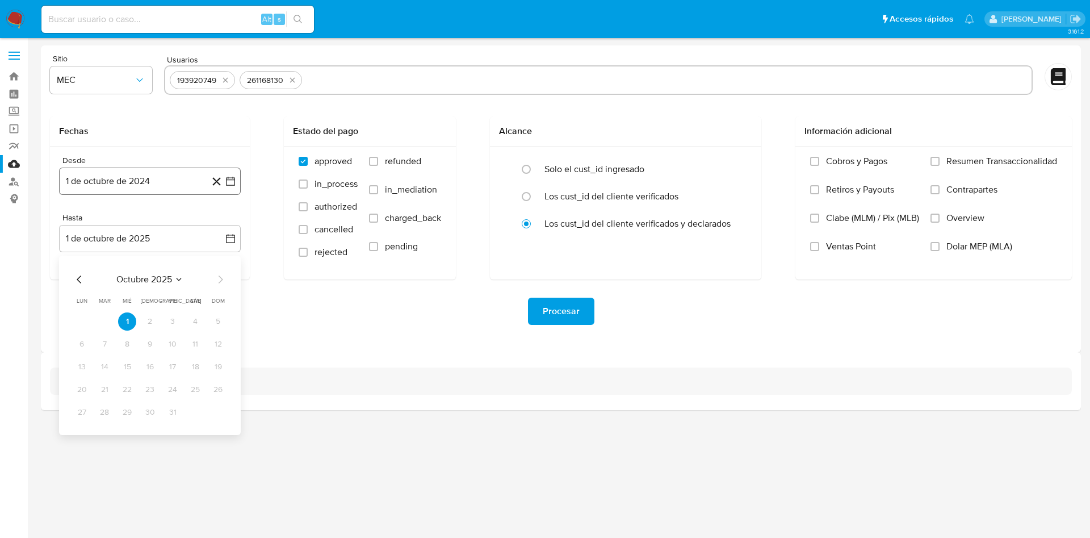
click at [231, 179] on icon "button" at bounding box center [230, 181] width 9 height 9
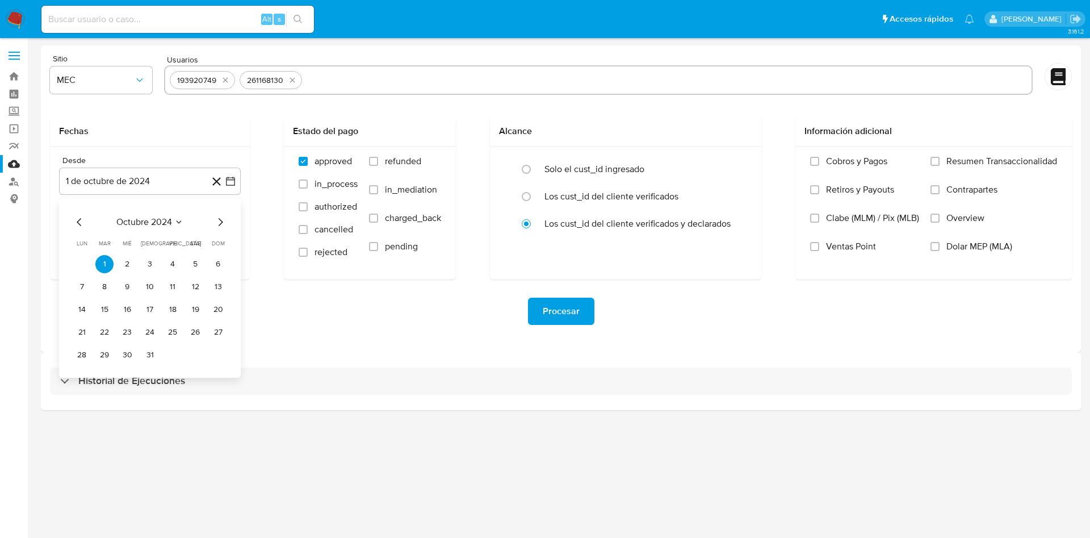
click at [85, 215] on icon "Mes anterior" at bounding box center [80, 222] width 14 height 14
click at [78, 376] on button "30" at bounding box center [82, 378] width 18 height 18
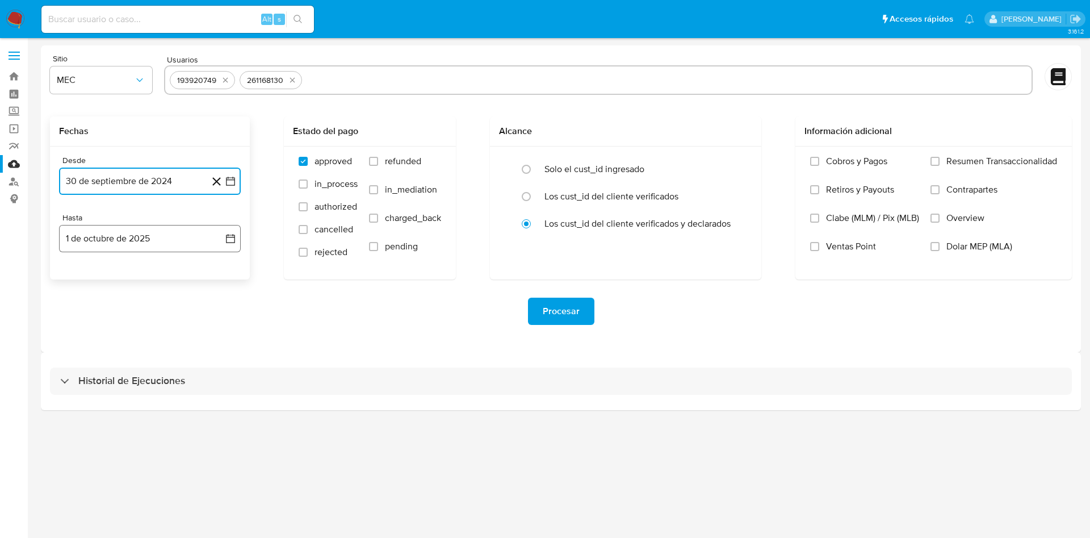
click at [228, 239] on icon "button" at bounding box center [230, 238] width 11 height 11
click at [79, 279] on icon "Mes anterior" at bounding box center [80, 280] width 14 height 14
click at [110, 411] on button "30" at bounding box center [104, 412] width 18 height 18
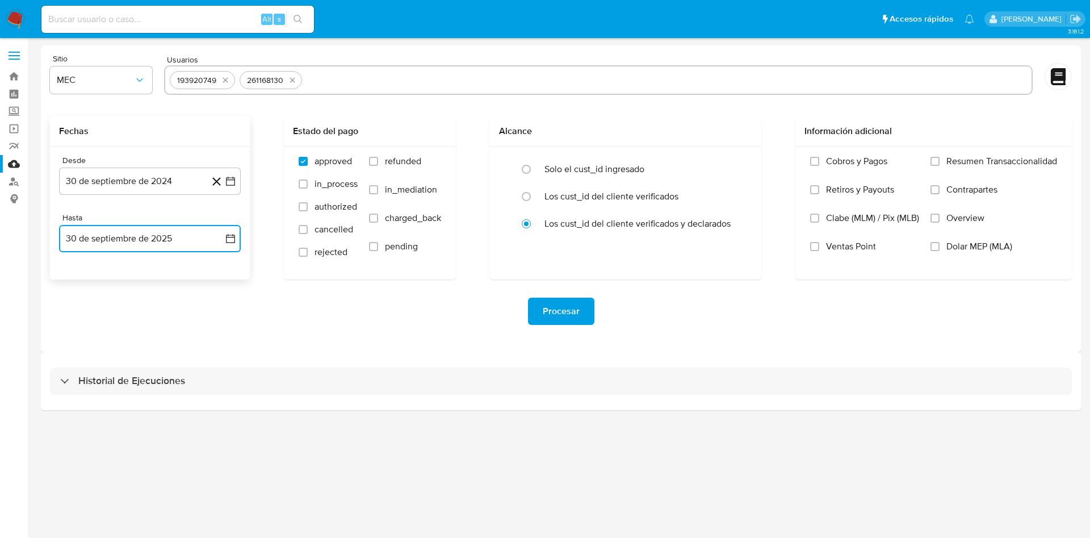
click at [232, 238] on icon "button" at bounding box center [230, 238] width 11 height 11
click at [83, 409] on button "29" at bounding box center [82, 412] width 18 height 18
click at [377, 164] on input "refunded" at bounding box center [373, 161] width 9 height 9
checkbox input "true"
click at [374, 221] on input "charged_back" at bounding box center [373, 218] width 9 height 9
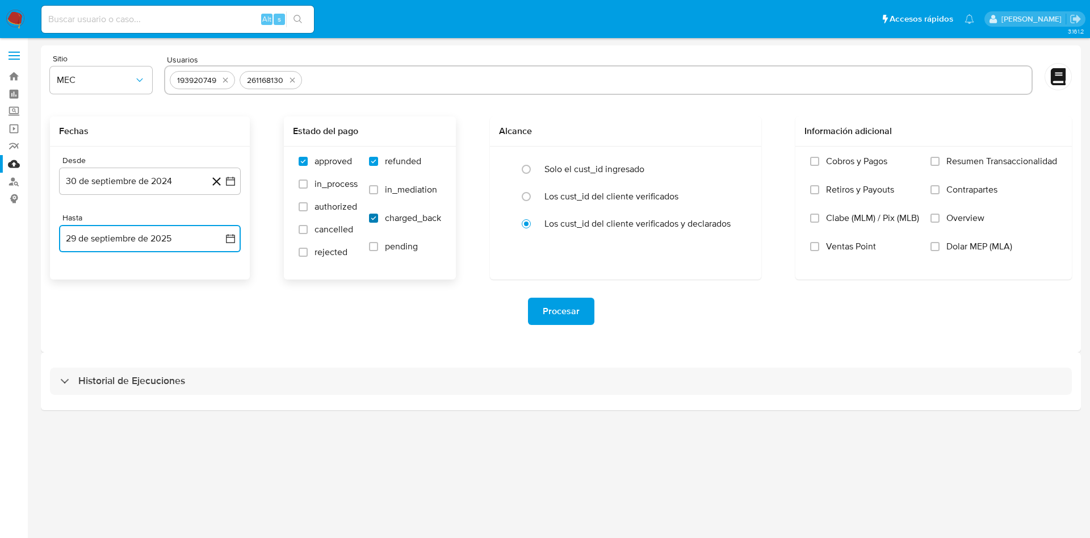
checkbox input "true"
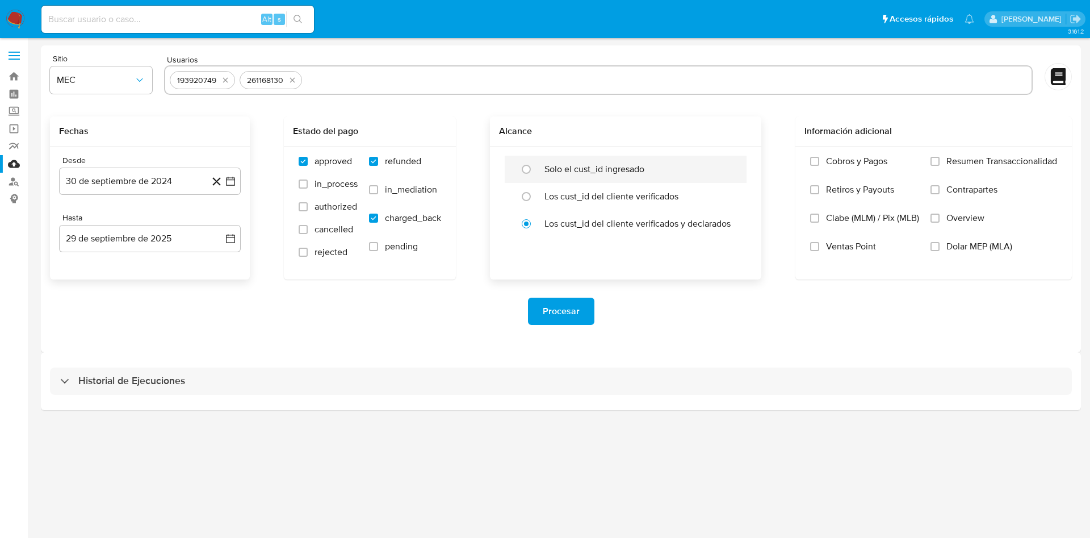
click at [574, 165] on label "Solo el cust_id ingresado" at bounding box center [595, 169] width 100 height 11
click at [535, 165] on input "radio" at bounding box center [526, 169] width 18 height 18
radio input "true"
click at [579, 308] on button "Procesar" at bounding box center [561, 311] width 66 height 27
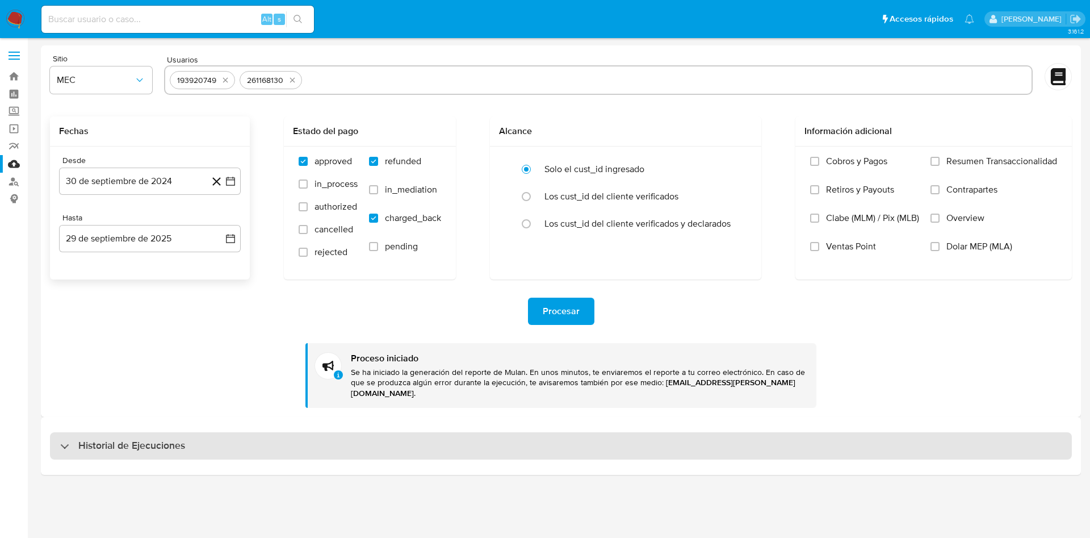
click at [159, 439] on h3 "Historial de Ejecuciones" at bounding box center [131, 446] width 107 height 14
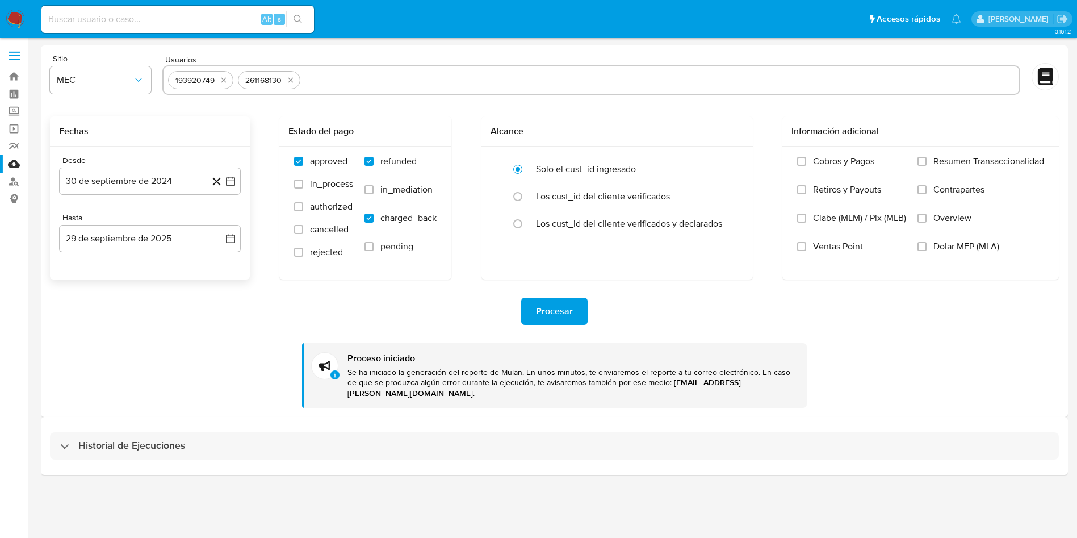
select select "10"
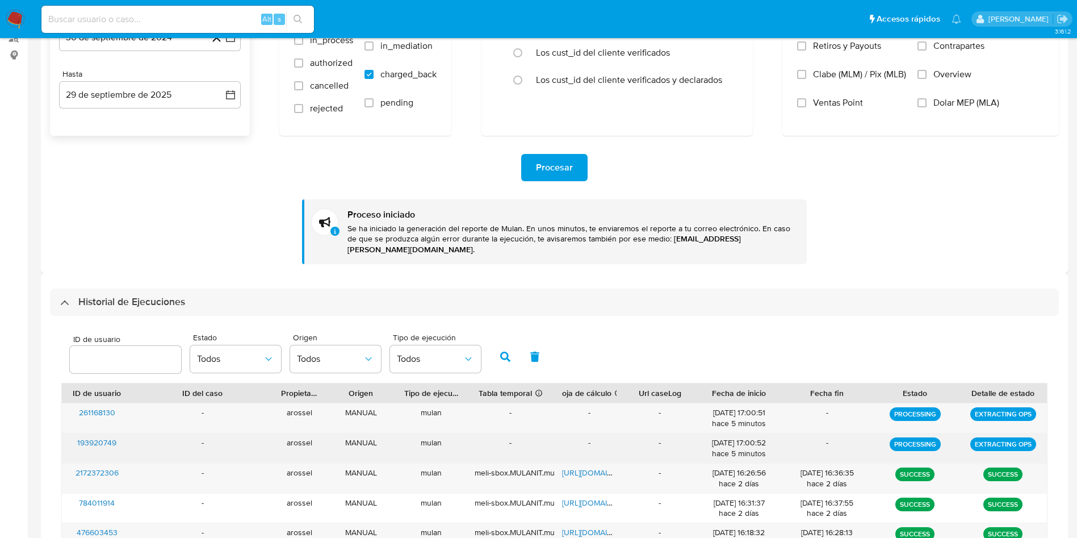
scroll to position [170, 0]
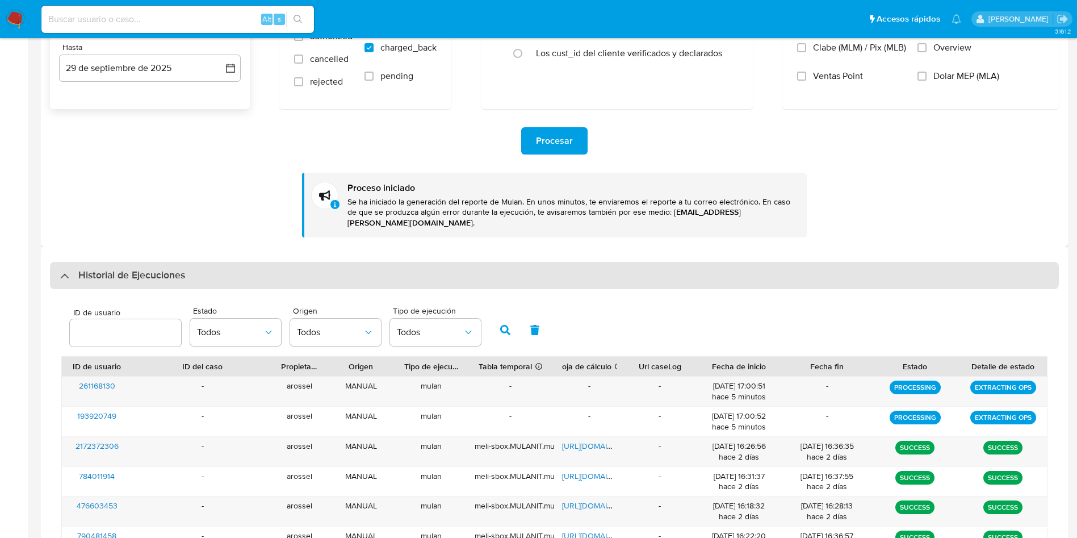
click at [157, 269] on h3 "Historial de Ejecuciones" at bounding box center [131, 276] width 107 height 14
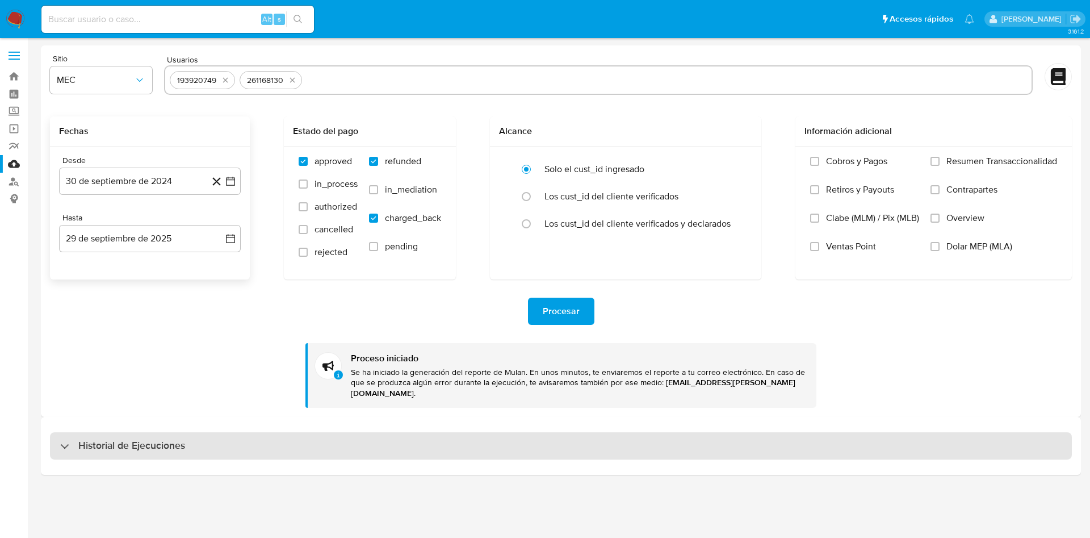
click at [174, 439] on h3 "Historial de Ejecuciones" at bounding box center [131, 446] width 107 height 14
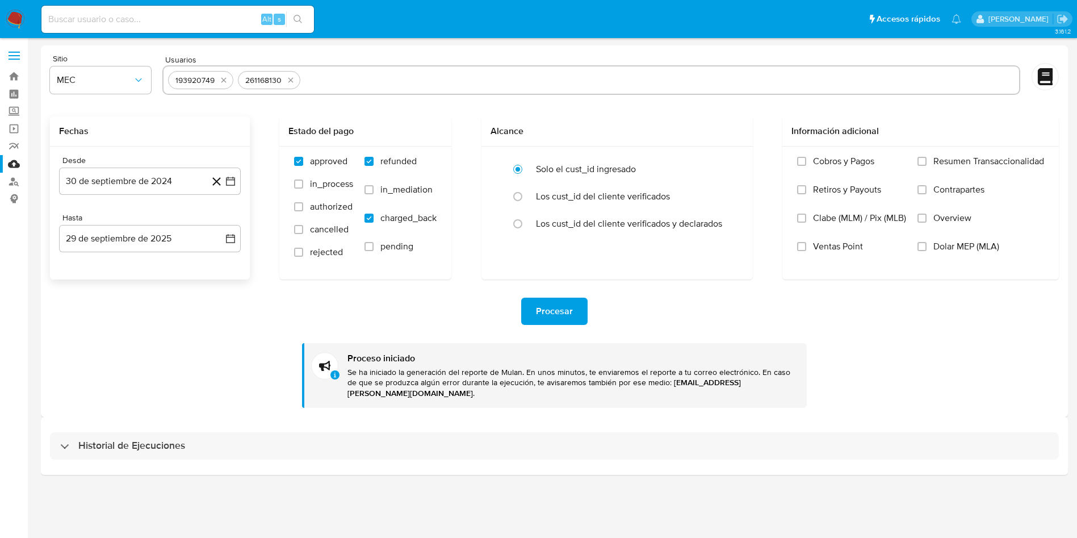
select select "10"
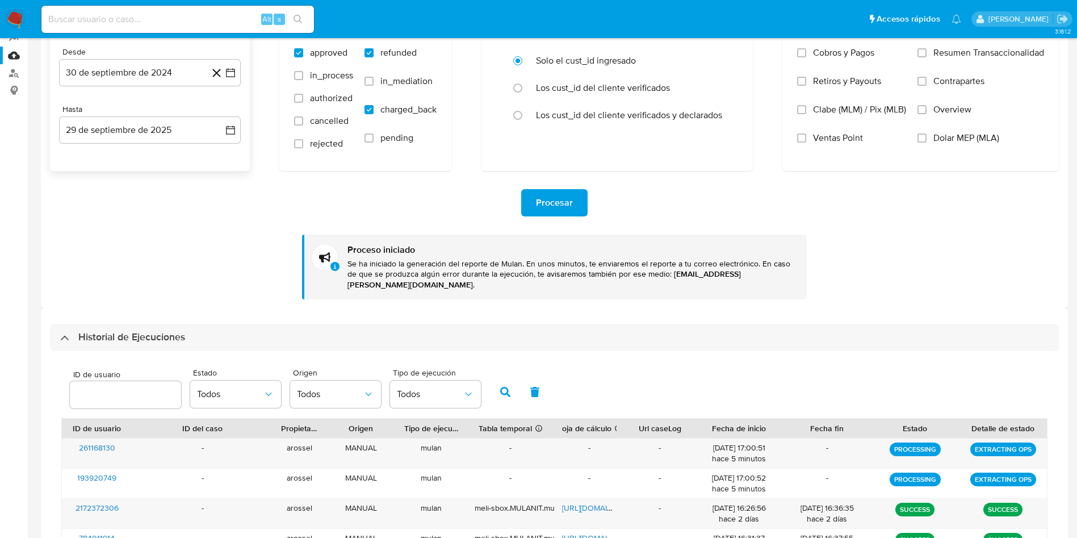
scroll to position [170, 0]
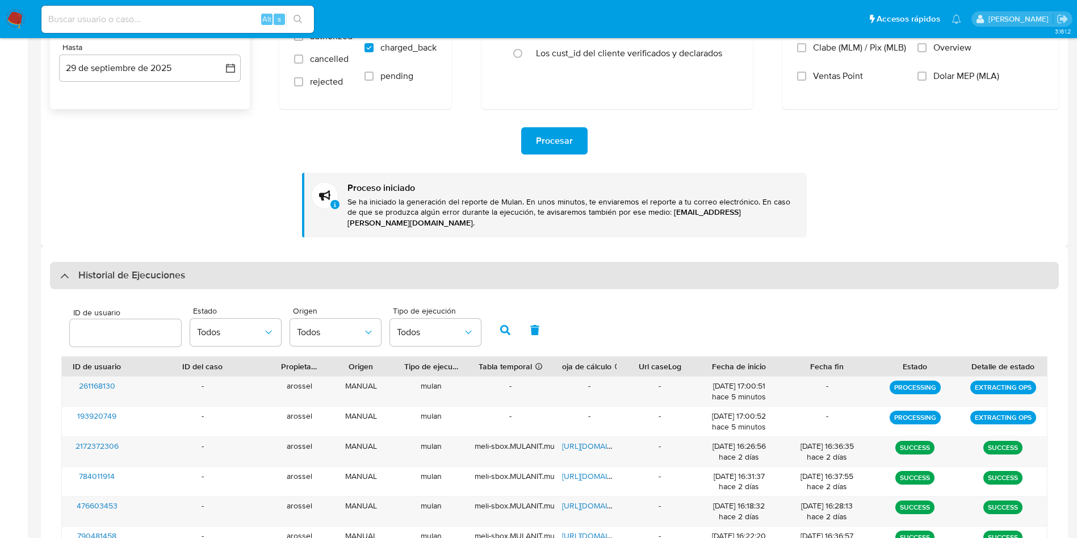
click at [172, 269] on h3 "Historial de Ejecuciones" at bounding box center [131, 276] width 107 height 14
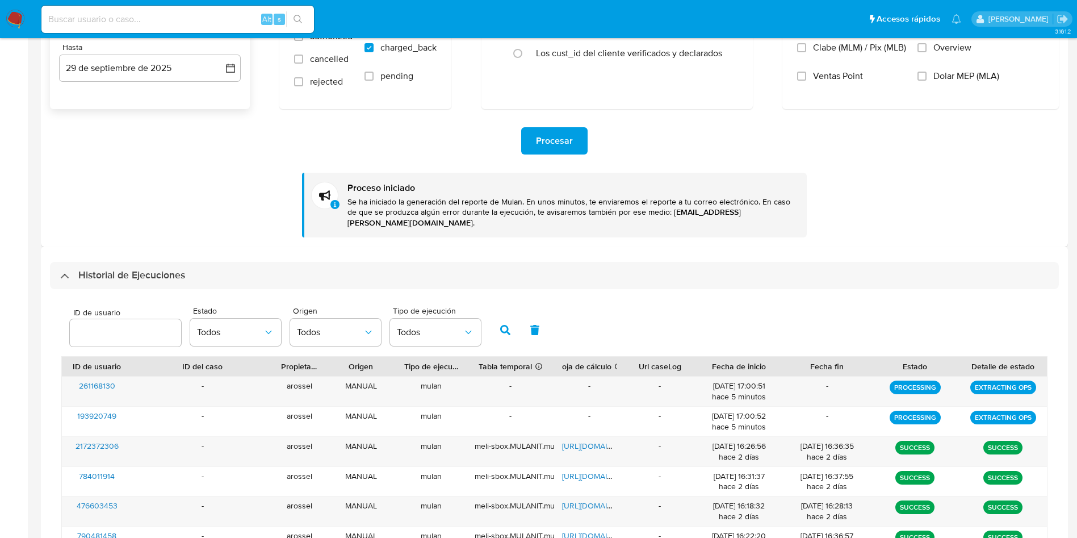
scroll to position [0, 0]
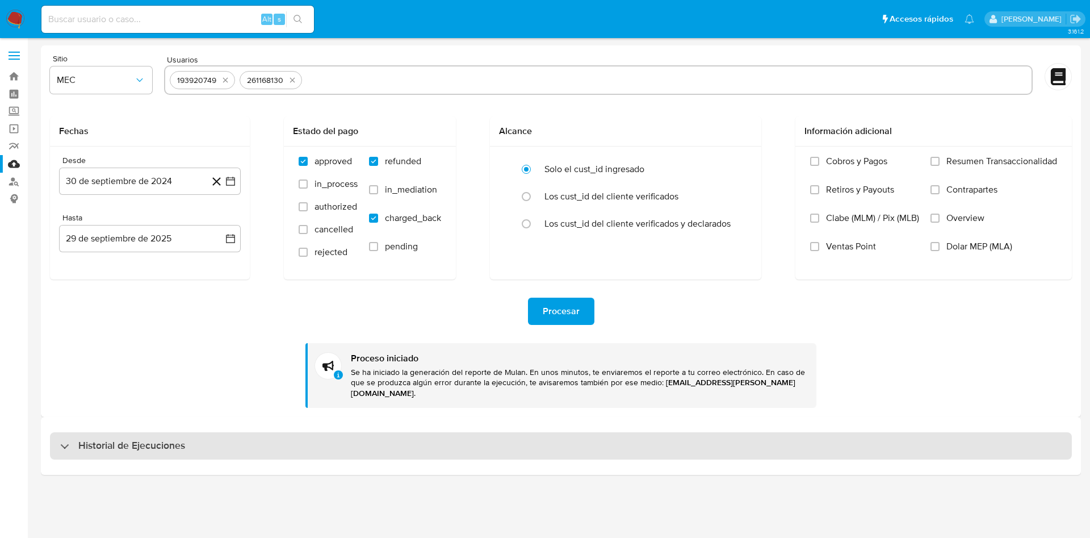
click at [208, 438] on div "Historial de Ejecuciones" at bounding box center [561, 445] width 1022 height 27
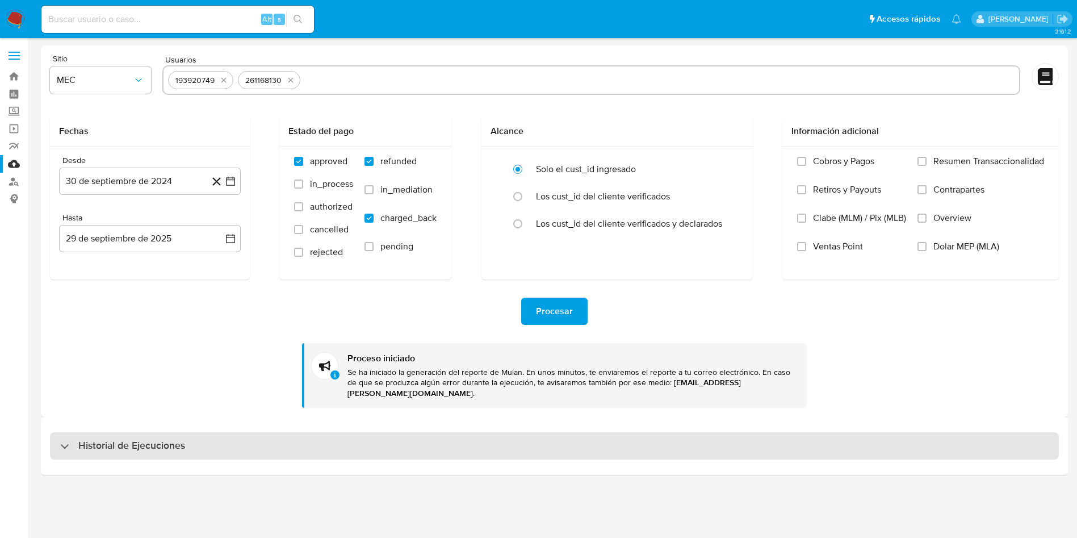
select select "10"
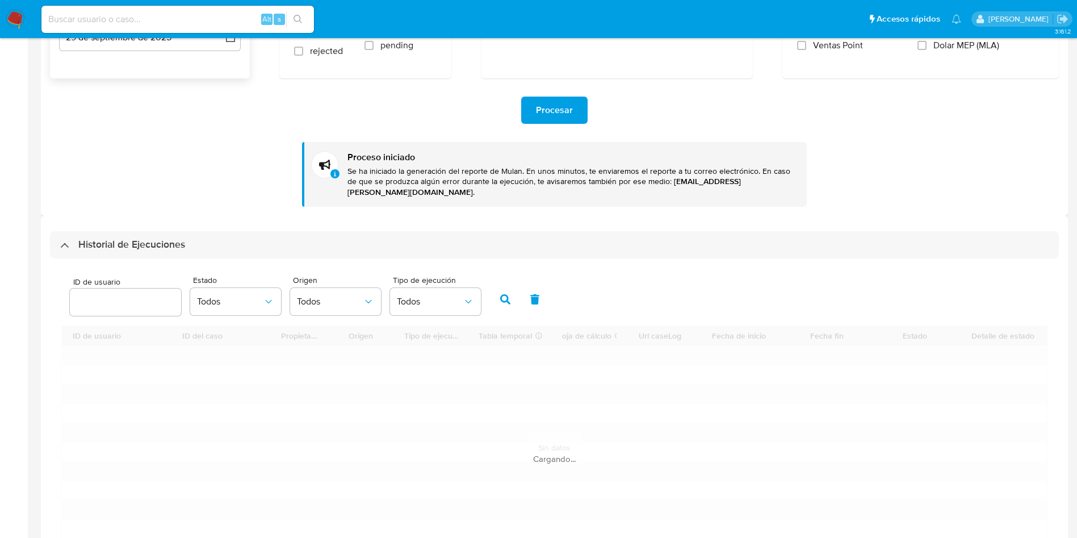
scroll to position [256, 0]
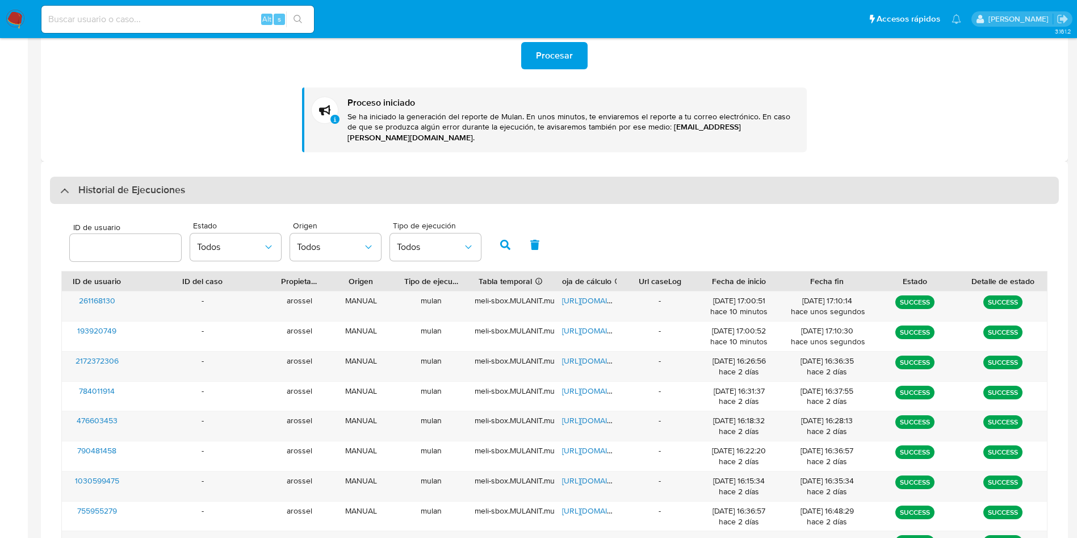
click at [230, 177] on div "Historial de Ejecuciones" at bounding box center [554, 190] width 1009 height 27
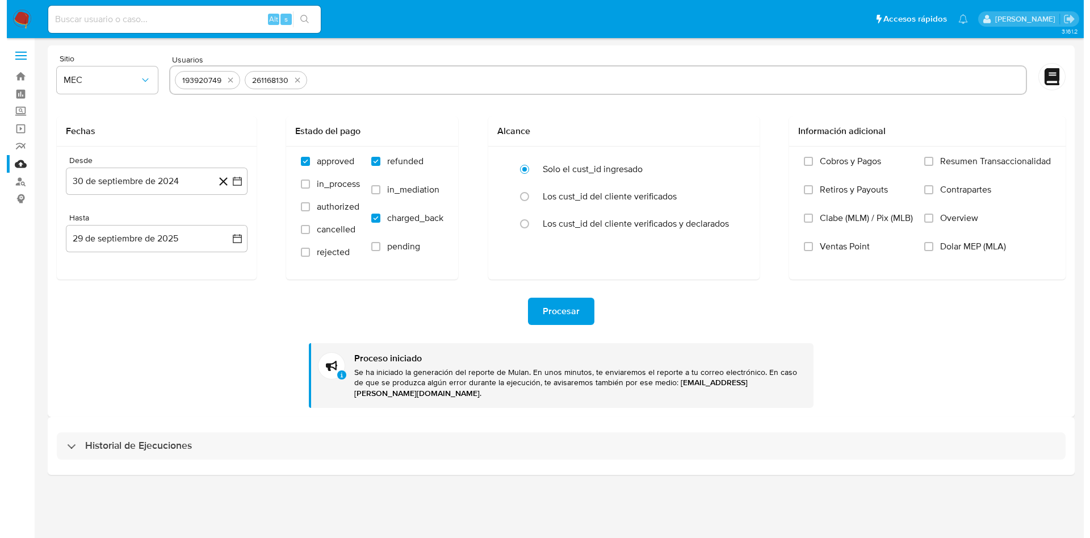
scroll to position [0, 0]
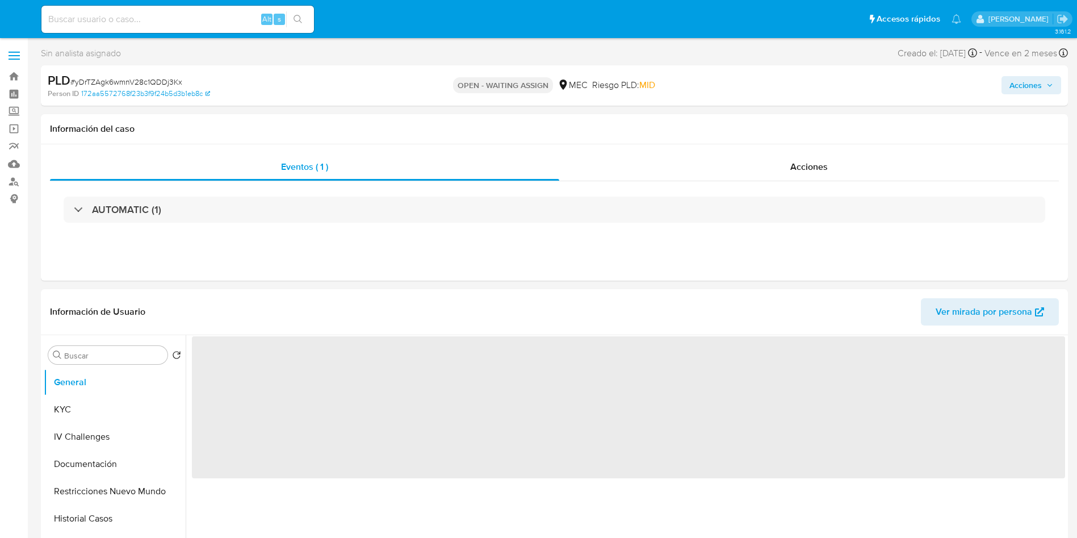
select select "10"
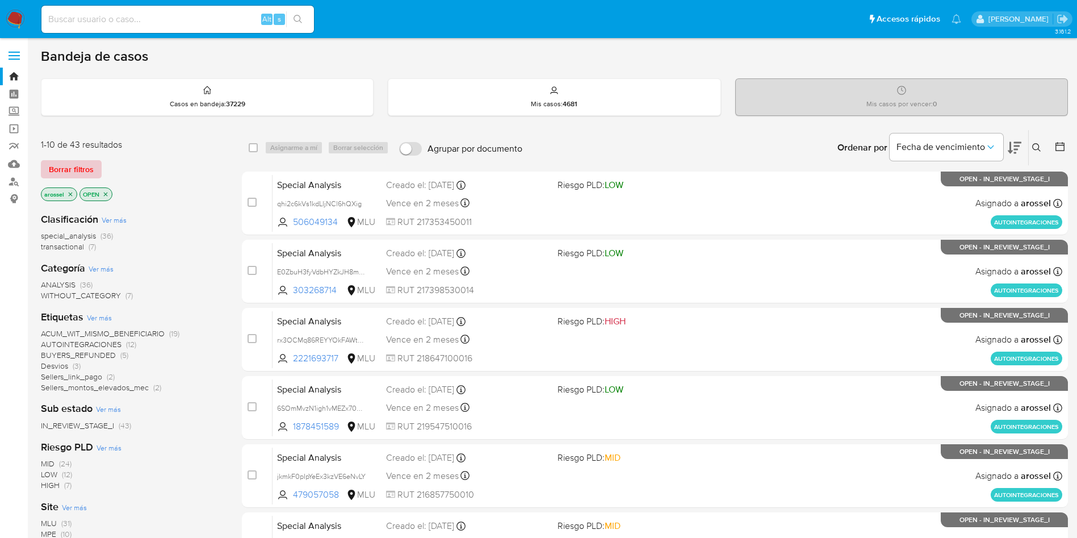
click at [77, 173] on span "Borrar filtros" at bounding box center [71, 169] width 45 height 16
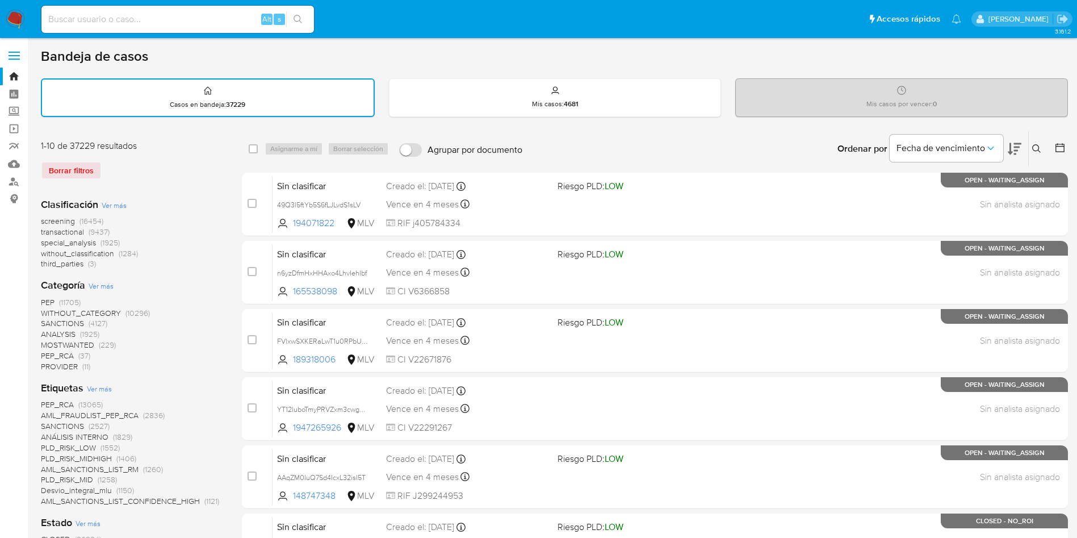
click at [1037, 144] on icon at bounding box center [1036, 148] width 9 height 9
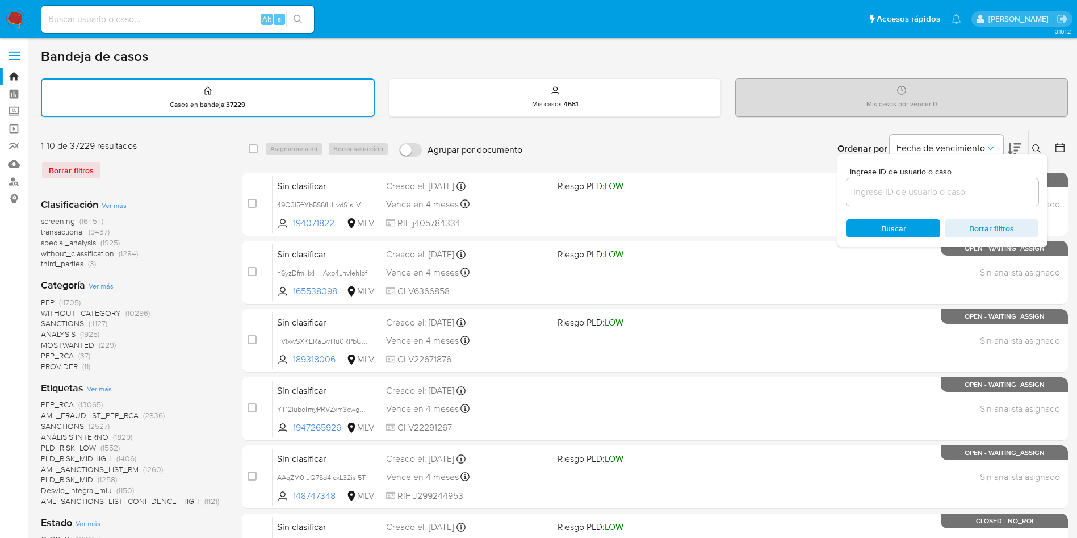
click at [909, 189] on input at bounding box center [943, 192] width 192 height 15
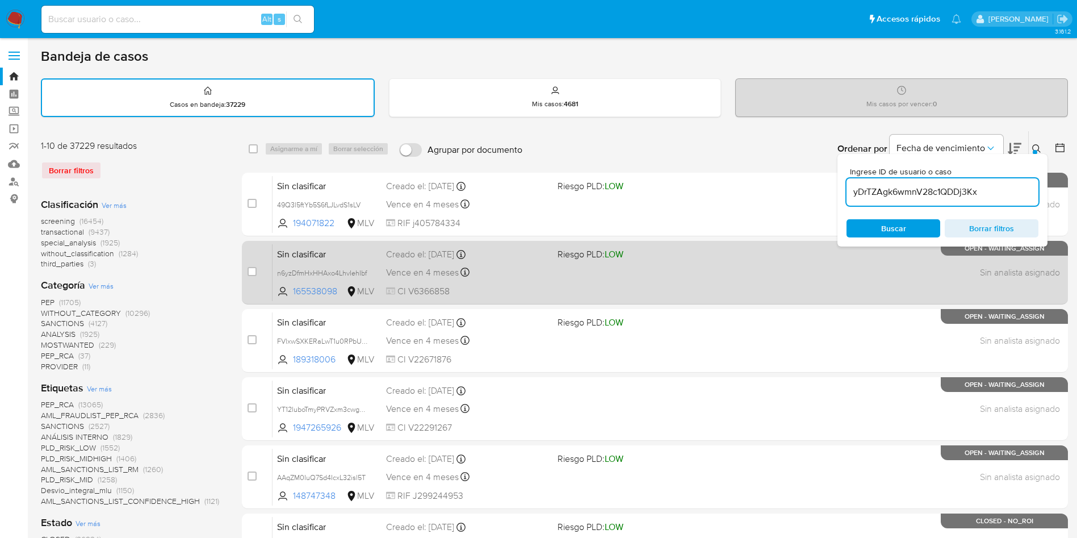
type input "yDrTZAgk6wmnV28c1QDDj3Kx"
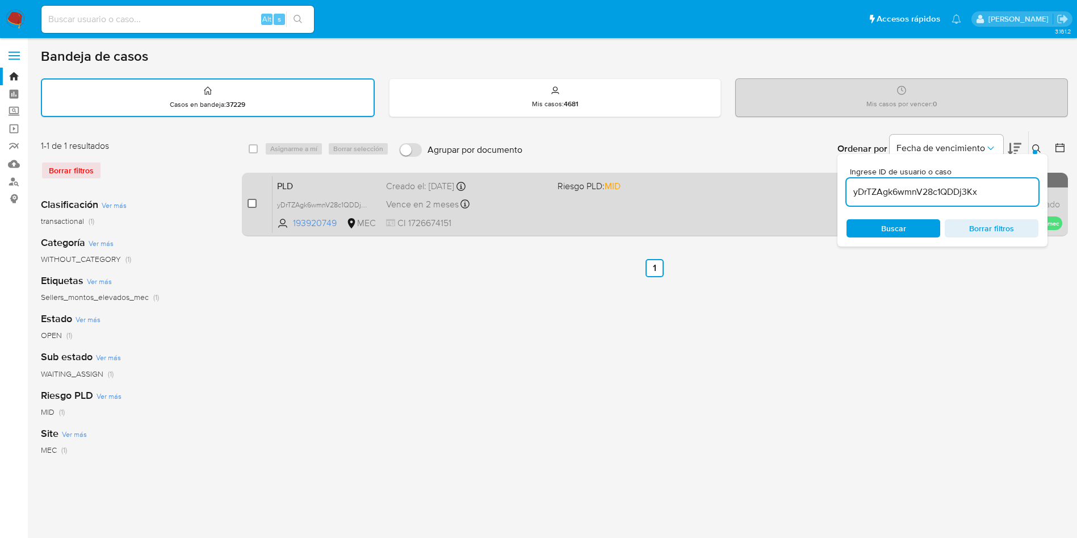
click at [253, 200] on input "checkbox" at bounding box center [252, 203] width 9 height 9
checkbox input "true"
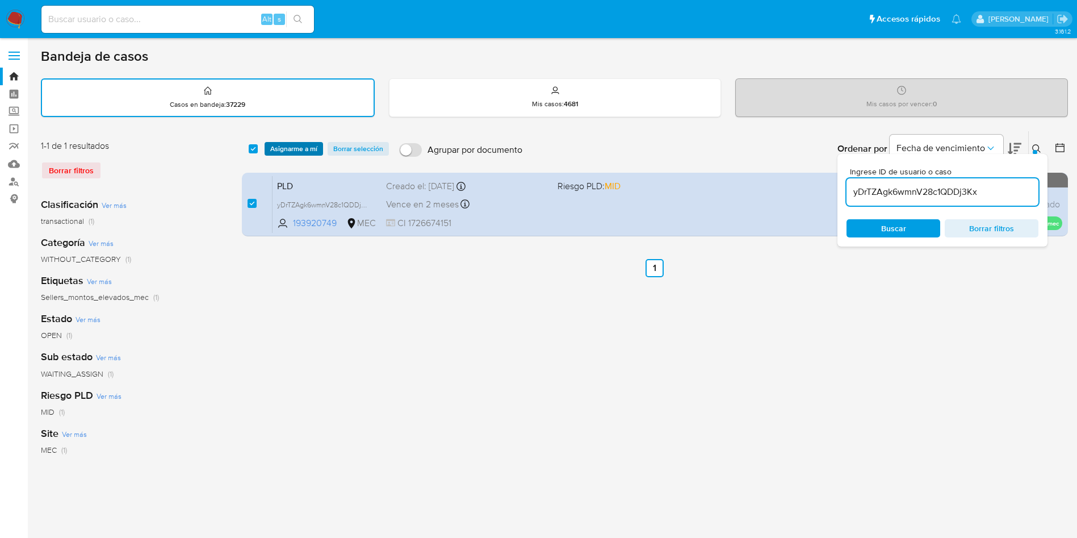
click at [286, 154] on span "Asignarme a mí" at bounding box center [293, 148] width 47 height 11
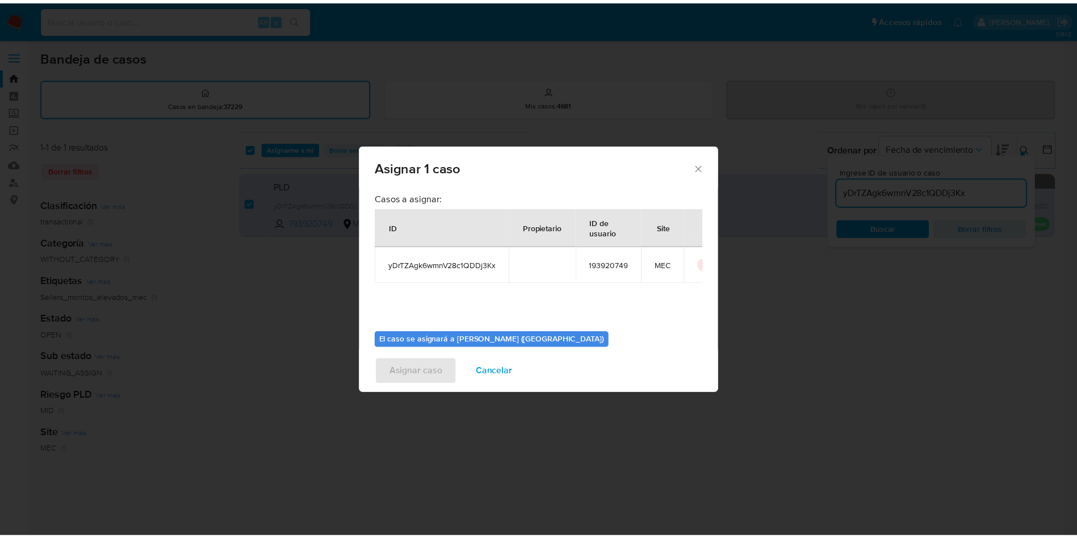
scroll to position [59, 0]
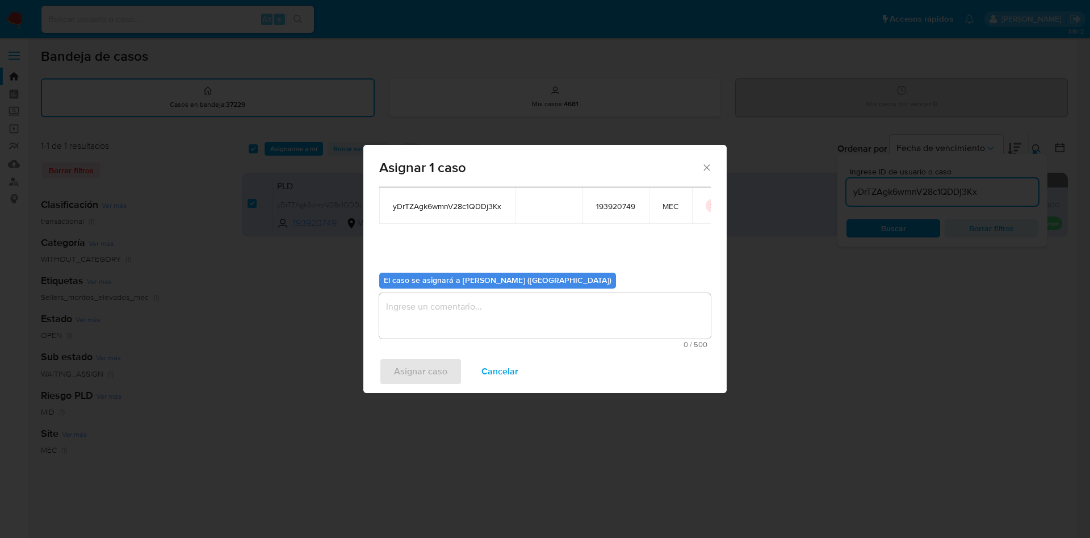
click at [447, 308] on textarea "assign-modal" at bounding box center [545, 315] width 332 height 45
click at [415, 381] on span "Asignar caso" at bounding box center [420, 371] width 53 height 25
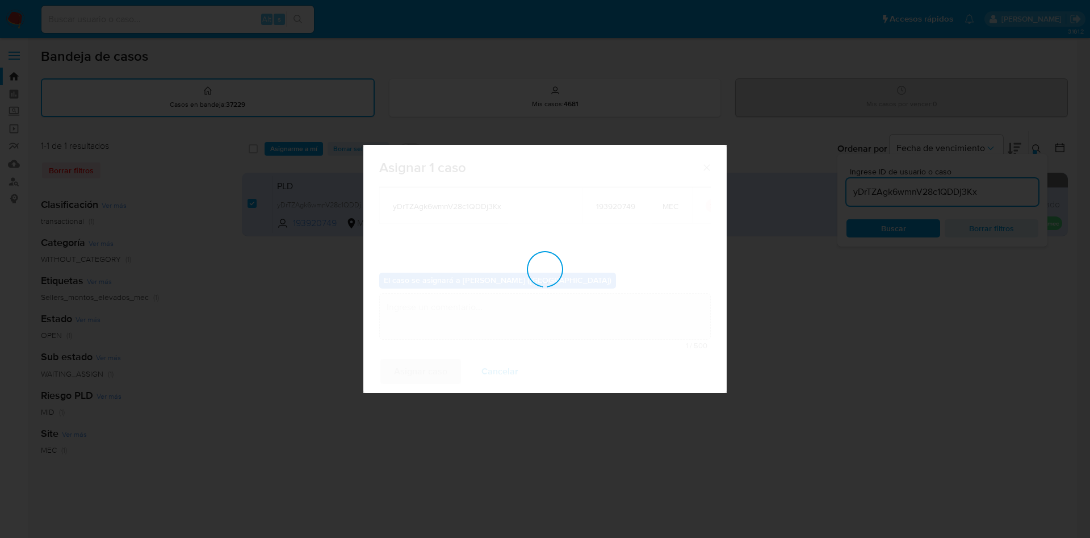
checkbox input "false"
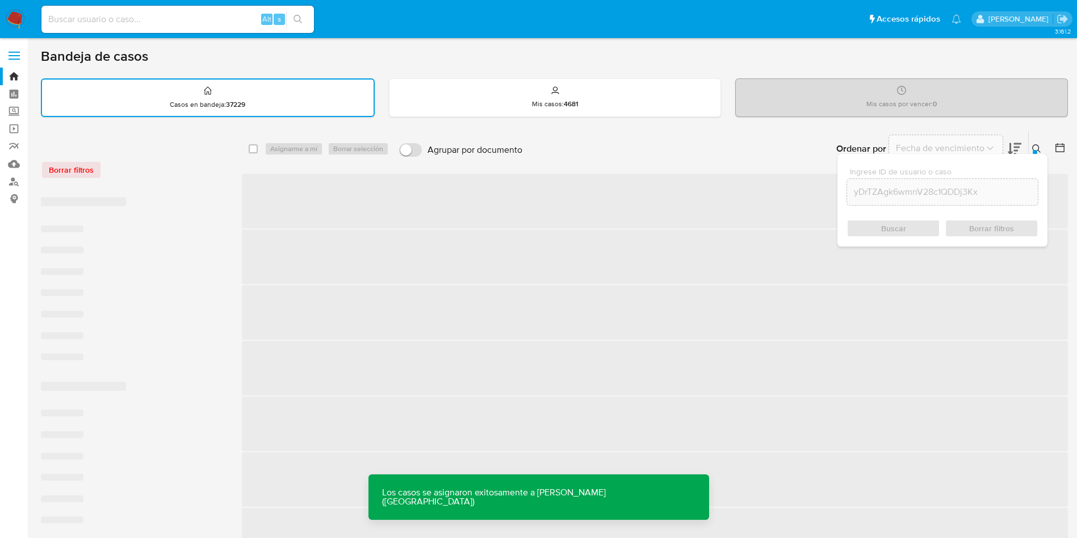
click at [197, 26] on input at bounding box center [177, 19] width 273 height 15
paste input "yDrTZAgk6wmnV28c1QDDj3Kx"
type input "yDrTZAgk6wmnV28c1QDDj3Kx"
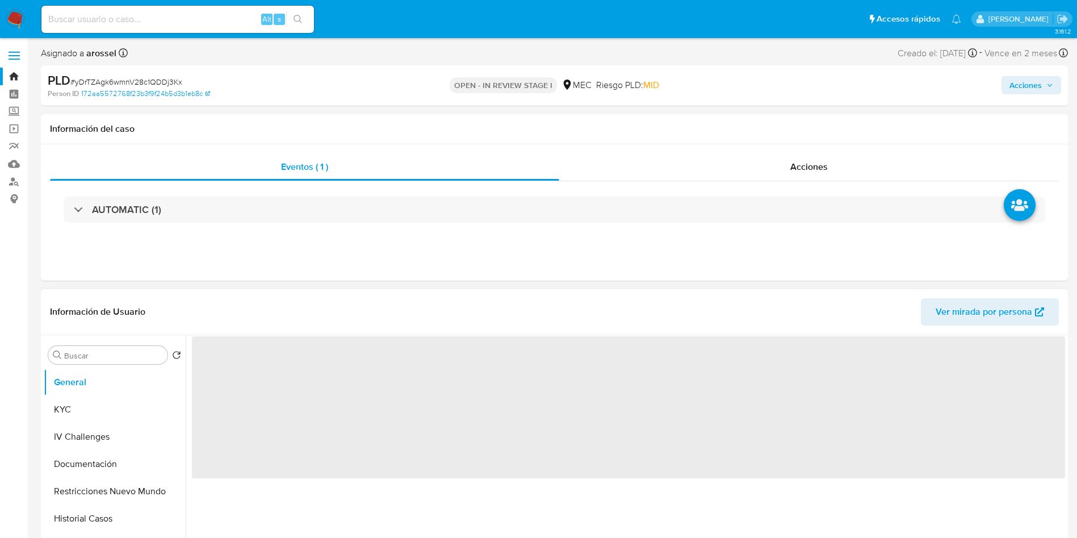
select select "10"
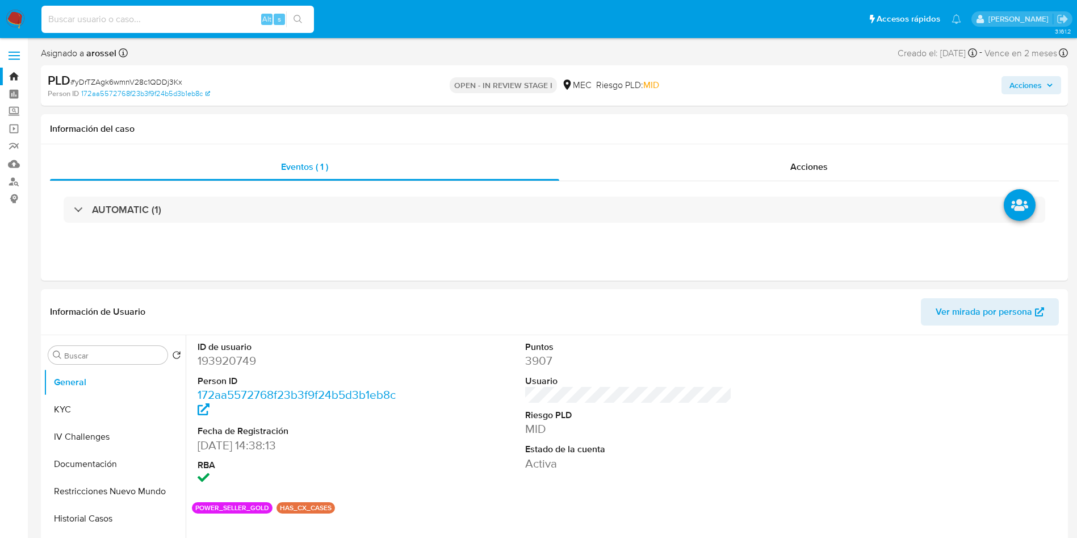
click at [206, 12] on input at bounding box center [177, 19] width 273 height 15
paste input "yDrTZAgk6wmnV28c1QDDj3Kx"
type input "yDrTZAgk6wmnV28c1QDDj3Kx"
click at [250, 369] on dl "ID de usuario 193920749 Person ID 172aa5572768f23b3f9f24b5d3b1eb8c Fecha de Reg…" at bounding box center [301, 414] width 207 height 146
click at [244, 358] on dd "193920749" at bounding box center [301, 361] width 207 height 16
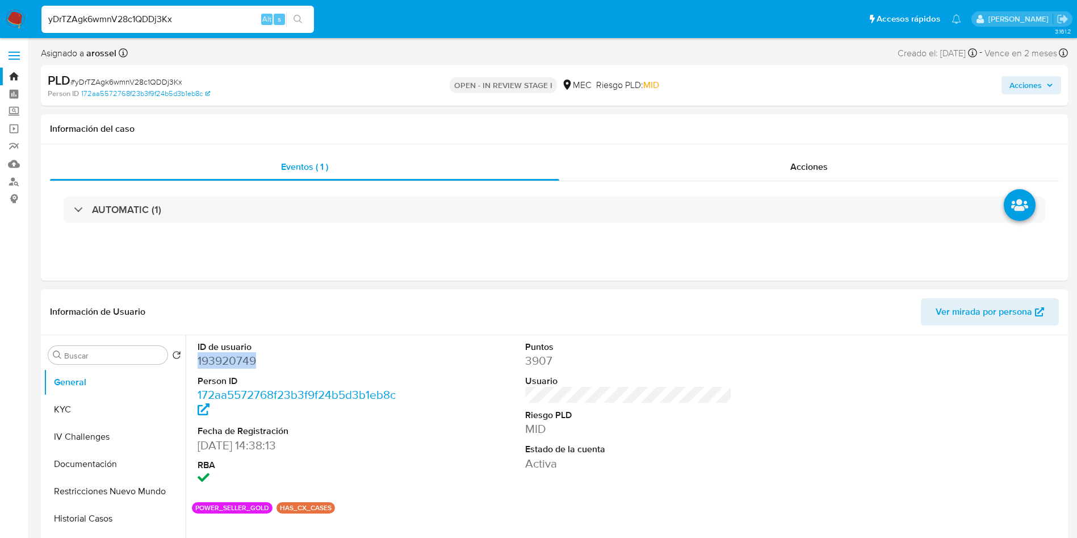
click at [244, 358] on dd "193920749" at bounding box center [301, 361] width 207 height 16
copy dd "193920749"
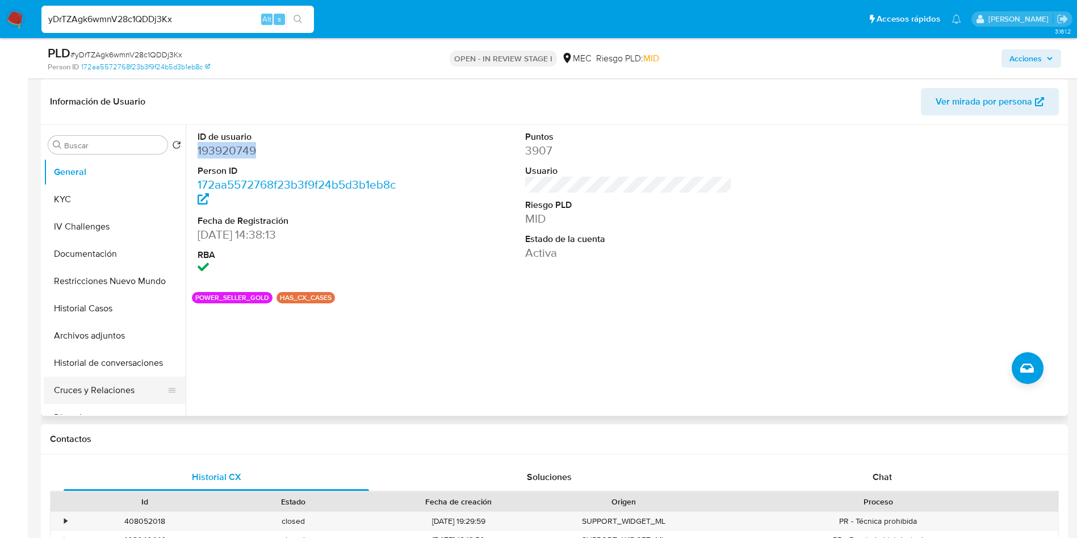
scroll to position [170, 0]
click at [1009, 100] on span "Ver mirada por persona" at bounding box center [984, 100] width 97 height 27
click at [127, 391] on button "Cruces y Relaciones" at bounding box center [110, 389] width 133 height 27
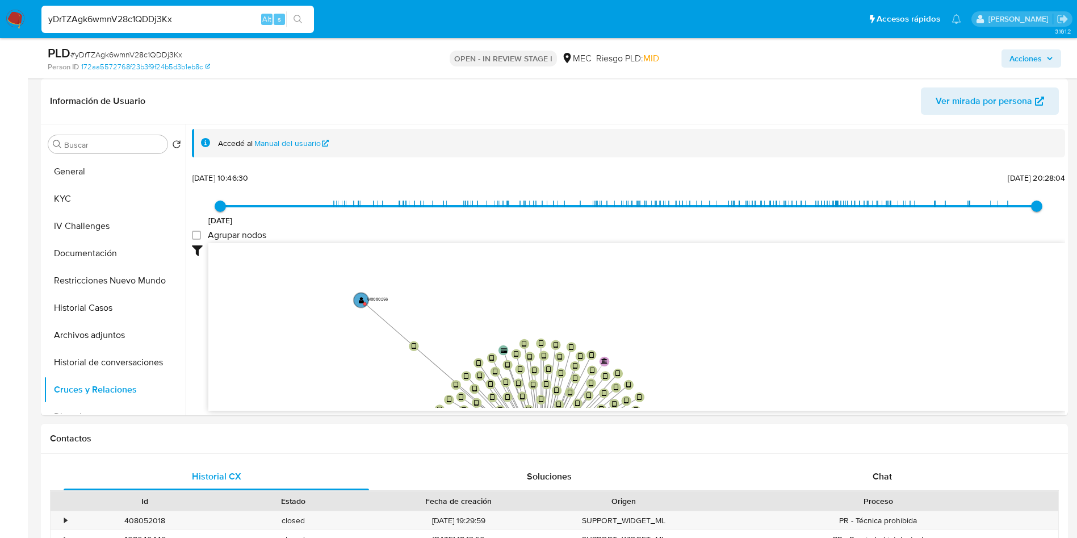
drag, startPoint x: 384, startPoint y: 296, endPoint x: 371, endPoint y: 419, distance: 123.8
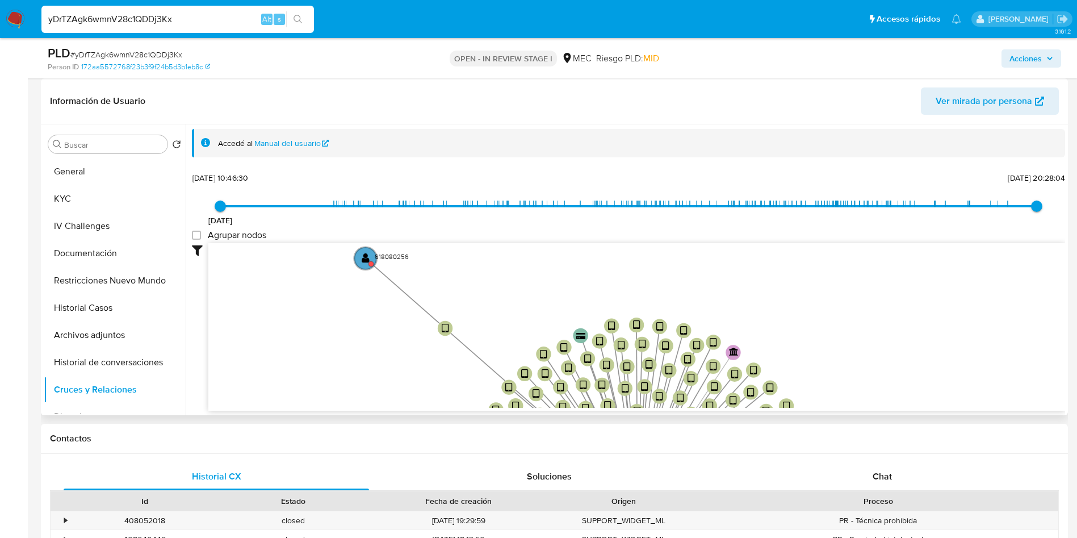
drag, startPoint x: 344, startPoint y: 344, endPoint x: 351, endPoint y: 399, distance: 55.6
click at [351, 399] on icon "device-66e3f605057afe0baebf54f8  user-193920749  193920749 D device-6733a7ddd…" at bounding box center [636, 325] width 857 height 165
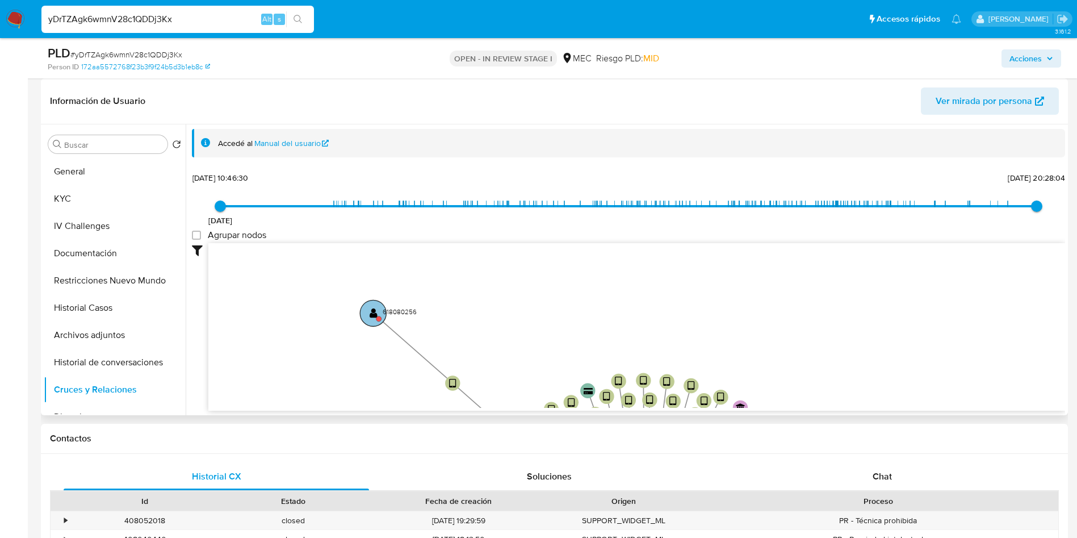
click at [375, 309] on text "" at bounding box center [374, 313] width 8 height 11
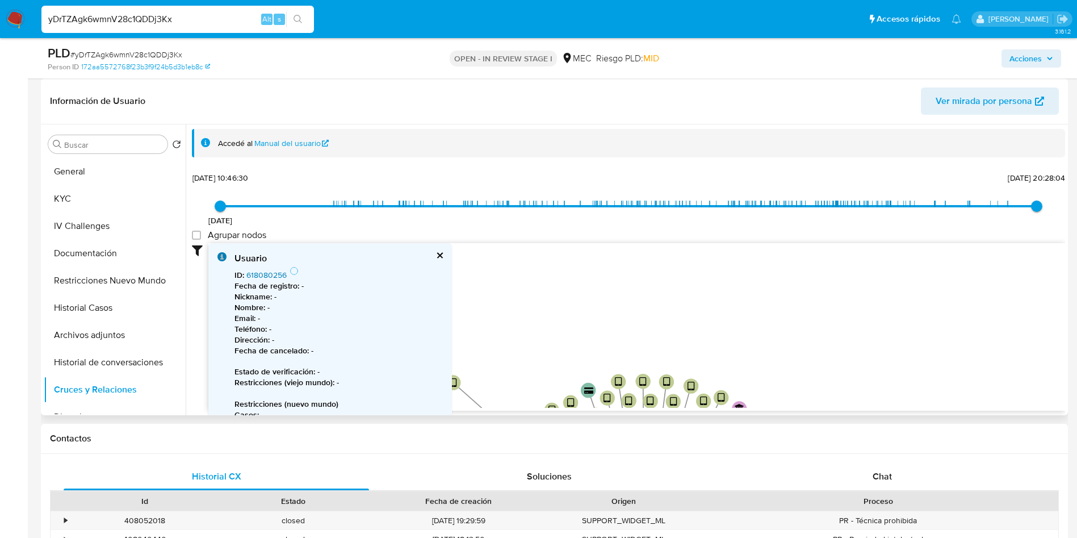
click at [271, 277] on link "618080256" at bounding box center [266, 274] width 40 height 11
click at [438, 253] on button "cerrar" at bounding box center [439, 255] width 7 height 7
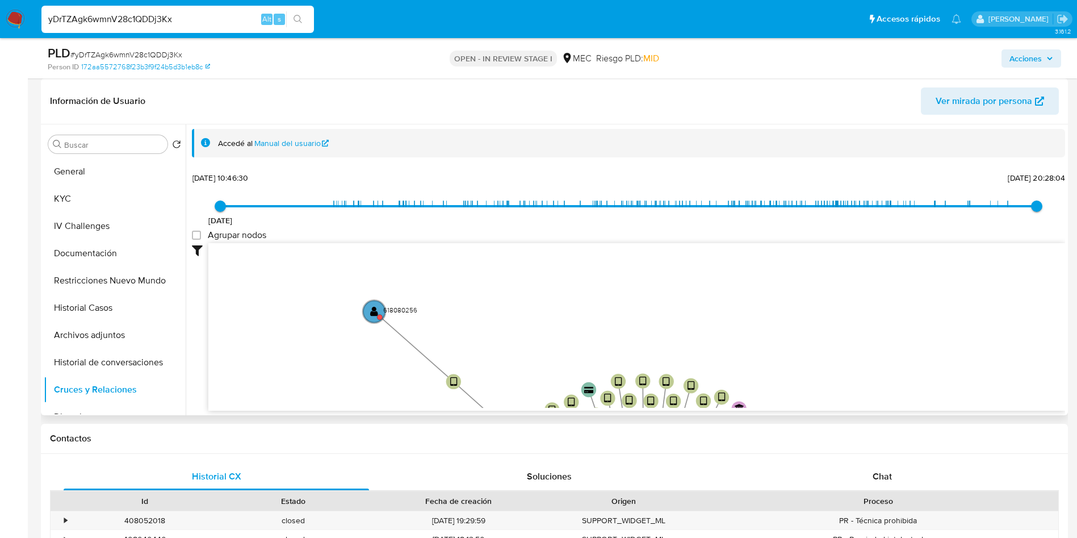
drag, startPoint x: 534, startPoint y: 300, endPoint x: 517, endPoint y: 109, distance: 192.1
click at [517, 109] on div "Información de Usuario Ver mirada por persona Buscar Volver al orden por defect…" at bounding box center [554, 246] width 1027 height 337
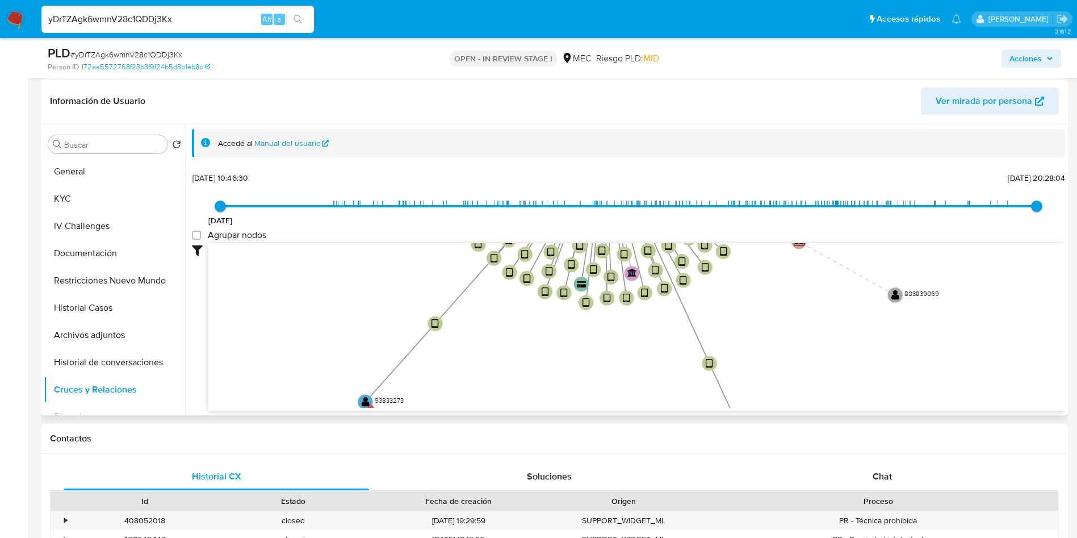
drag, startPoint x: 429, startPoint y: 341, endPoint x: 437, endPoint y: 141, distance: 200.6
click at [409, 95] on div "Información de Usuario Ver mirada por persona Buscar Volver al orden por defect…" at bounding box center [554, 246] width 1027 height 337
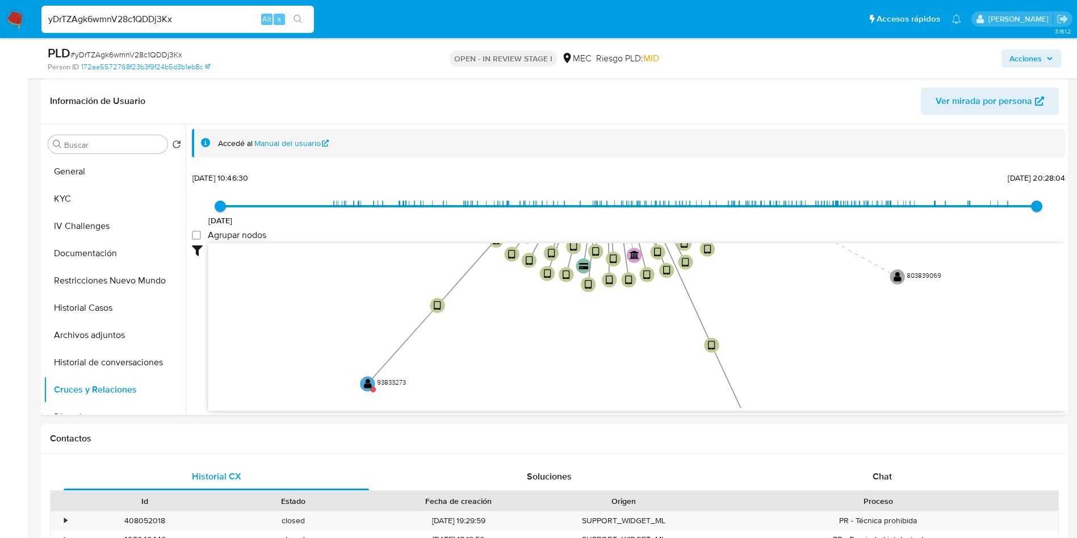
drag, startPoint x: 634, startPoint y: 428, endPoint x: 633, endPoint y: 418, distance: 9.7
click at [366, 387] on text "" at bounding box center [368, 383] width 8 height 11
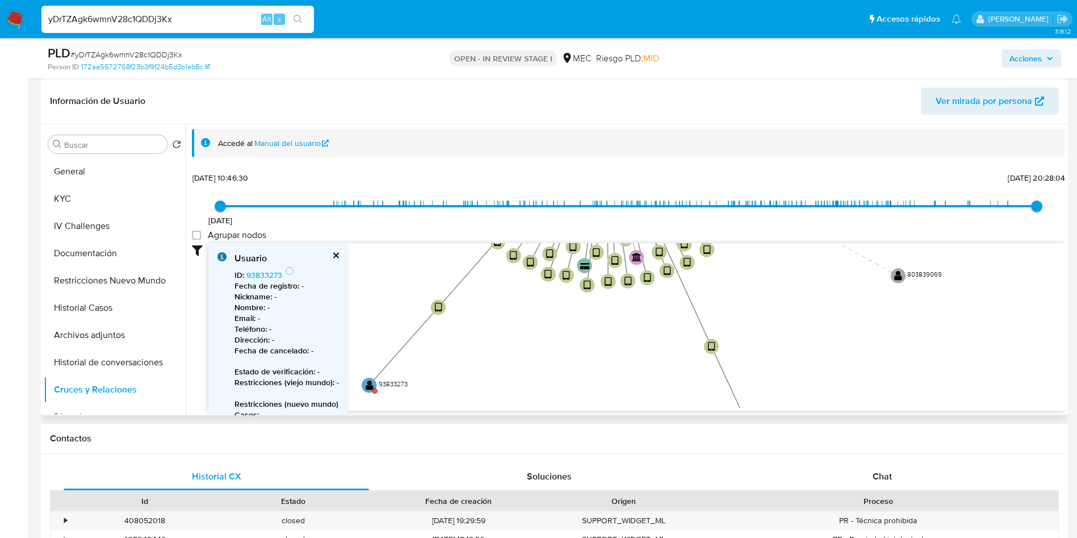
click at [275, 267] on div "ID : 93833273 Fecha de registro : - Nickname : - Nombre : - Email : - Teléfono …" at bounding box center [287, 380] width 104 height 229
click at [273, 275] on link "93833273" at bounding box center [264, 274] width 36 height 11
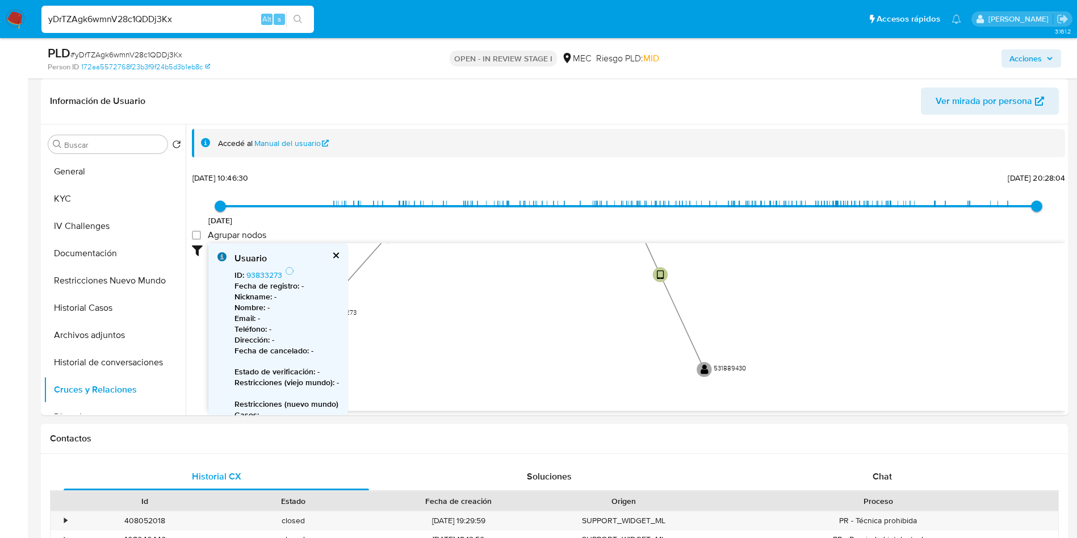
drag, startPoint x: 807, startPoint y: 359, endPoint x: 785, endPoint y: 416, distance: 60.9
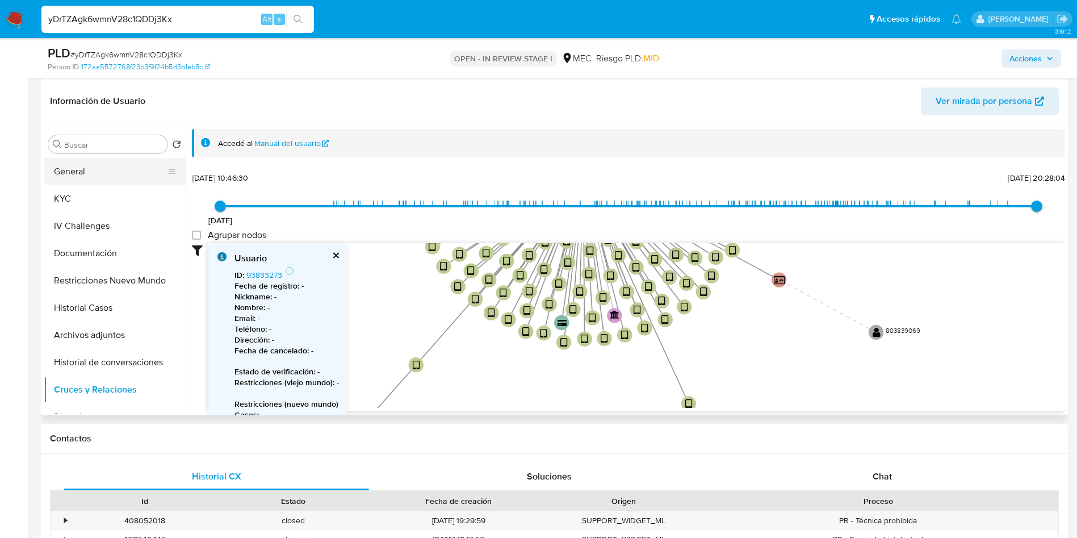
click at [104, 175] on button "General" at bounding box center [110, 171] width 133 height 27
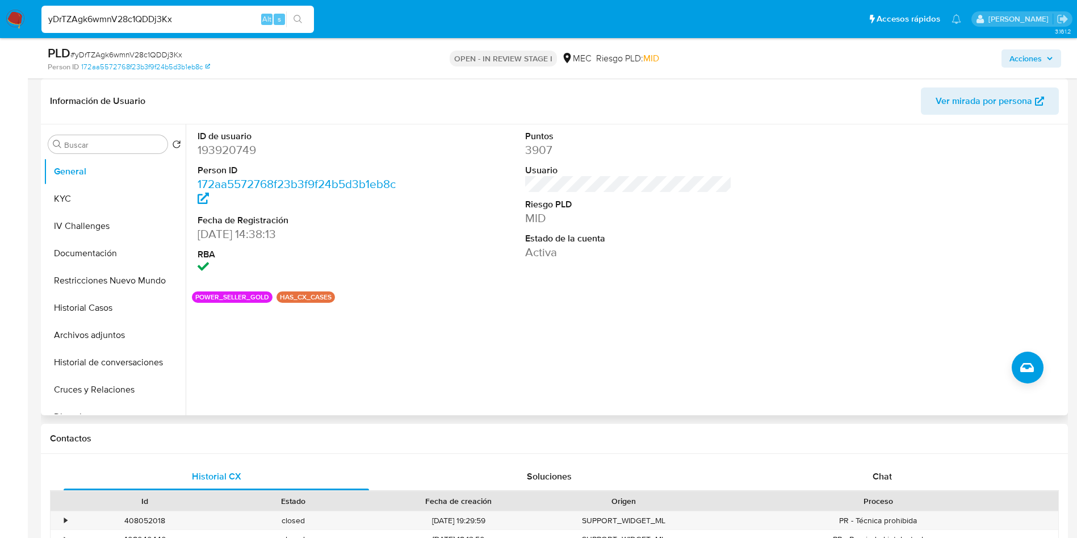
click at [462, 267] on div "ID de usuario 193920749 Person ID 172aa5572768f23b3f9f24b5d3b1eb8c Fecha de Reg…" at bounding box center [628, 203] width 873 height 158
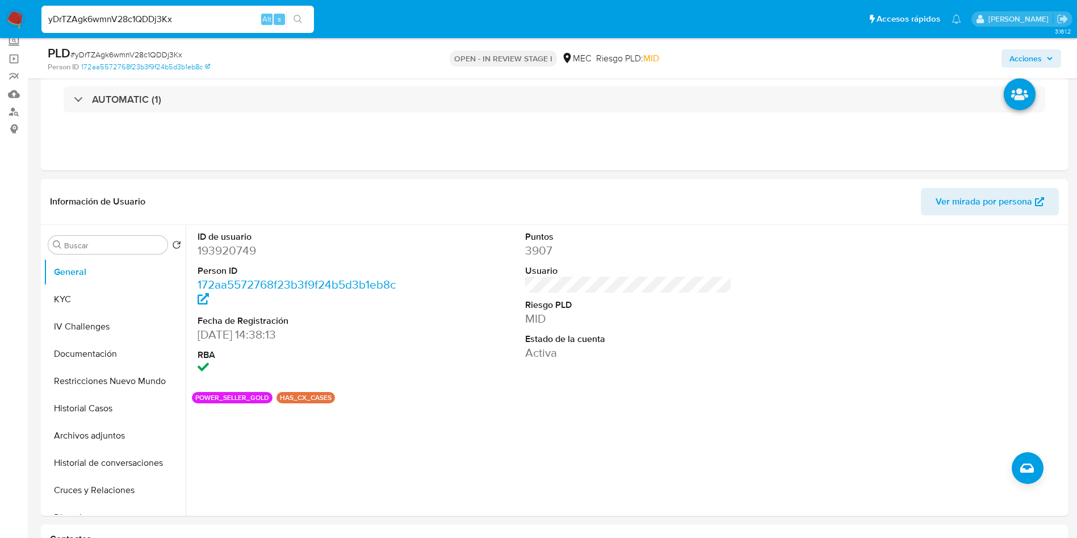
scroll to position [0, 0]
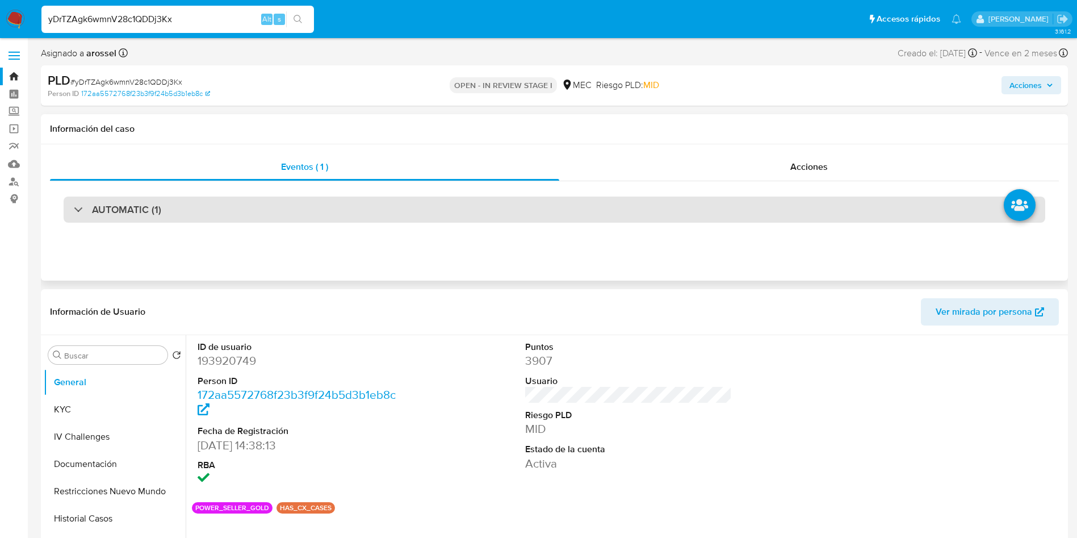
click at [231, 217] on div "AUTOMATIC (1)" at bounding box center [555, 209] width 982 height 26
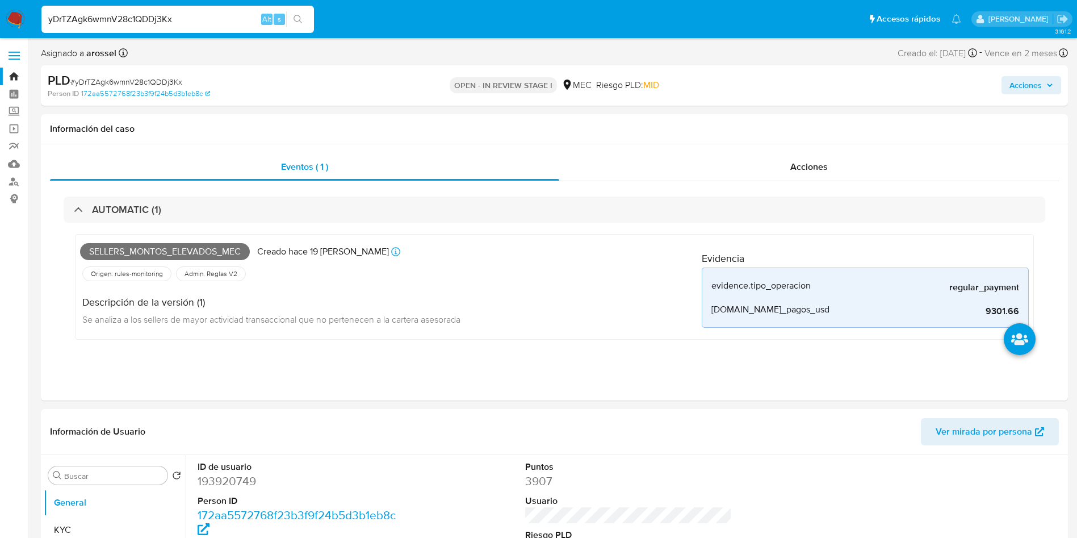
click at [154, 78] on span "# yDrTZAgk6wmnV28c1QDDj3Kx" at bounding box center [126, 81] width 112 height 11
copy span "yDrTZAgk6wmnV28c1QDDj3Kx"
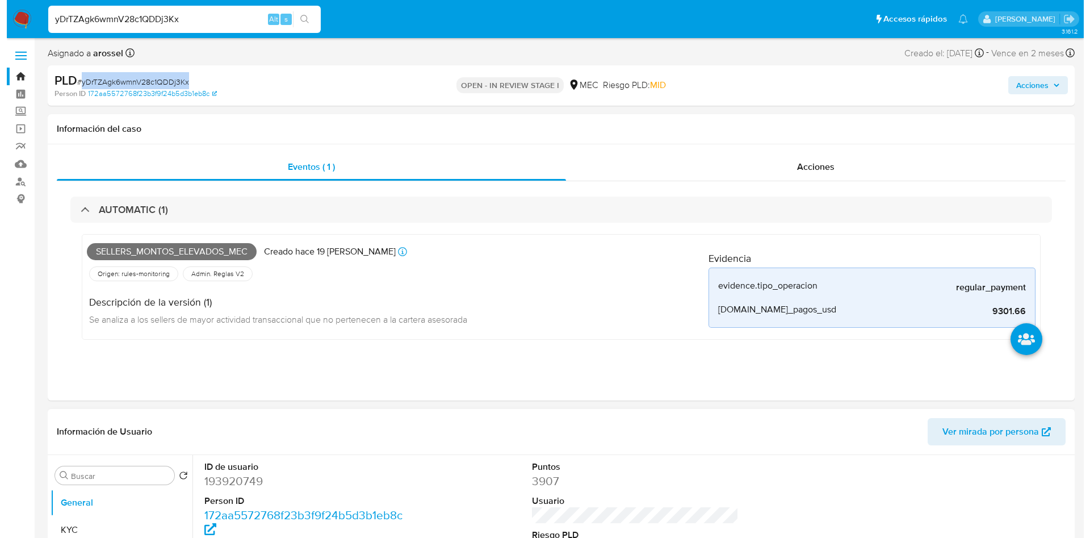
scroll to position [256, 0]
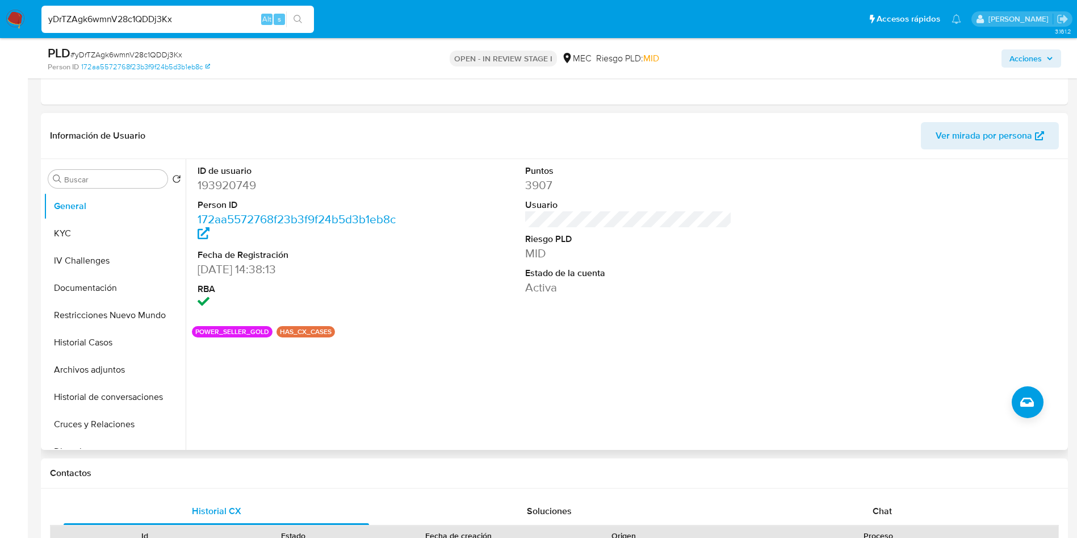
click at [244, 187] on dd "193920749" at bounding box center [301, 185] width 207 height 16
copy dd "193920749"
click at [125, 361] on button "Archivos adjuntos" at bounding box center [110, 369] width 133 height 27
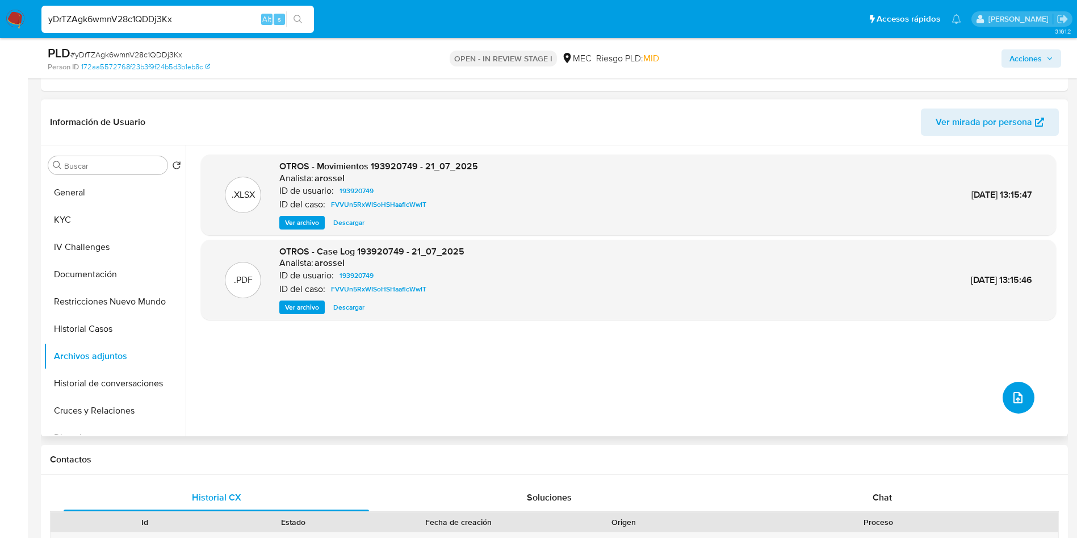
click at [1003, 395] on button "upload-file" at bounding box center [1019, 398] width 32 height 32
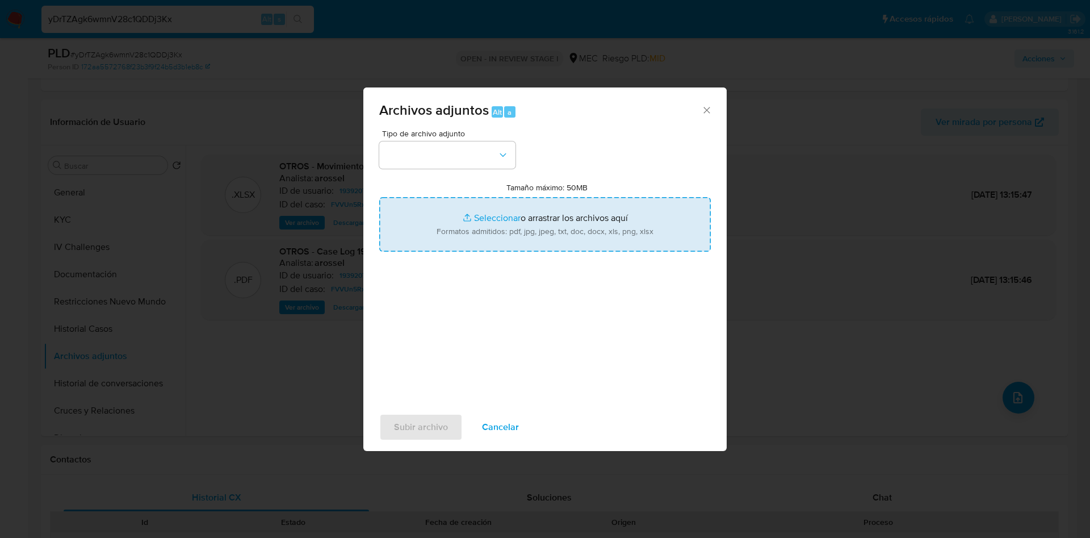
click at [607, 231] on input "Tamaño máximo: 50MB Seleccionar archivos" at bounding box center [545, 224] width 332 height 55
type input "C:\fakepath\Case Log 193920749 - 01_10_2025.pdf"
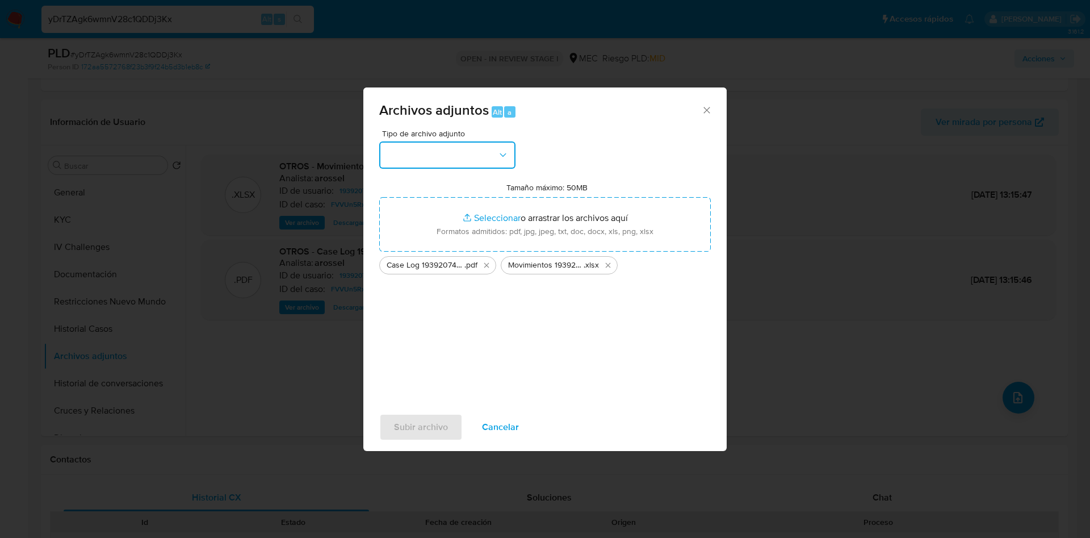
click at [484, 164] on button "button" at bounding box center [447, 154] width 136 height 27
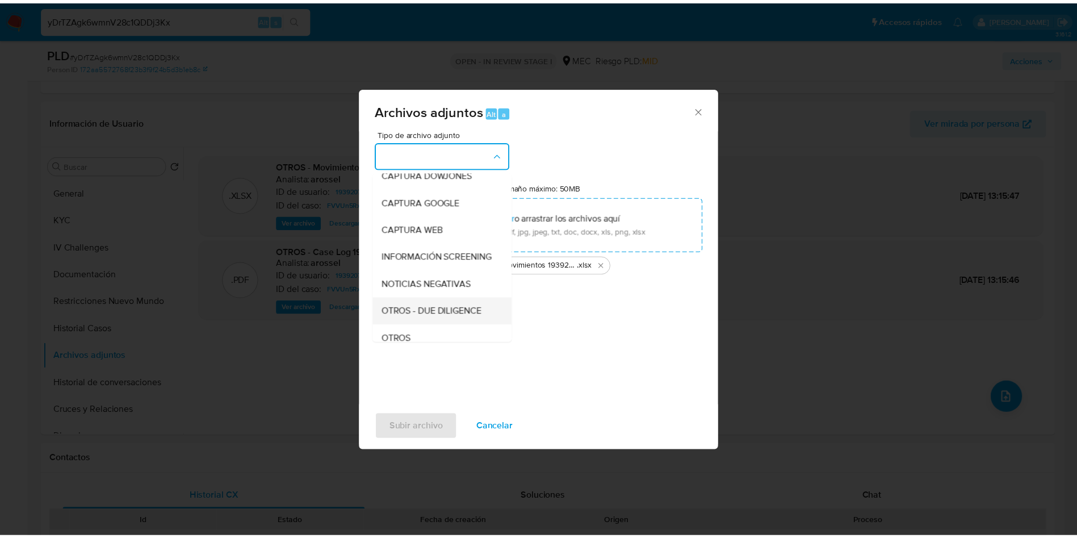
scroll to position [59, 0]
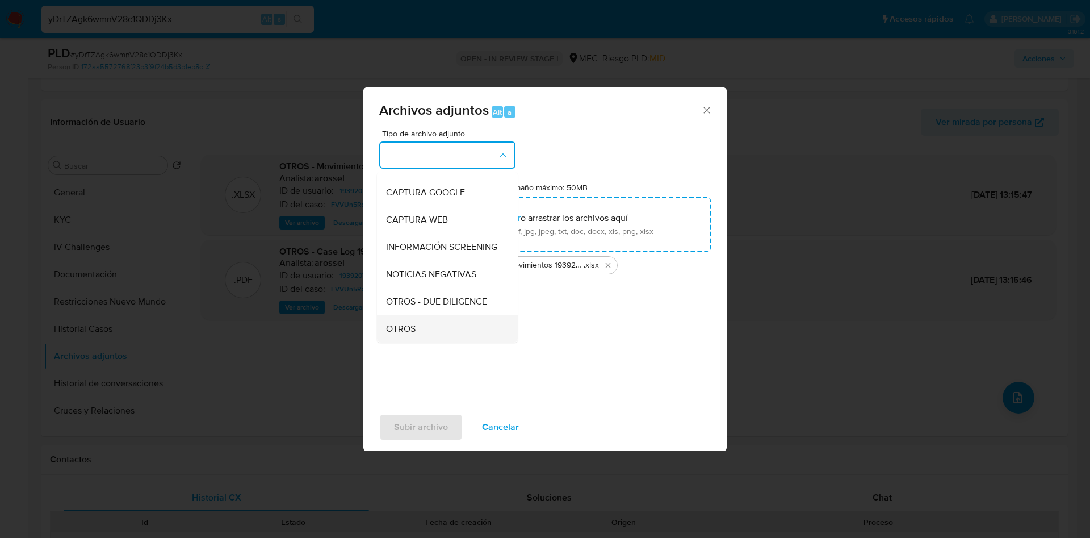
click at [456, 323] on div "OTROS" at bounding box center [444, 328] width 116 height 27
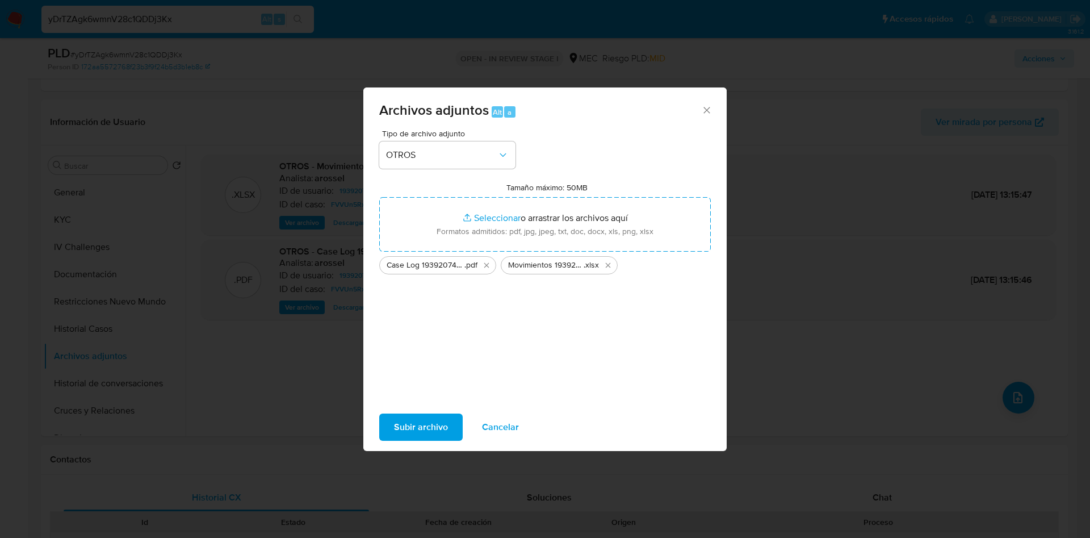
click at [437, 419] on span "Subir archivo" at bounding box center [421, 427] width 54 height 25
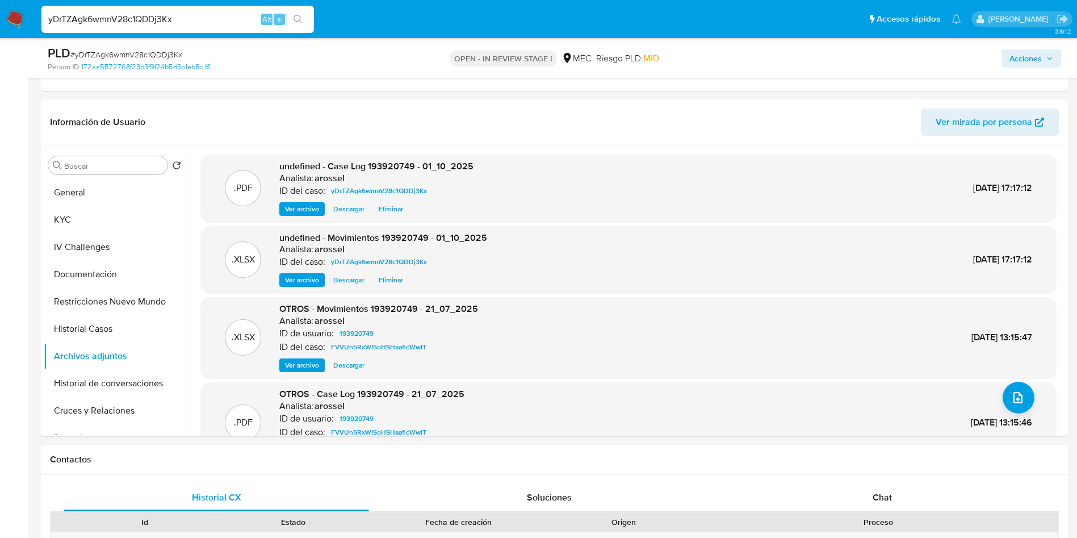
click at [1020, 61] on span "Acciones" at bounding box center [1026, 58] width 32 height 18
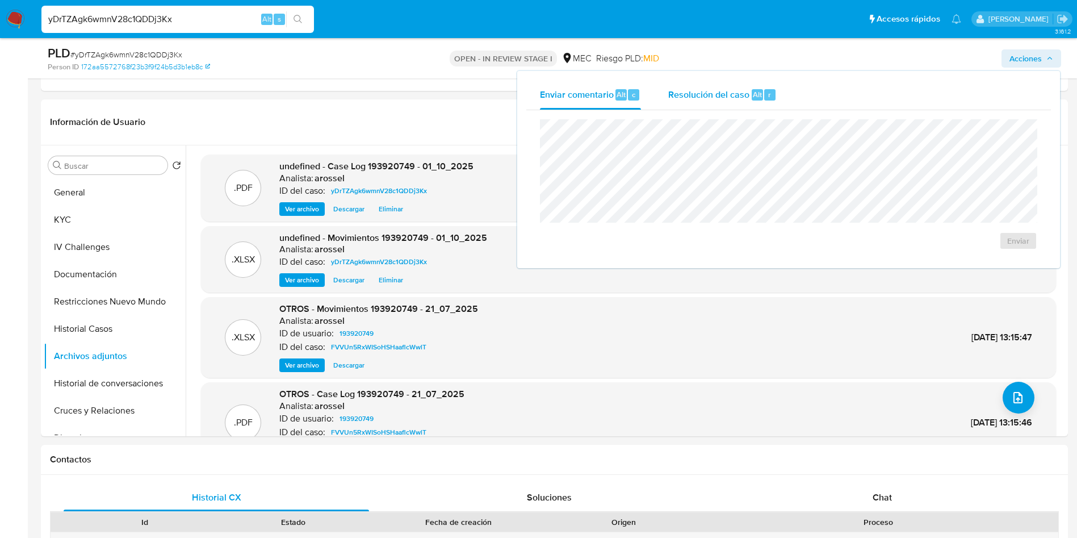
click at [690, 94] on span "Resolución del caso" at bounding box center [708, 93] width 81 height 13
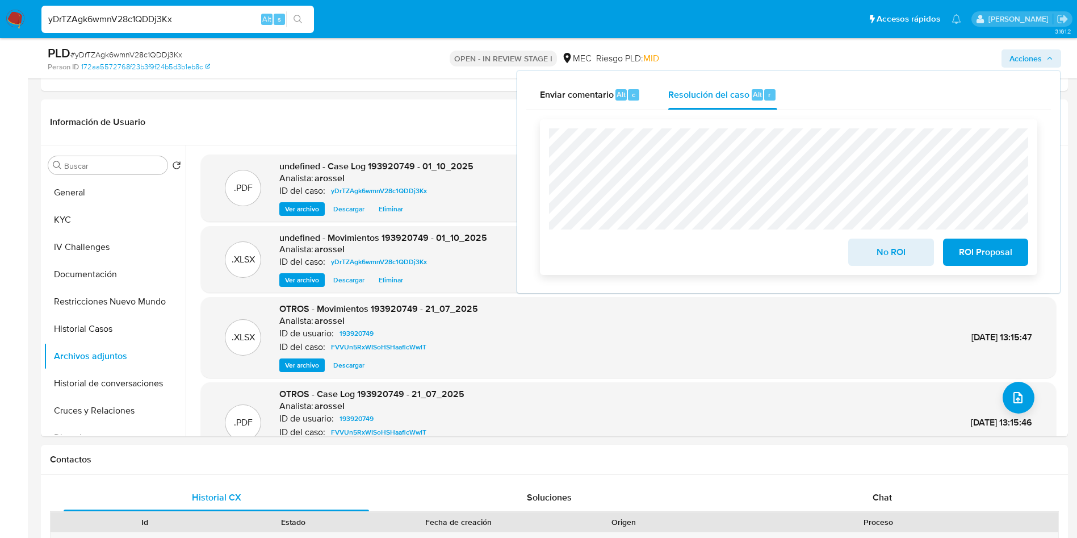
click at [876, 259] on span "No ROI" at bounding box center [891, 252] width 56 height 25
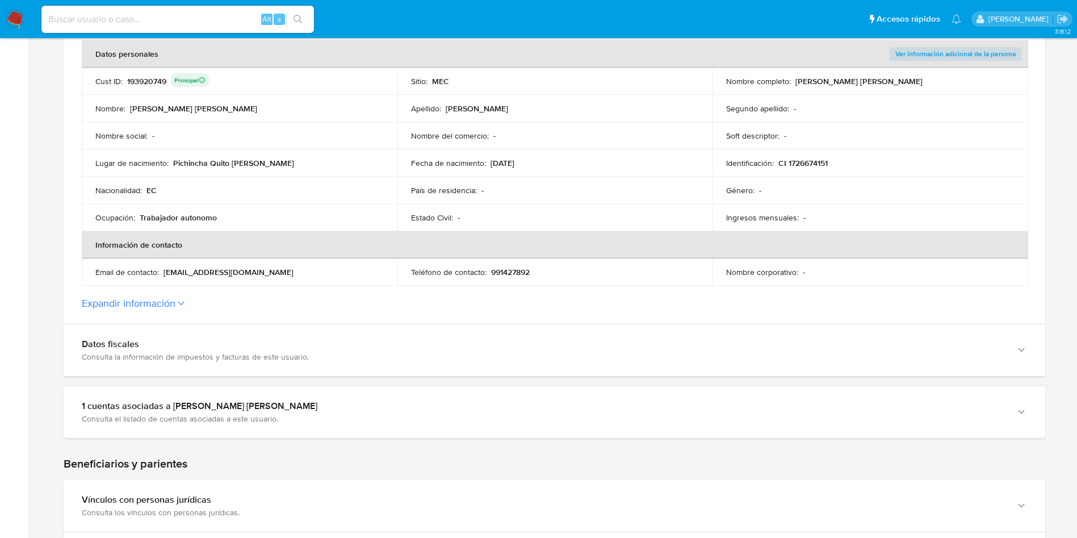
scroll to position [170, 0]
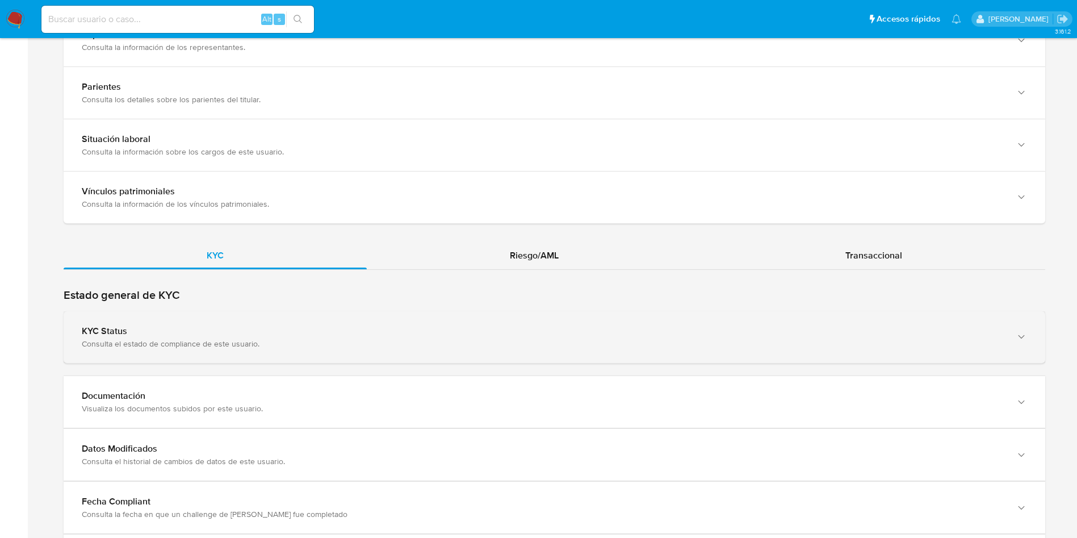
click at [341, 354] on div "KYC Status Consulta el estado de compliance de este usuario." at bounding box center [555, 337] width 982 height 52
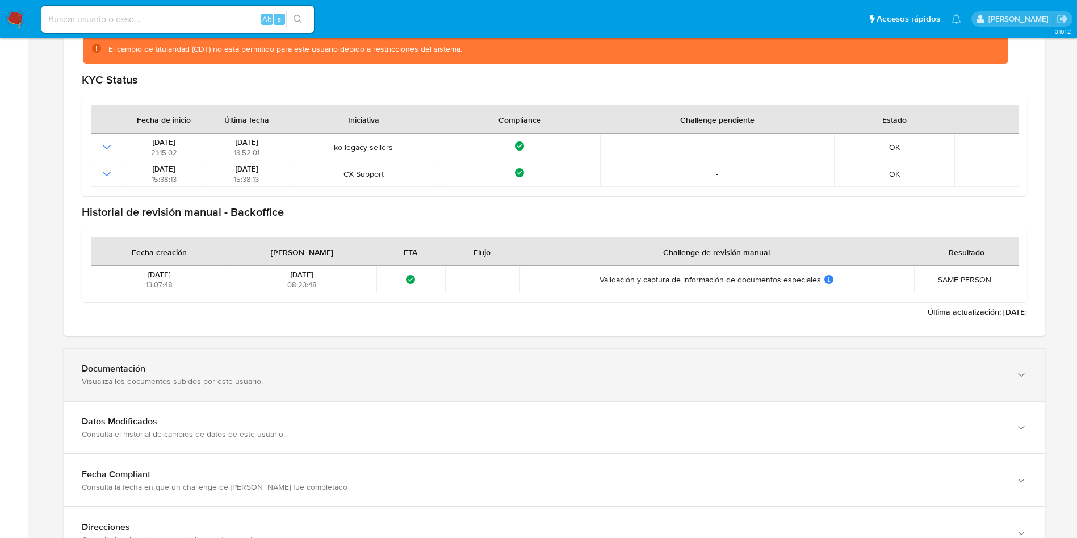
click at [226, 390] on div "Documentación Visualiza los documentos subidos por este usuario." at bounding box center [555, 375] width 982 height 52
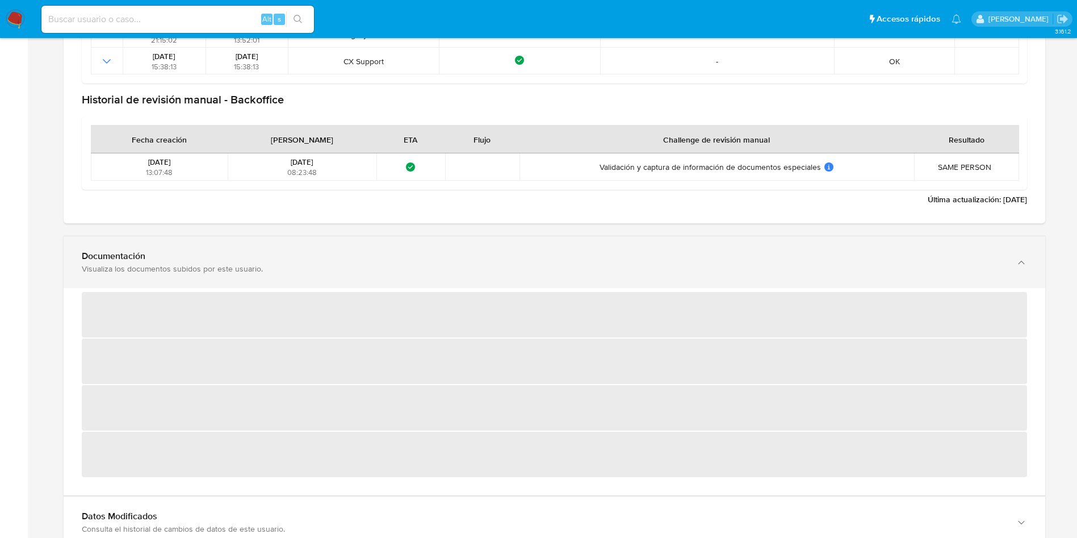
scroll to position [1363, 0]
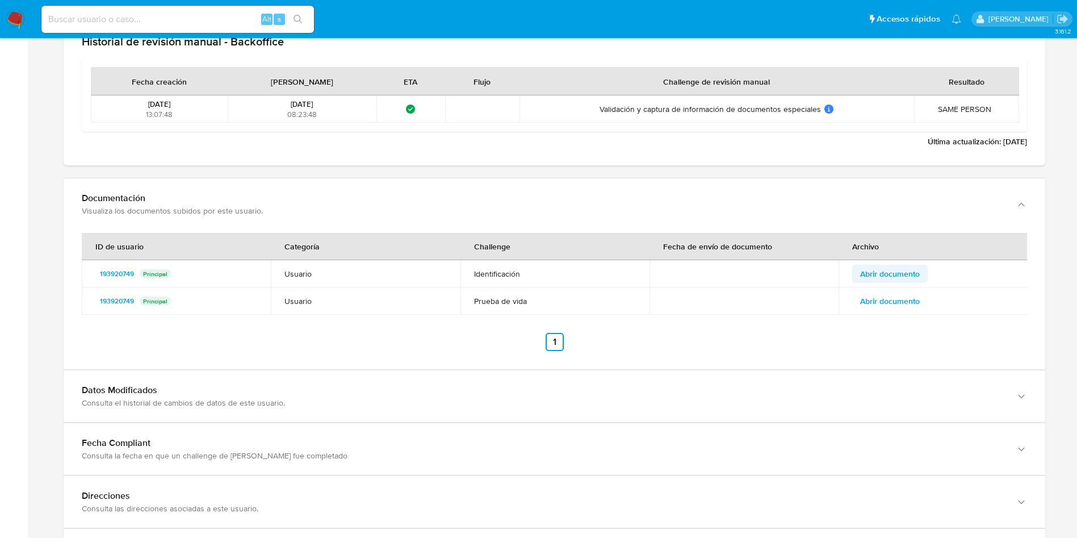
click at [909, 273] on span "Abrir documento" at bounding box center [890, 274] width 60 height 16
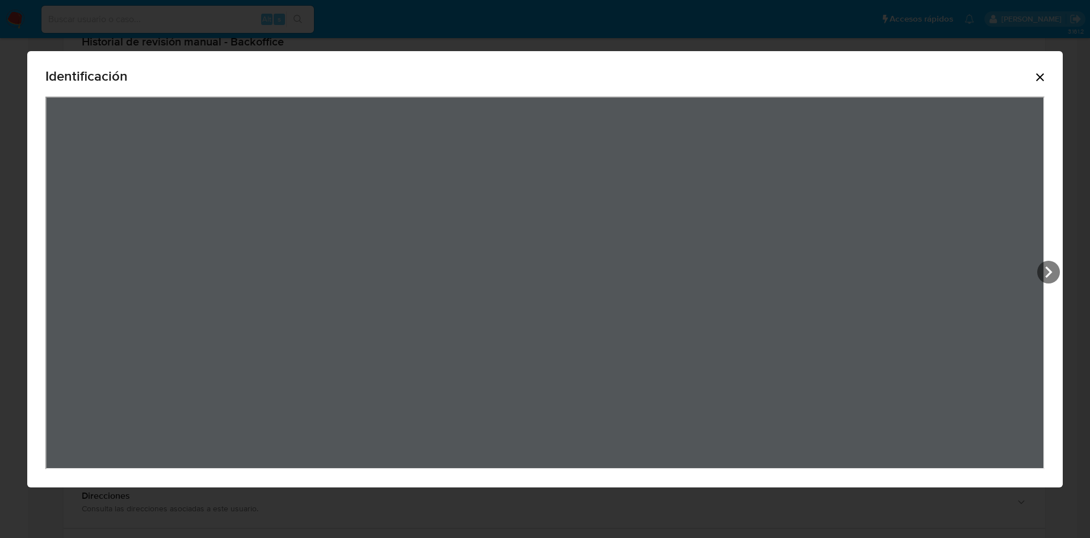
click at [1039, 73] on icon "Cerrar" at bounding box center [1040, 77] width 14 height 14
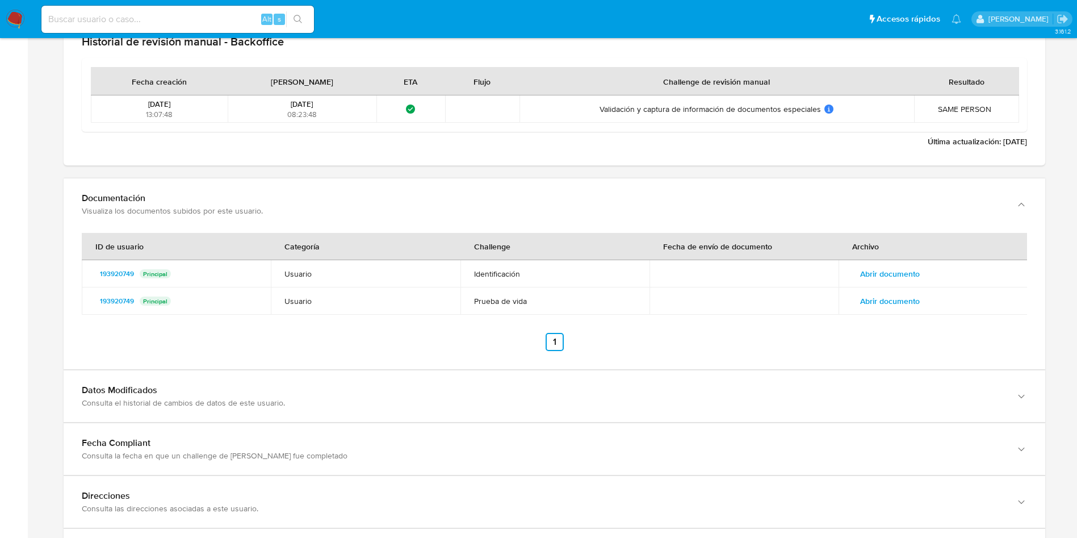
click at [886, 296] on span "Abrir documento" at bounding box center [890, 301] width 60 height 16
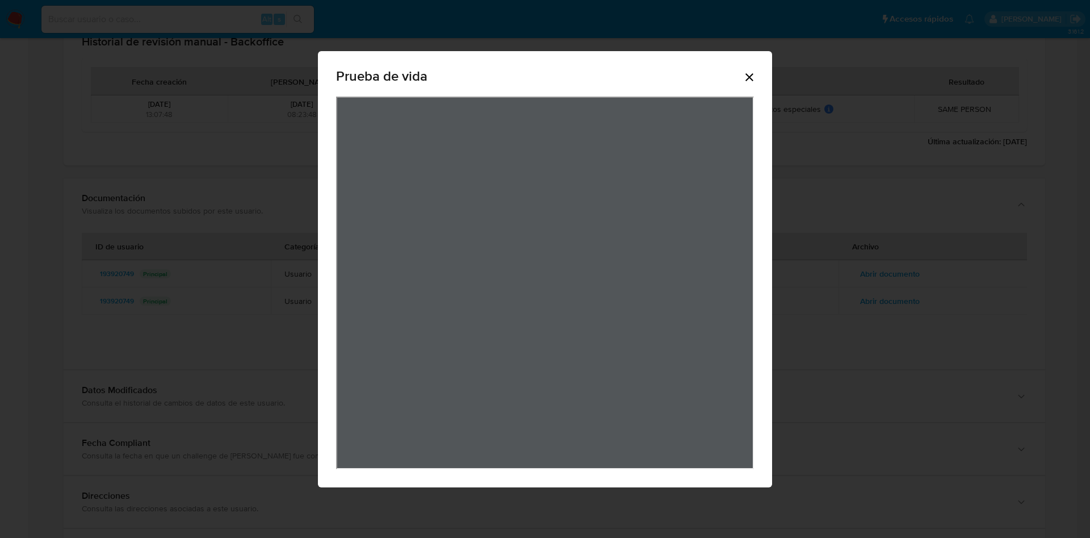
click at [748, 79] on icon "Cerrar" at bounding box center [750, 77] width 14 height 14
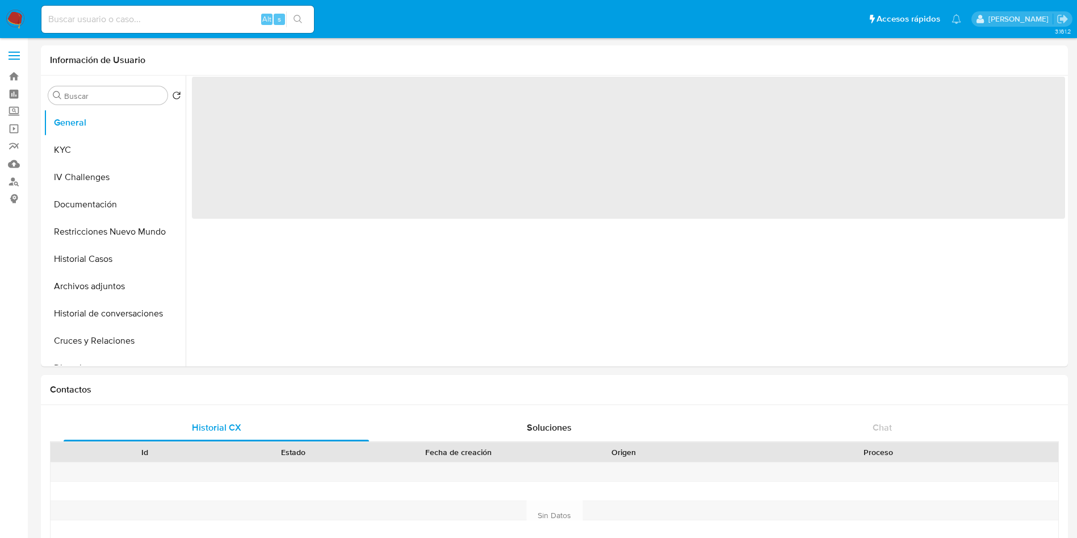
select select "10"
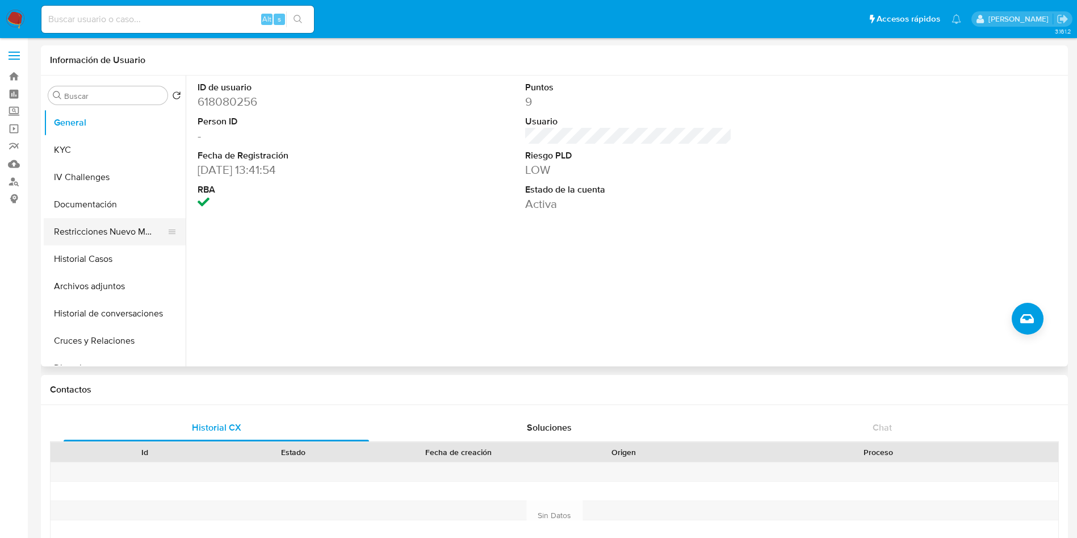
click at [120, 233] on button "Restricciones Nuevo Mundo" at bounding box center [110, 231] width 133 height 27
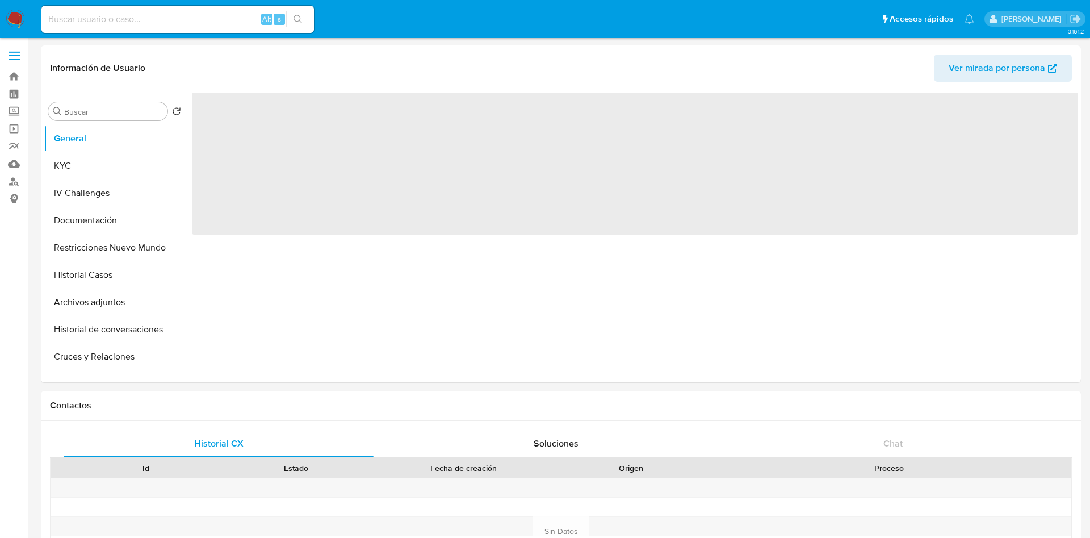
select select "10"
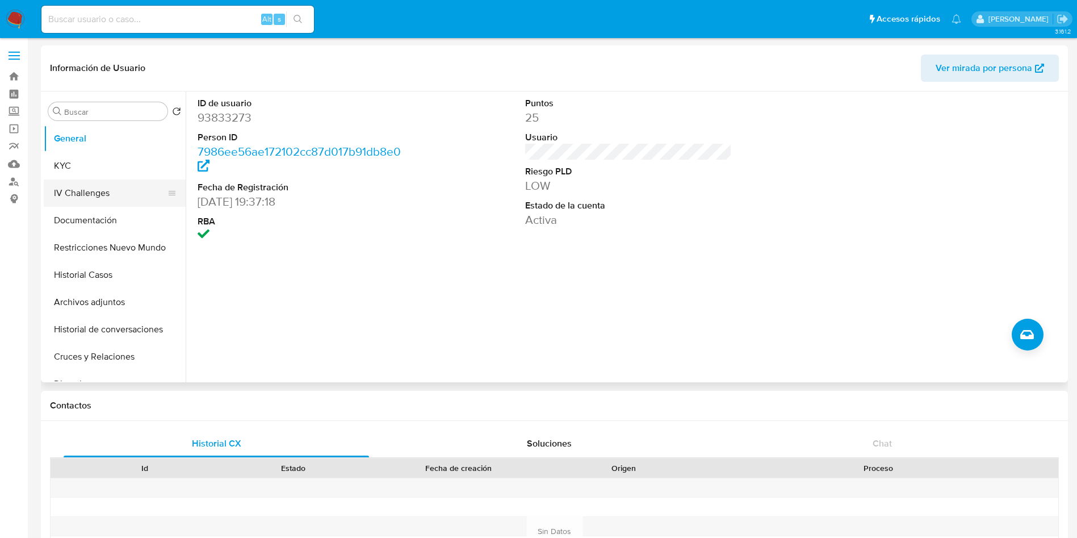
drag, startPoint x: 114, startPoint y: 244, endPoint x: 181, endPoint y: 204, distance: 78.2
click at [114, 244] on button "Restricciones Nuevo Mundo" at bounding box center [115, 247] width 142 height 27
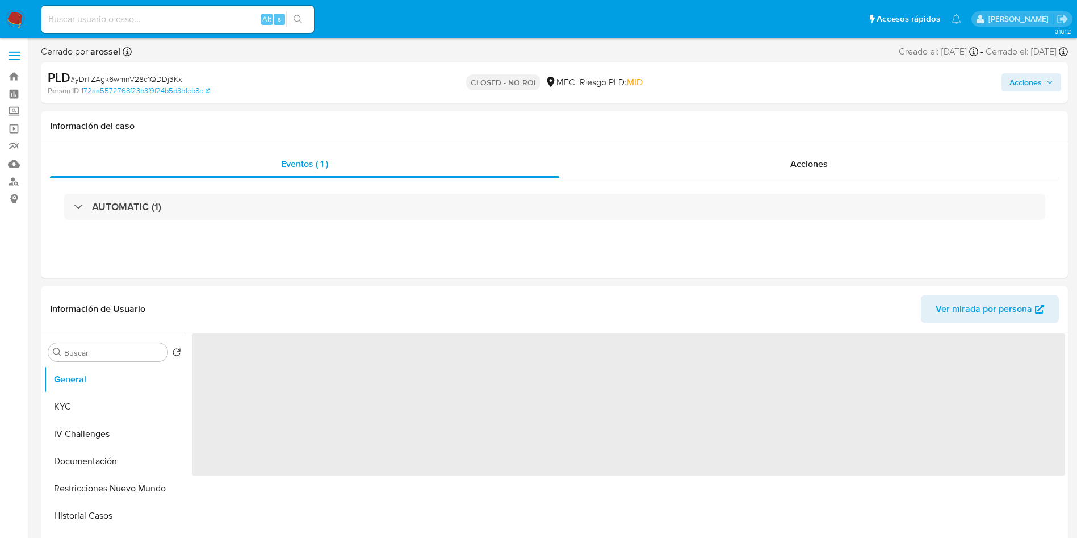
select select "10"
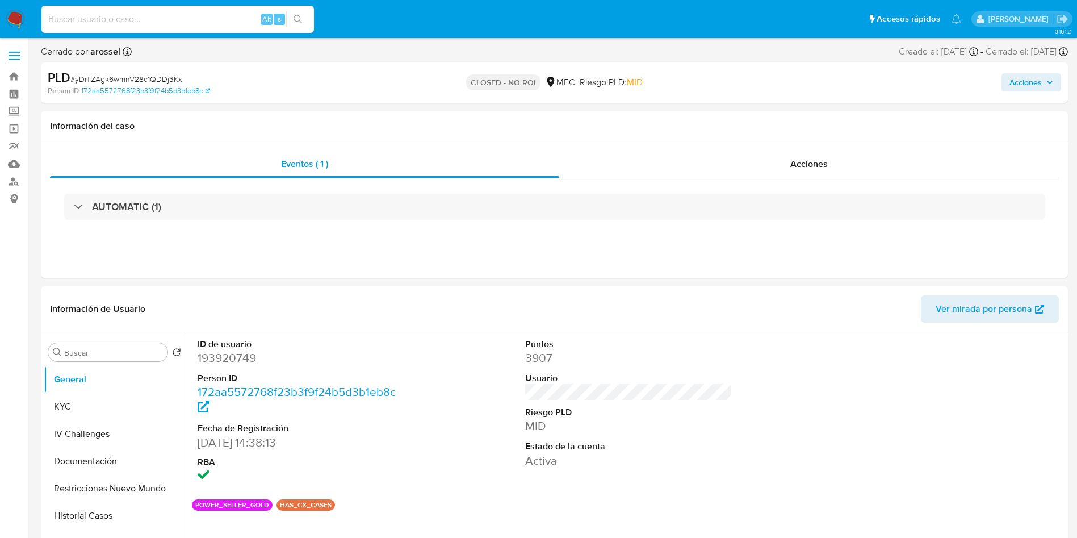
click at [187, 15] on input at bounding box center [177, 19] width 273 height 15
paste input "bR5VKxYWy3GK48KggyIUOepA"
type input "bR5VKxYWy3GK48KggyIUOepA"
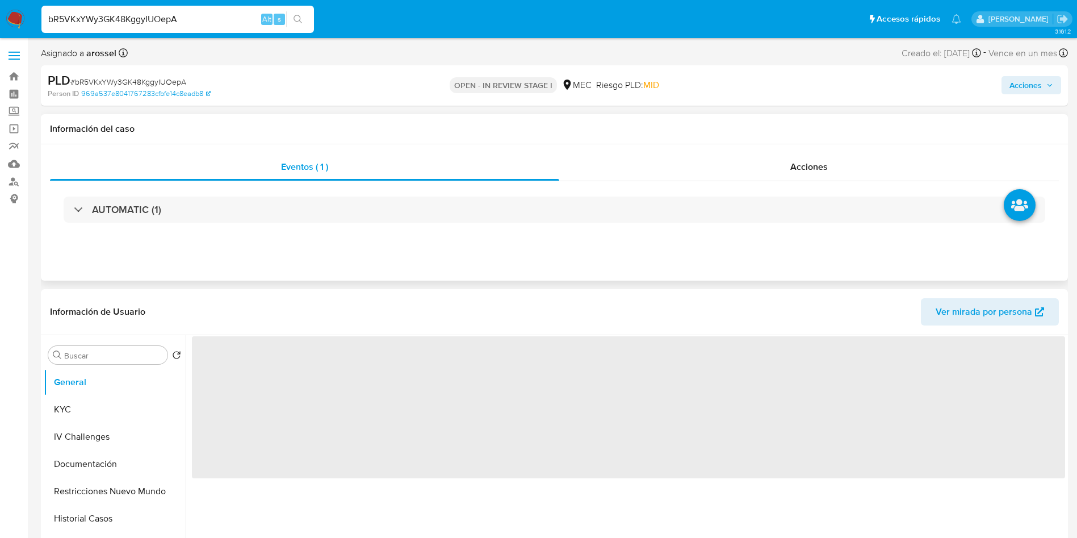
select select "10"
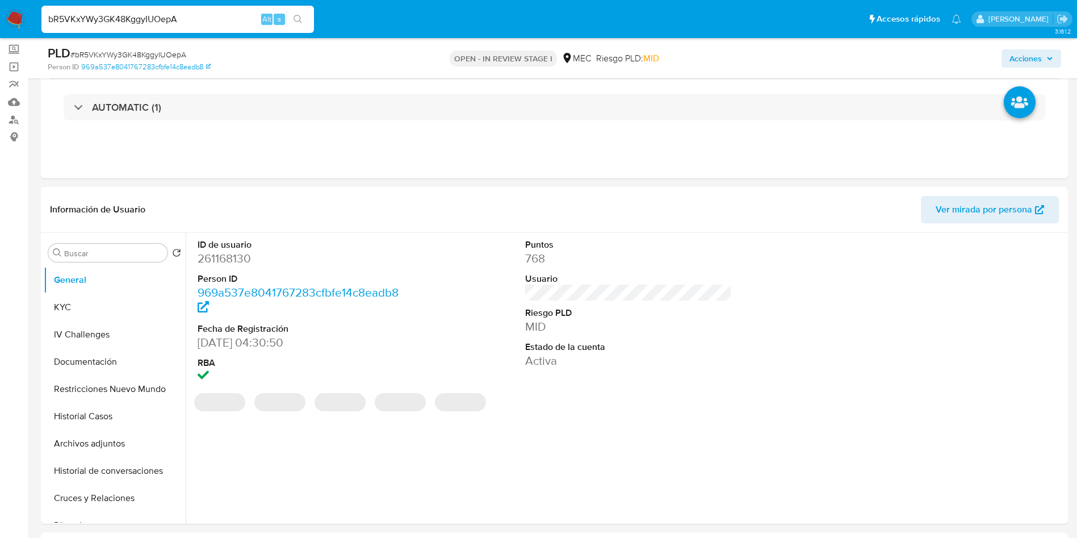
scroll to position [85, 0]
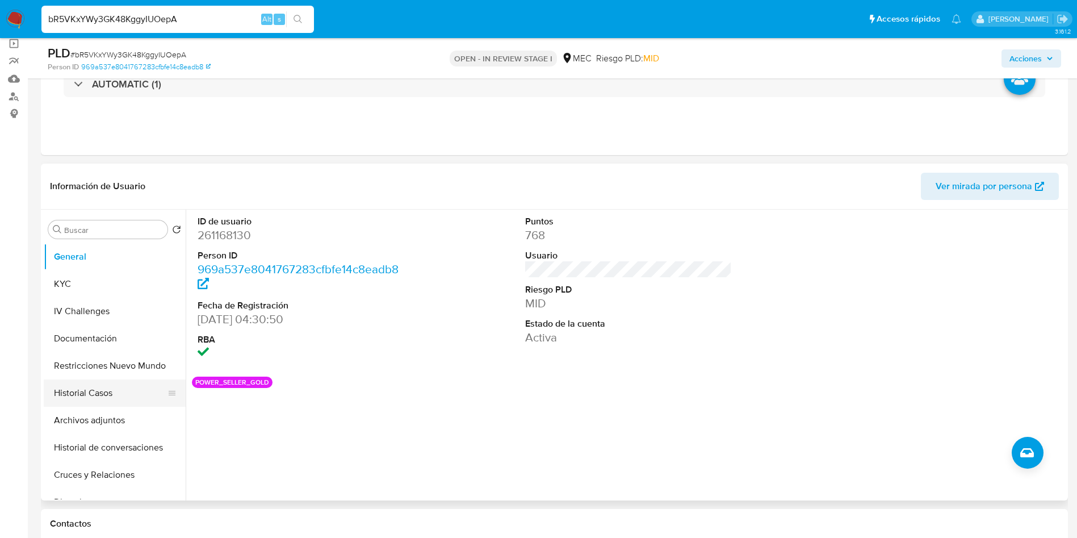
click at [86, 392] on button "Historial Casos" at bounding box center [110, 392] width 133 height 27
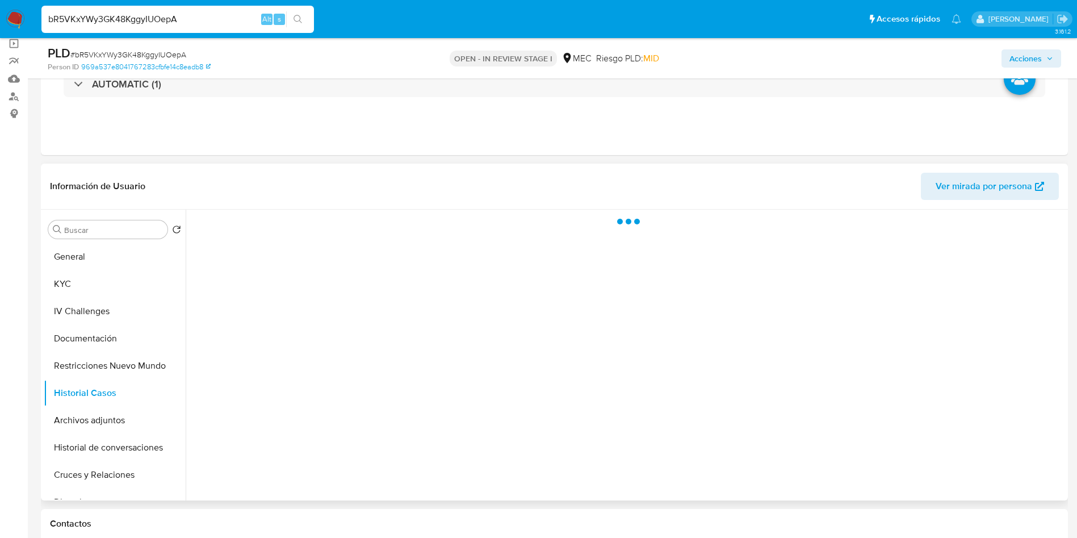
click at [981, 181] on span "Ver mirada por persona" at bounding box center [984, 186] width 97 height 27
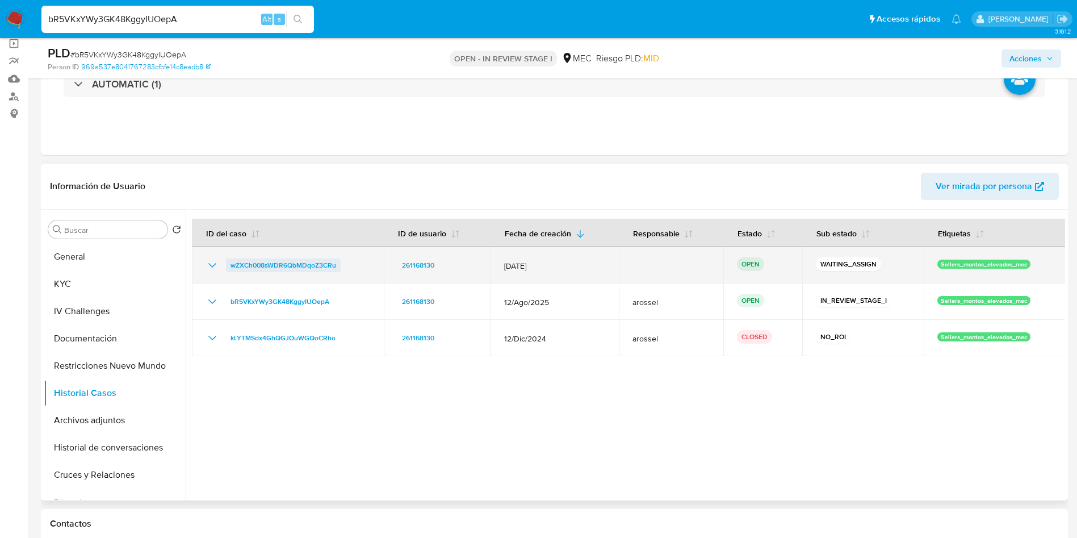
drag, startPoint x: 358, startPoint y: 265, endPoint x: 227, endPoint y: 263, distance: 131.2
click at [227, 263] on div "wZXCh008sWDR6QbMDqoZ3CRu" at bounding box center [288, 265] width 165 height 14
click at [256, 267] on span "wZXCh008sWDR6QbMDqoZ3CRu" at bounding box center [284, 265] width 106 height 14
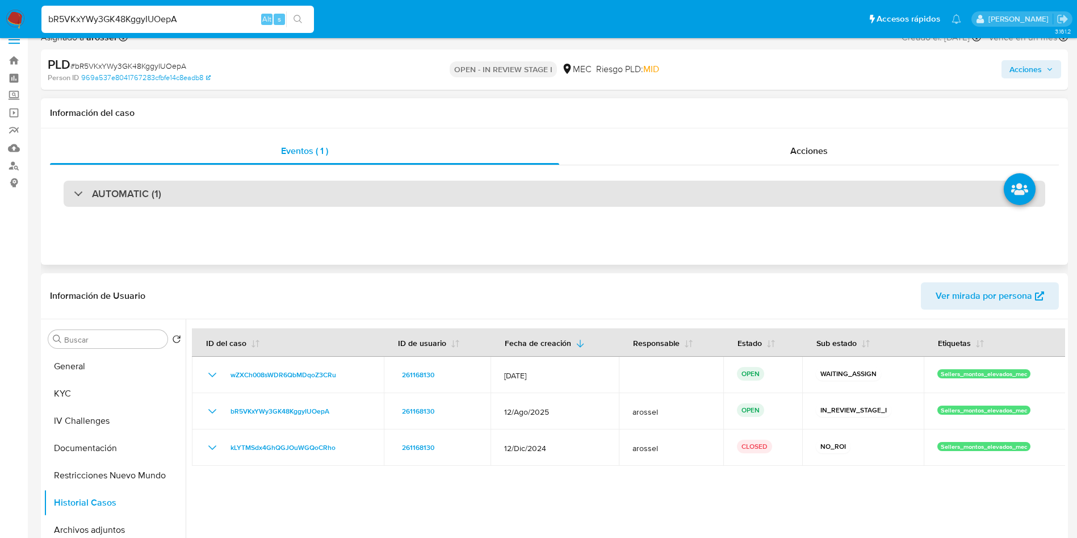
scroll to position [0, 0]
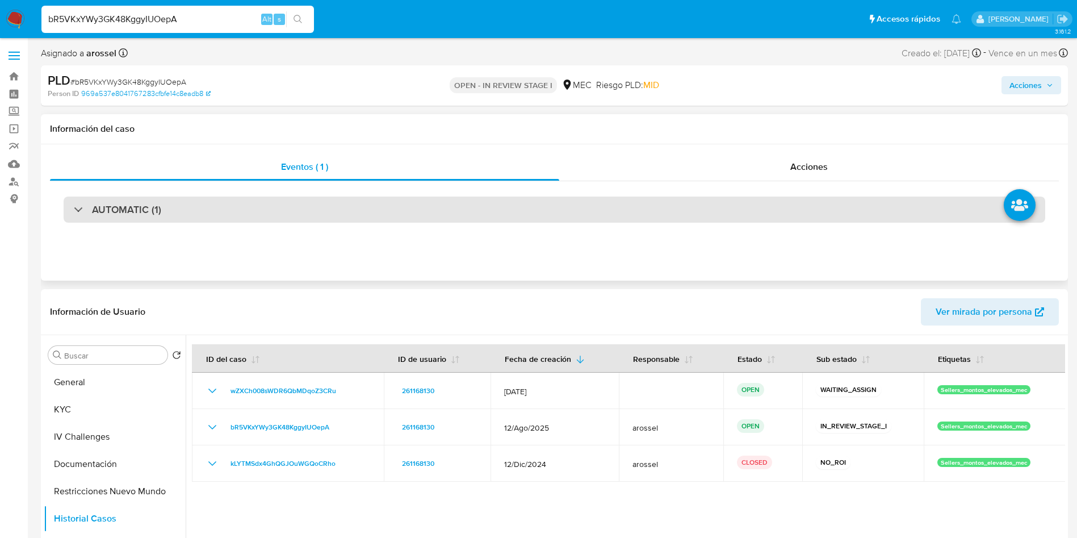
click at [192, 217] on div "AUTOMATIC (1)" at bounding box center [555, 209] width 982 height 26
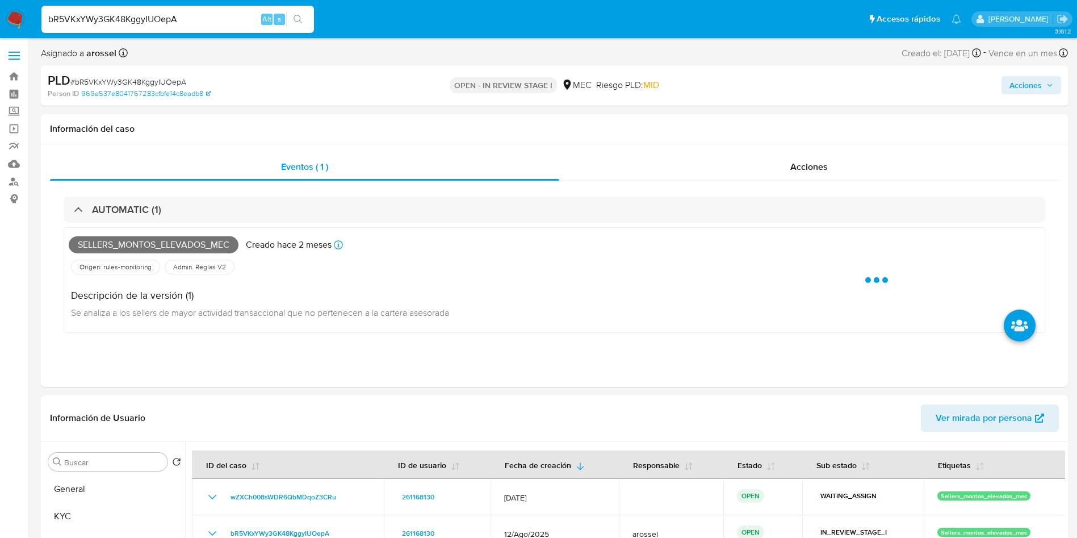
click at [137, 79] on span "# bR5VKxYWy3GK48KggyIUOepA" at bounding box center [128, 81] width 116 height 11
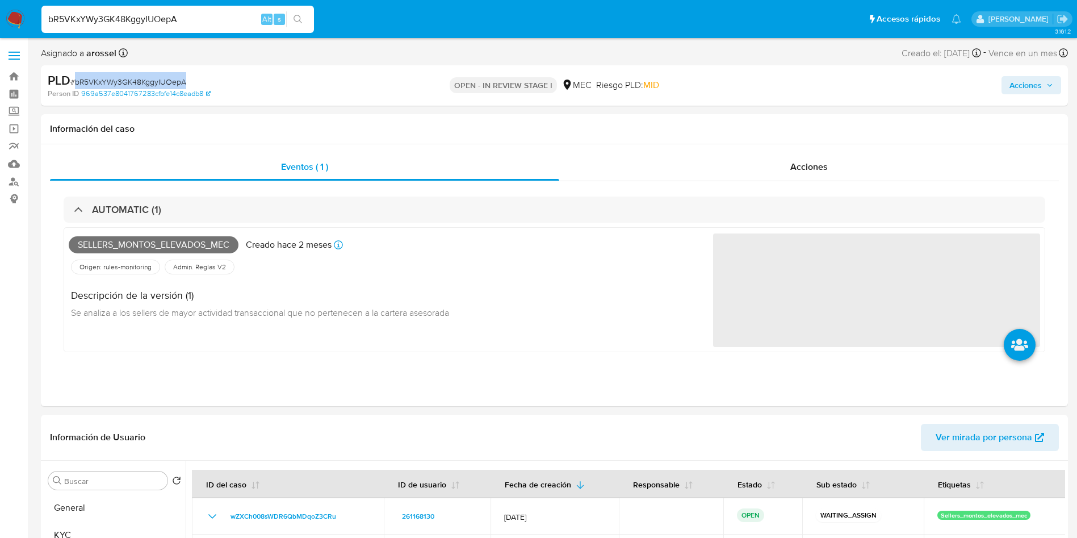
copy span "bR5VKxYWy3GK48KggyIUOepA"
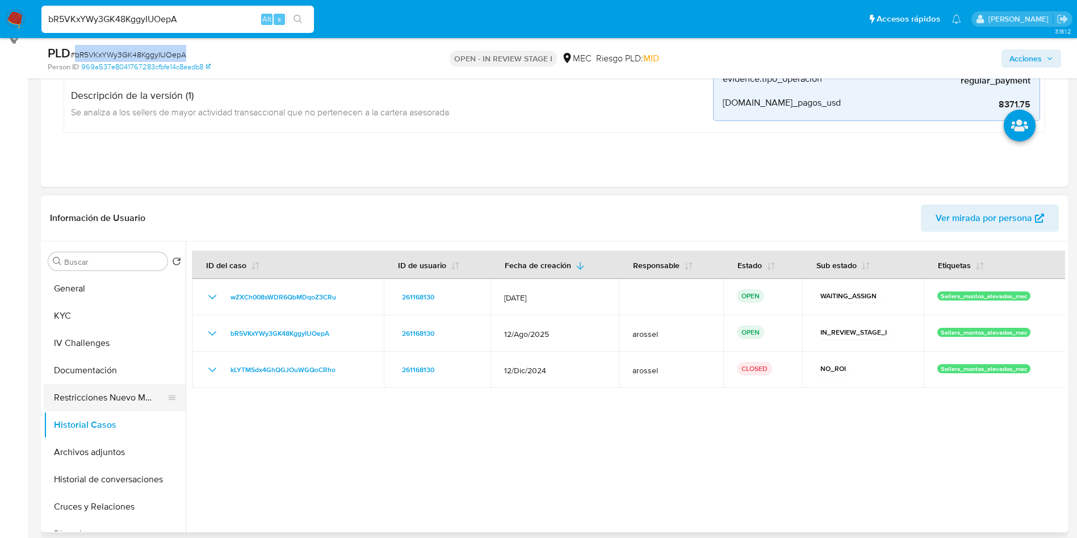
scroll to position [170, 0]
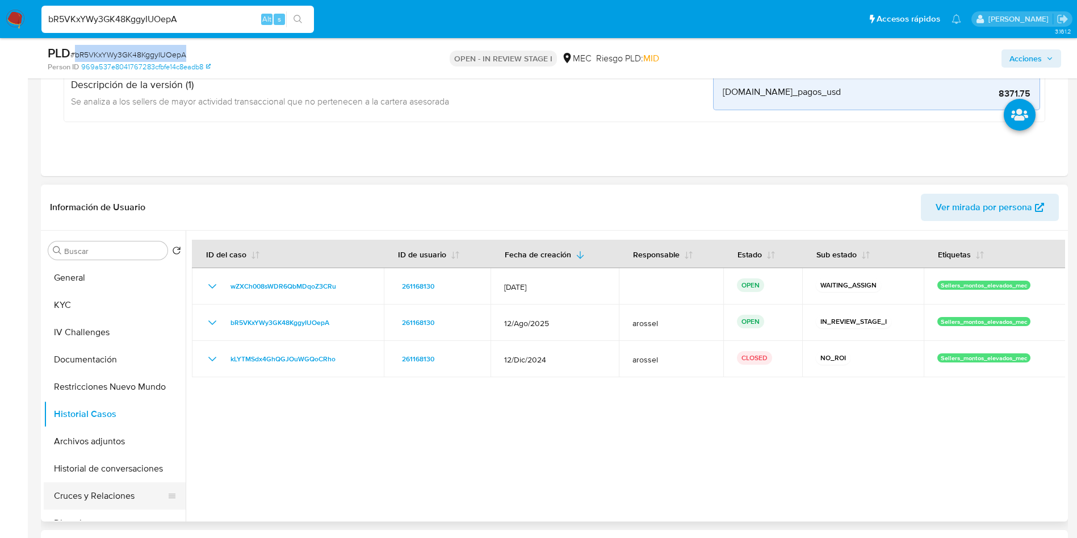
click at [103, 493] on button "Cruces y Relaciones" at bounding box center [110, 495] width 133 height 27
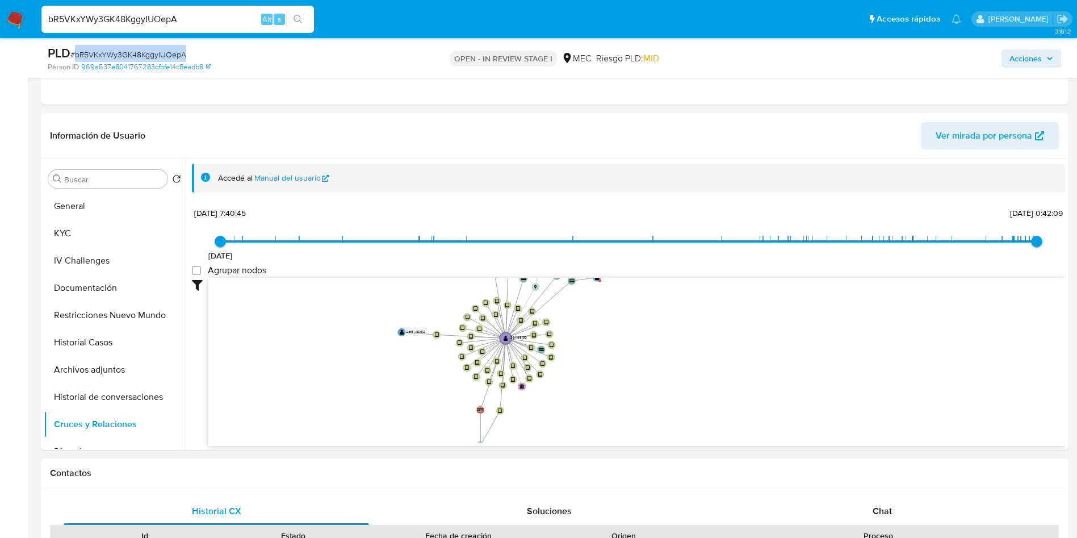
scroll to position [43, 0]
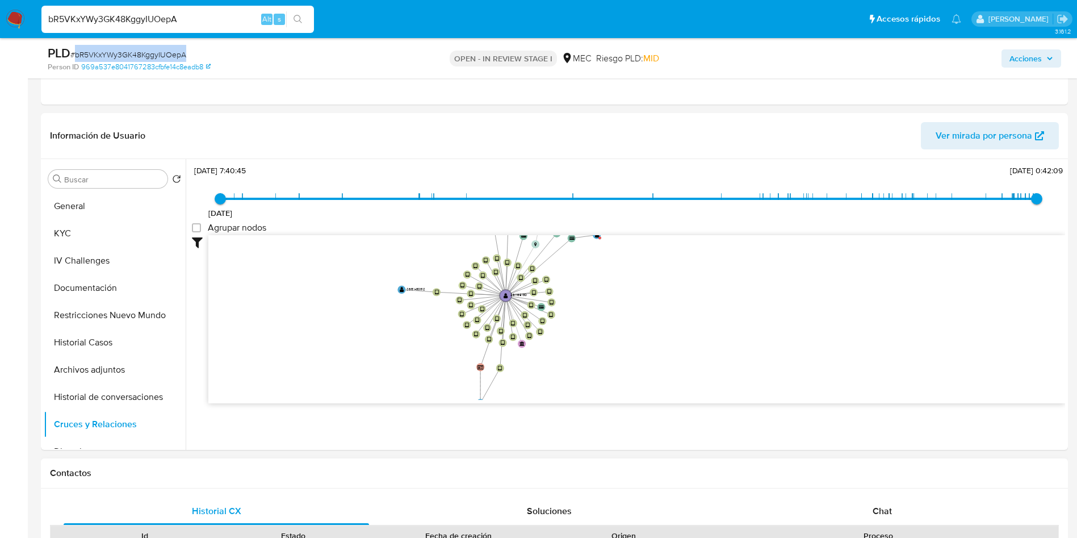
drag, startPoint x: 427, startPoint y: 341, endPoint x: 401, endPoint y: 459, distance: 121.5
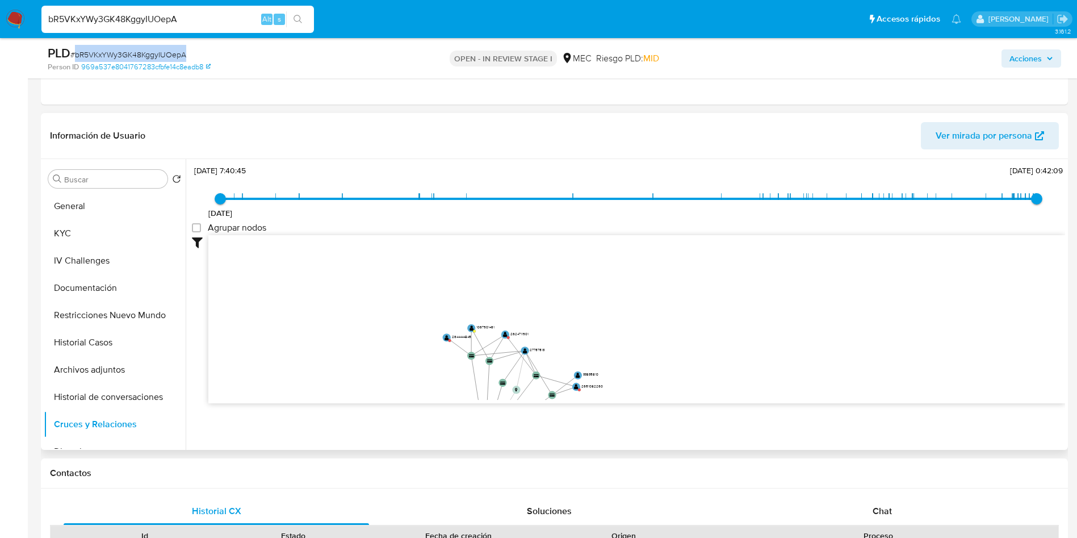
drag, startPoint x: 629, startPoint y: 317, endPoint x: 610, endPoint y: 283, distance: 39.7
click at [610, 283] on icon "device-675d40b5858c55cf9be6aee6  user-261168130  261168130 device-61e5ad1d088…" at bounding box center [636, 317] width 857 height 165
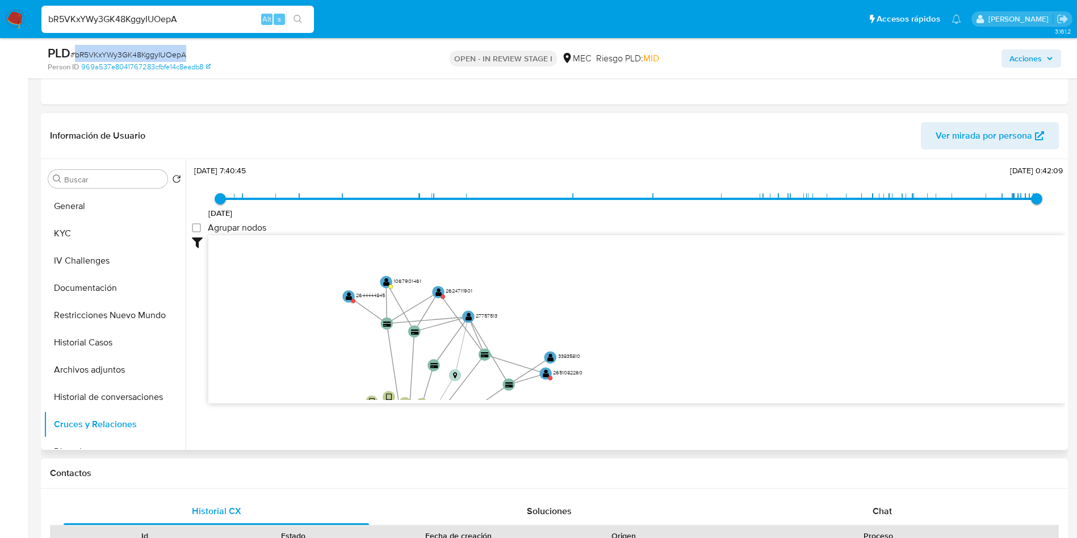
drag, startPoint x: 575, startPoint y: 315, endPoint x: 594, endPoint y: 300, distance: 24.3
click at [592, 303] on icon "device-675d40b5858c55cf9be6aee6  user-261168130  261168130 device-61e5ad1d088…" at bounding box center [636, 317] width 857 height 165
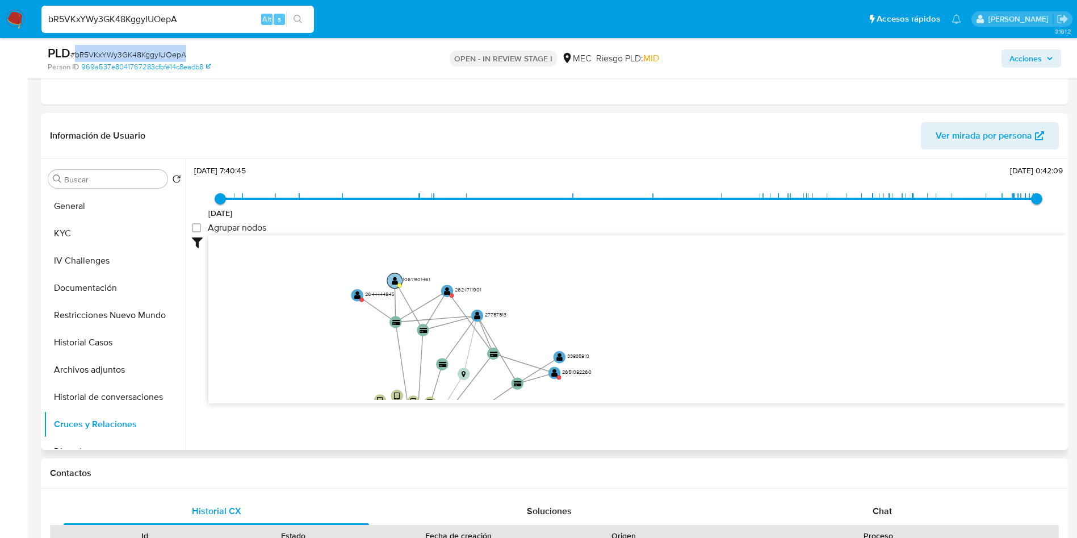
click at [396, 280] on text "" at bounding box center [395, 281] width 7 height 9
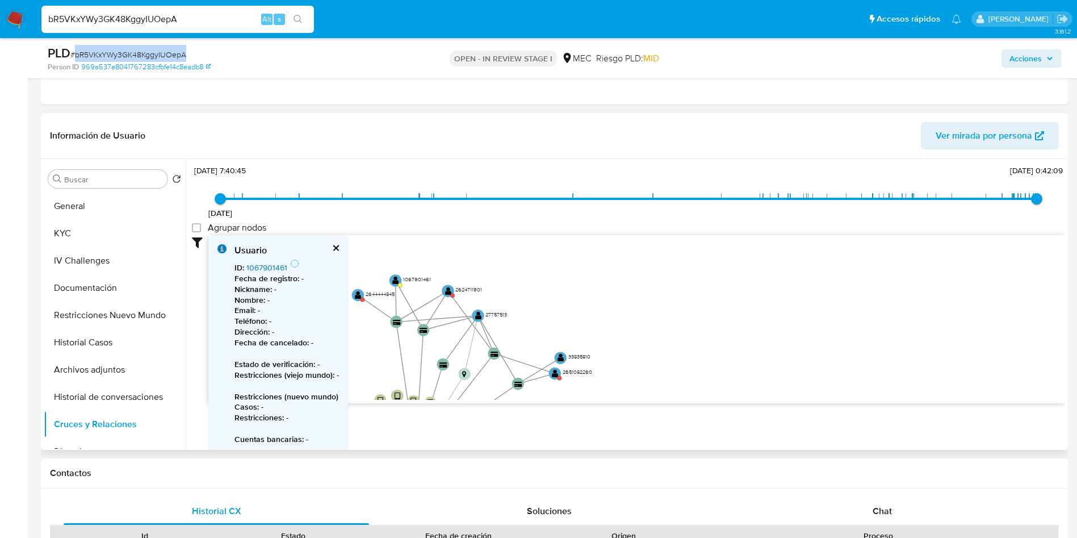
click at [271, 267] on link "1067901461" at bounding box center [266, 267] width 41 height 11
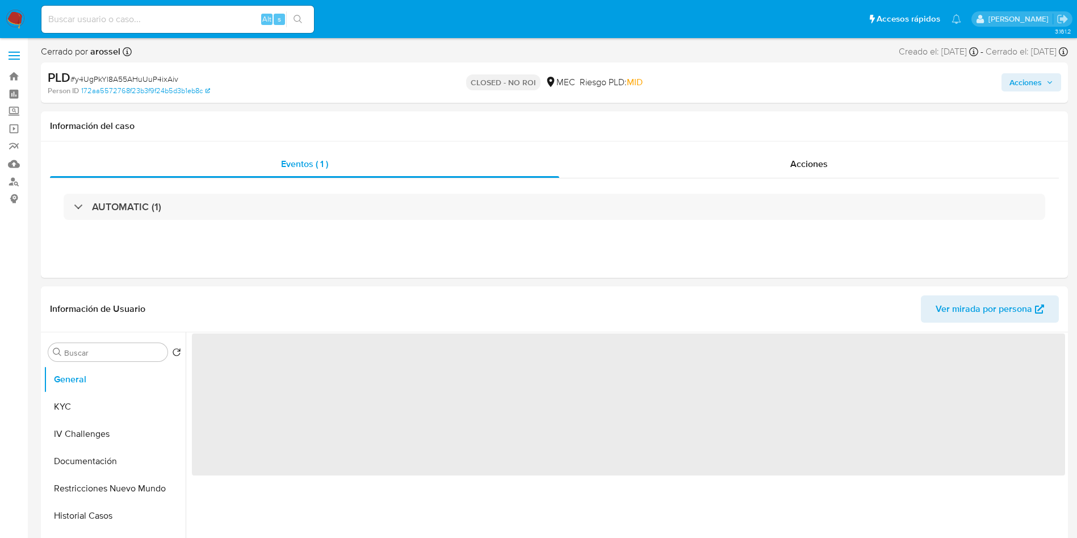
select select "10"
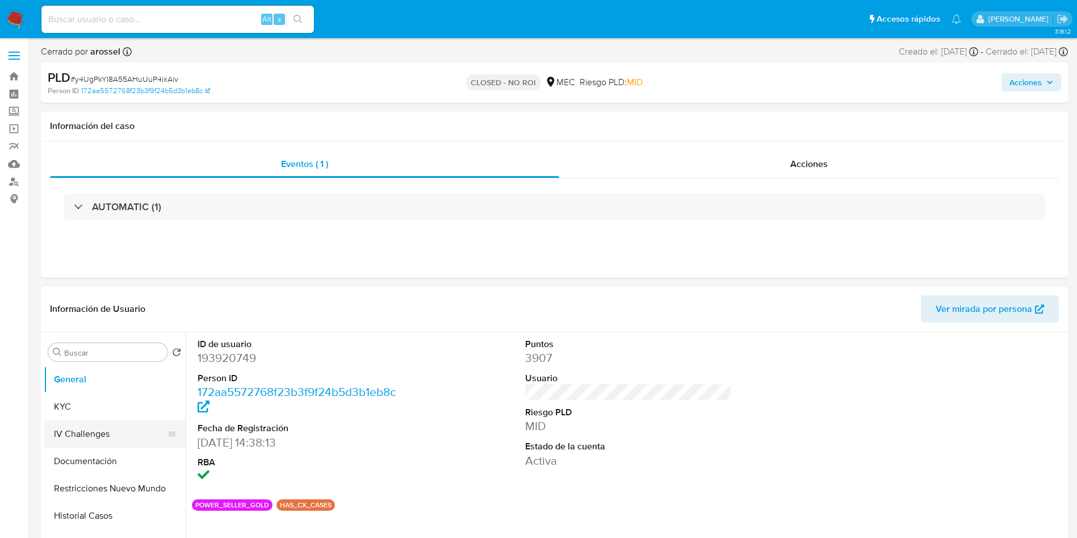
click at [88, 429] on button "IV Challenges" at bounding box center [110, 433] width 133 height 27
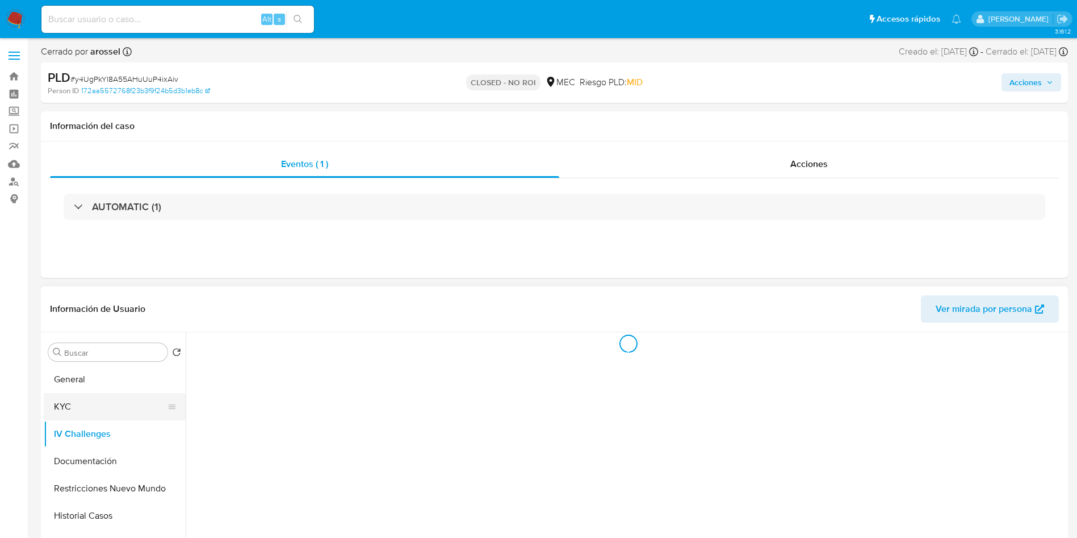
click at [87, 404] on button "KYC" at bounding box center [110, 406] width 133 height 27
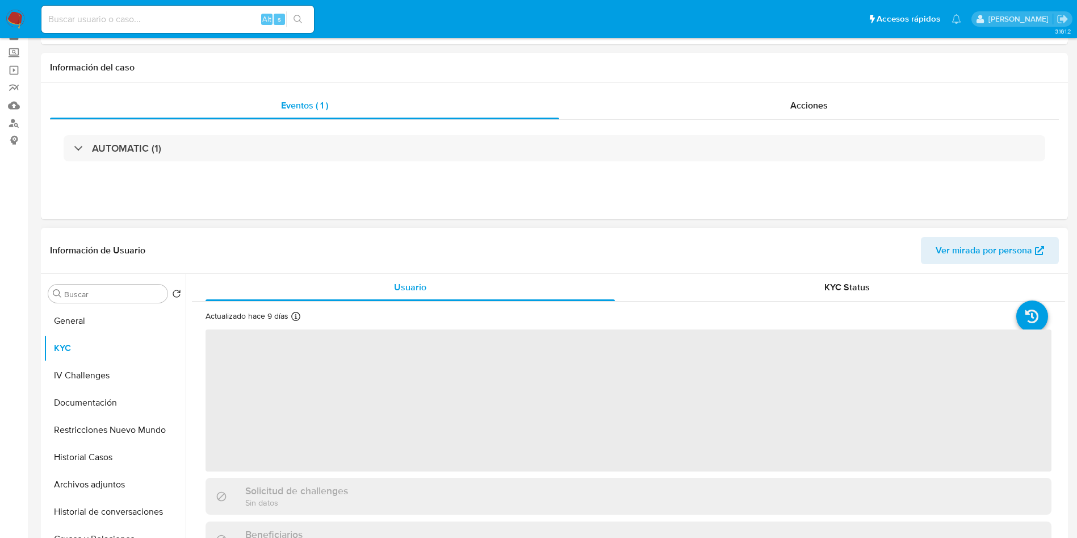
scroll to position [85, 0]
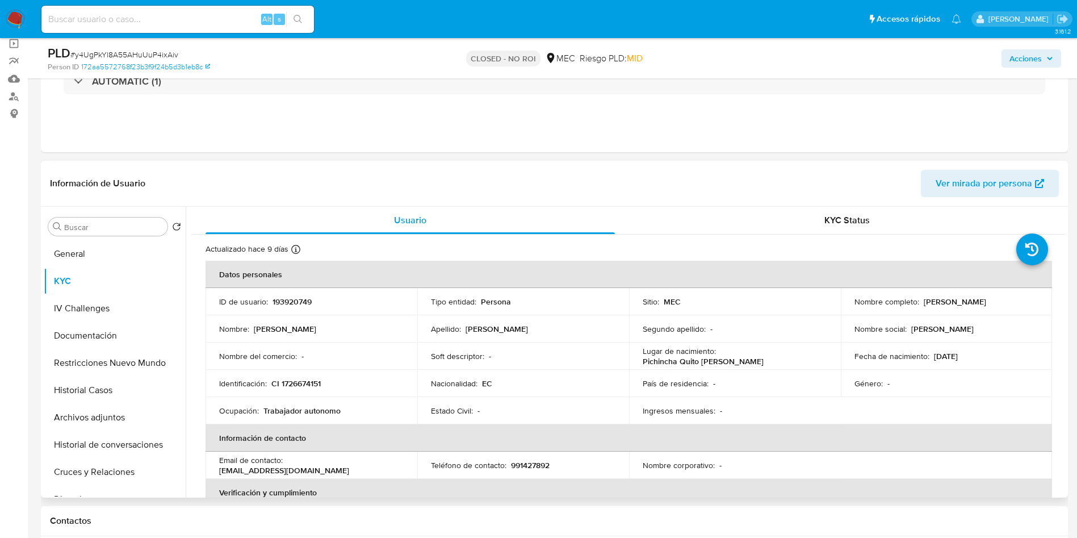
drag, startPoint x: 847, startPoint y: 309, endPoint x: 986, endPoint y: 311, distance: 139.1
click at [986, 311] on td "Nombre completo : [PERSON_NAME]" at bounding box center [947, 301] width 212 height 27
copy p "[PERSON_NAME]"
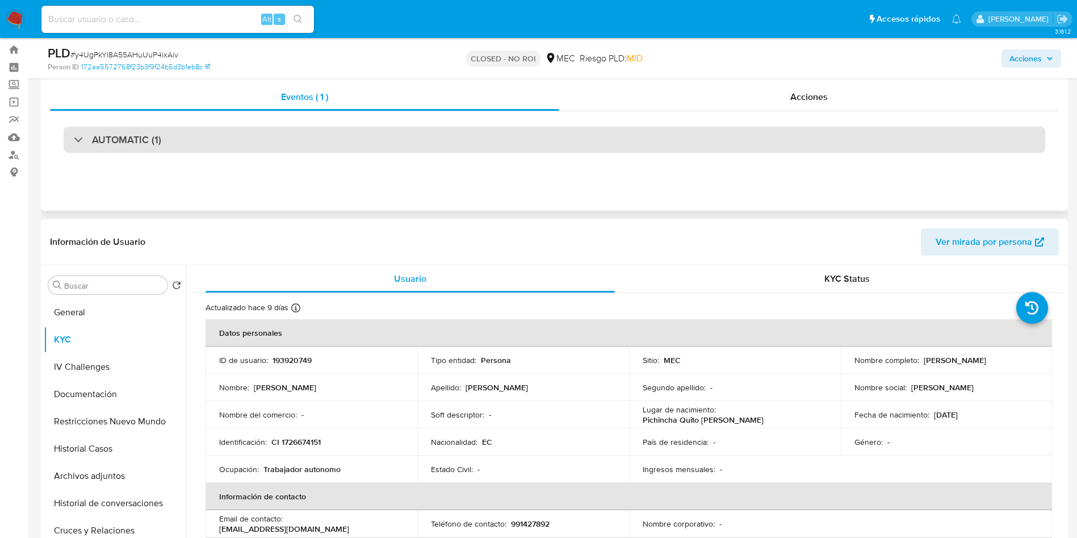
scroll to position [0, 0]
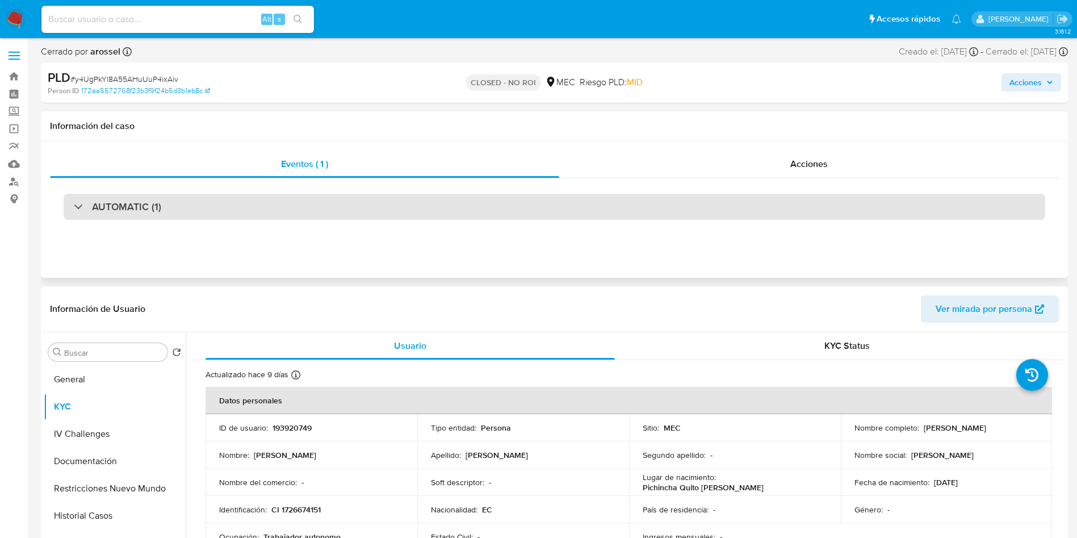
click at [196, 204] on div "AUTOMATIC (1)" at bounding box center [555, 207] width 982 height 26
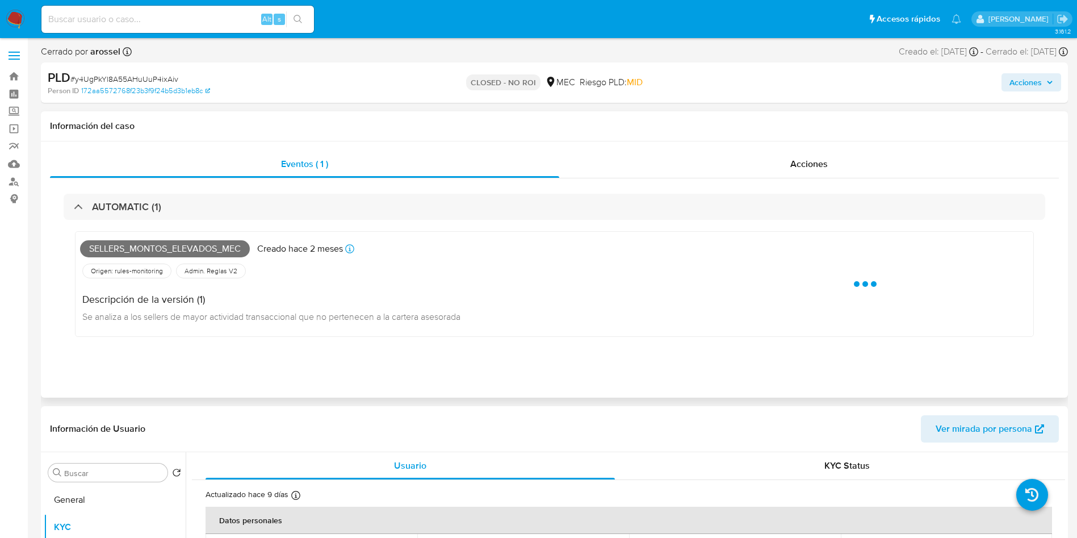
click at [152, 246] on span "Sellers_montos_elevados_mec" at bounding box center [165, 248] width 170 height 17
copy span "Sellers_montos_elevados_mec"
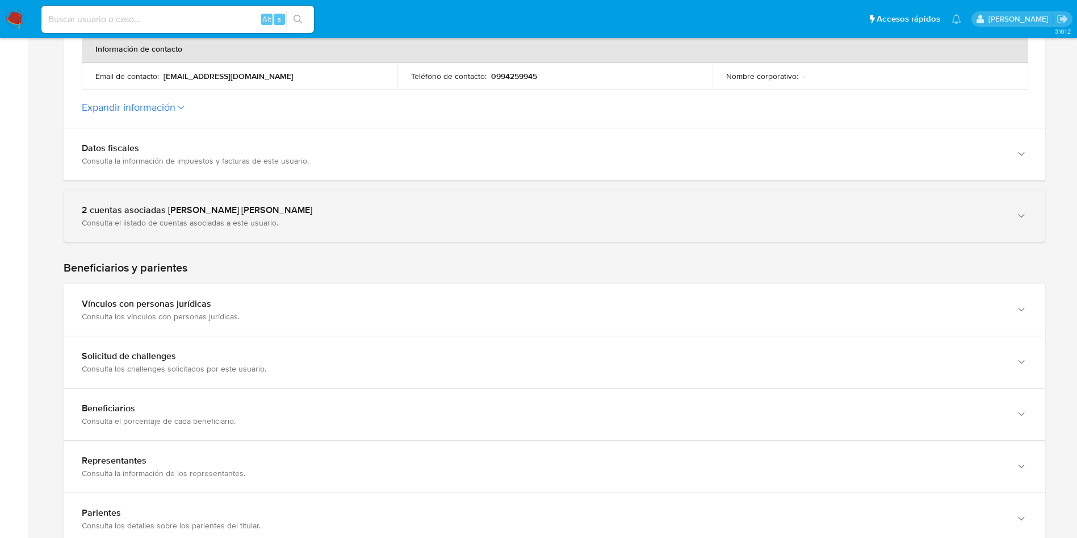
click at [235, 219] on div "Consulta el listado de cuentas asociadas a este usuario." at bounding box center [543, 222] width 923 height 10
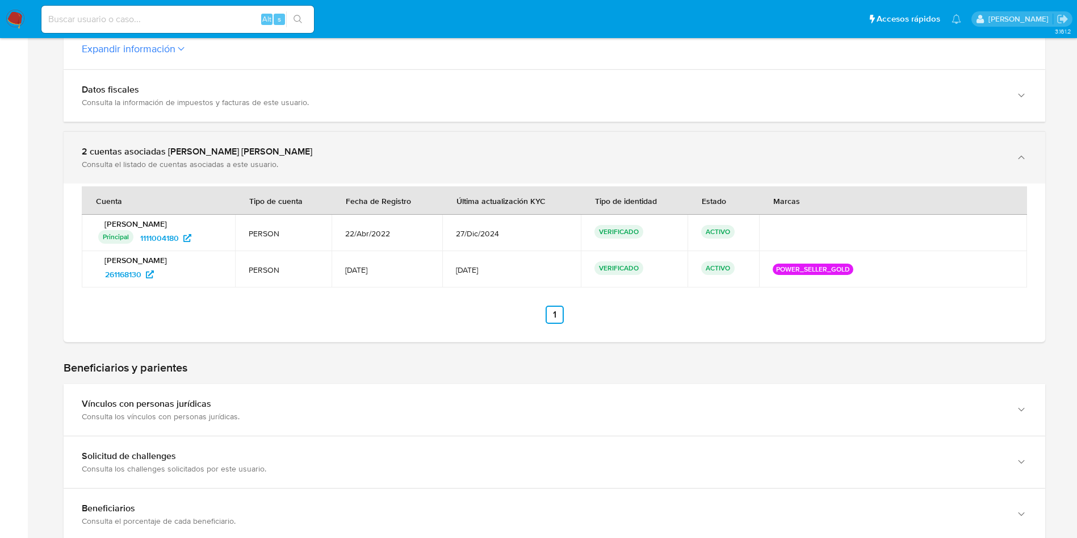
scroll to position [511, 0]
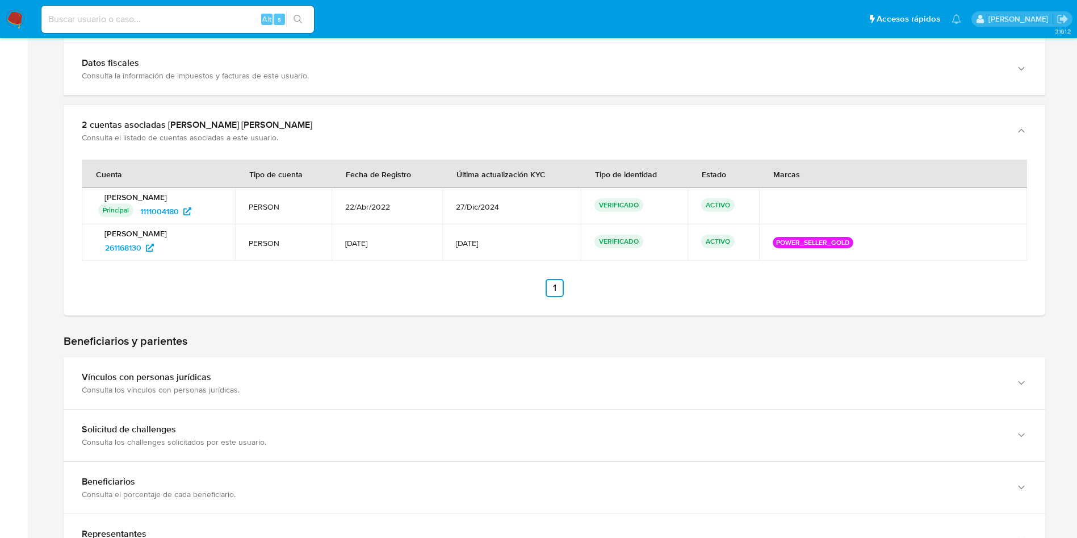
click at [241, 25] on input at bounding box center [177, 19] width 273 height 15
paste input "yDrTZAgk6wmnV28c1QDDj3Kx"
type input "yDrTZAgk6wmnV28c1QDDj3Kx"
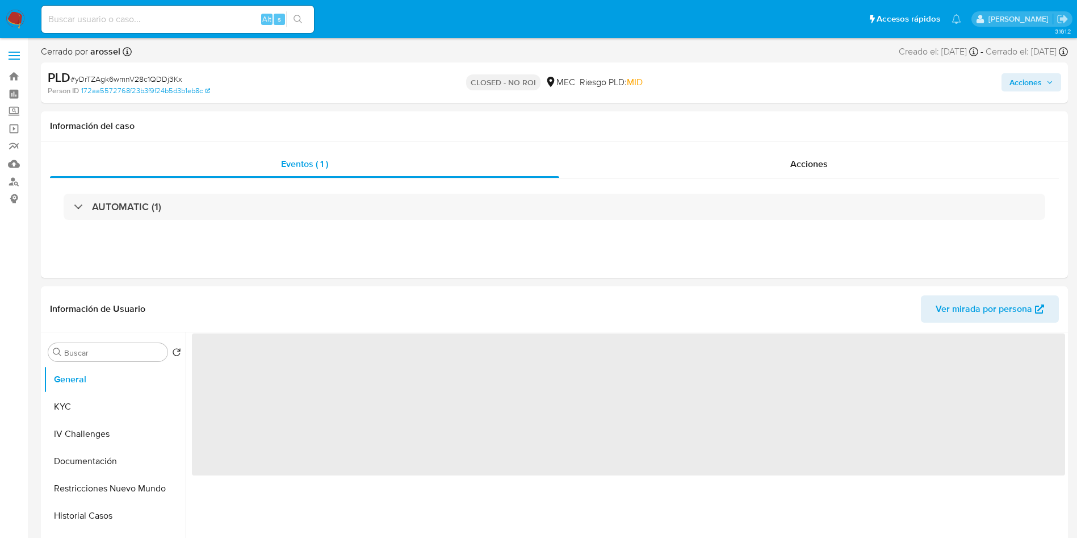
select select "10"
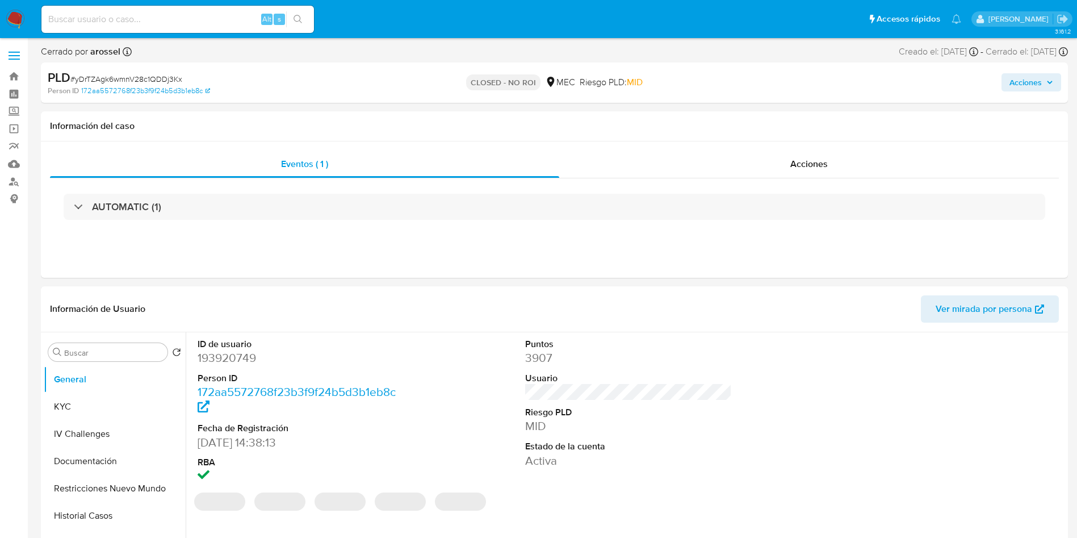
click at [241, 17] on input at bounding box center [177, 19] width 273 height 15
paste input "y4UgPkYl8A55AHuUuP4ixAiv"
type input "y4UgPkYl8A55AHuUuP4ixAiv"
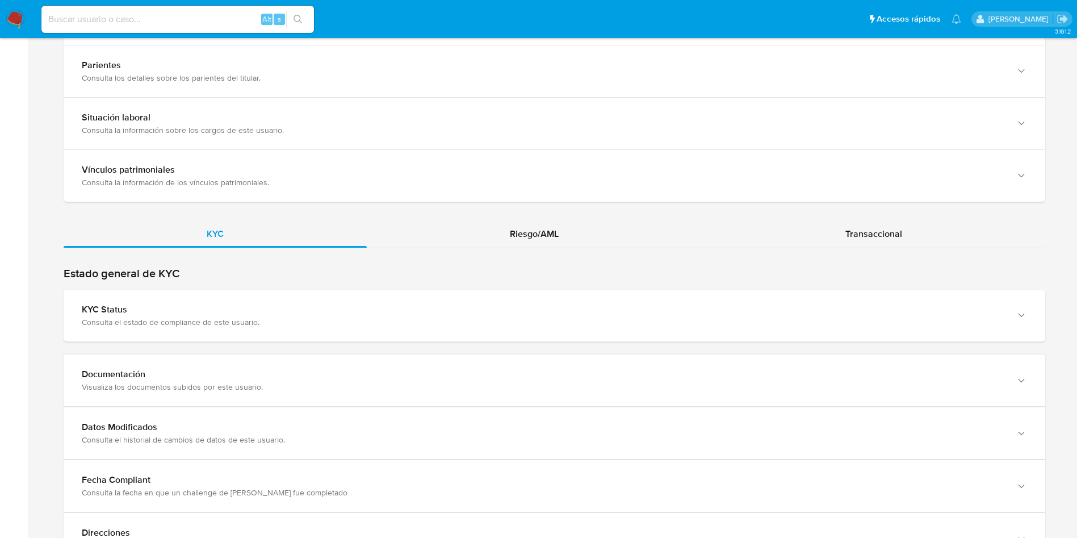
scroll to position [937, 0]
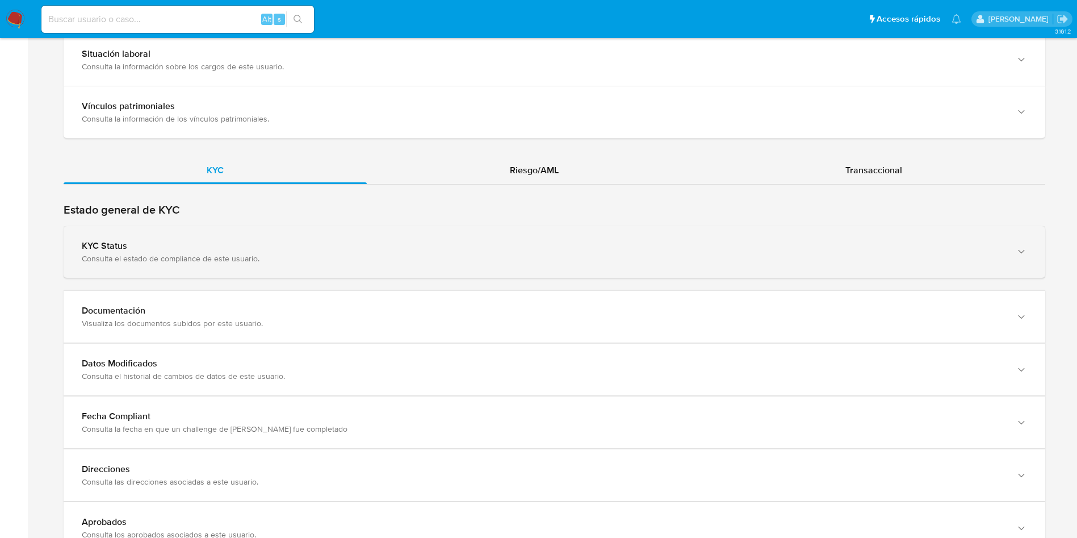
drag, startPoint x: 367, startPoint y: 218, endPoint x: 375, endPoint y: 261, distance: 43.3
click at [366, 218] on div "Estado general de KYC KYC Status Consulta el estado de compliance de este usuar…" at bounding box center [555, 241] width 982 height 76
click at [375, 262] on div "Consulta el estado de compliance de este usuario." at bounding box center [543, 258] width 923 height 10
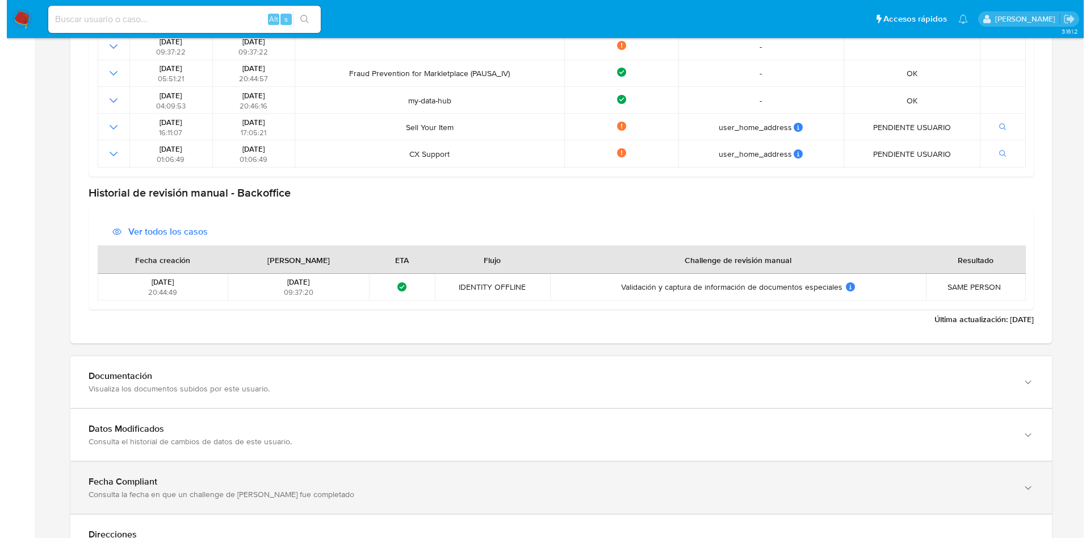
scroll to position [1363, 0]
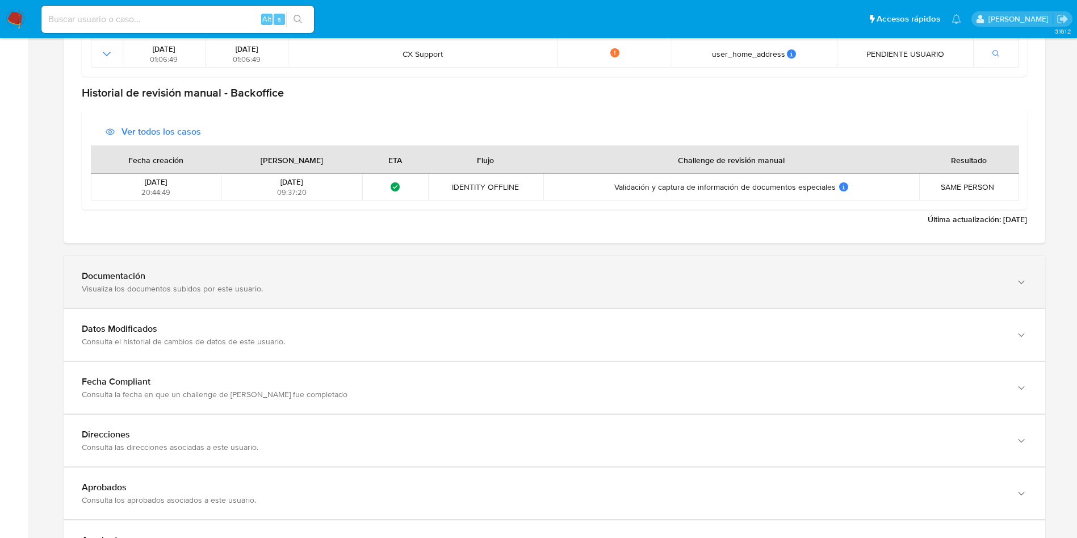
click at [287, 298] on div "Documentación Visualiza los documentos subidos por este usuario." at bounding box center [555, 282] width 982 height 52
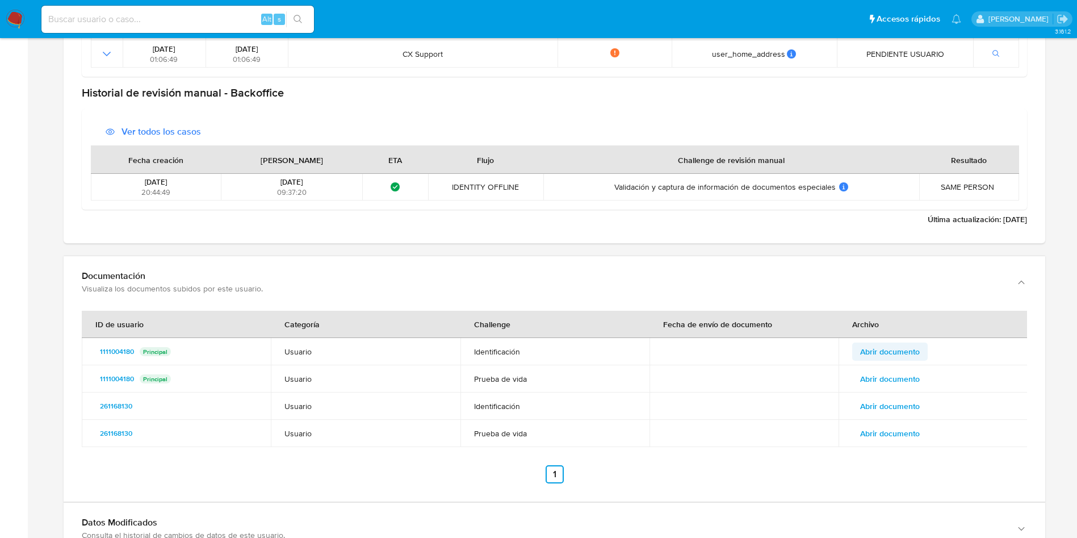
click at [900, 353] on span "Abrir documento" at bounding box center [890, 352] width 60 height 16
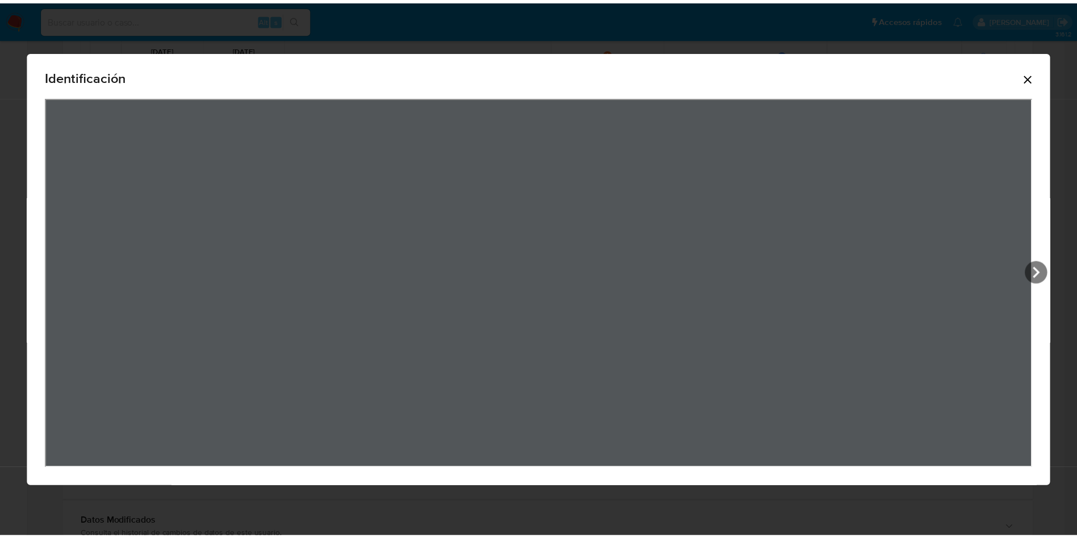
scroll to position [36, 0]
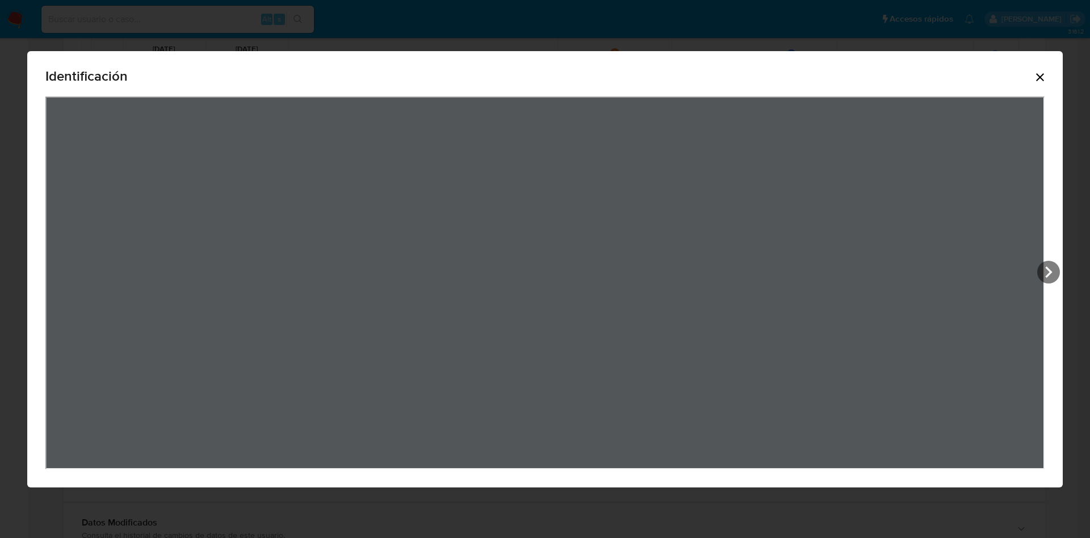
click at [1042, 78] on icon "Cerrar" at bounding box center [1040, 77] width 8 height 8
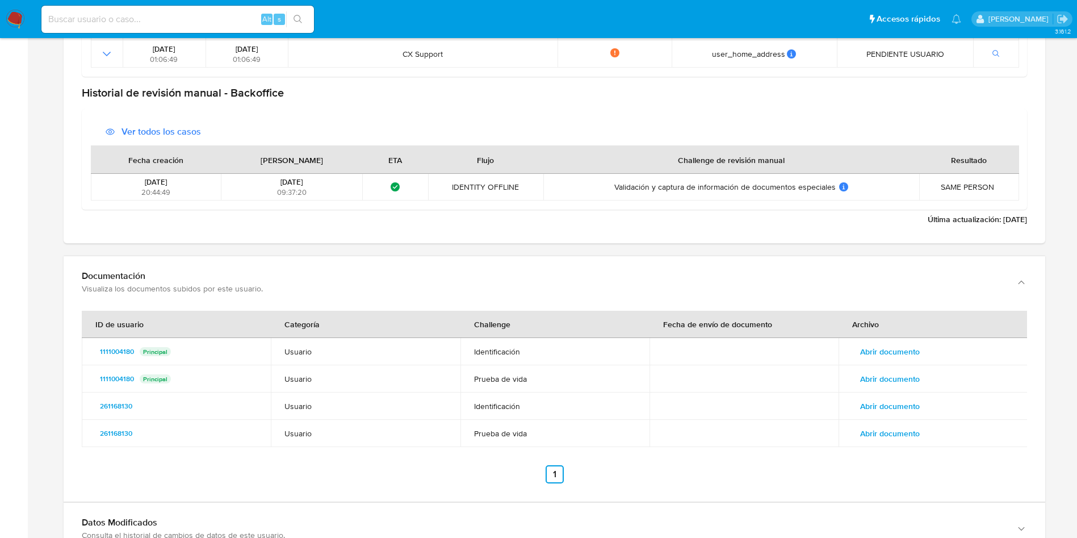
click at [919, 377] on span "Abrir documento" at bounding box center [890, 379] width 60 height 16
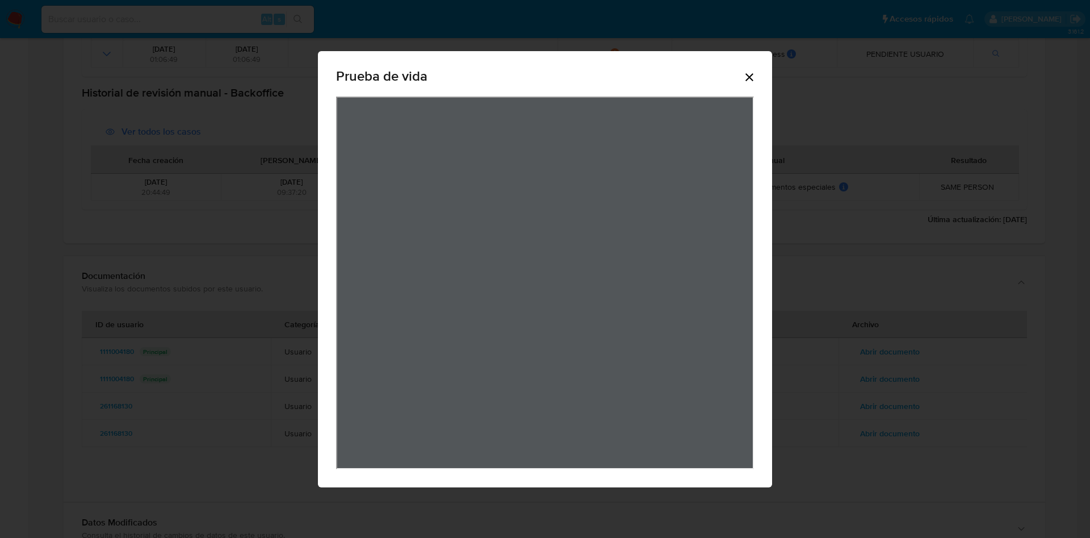
click at [756, 76] on div "Prueba de vida" at bounding box center [545, 269] width 454 height 436
click at [752, 79] on icon "Cerrar" at bounding box center [750, 77] width 8 height 8
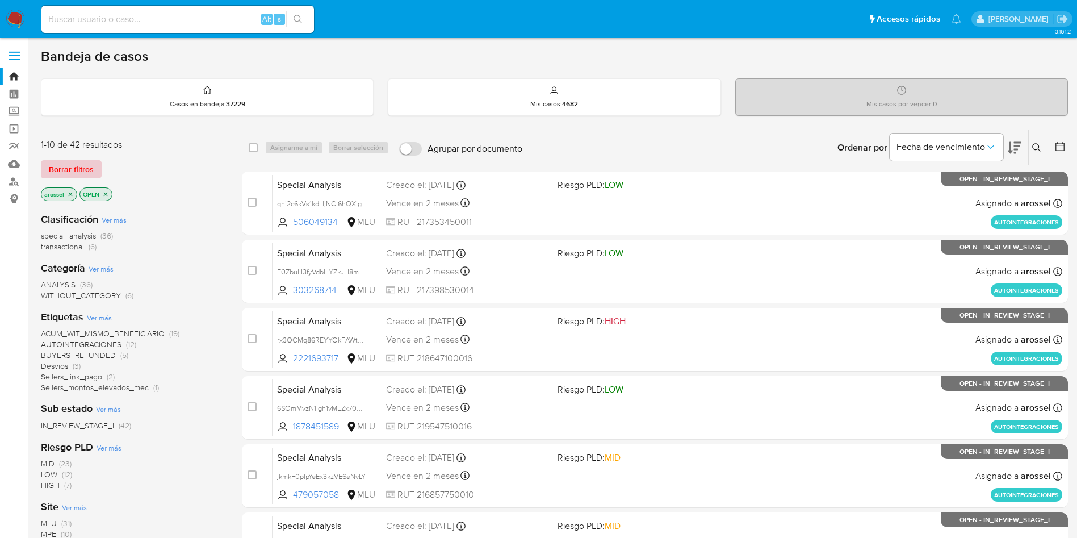
click at [76, 169] on span "Borrar filtros" at bounding box center [71, 169] width 45 height 16
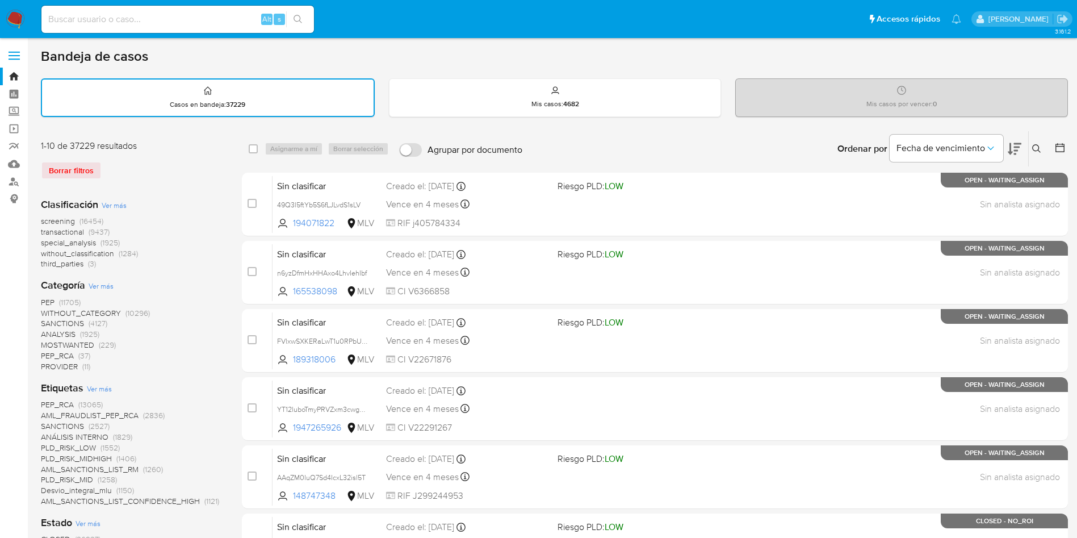
click at [1035, 143] on button at bounding box center [1038, 149] width 19 height 14
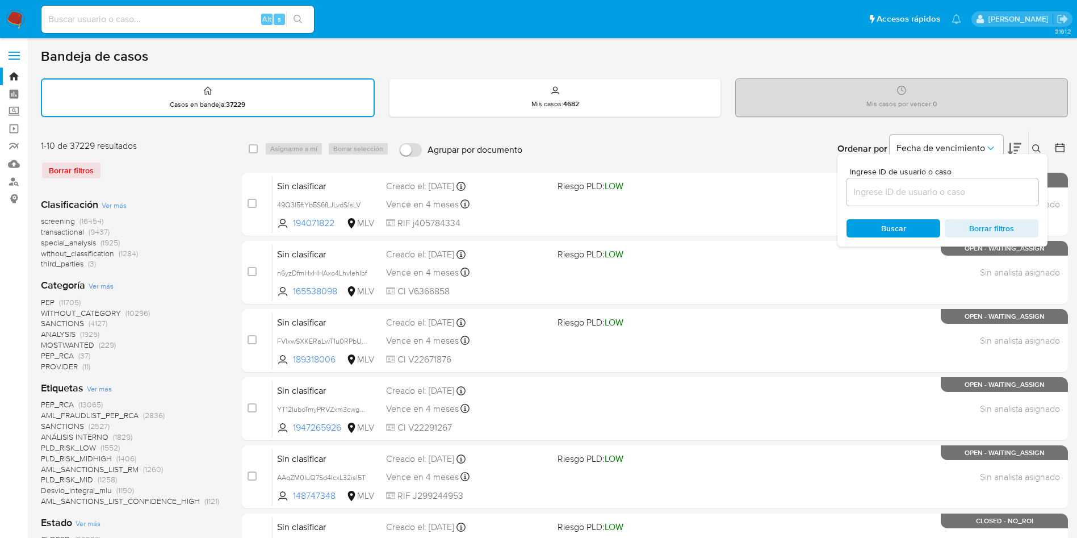
click at [942, 186] on input at bounding box center [943, 192] width 192 height 15
type input "wZXCh008sWDR6QbMDqoZ3CRu"
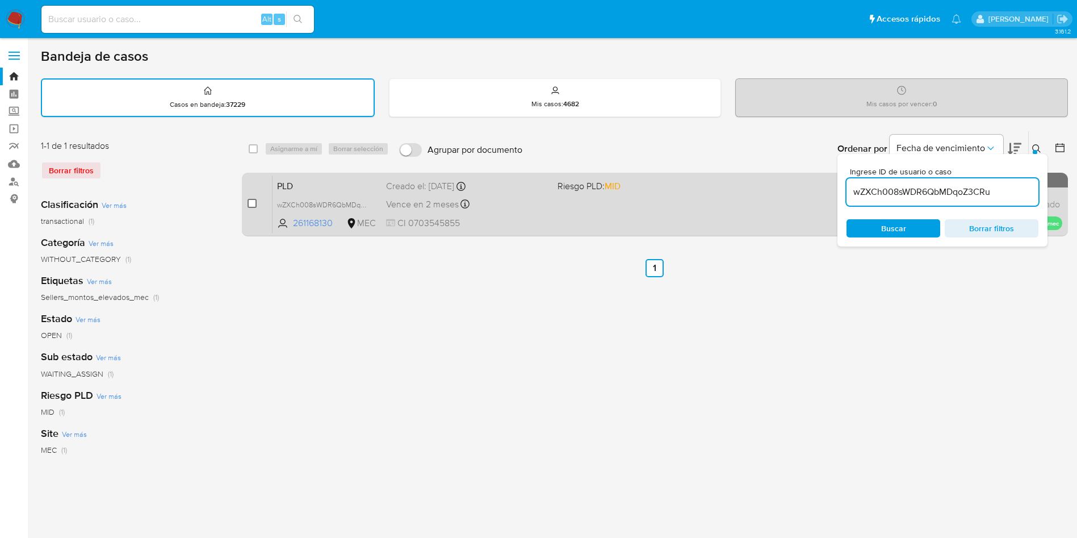
click at [255, 201] on input "checkbox" at bounding box center [252, 203] width 9 height 9
checkbox input "true"
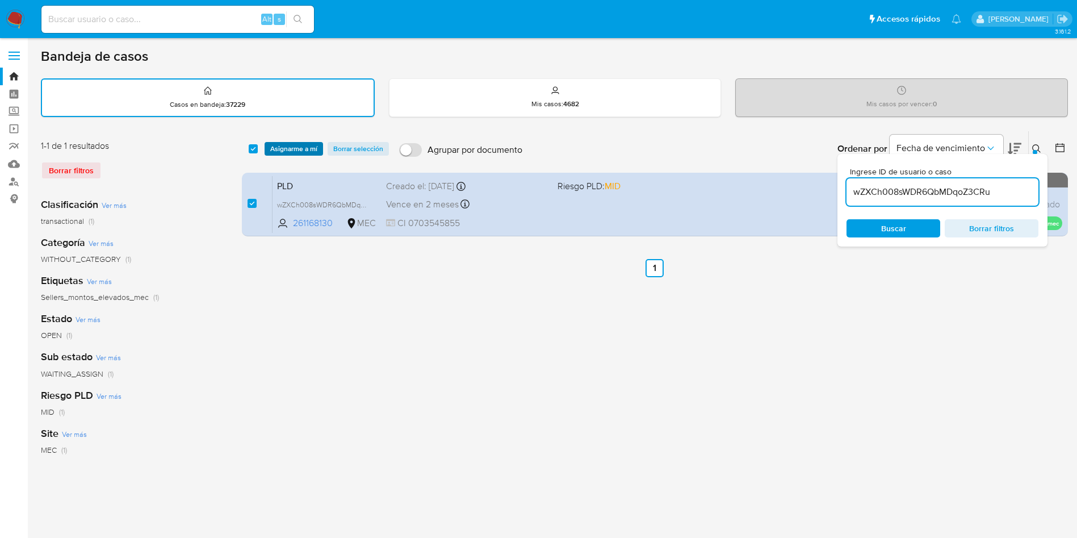
click at [283, 148] on span "Asignarme a mí" at bounding box center [293, 148] width 47 height 11
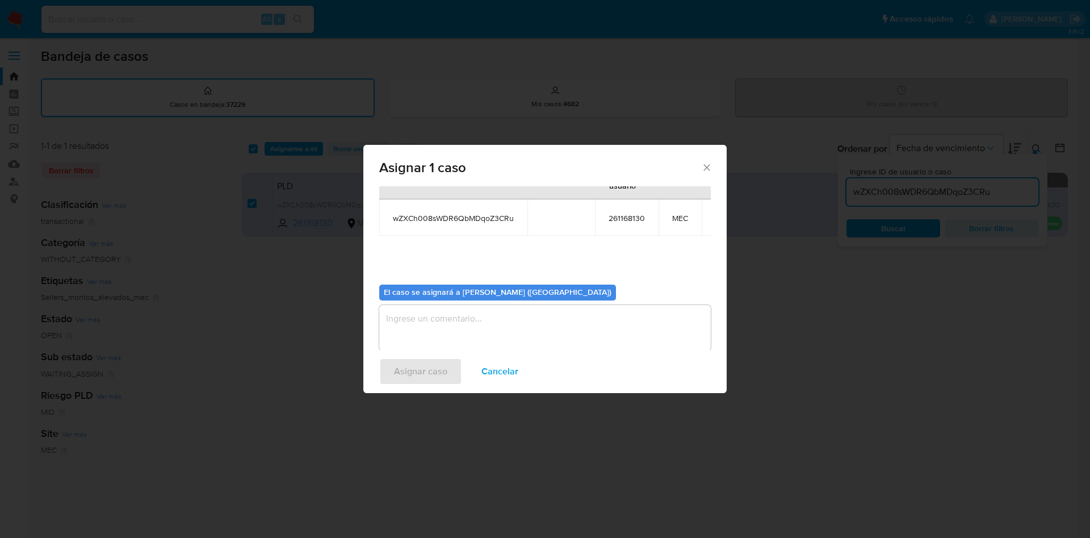
scroll to position [72, 0]
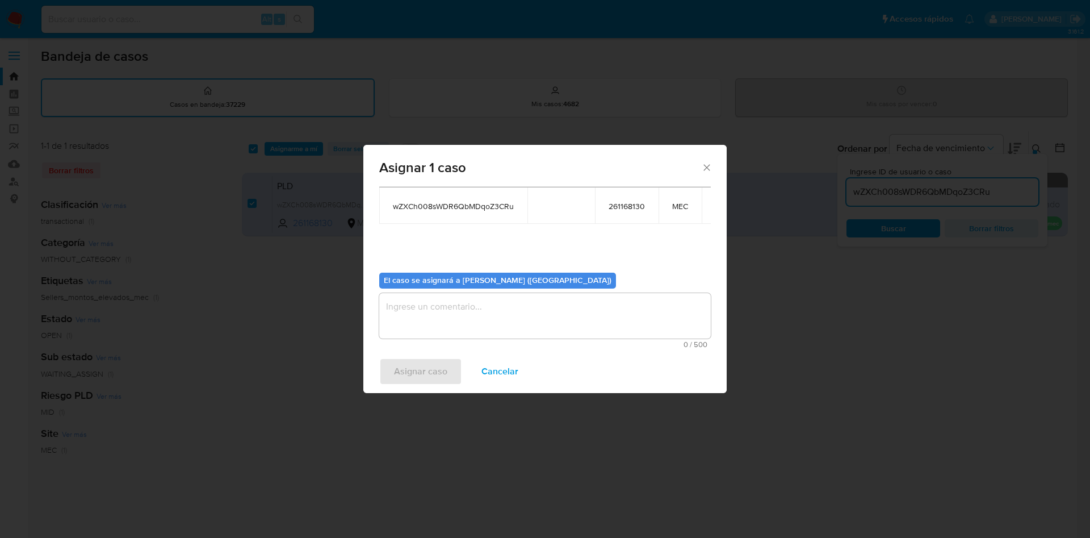
click at [475, 321] on textarea "assign-modal" at bounding box center [545, 315] width 332 height 45
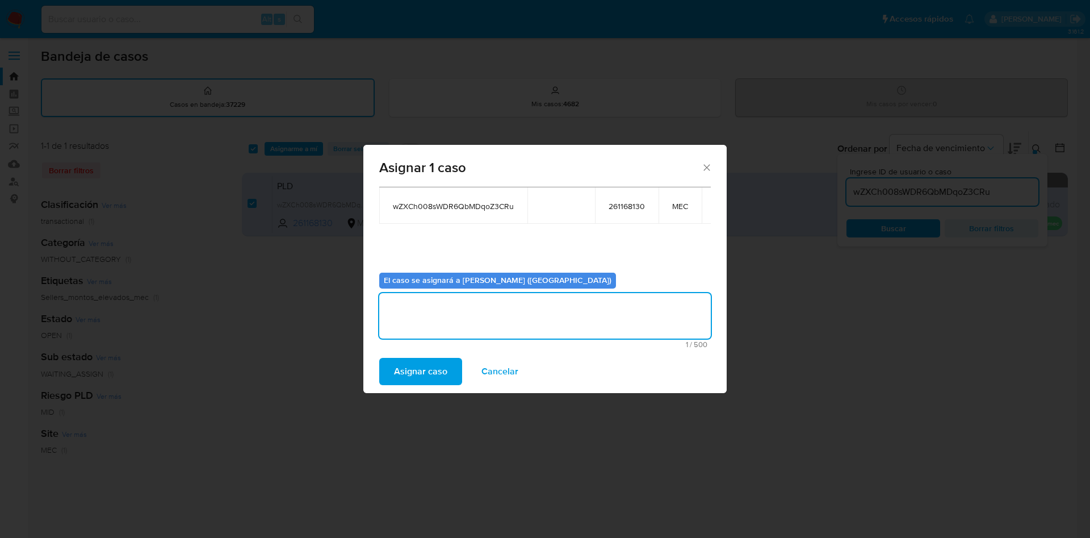
click at [418, 365] on span "Asignar caso" at bounding box center [420, 371] width 53 height 25
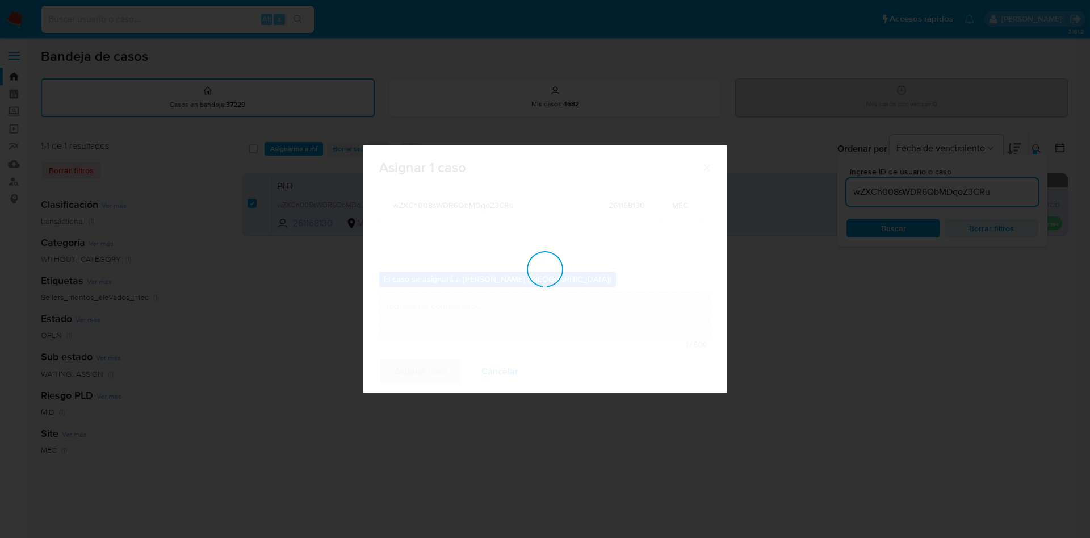
checkbox input "false"
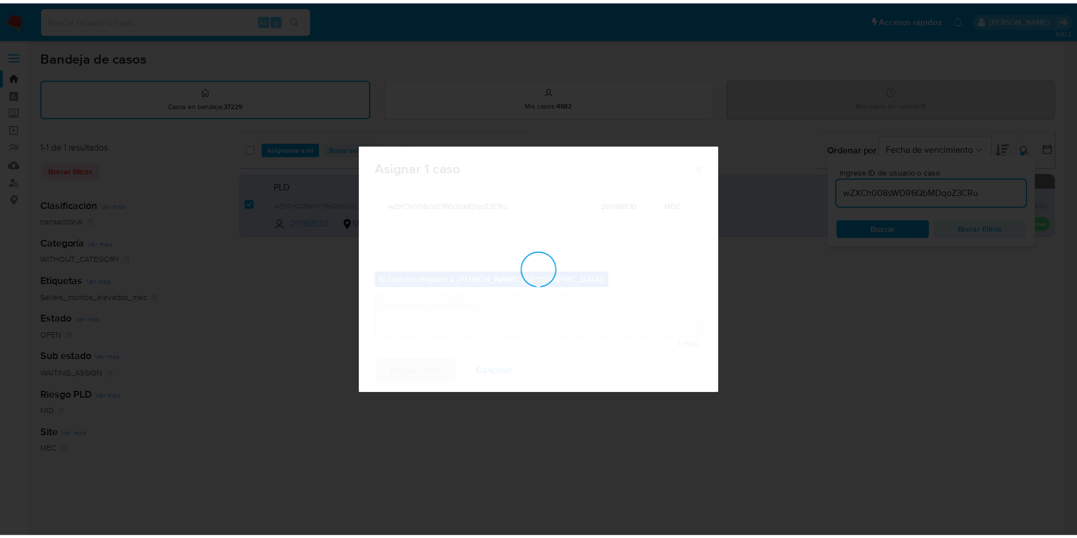
scroll to position [69, 0]
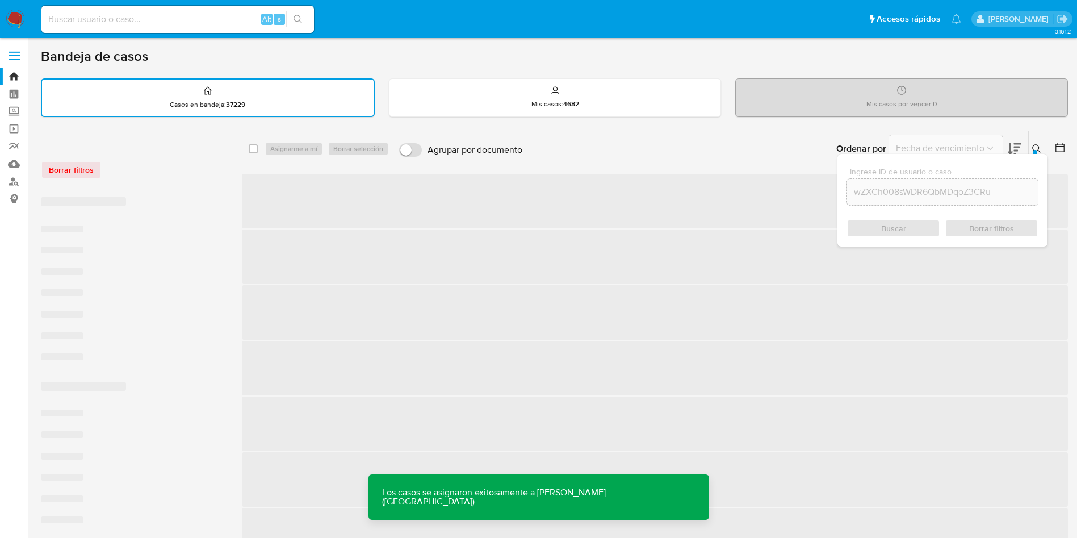
click at [145, 18] on input at bounding box center [177, 19] width 273 height 15
paste input "wZXCh008sWDR6QbMDqoZ3CRu"
type input "wZXCh008sWDR6QbMDqoZ3CRu"
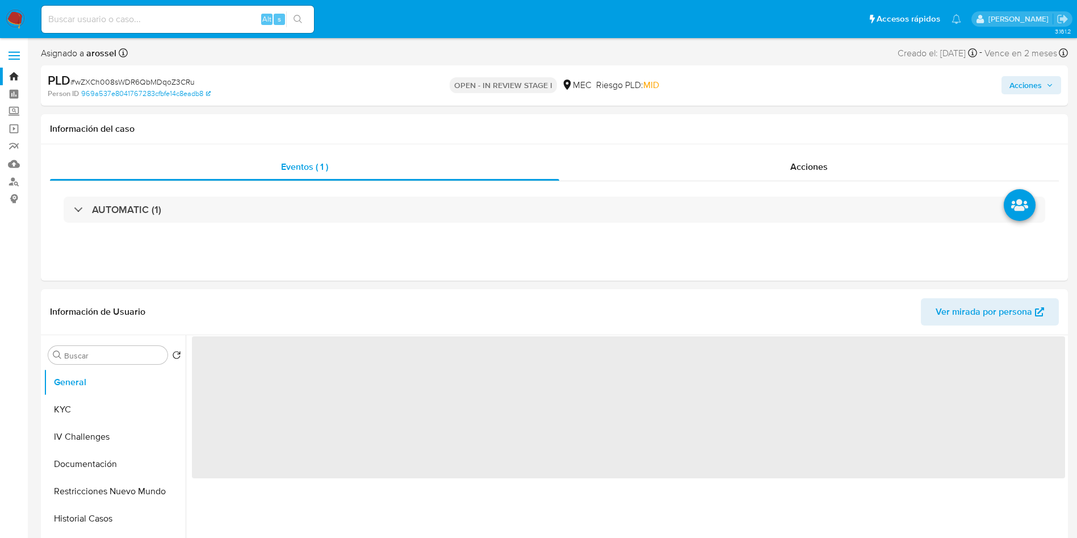
select select "10"
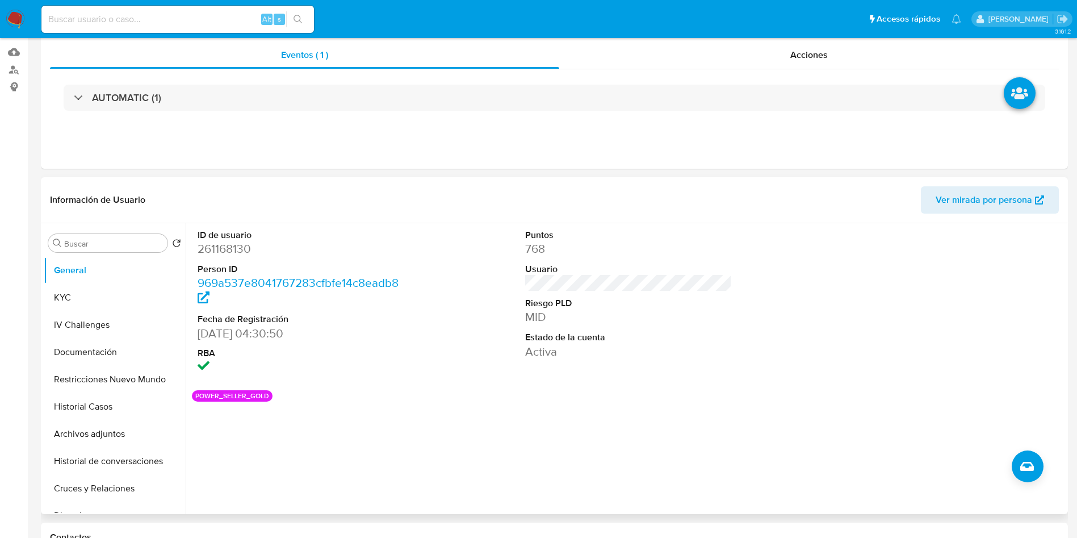
scroll to position [170, 0]
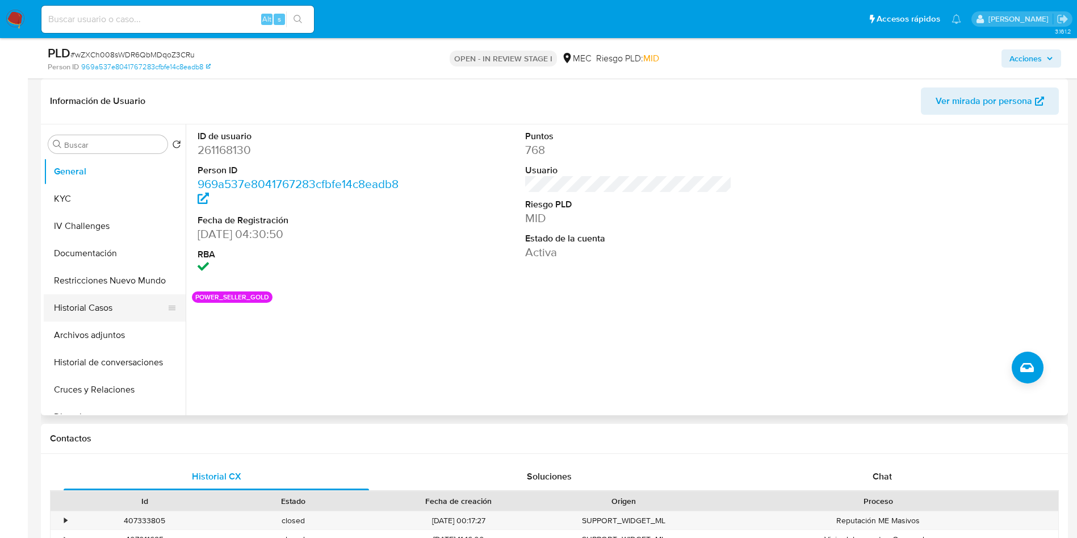
click at [88, 303] on button "Historial Casos" at bounding box center [110, 307] width 133 height 27
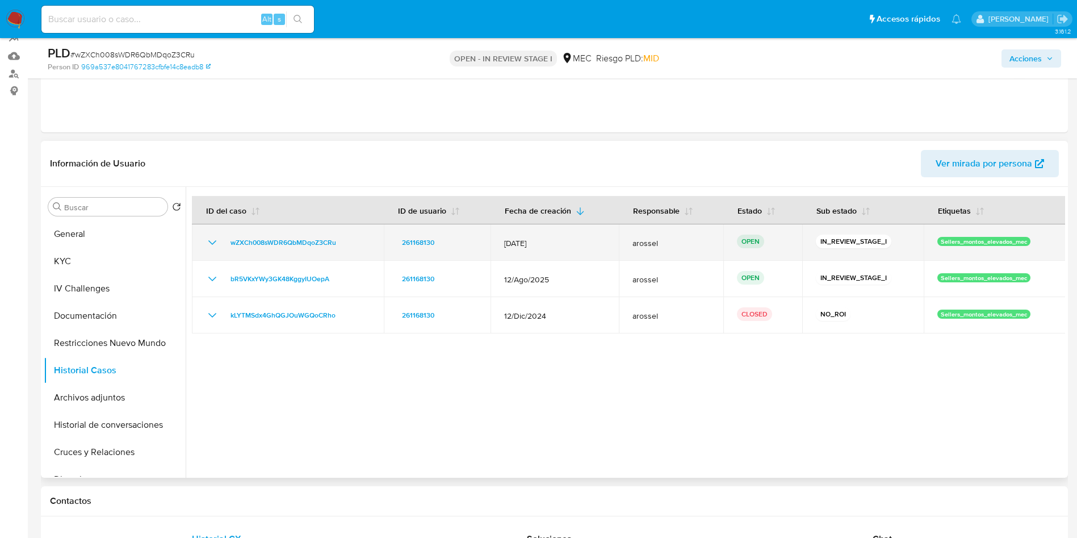
scroll to position [85, 0]
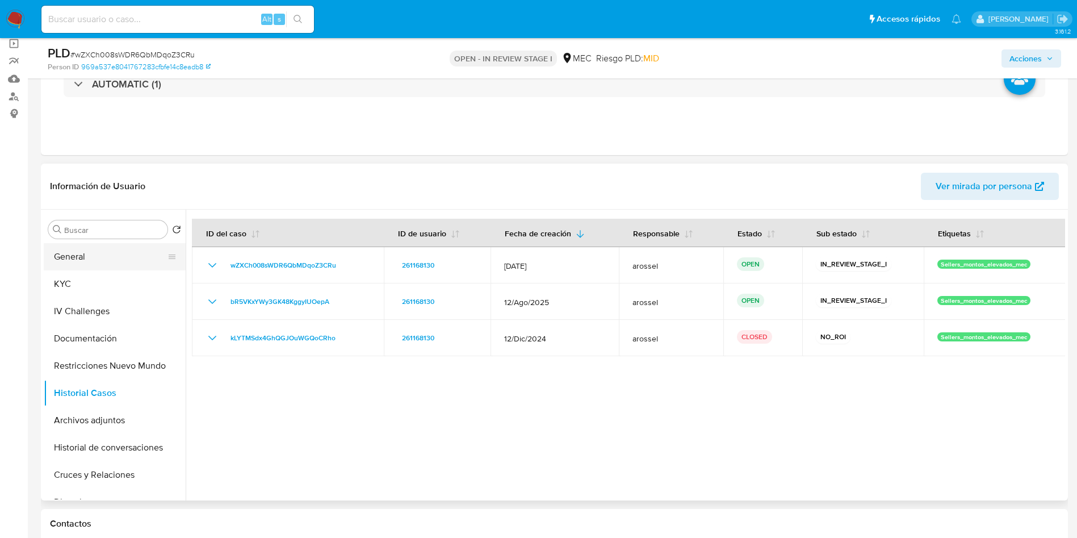
drag, startPoint x: 97, startPoint y: 243, endPoint x: 104, endPoint y: 262, distance: 20.4
click at [97, 243] on button "General" at bounding box center [110, 256] width 133 height 27
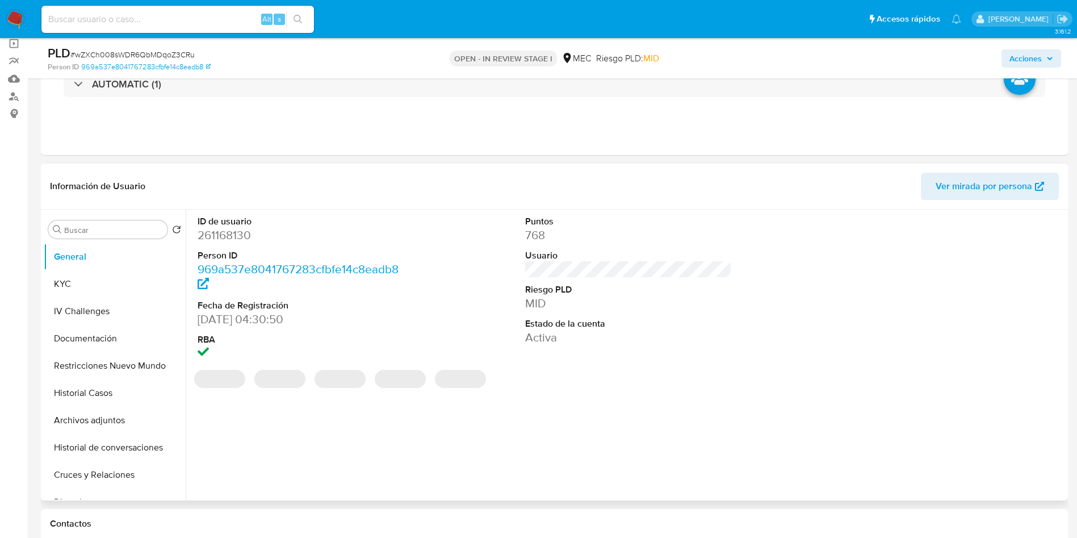
click at [240, 219] on dt "ID de usuario" at bounding box center [301, 221] width 207 height 12
click at [238, 237] on dd "261168130" at bounding box center [301, 235] width 207 height 16
copy dd "261168130"
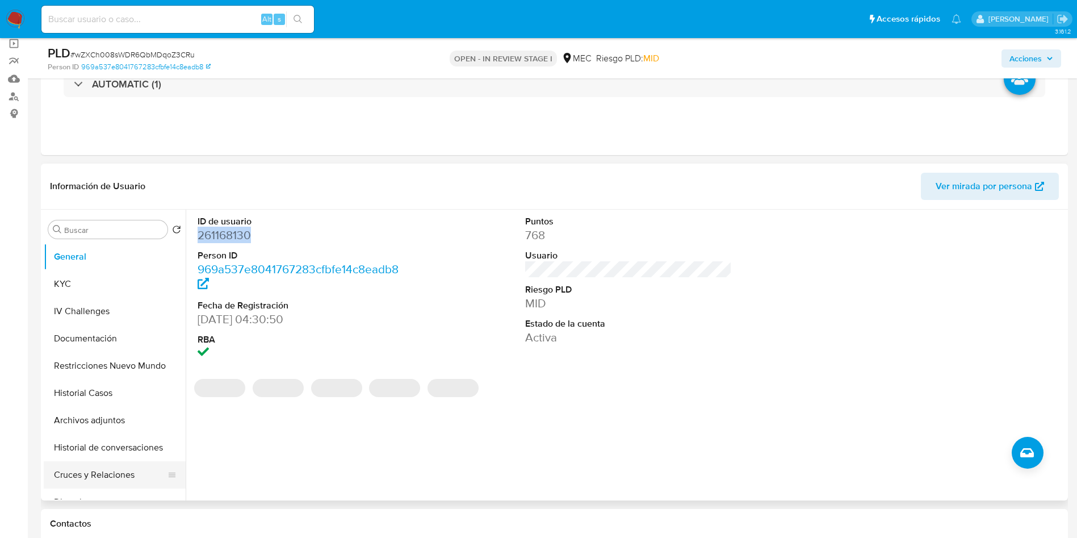
click at [105, 472] on button "Cruces y Relaciones" at bounding box center [110, 474] width 133 height 27
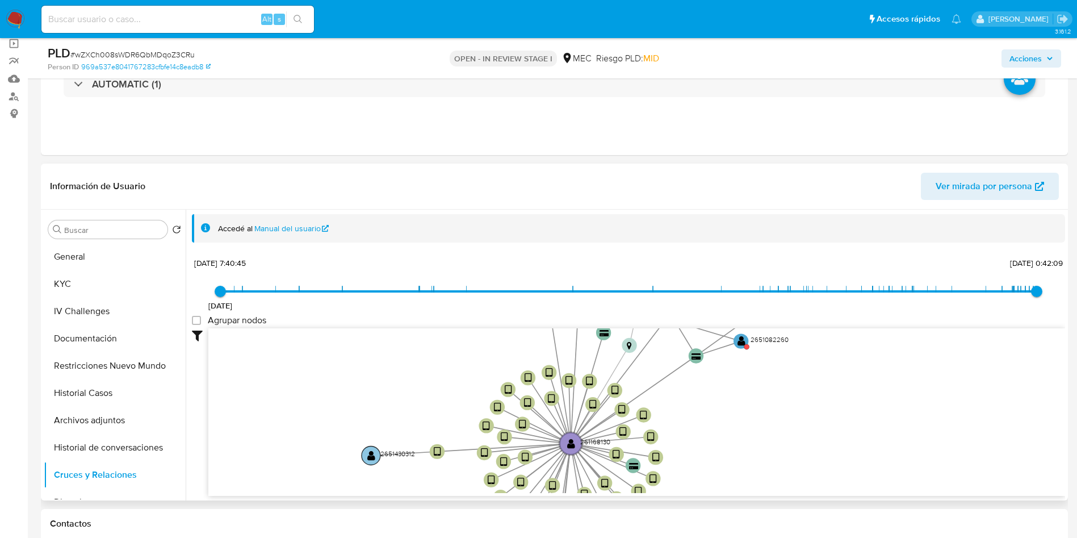
drag, startPoint x: 350, startPoint y: 478, endPoint x: 370, endPoint y: 486, distance: 21.9
click at [374, 490] on icon "device-675d40b5858c55cf9be6aee6  user-261168130  261168130 device-61e5ad1d088…" at bounding box center [636, 410] width 857 height 165
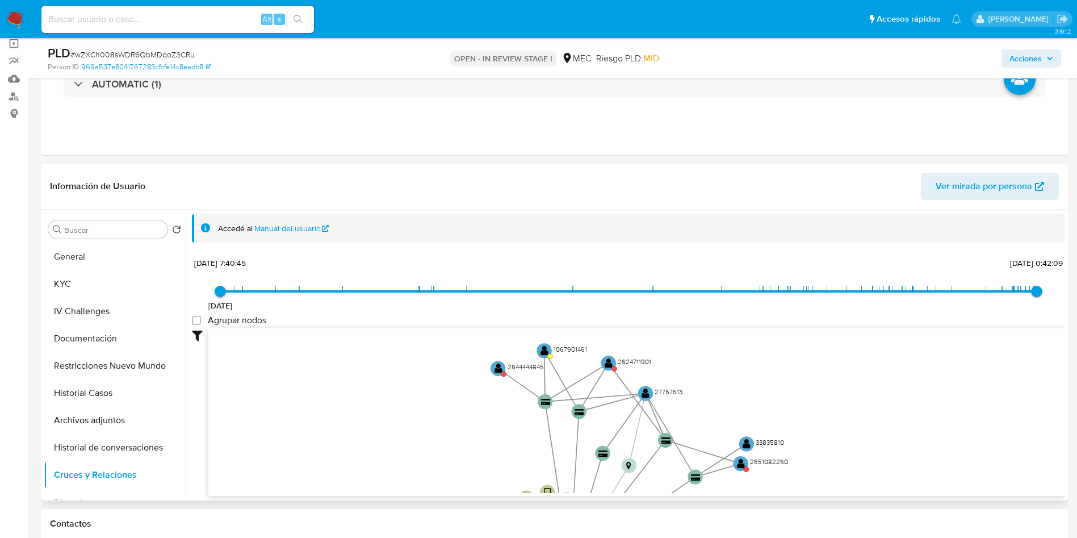
drag, startPoint x: 325, startPoint y: 392, endPoint x: 324, endPoint y: 480, distance: 88.0
click at [324, 480] on icon "device-675d40b5858c55cf9be6aee6  user-261168130  261168130 device-61e5ad1d088…" at bounding box center [636, 410] width 857 height 165
click at [496, 368] on text "" at bounding box center [499, 368] width 8 height 11
click at [505, 366] on circle at bounding box center [500, 367] width 19 height 19
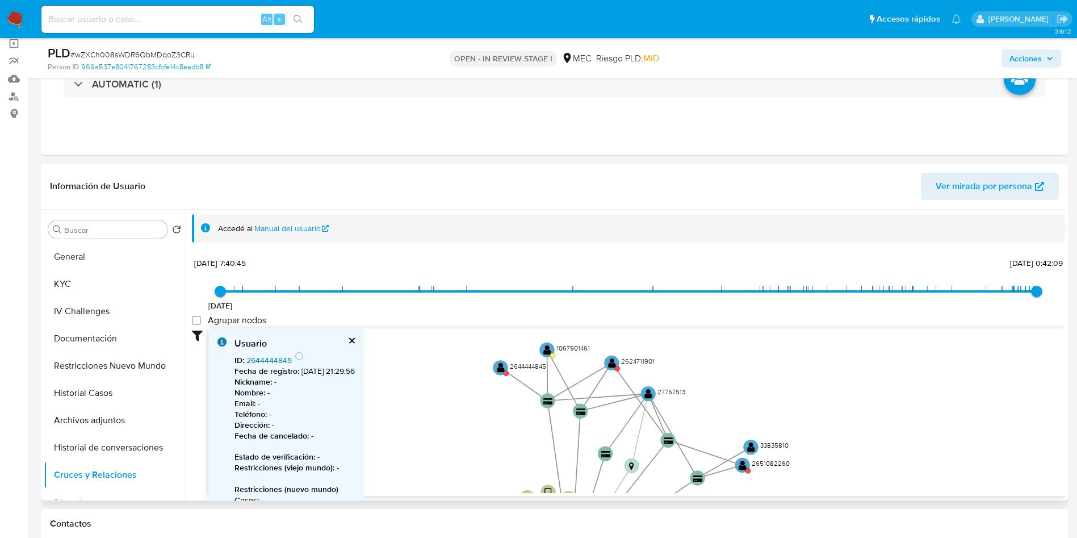
click at [266, 362] on link "2644444845" at bounding box center [268, 359] width 45 height 11
click at [609, 364] on text "" at bounding box center [612, 362] width 8 height 11
click at [281, 360] on link "2624711901" at bounding box center [266, 359] width 40 height 11
click at [741, 465] on text "" at bounding box center [743, 464] width 8 height 11
click at [276, 355] on link "2651082260" at bounding box center [268, 359] width 45 height 11
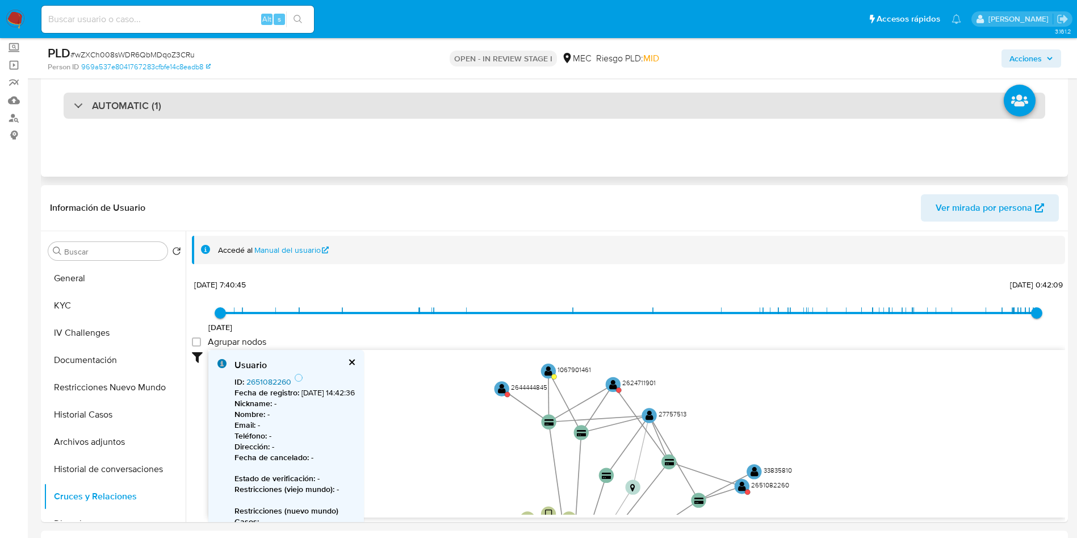
scroll to position [0, 0]
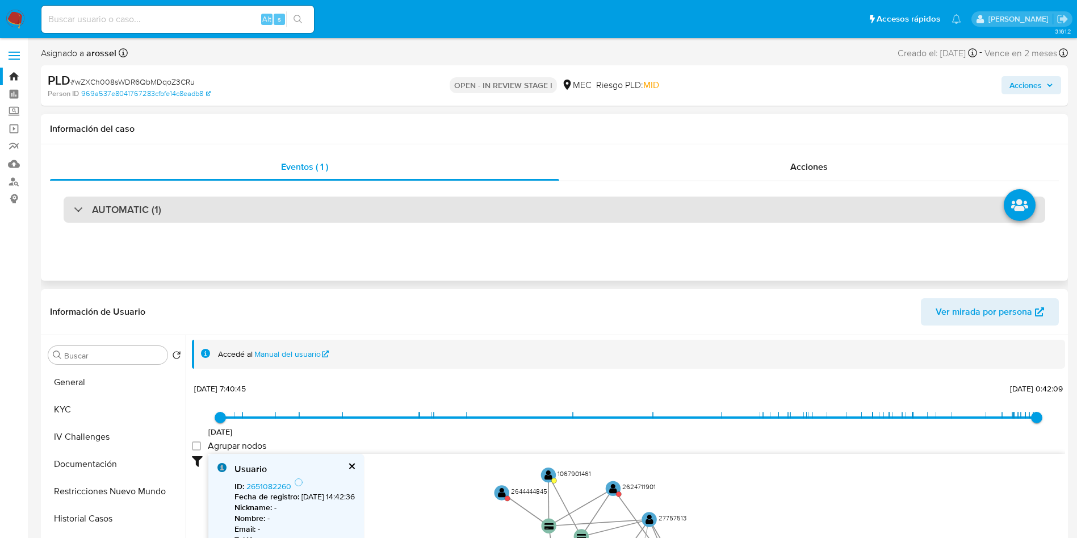
click at [180, 202] on div "AUTOMATIC (1)" at bounding box center [555, 209] width 982 height 26
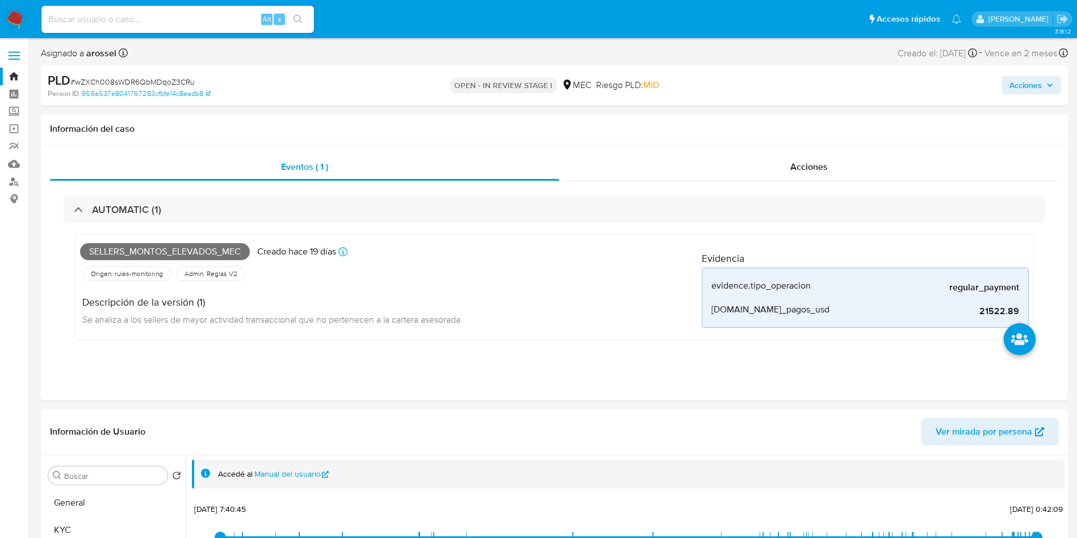
click at [175, 85] on span "# wZXCh008sWDR6QbMDqoZ3CRu" at bounding box center [132, 81] width 124 height 11
copy span "wZXCh008sWDR6QbMDqoZ3CRu"
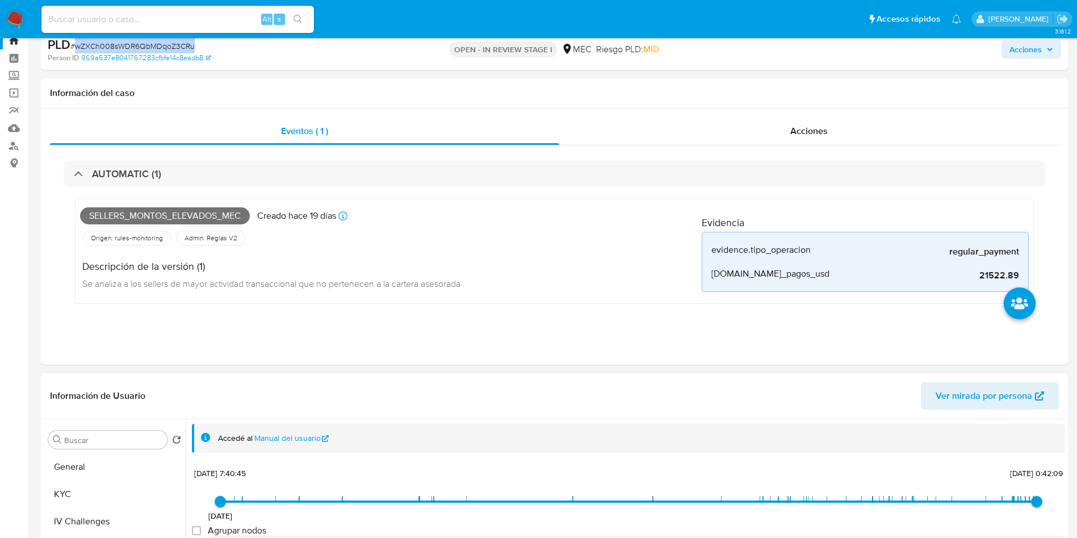
scroll to position [170, 0]
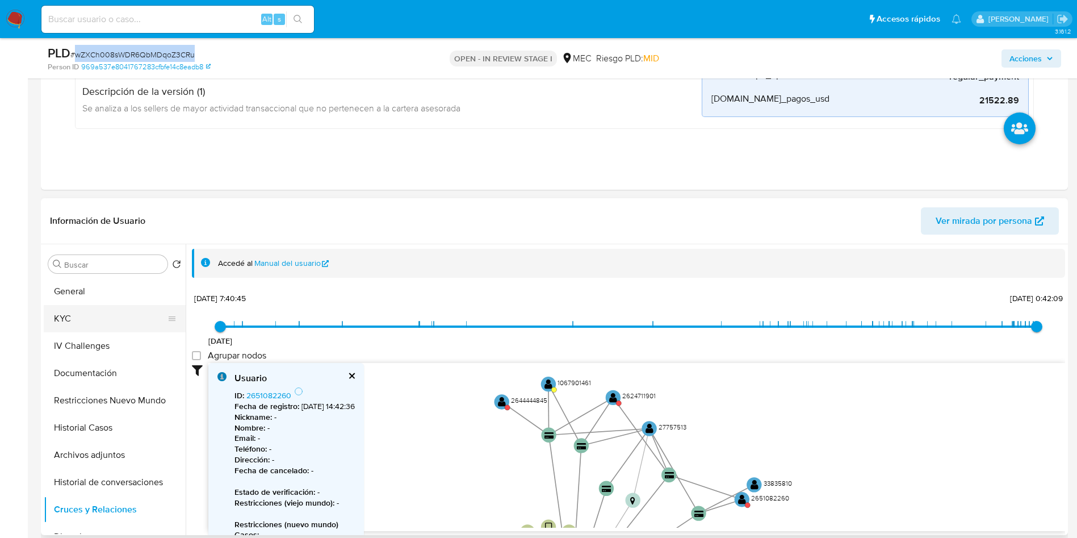
click at [114, 320] on button "KYC" at bounding box center [110, 318] width 133 height 27
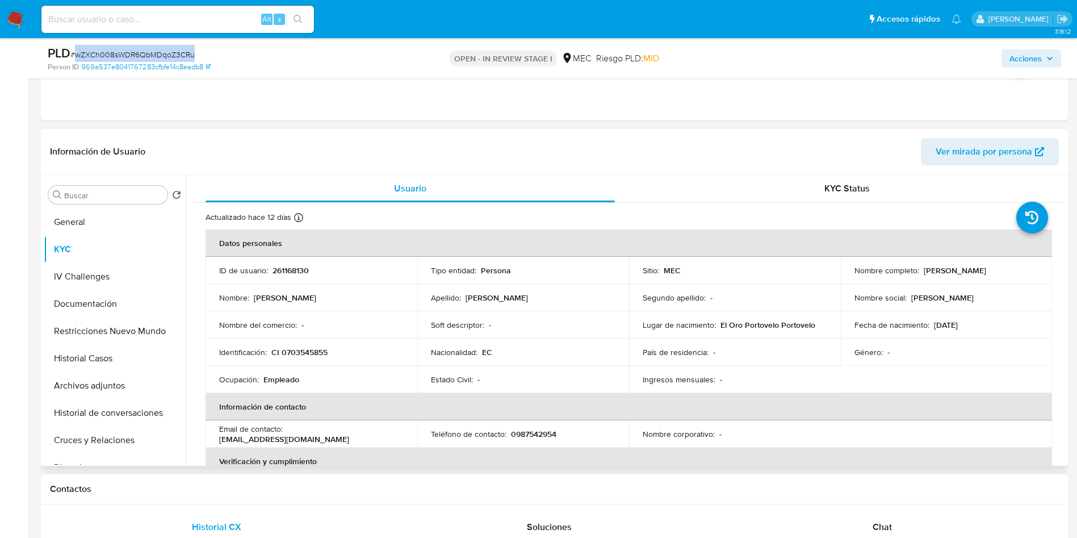
scroll to position [256, 0]
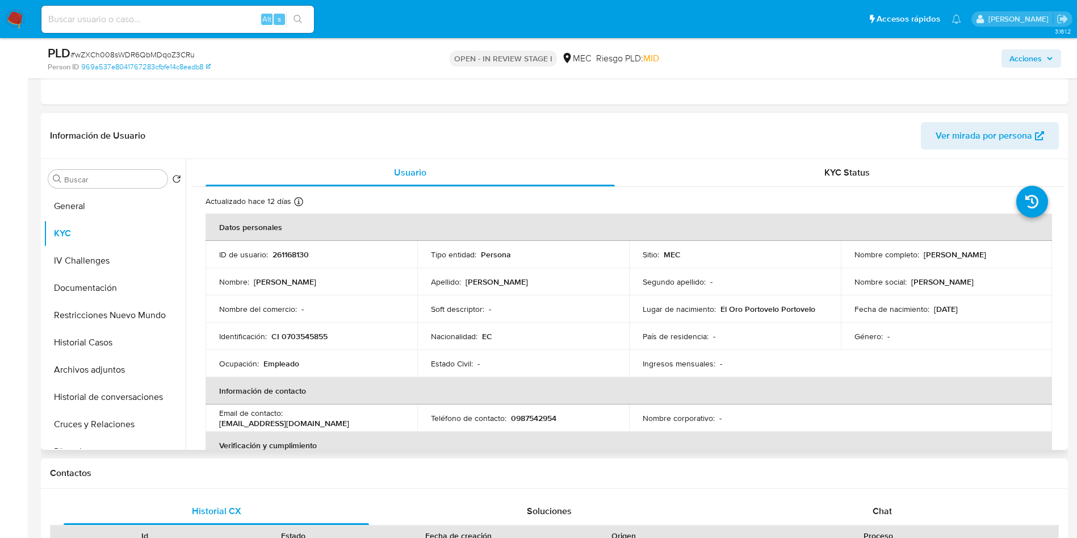
click at [300, 252] on p "261168130" at bounding box center [291, 254] width 36 height 10
copy p "261168130"
click at [114, 348] on button "Historial Casos" at bounding box center [110, 342] width 133 height 27
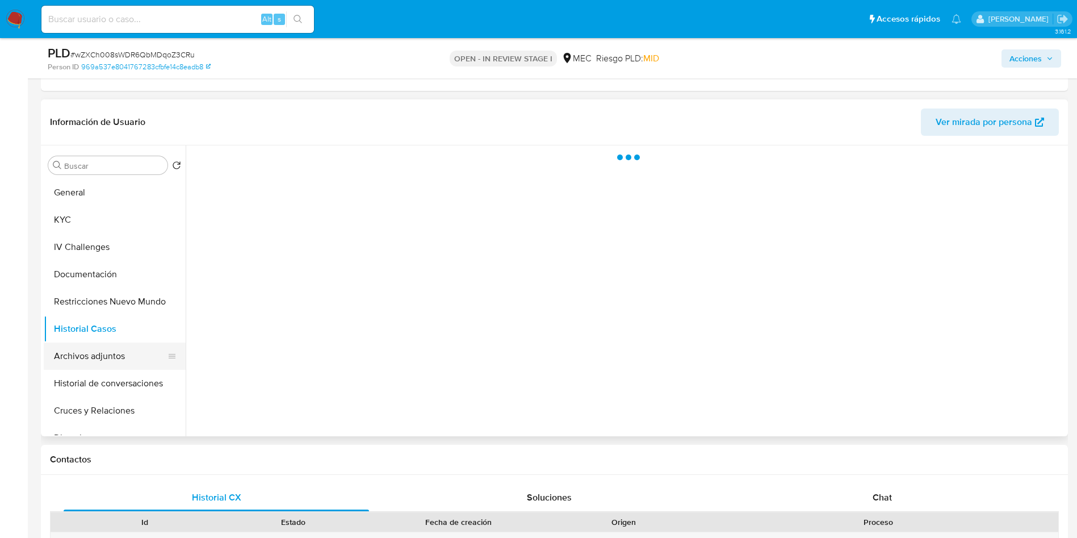
click at [108, 364] on button "Archivos adjuntos" at bounding box center [110, 355] width 133 height 27
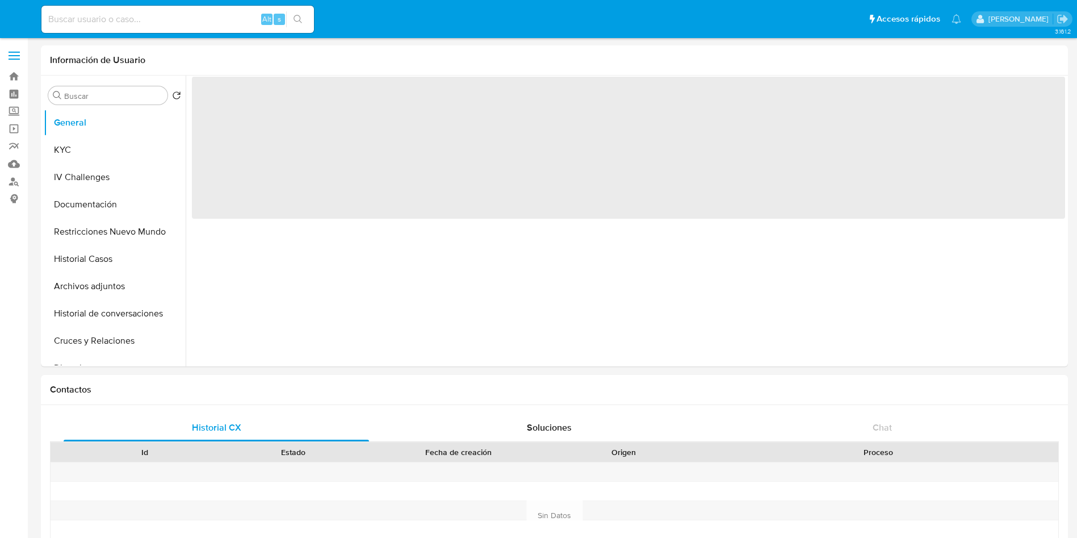
select select "10"
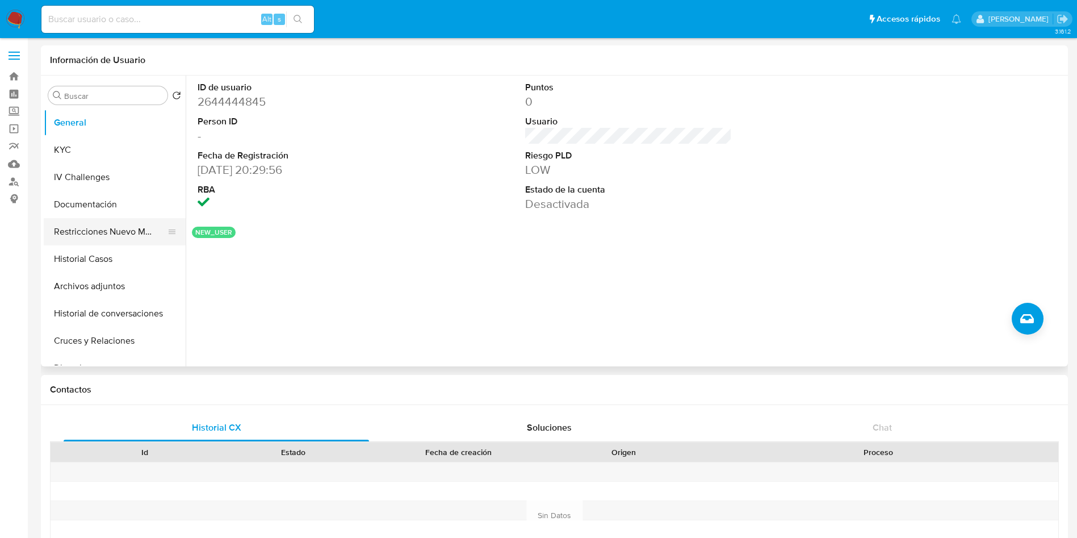
click at [137, 230] on button "Restricciones Nuevo Mundo" at bounding box center [110, 231] width 133 height 27
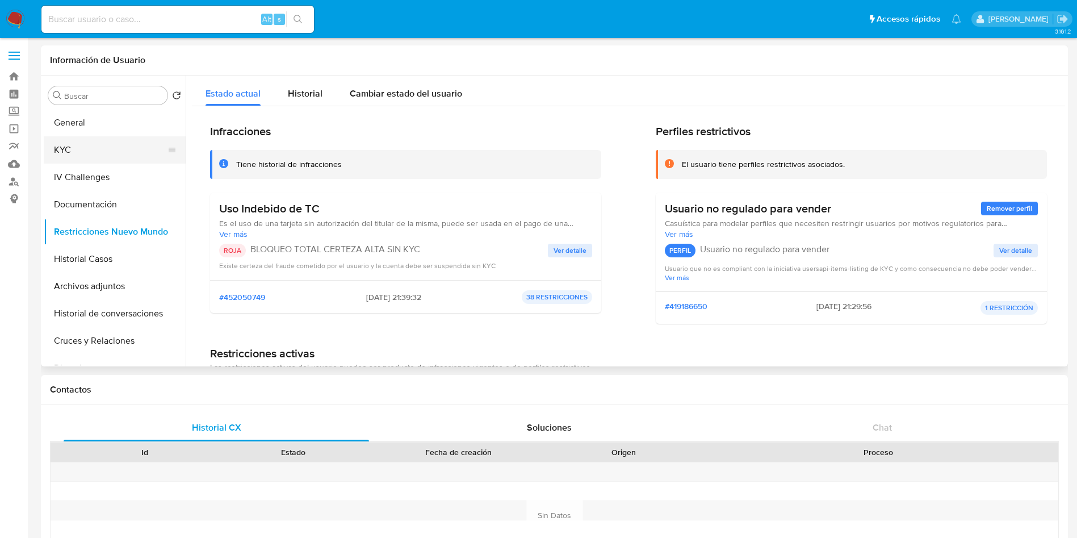
click at [112, 153] on button "KYC" at bounding box center [110, 149] width 133 height 27
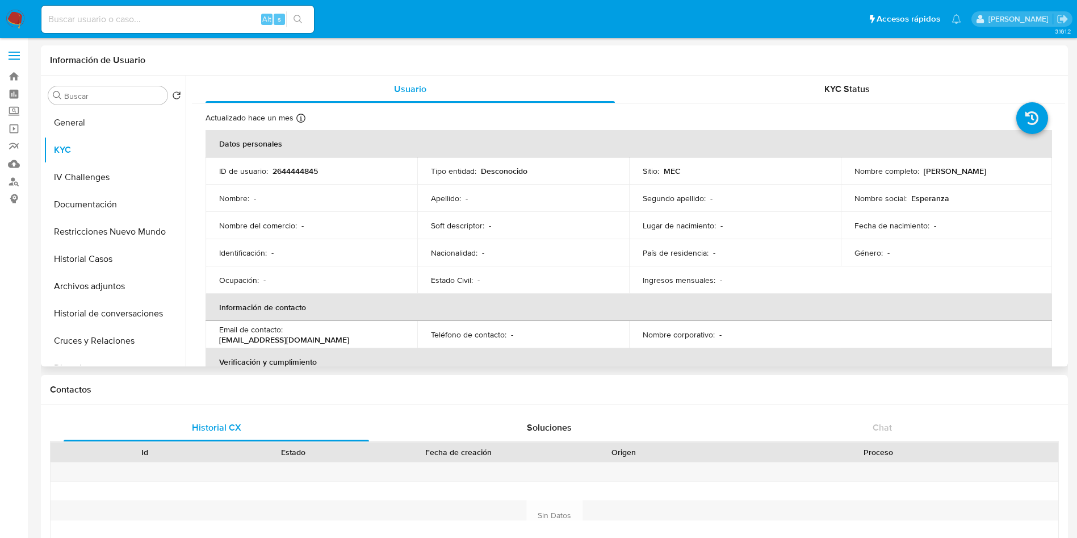
click at [309, 164] on td "ID de usuario : 2644444845" at bounding box center [312, 170] width 212 height 27
copy p "2644444845"
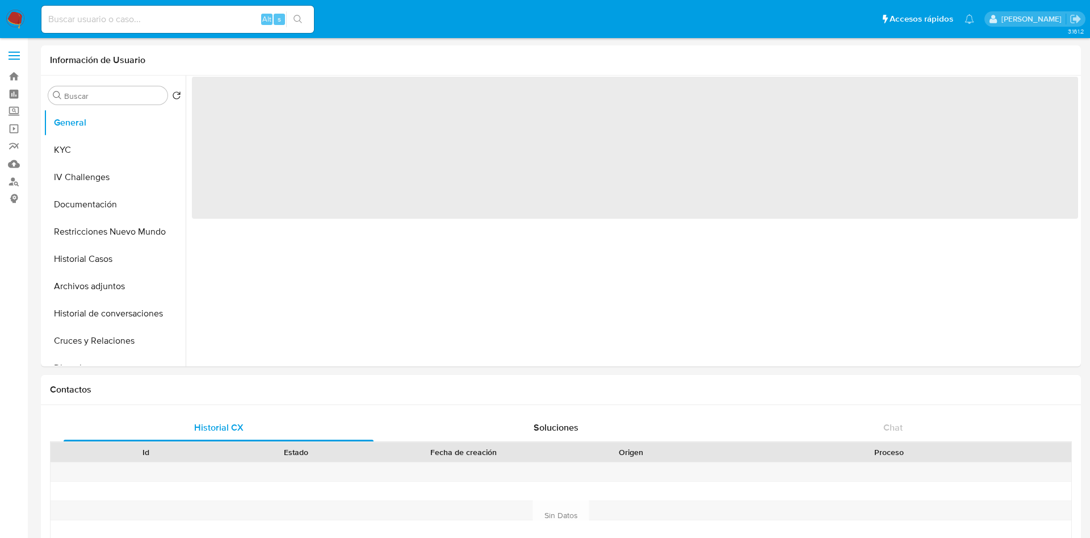
select select "10"
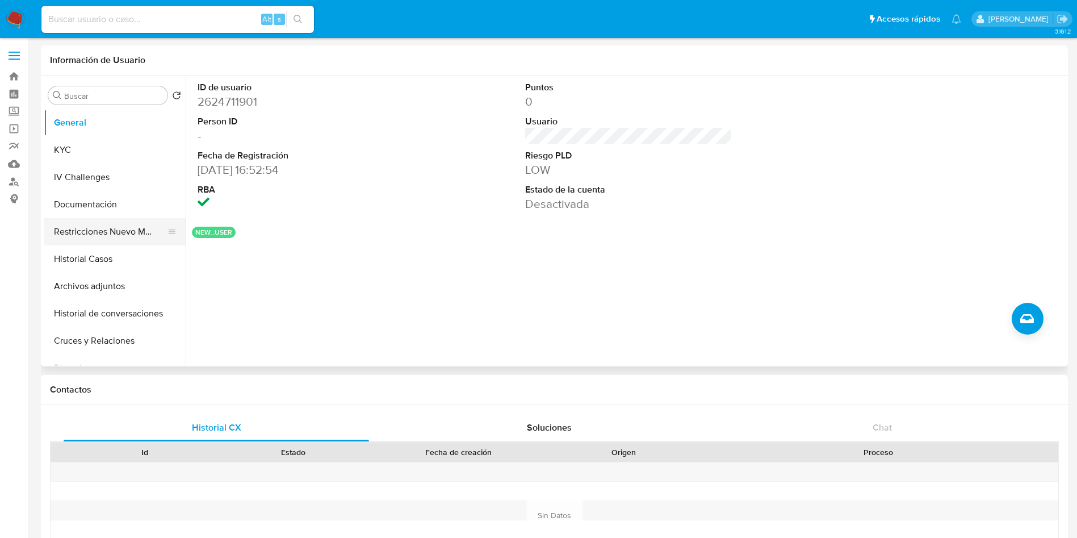
click at [103, 235] on button "Restricciones Nuevo Mundo" at bounding box center [110, 231] width 133 height 27
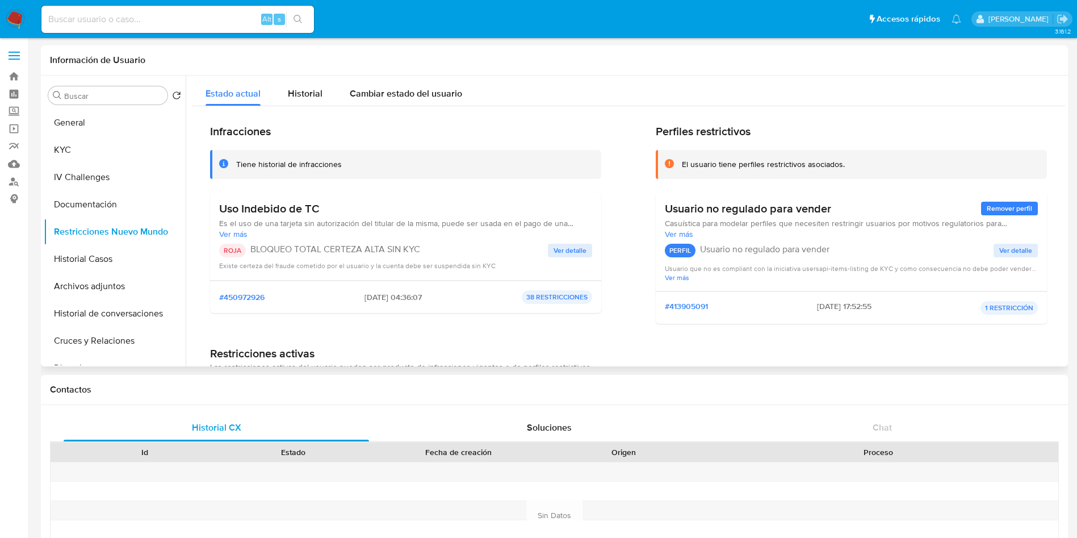
click at [241, 232] on span "Ver más" at bounding box center [405, 234] width 373 height 10
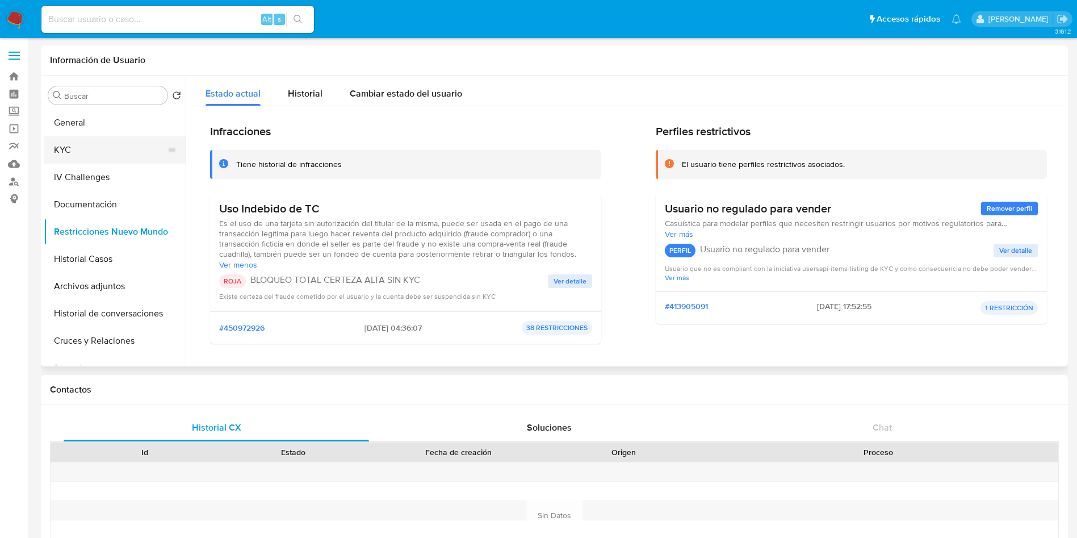
click at [93, 150] on button "KYC" at bounding box center [110, 149] width 133 height 27
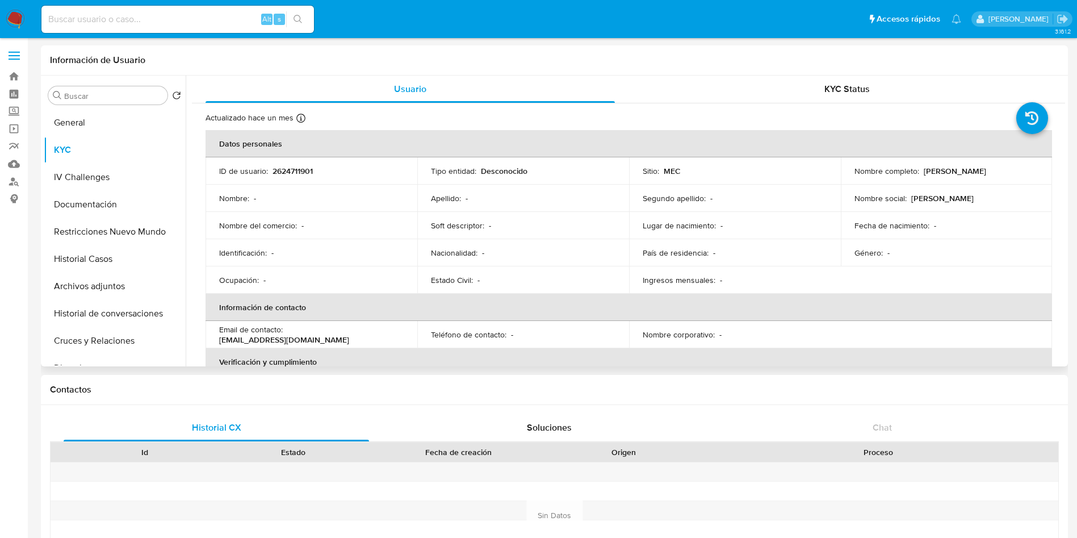
click at [302, 168] on p "2624711901" at bounding box center [293, 171] width 40 height 10
copy p "2624711901"
drag, startPoint x: 918, startPoint y: 170, endPoint x: 988, endPoint y: 175, distance: 70.0
click at [988, 175] on div "Nombre completo : Fernando Zúñiga" at bounding box center [947, 171] width 185 height 10
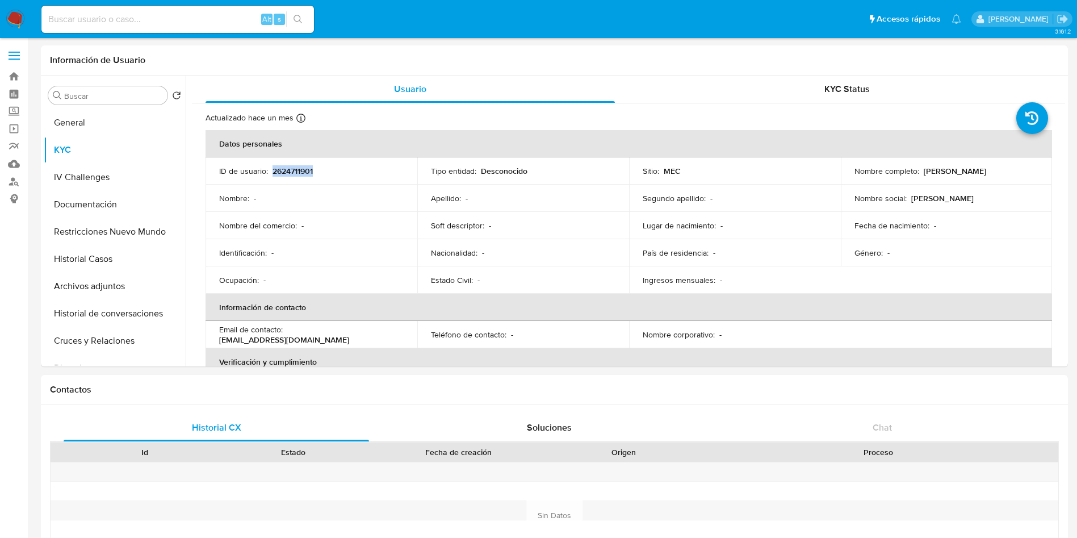
copy div "Fernando Zúñiga"
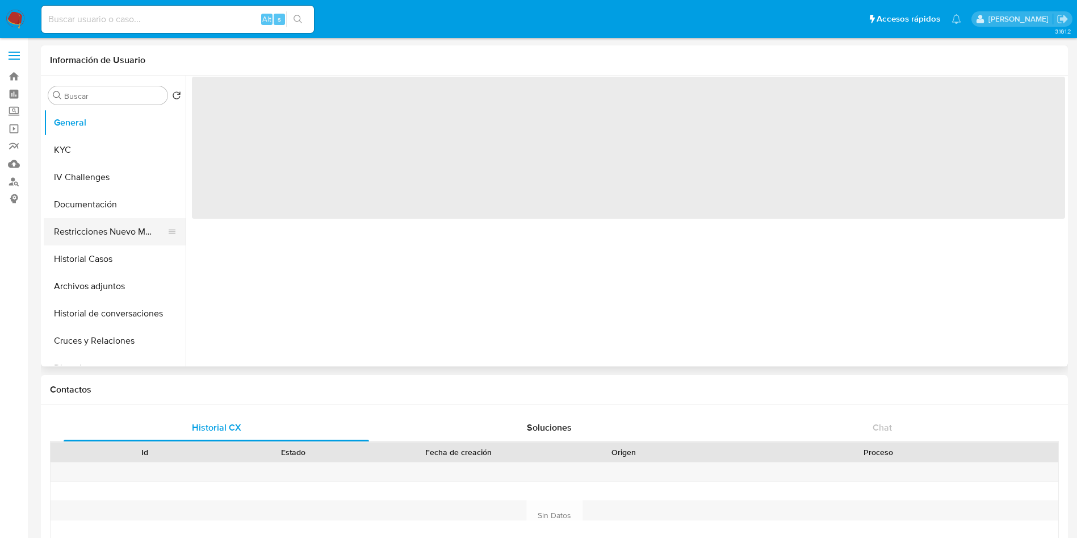
select select "10"
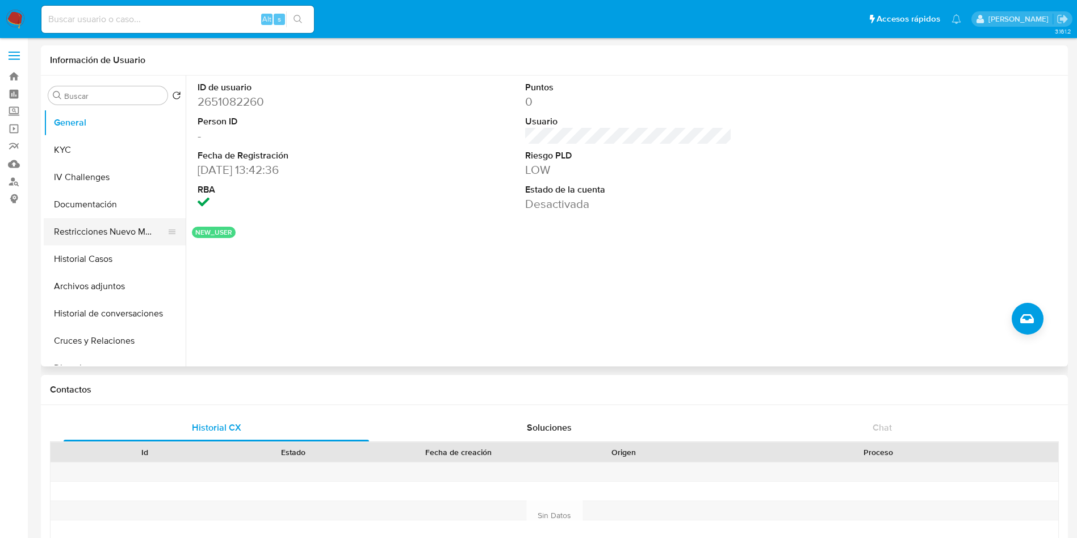
click at [104, 233] on button "Restricciones Nuevo Mundo" at bounding box center [110, 231] width 133 height 27
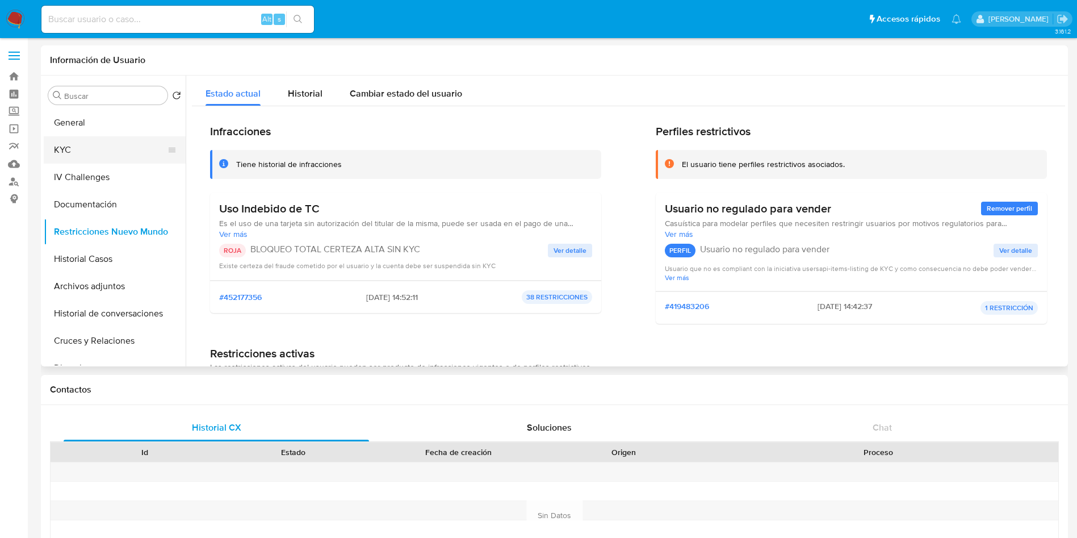
click at [104, 145] on button "KYC" at bounding box center [110, 149] width 133 height 27
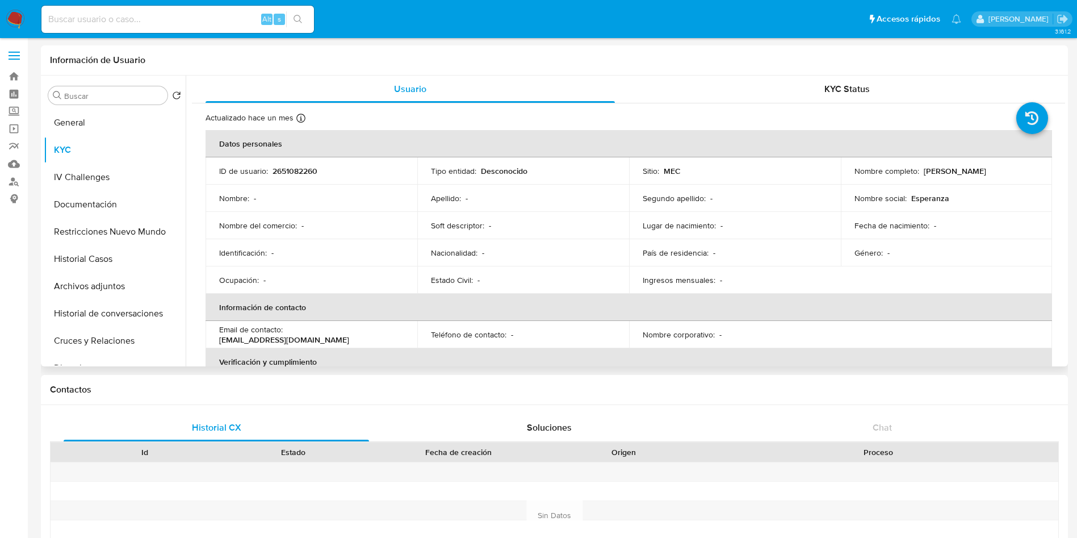
click at [304, 170] on p "2651082260" at bounding box center [295, 171] width 45 height 10
copy p "2651082260"
drag, startPoint x: 920, startPoint y: 169, endPoint x: 988, endPoint y: 171, distance: 67.6
click at [988, 171] on div "Nombre completo : Esperanza Aguilar" at bounding box center [947, 171] width 185 height 10
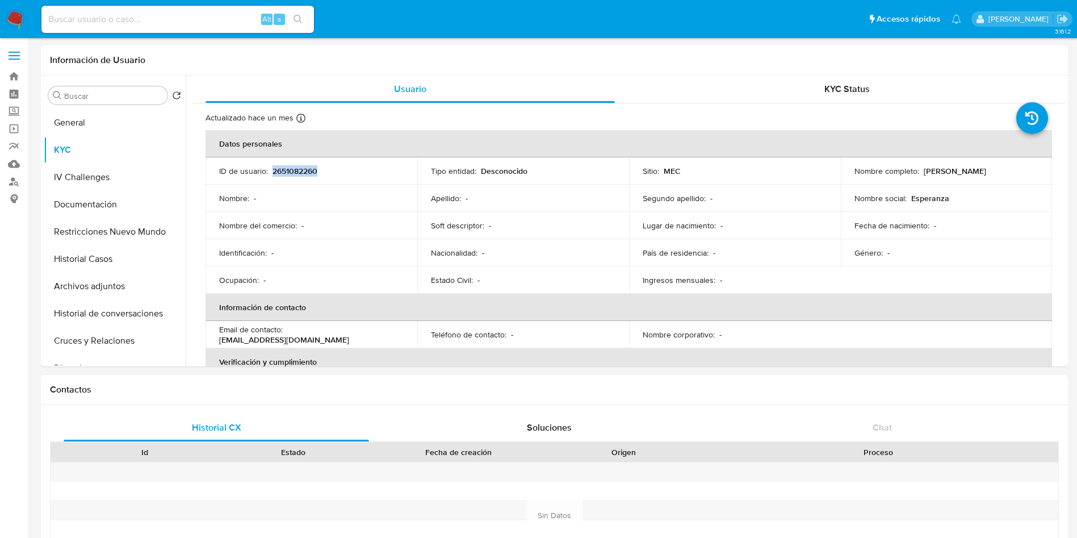
copy p "Esperanza Aguilar"
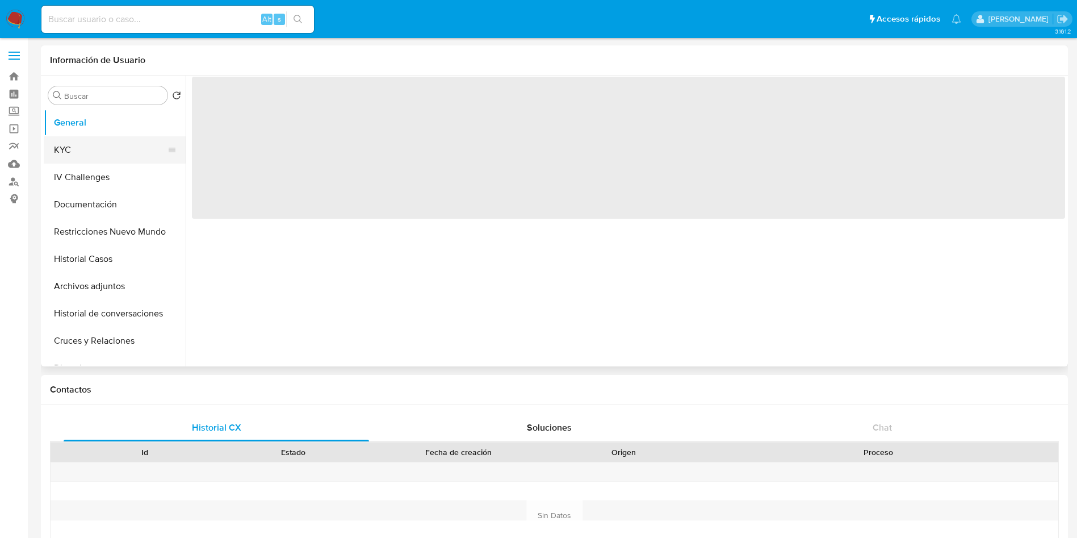
select select "10"
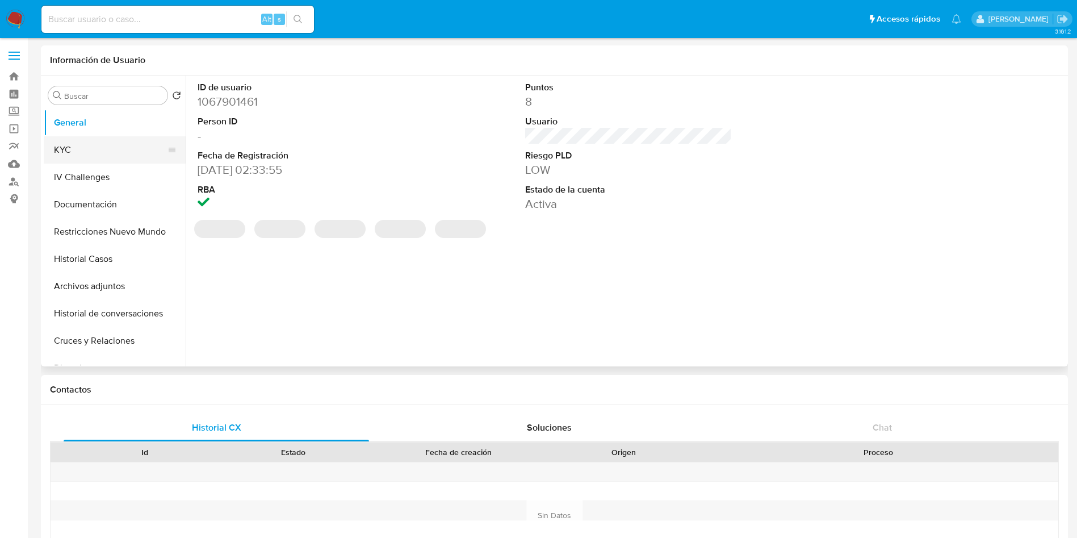
click at [98, 150] on button "KYC" at bounding box center [110, 149] width 133 height 27
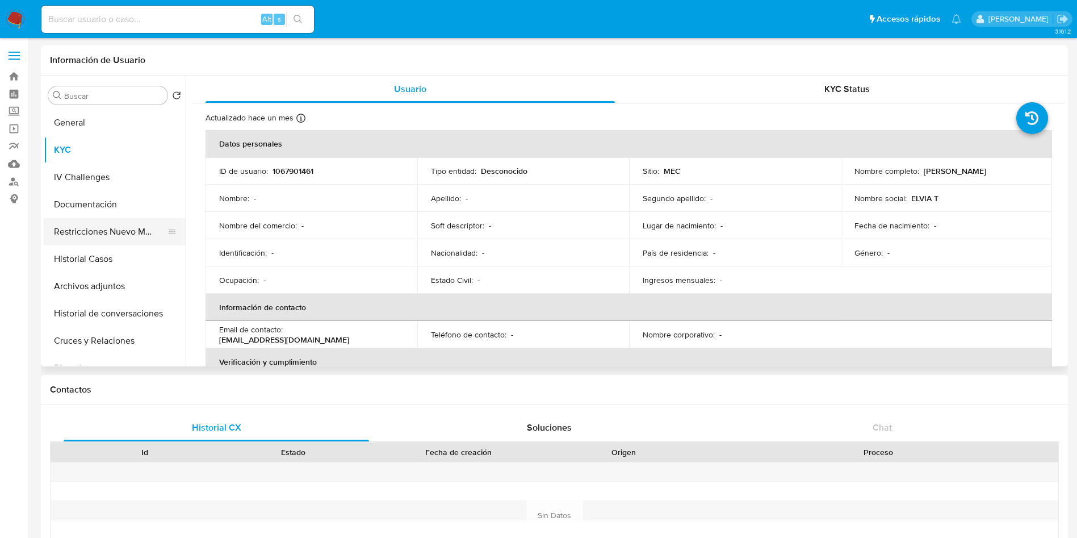
click at [108, 225] on button "Restricciones Nuevo Mundo" at bounding box center [110, 231] width 133 height 27
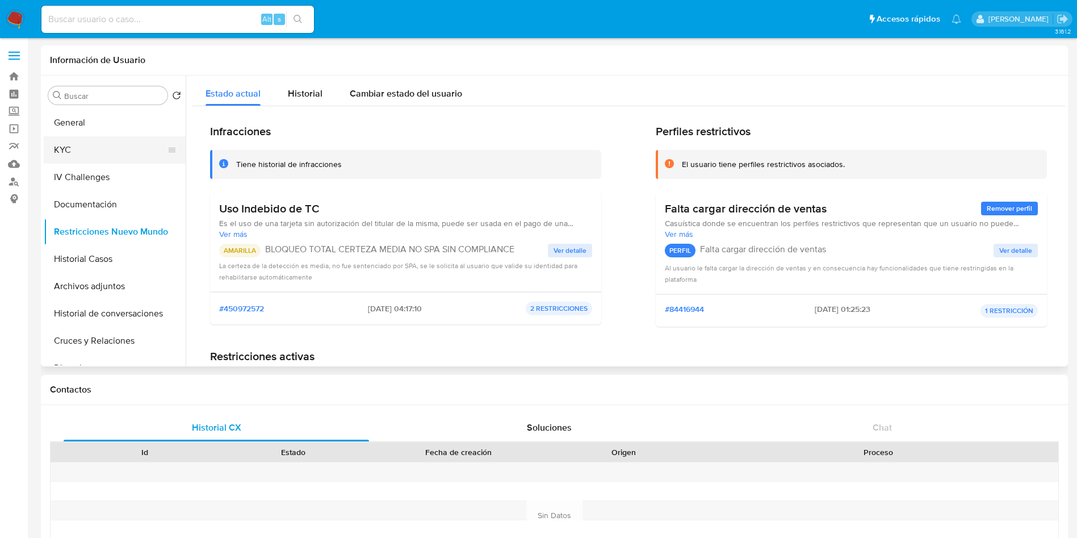
click at [112, 147] on button "KYC" at bounding box center [110, 149] width 133 height 27
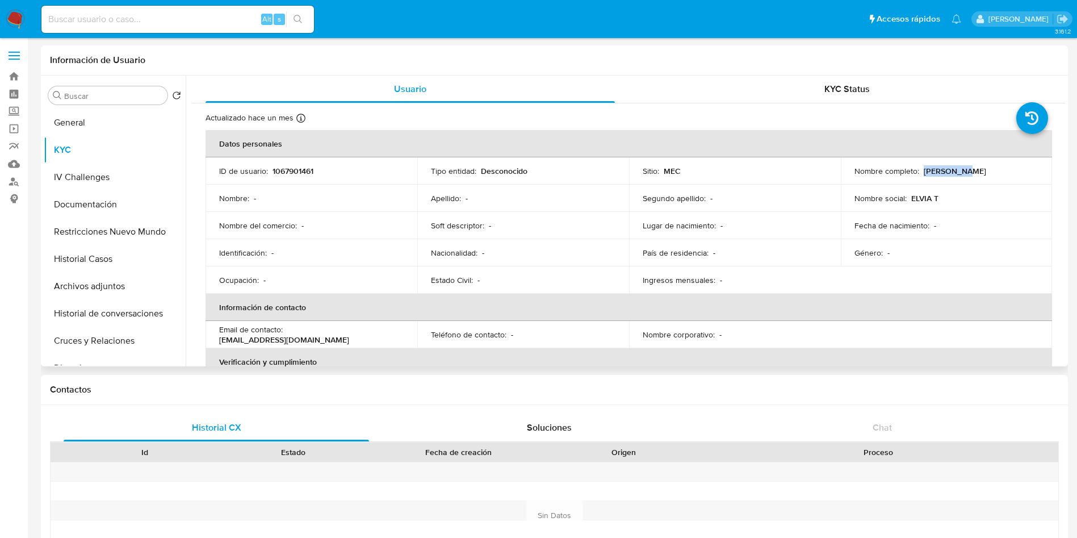
drag, startPoint x: 920, startPoint y: 171, endPoint x: 957, endPoint y: 171, distance: 36.9
click at [957, 171] on div "Nombre completo : ELVIA T .." at bounding box center [947, 171] width 185 height 10
copy p "ELVIA T .."
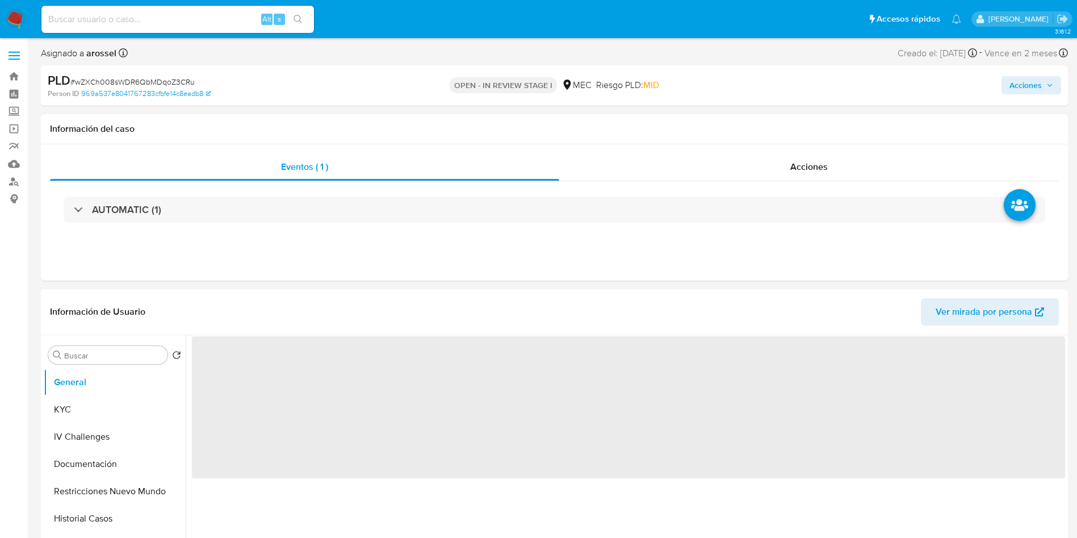
select select "10"
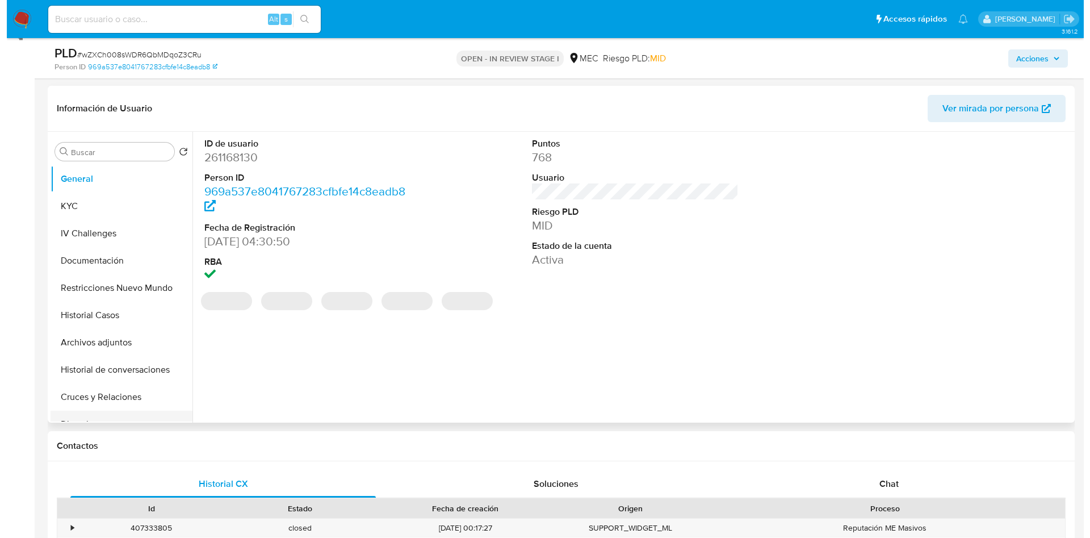
scroll to position [170, 0]
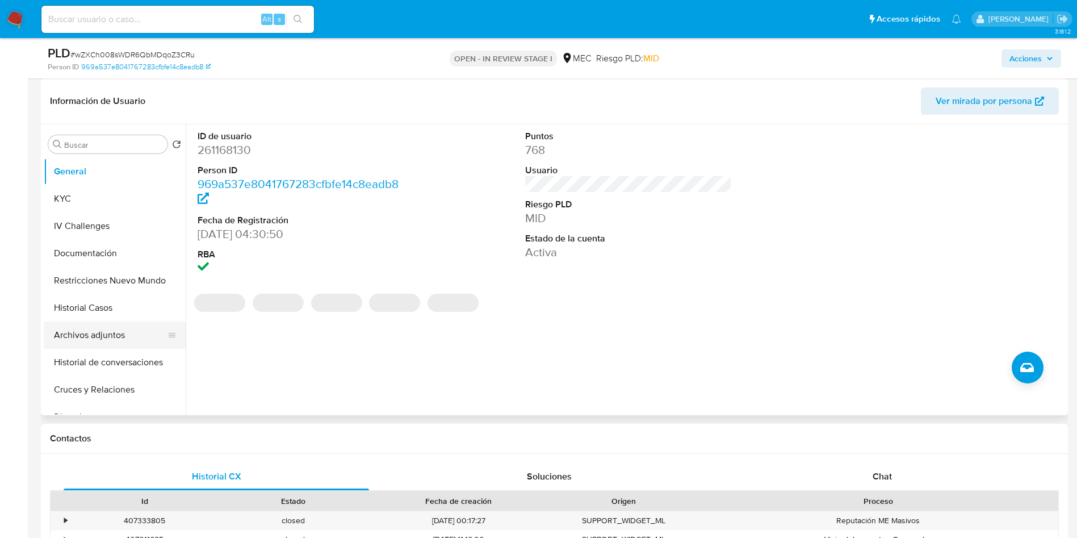
click at [105, 334] on button "Archivos adjuntos" at bounding box center [110, 334] width 133 height 27
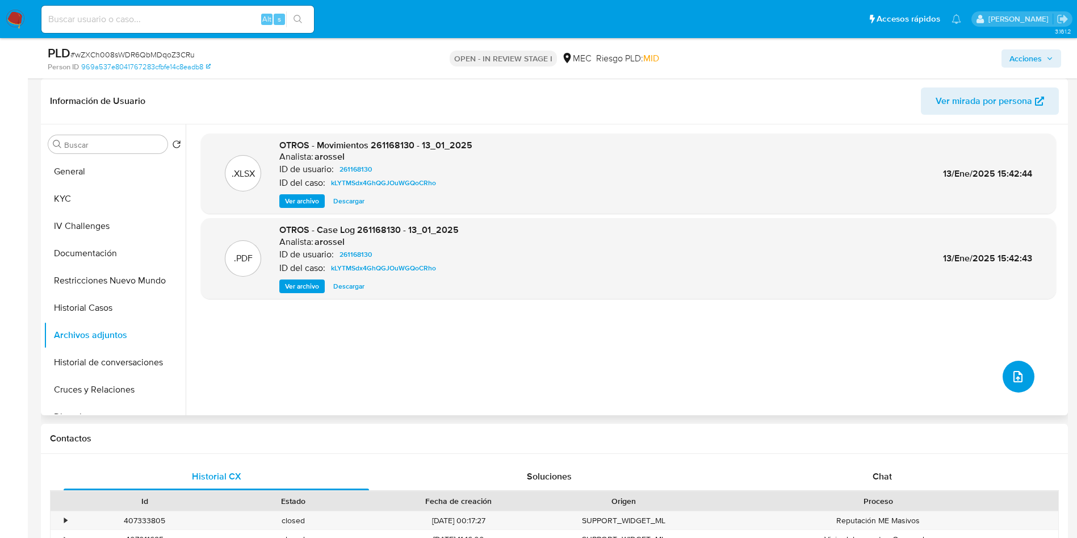
click at [1016, 387] on button "upload-file" at bounding box center [1019, 377] width 32 height 32
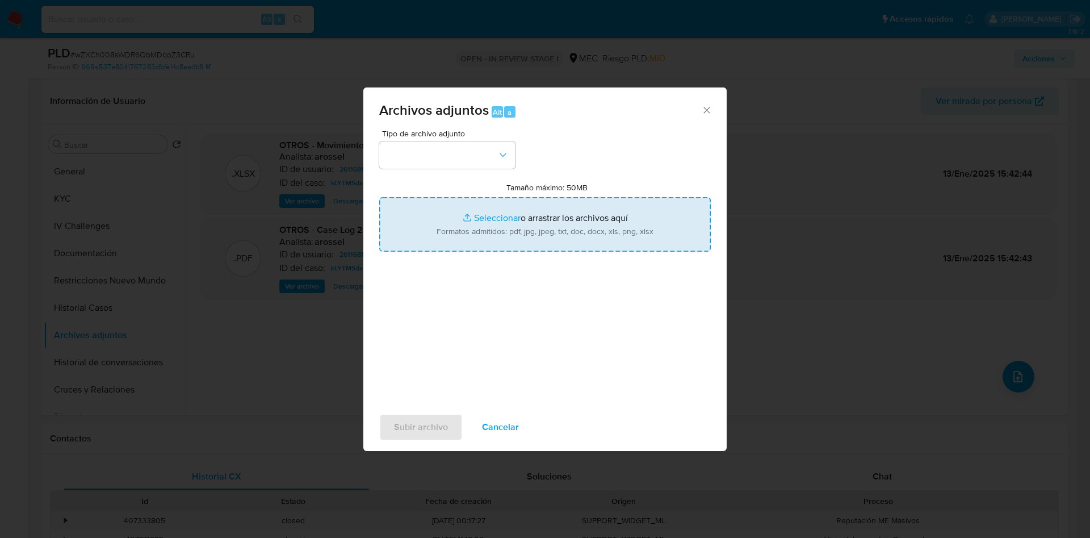
click at [647, 248] on input "Tamaño máximo: 50MB Seleccionar archivos" at bounding box center [545, 224] width 332 height 55
type input "C:\fakepath\Case Log 261168130 - 01_10_2025.pdf"
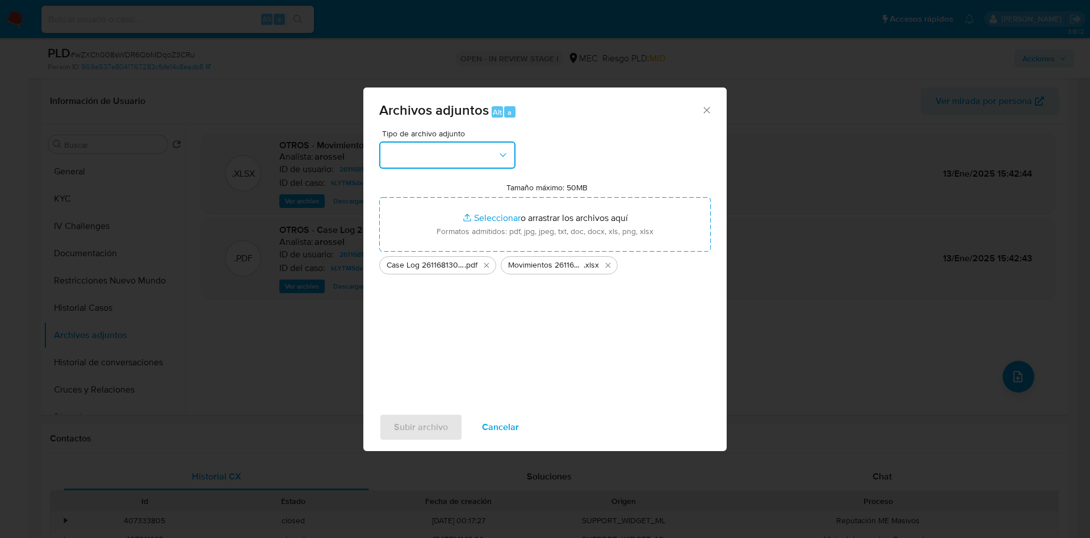
click at [484, 153] on button "button" at bounding box center [447, 154] width 136 height 27
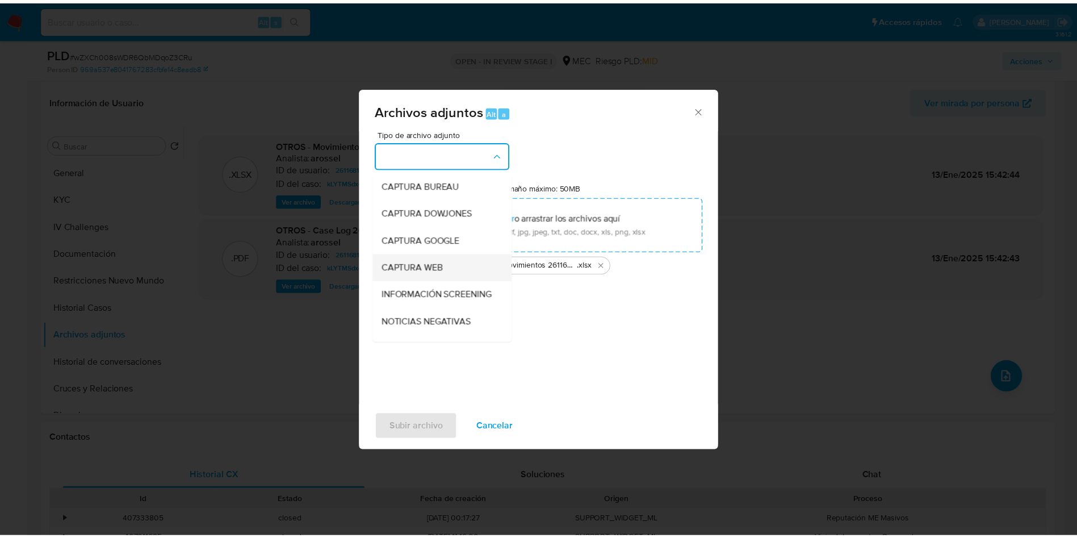
scroll to position [59, 0]
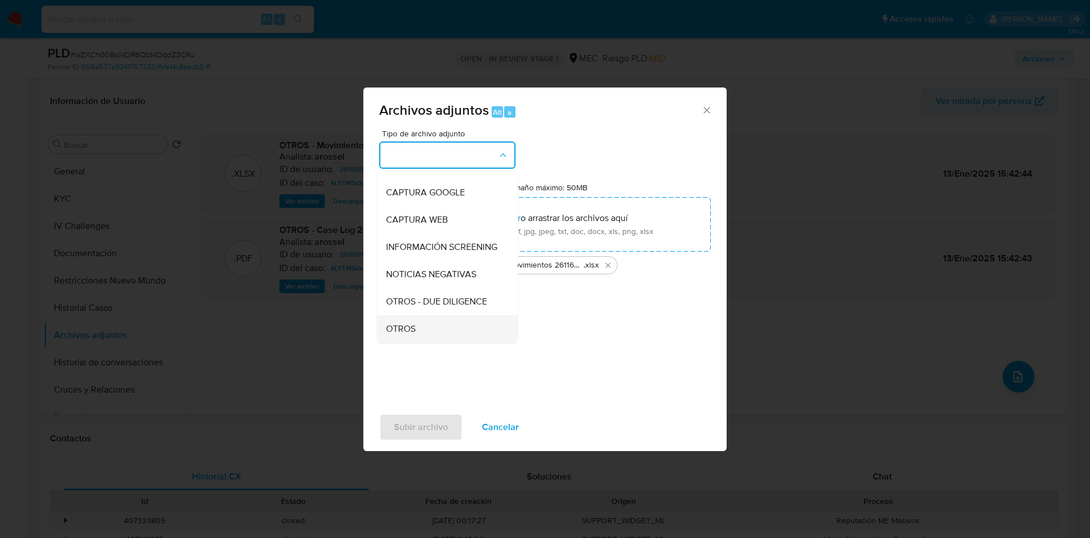
click at [450, 324] on div "OTROS" at bounding box center [444, 328] width 116 height 27
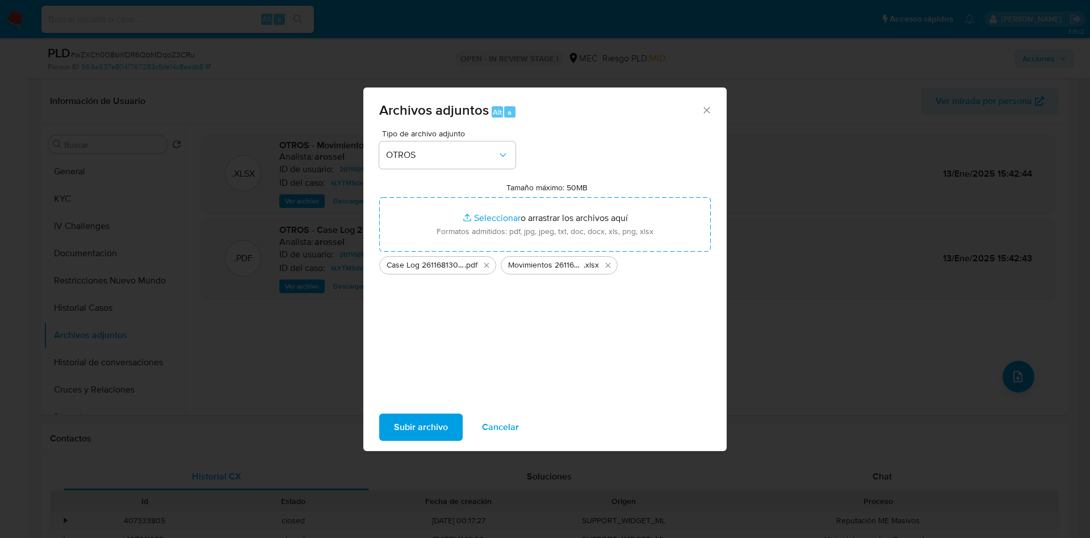
click at [430, 427] on span "Subir archivo" at bounding box center [421, 427] width 54 height 25
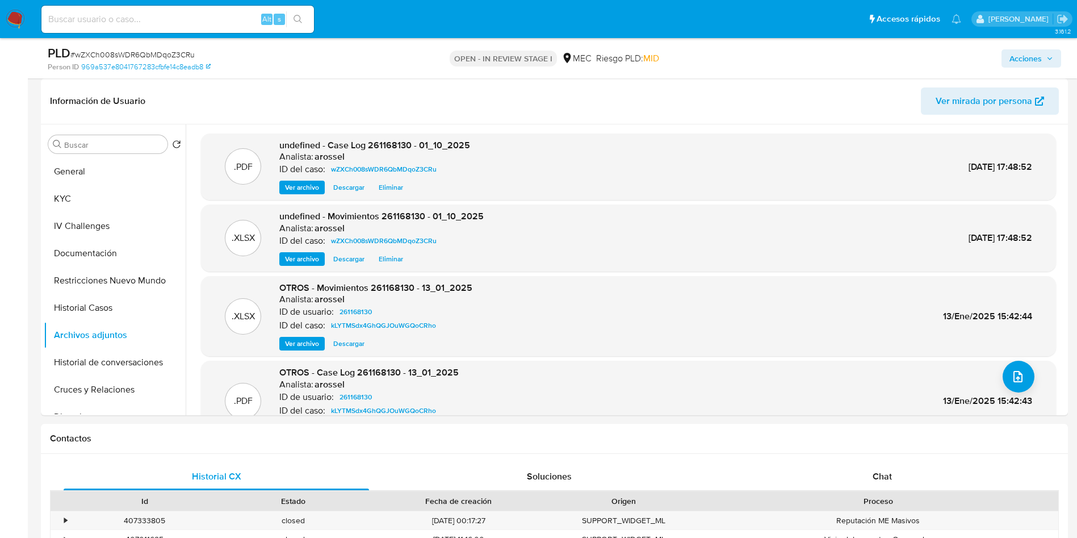
click at [1029, 60] on span "Acciones" at bounding box center [1026, 58] width 32 height 18
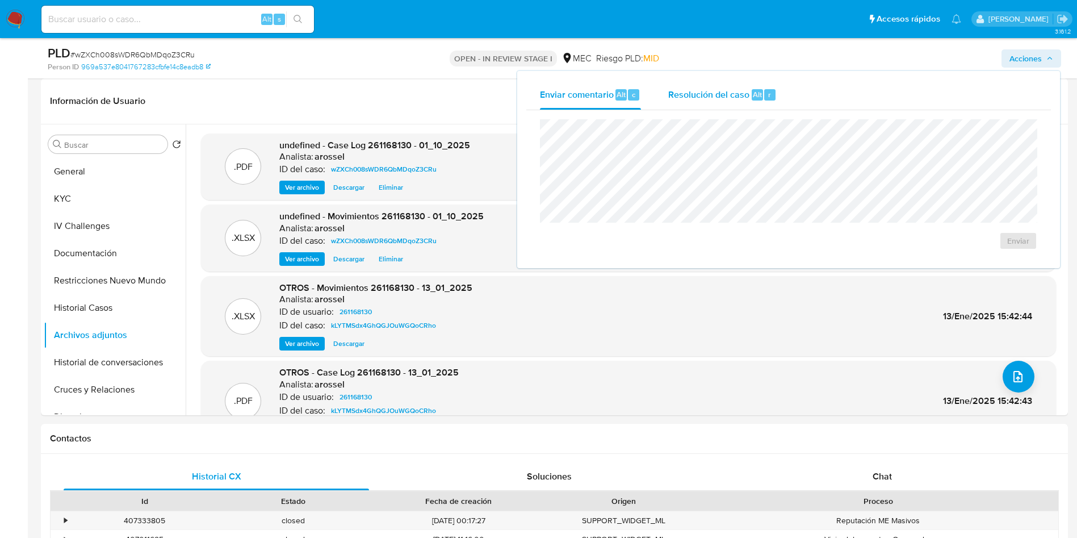
click at [735, 104] on div "Resolución del caso Alt r" at bounding box center [722, 95] width 108 height 30
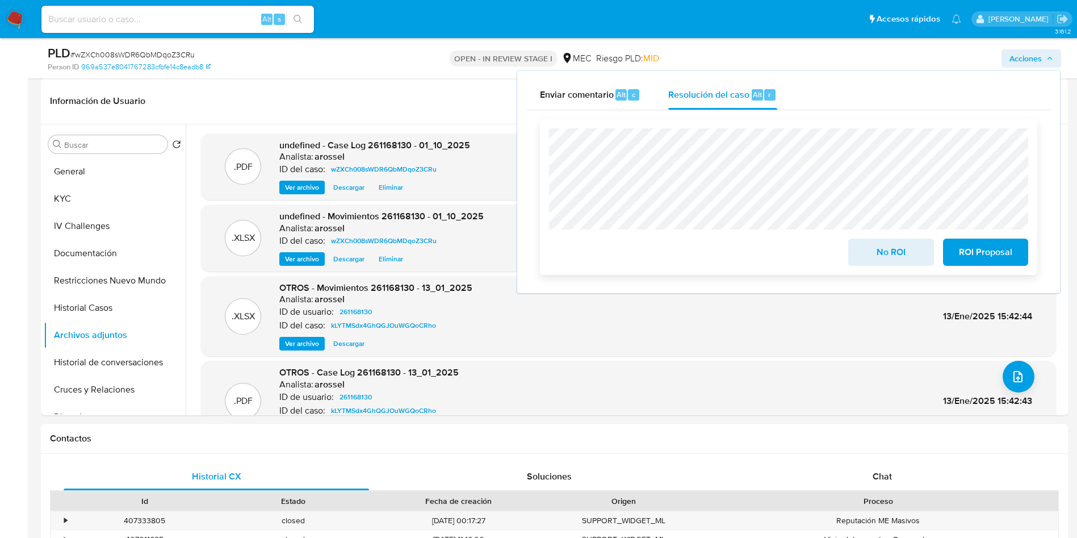
click at [873, 246] on span "No ROI" at bounding box center [891, 252] width 56 height 25
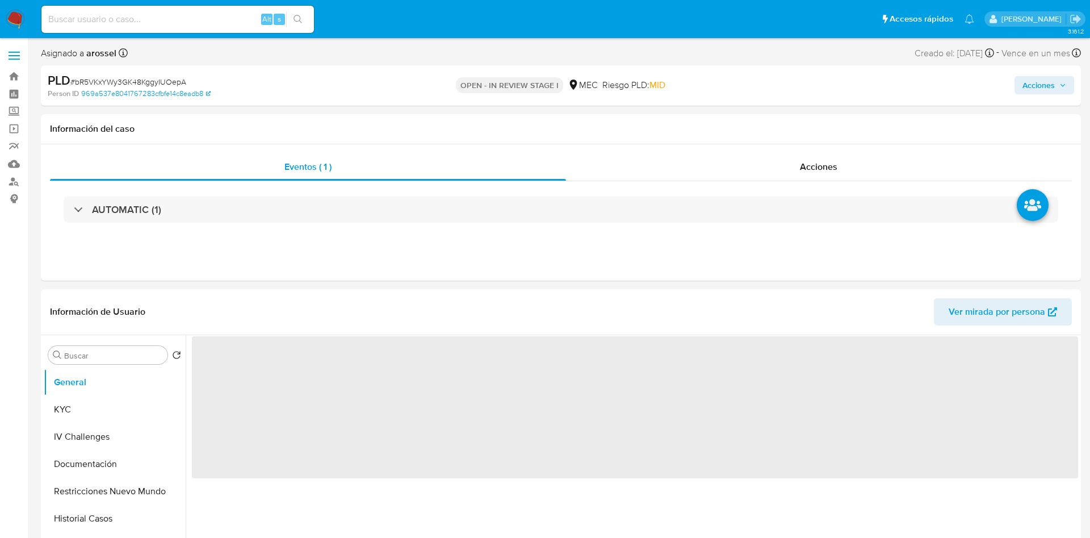
select select "10"
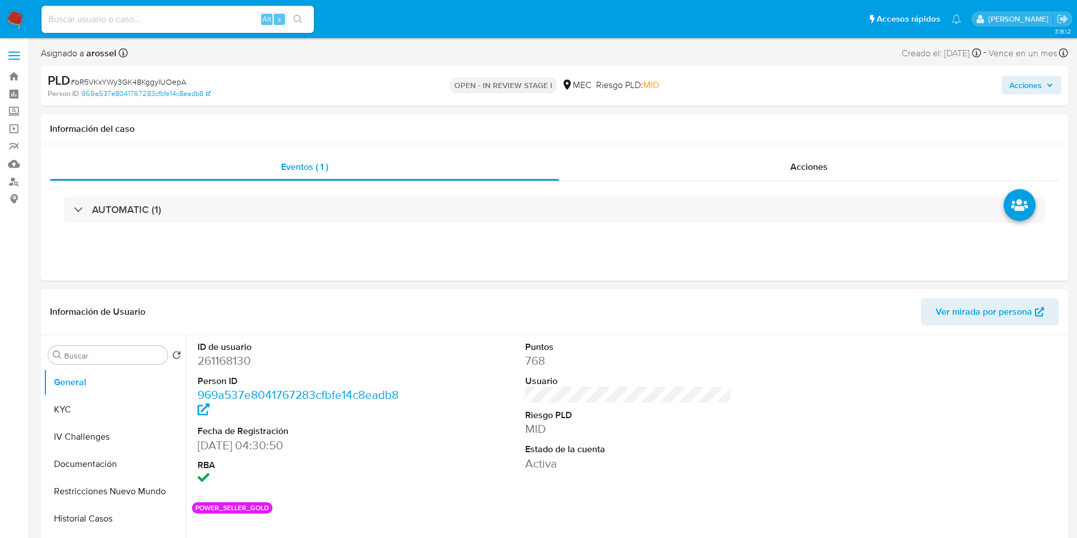
click at [1041, 87] on span "Acciones" at bounding box center [1026, 85] width 32 height 18
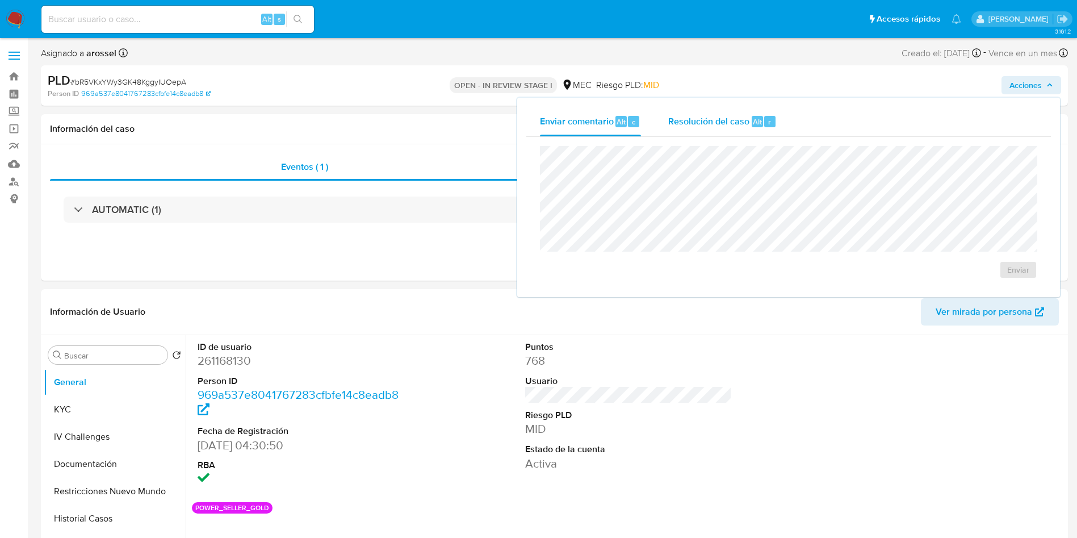
click at [702, 114] on div "Resolución del caso Alt r" at bounding box center [722, 122] width 108 height 30
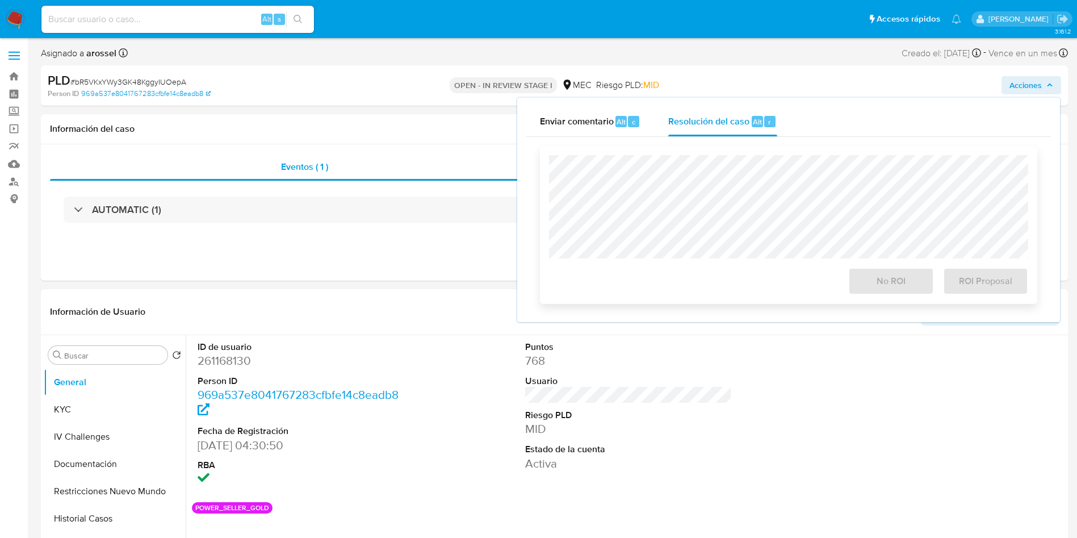
click at [700, 156] on div at bounding box center [788, 206] width 479 height 103
click at [873, 284] on span "No ROI" at bounding box center [891, 281] width 56 height 25
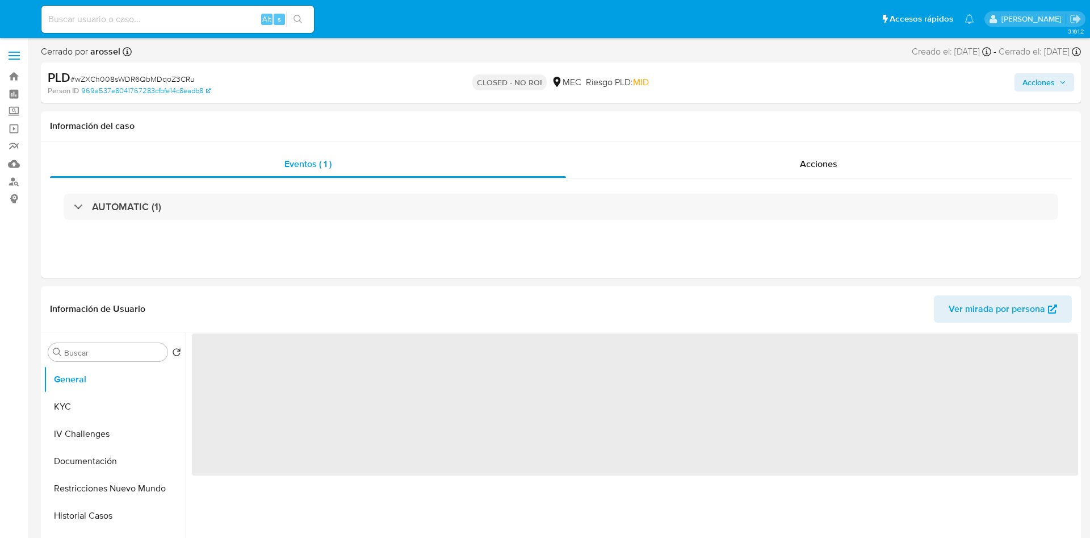
select select "10"
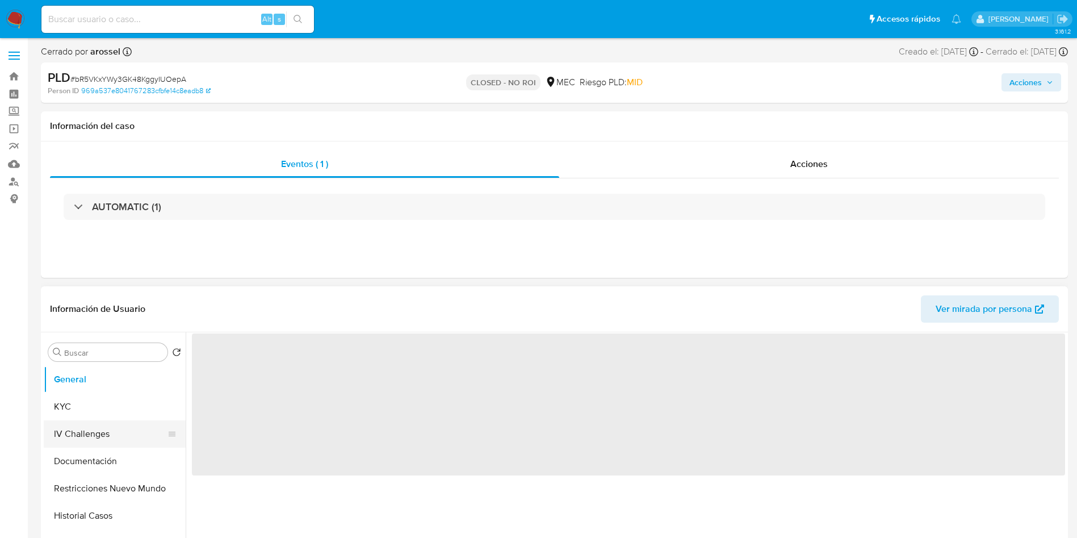
select select "10"
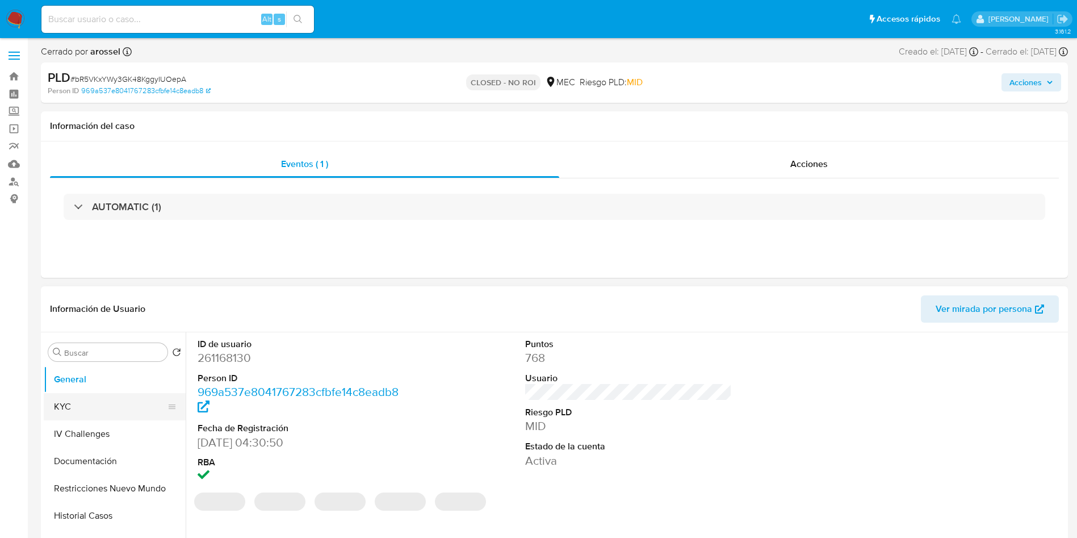
click at [74, 400] on button "KYC" at bounding box center [110, 406] width 133 height 27
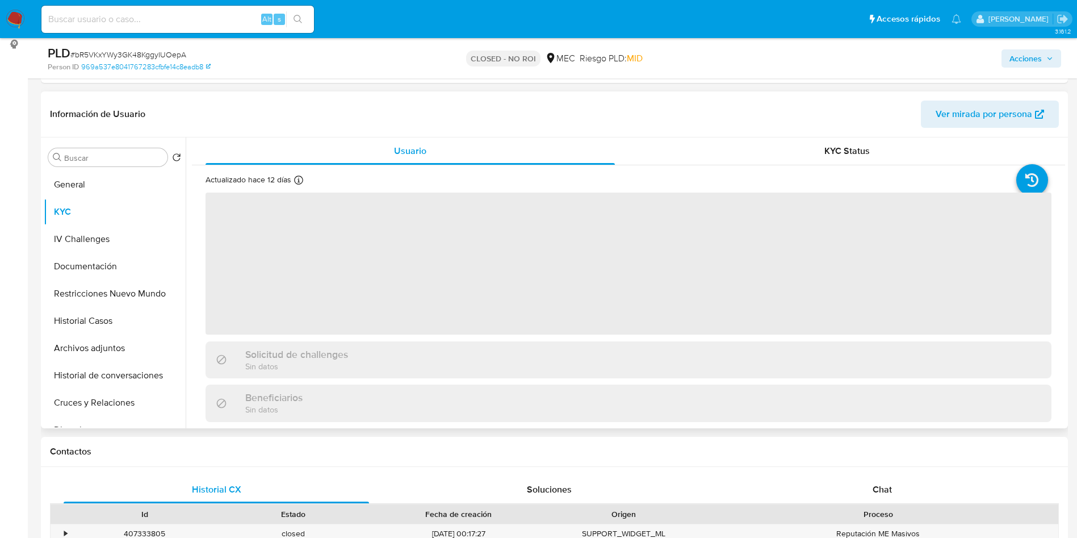
scroll to position [170, 0]
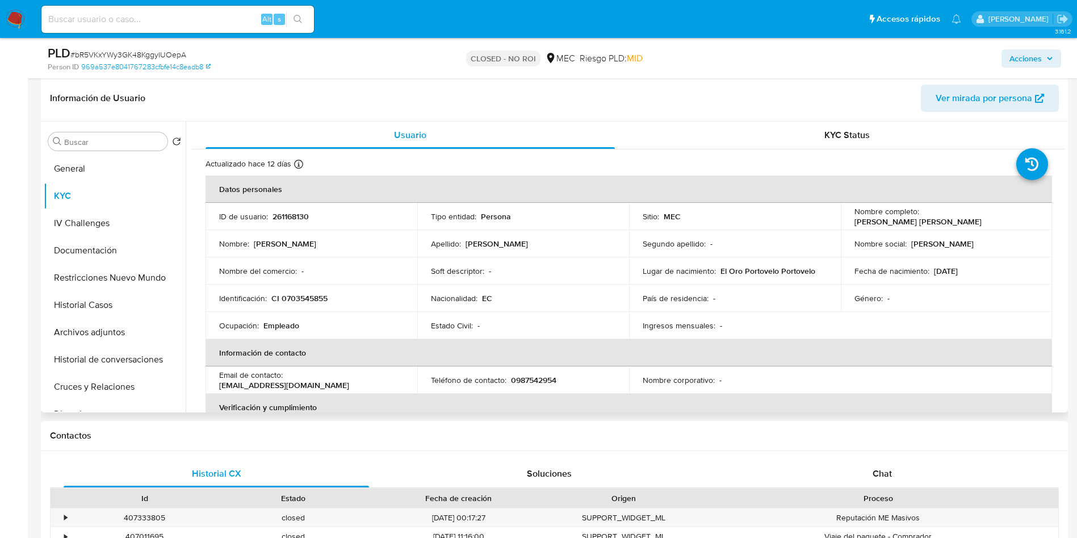
drag, startPoint x: 920, startPoint y: 219, endPoint x: 1028, endPoint y: 212, distance: 107.5
click at [1028, 212] on div "Nombre completo : Wilson Fabian Zuñiga Aguilar" at bounding box center [947, 216] width 185 height 20
copy p "Wilson Fabian Zuñiga Aguilar"
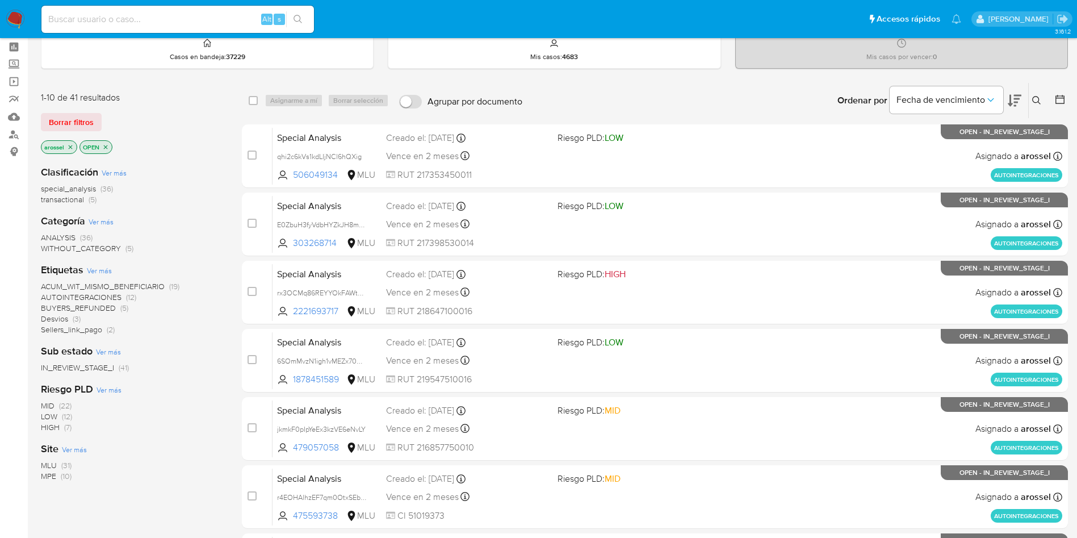
scroll to position [85, 0]
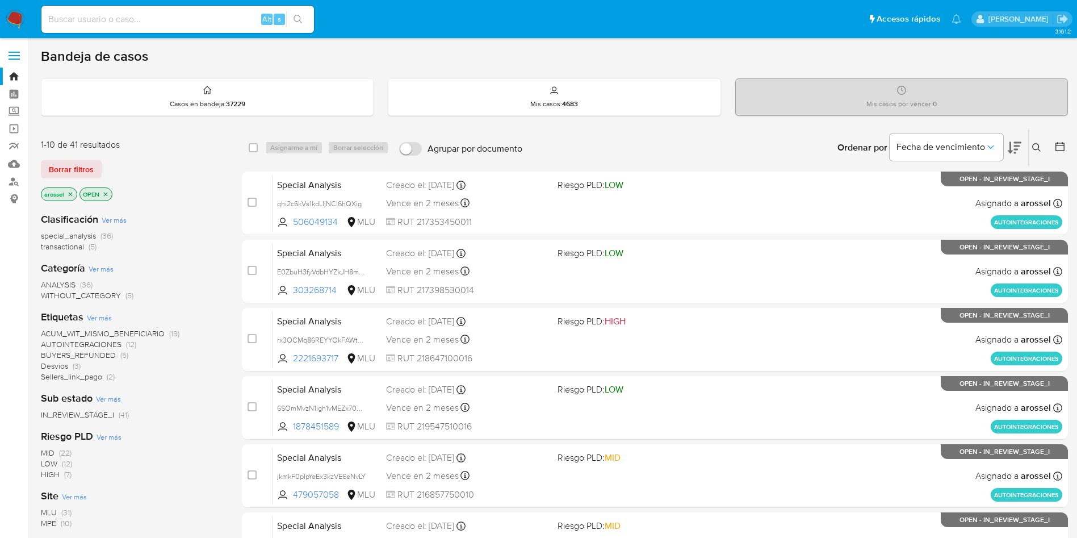
click at [78, 154] on div "1-10 de 41 resultados Borrar filtros arossel OPEN" at bounding box center [132, 171] width 182 height 65
click at [71, 169] on span "Borrar filtros" at bounding box center [71, 169] width 45 height 16
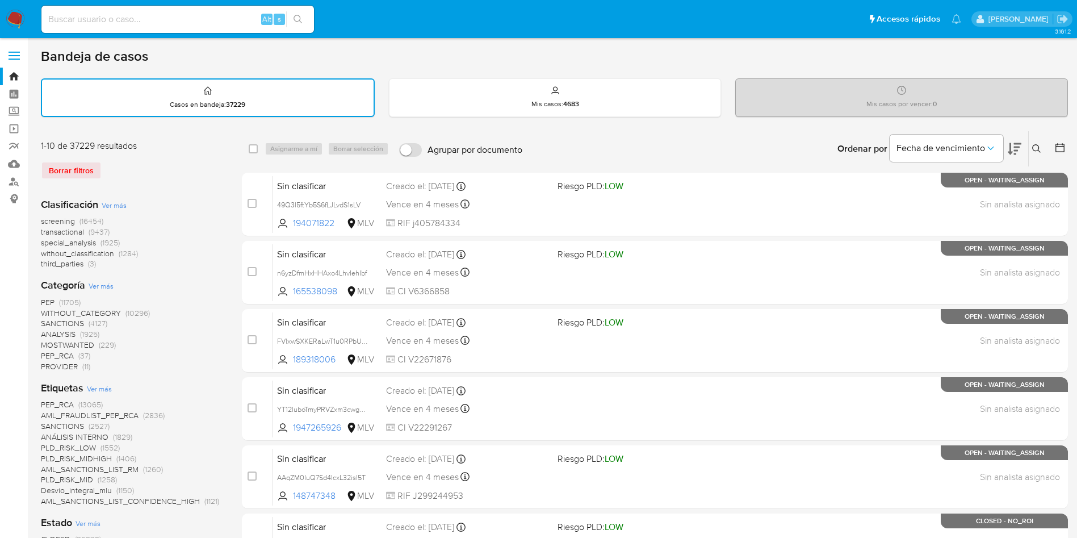
click at [1062, 149] on icon at bounding box center [1059, 147] width 11 height 11
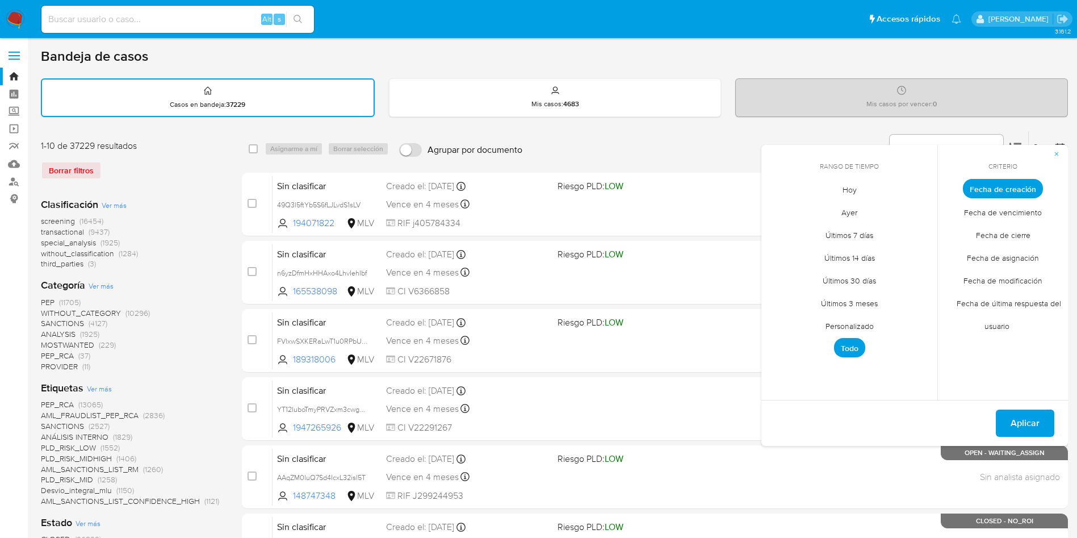
click at [843, 185] on span "Hoy" at bounding box center [850, 189] width 38 height 23
click at [1007, 238] on span "Fecha de cierre" at bounding box center [1003, 234] width 78 height 23
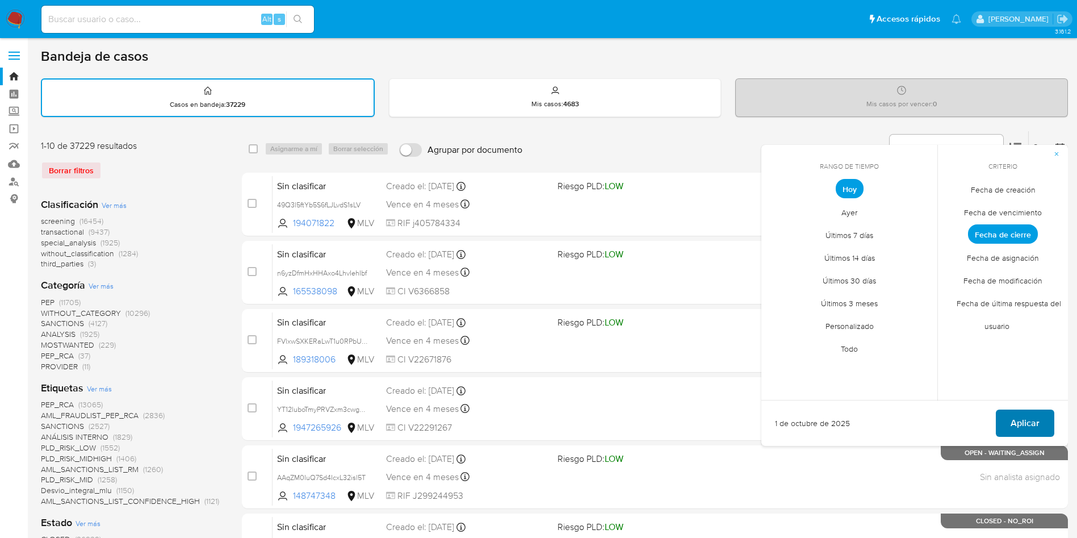
click at [1028, 428] on span "Aplicar" at bounding box center [1025, 423] width 29 height 25
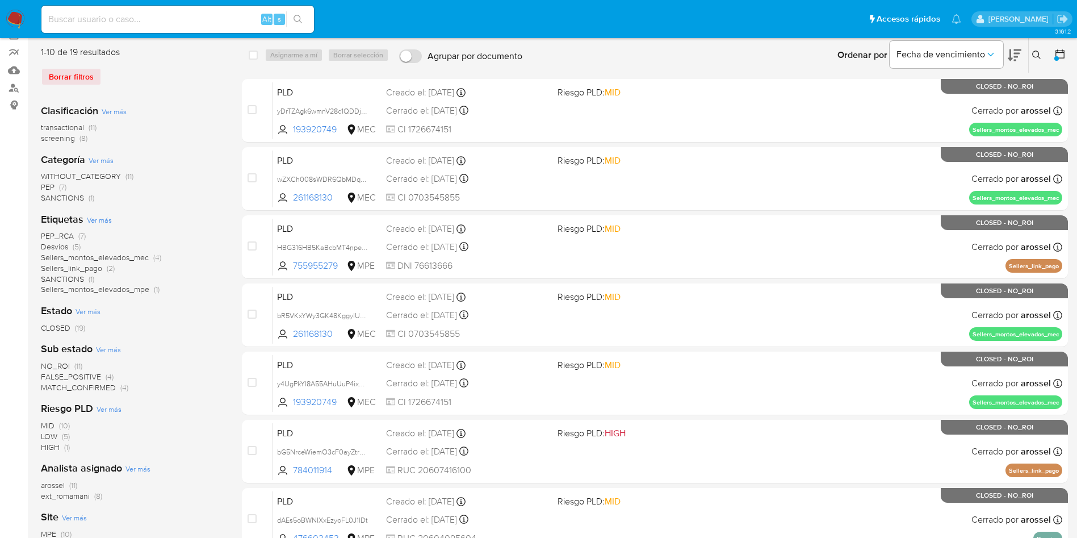
scroll to position [256, 0]
